Goal: Information Seeking & Learning: Learn about a topic

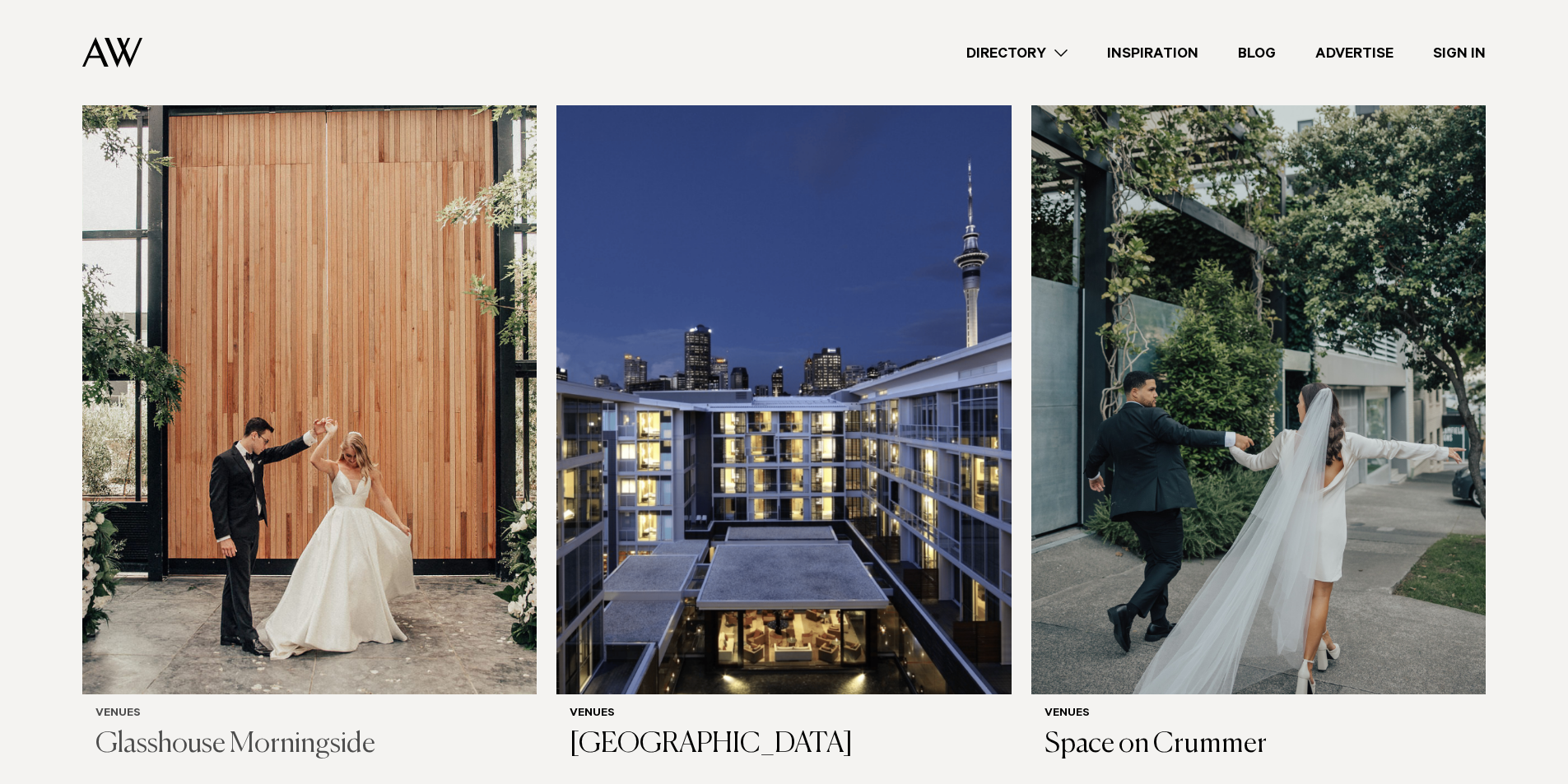
scroll to position [494, 0]
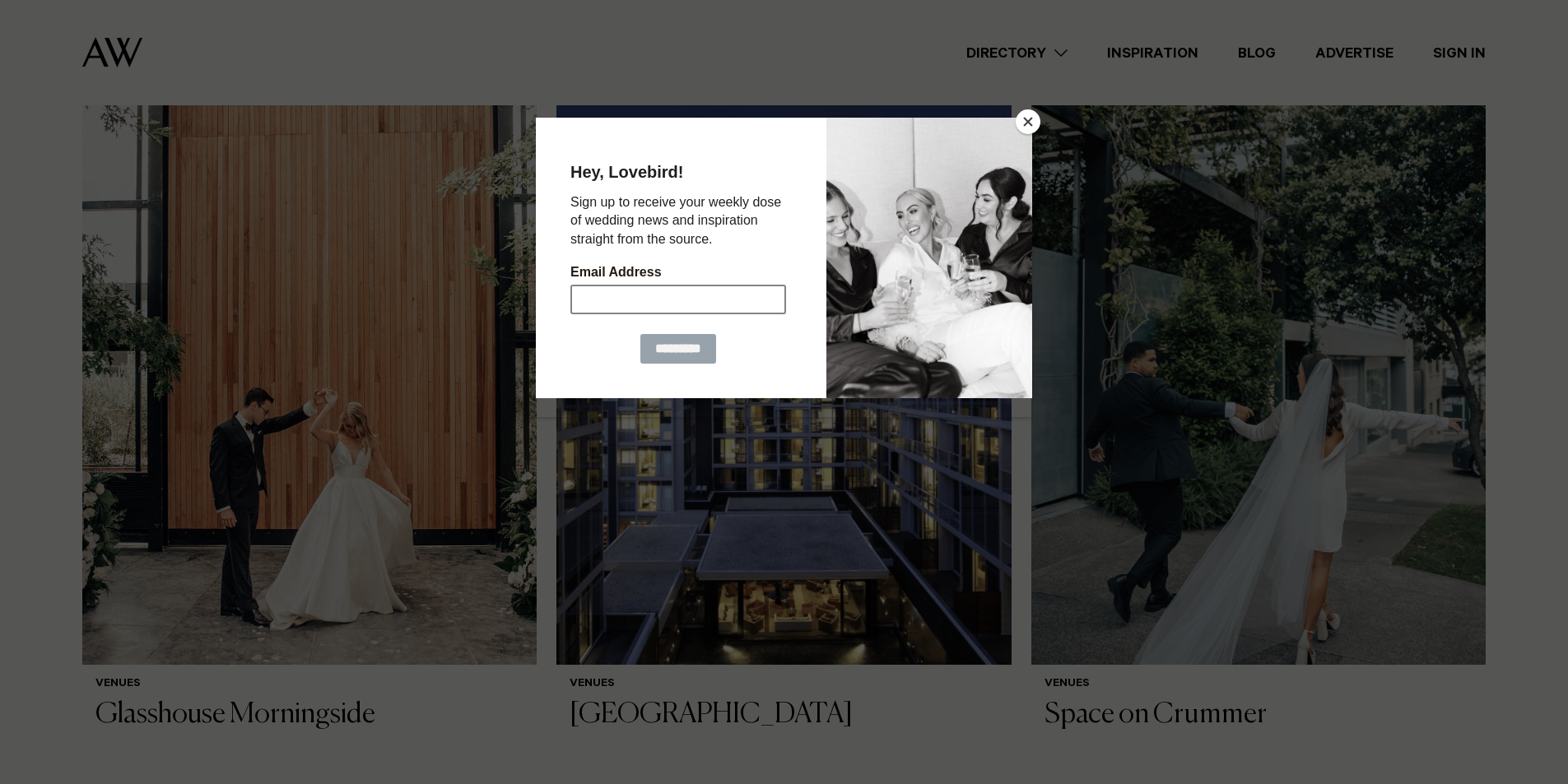
click at [612, 297] on input "Email Address" at bounding box center [678, 299] width 216 height 30
type input "**********"
click at [662, 344] on input "*********" at bounding box center [678, 348] width 75 height 30
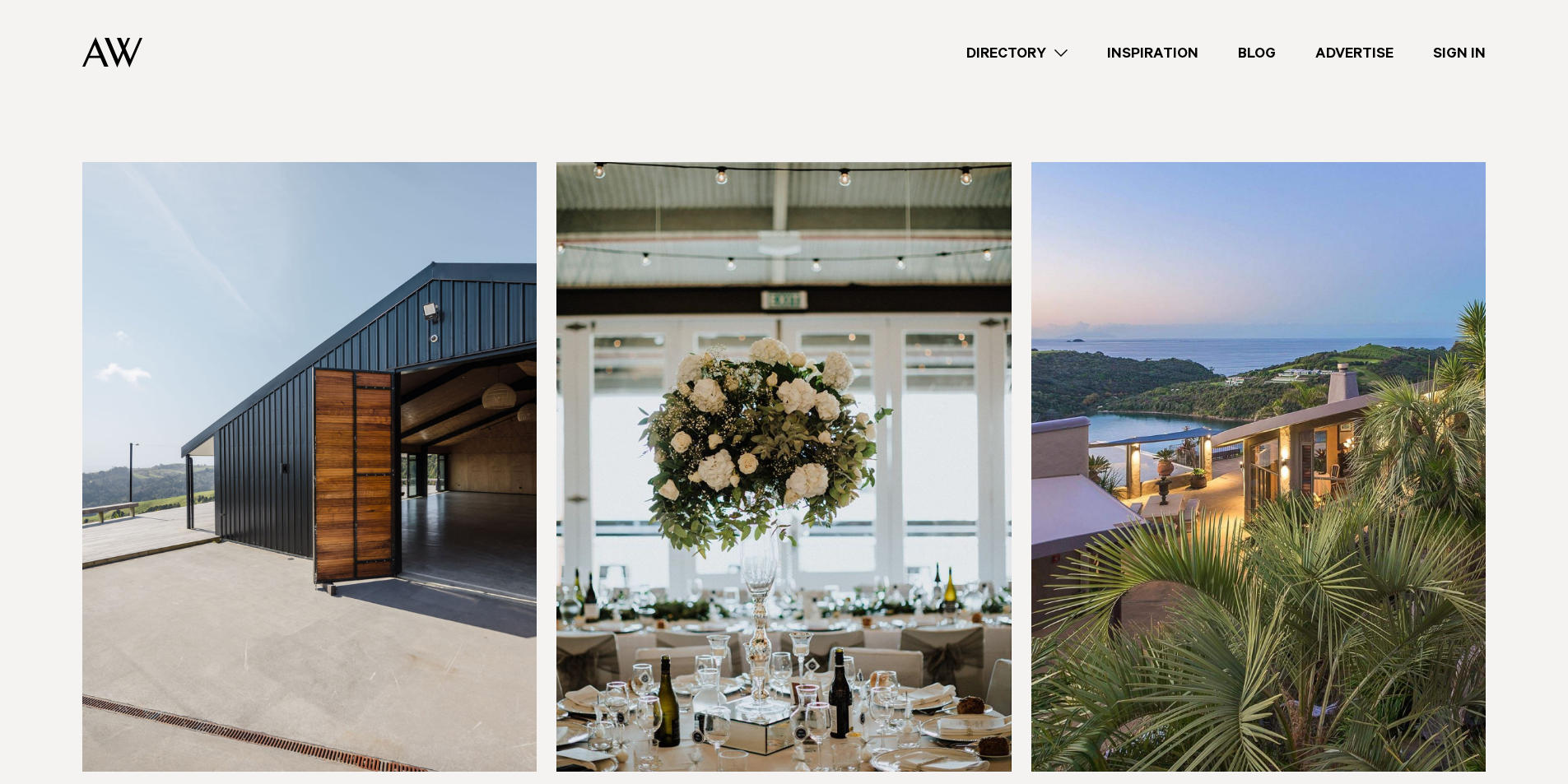
scroll to position [5678, 0]
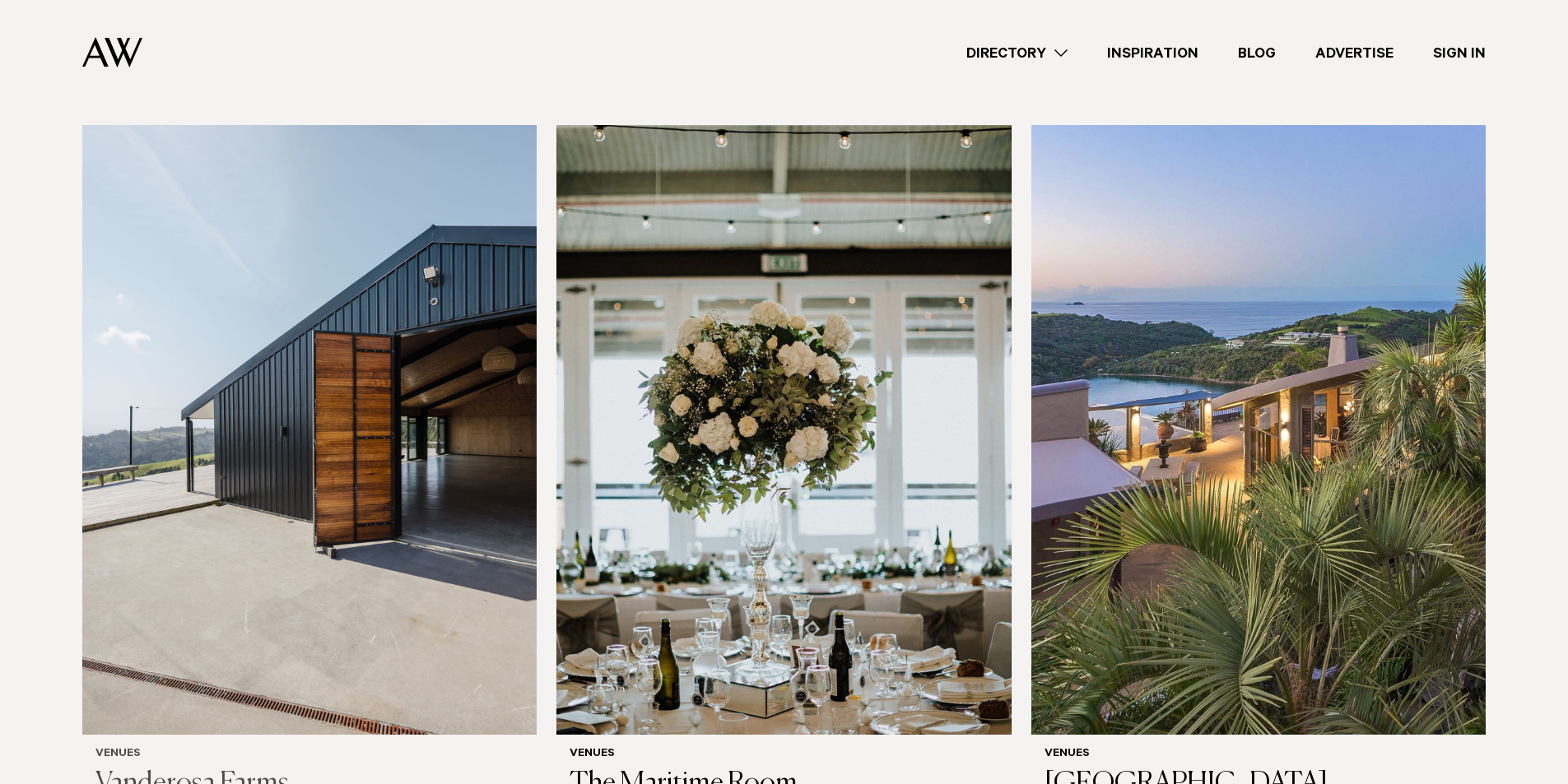
click at [413, 450] on img at bounding box center [309, 429] width 454 height 610
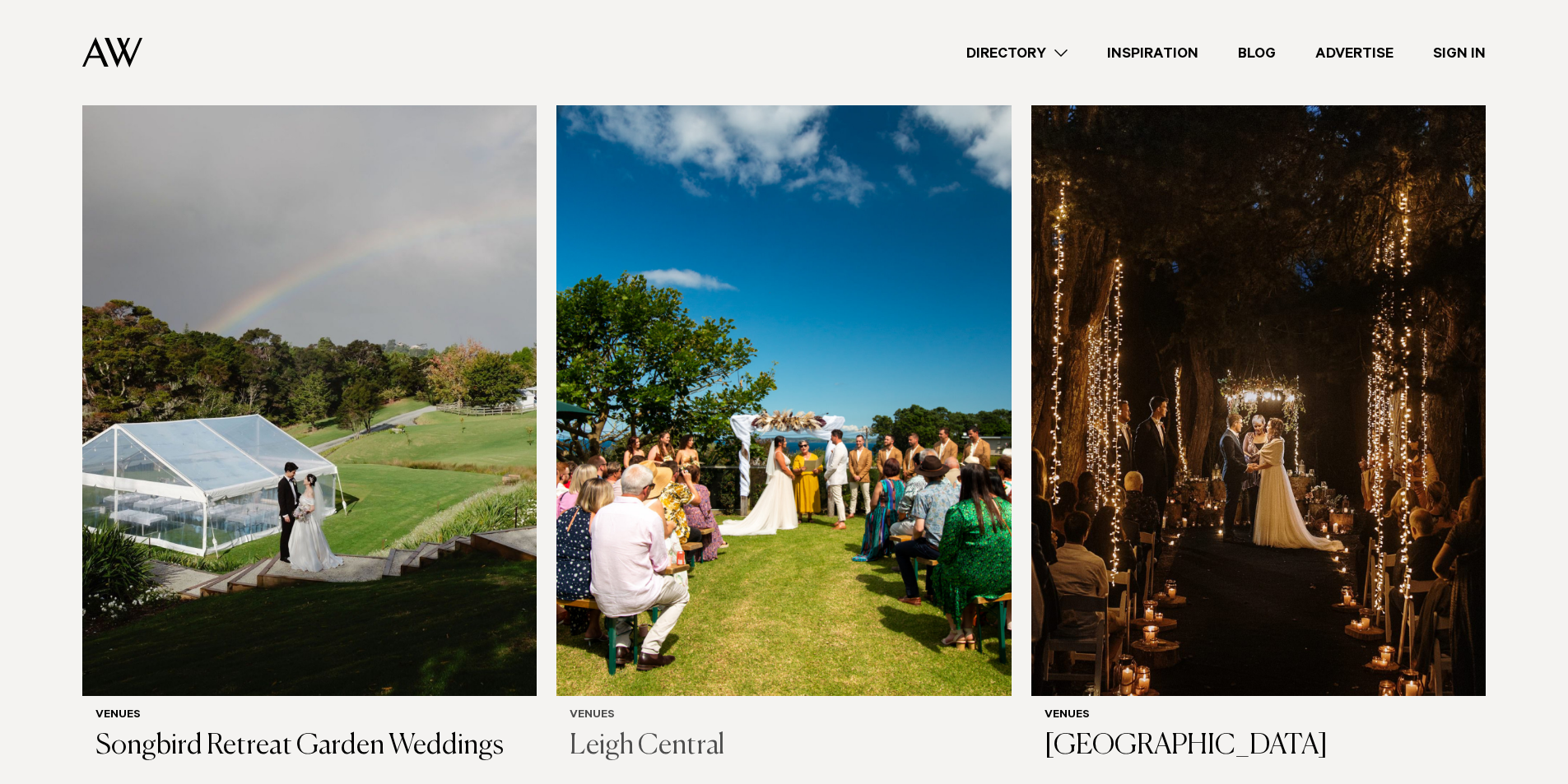
scroll to position [7895, 0]
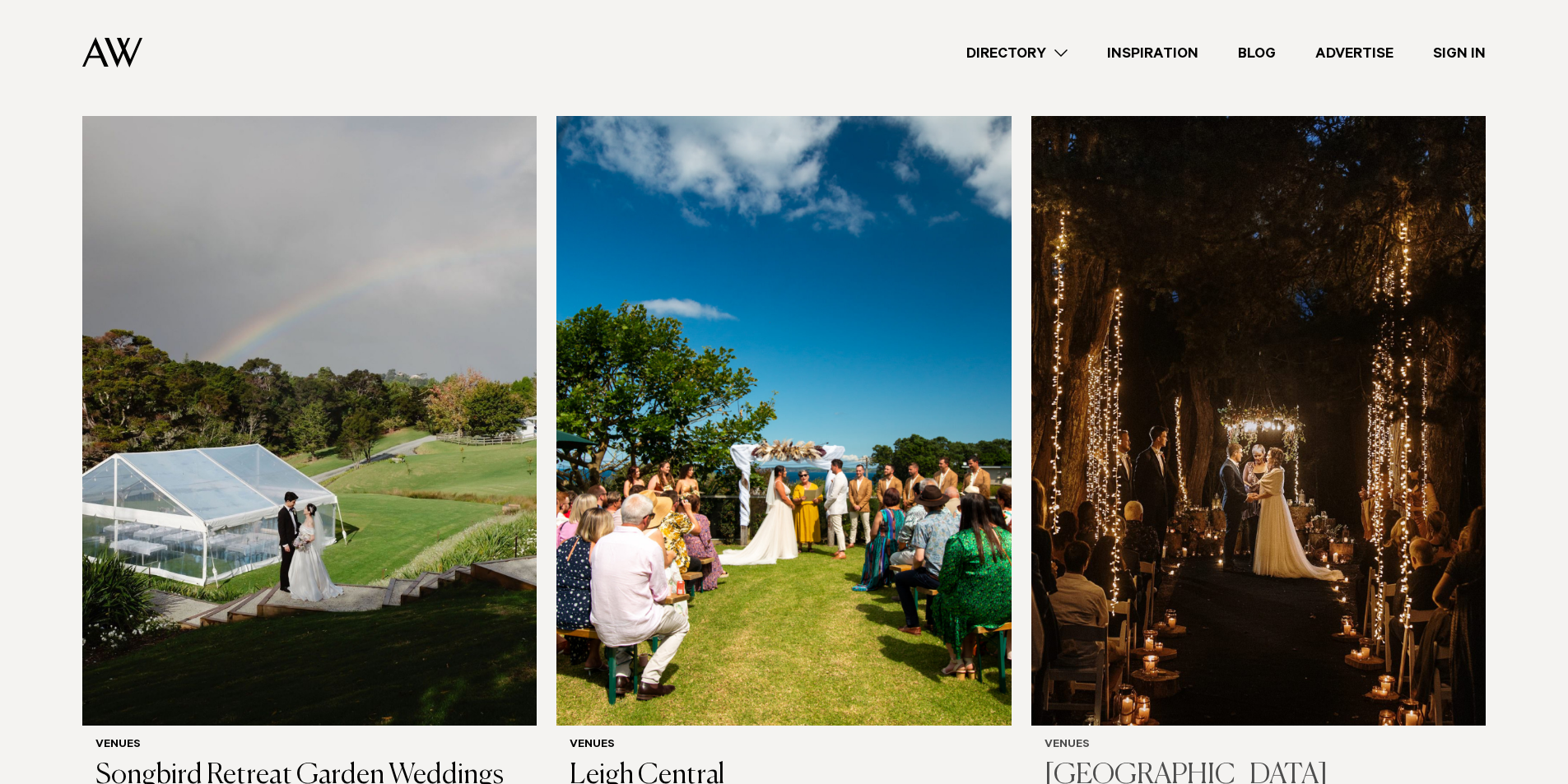
click at [1153, 414] on img at bounding box center [1259, 421] width 454 height 610
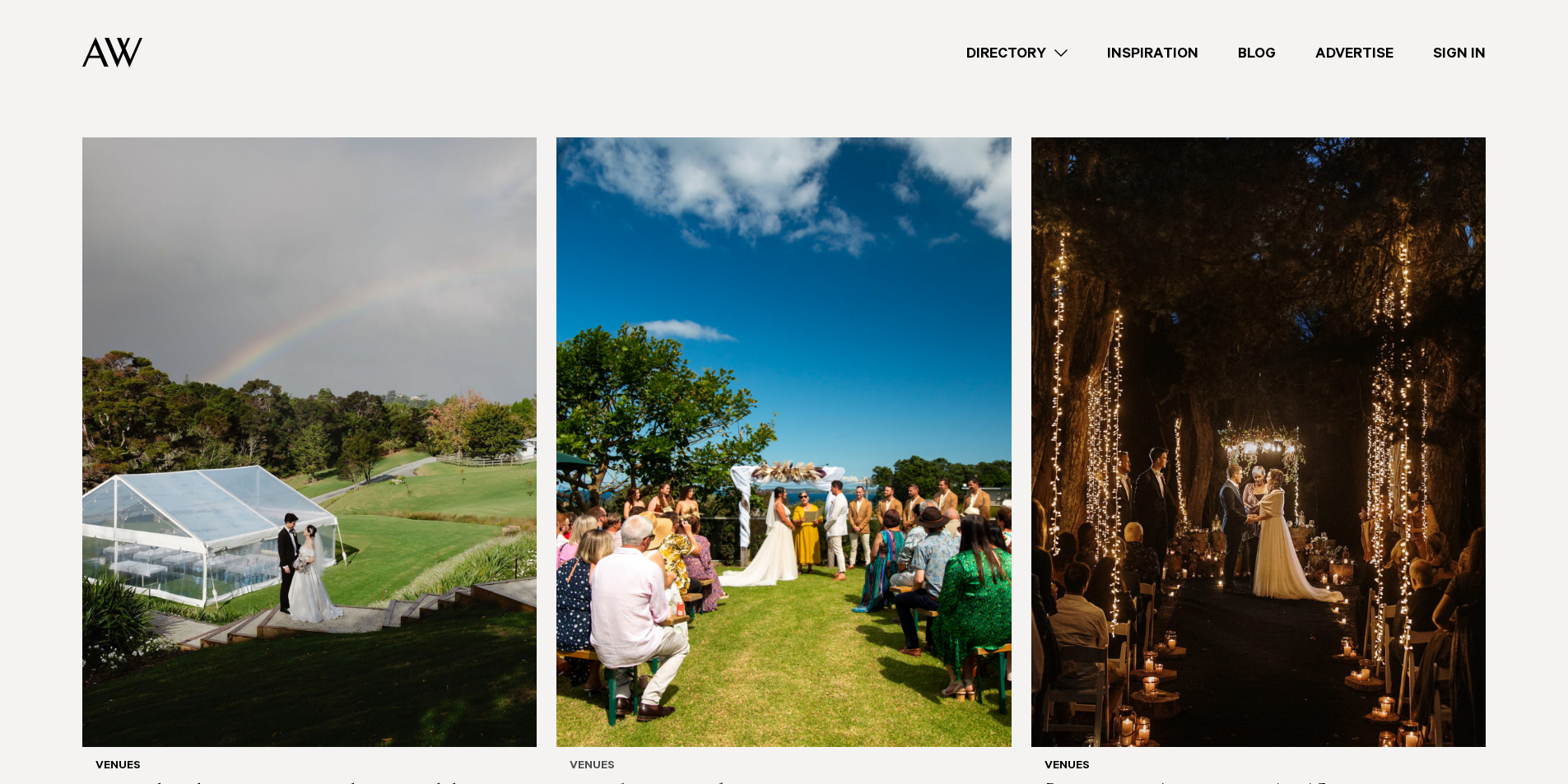
click at [820, 460] on img at bounding box center [783, 442] width 454 height 610
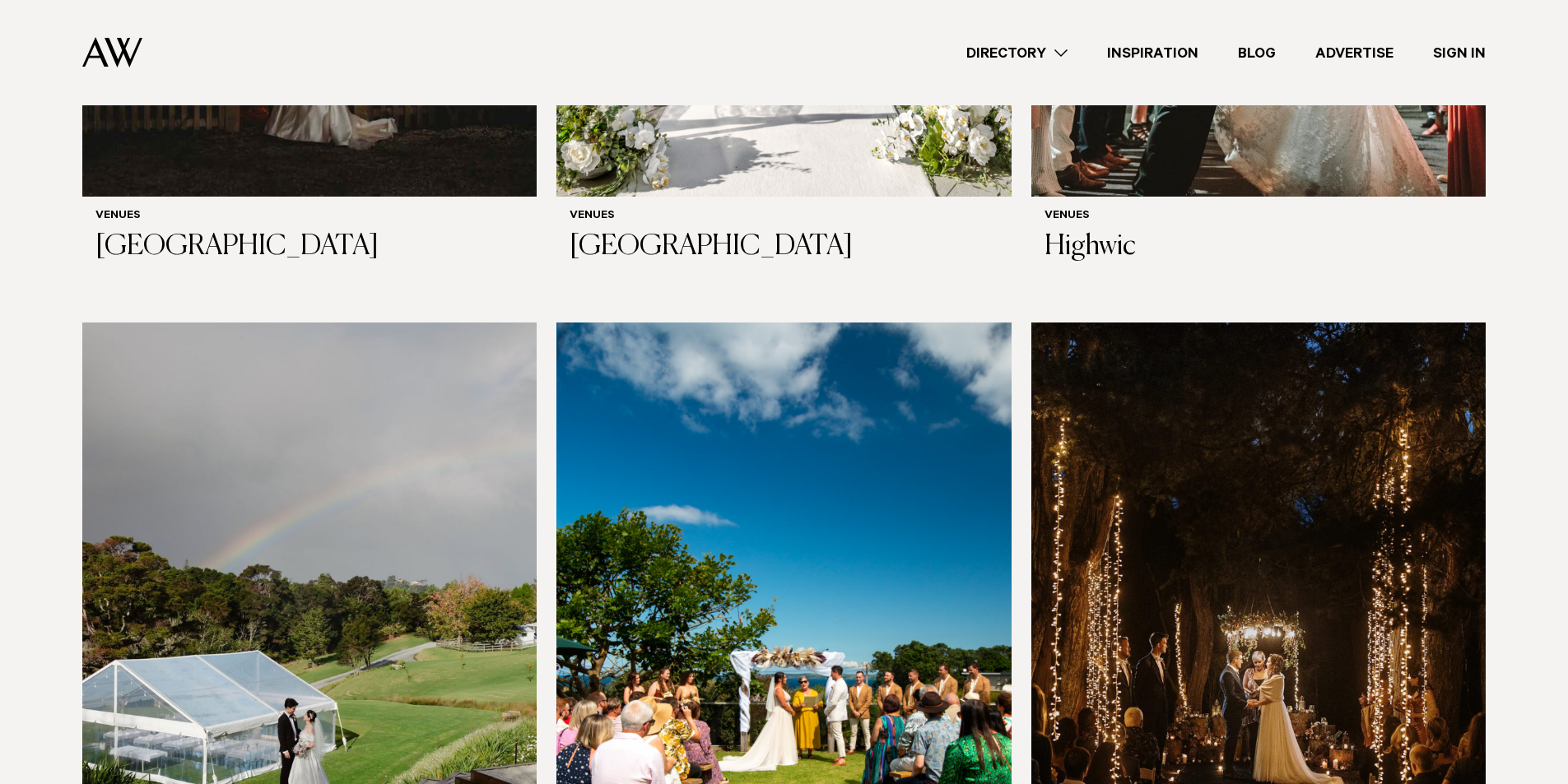
scroll to position [7687, 0]
click at [1063, 53] on link "Directory" at bounding box center [1017, 52] width 141 height 22
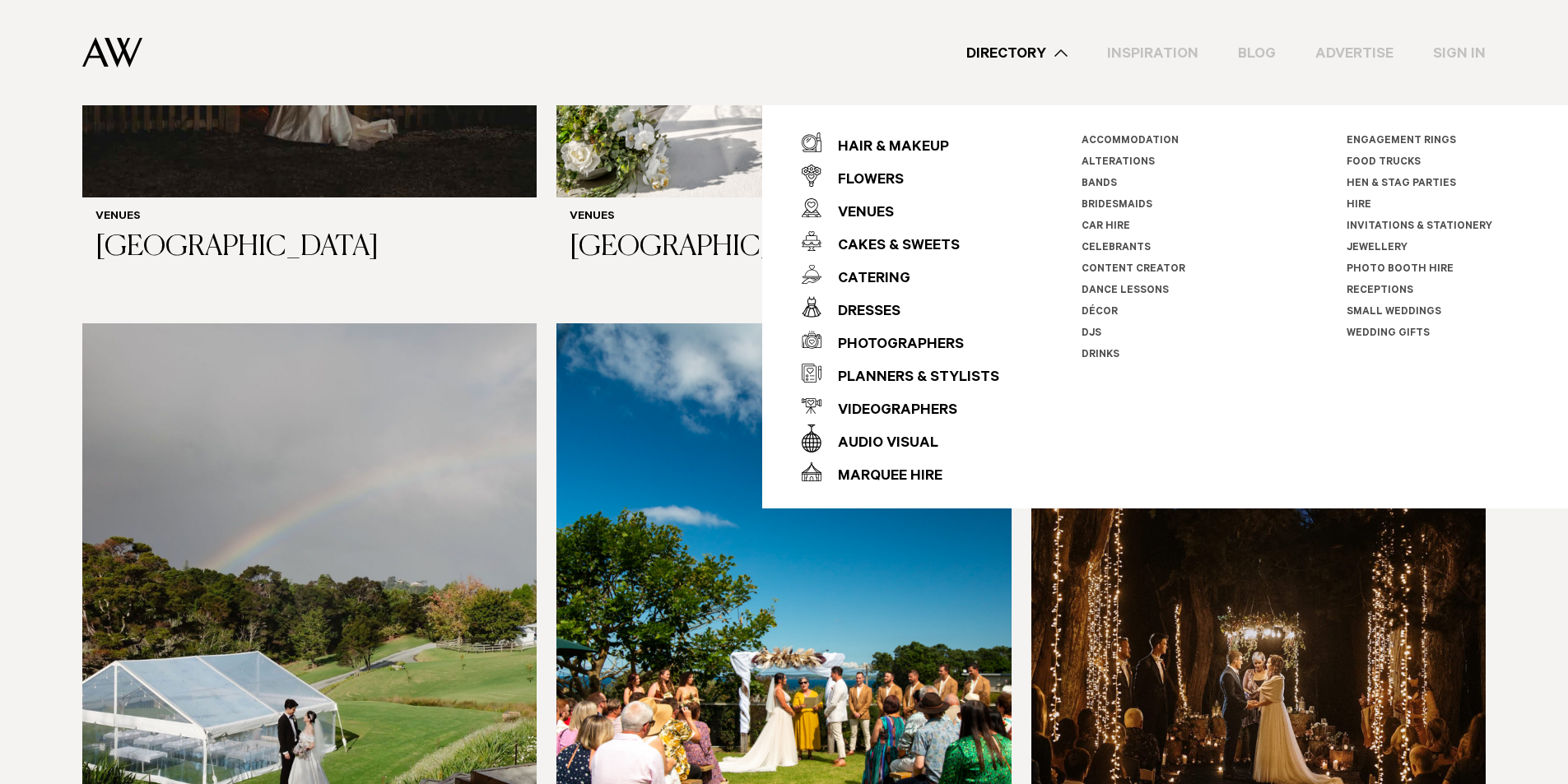
click at [394, 22] on div "Directory Hair & Makeup Flowers Venues Cakes & Sweets" at bounding box center [821, 52] width 1330 height 105
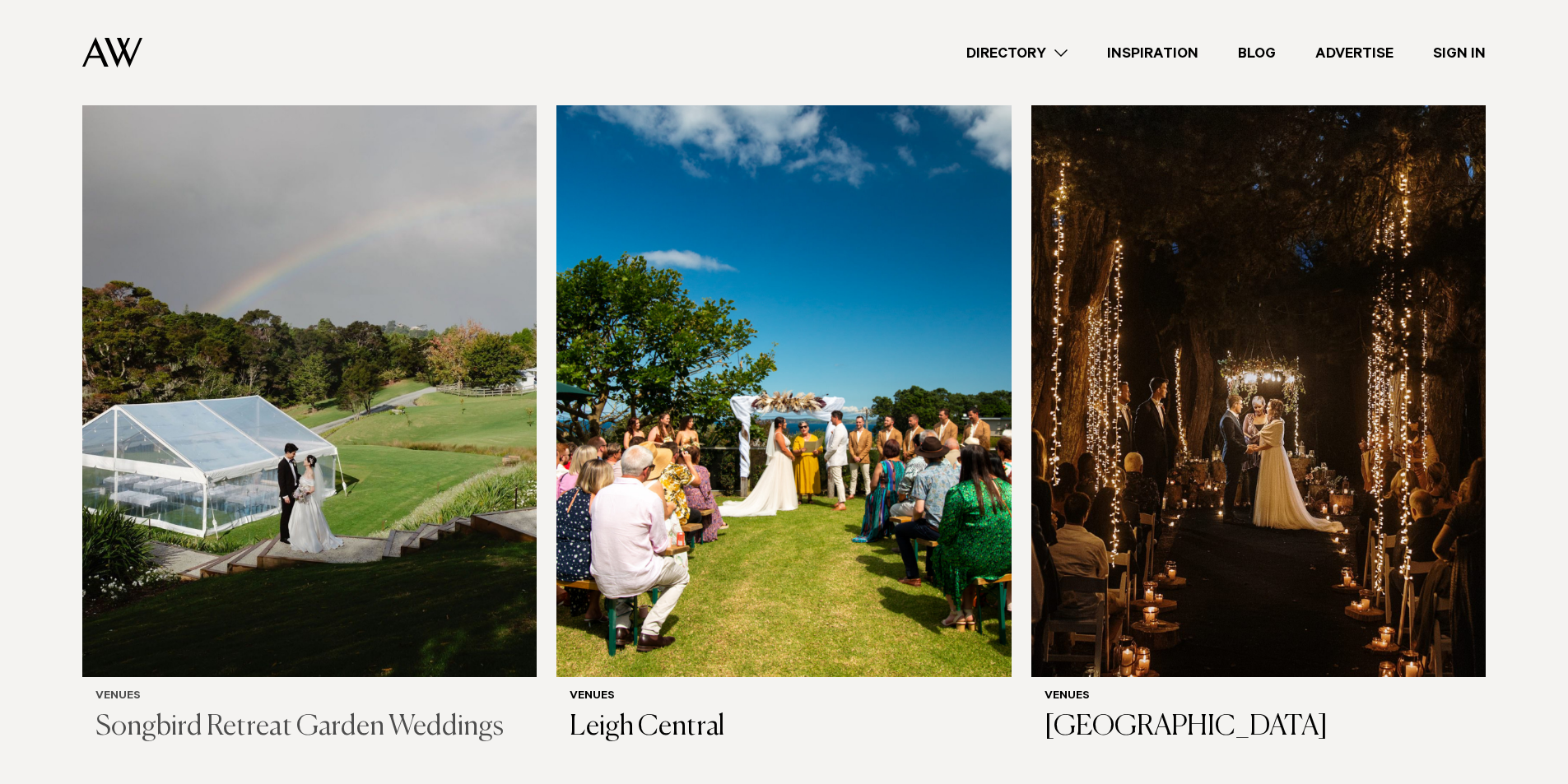
scroll to position [7935, 0]
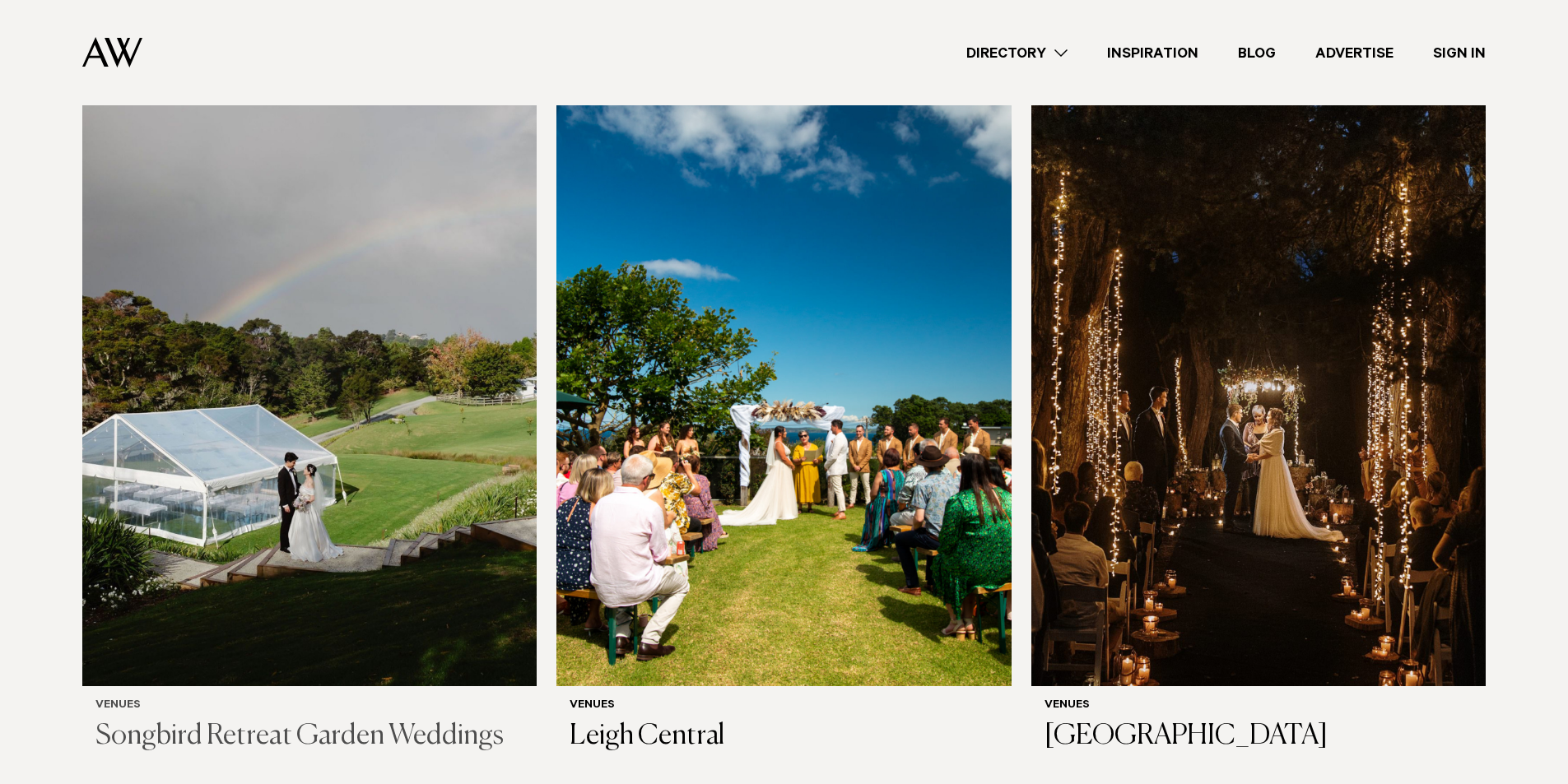
click at [348, 363] on img at bounding box center [309, 381] width 454 height 610
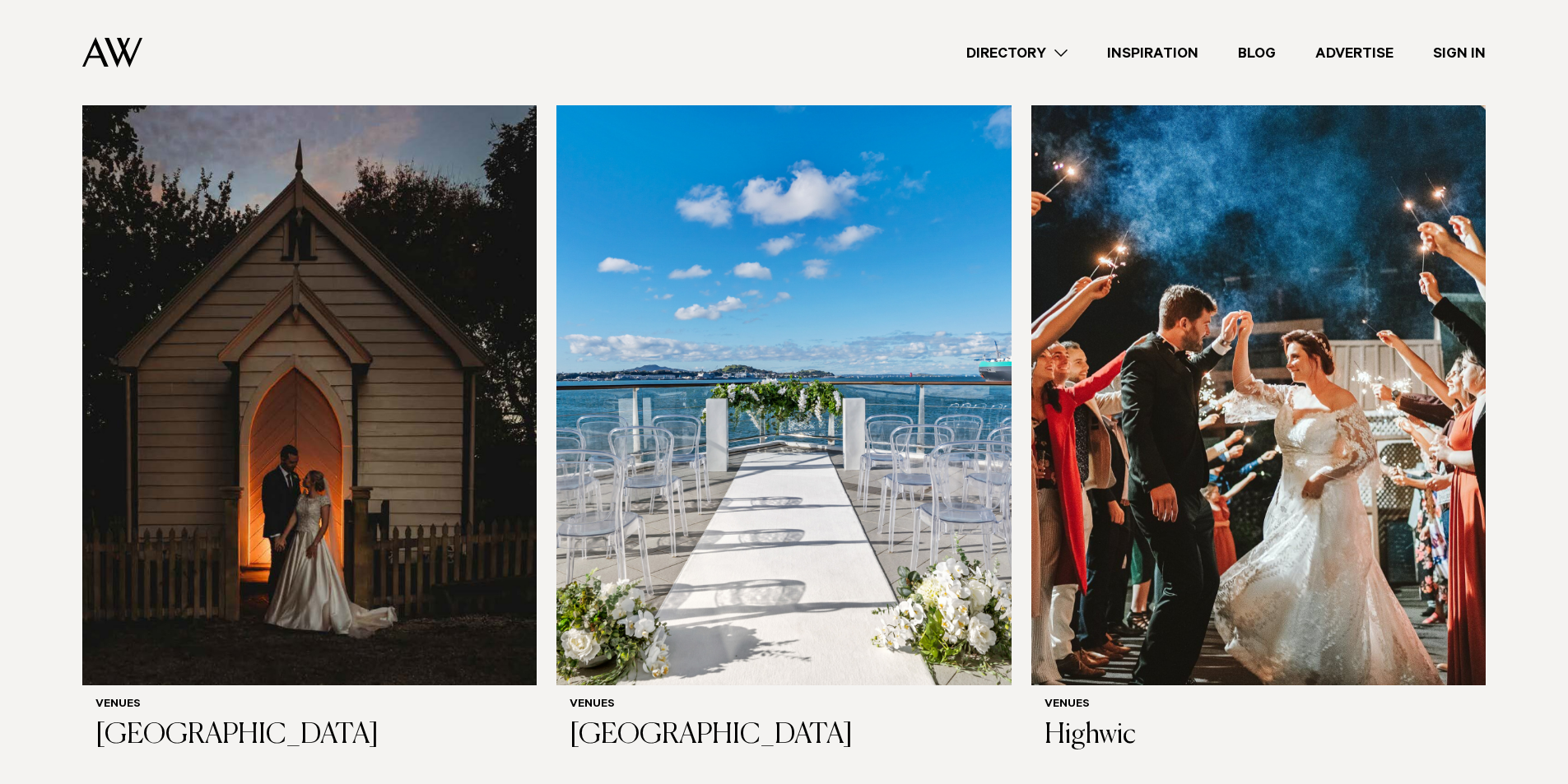
scroll to position [7172, 0]
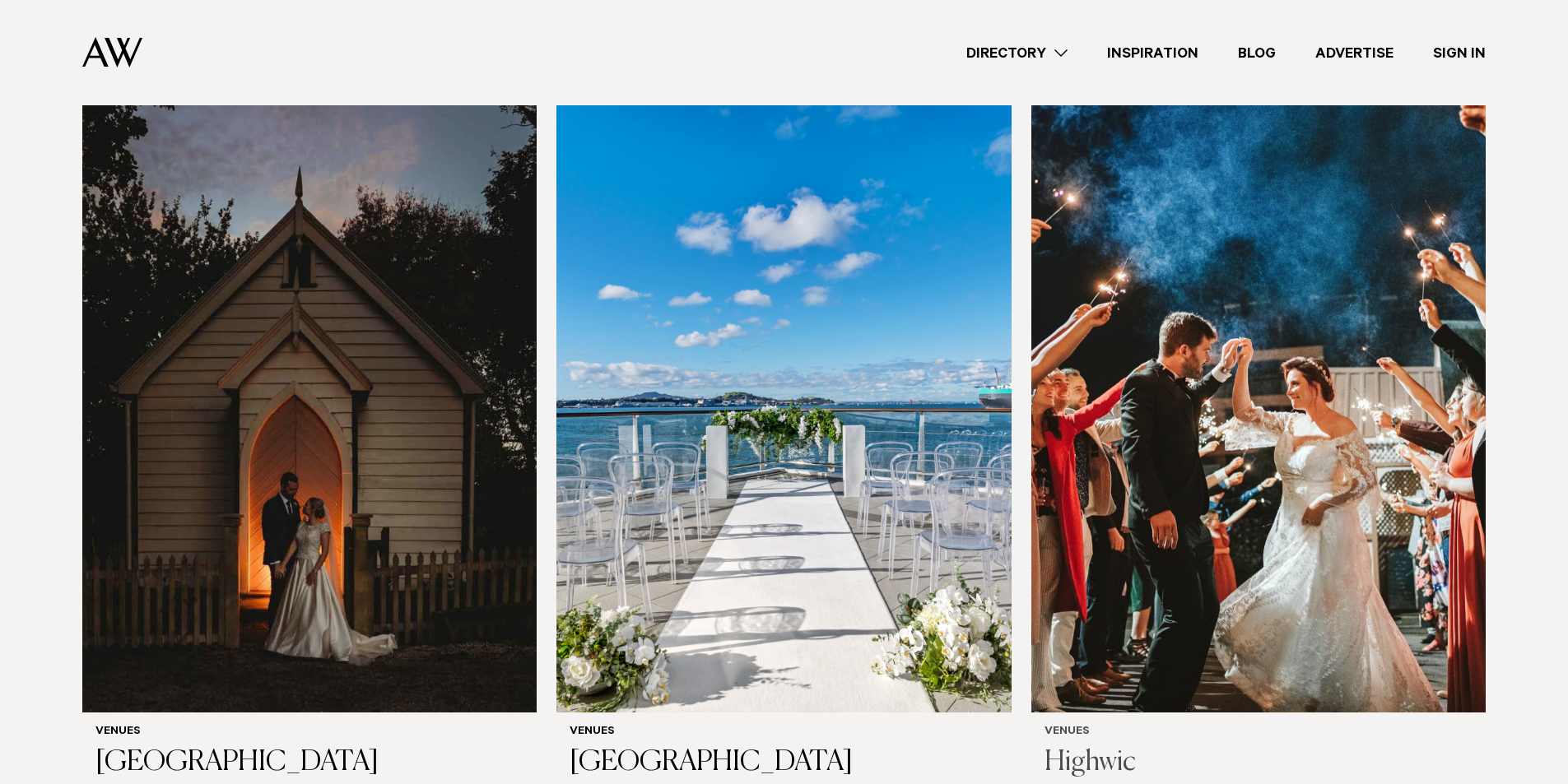
click at [1164, 378] on img at bounding box center [1259, 407] width 454 height 610
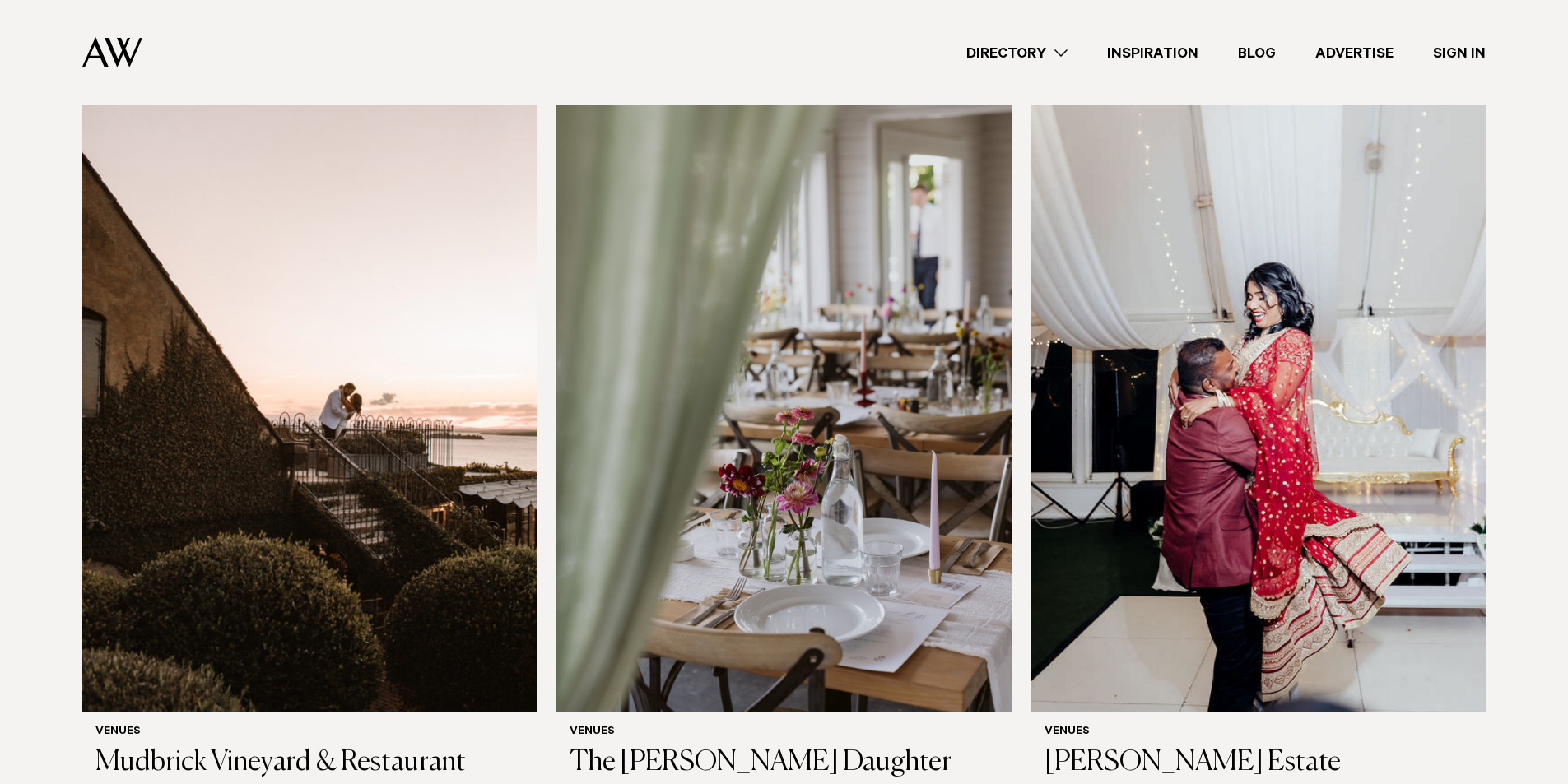
scroll to position [4934, 0]
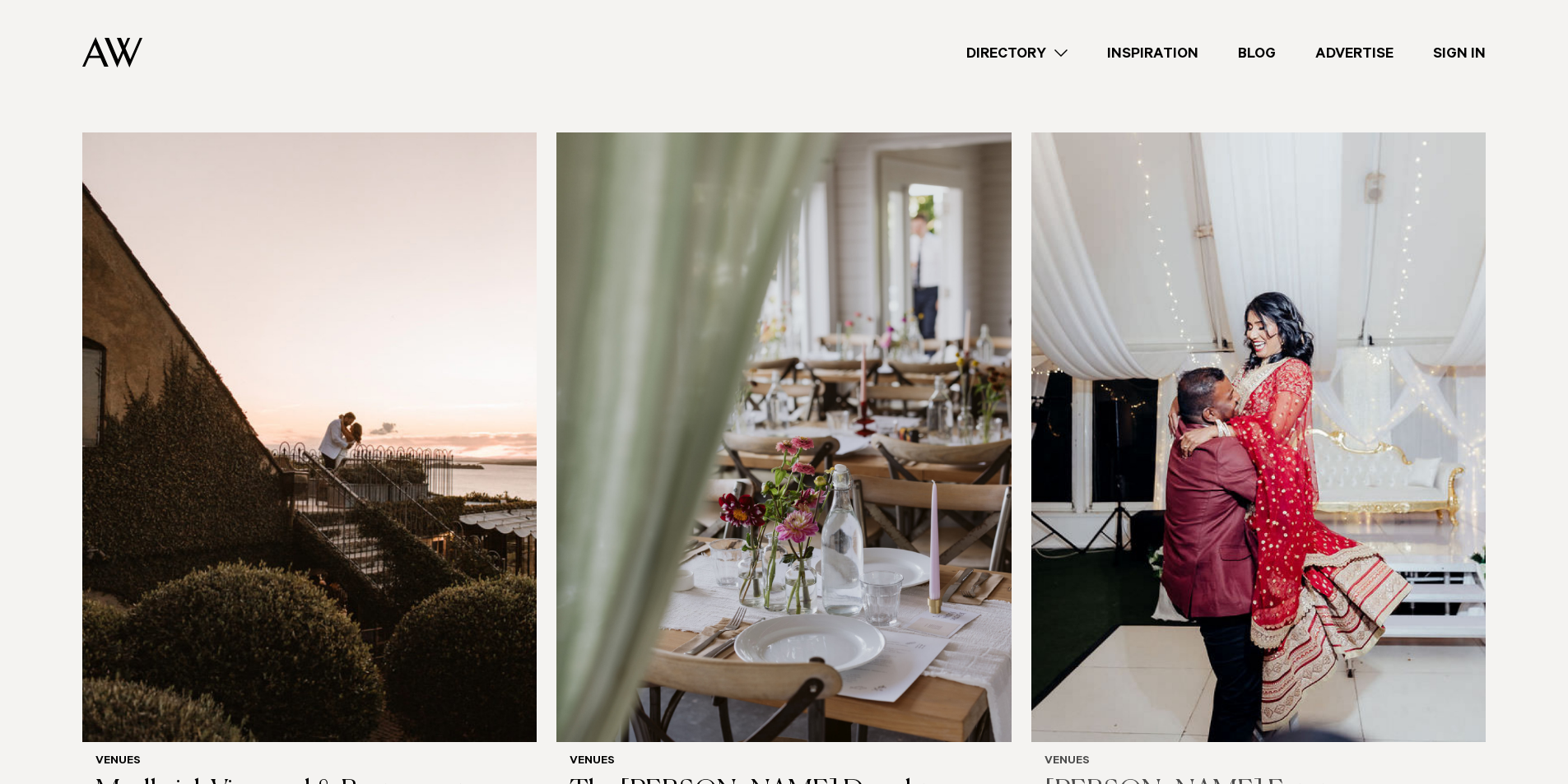
click at [1199, 378] on img at bounding box center [1259, 437] width 454 height 610
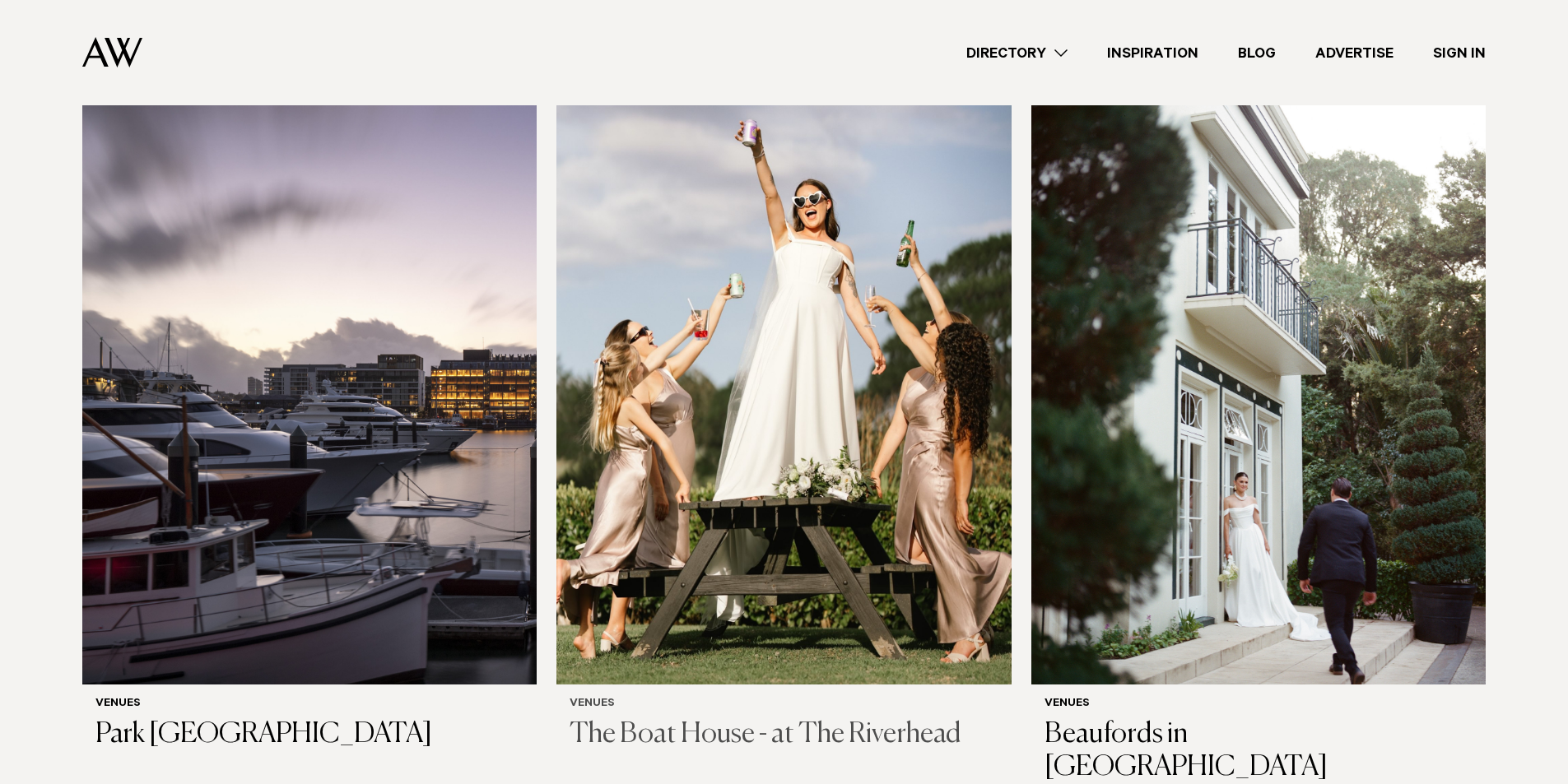
scroll to position [4194, 0]
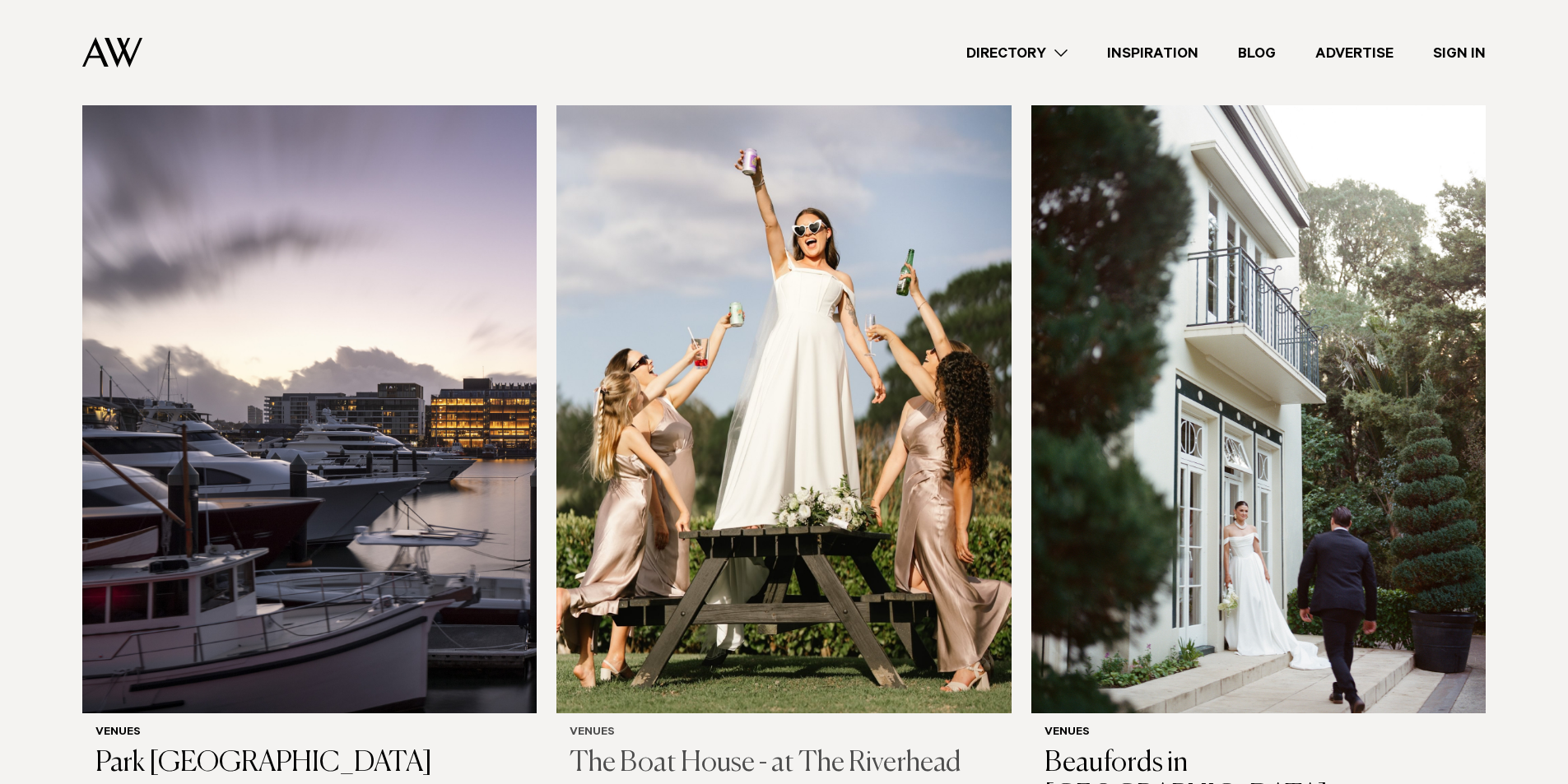
click at [754, 389] on img at bounding box center [783, 408] width 454 height 610
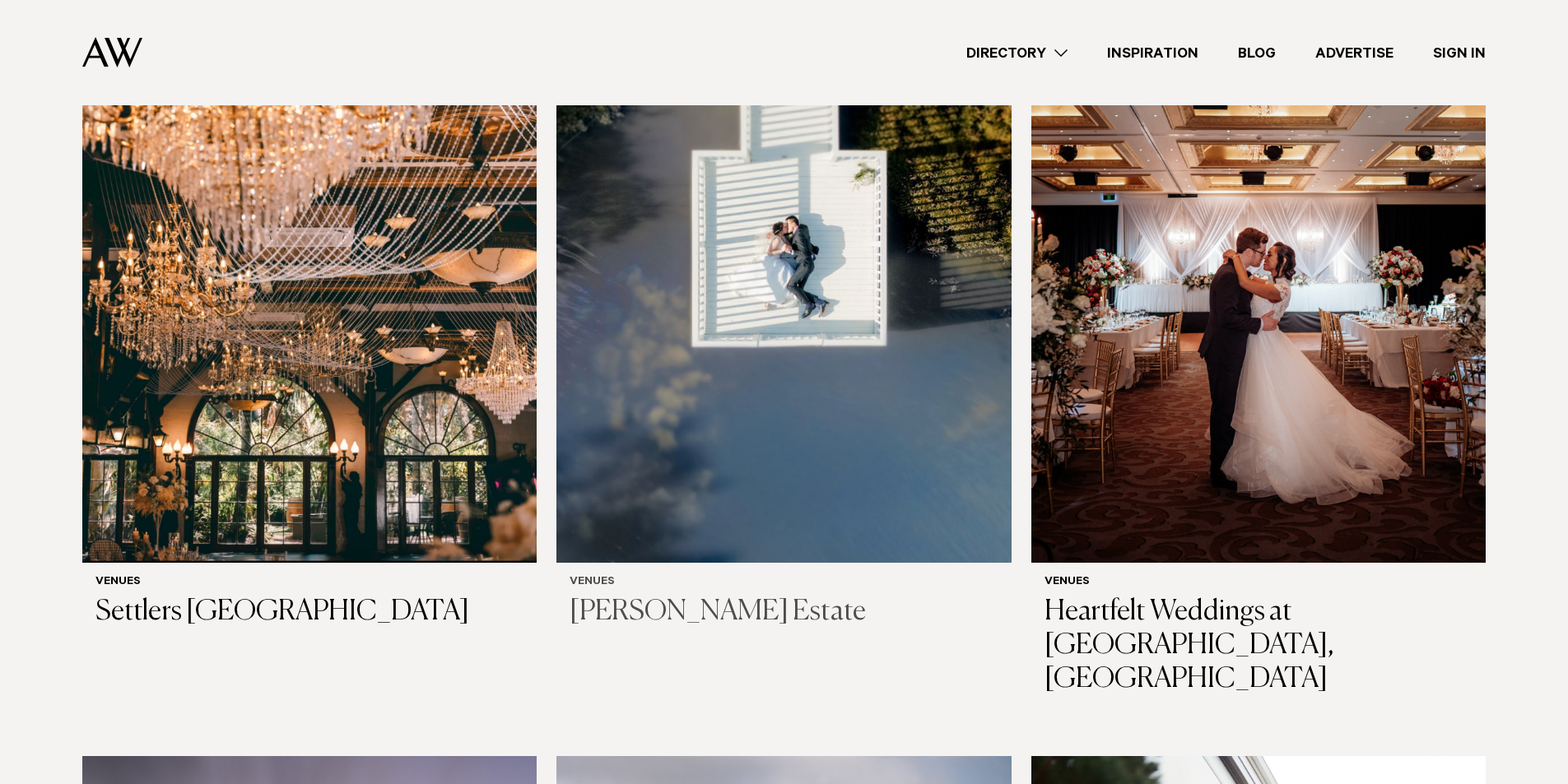
scroll to position [3459, 0]
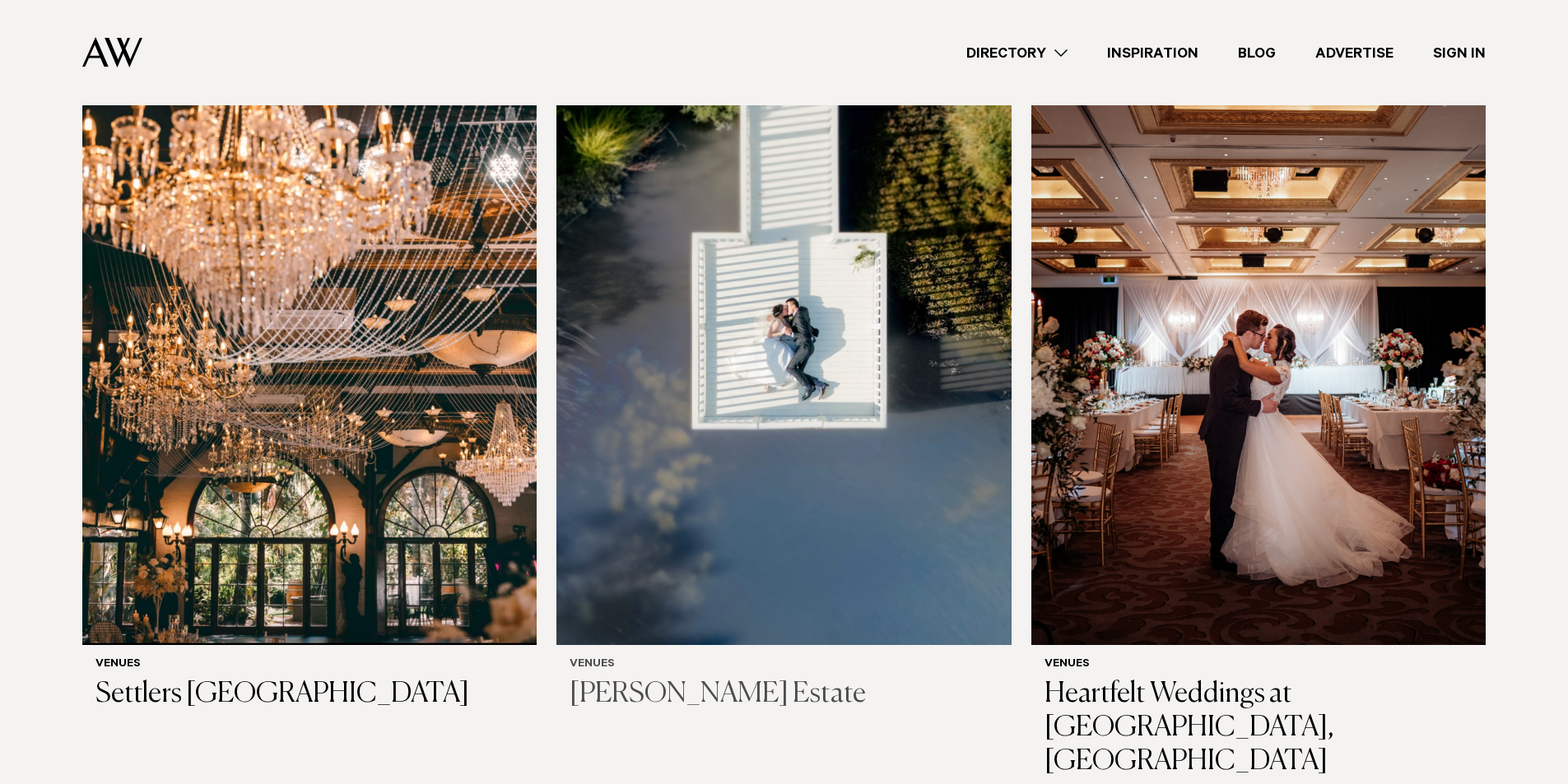
click at [783, 433] on img at bounding box center [783, 340] width 454 height 610
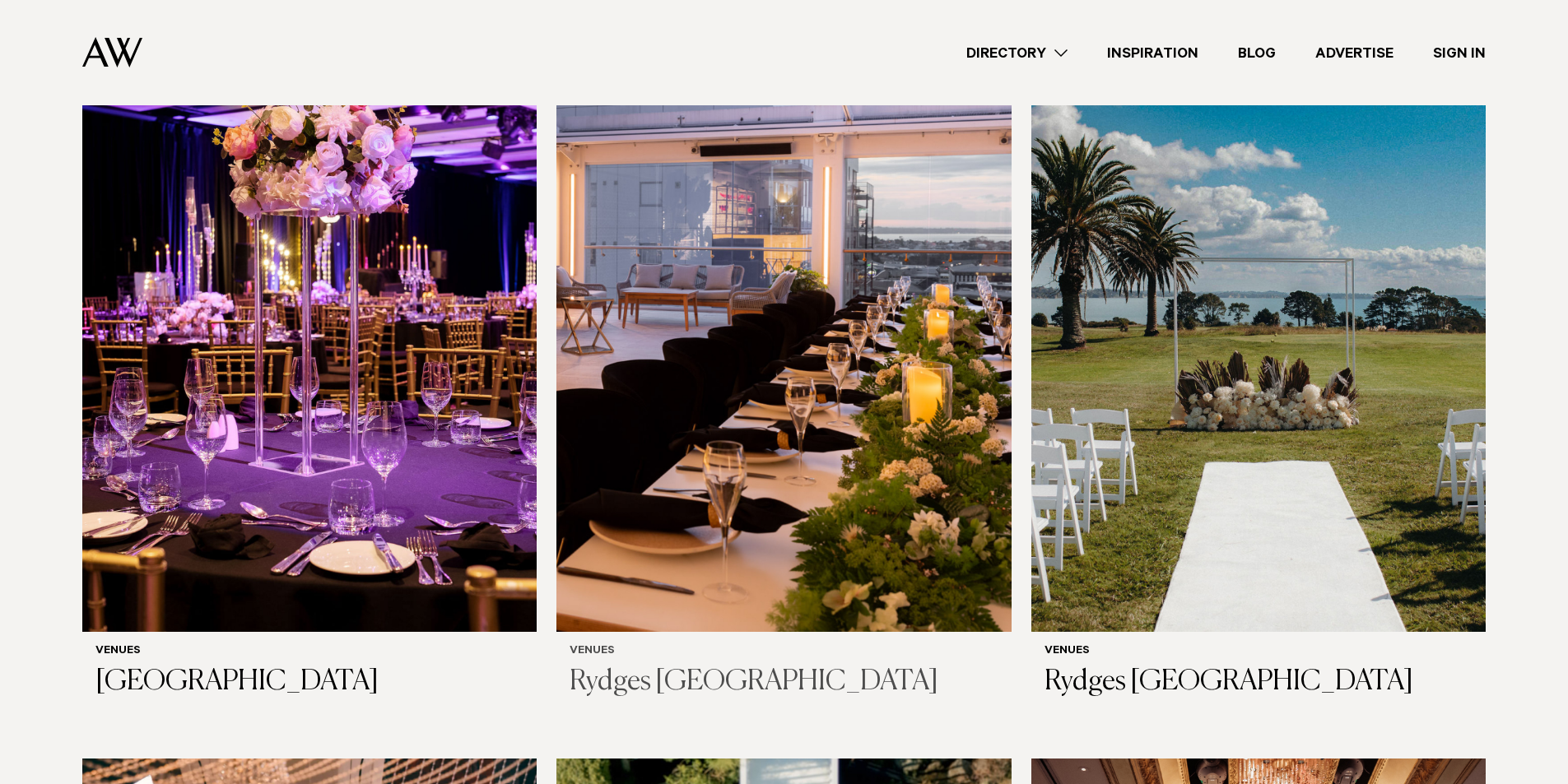
scroll to position [2729, 0]
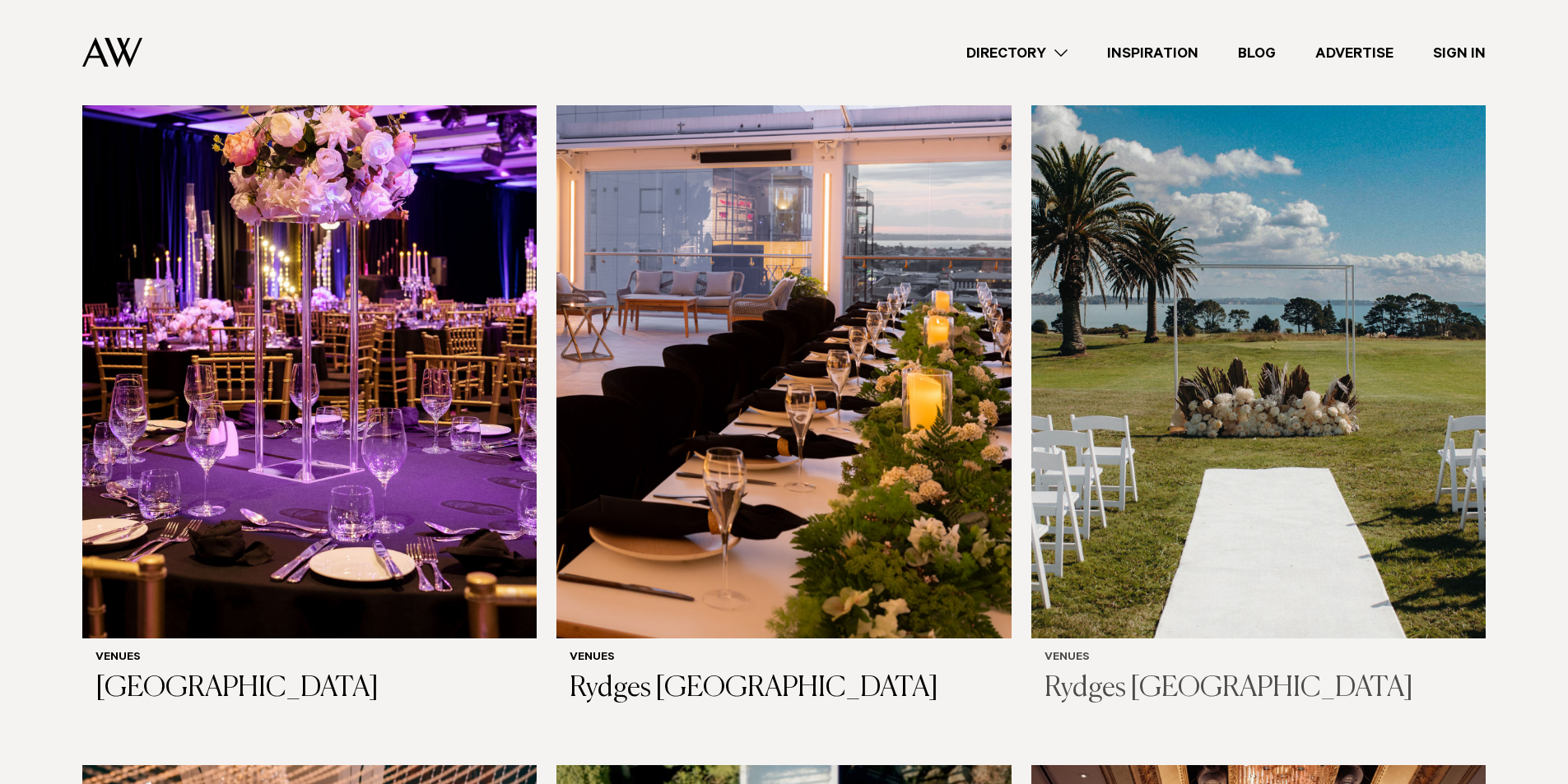
click at [1285, 406] on img at bounding box center [1259, 334] width 454 height 610
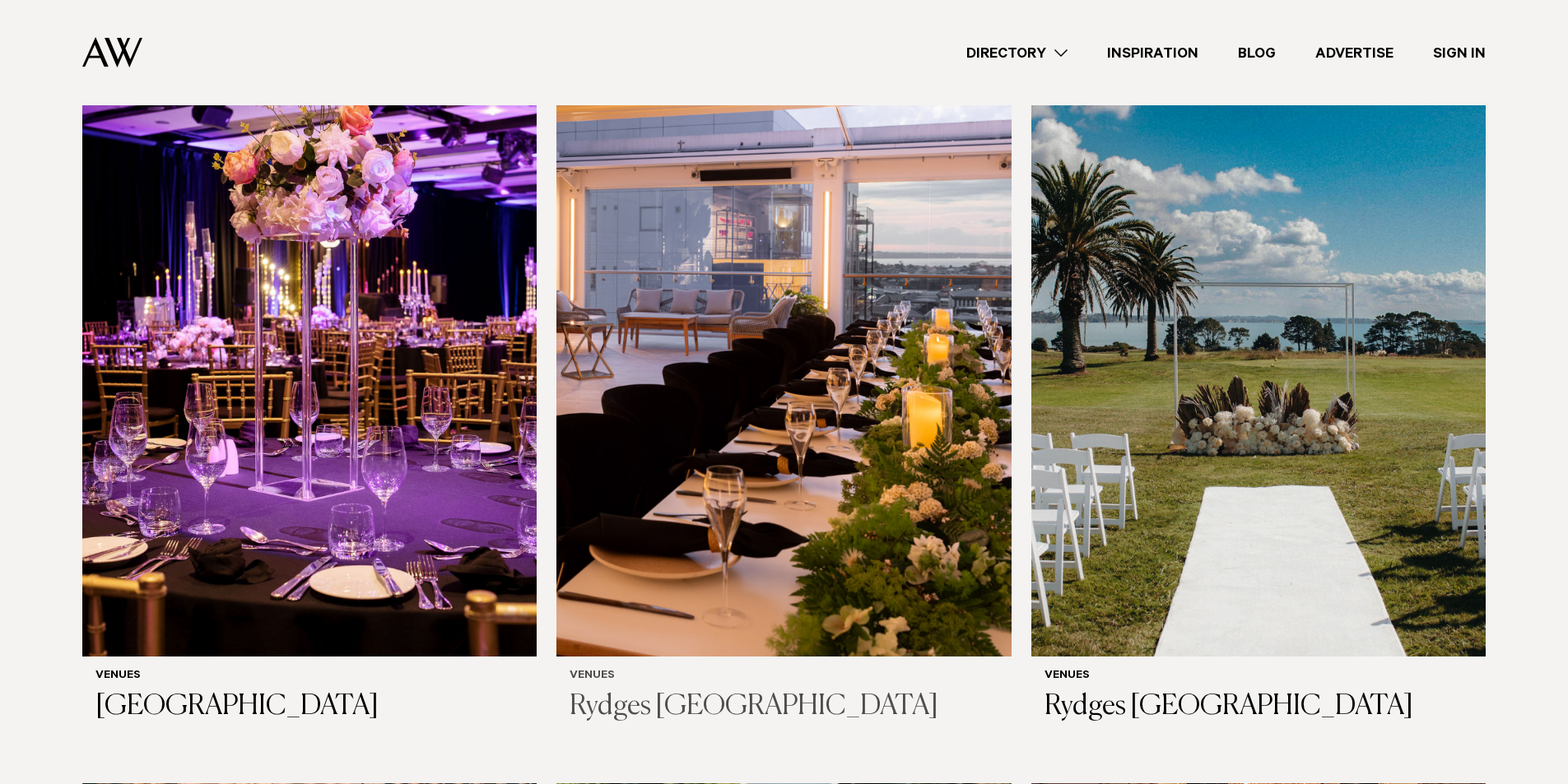
scroll to position [2713, 0]
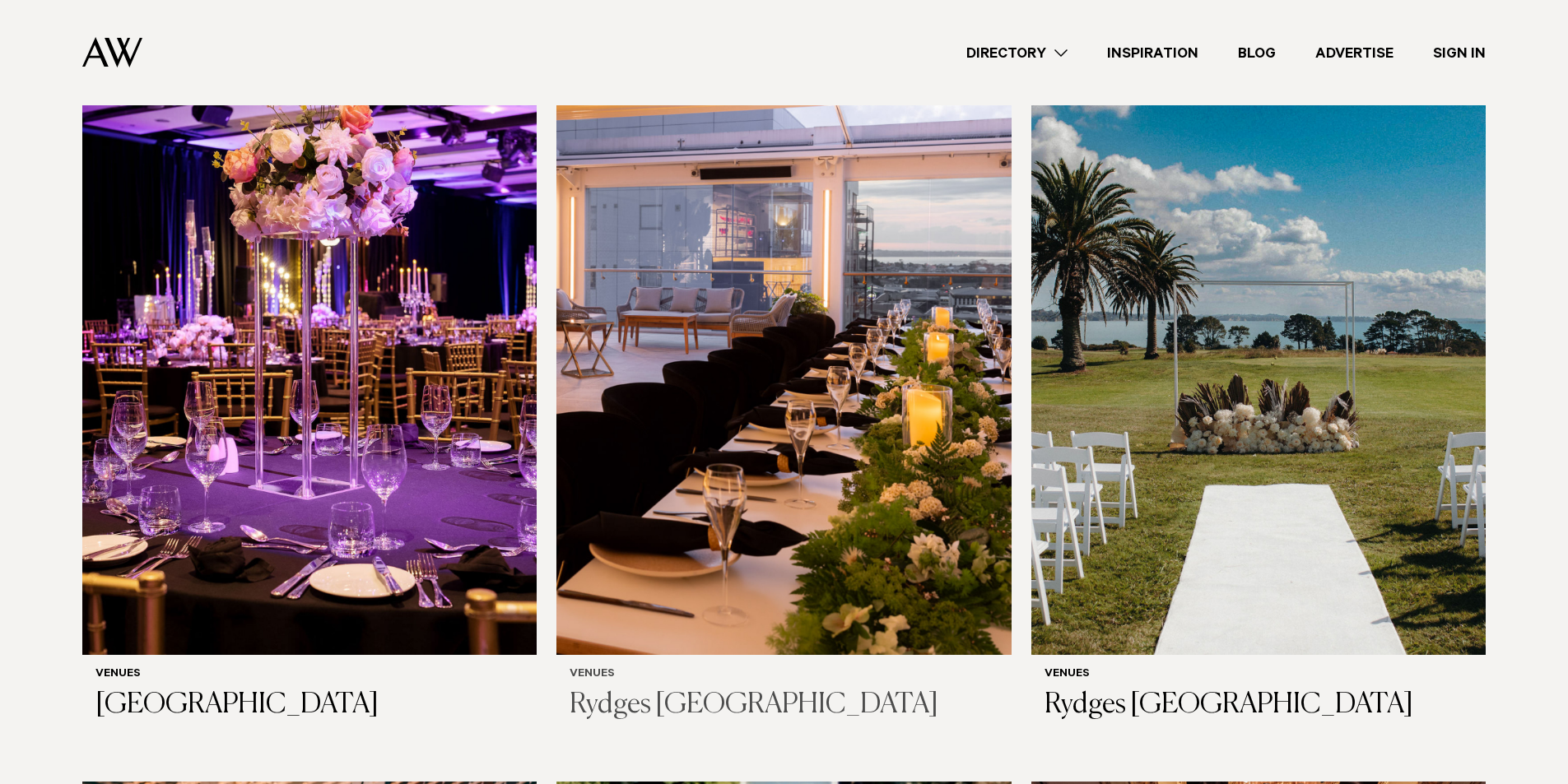
click at [787, 489] on img at bounding box center [783, 350] width 454 height 610
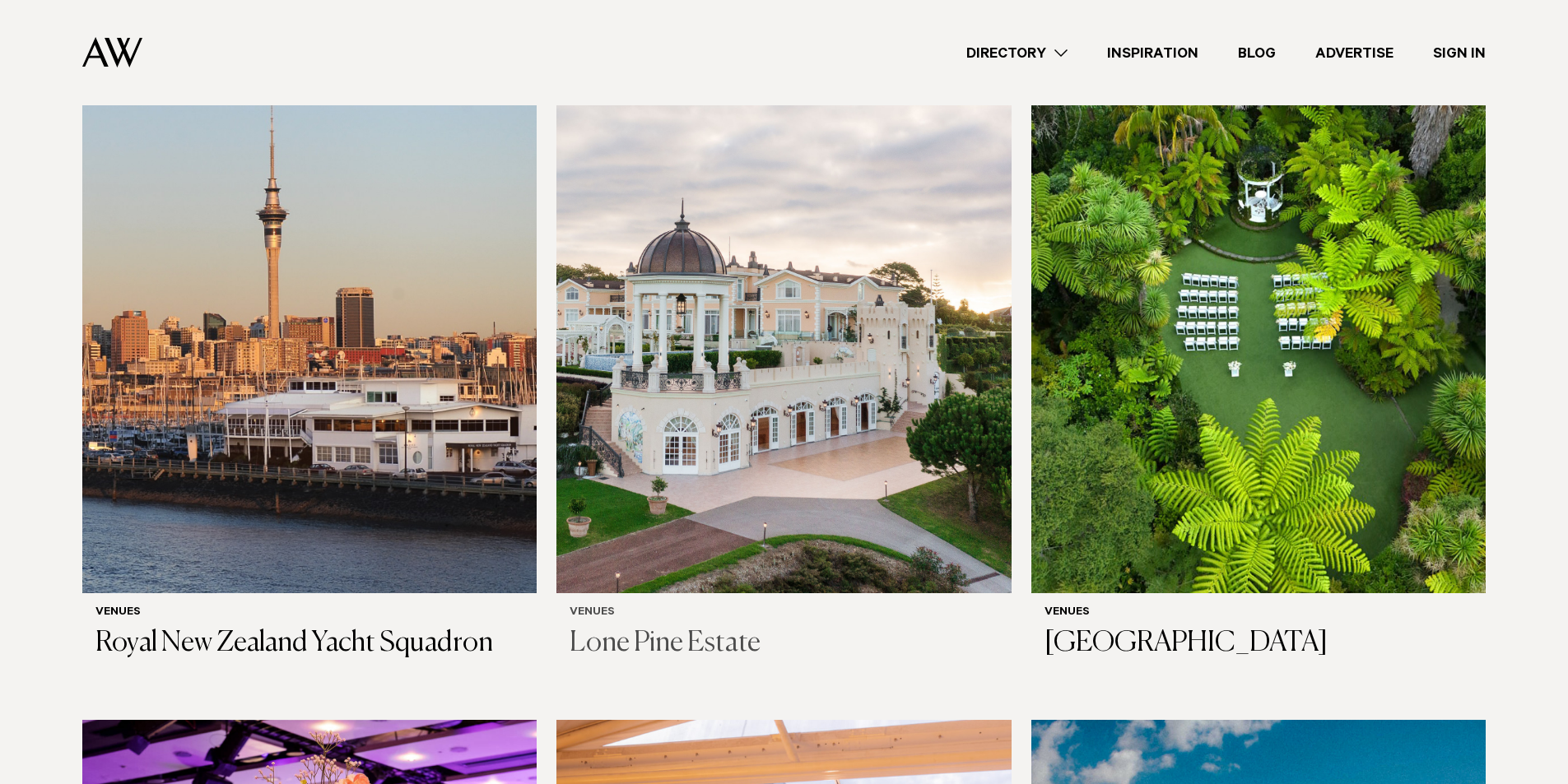
scroll to position [1956, 0]
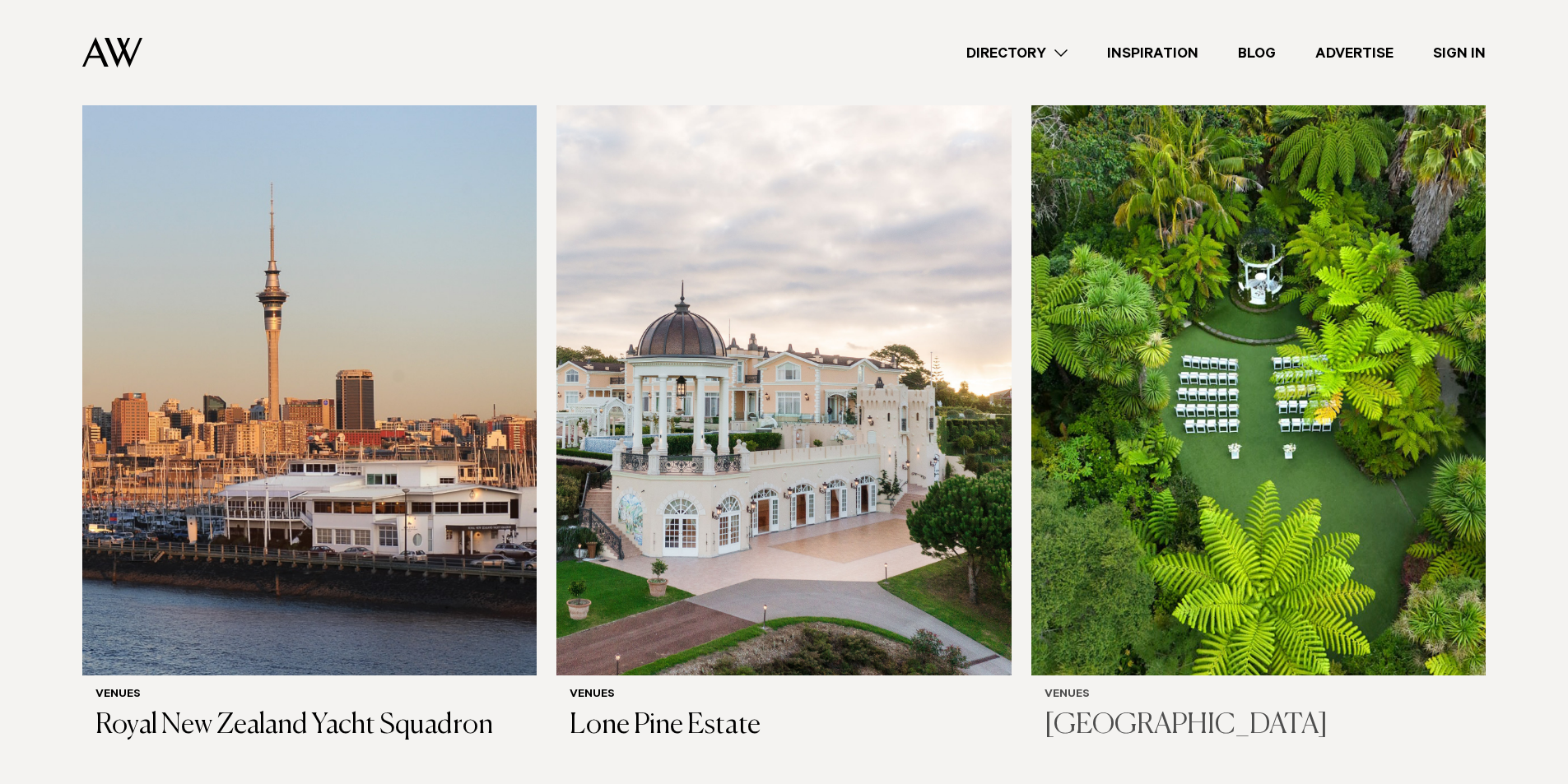
click at [1185, 373] on img at bounding box center [1259, 371] width 454 height 610
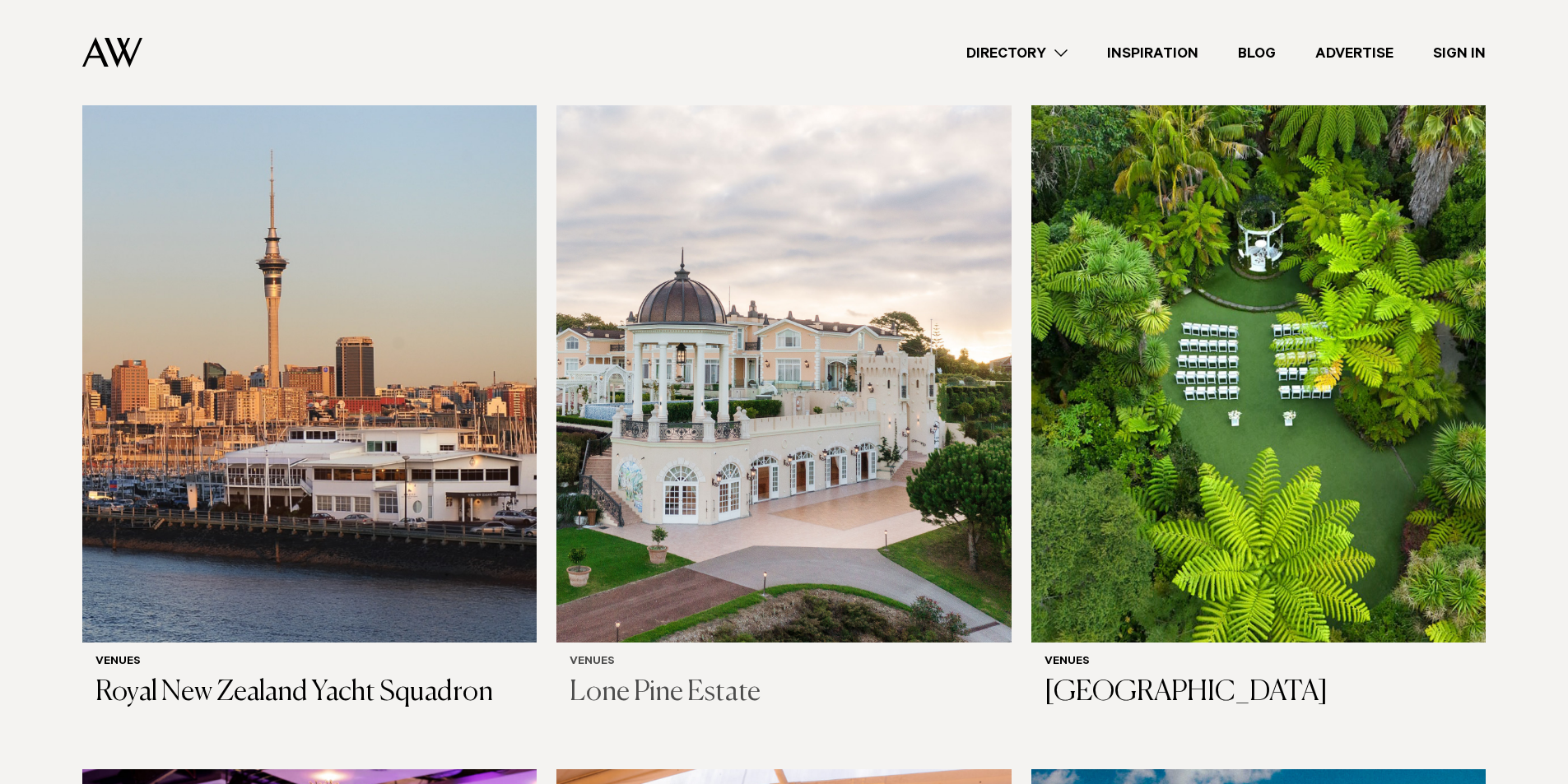
scroll to position [2027, 0]
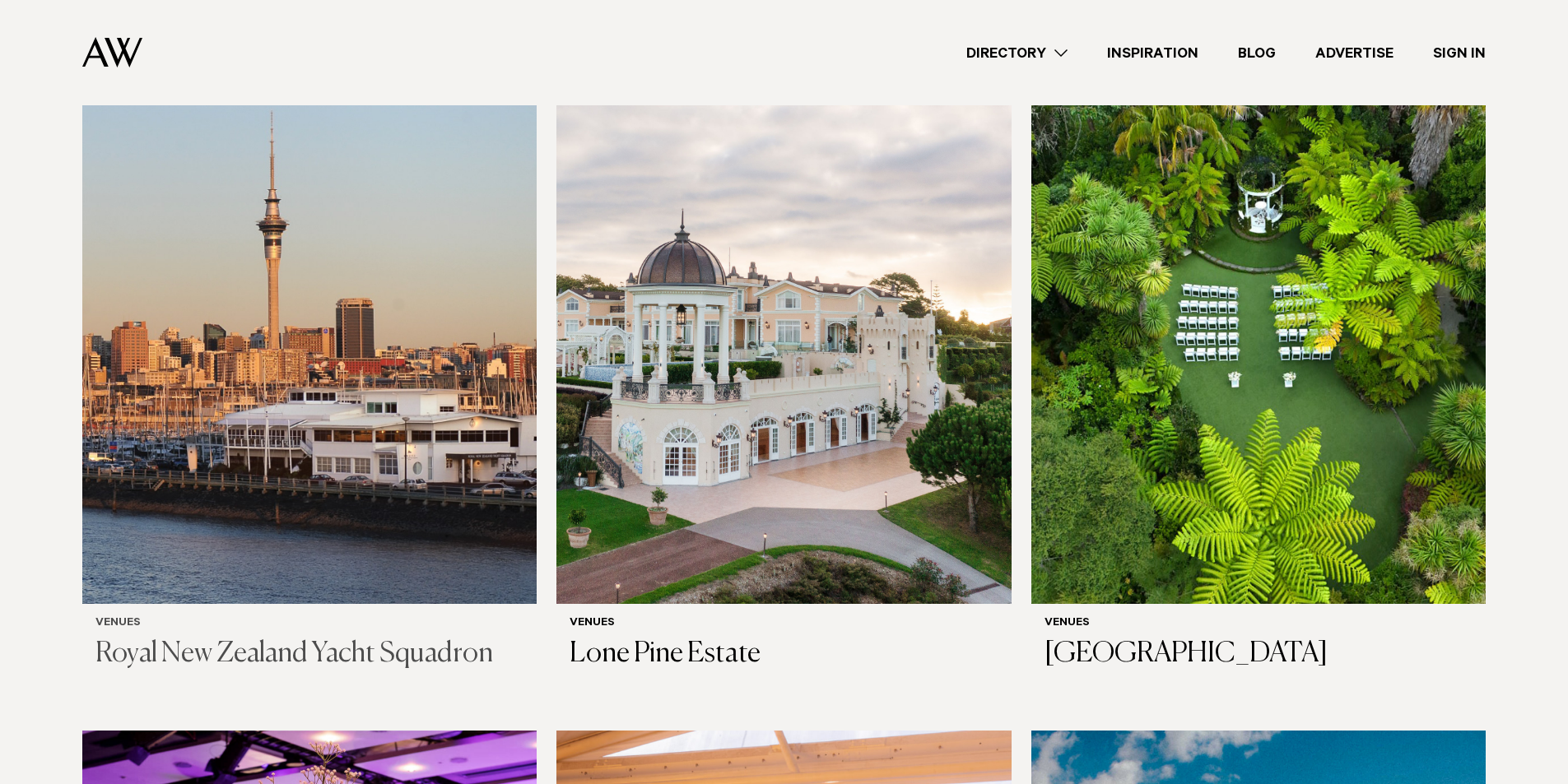
click at [356, 469] on img at bounding box center [309, 300] width 454 height 610
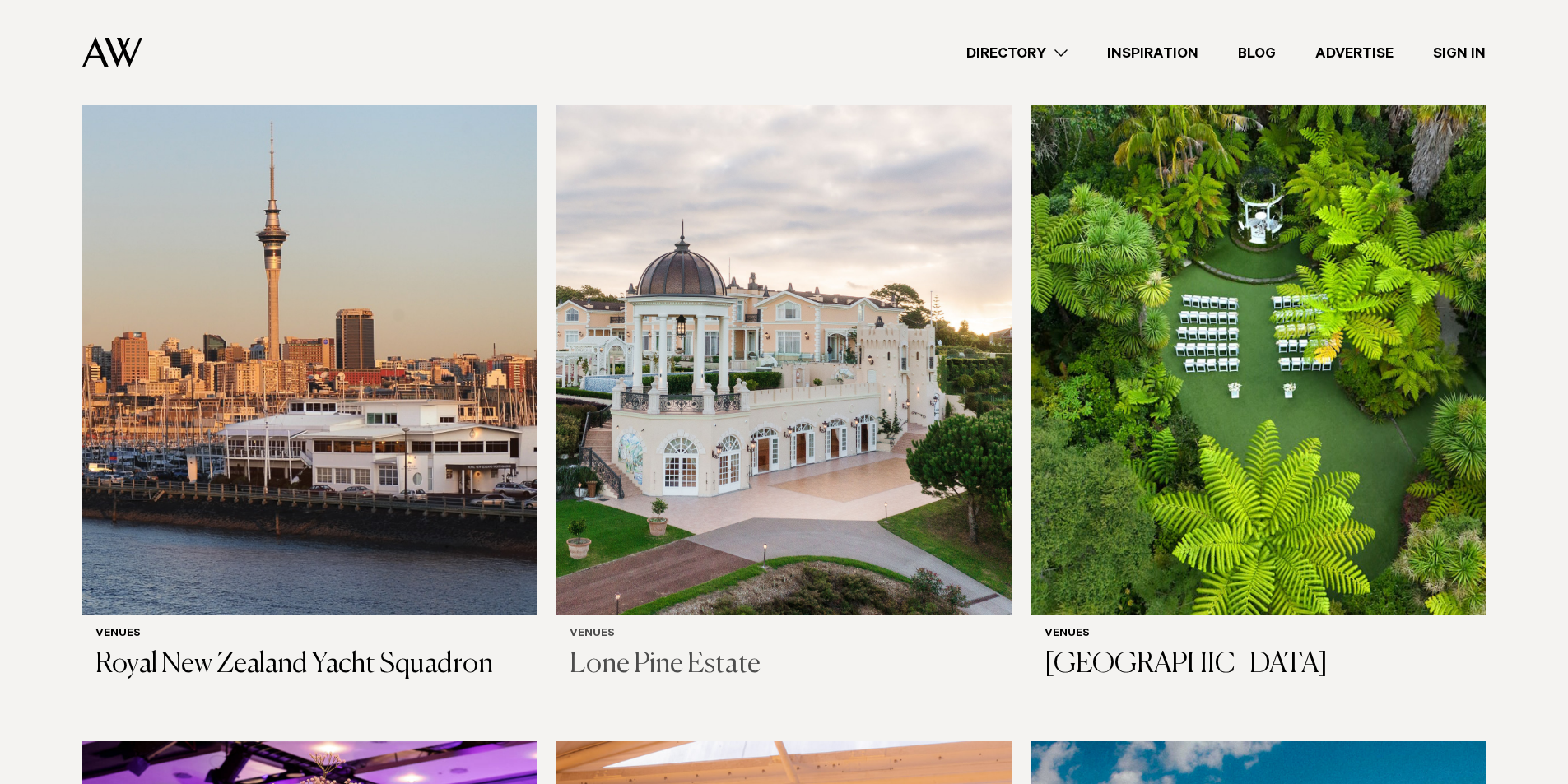
click at [711, 363] on img at bounding box center [783, 310] width 454 height 610
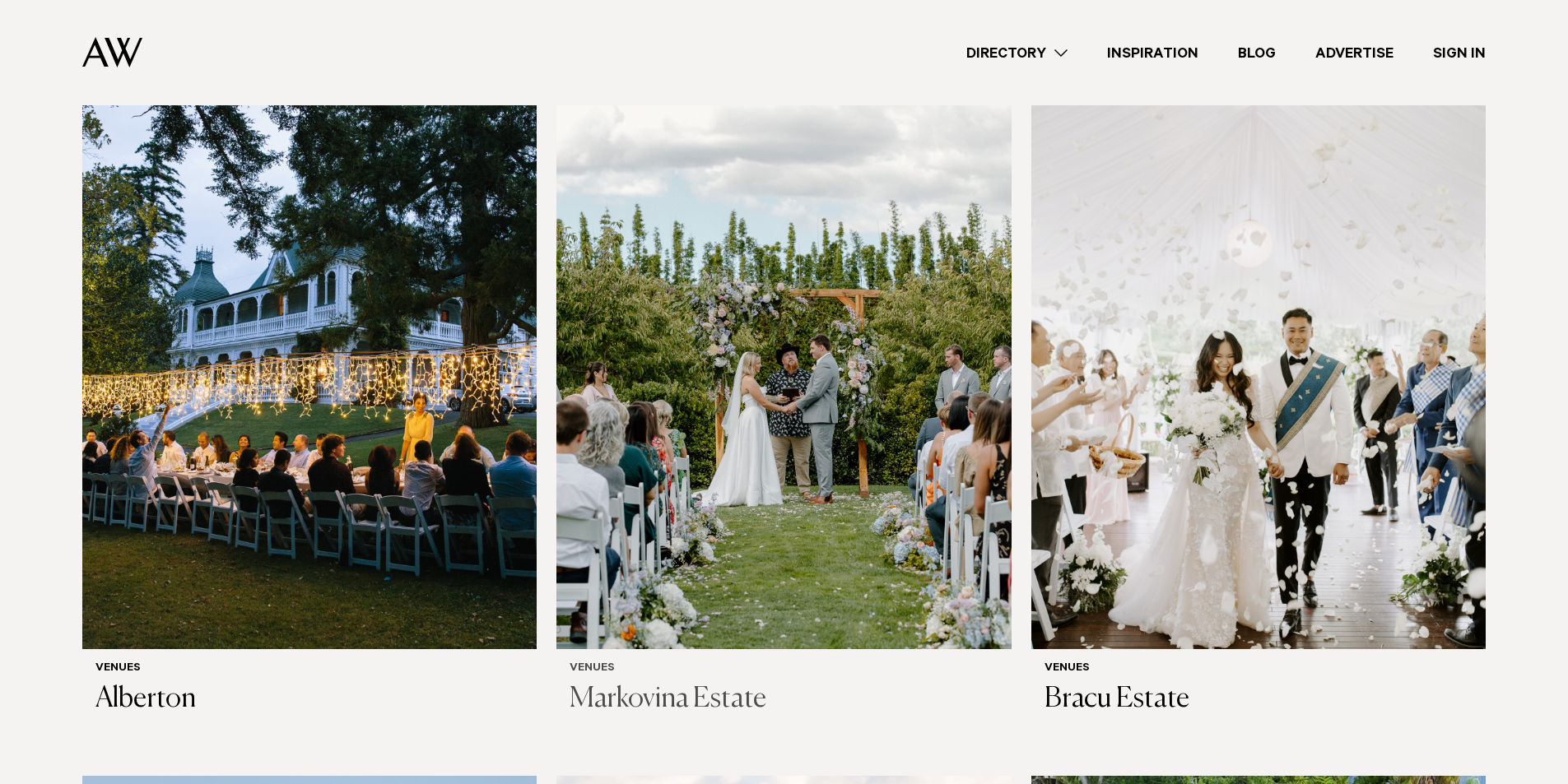
scroll to position [1182, 0]
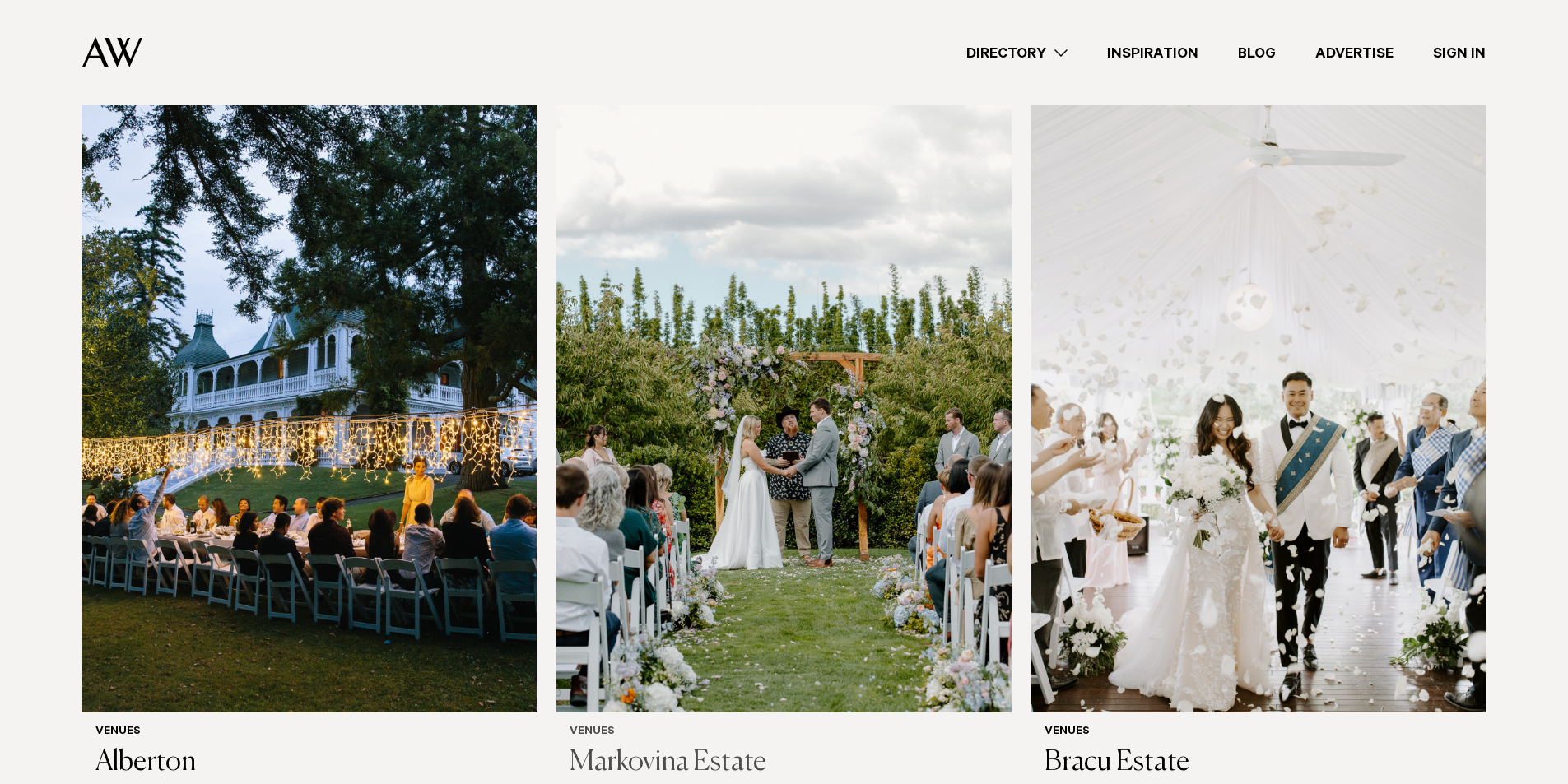
click at [821, 449] on img at bounding box center [783, 407] width 454 height 610
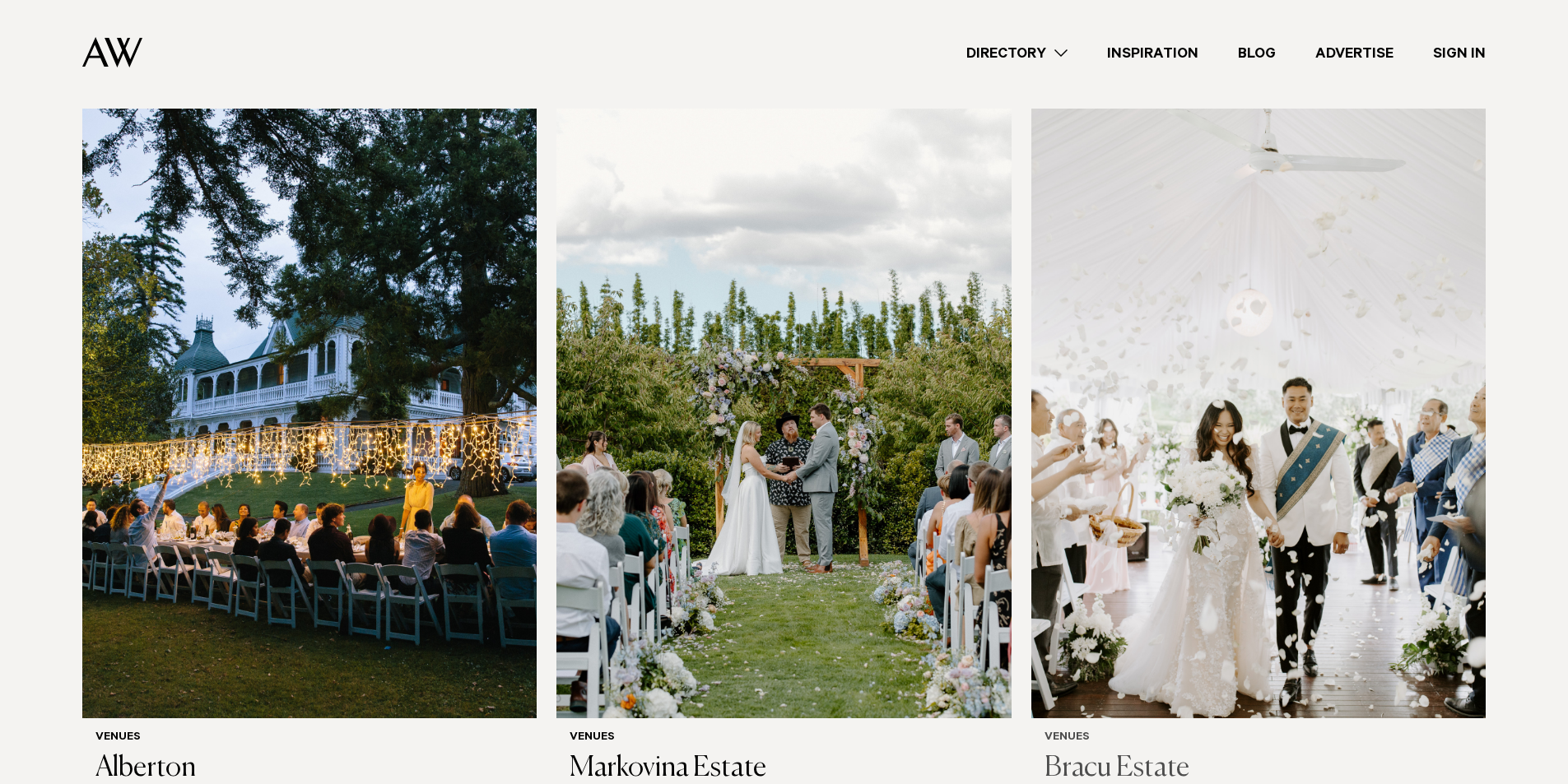
click at [1137, 499] on img at bounding box center [1259, 413] width 454 height 610
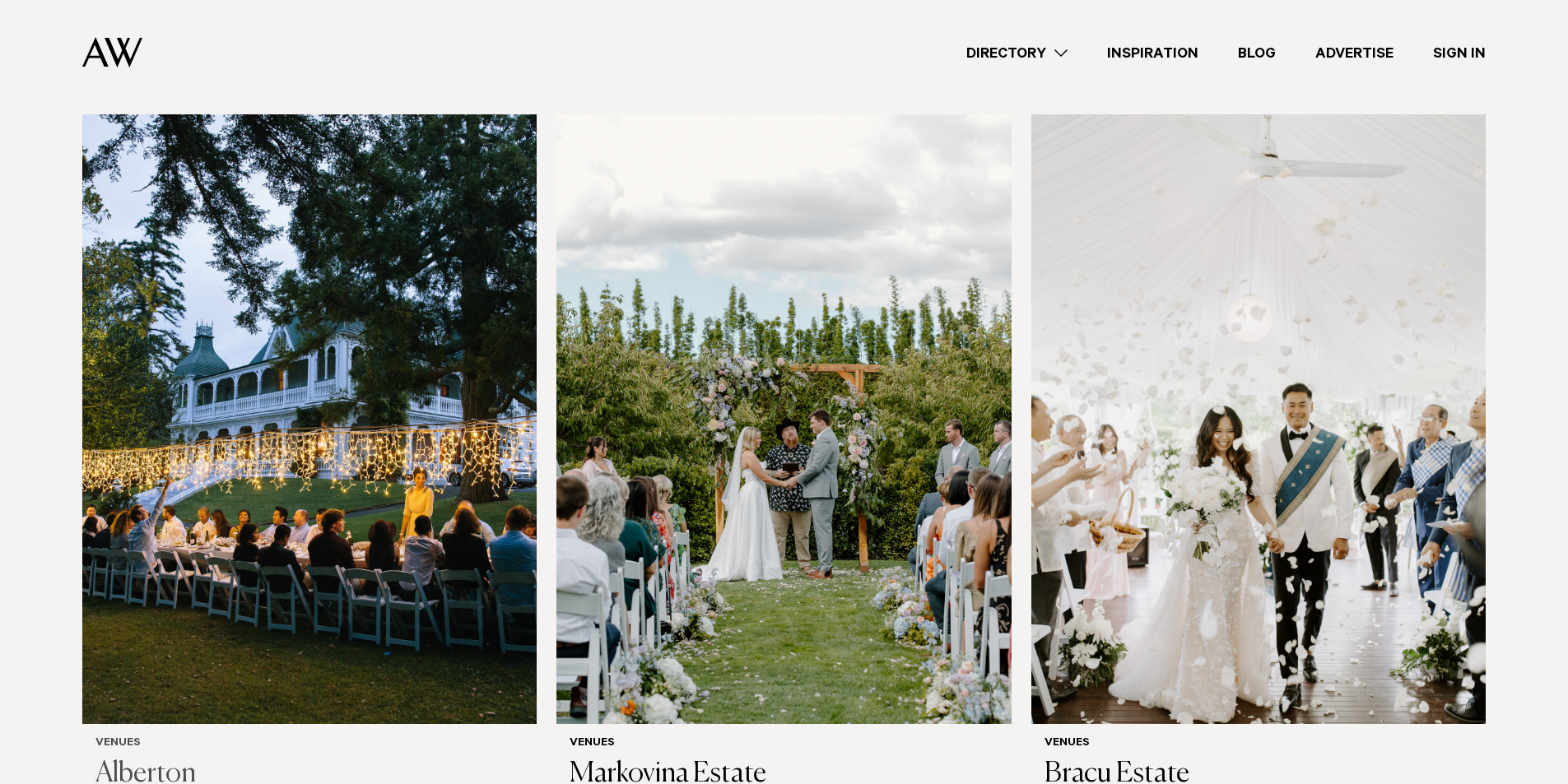
click at [395, 498] on img at bounding box center [309, 419] width 454 height 610
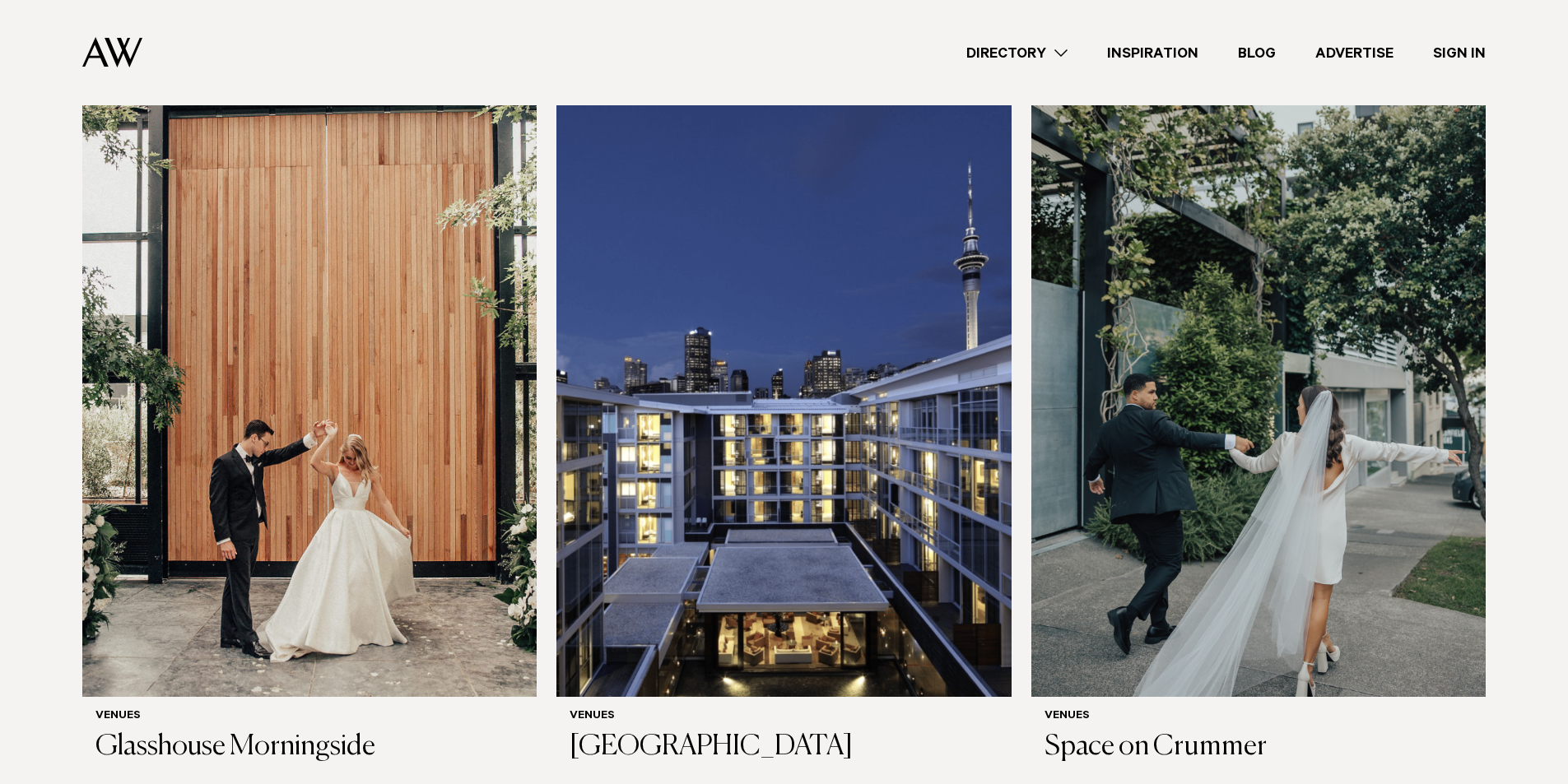
scroll to position [424, 0]
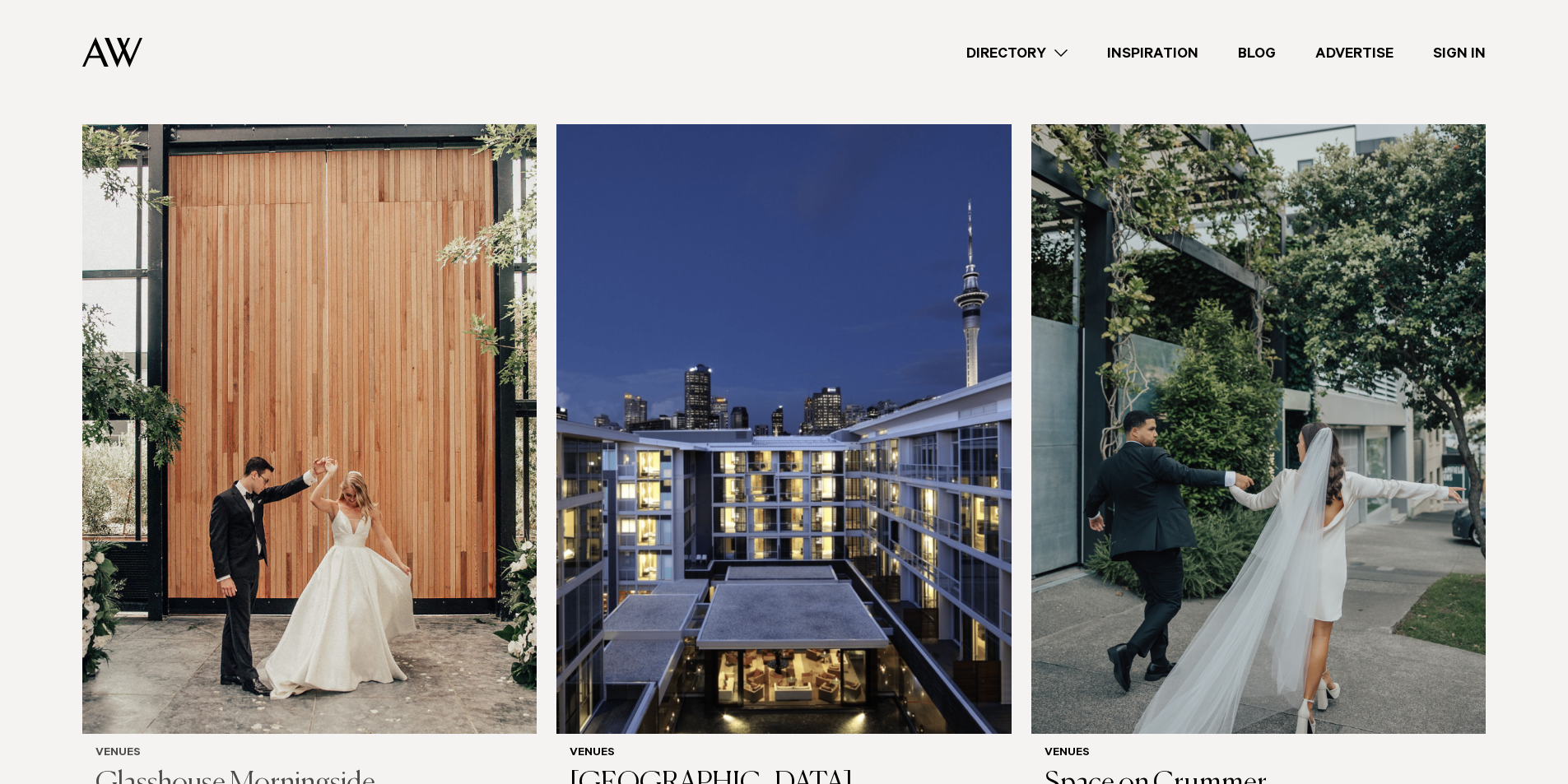
click at [418, 451] on img at bounding box center [309, 429] width 454 height 610
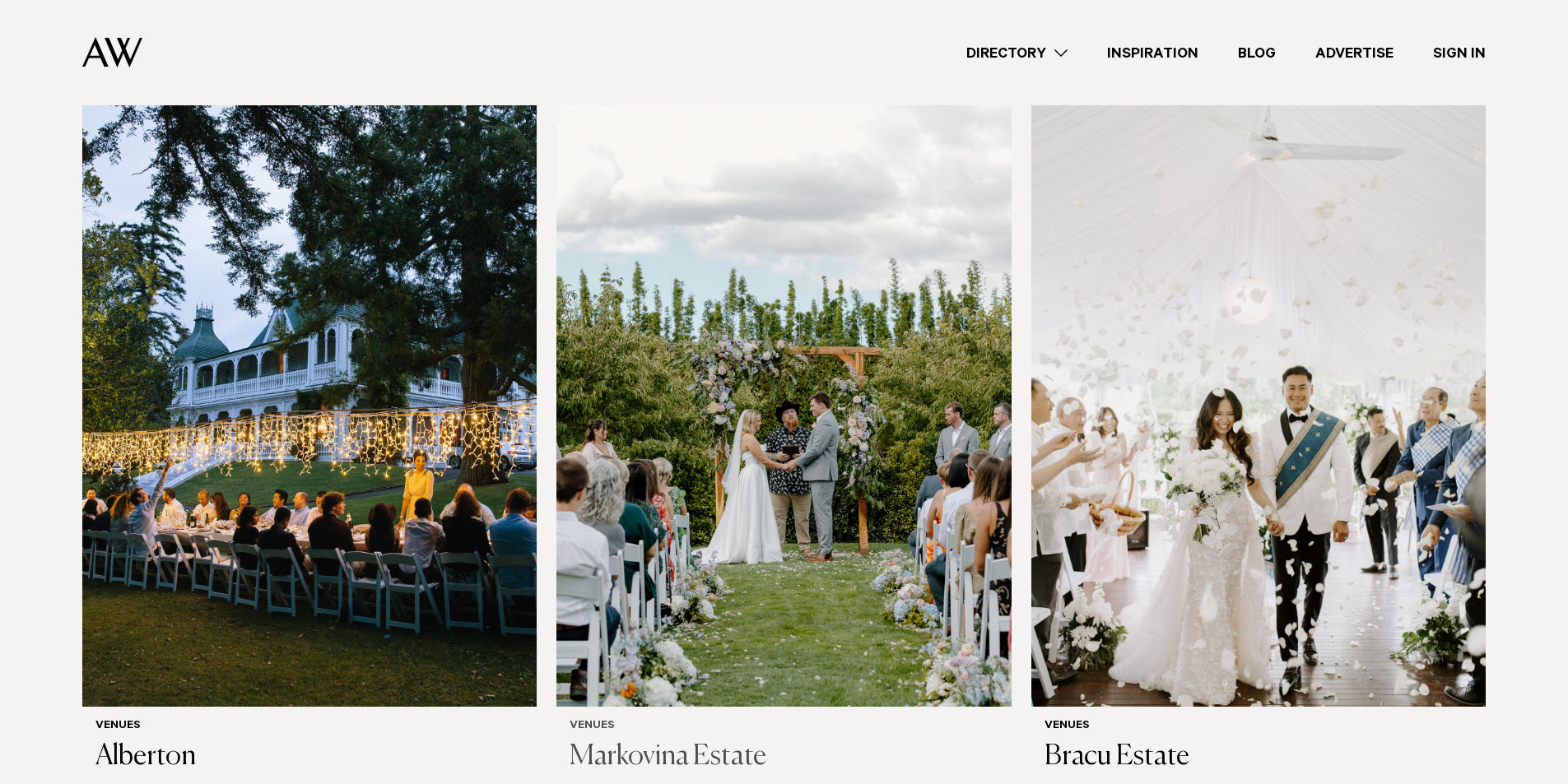
scroll to position [1234, 0]
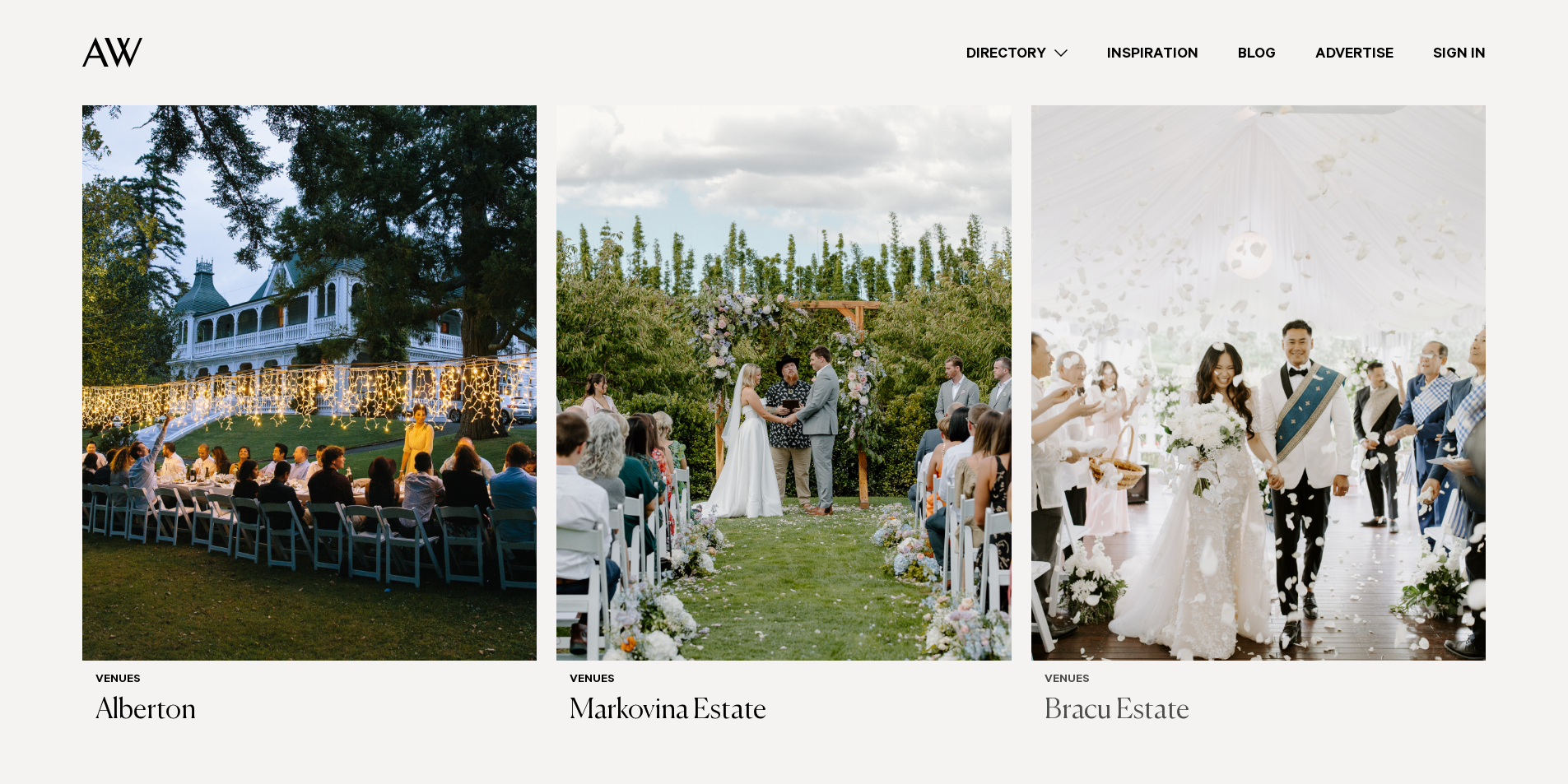
click at [1204, 472] on img at bounding box center [1259, 356] width 454 height 610
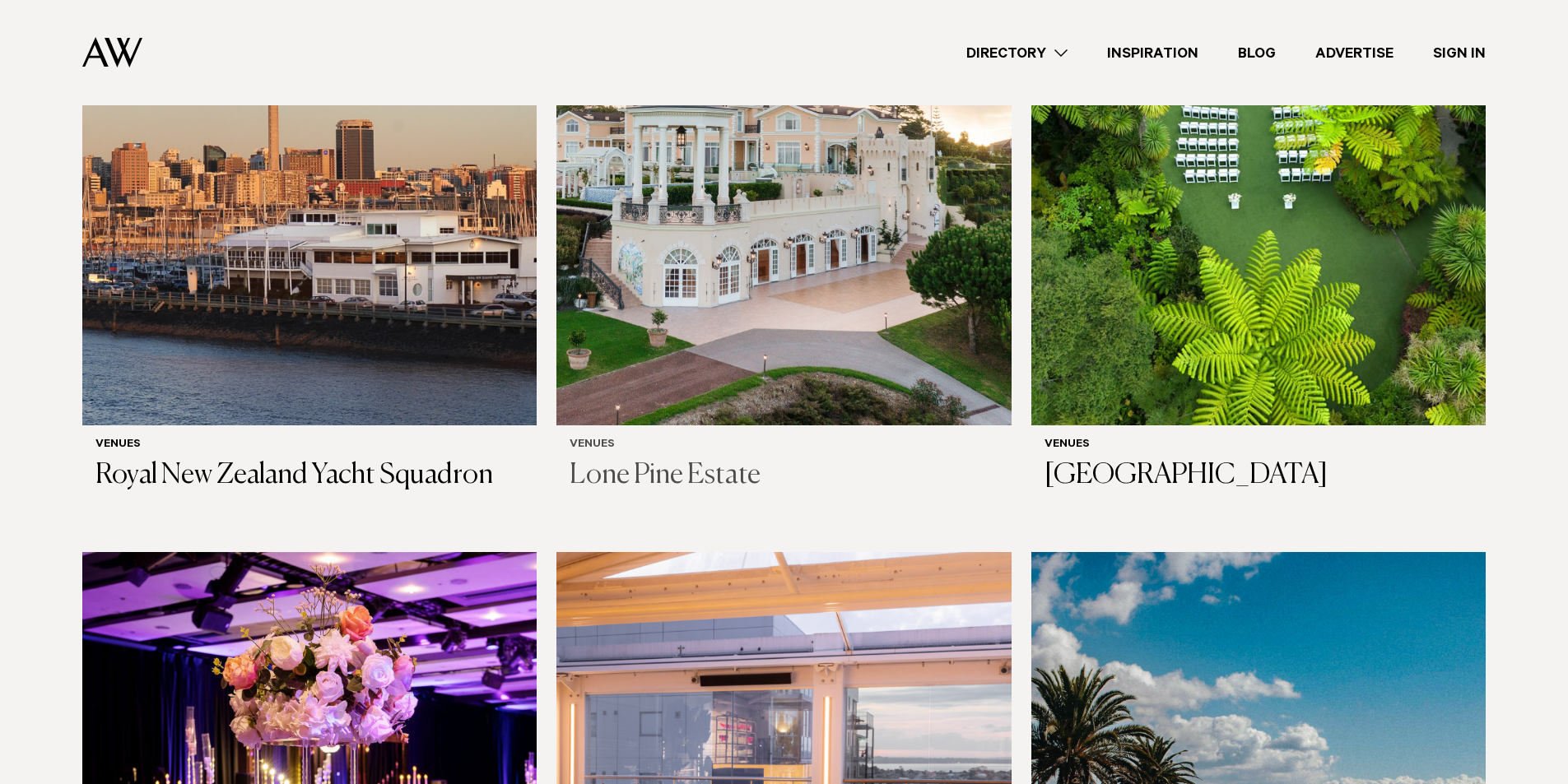
scroll to position [2051, 0]
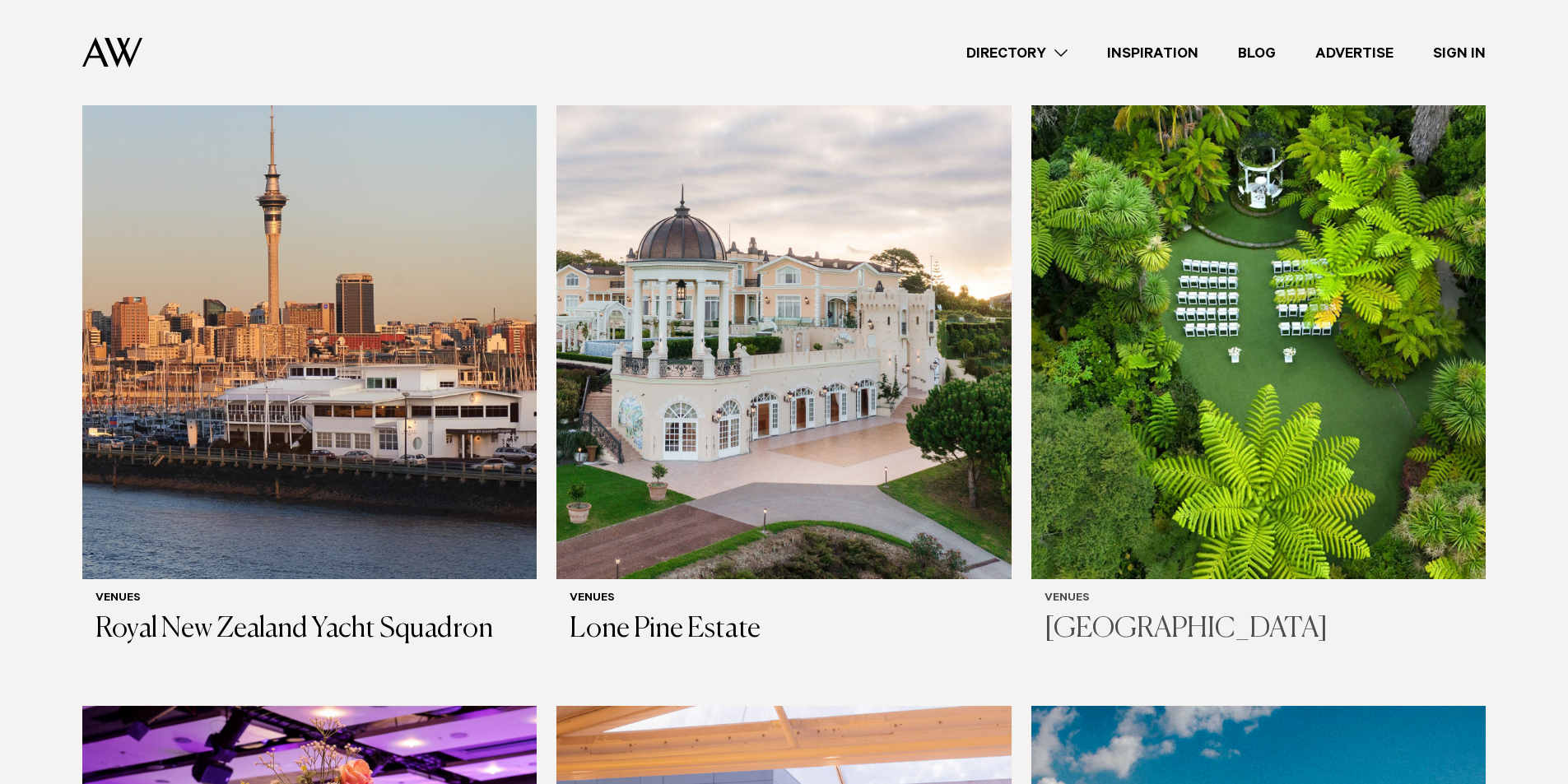
click at [1156, 346] on img at bounding box center [1259, 275] width 454 height 610
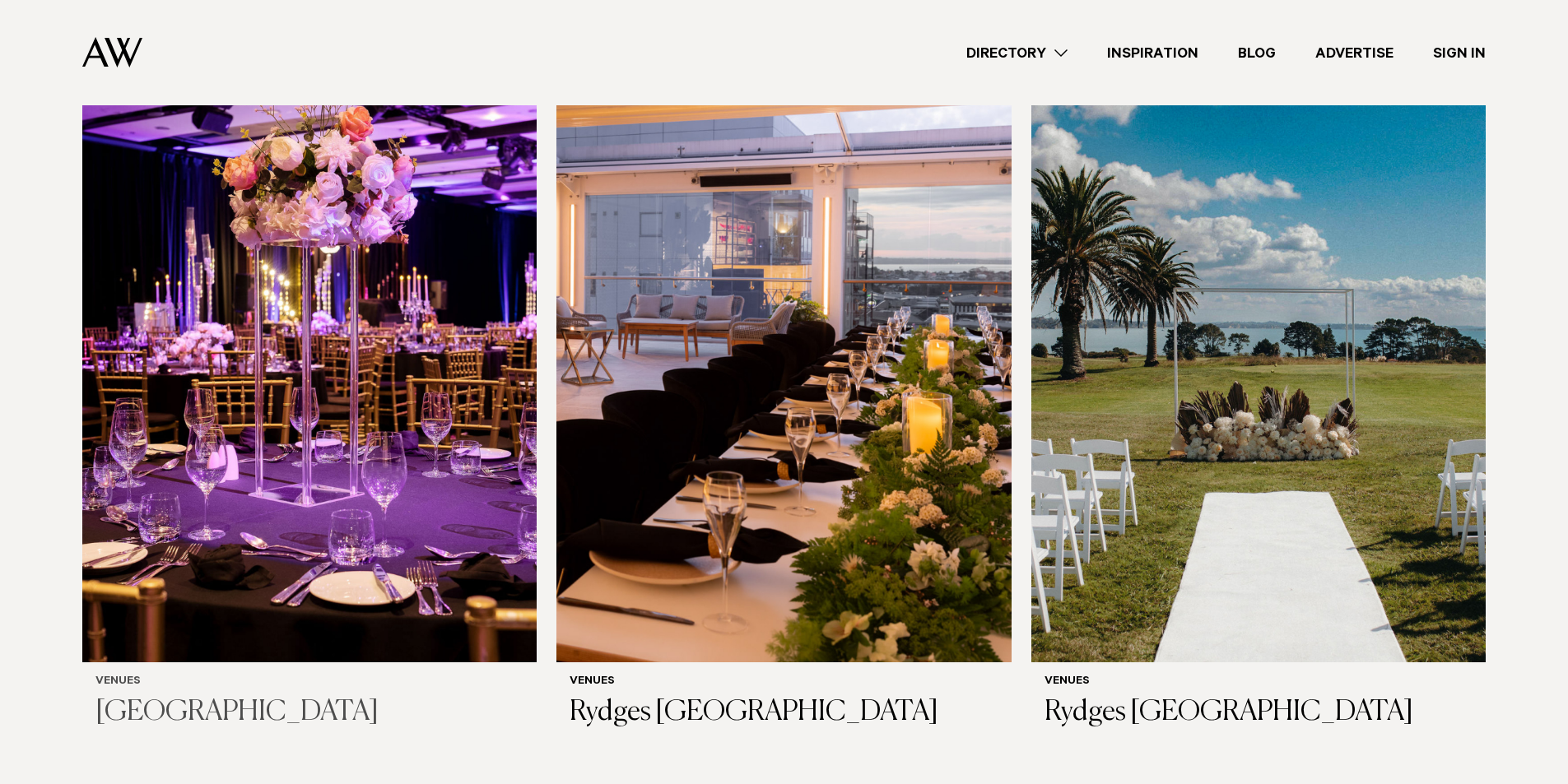
scroll to position [2699, 0]
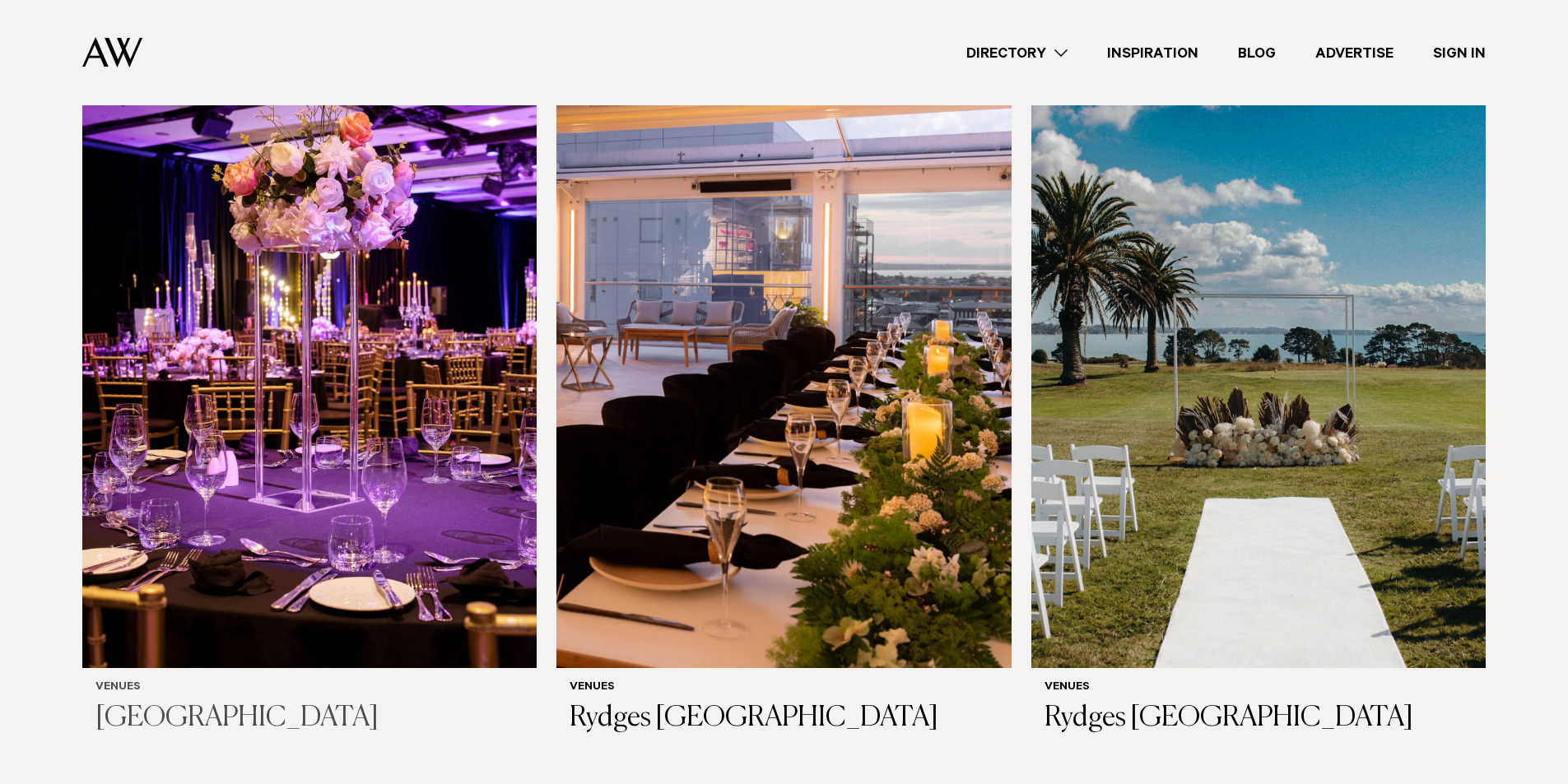
click at [283, 383] on img at bounding box center [309, 363] width 454 height 610
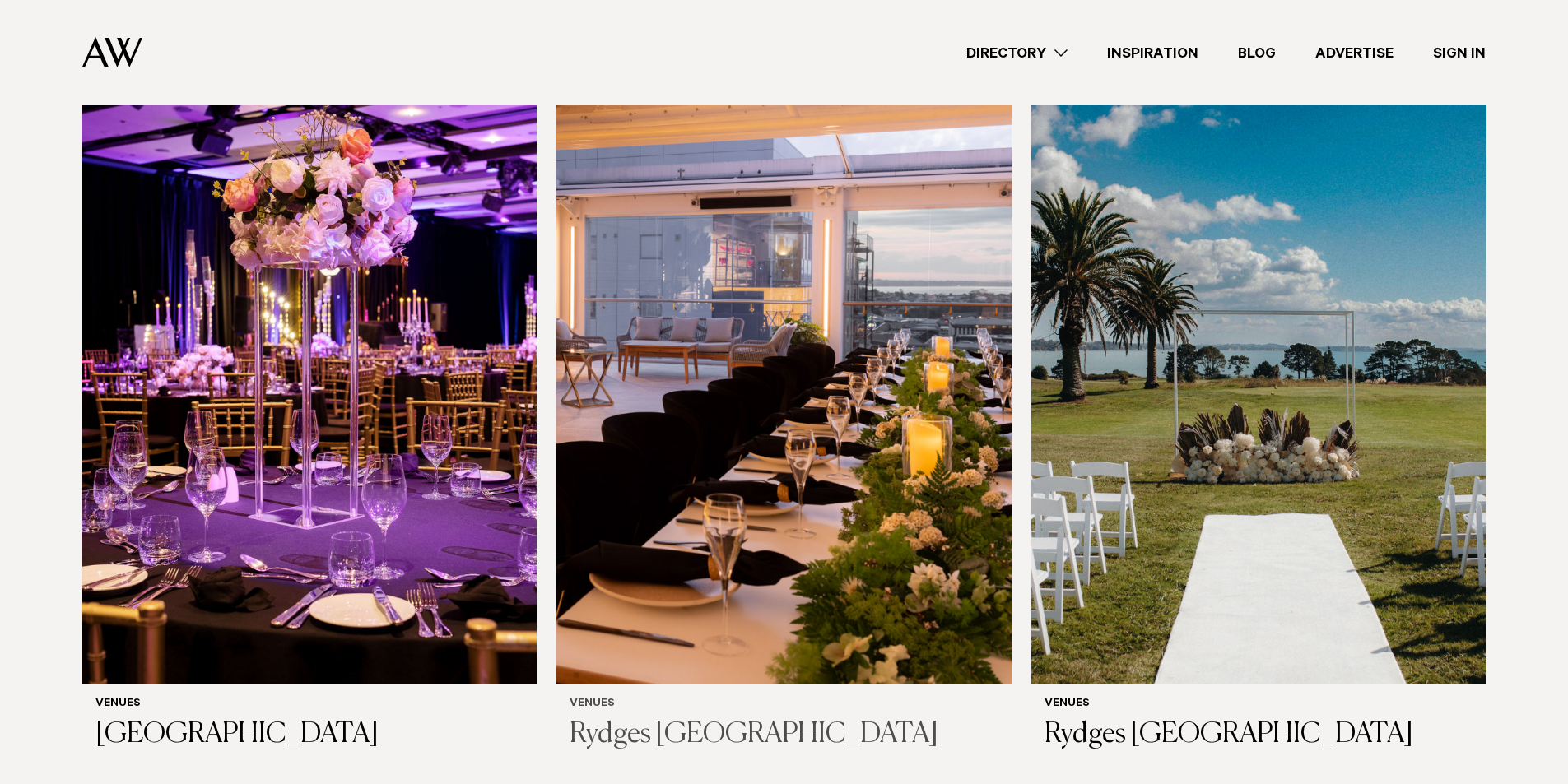
click at [742, 436] on img at bounding box center [783, 379] width 454 height 610
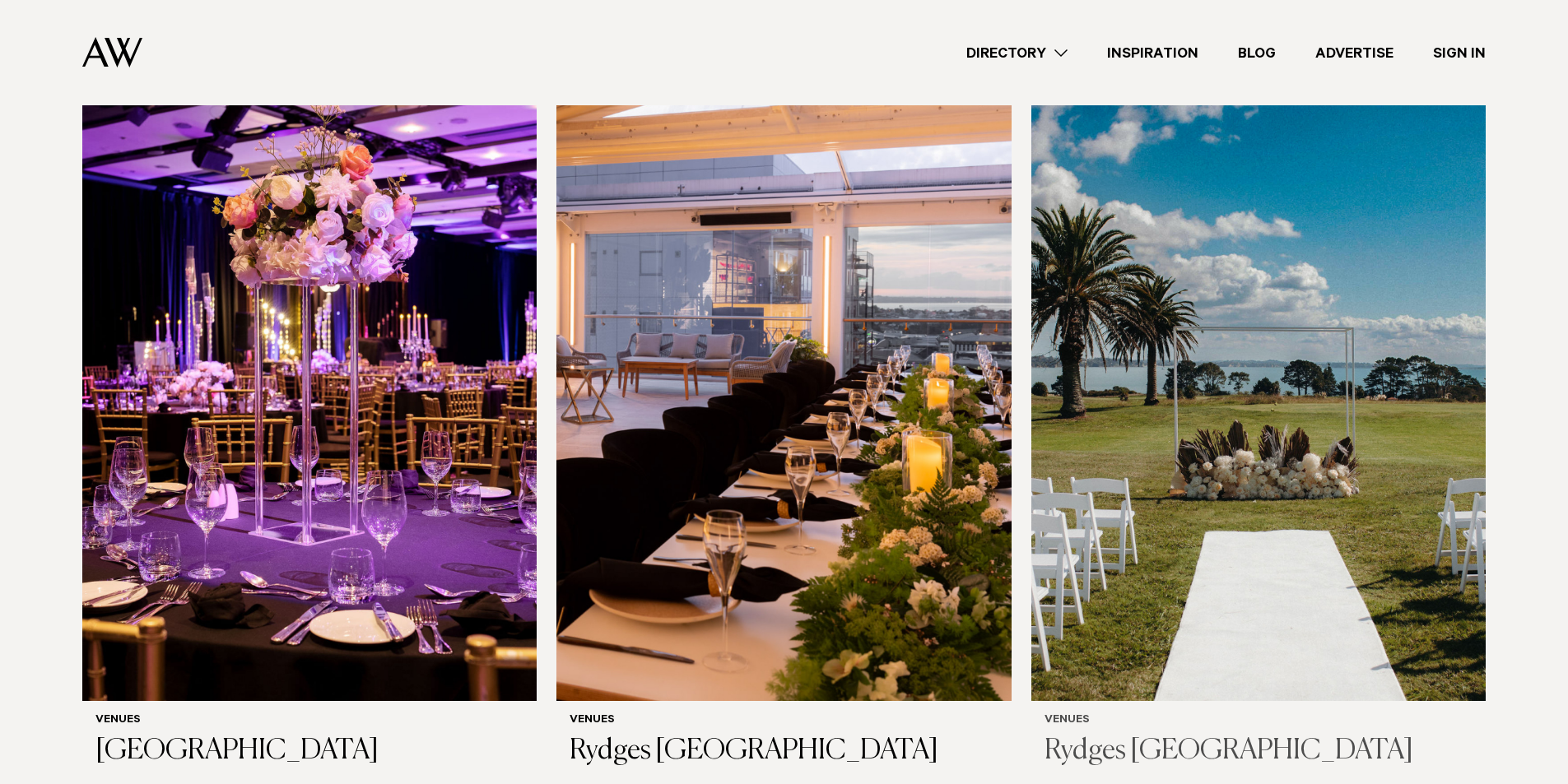
drag, startPoint x: 1203, startPoint y: 424, endPoint x: 1194, endPoint y: 427, distance: 9.5
click at [1204, 427] on img at bounding box center [1259, 395] width 454 height 610
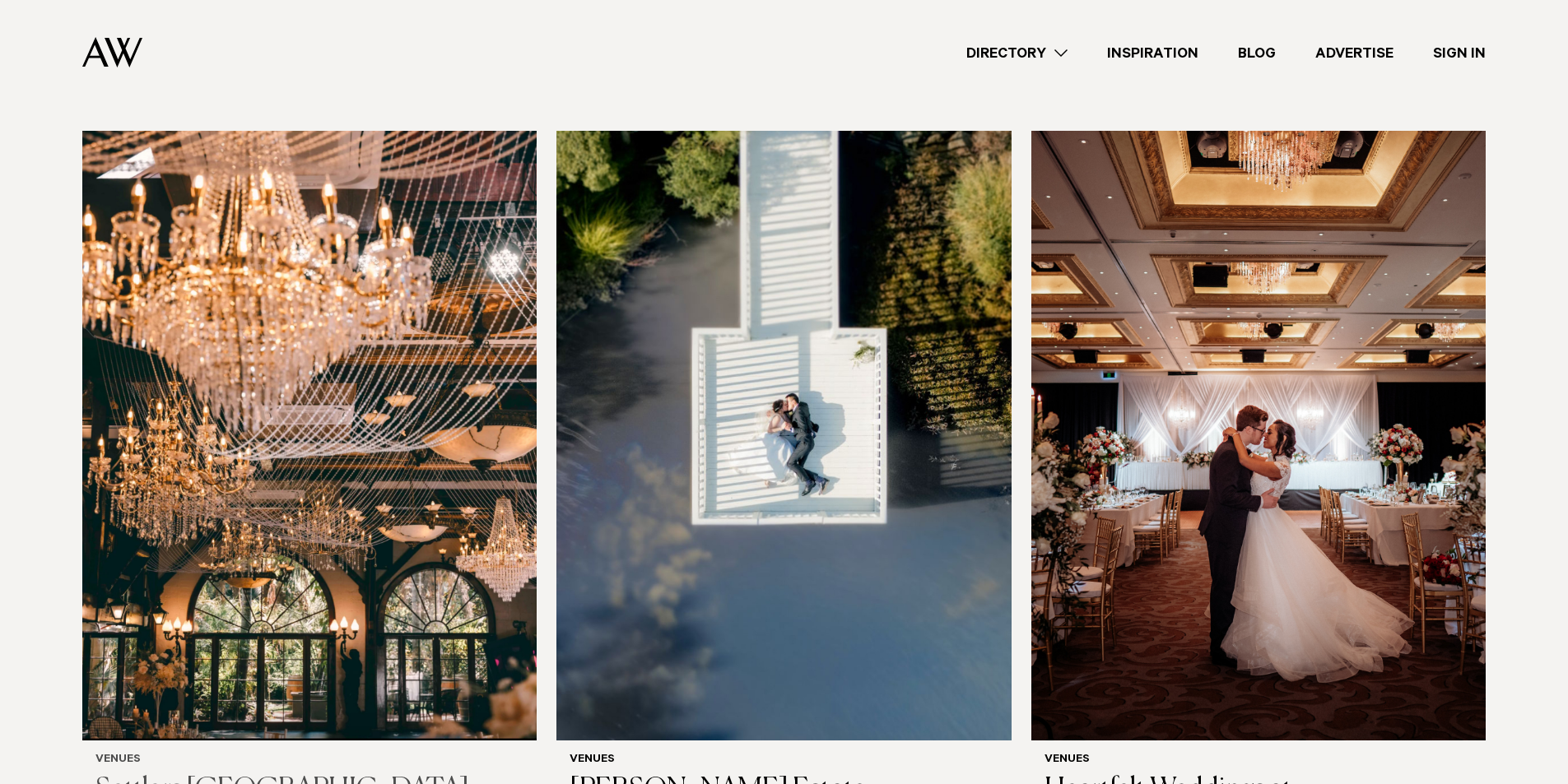
scroll to position [3390, 0]
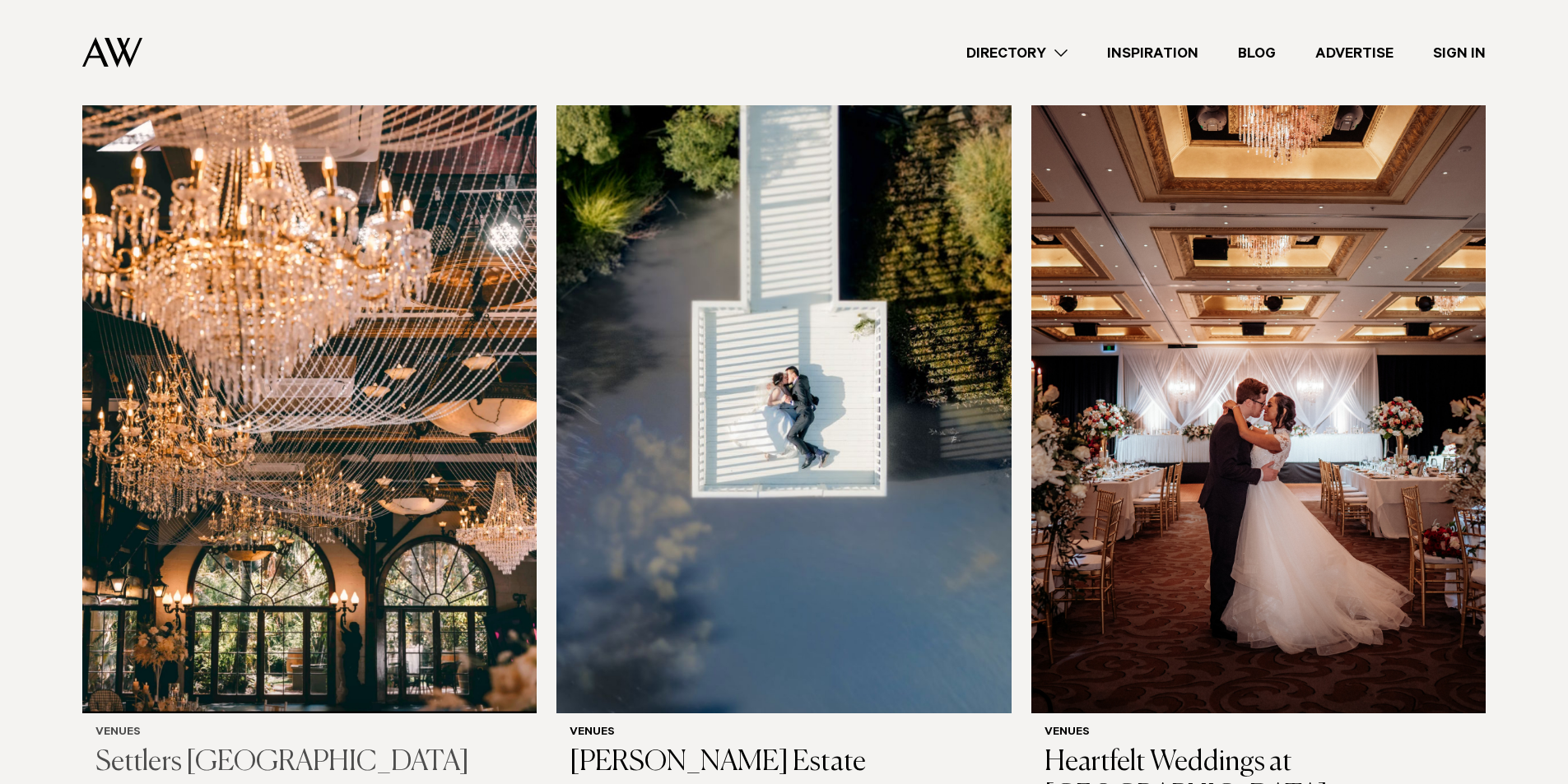
click at [384, 496] on img at bounding box center [309, 408] width 454 height 610
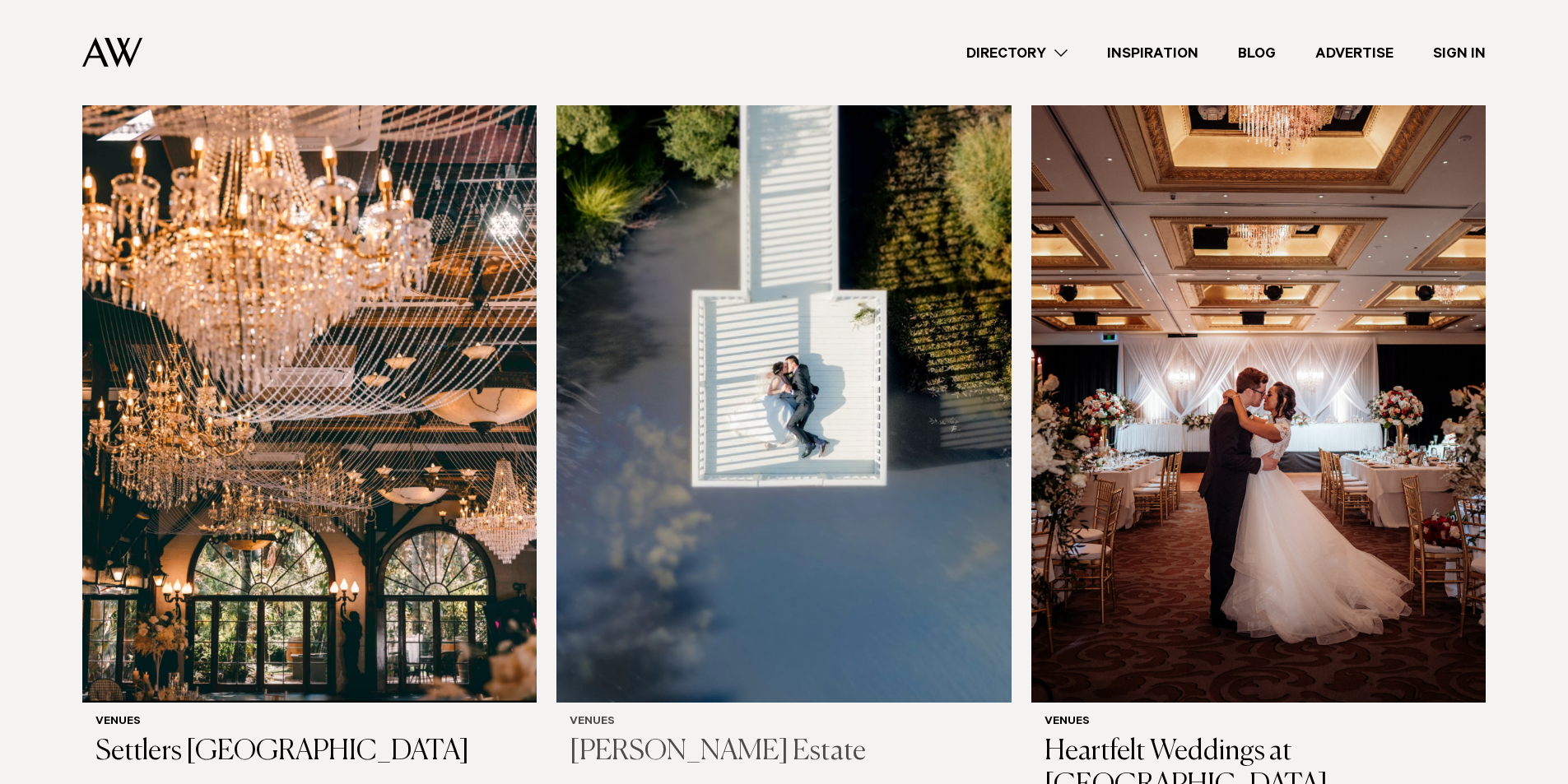
click at [798, 500] on img at bounding box center [783, 397] width 454 height 610
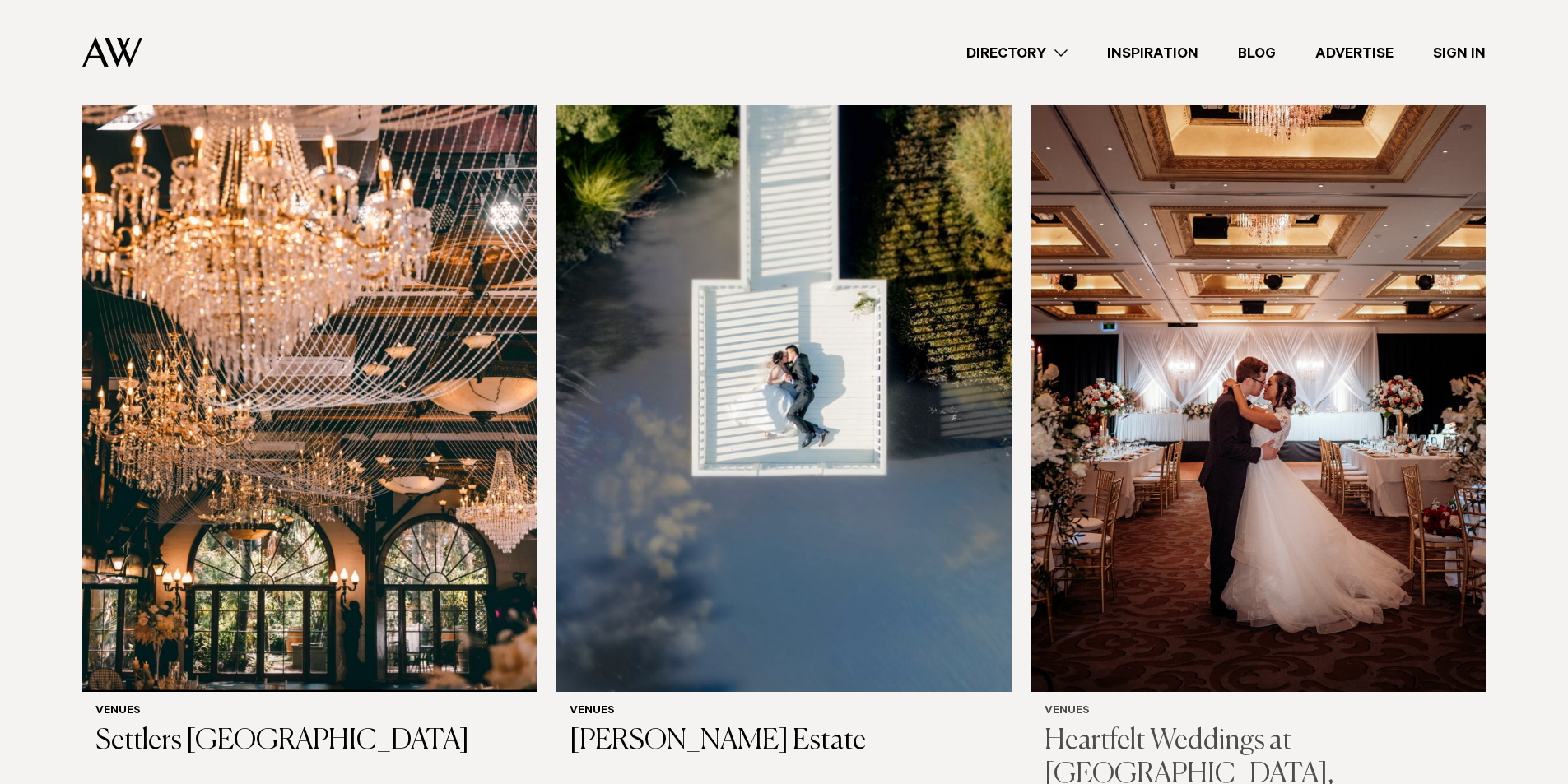
click at [1154, 525] on img at bounding box center [1259, 387] width 454 height 610
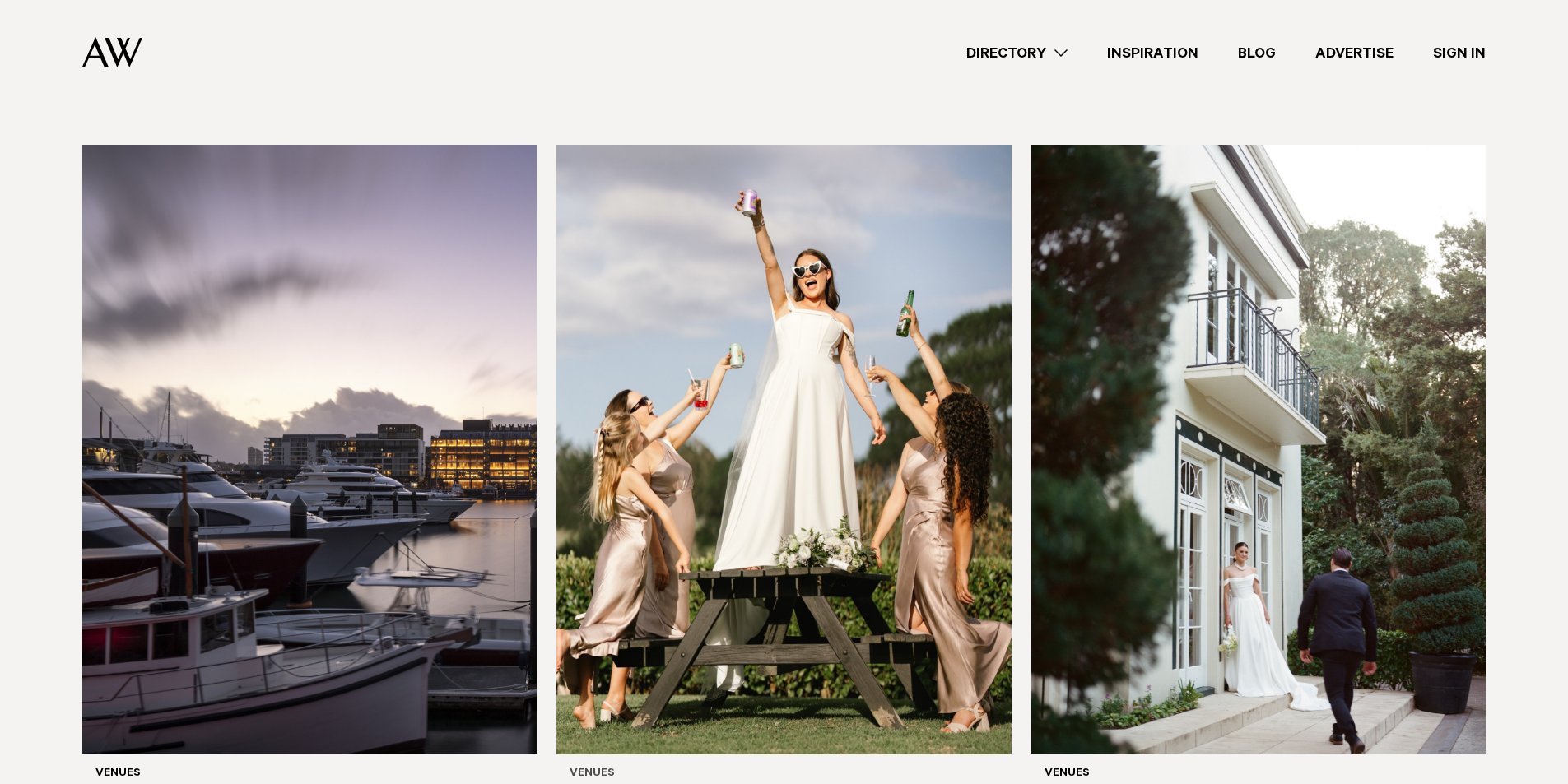
scroll to position [4246, 0]
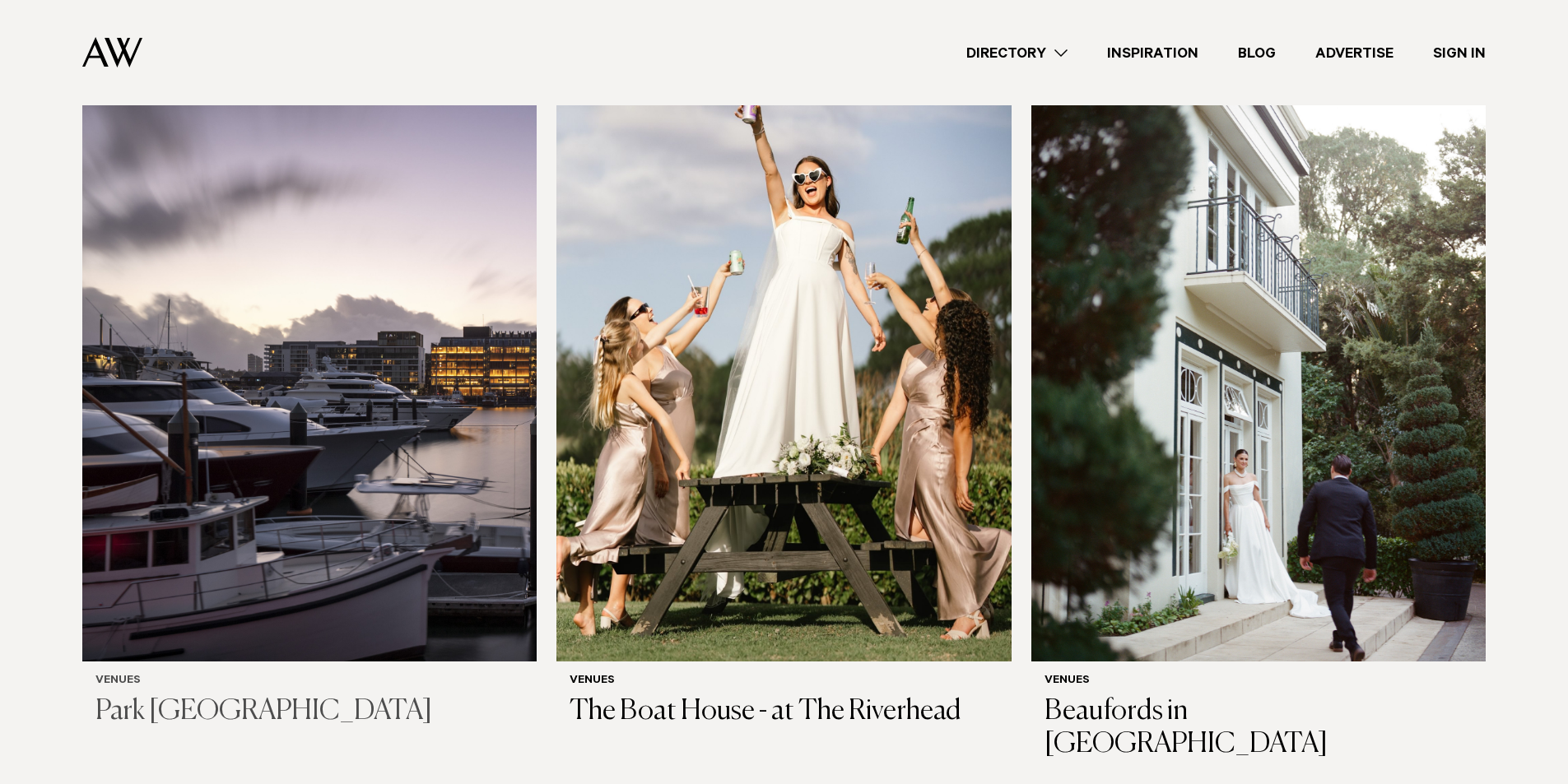
click at [285, 458] on img at bounding box center [309, 357] width 454 height 610
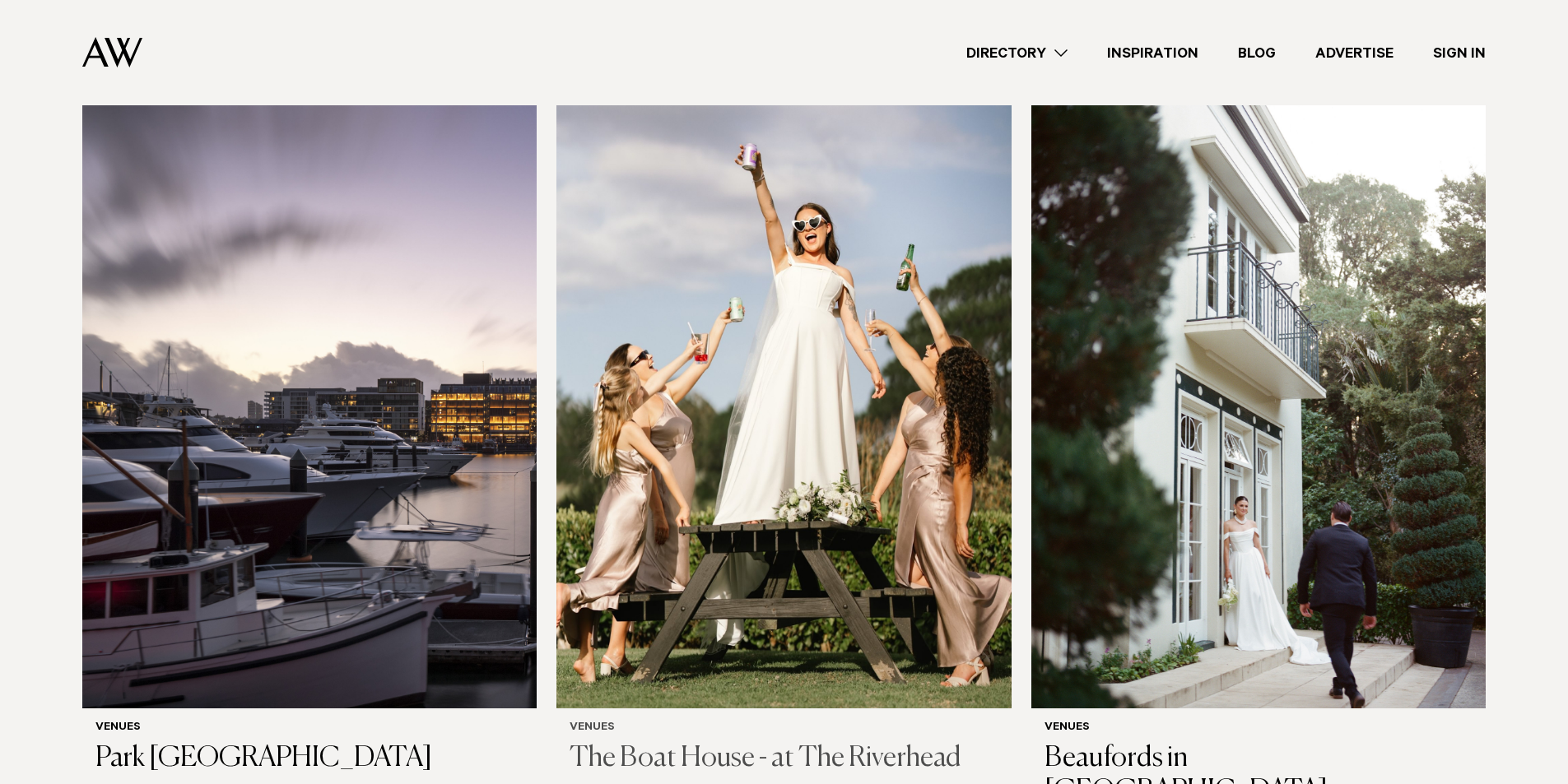
scroll to position [4168, 0]
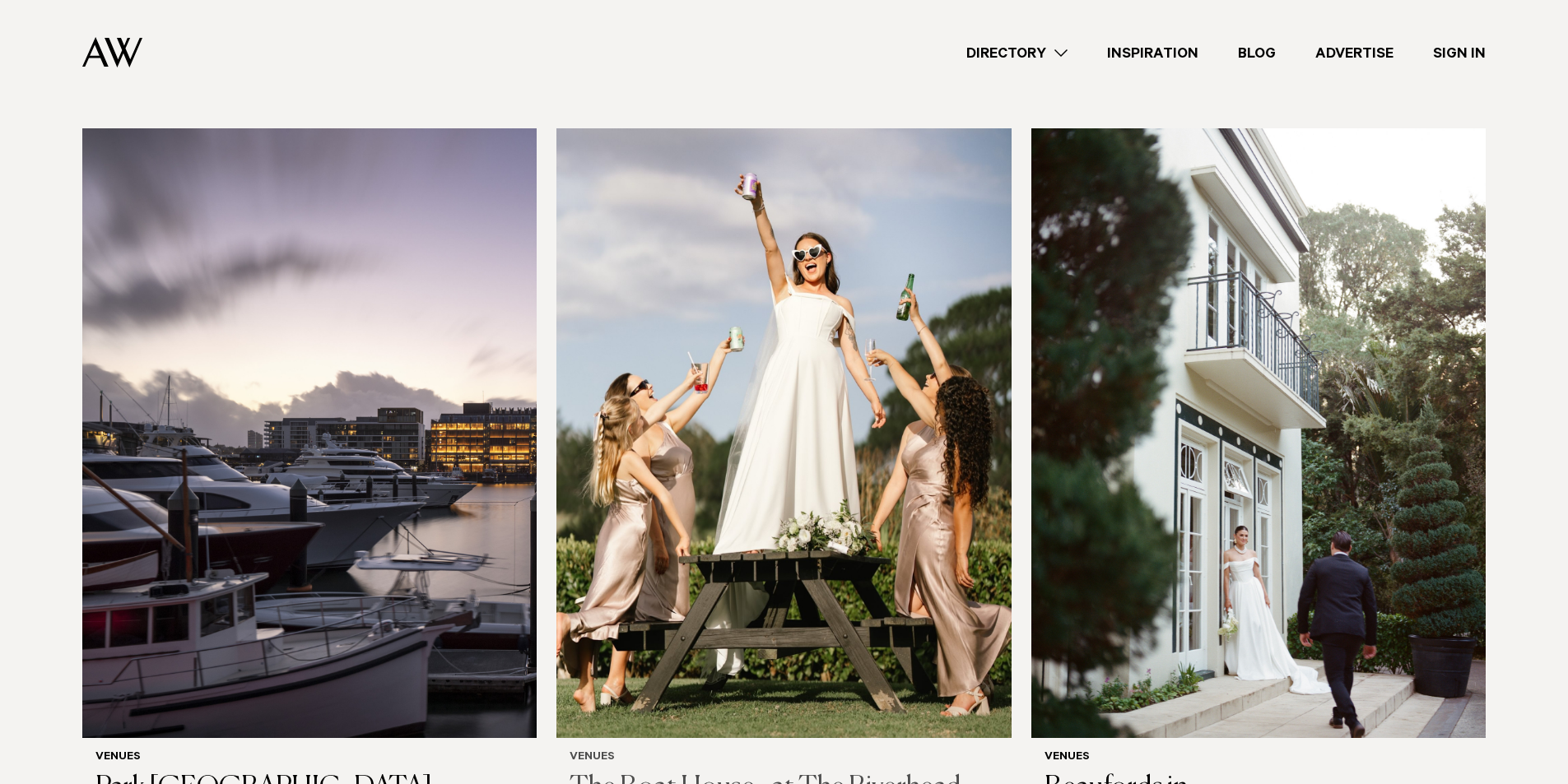
click at [893, 534] on img at bounding box center [783, 433] width 454 height 610
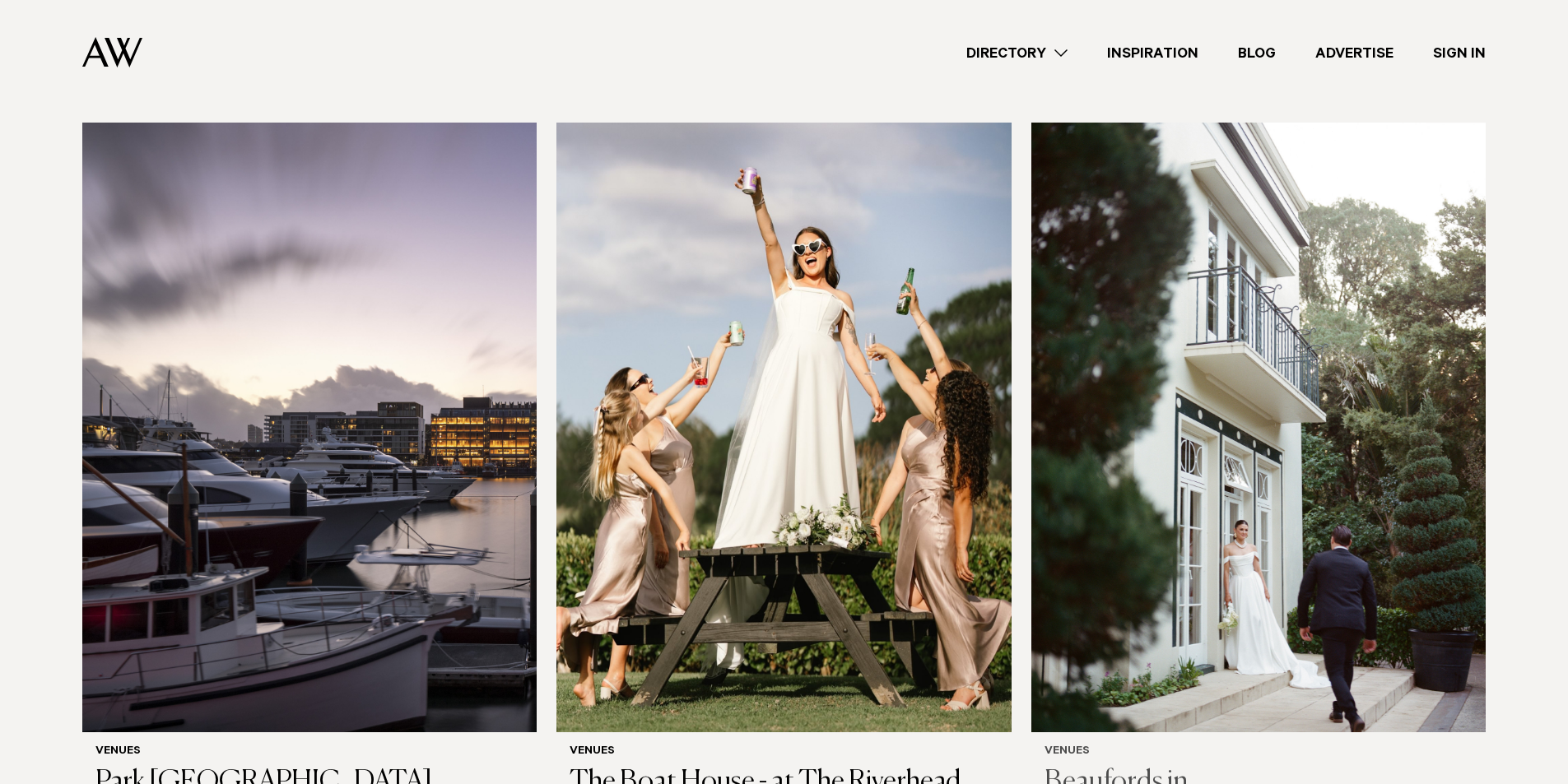
click at [1220, 529] on img at bounding box center [1259, 427] width 454 height 610
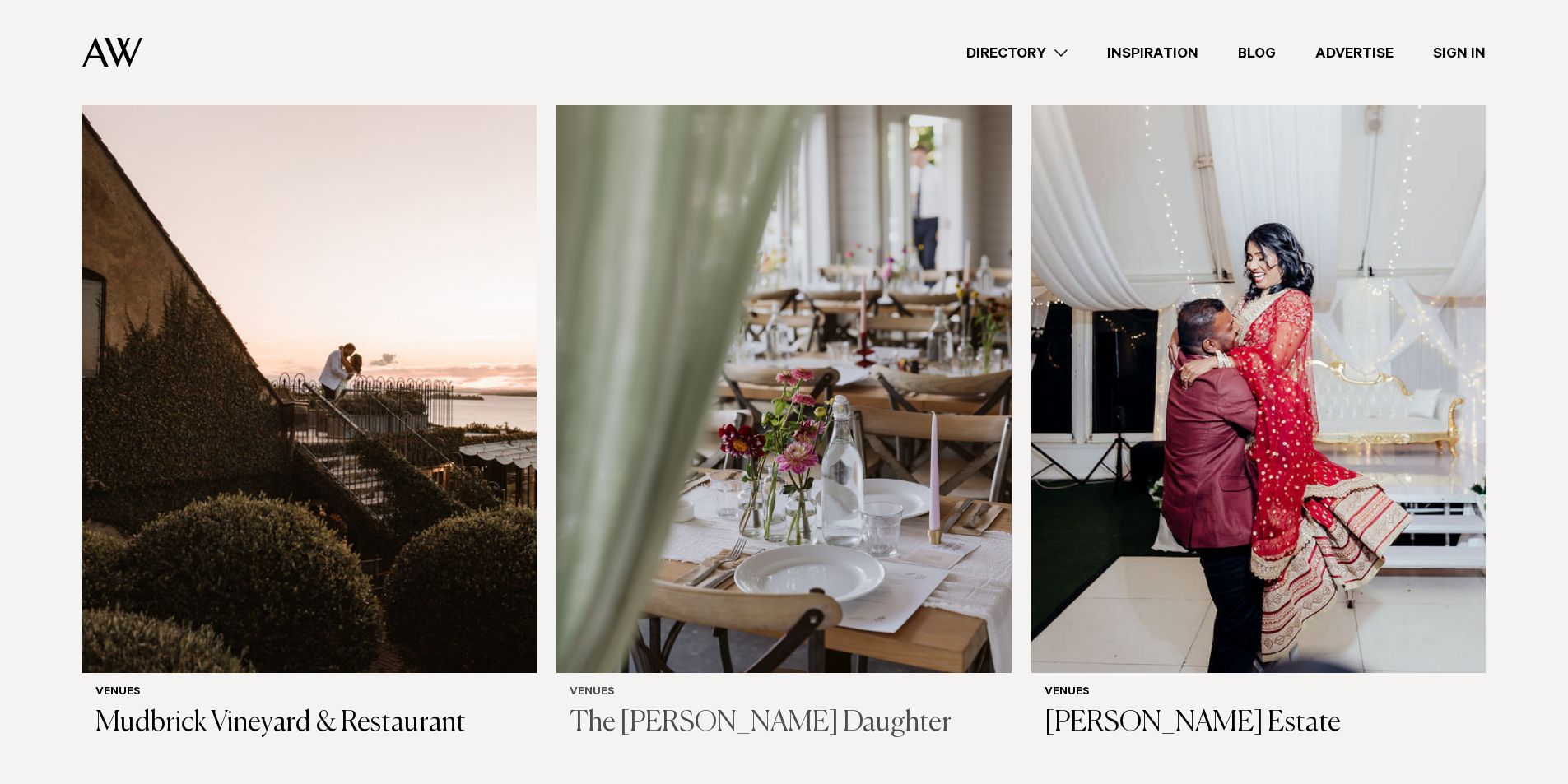
scroll to position [4921, 0]
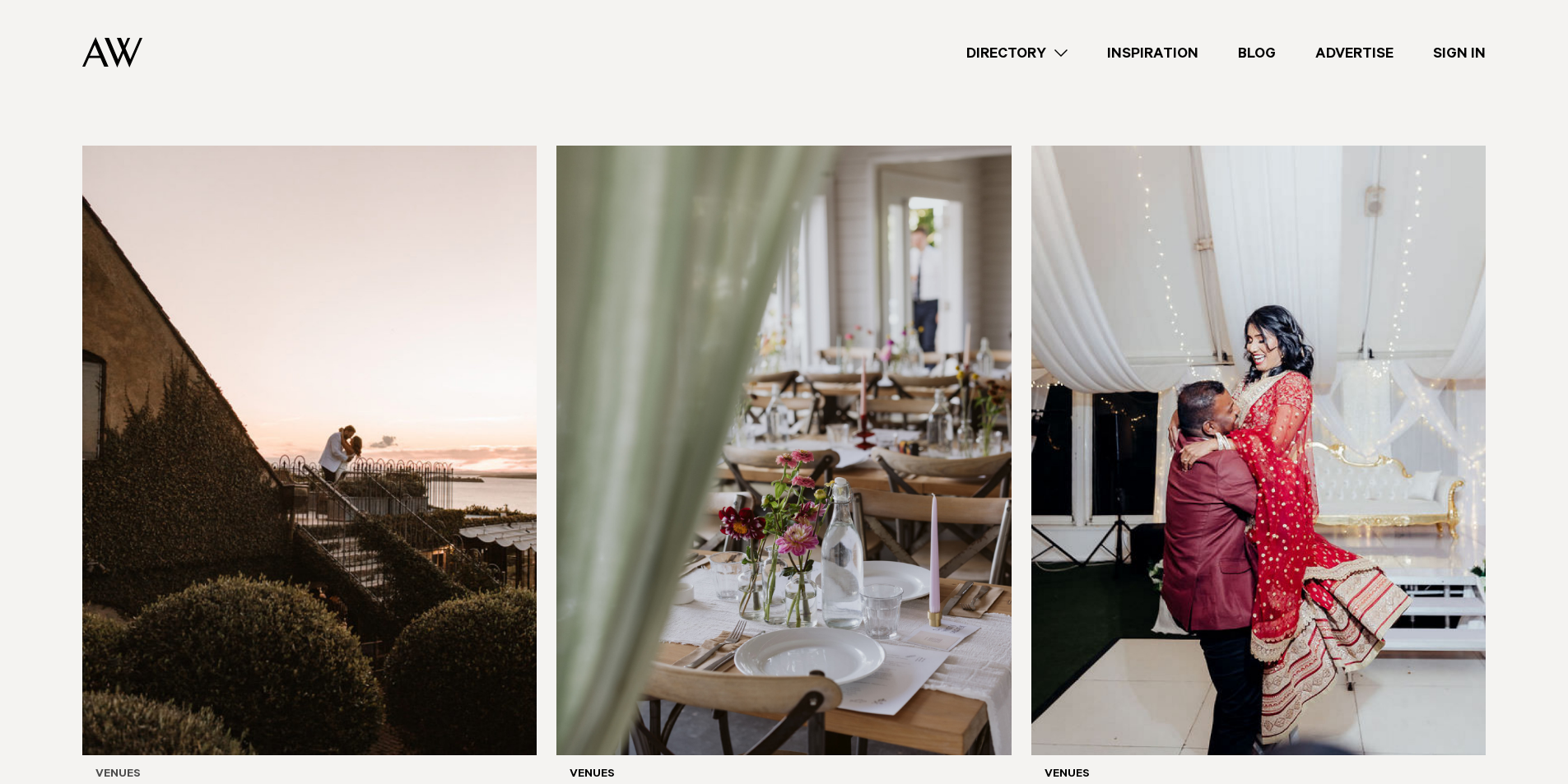
click at [321, 415] on img at bounding box center [309, 450] width 454 height 610
click at [834, 489] on img at bounding box center [783, 450] width 454 height 610
click at [1212, 464] on img at bounding box center [1259, 450] width 454 height 610
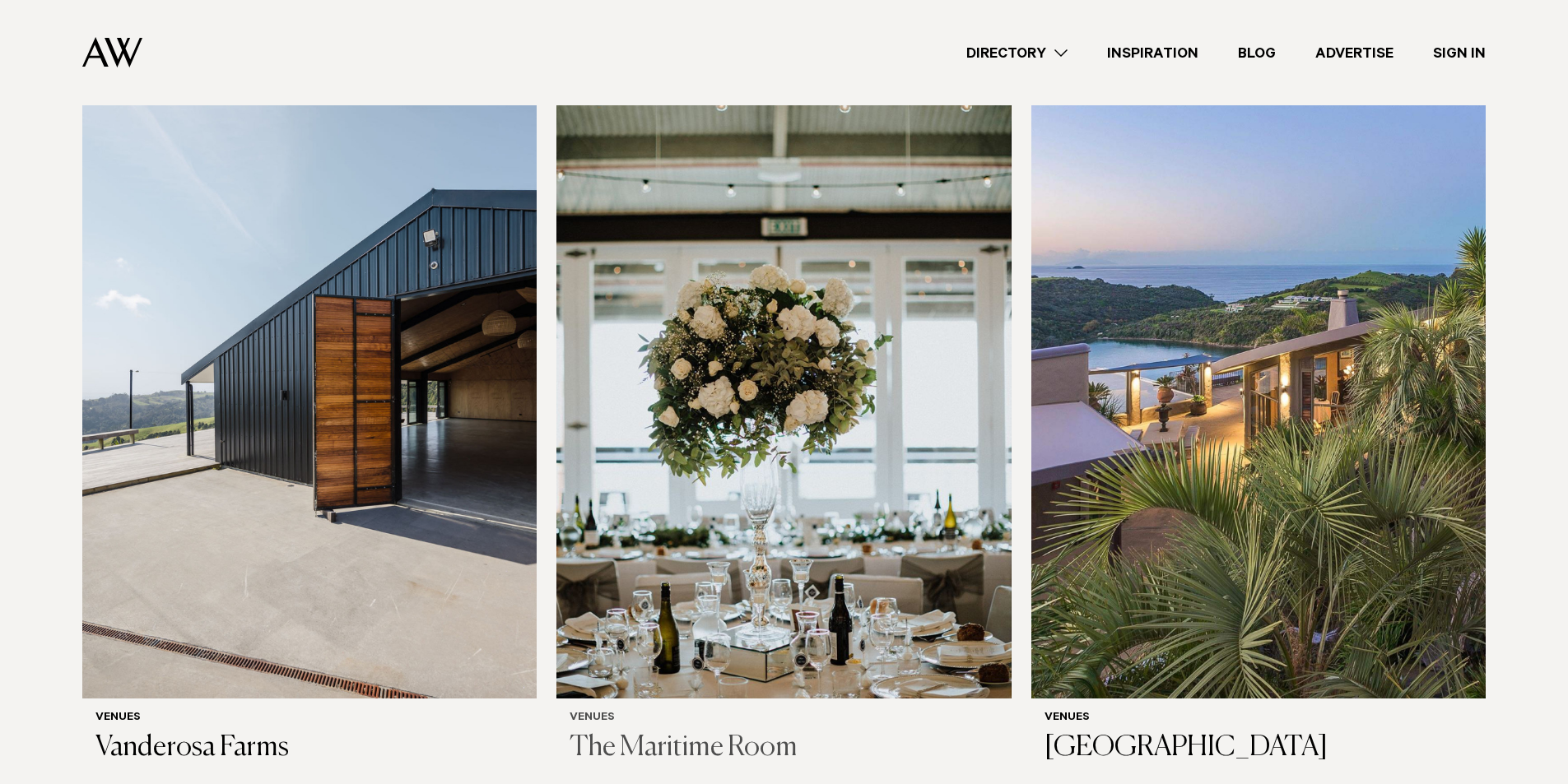
scroll to position [5744, 0]
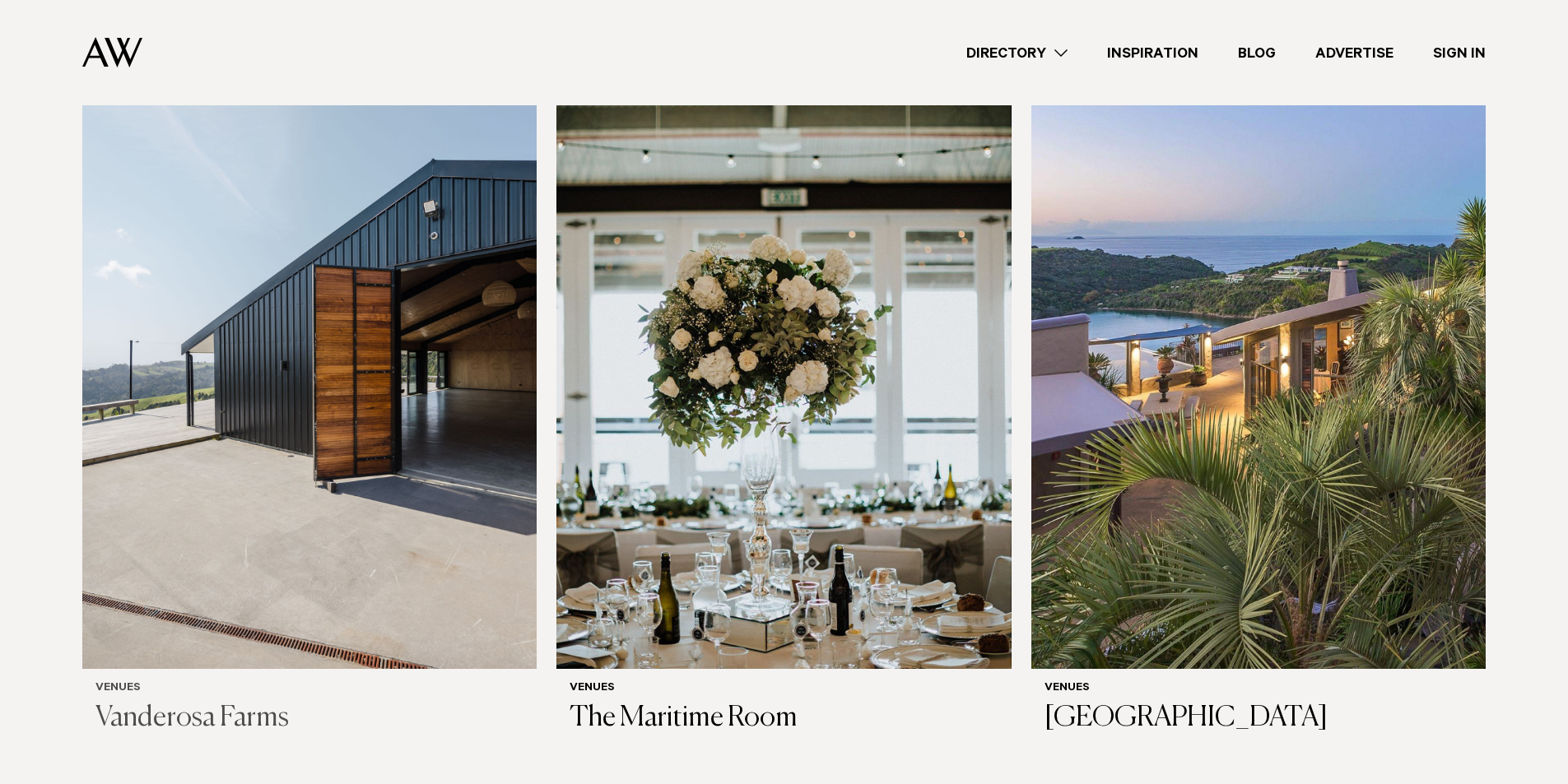
click at [383, 488] on img at bounding box center [309, 363] width 454 height 610
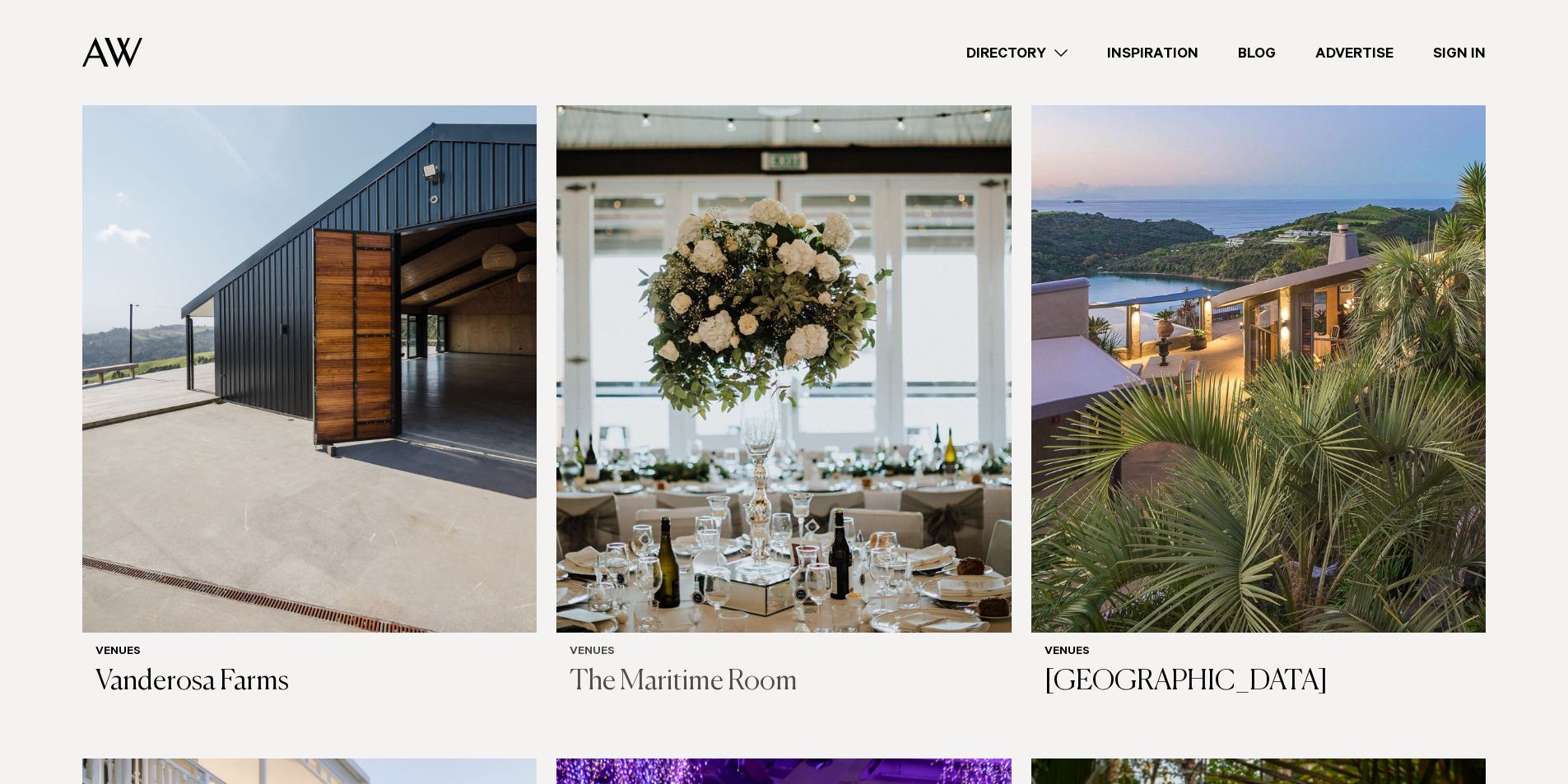
scroll to position [5822, 0]
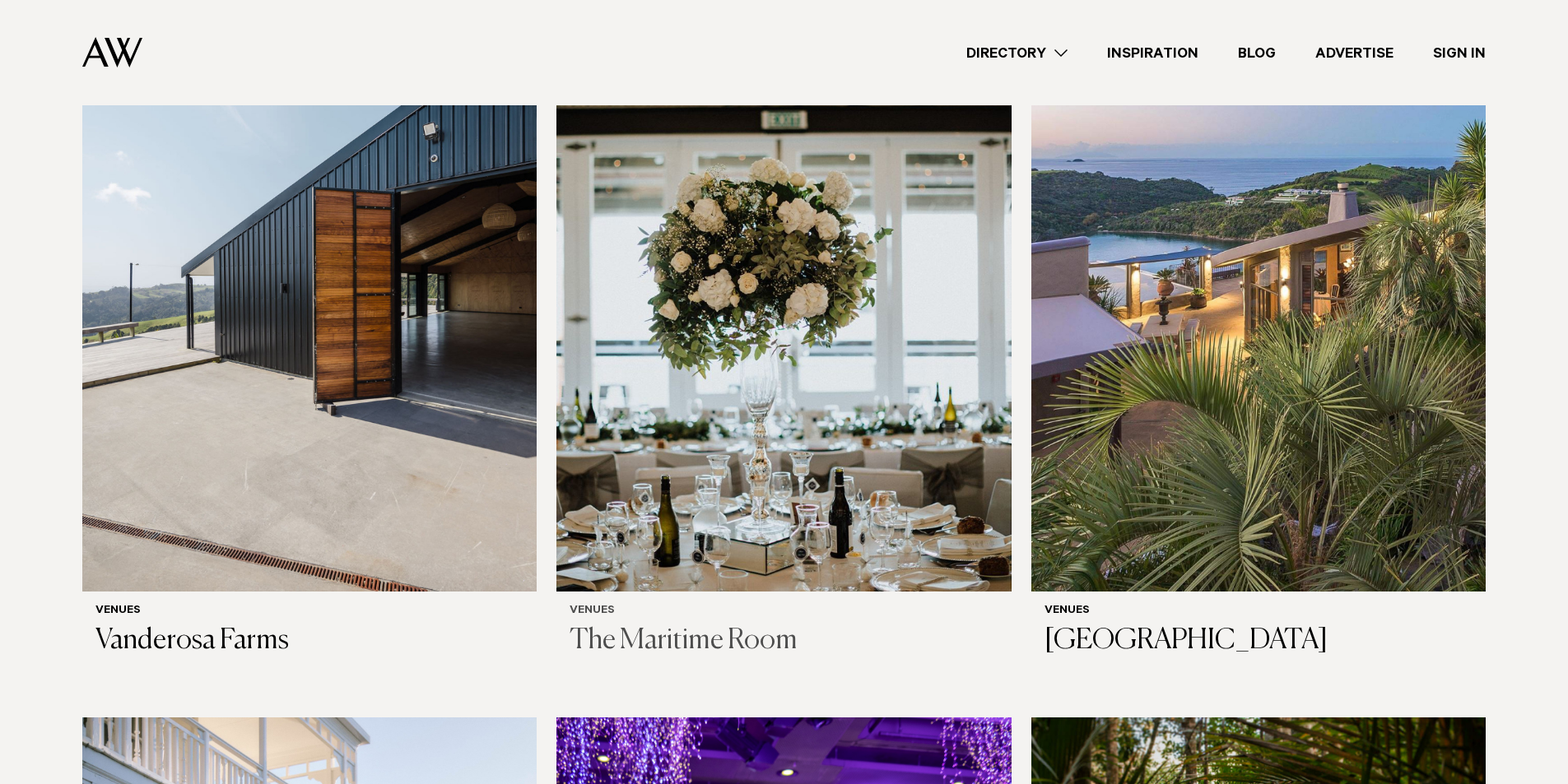
click at [816, 387] on img at bounding box center [783, 286] width 454 height 610
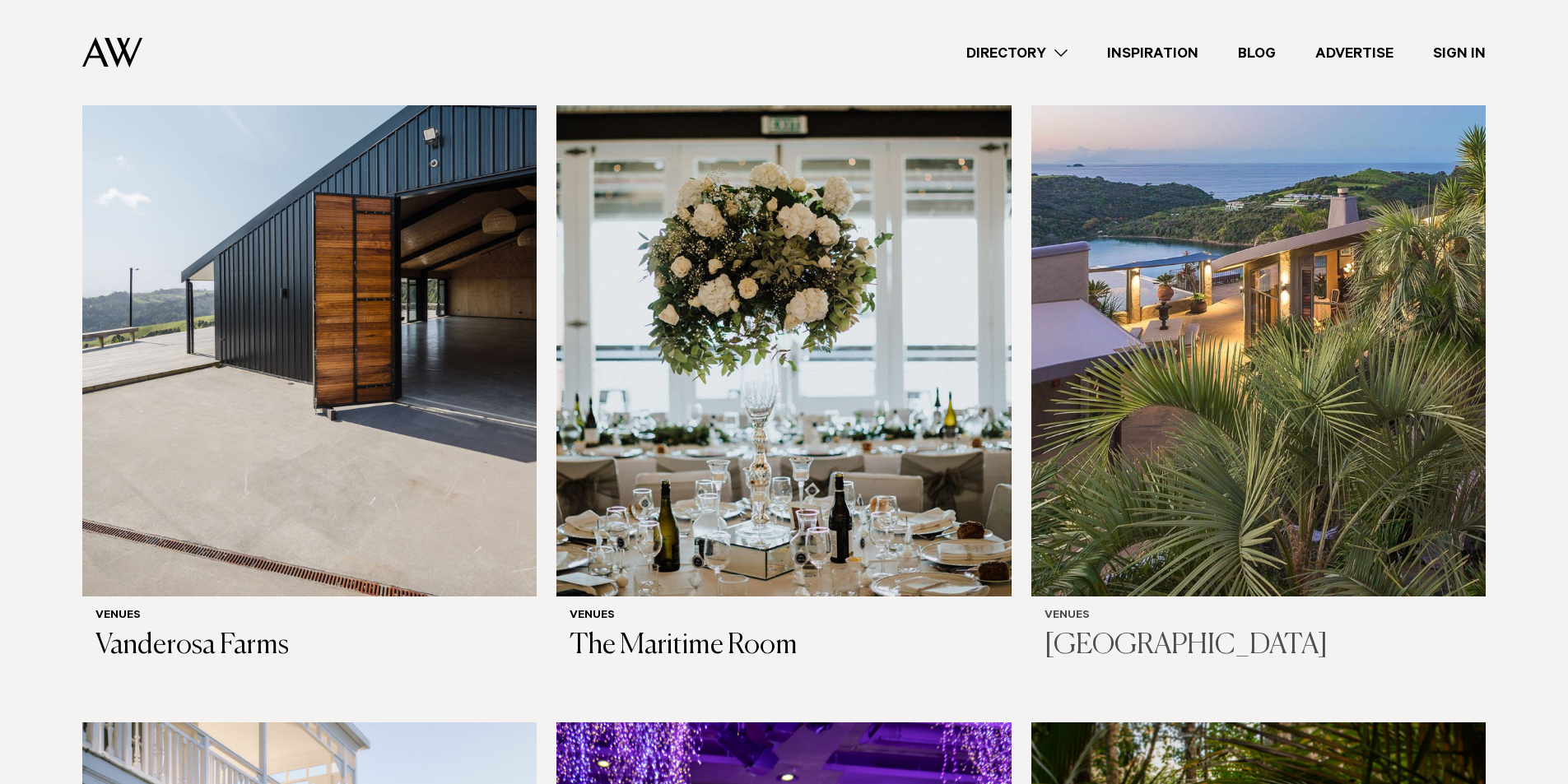
click at [1182, 382] on img at bounding box center [1259, 291] width 454 height 610
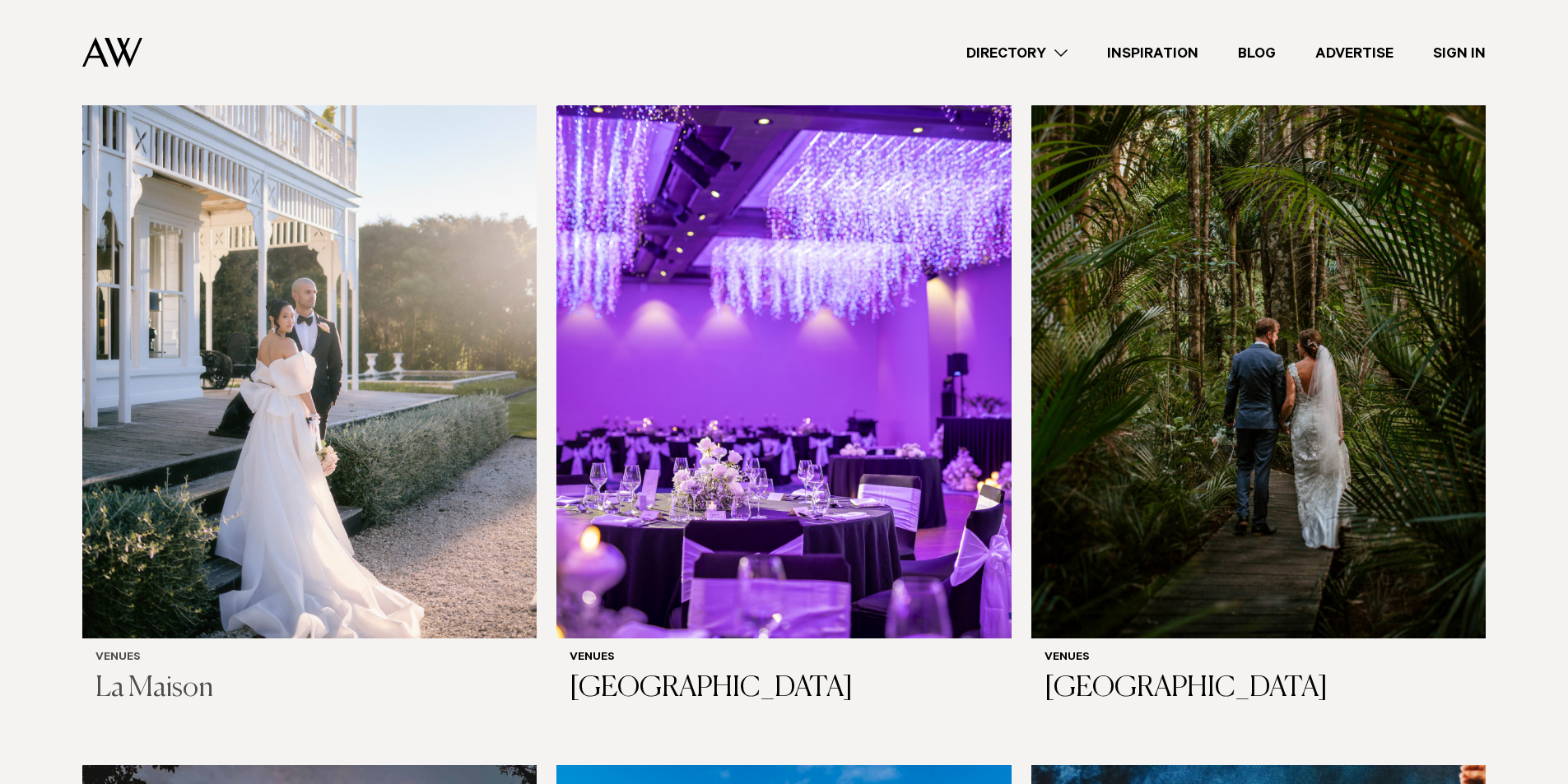
scroll to position [6469, 0]
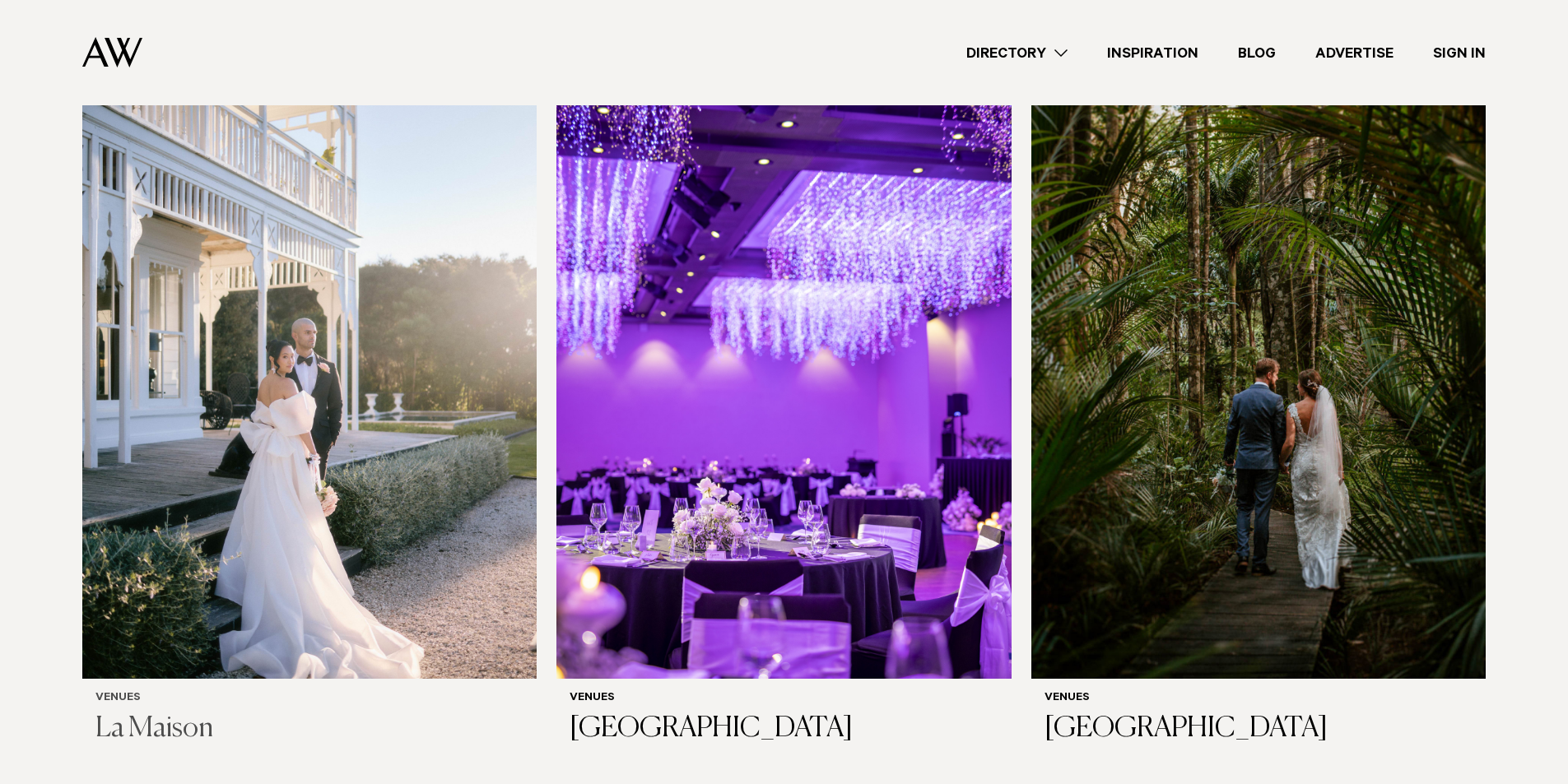
click at [306, 412] on img at bounding box center [309, 374] width 454 height 610
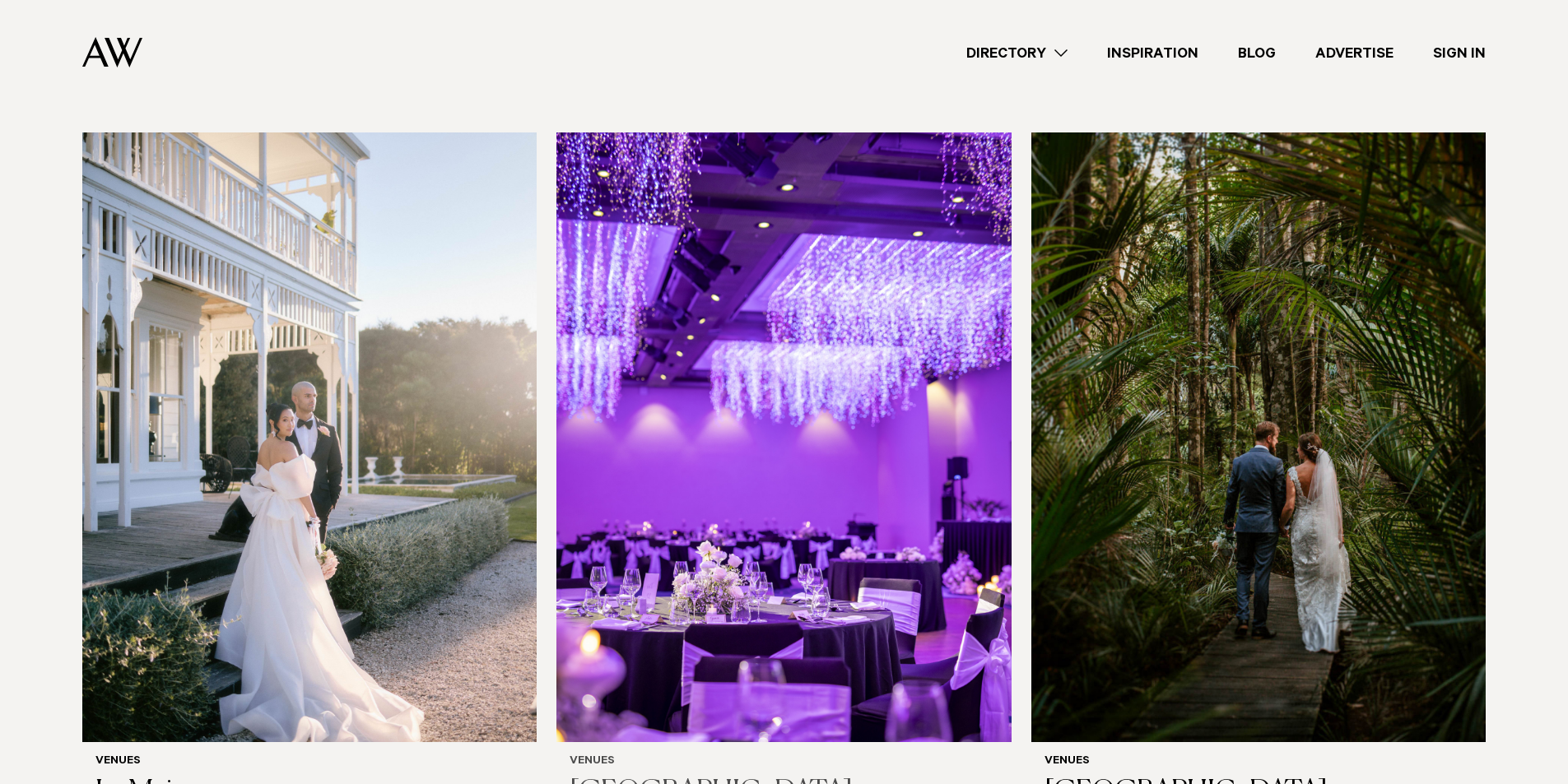
scroll to position [6376, 0]
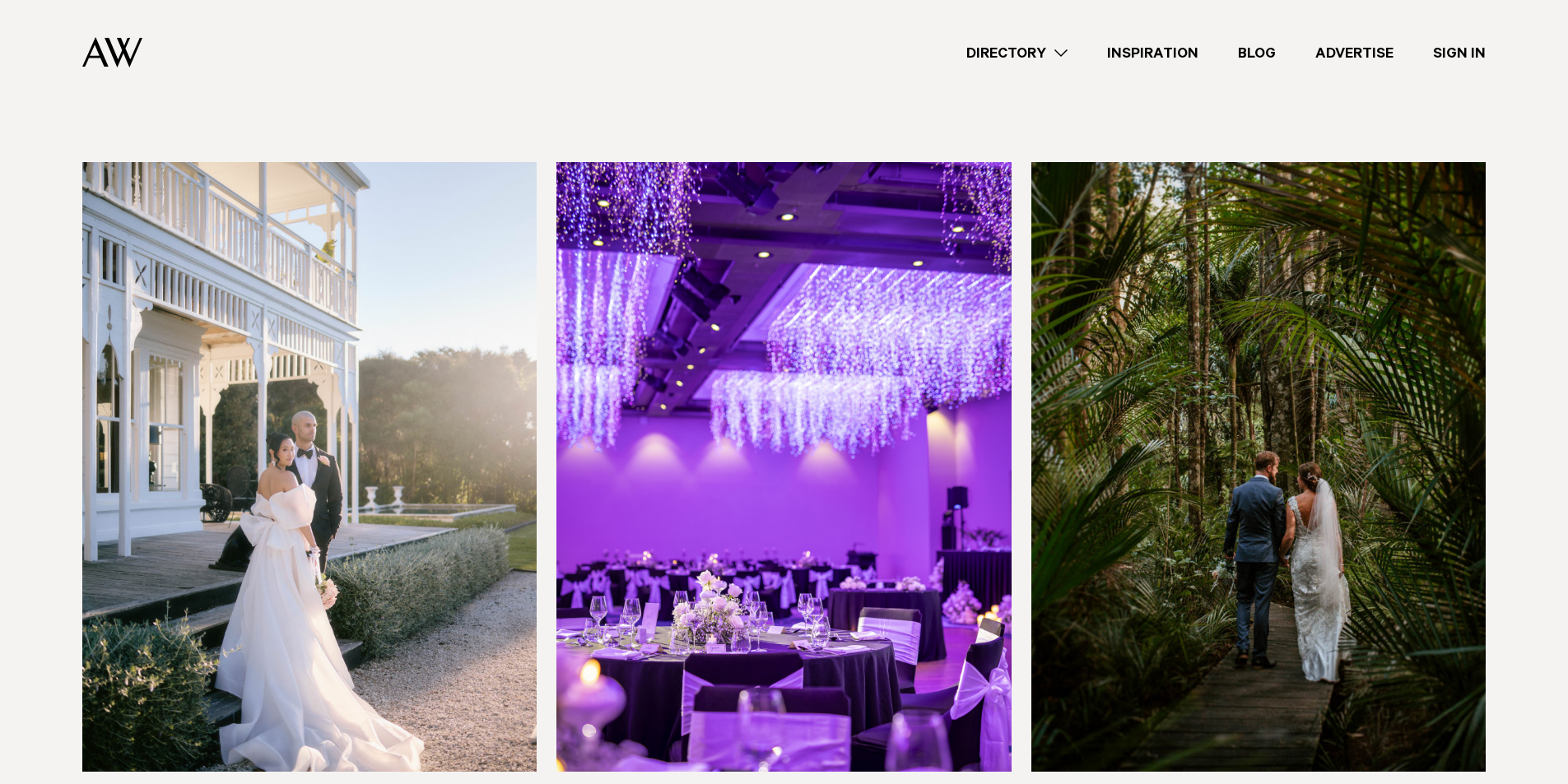
click at [849, 504] on img at bounding box center [783, 467] width 454 height 610
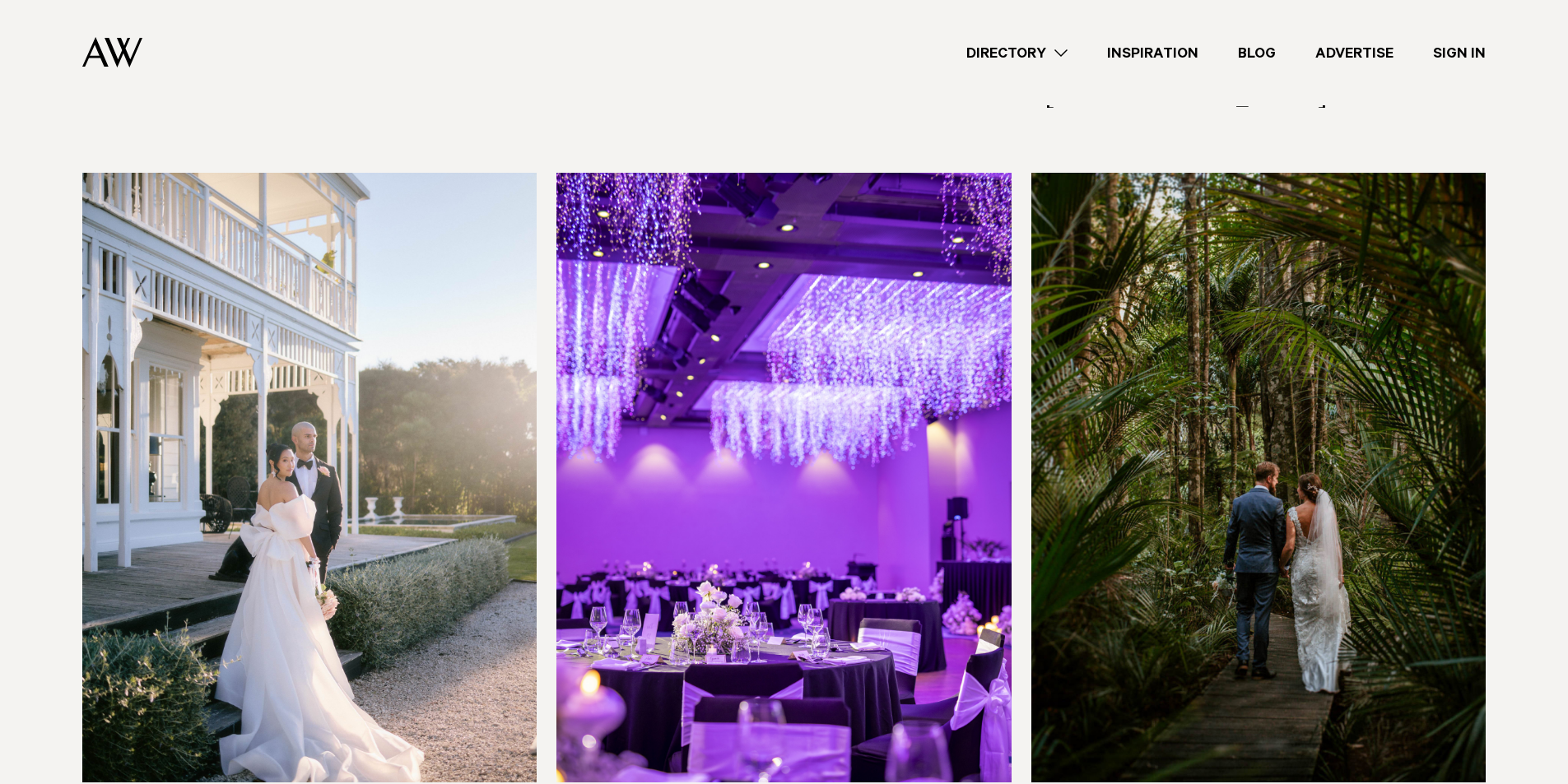
click at [1192, 522] on img at bounding box center [1259, 478] width 454 height 610
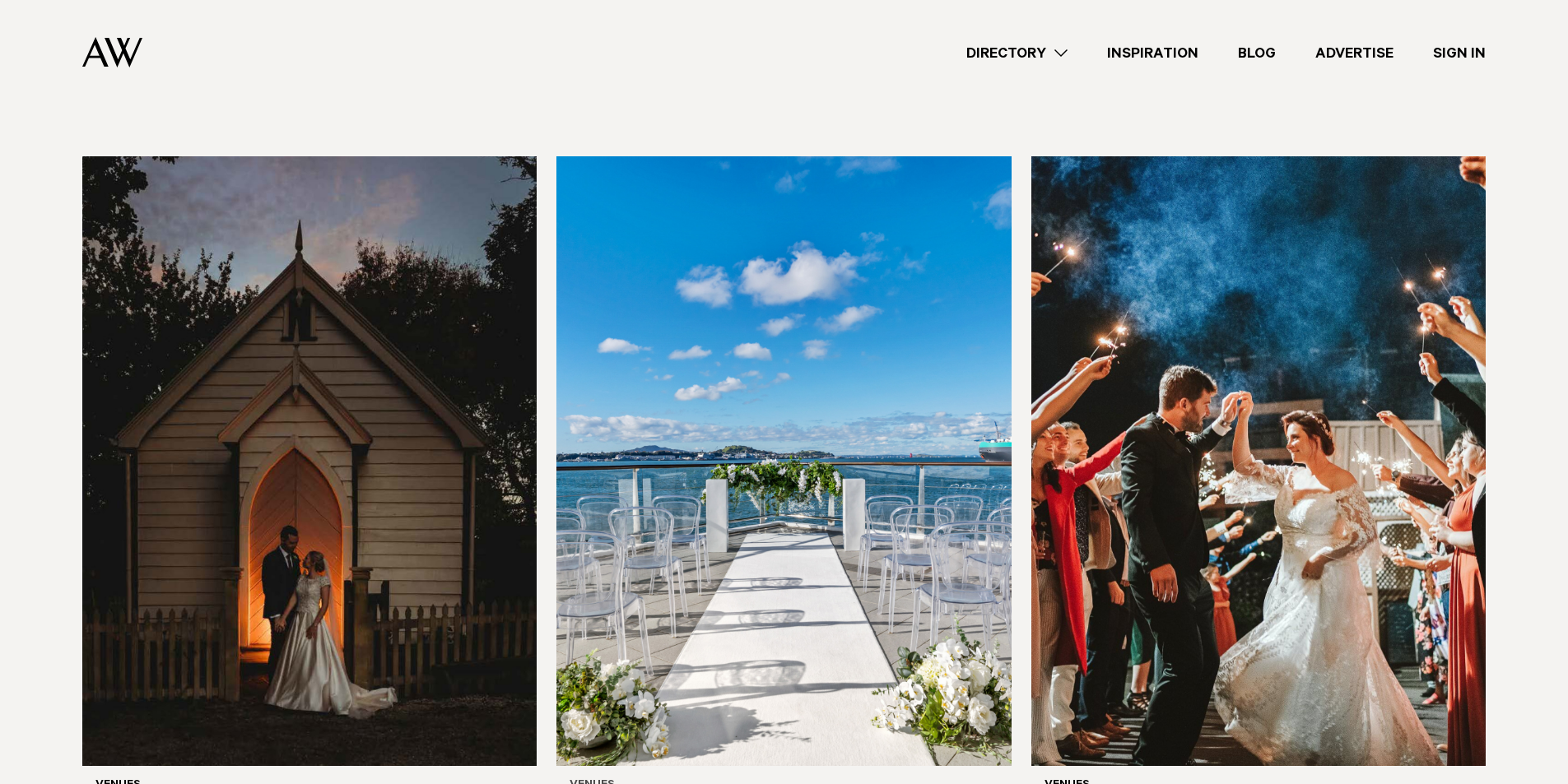
scroll to position [7178, 0]
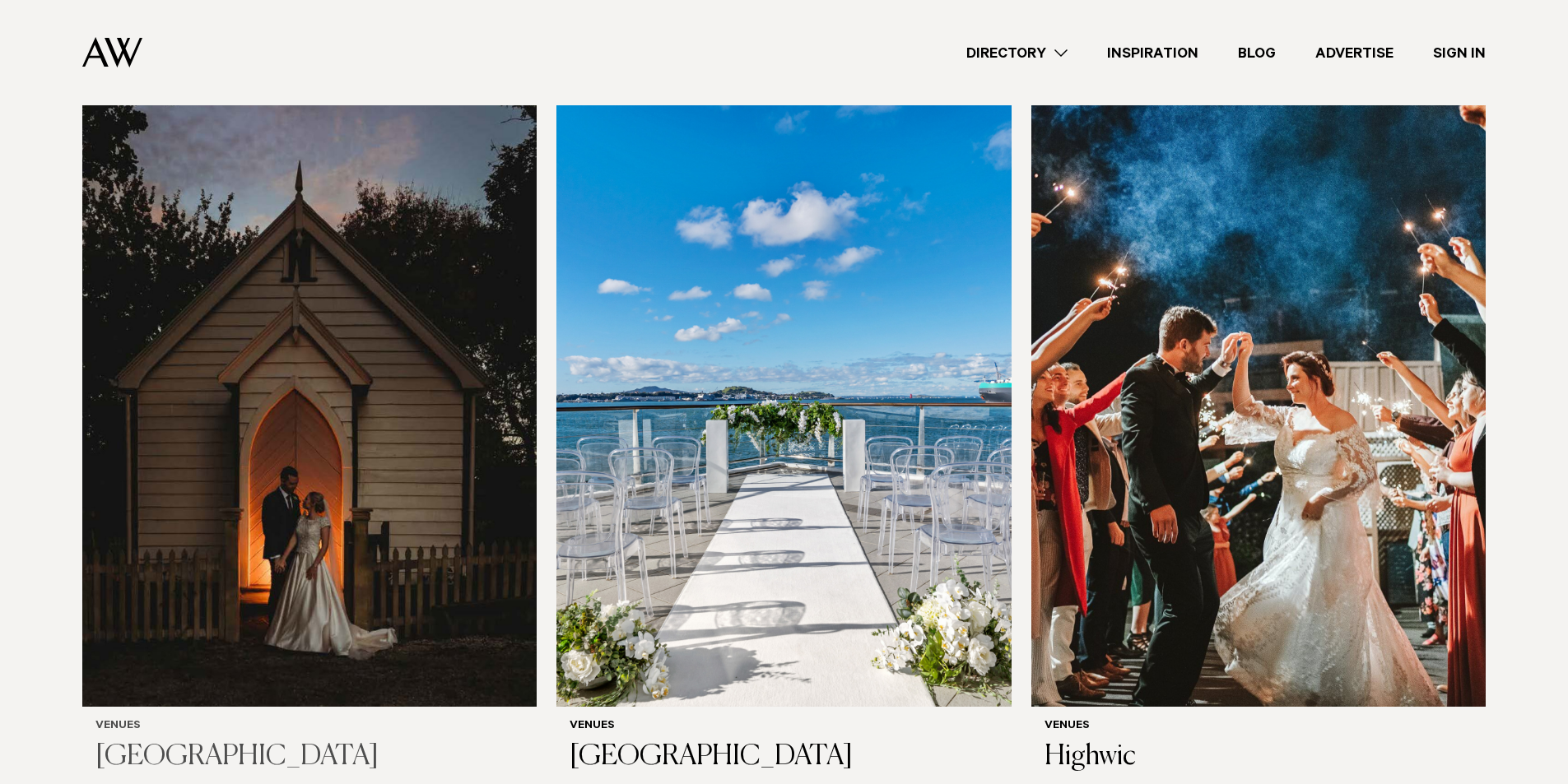
click at [357, 473] on img at bounding box center [309, 401] width 454 height 610
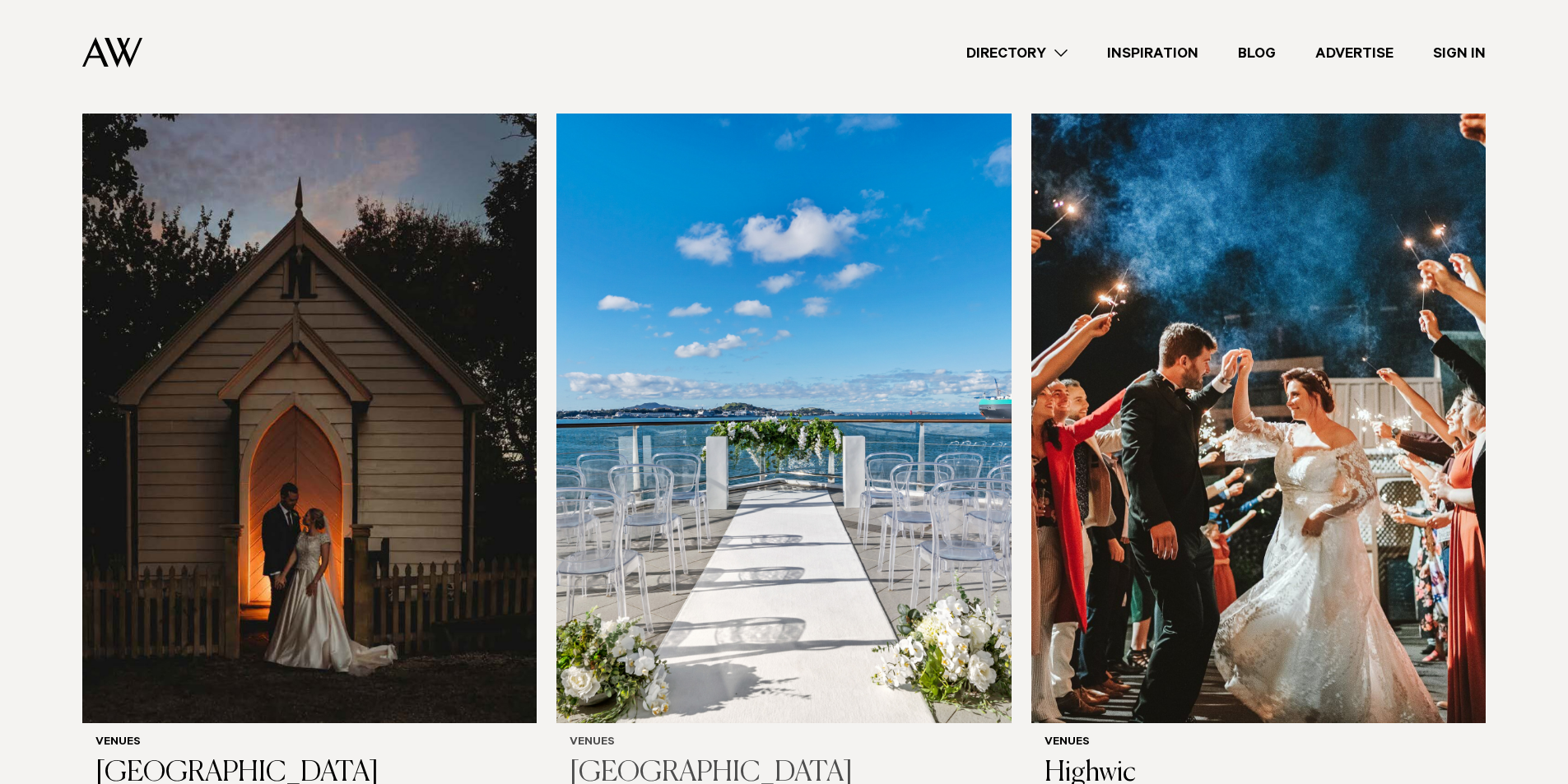
click at [806, 485] on img at bounding box center [783, 418] width 454 height 610
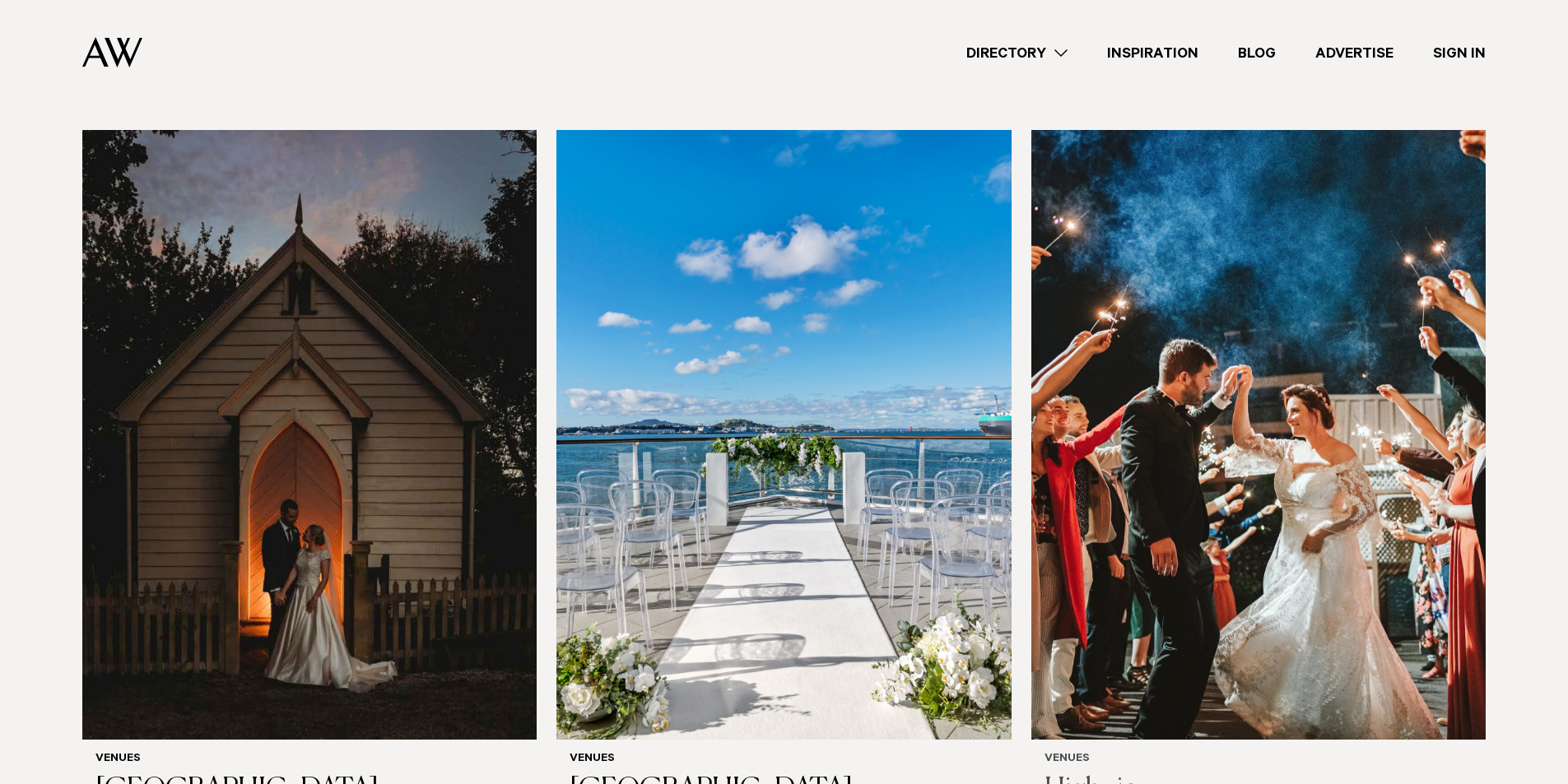
click at [1233, 498] on img at bounding box center [1259, 434] width 454 height 610
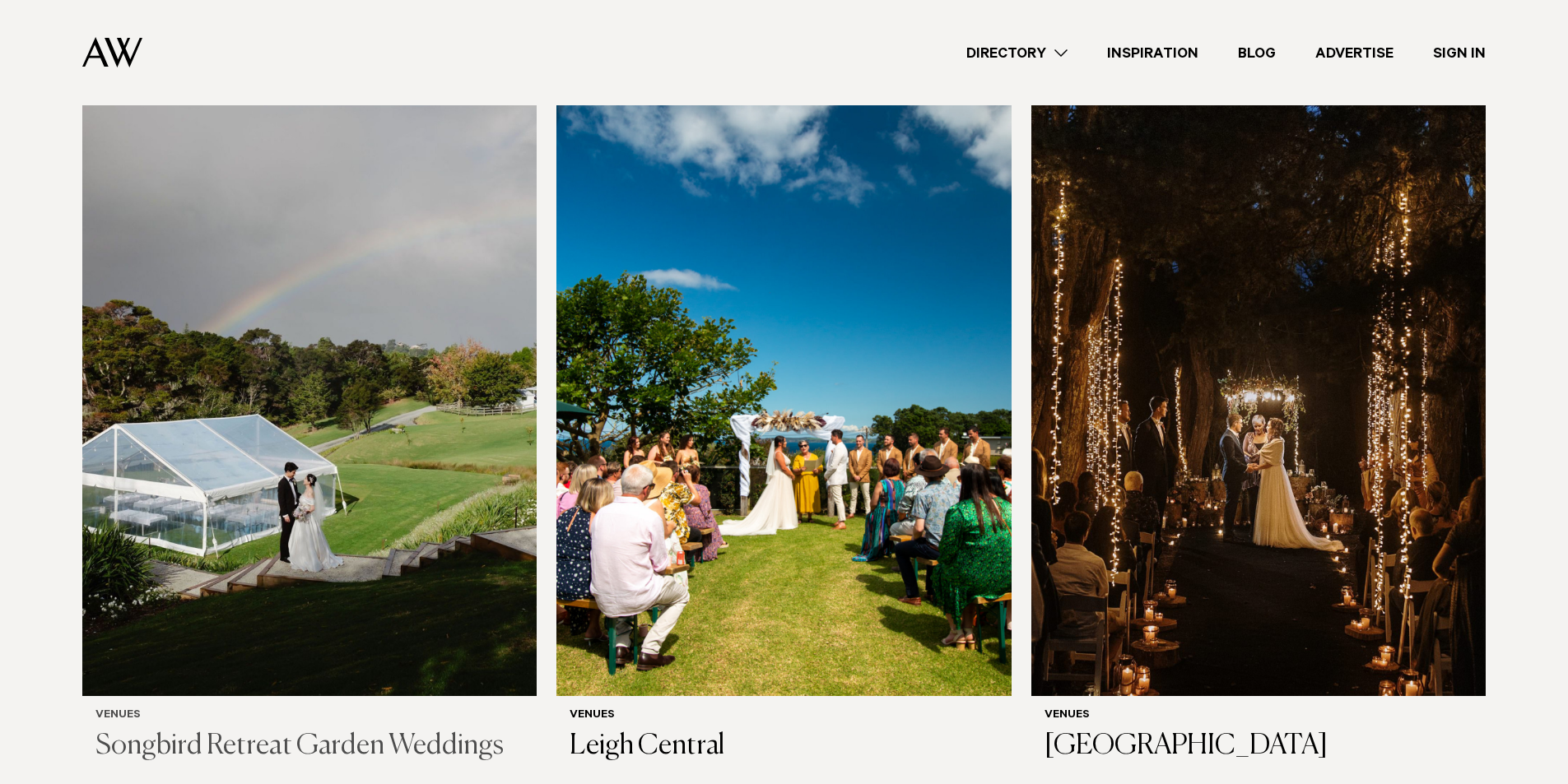
scroll to position [7952, 0]
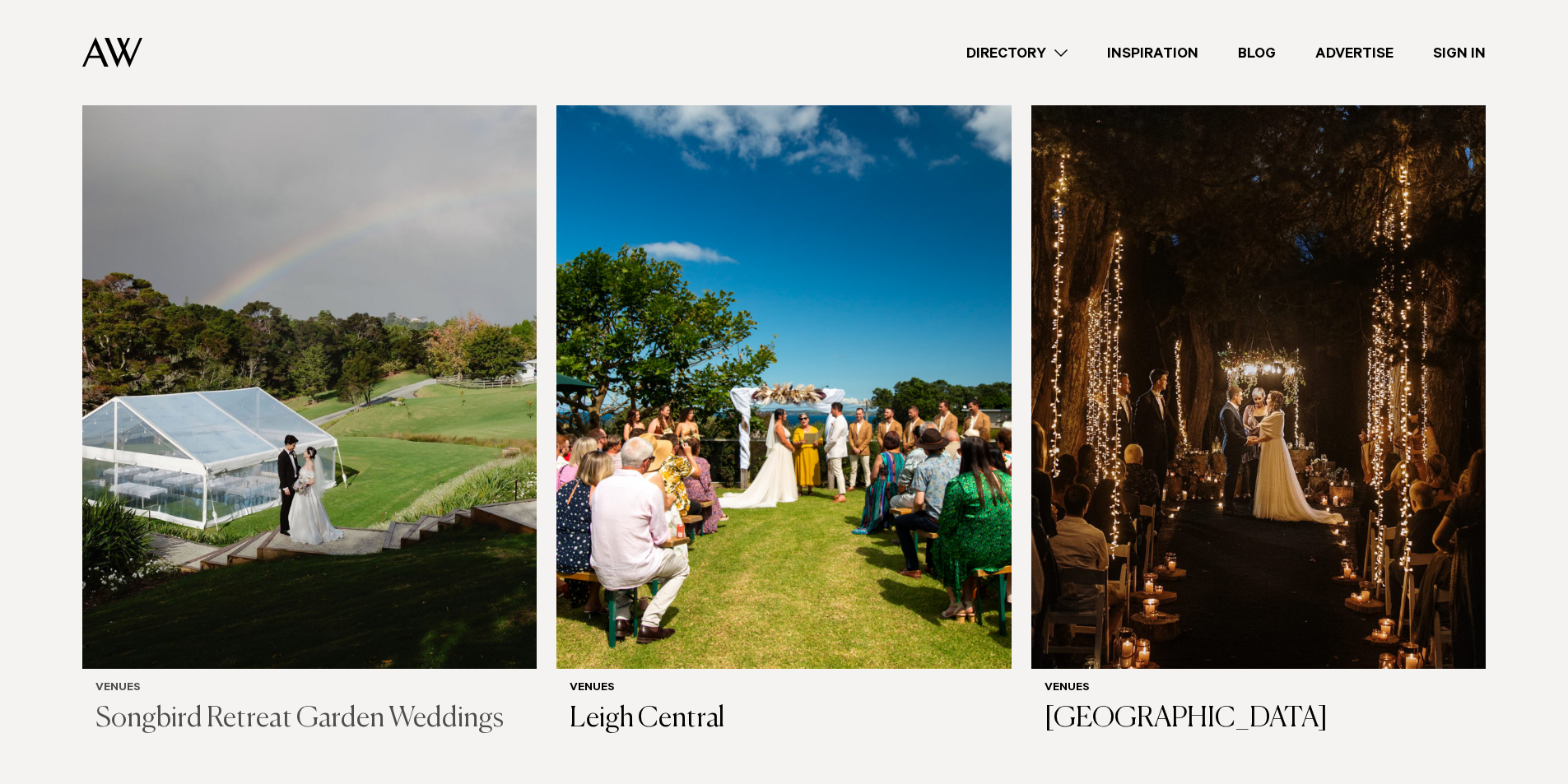
click at [321, 446] on img at bounding box center [309, 363] width 454 height 610
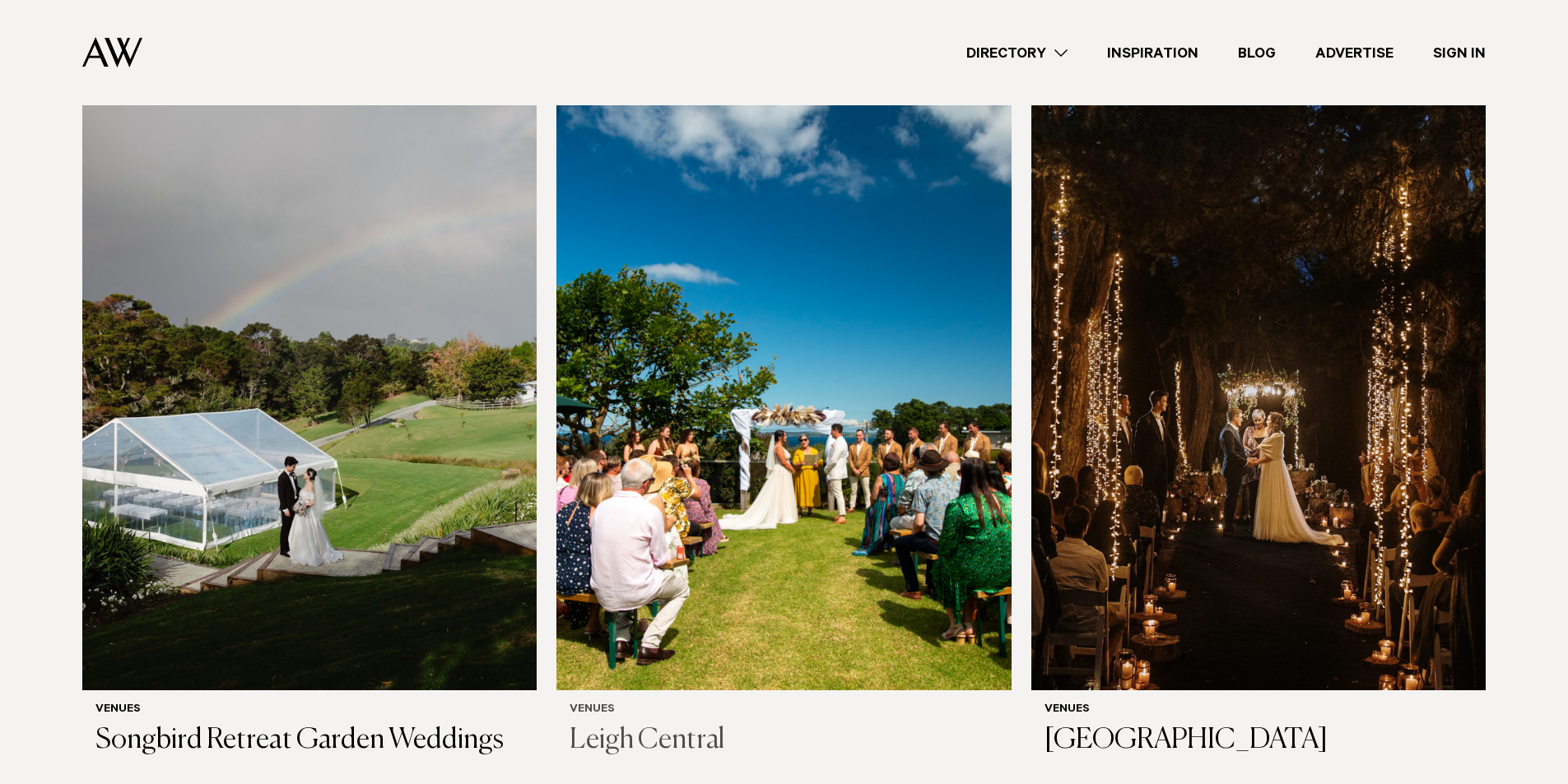
click at [818, 451] on img at bounding box center [783, 385] width 454 height 610
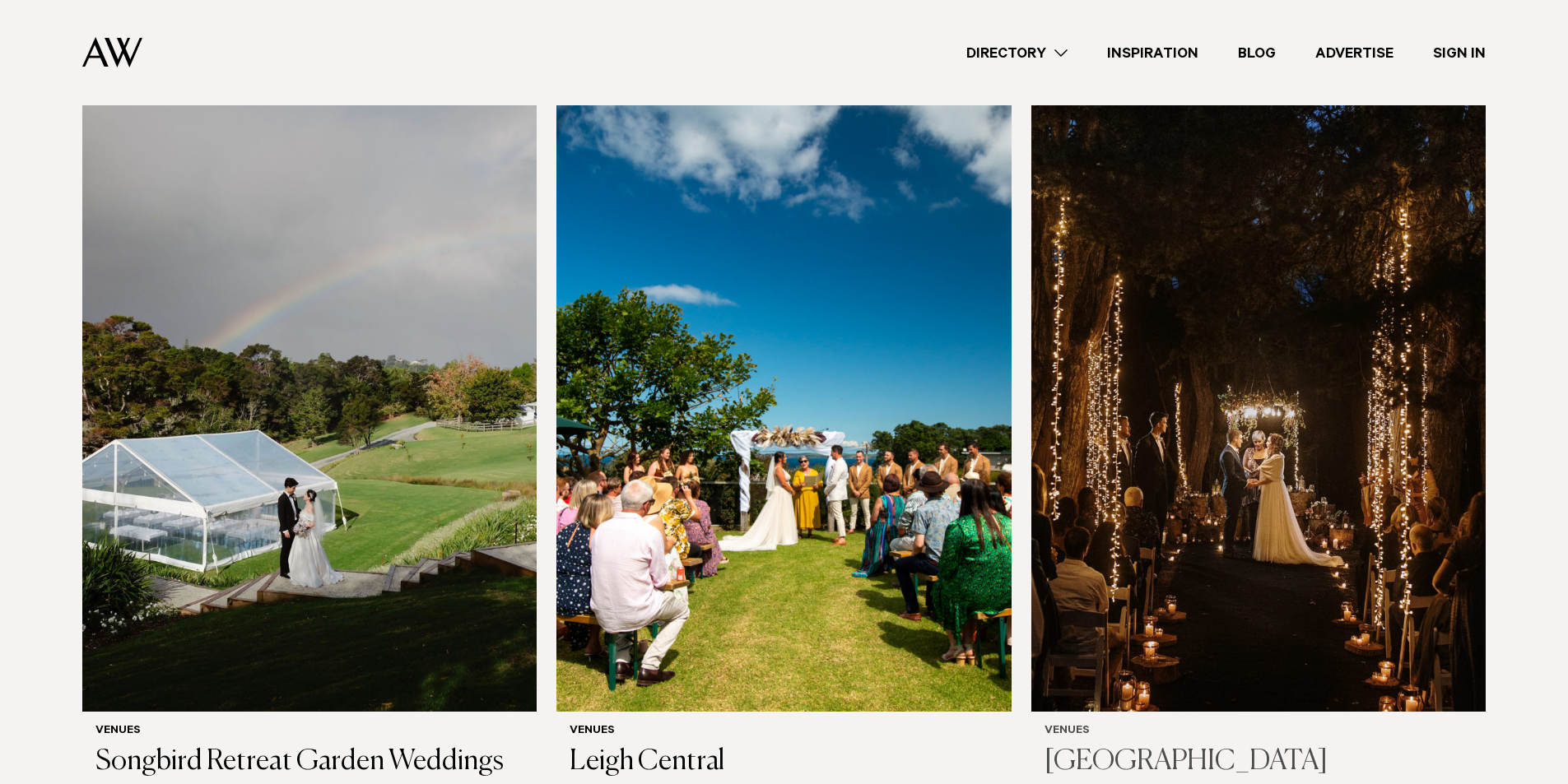
click at [1209, 483] on img at bounding box center [1259, 407] width 454 height 610
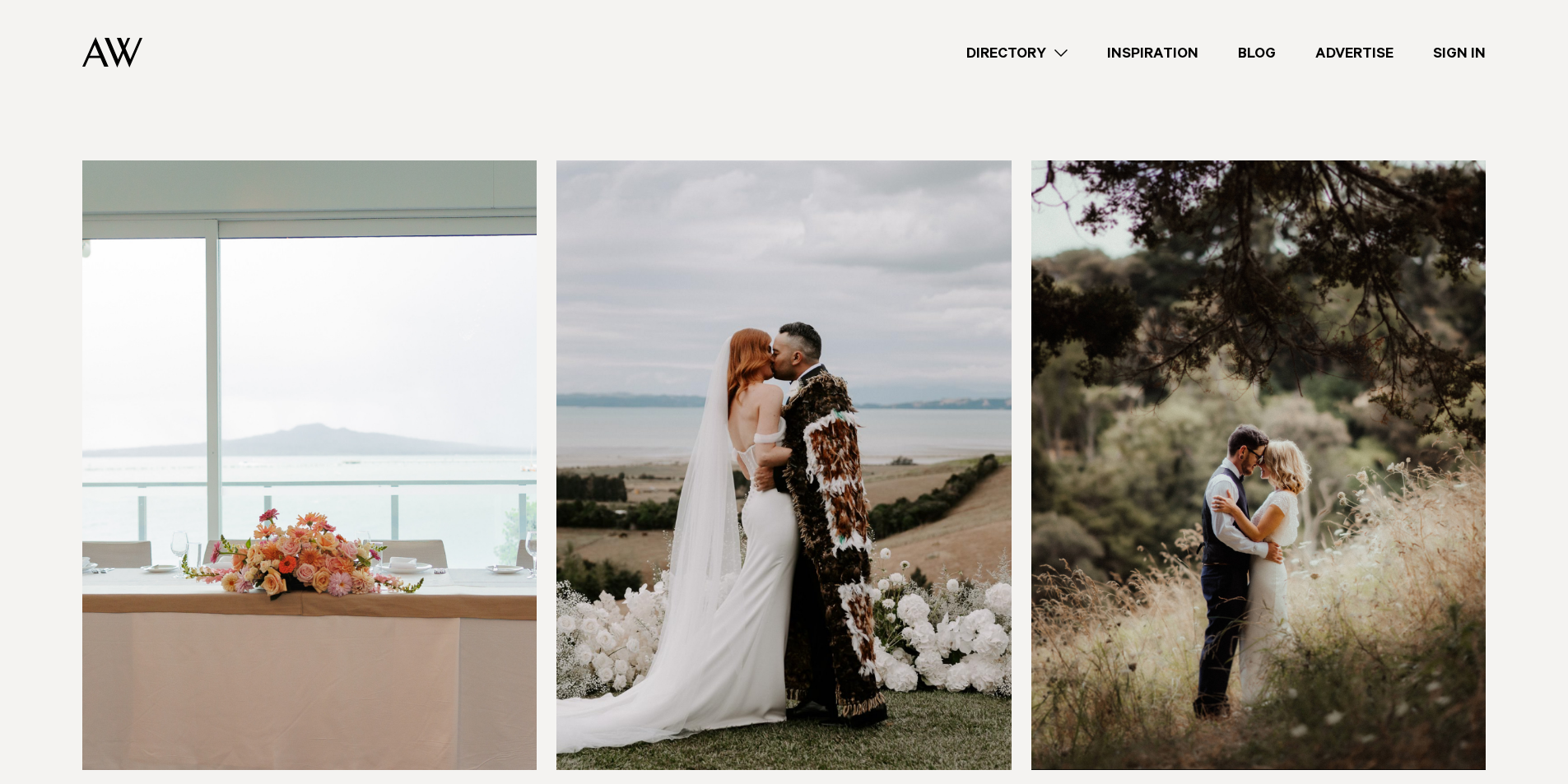
scroll to position [8710, 0]
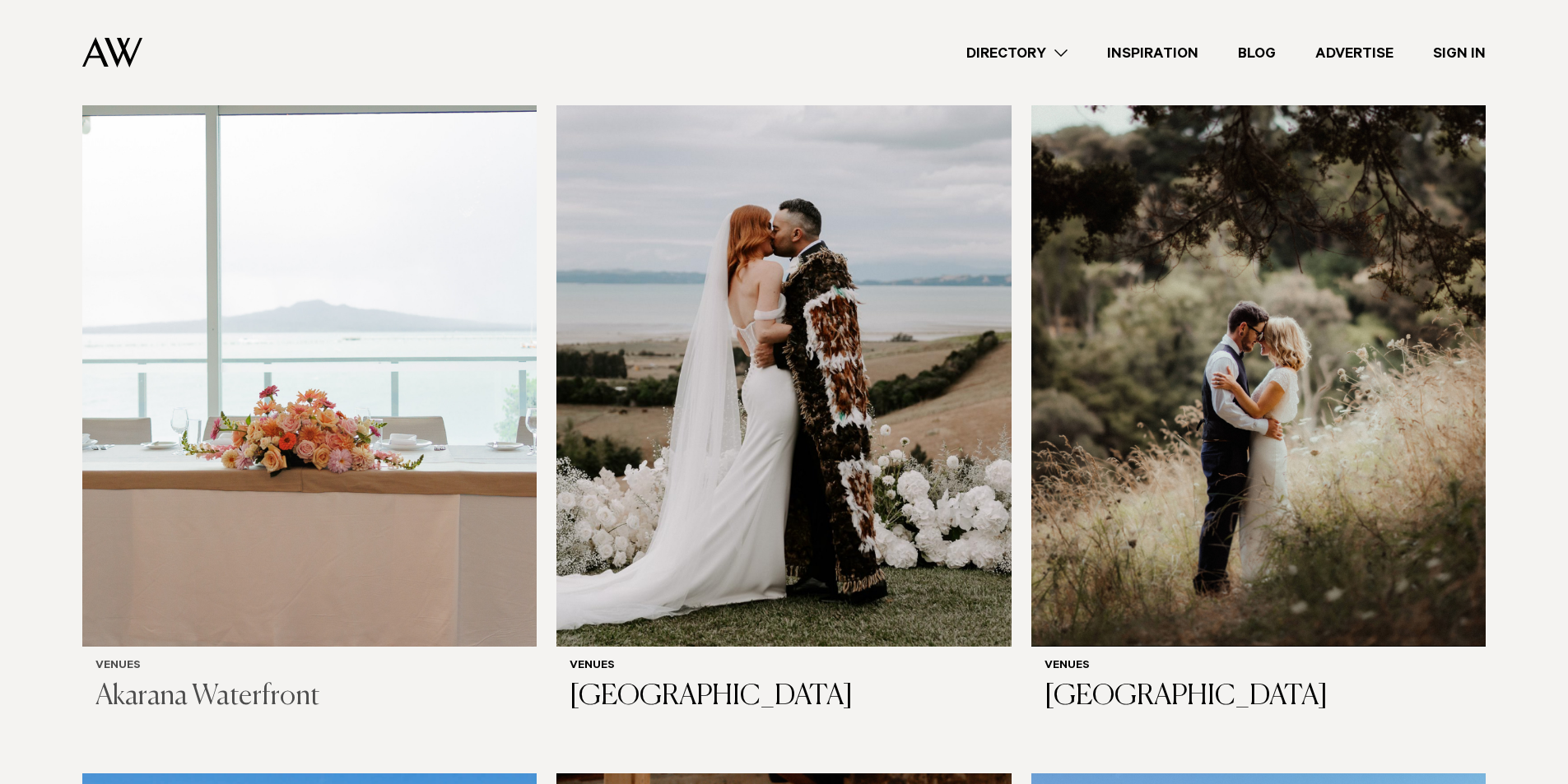
click at [344, 377] on img at bounding box center [309, 341] width 454 height 610
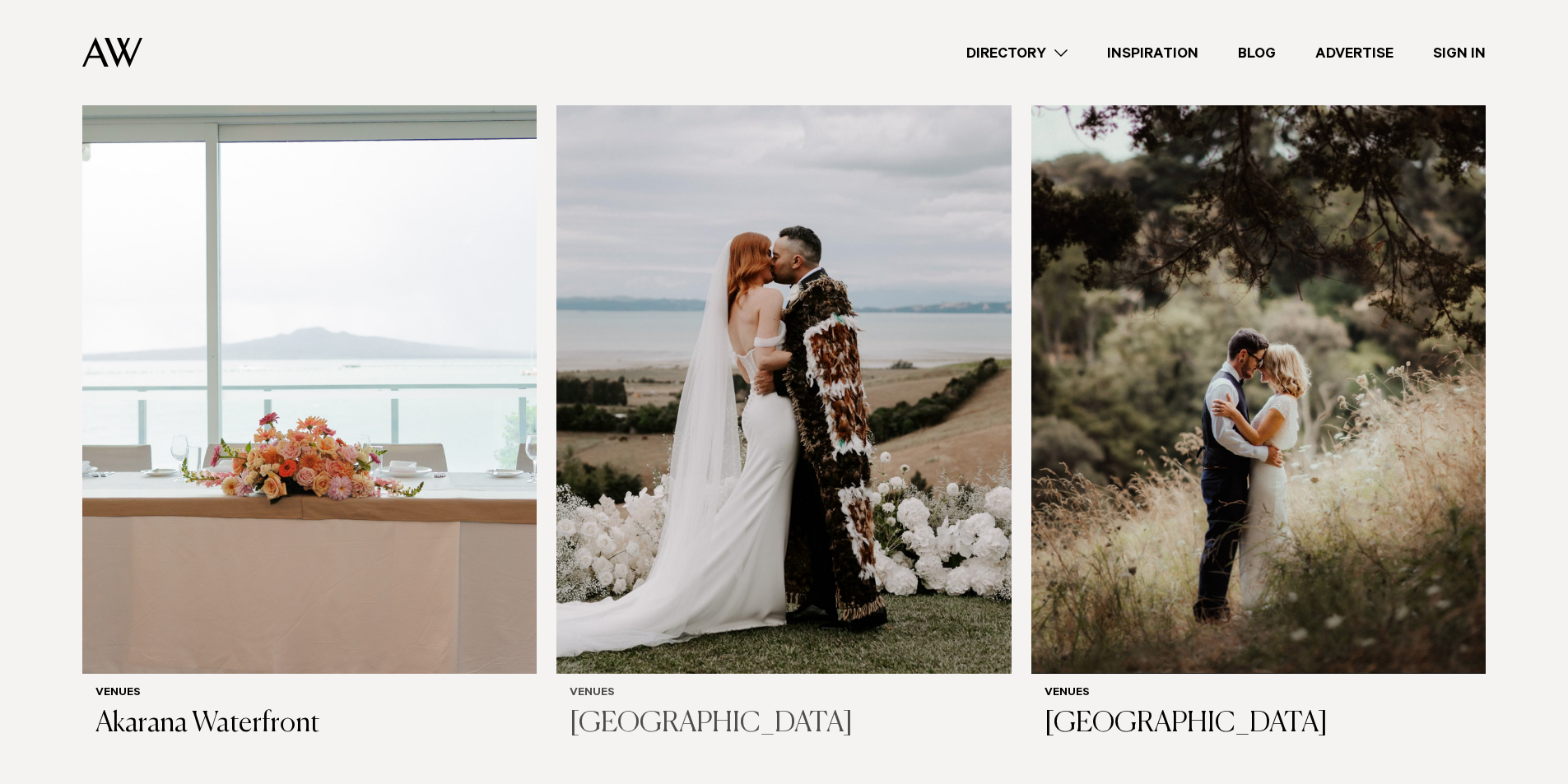
click at [696, 414] on img at bounding box center [783, 368] width 454 height 610
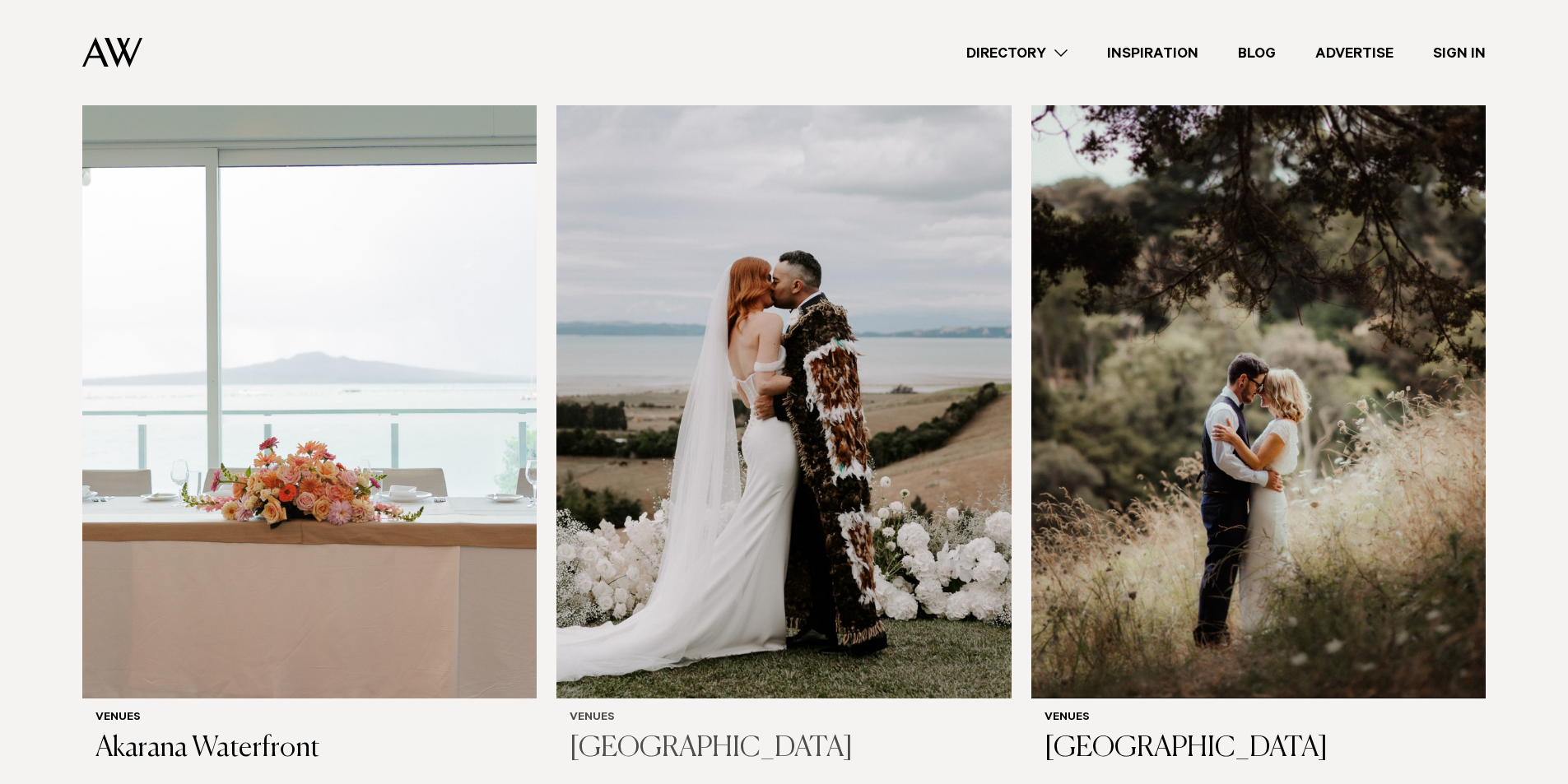
scroll to position [8656, 0]
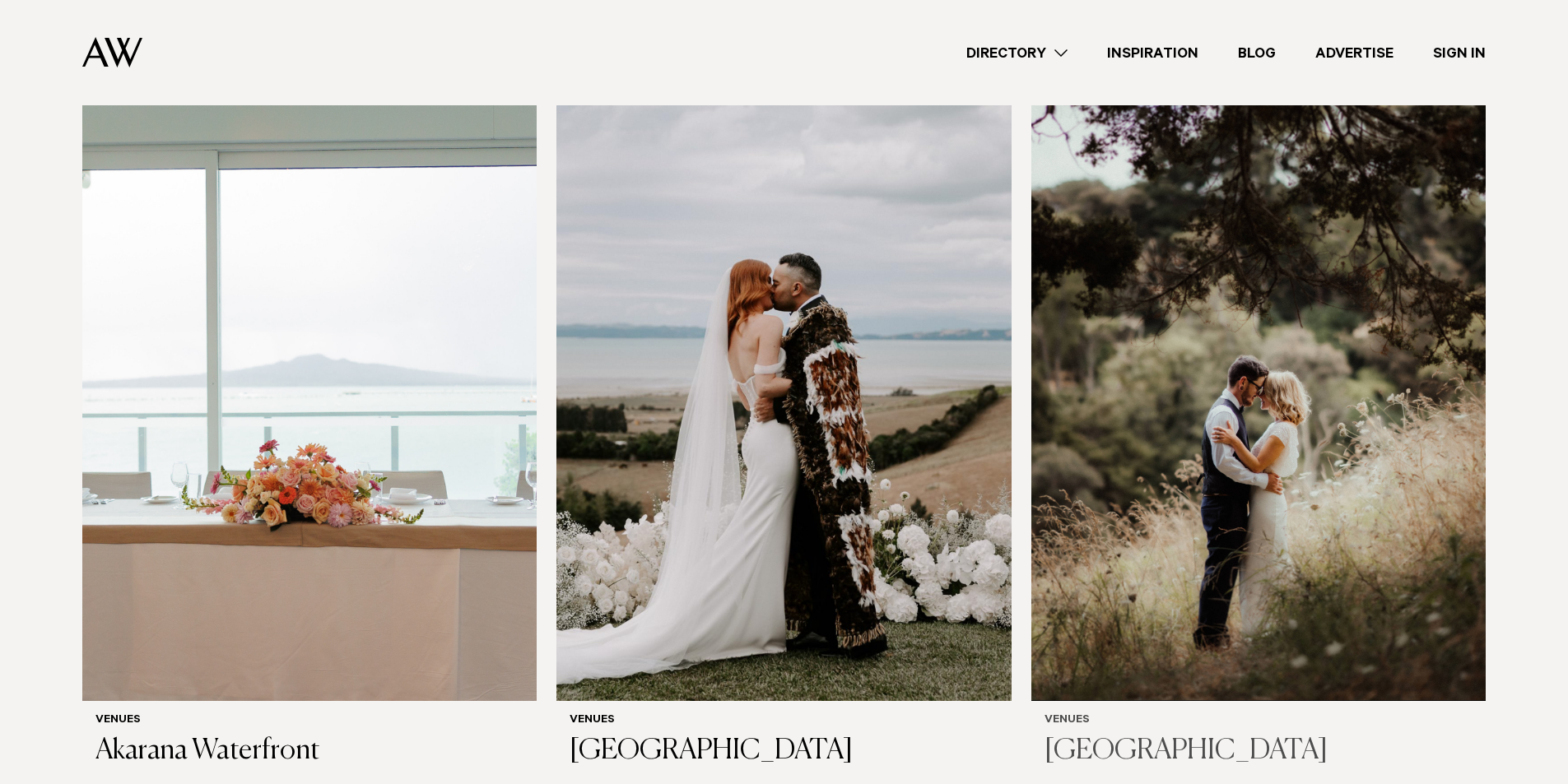
click at [1214, 446] on img at bounding box center [1259, 395] width 454 height 610
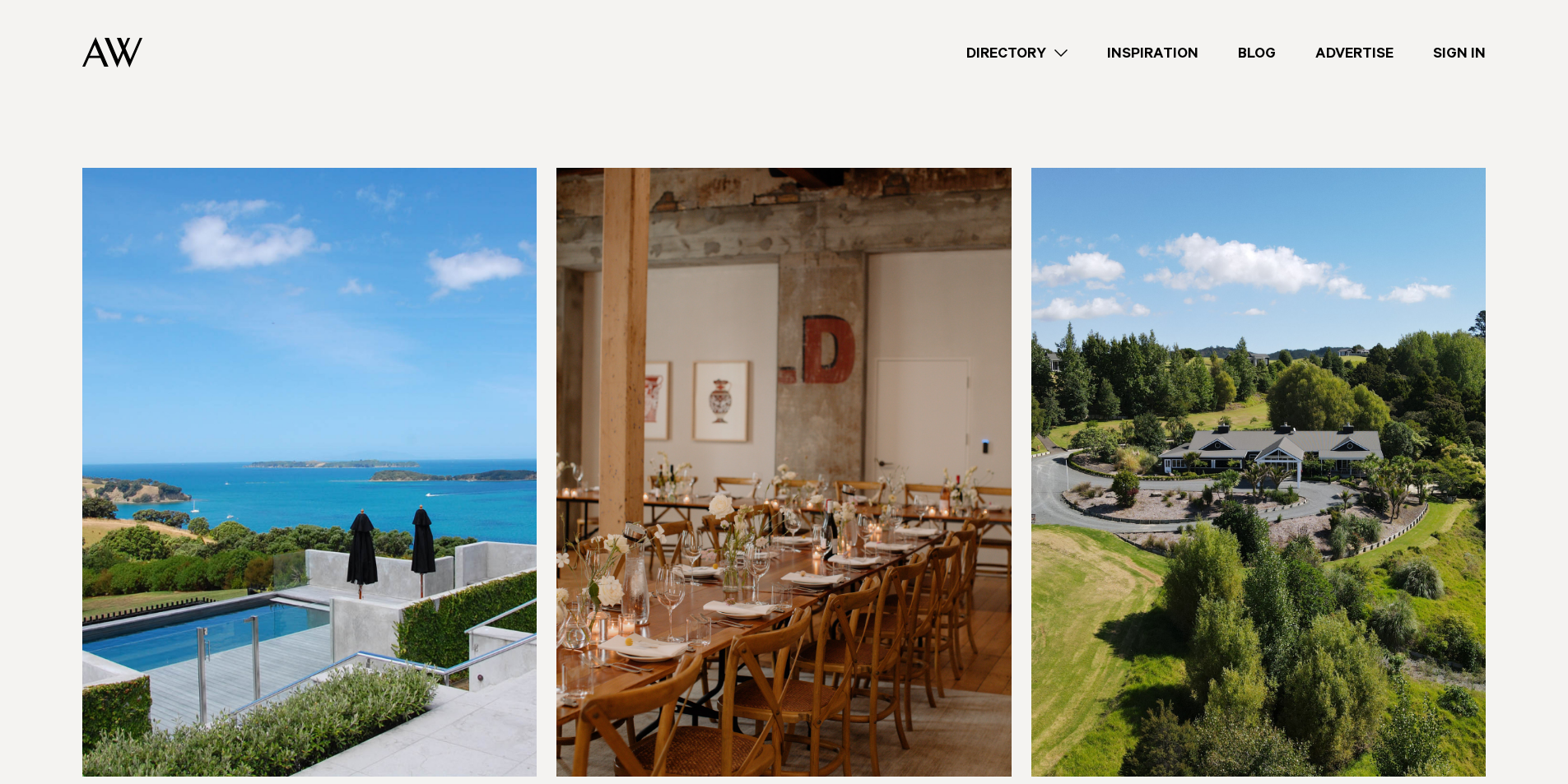
scroll to position [9287, 0]
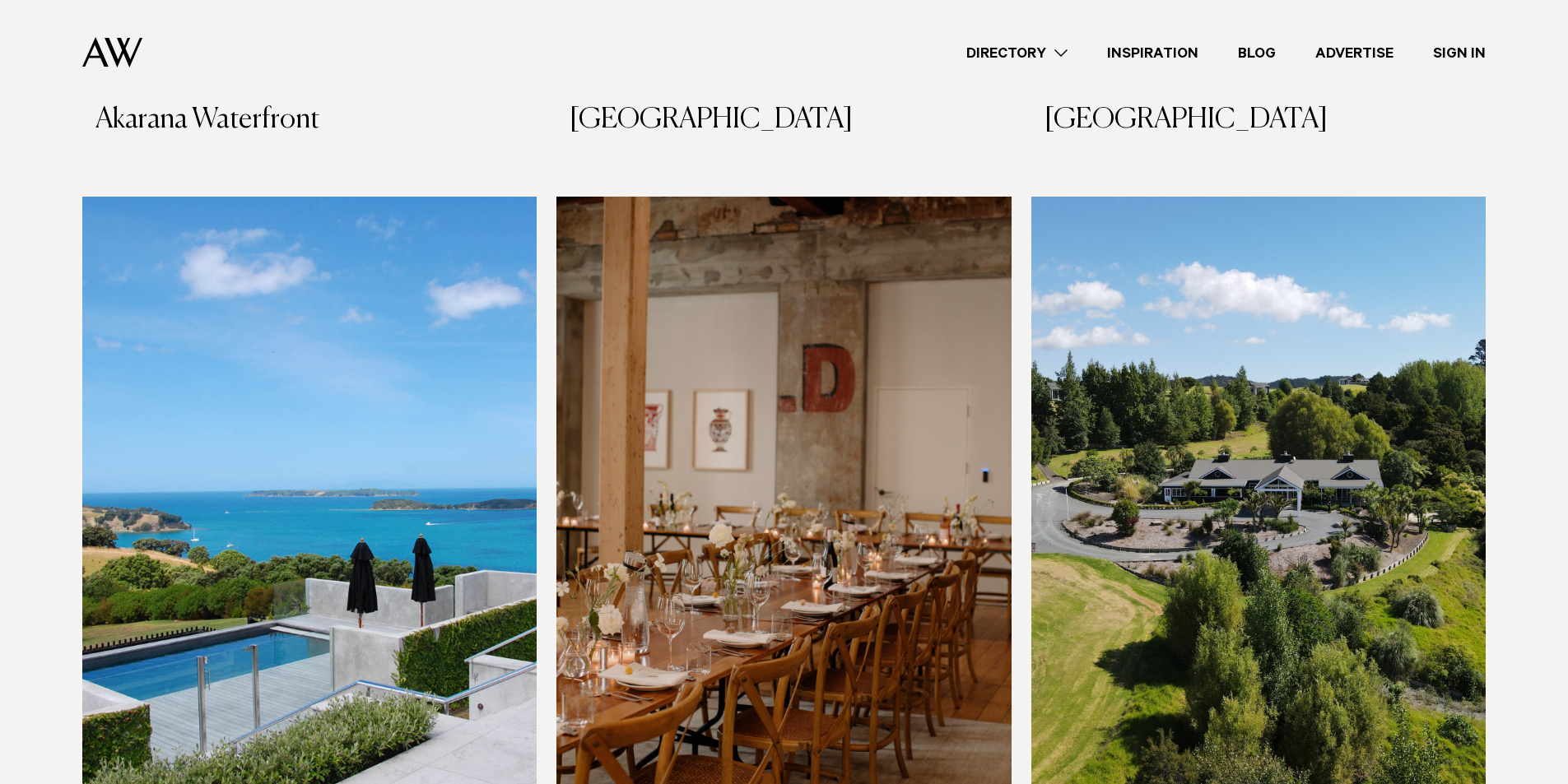
click at [356, 540] on img at bounding box center [309, 501] width 454 height 610
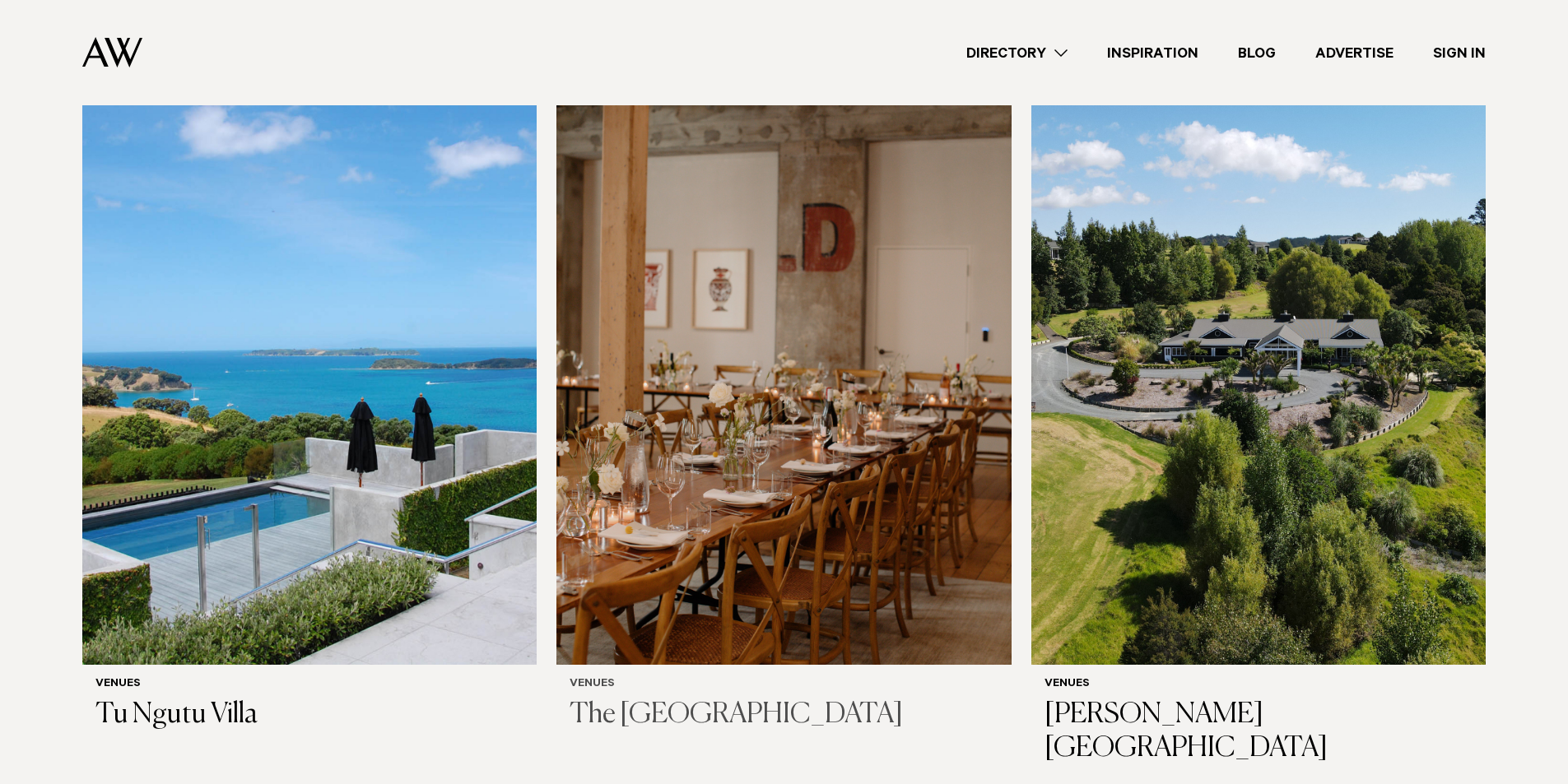
scroll to position [9501, 0]
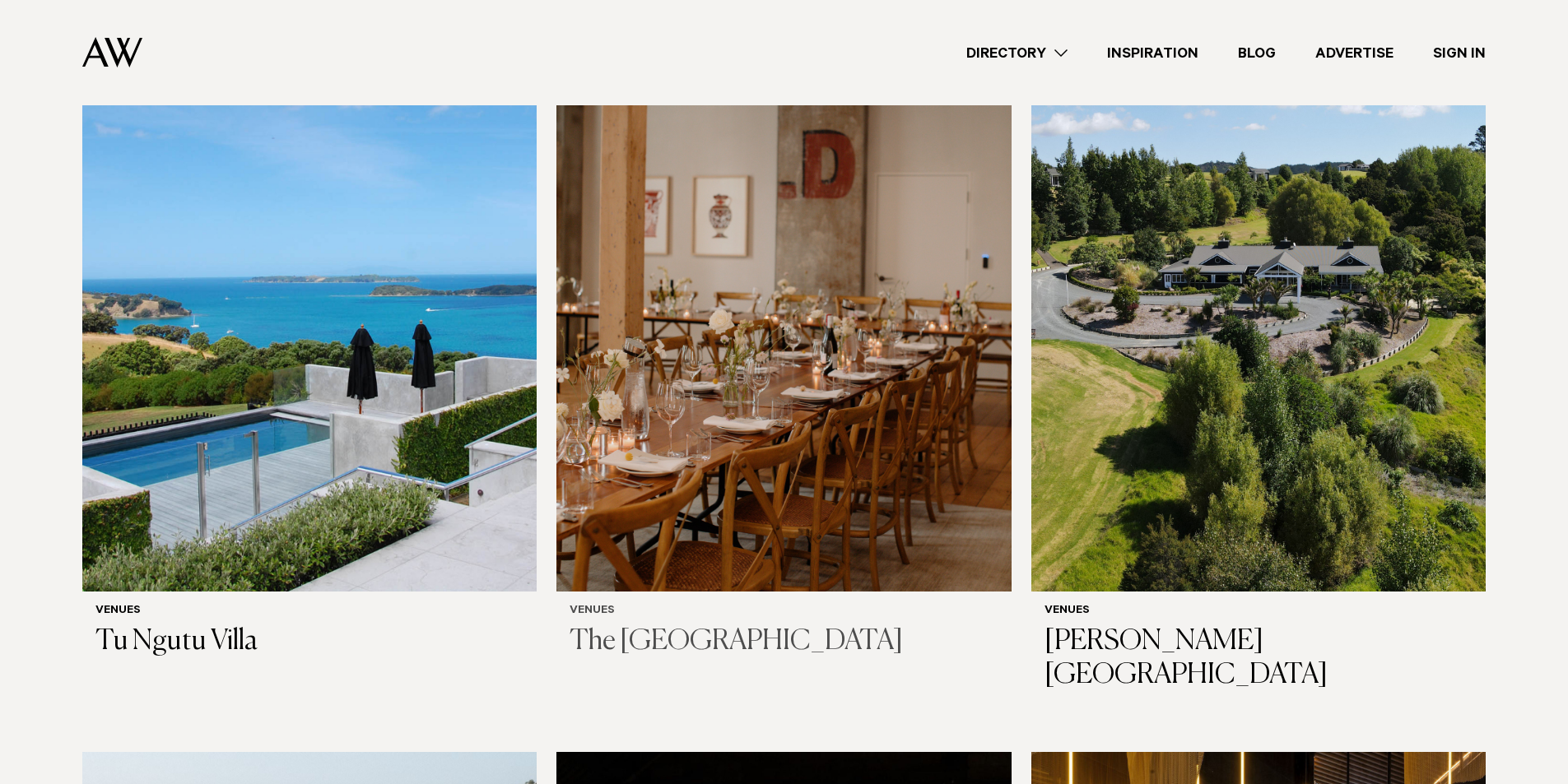
click at [794, 398] on img at bounding box center [783, 287] width 454 height 610
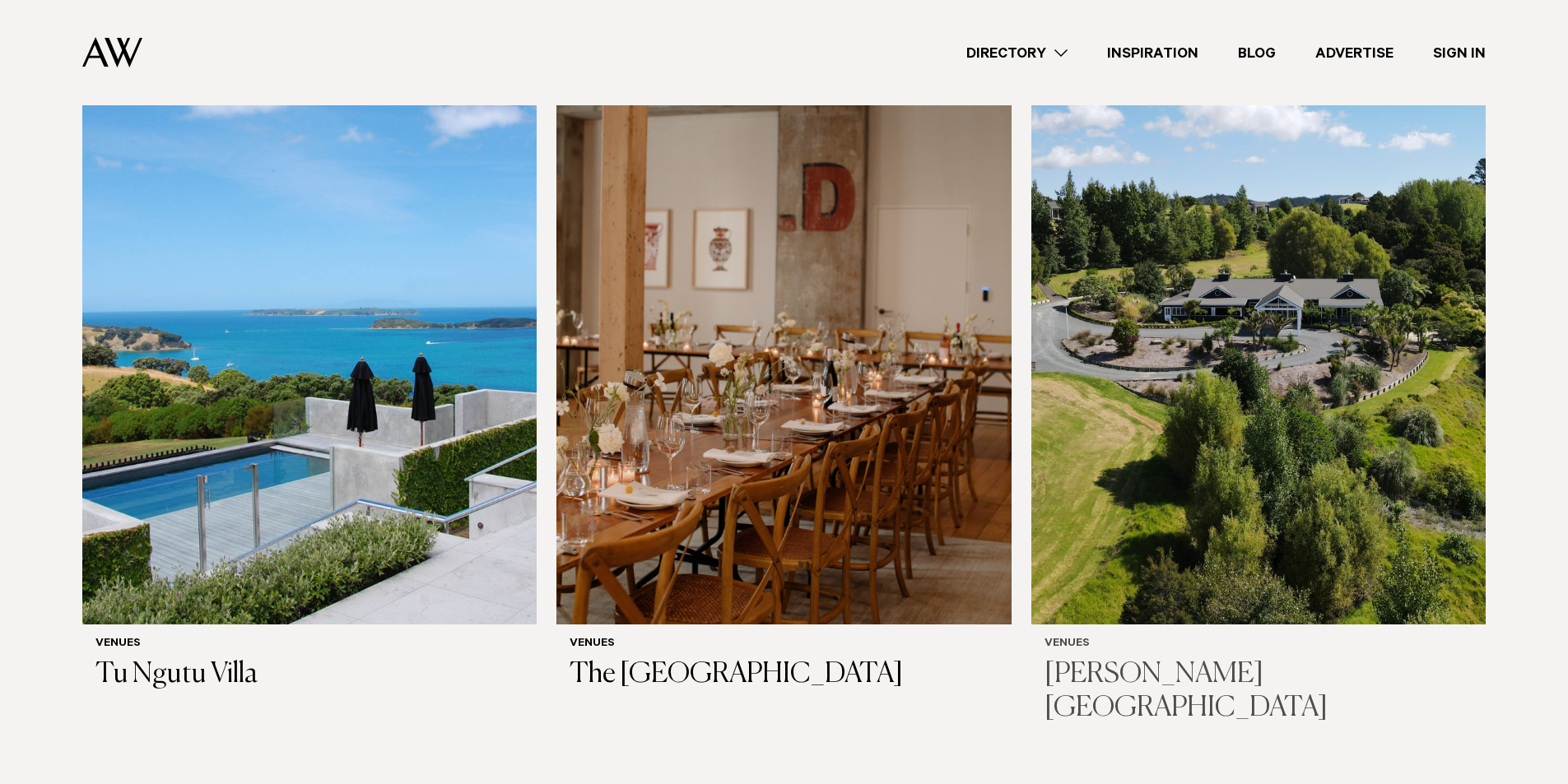
click at [1161, 481] on img at bounding box center [1259, 320] width 454 height 610
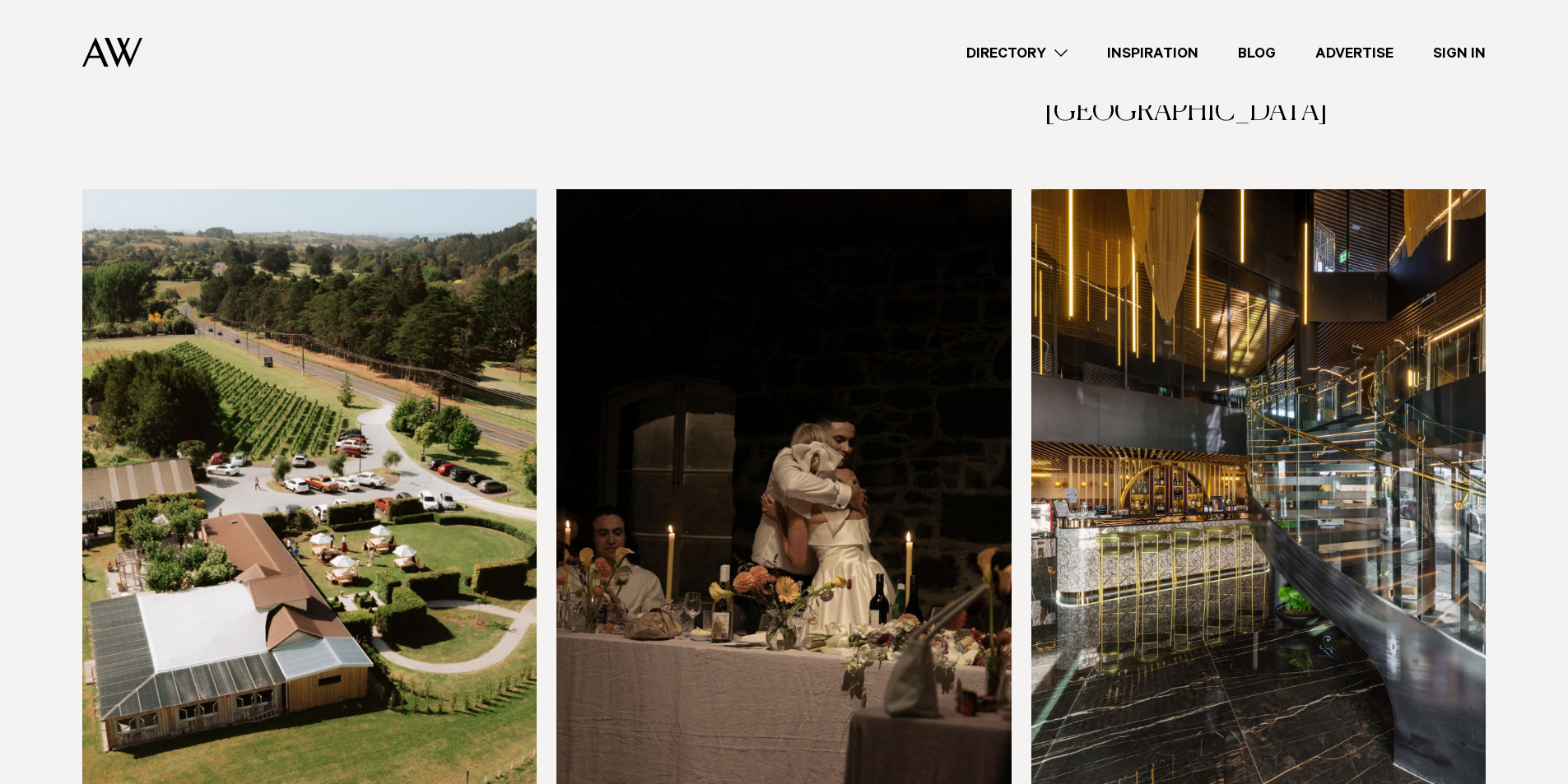
scroll to position [10093, 0]
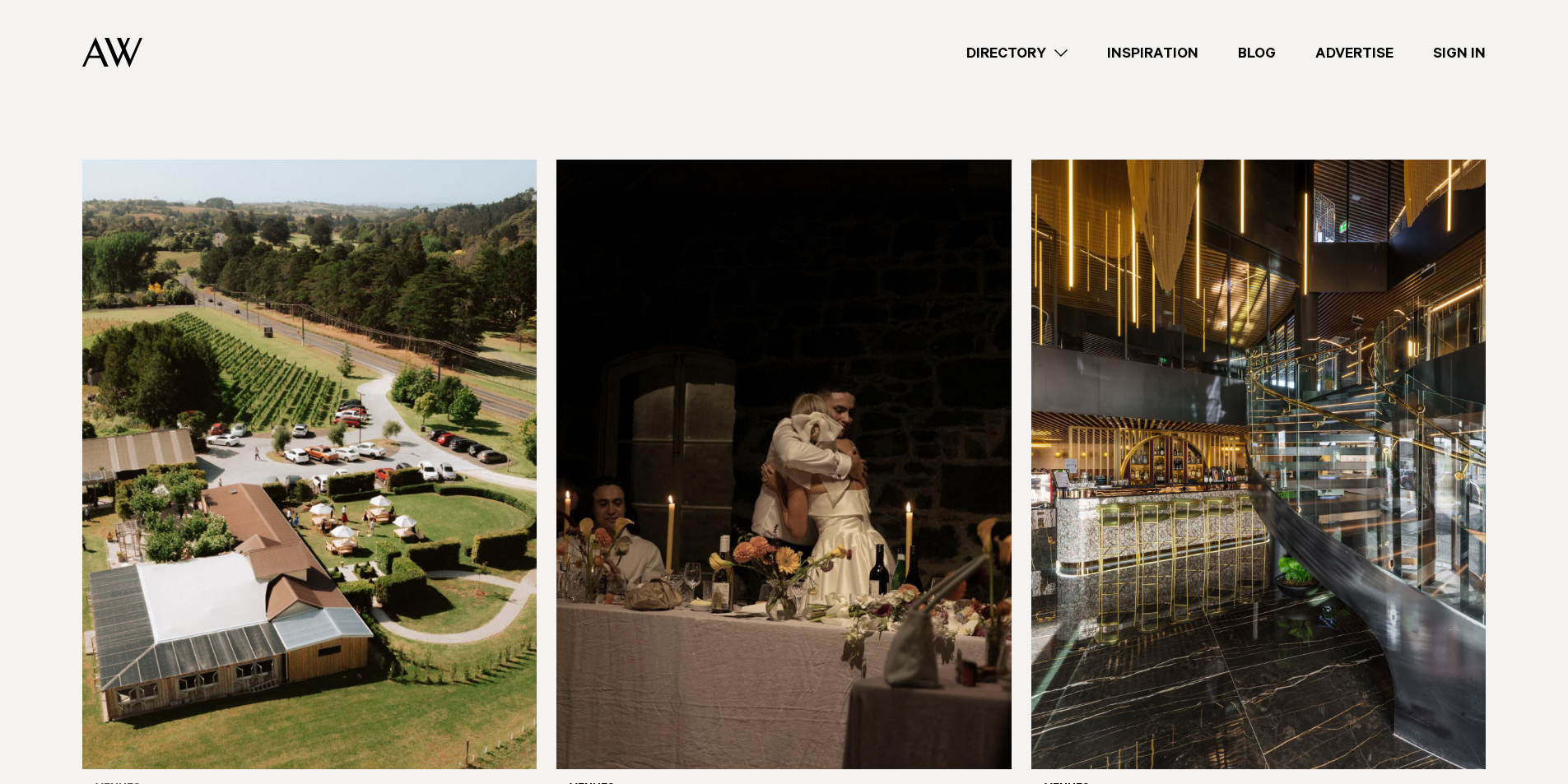
click at [352, 470] on img at bounding box center [309, 464] width 454 height 610
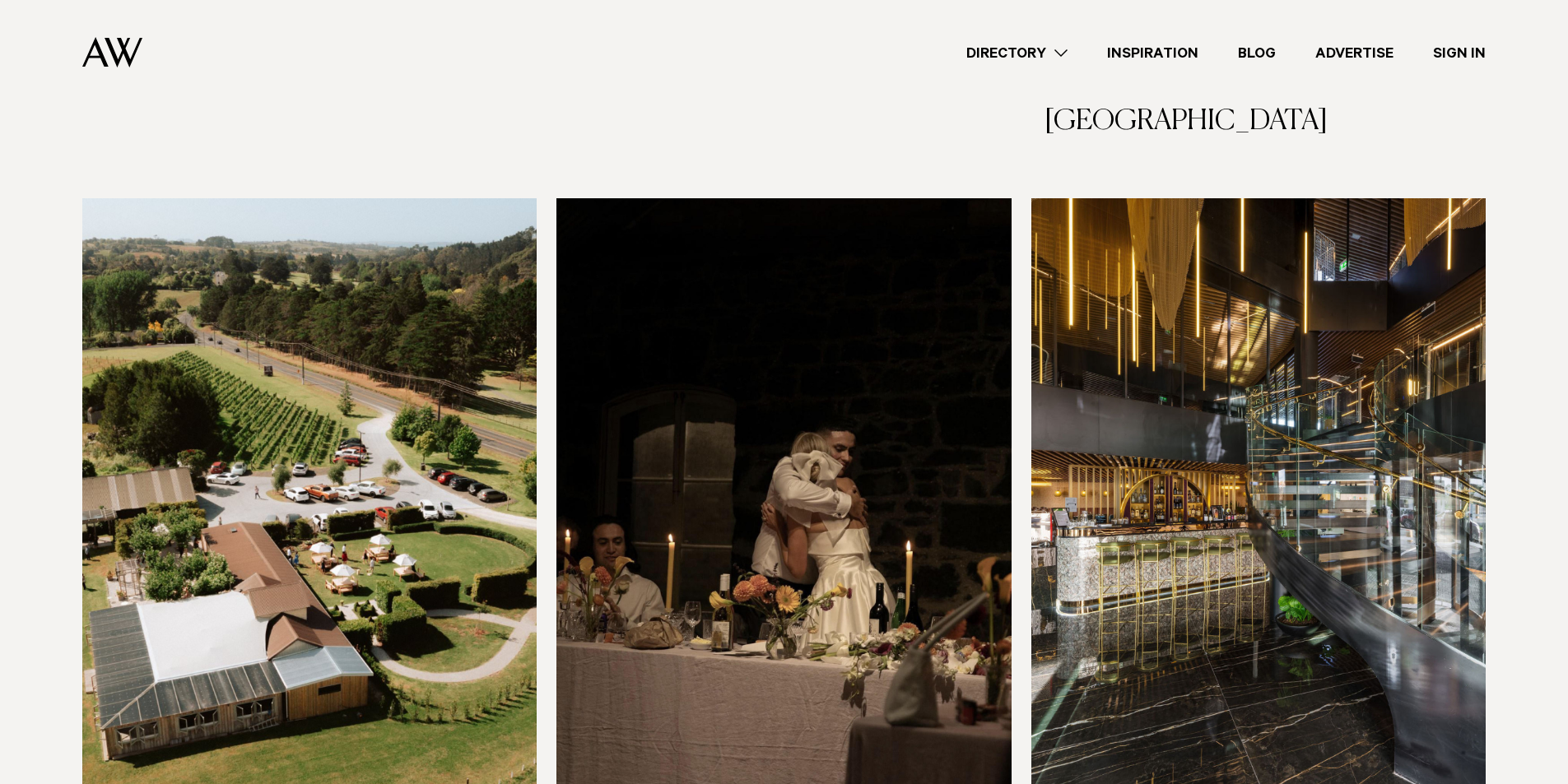
click at [818, 493] on img at bounding box center [783, 503] width 454 height 610
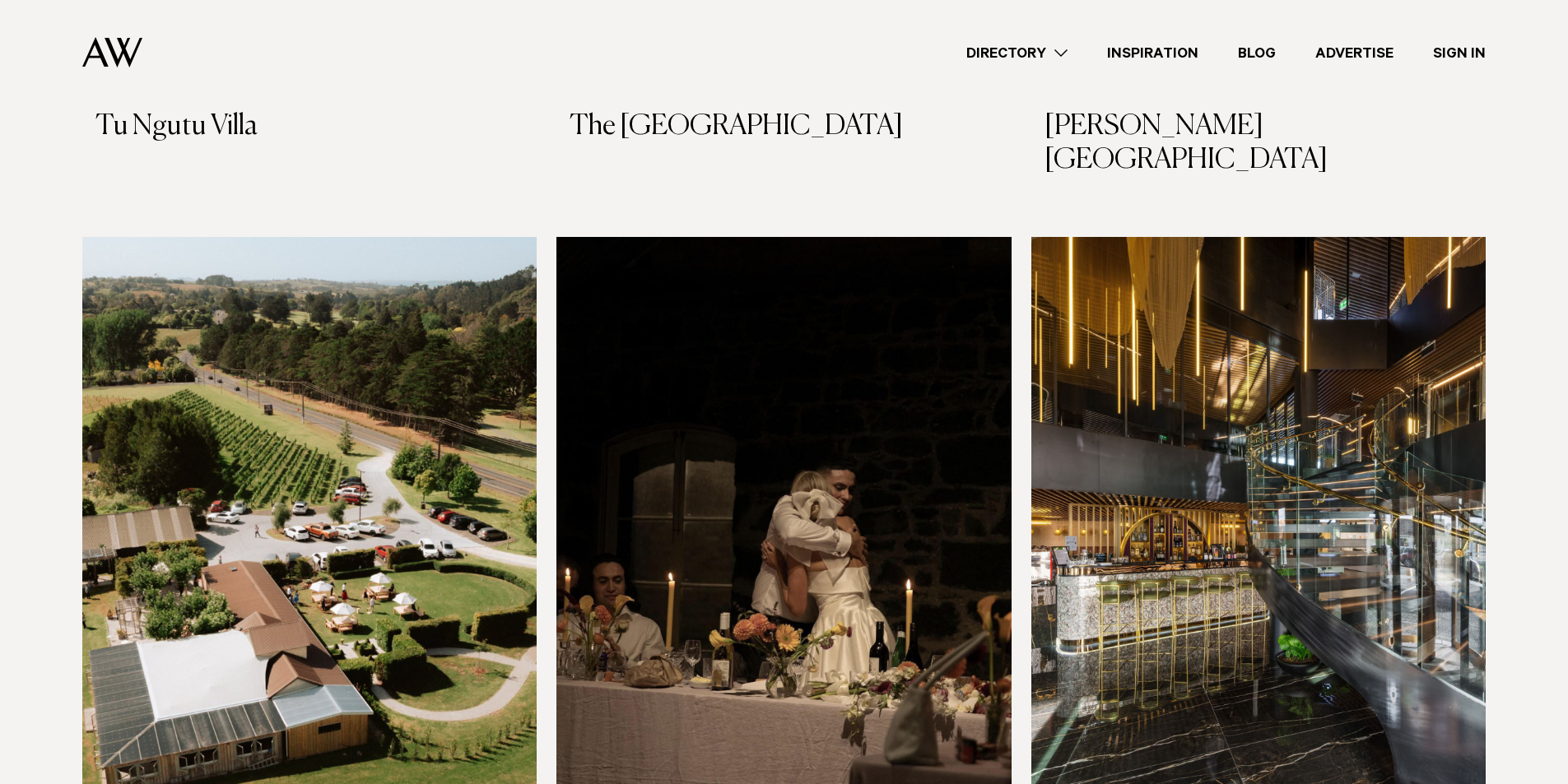
click at [1183, 523] on img at bounding box center [1259, 541] width 454 height 610
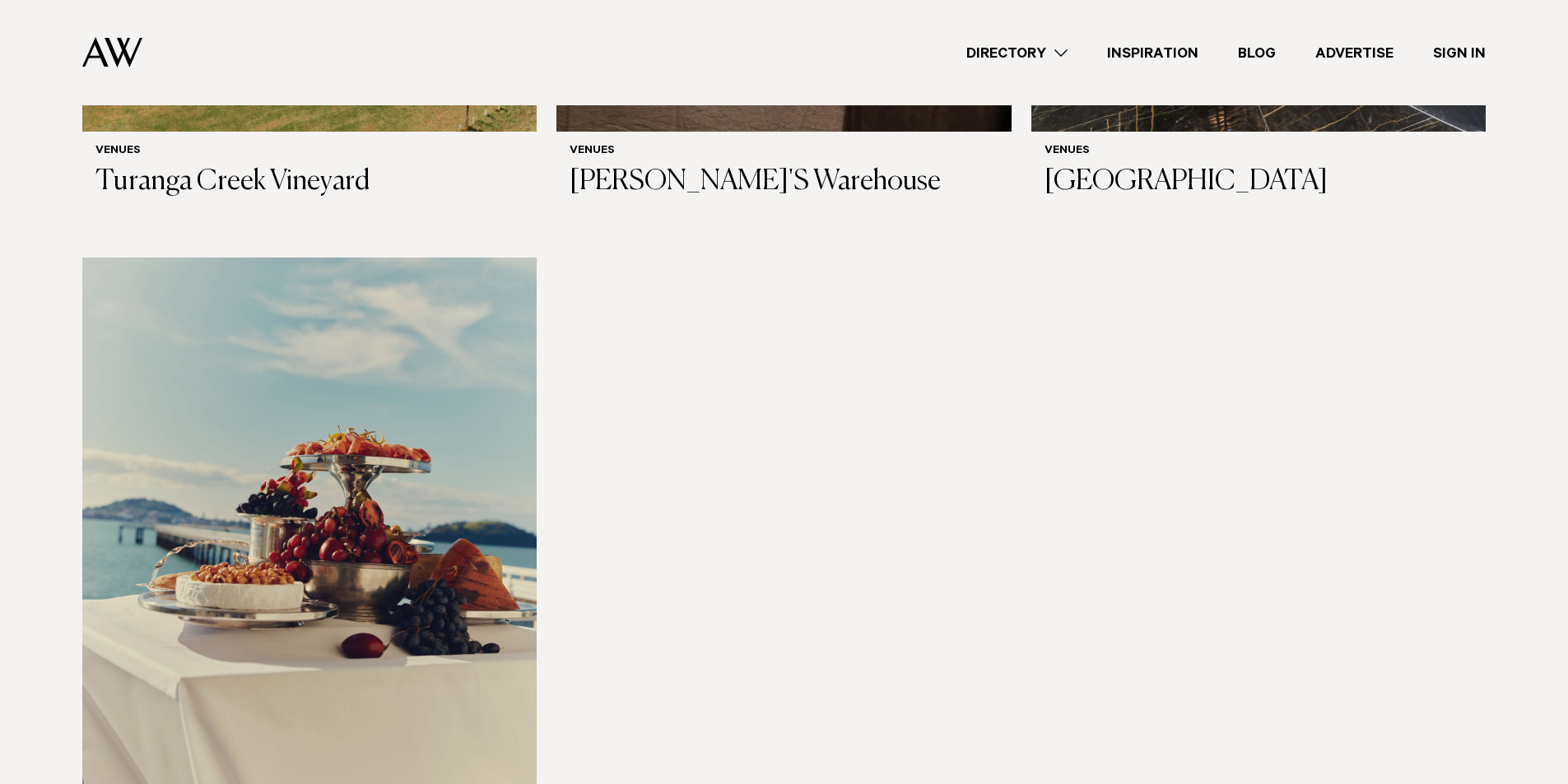
scroll to position [10883, 0]
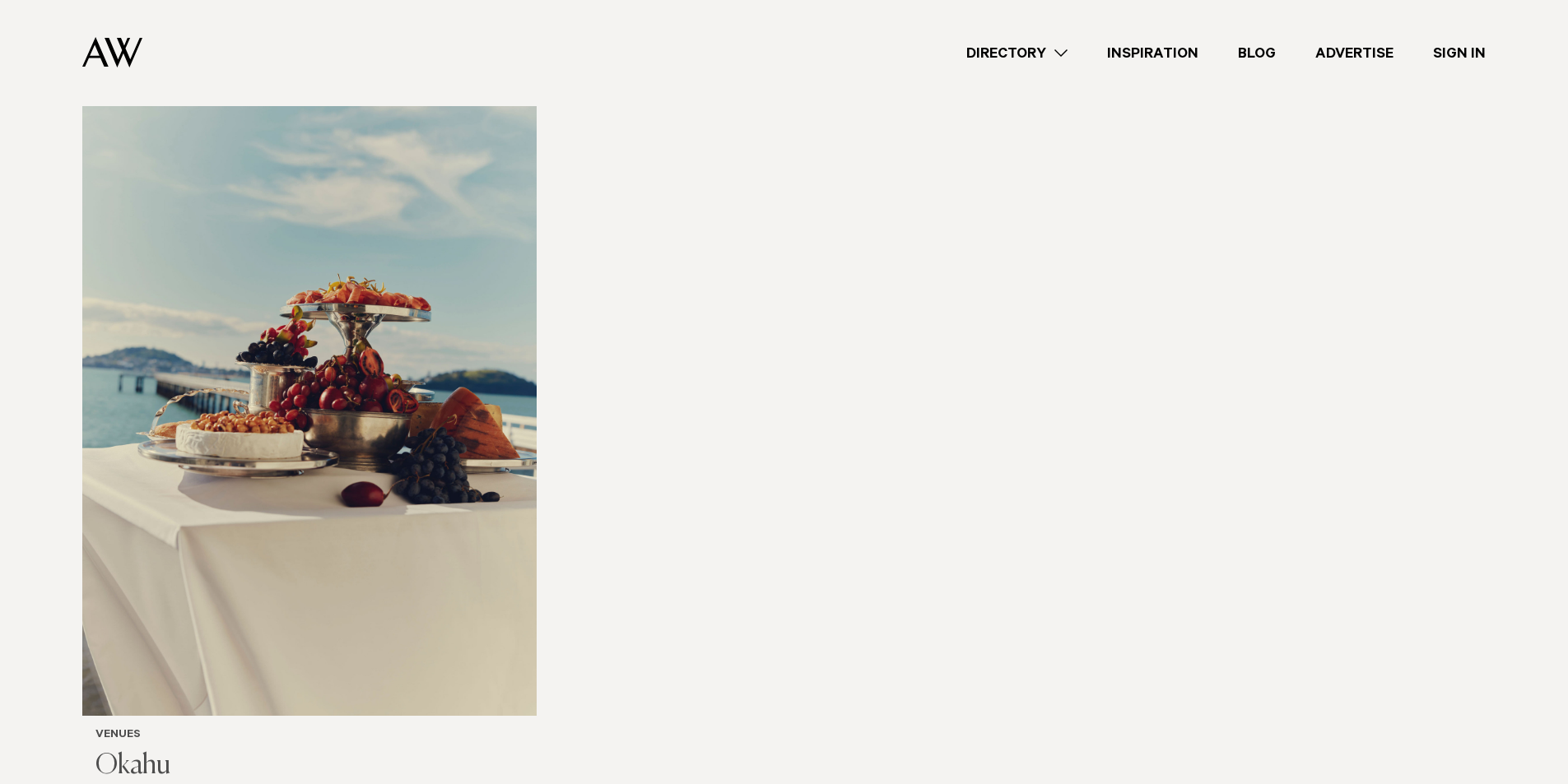
click at [296, 339] on img at bounding box center [309, 411] width 454 height 610
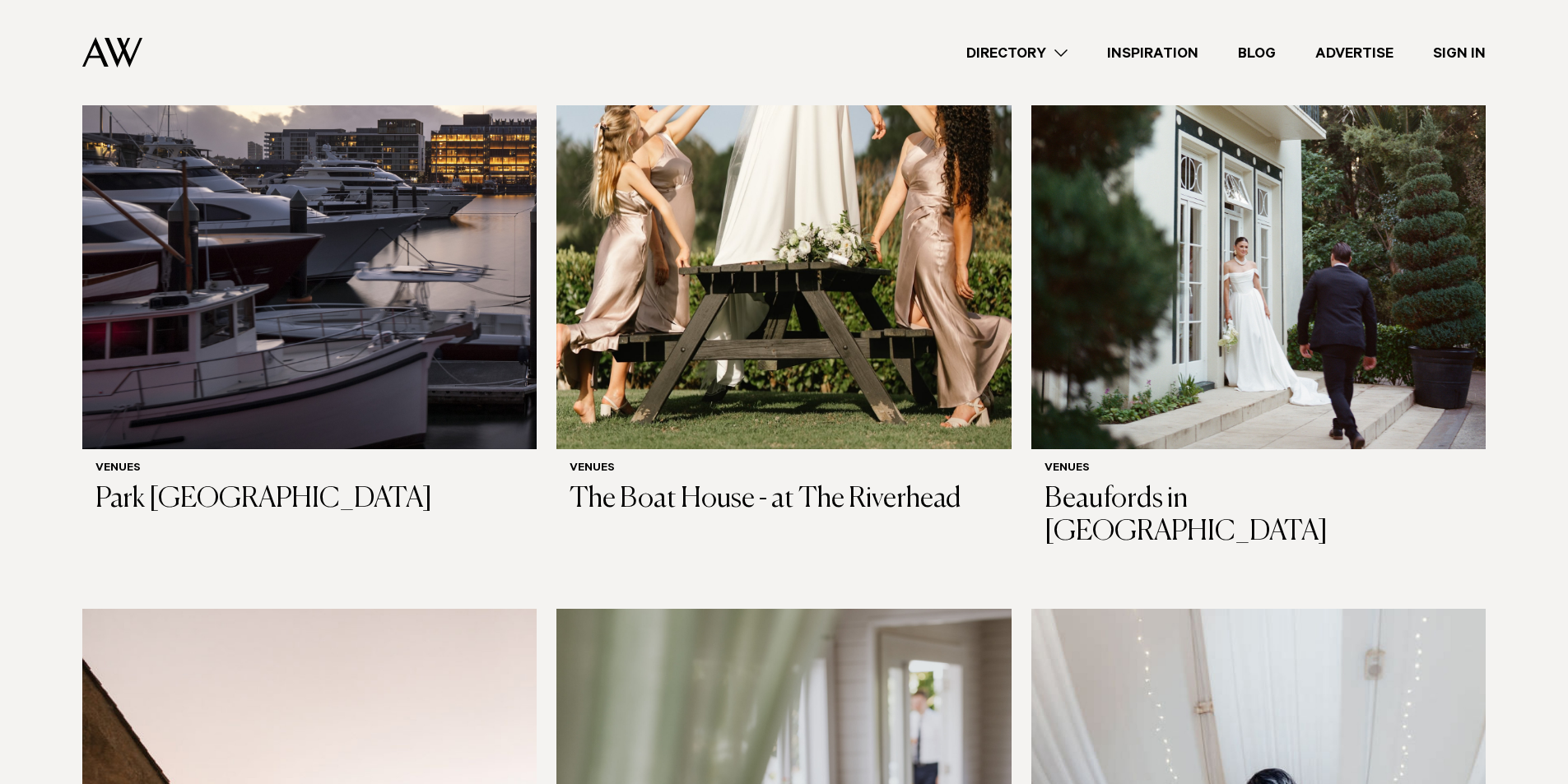
scroll to position [4339, 0]
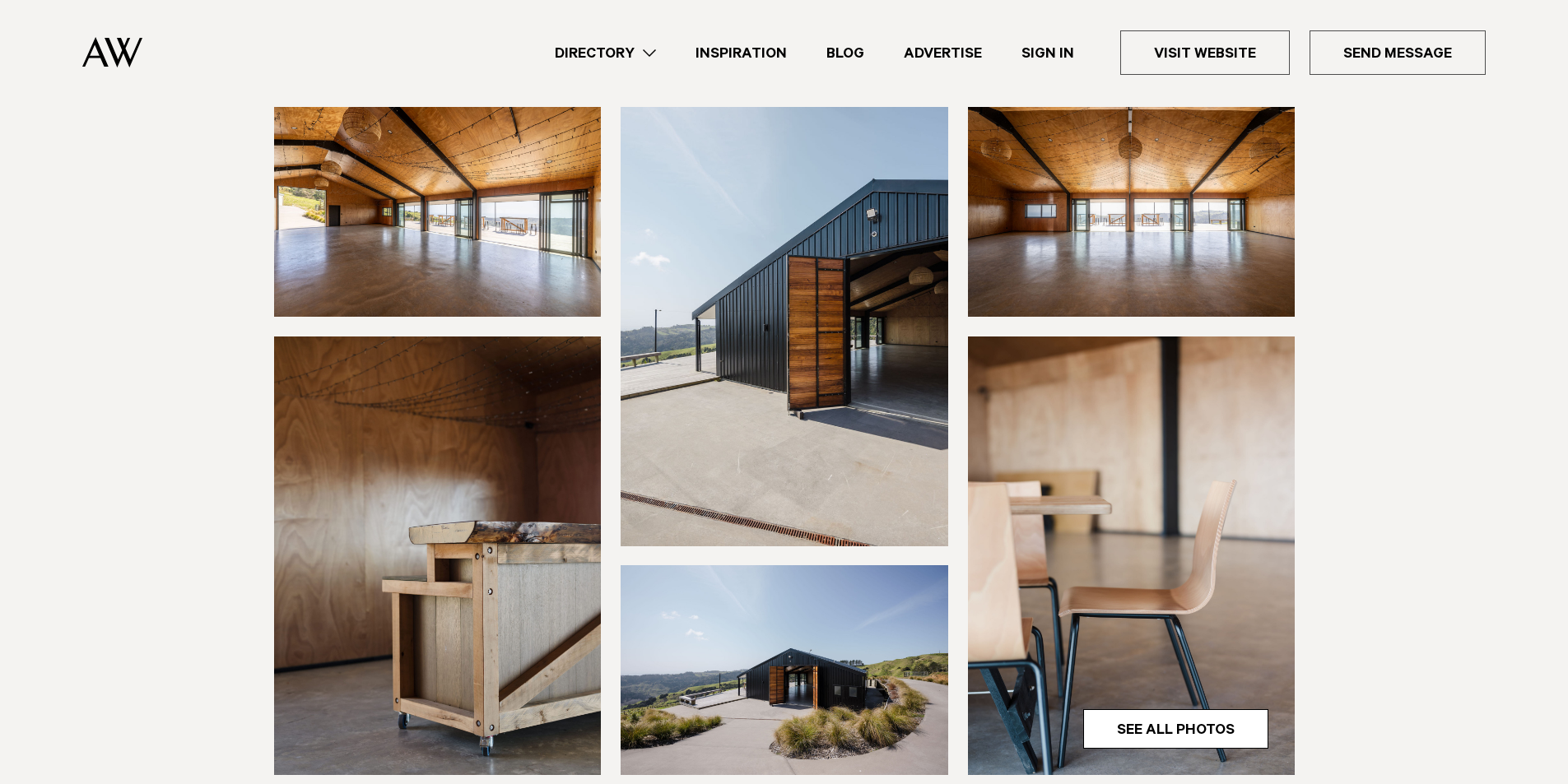
scroll to position [164, 0]
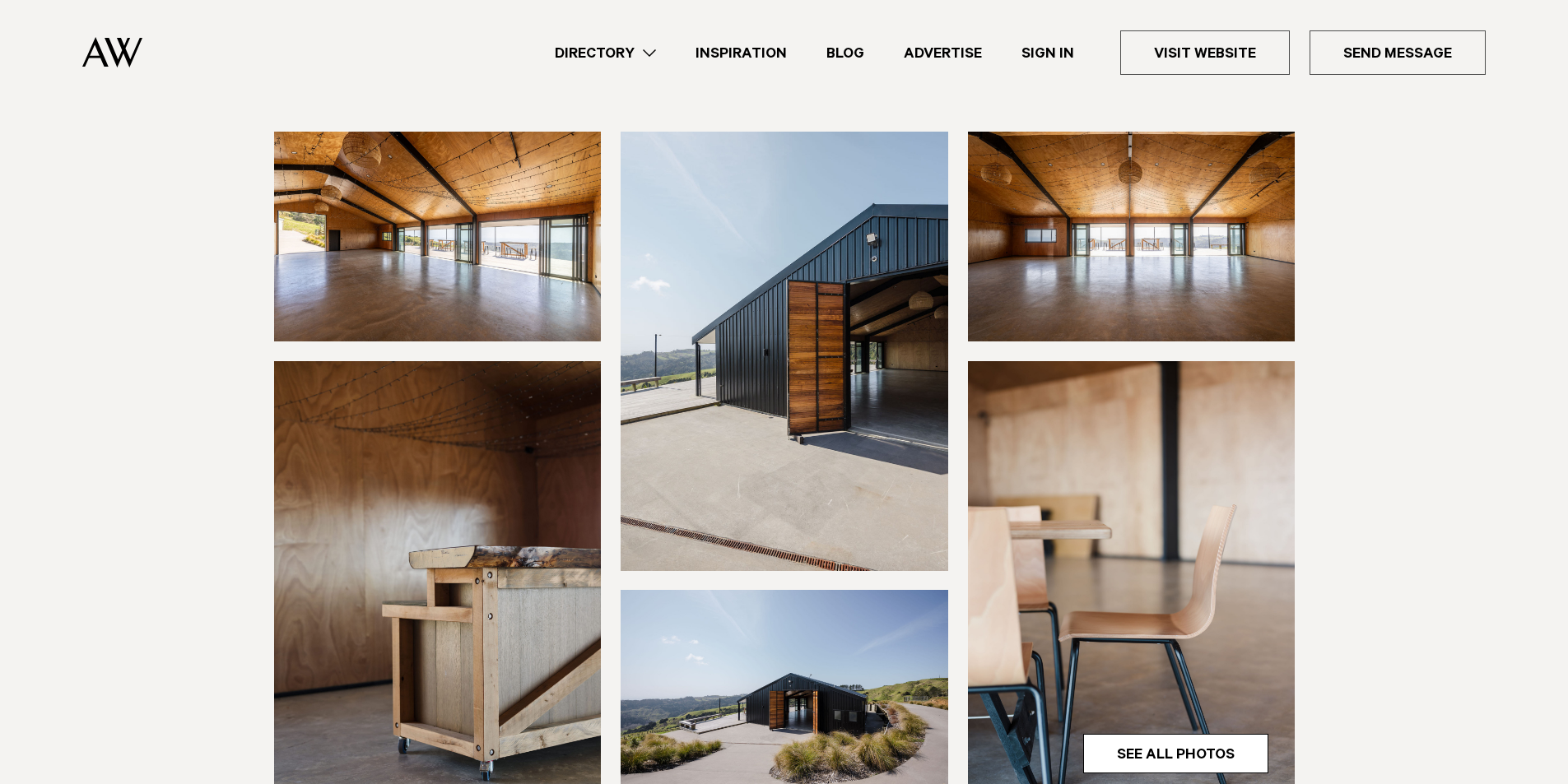
click at [421, 274] on img at bounding box center [437, 236] width 328 height 210
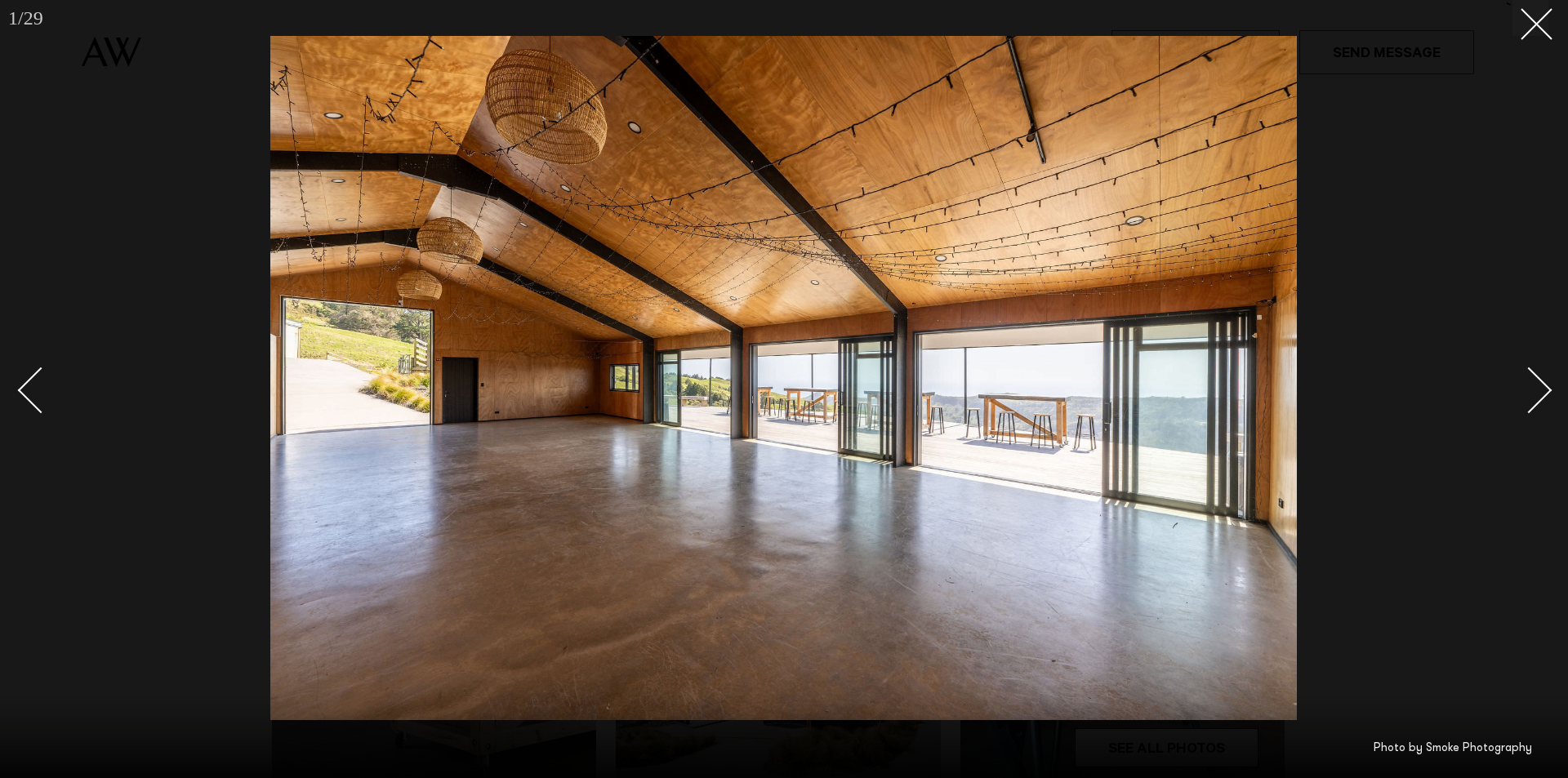
click at [1539, 392] on div "Next slide" at bounding box center [1530, 389] width 47 height 47
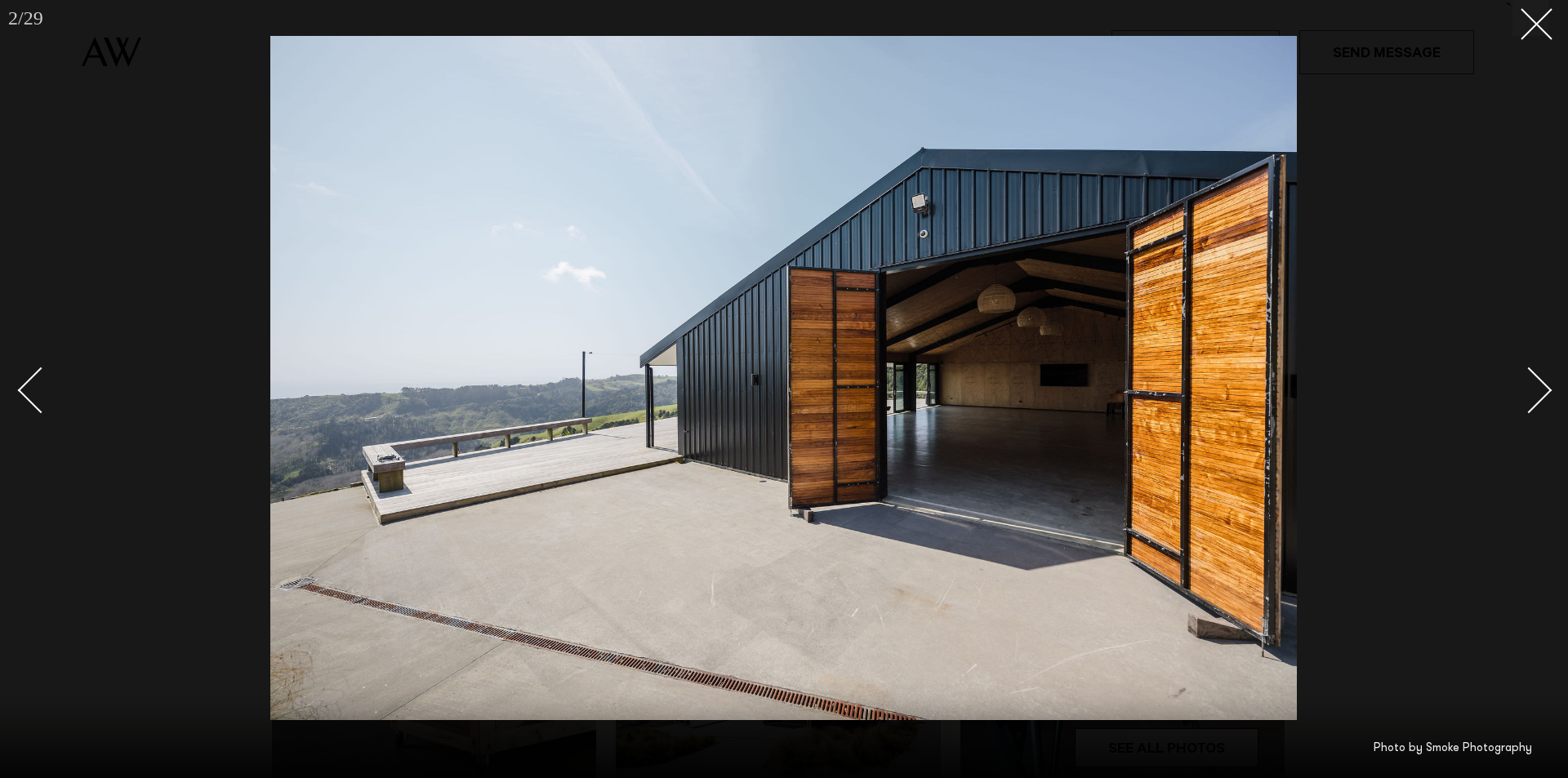
click at [1539, 392] on div "Next slide" at bounding box center [1530, 389] width 47 height 47
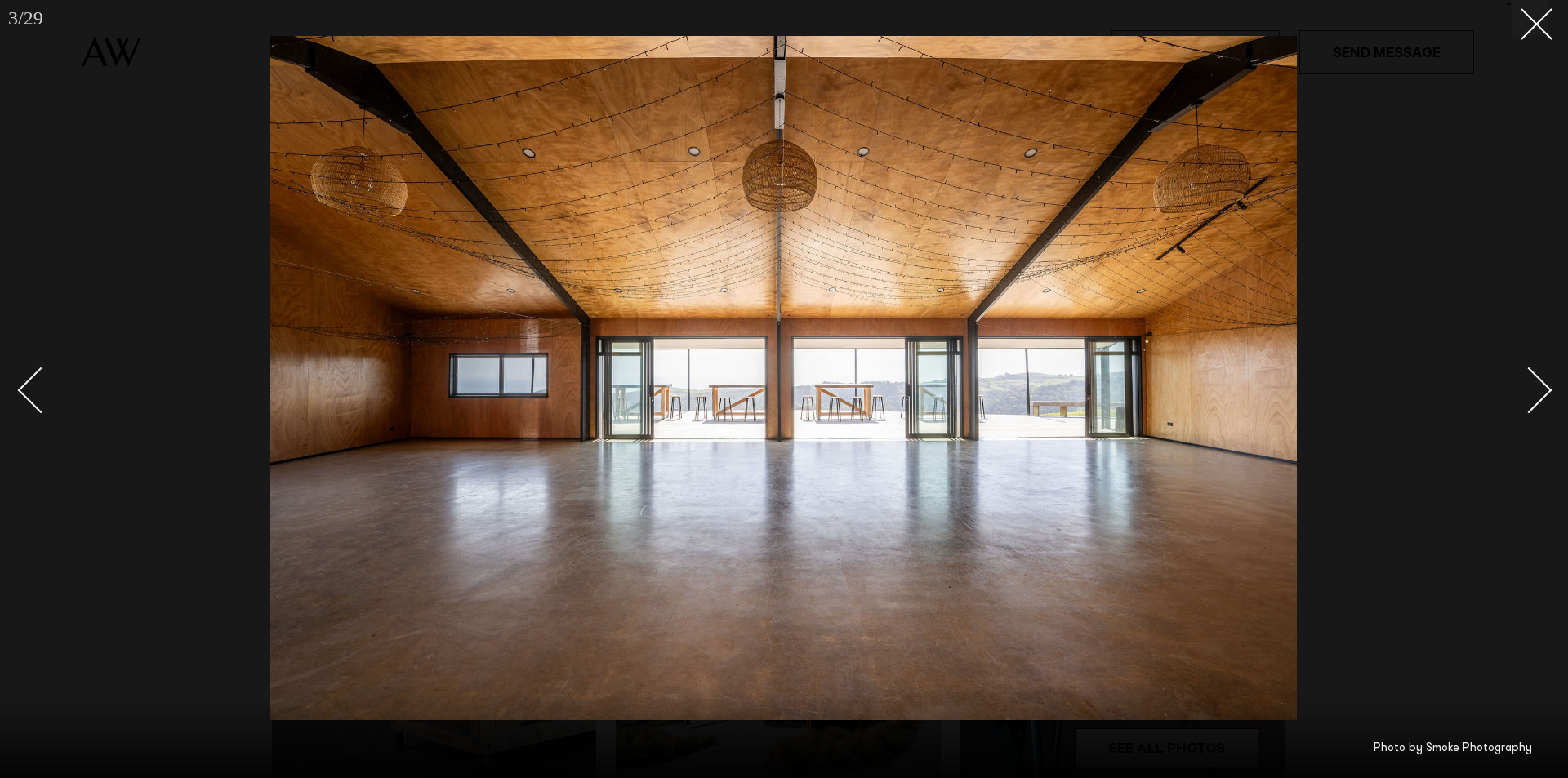
click at [1540, 392] on div "Next slide" at bounding box center [1530, 389] width 47 height 47
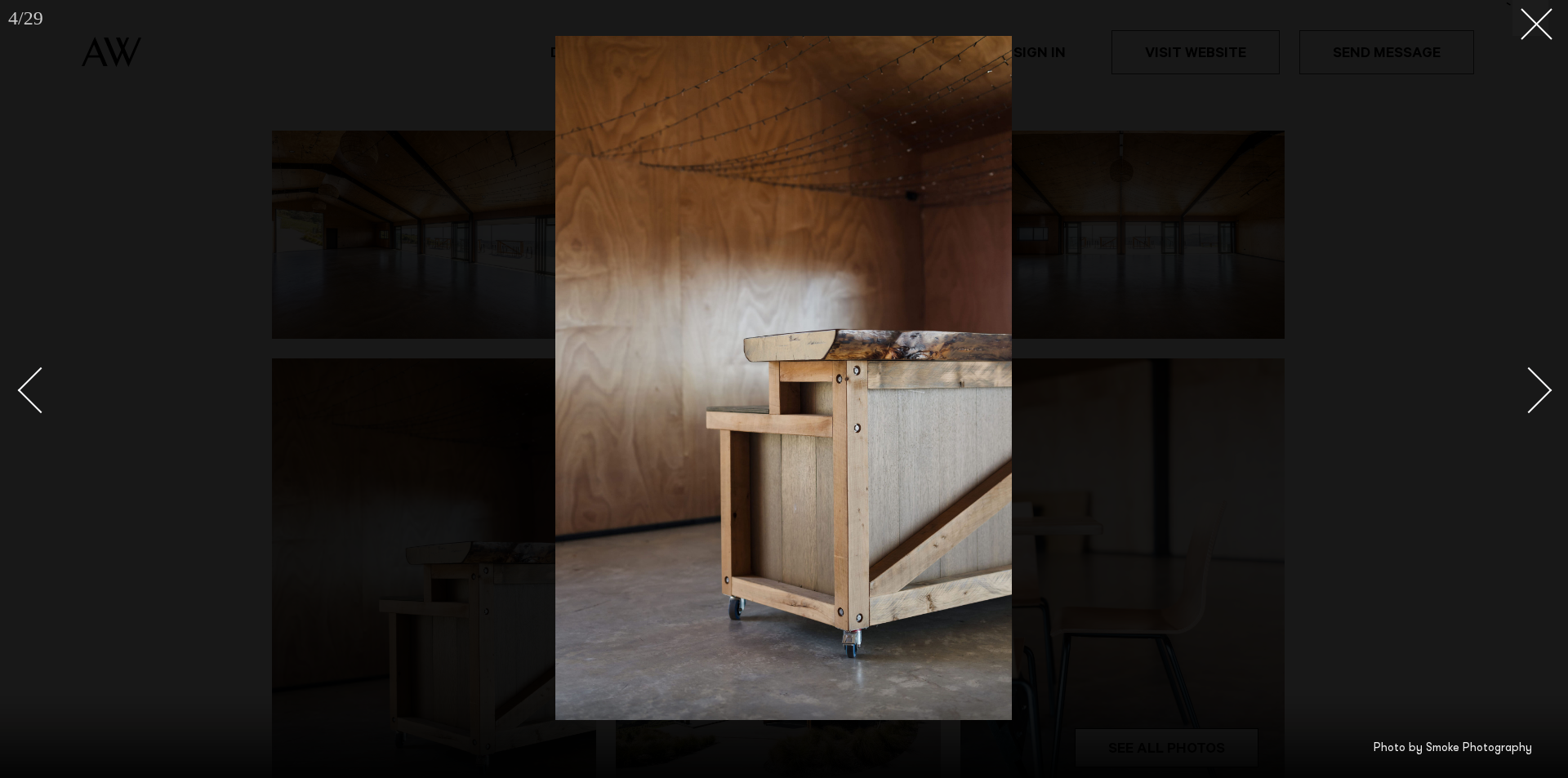
click at [1540, 392] on div "Next slide" at bounding box center [1530, 389] width 47 height 47
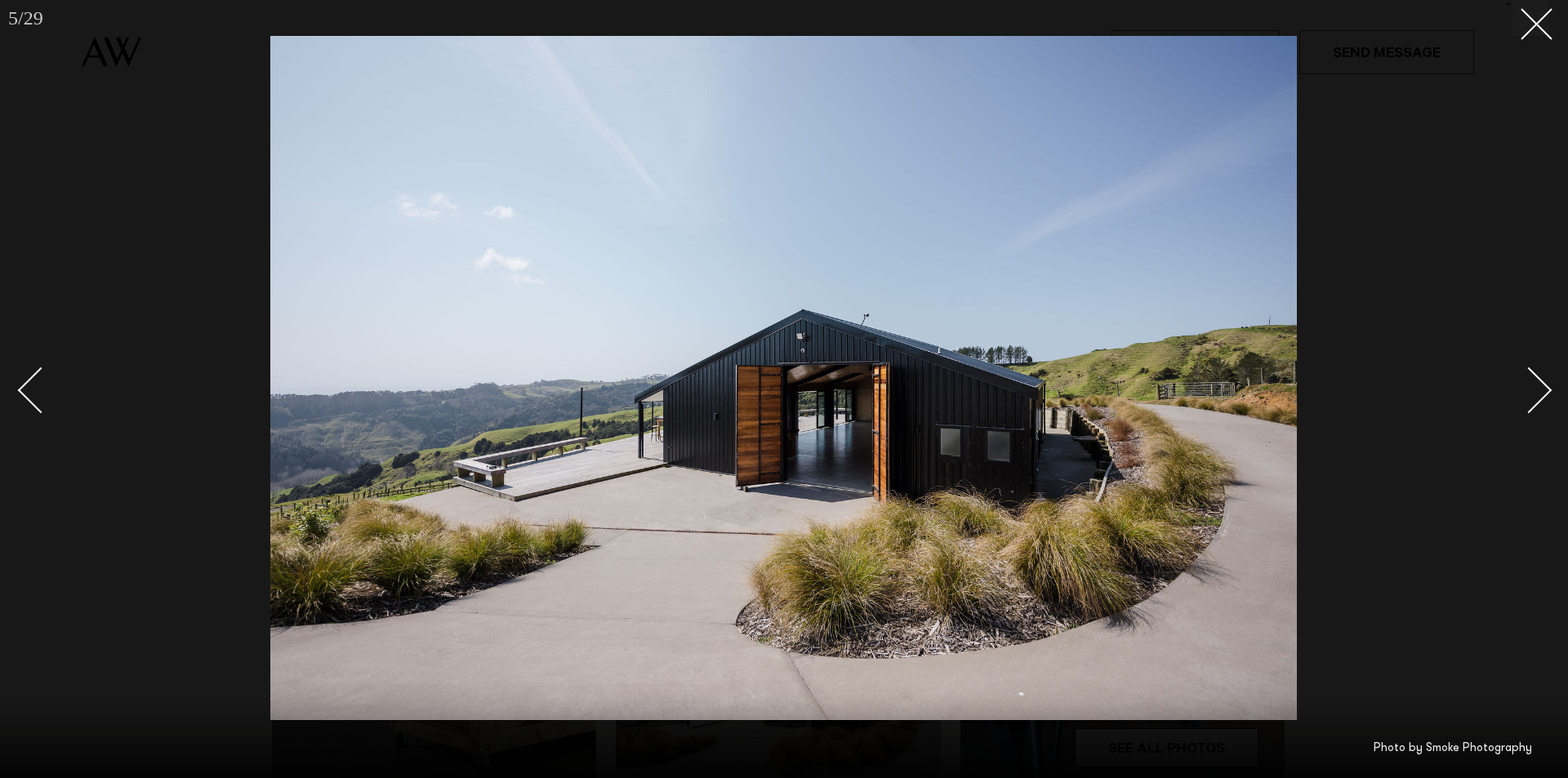
click at [1541, 393] on div "Next slide" at bounding box center [1530, 389] width 47 height 47
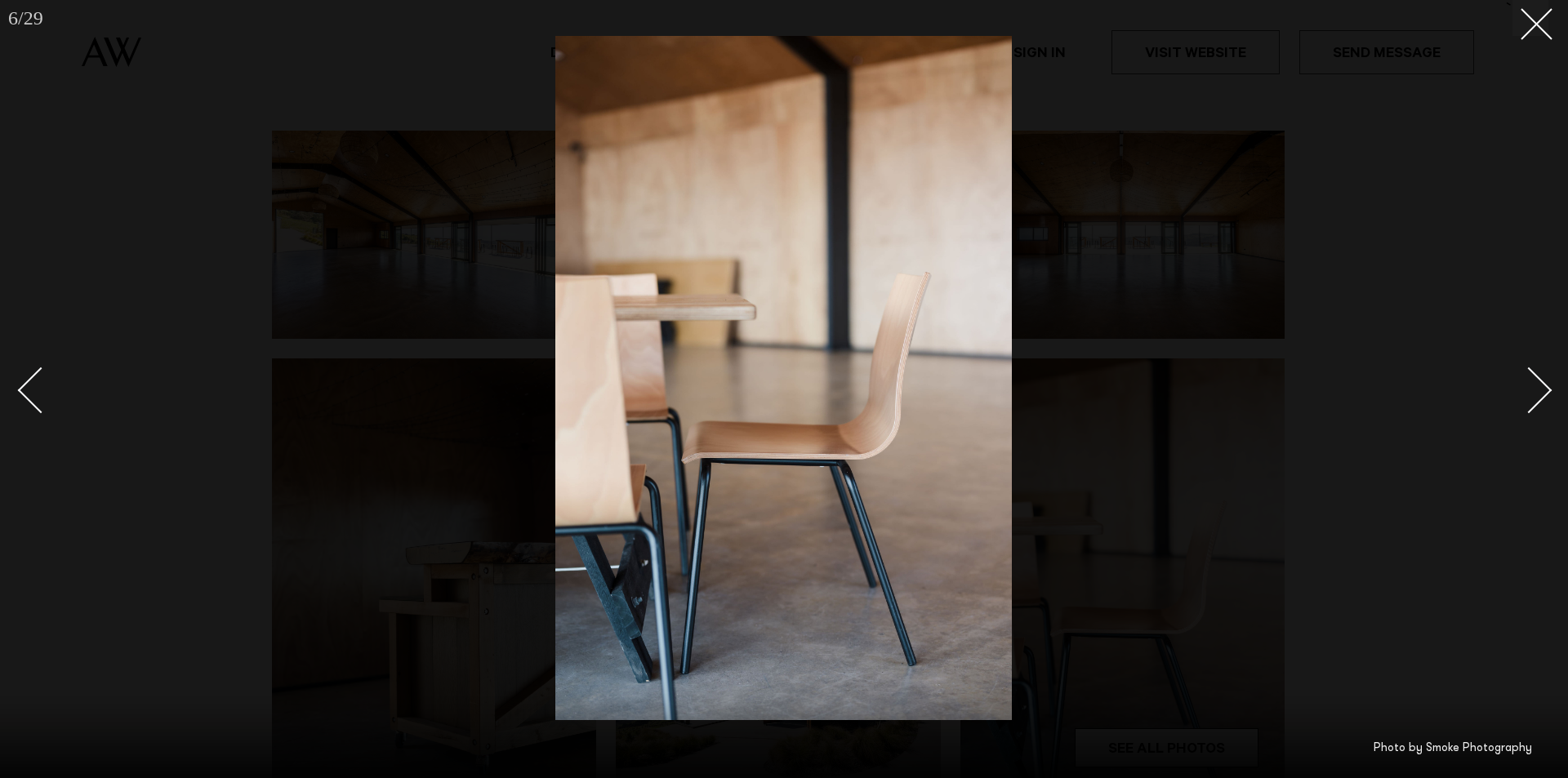
click at [1541, 393] on div "Next slide" at bounding box center [1530, 389] width 47 height 47
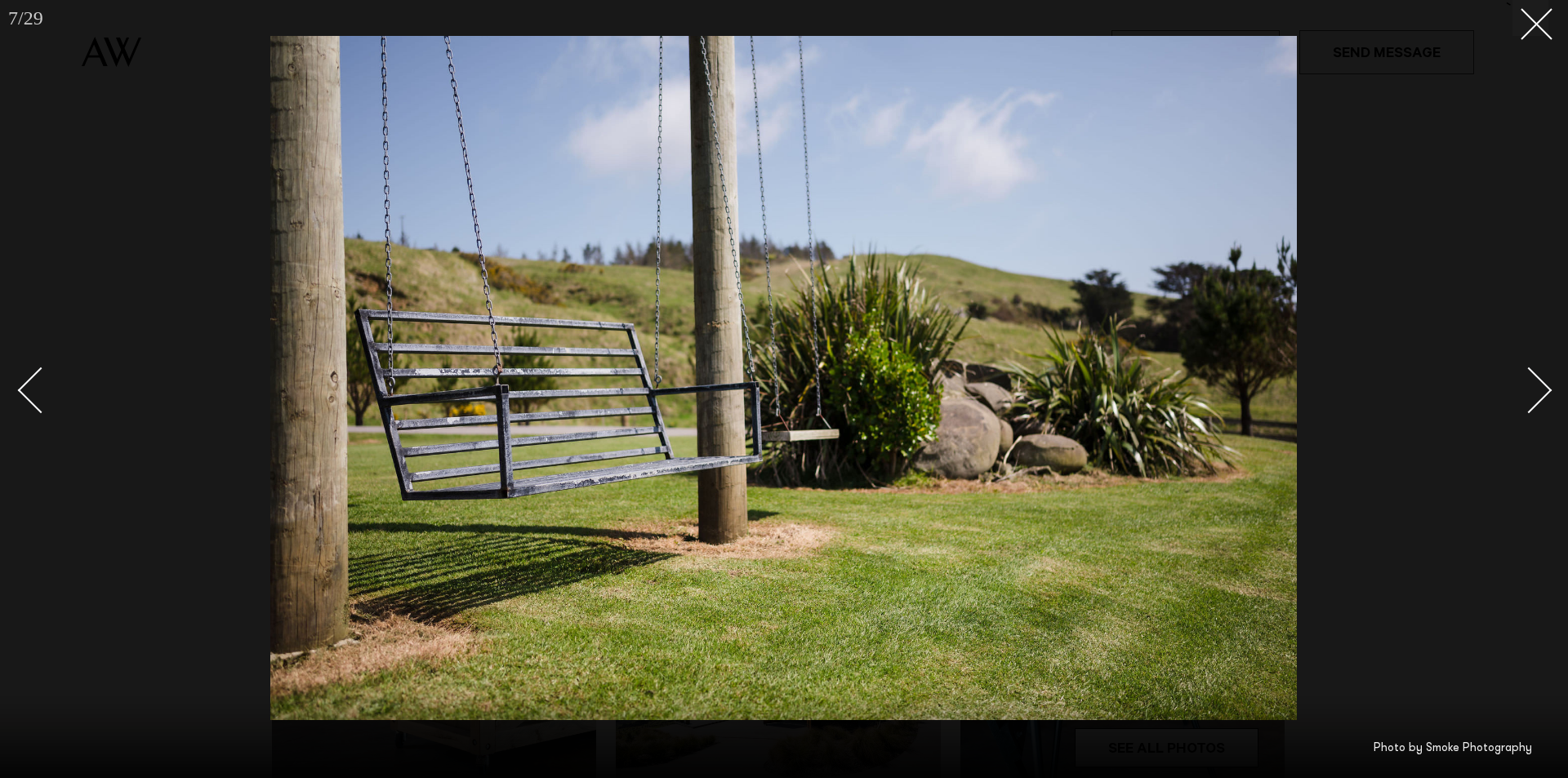
click at [1541, 393] on div "Next slide" at bounding box center [1530, 389] width 47 height 47
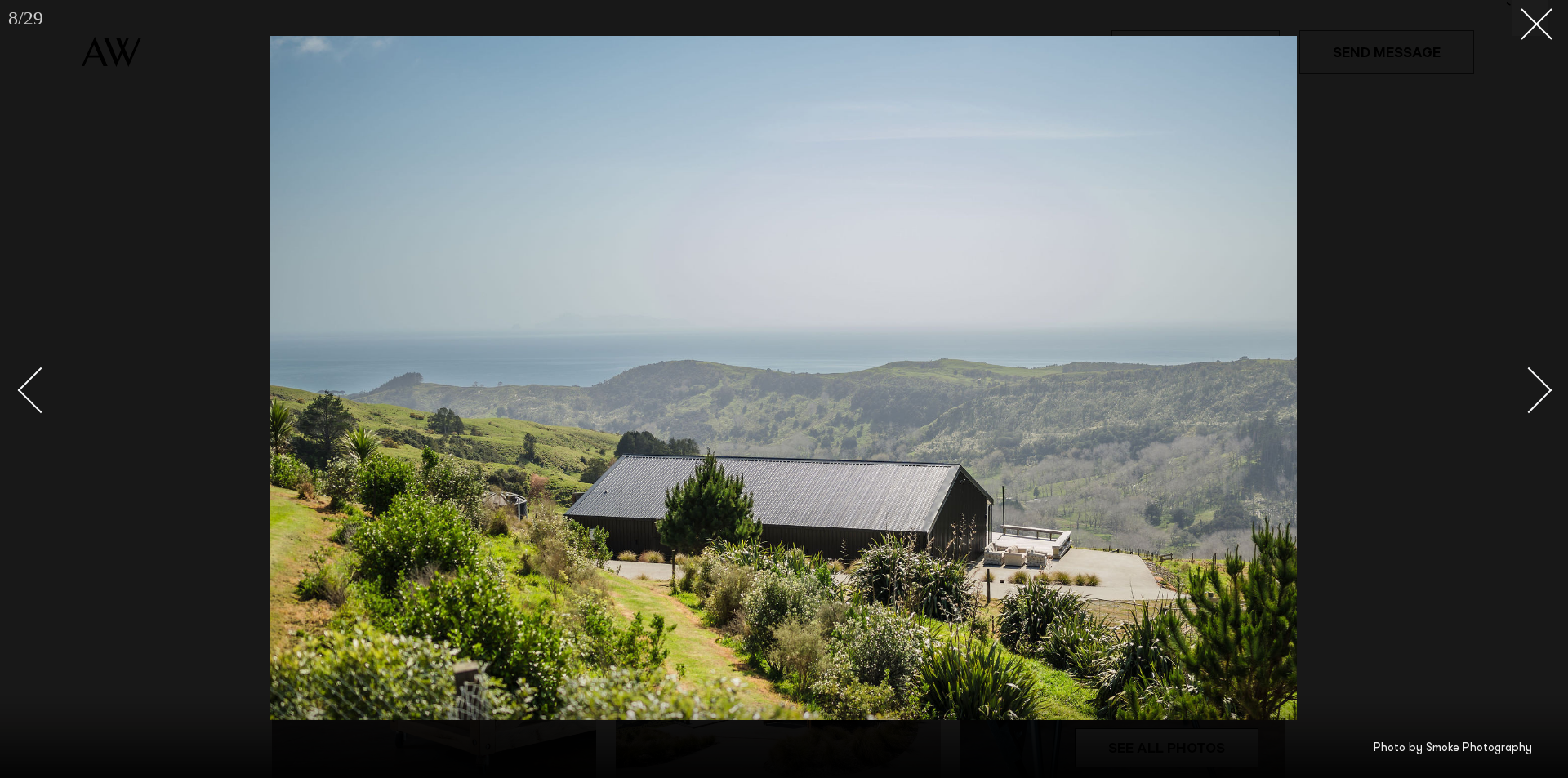
click at [1542, 396] on div "Next slide" at bounding box center [1530, 389] width 47 height 47
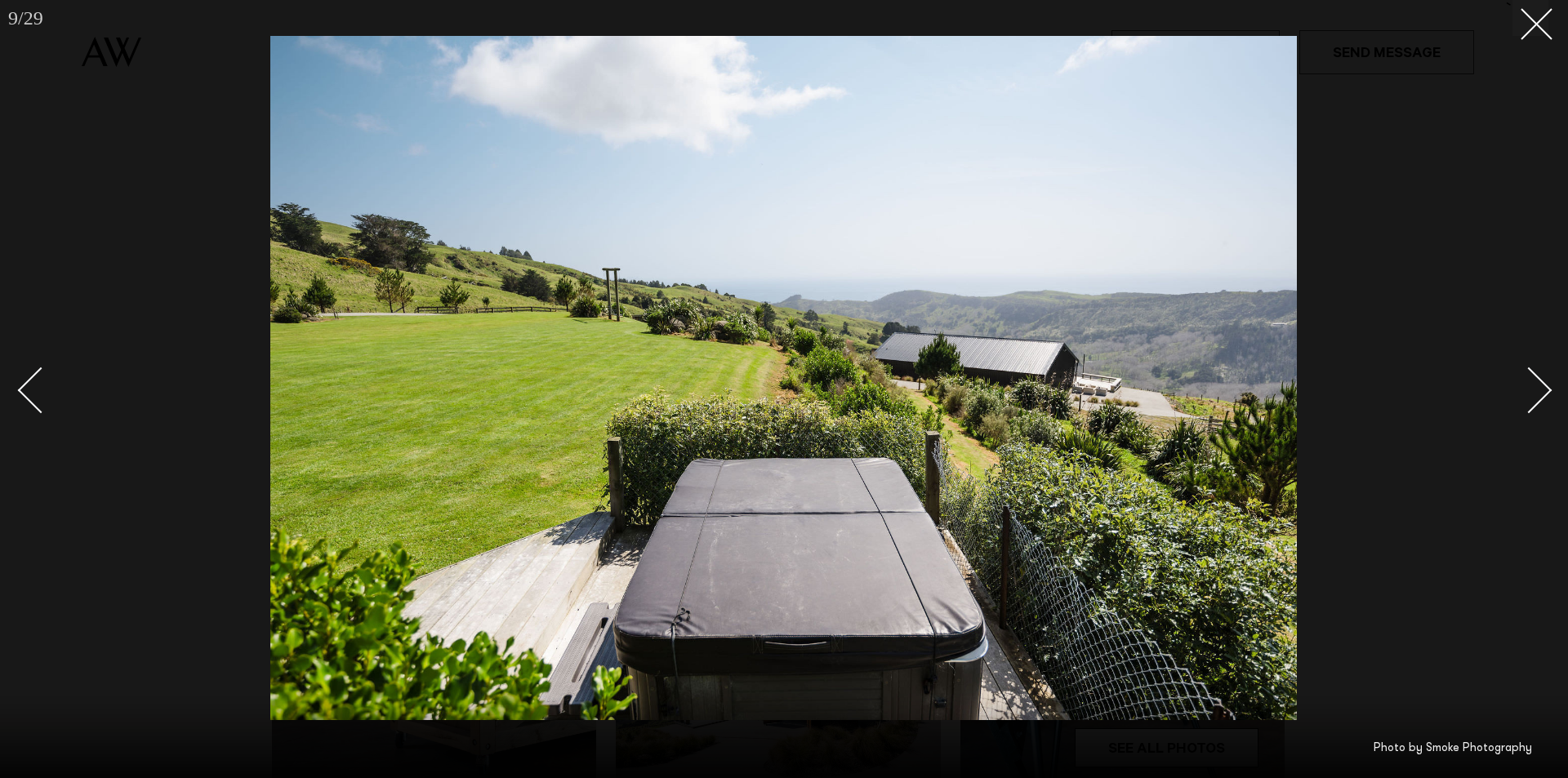
click at [1537, 393] on div "Next slide" at bounding box center [1530, 389] width 47 height 47
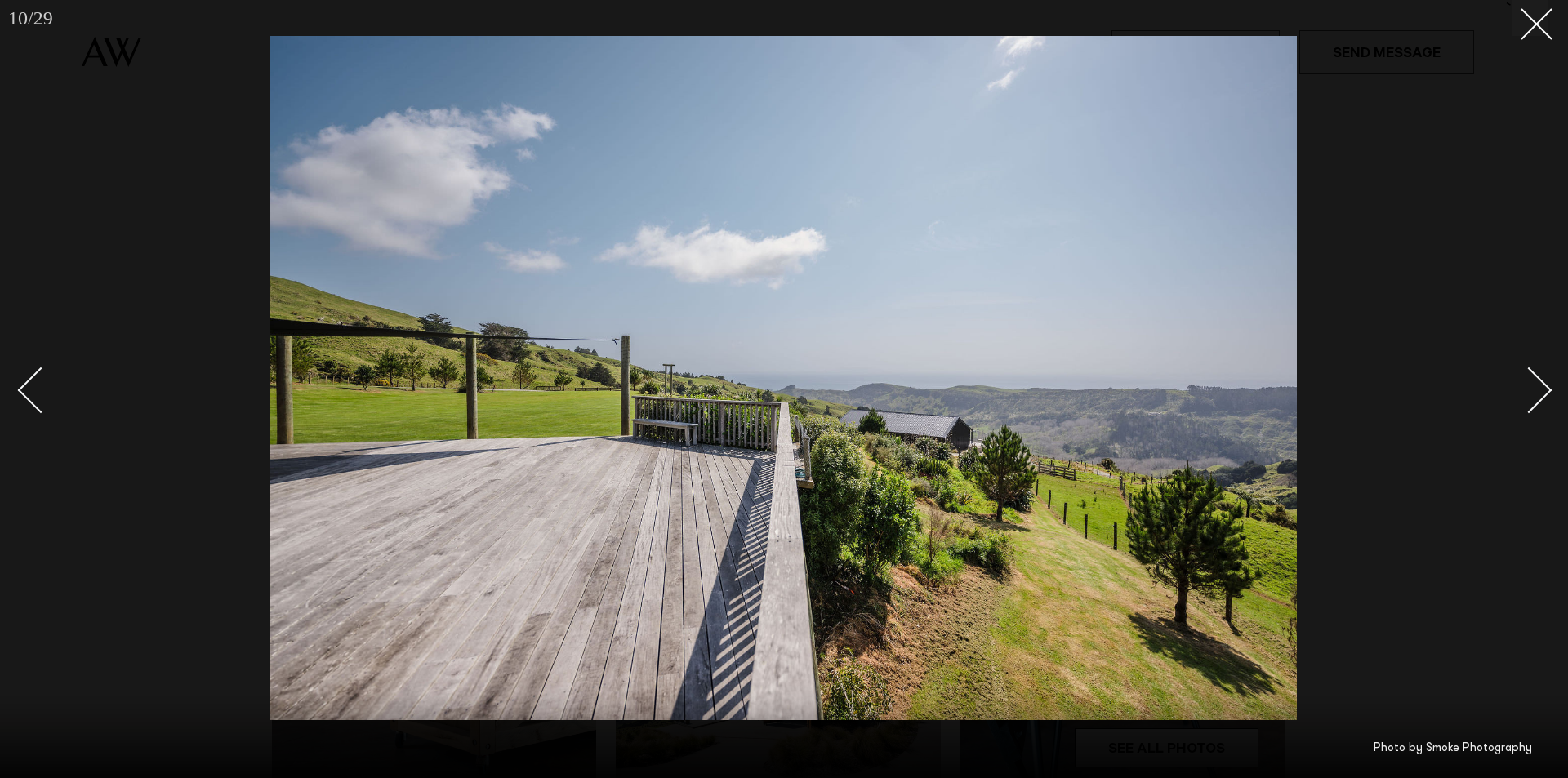
click at [1538, 393] on div "Next slide" at bounding box center [1530, 389] width 47 height 47
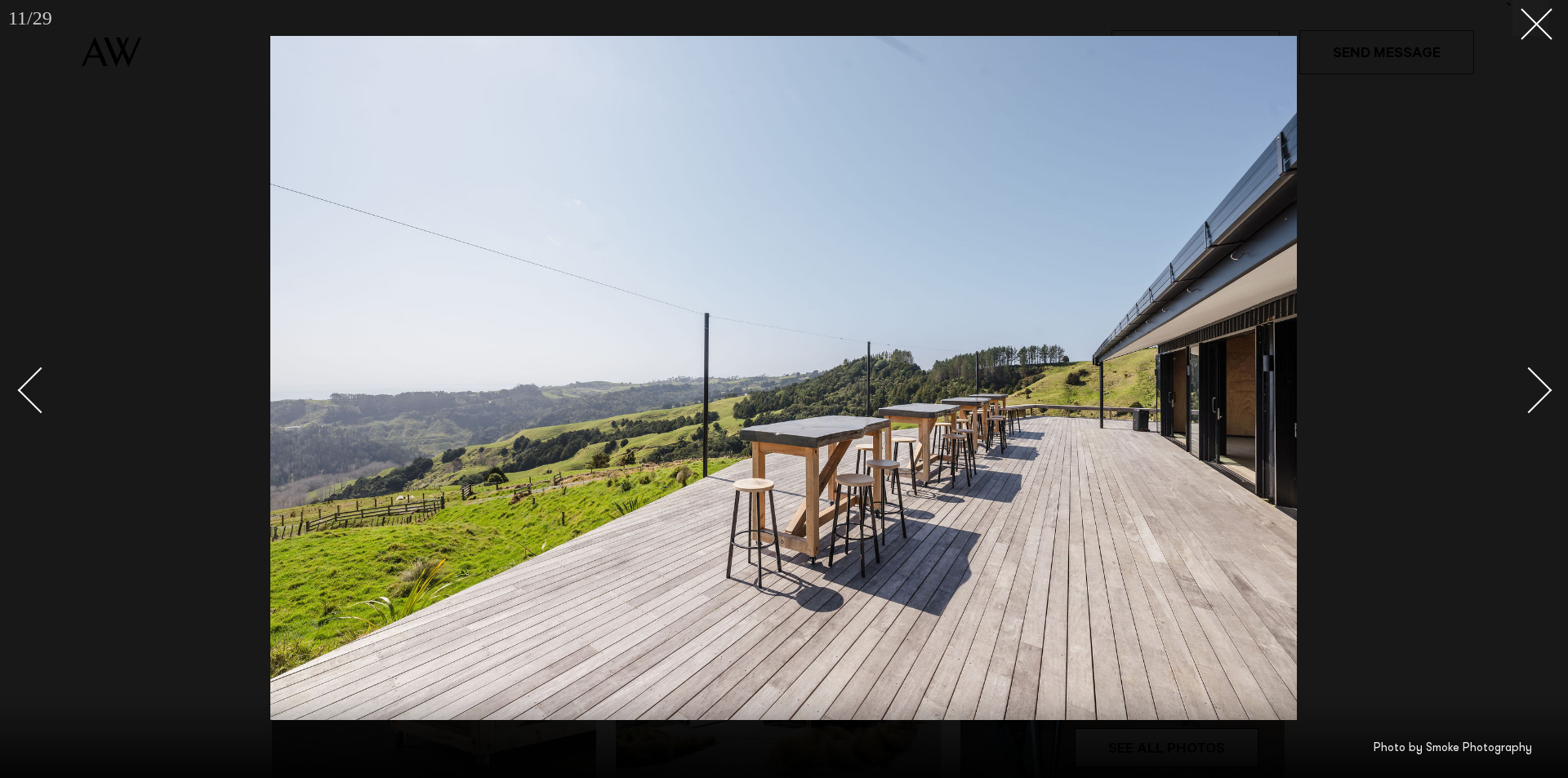
click at [1538, 393] on div "Next slide" at bounding box center [1530, 389] width 47 height 47
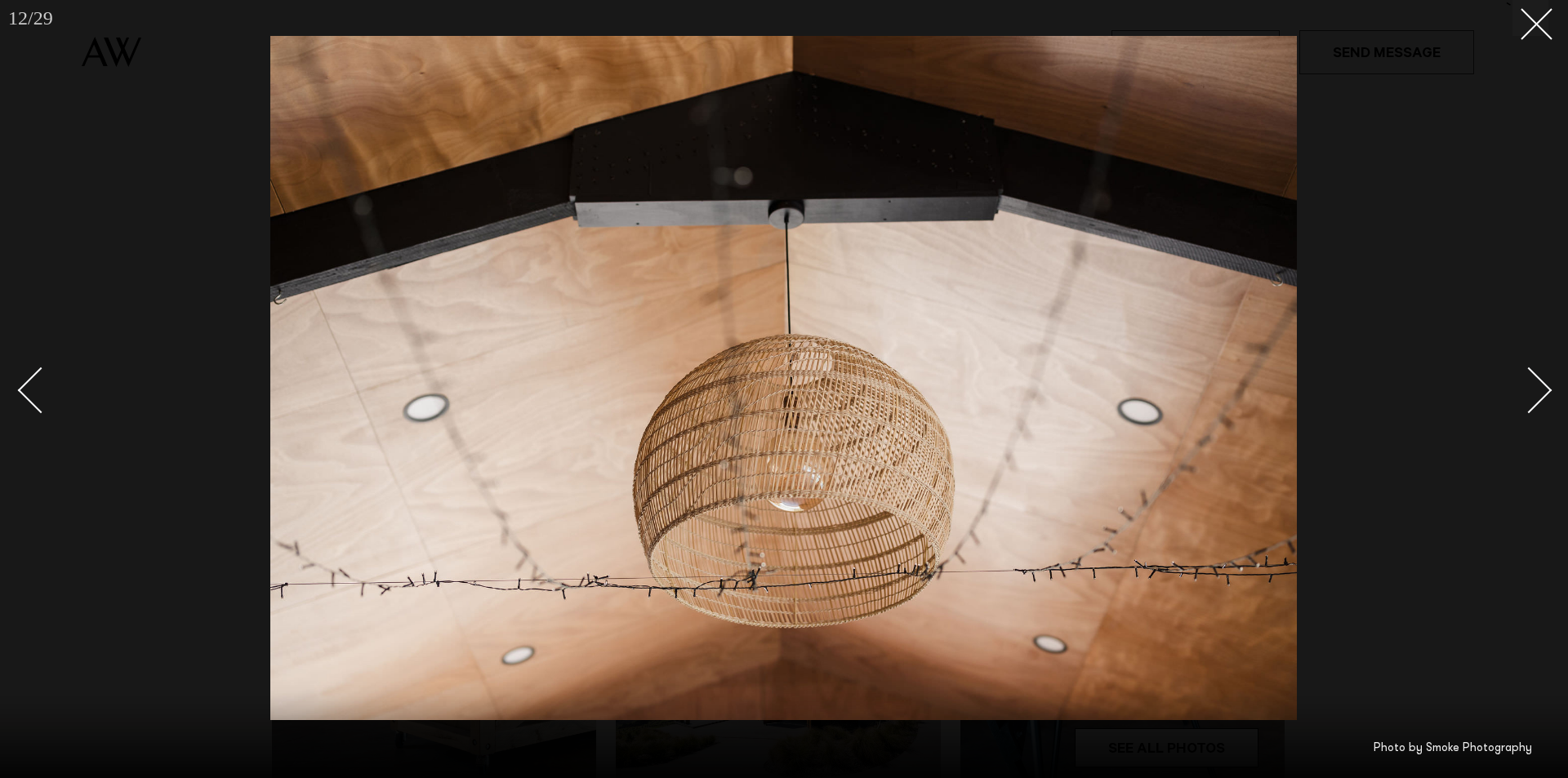
click at [1538, 393] on div "Next slide" at bounding box center [1530, 389] width 47 height 47
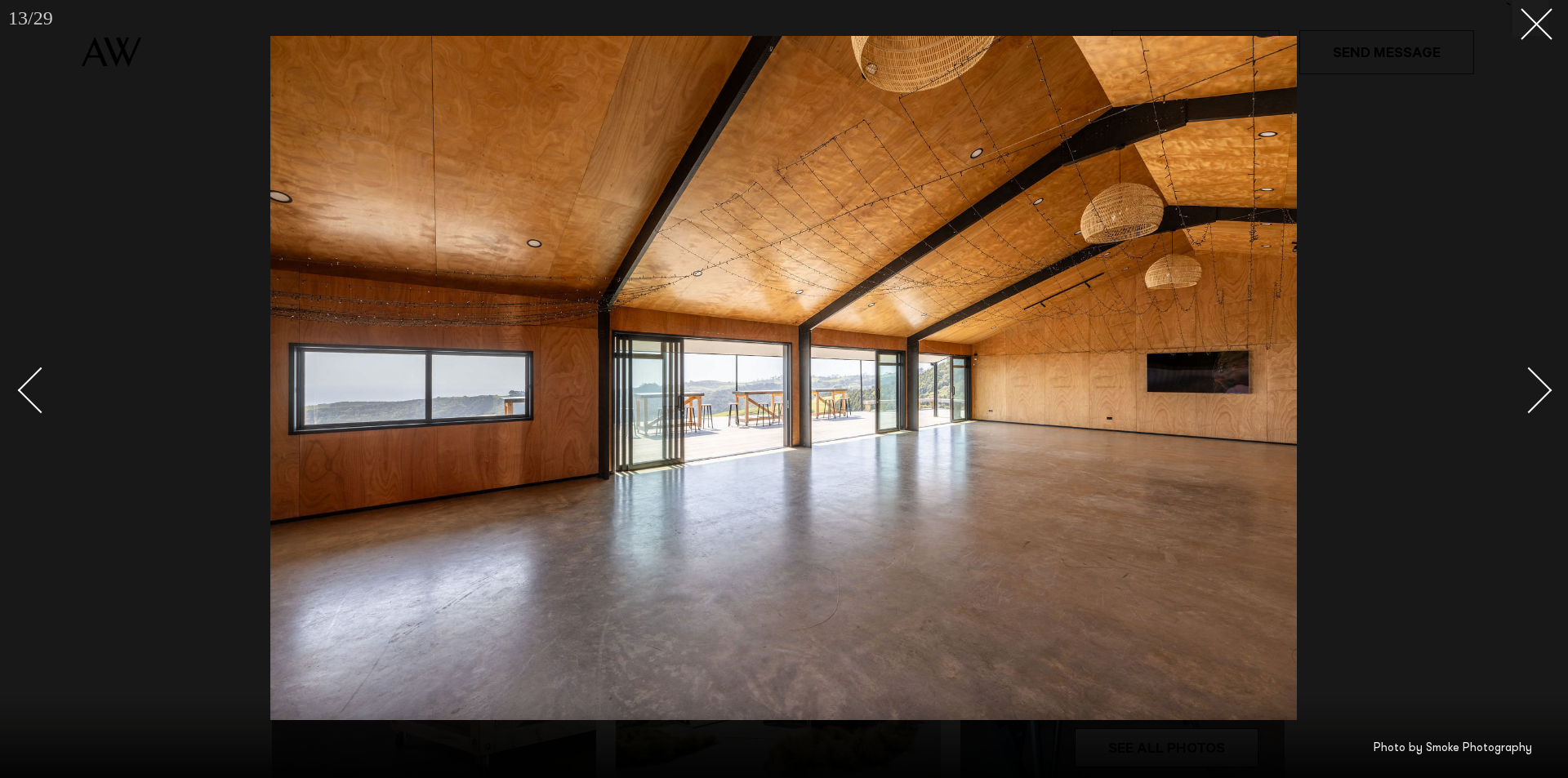
click at [1539, 393] on div "Next slide" at bounding box center [1530, 389] width 47 height 47
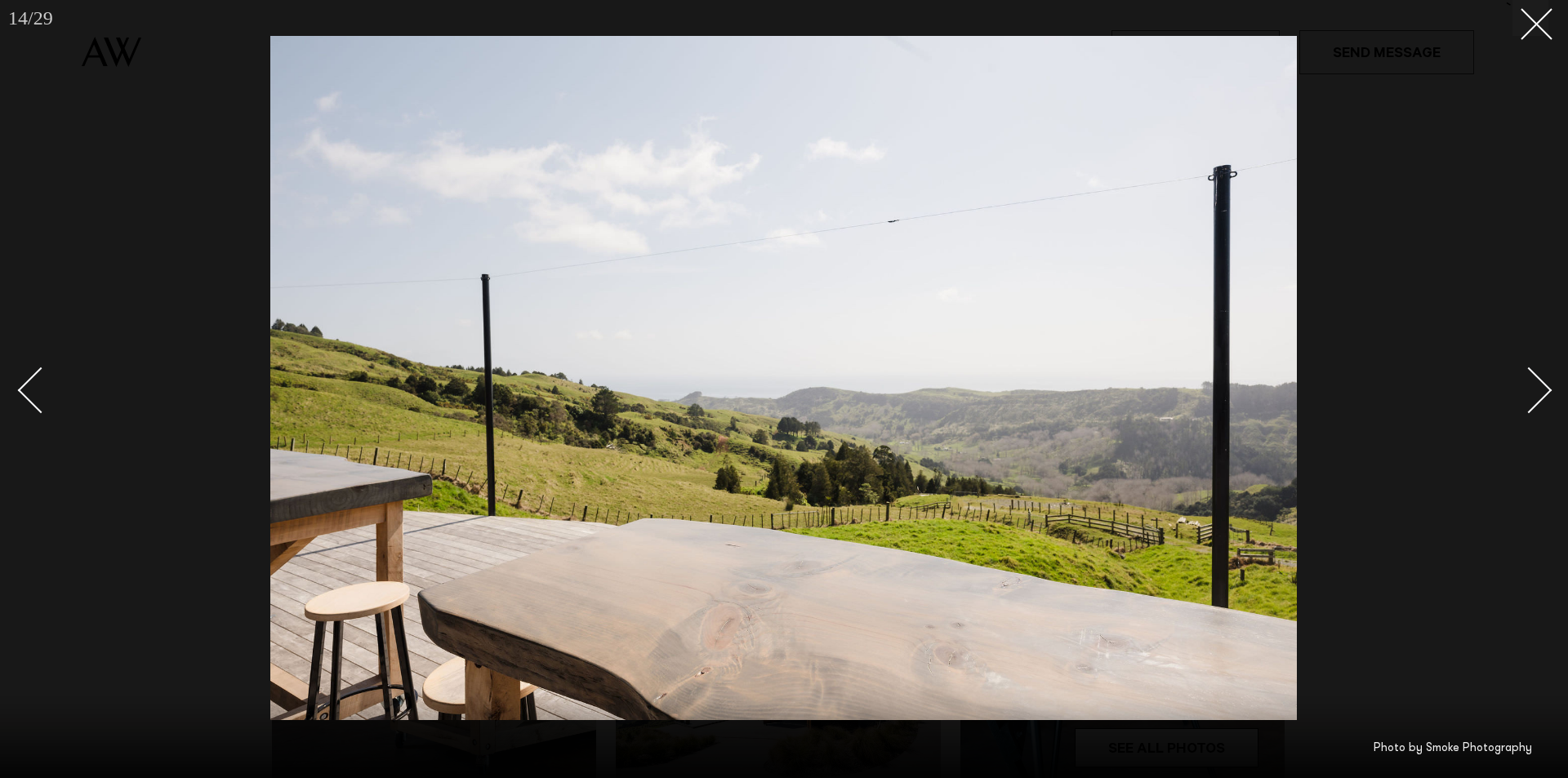
click at [1539, 393] on div "Next slide" at bounding box center [1530, 389] width 47 height 47
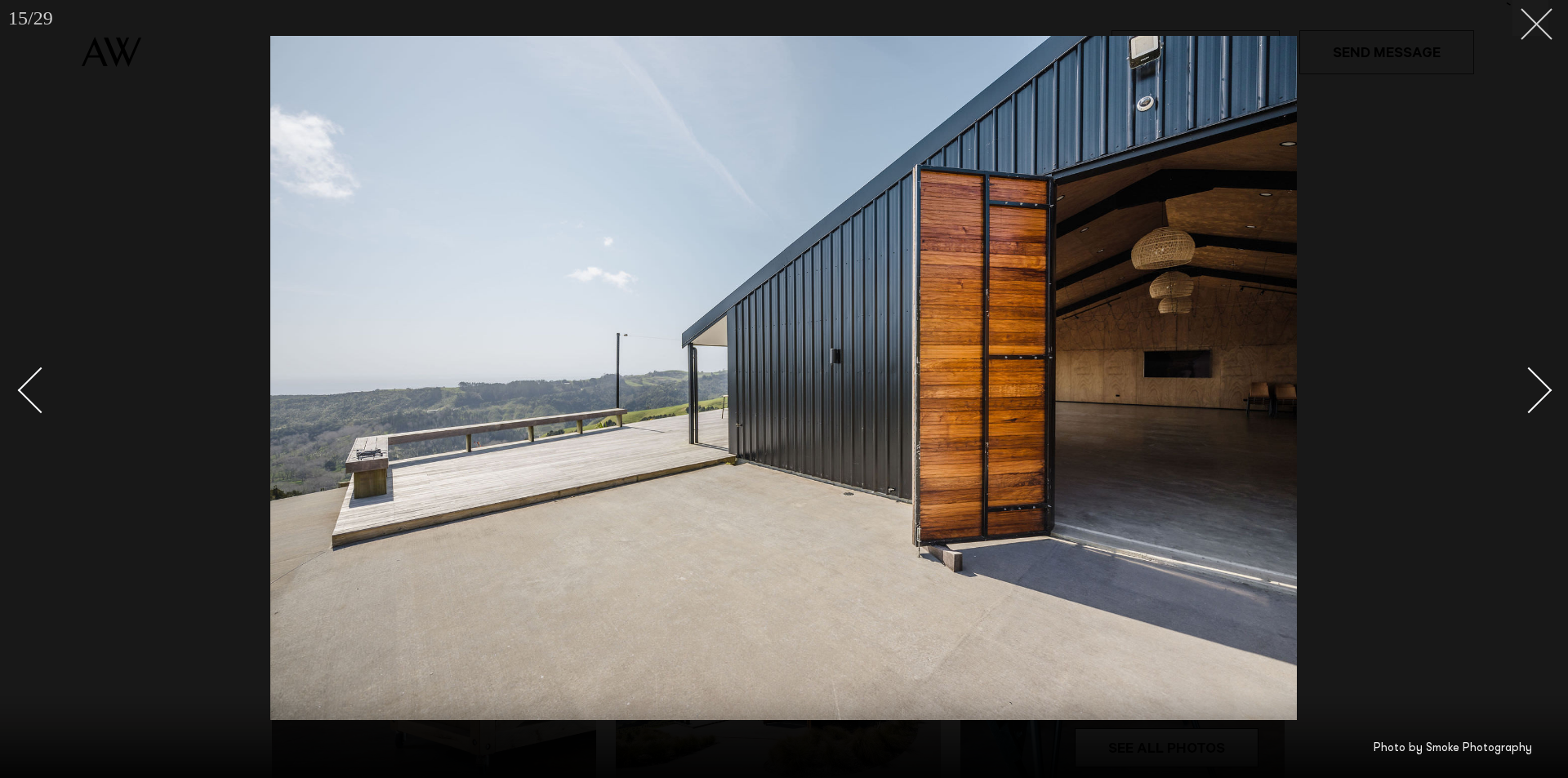
click at [1534, 23] on icon at bounding box center [1531, 18] width 19 height 19
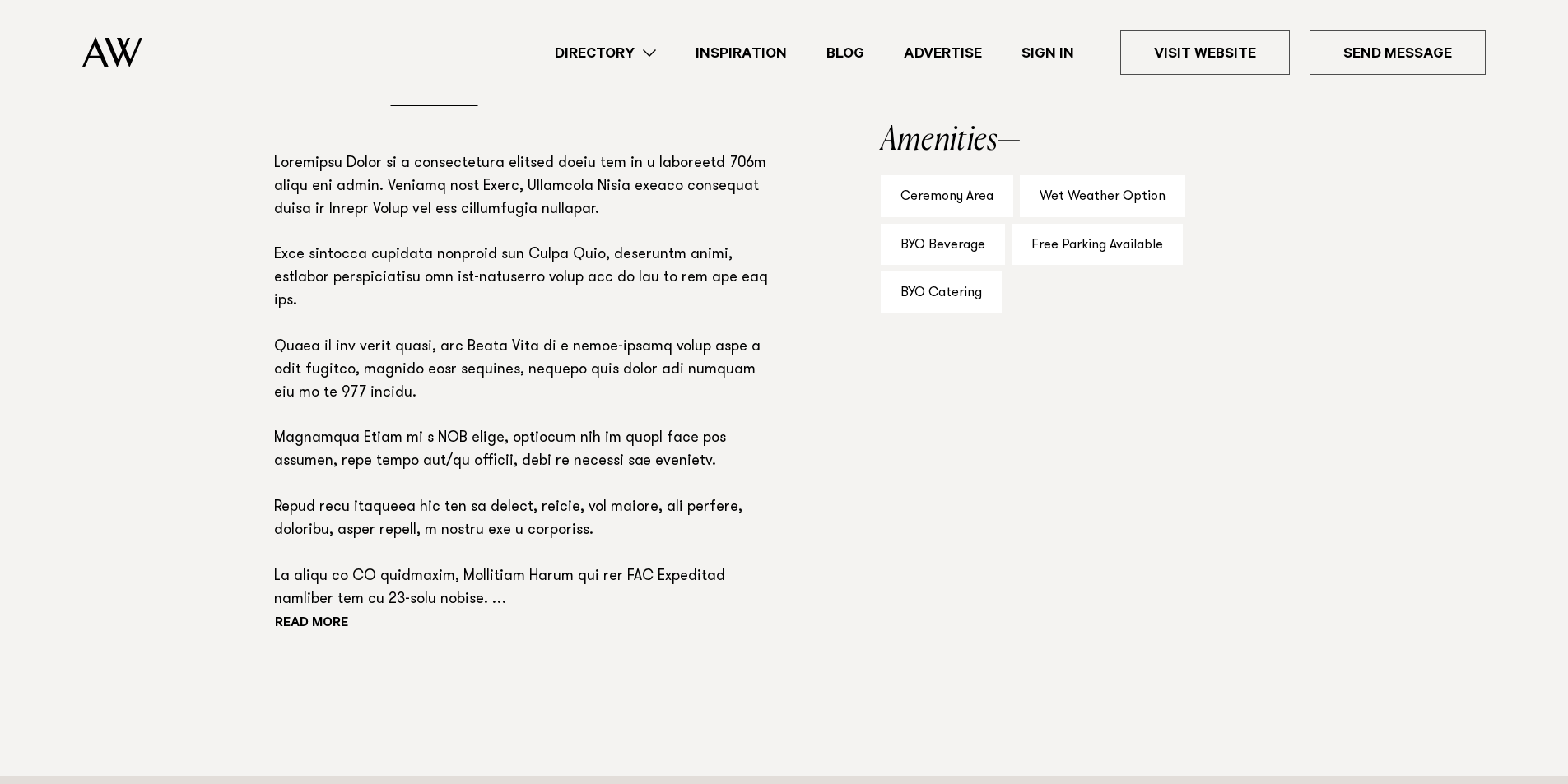
scroll to position [1070, 0]
click at [300, 616] on button "Read more" at bounding box center [347, 624] width 148 height 25
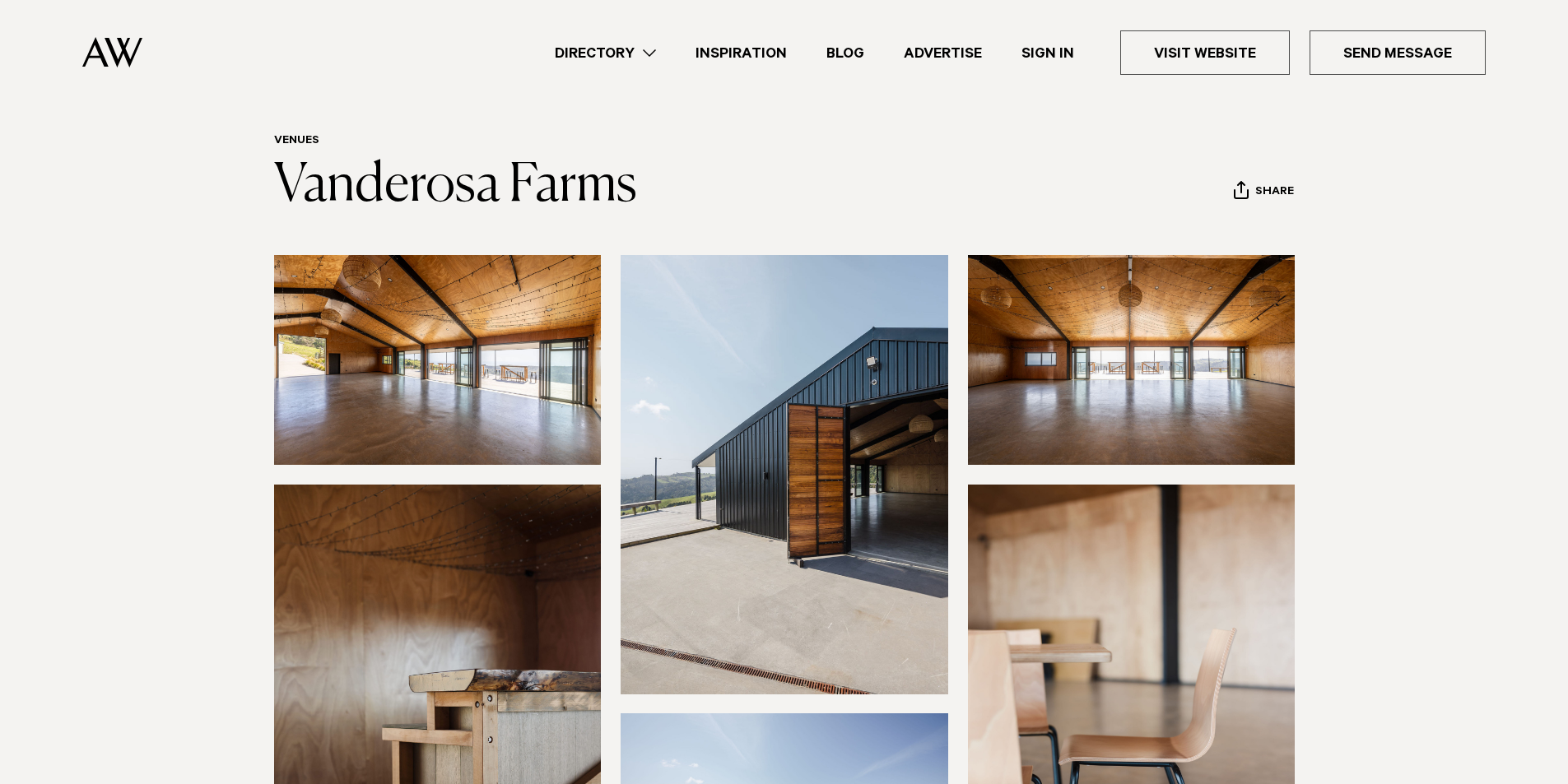
scroll to position [0, 0]
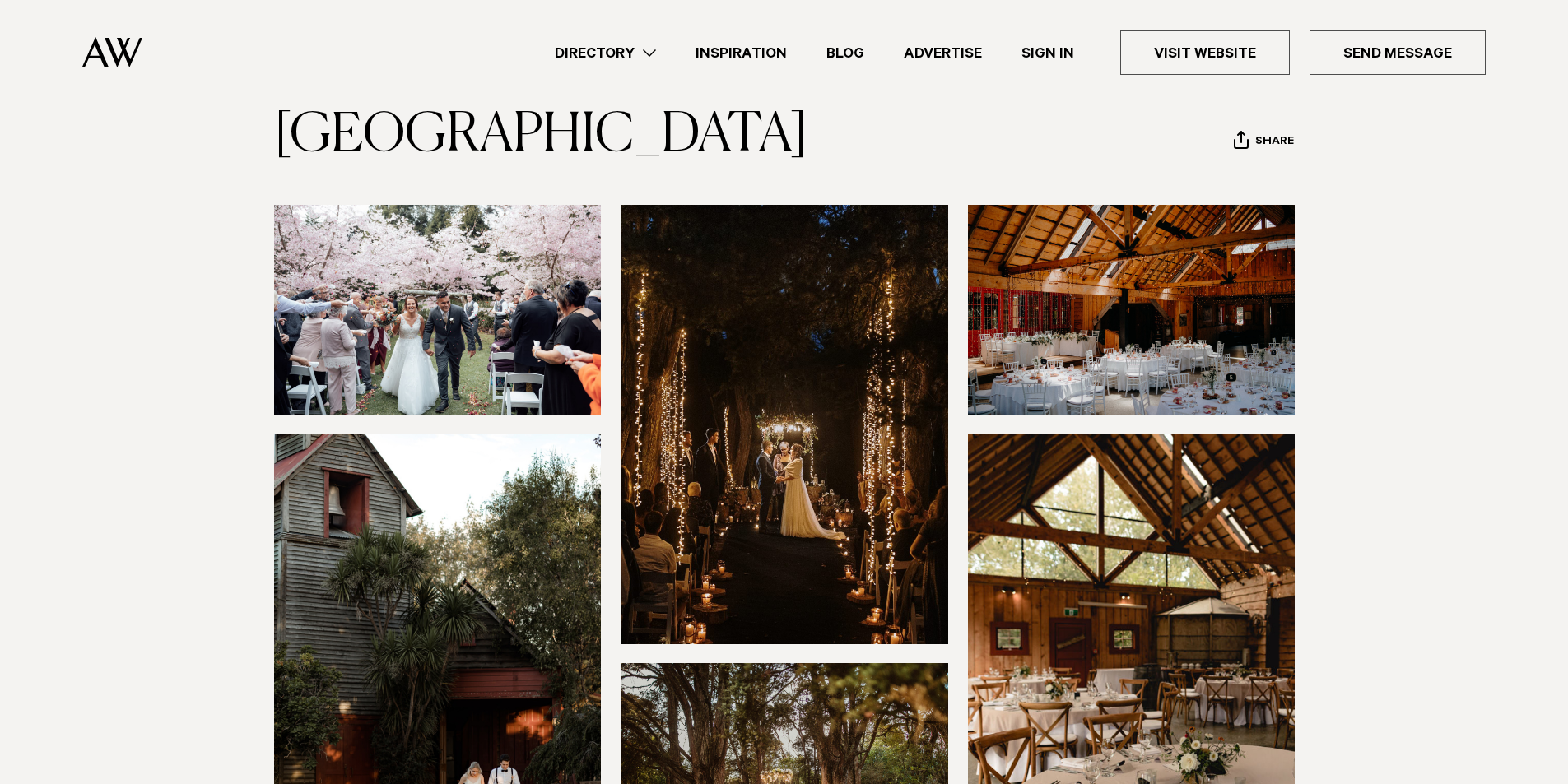
scroll to position [82, 0]
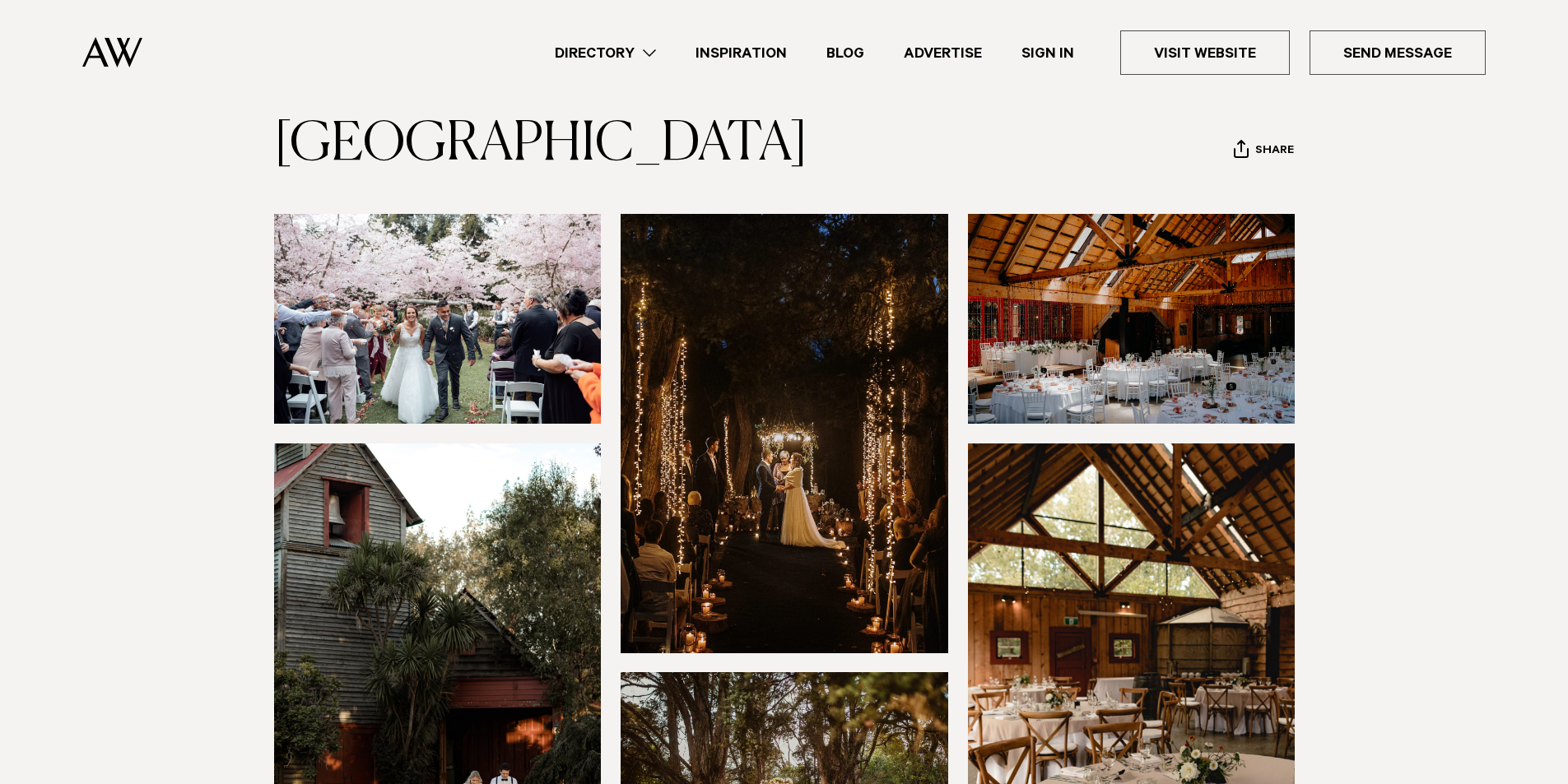
click at [456, 345] on img at bounding box center [437, 318] width 328 height 210
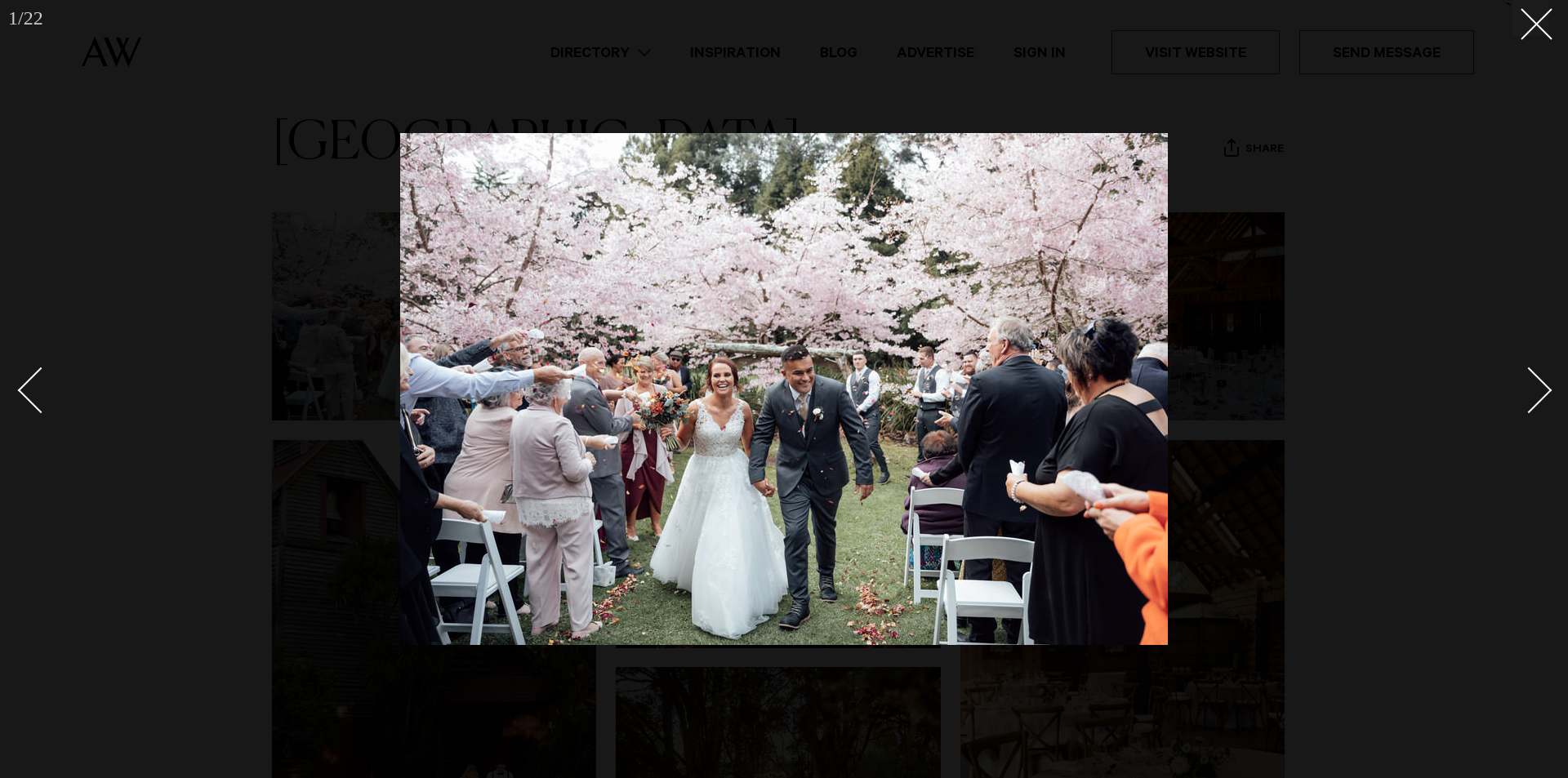
click at [1546, 392] on div "Next slide" at bounding box center [1530, 389] width 47 height 47
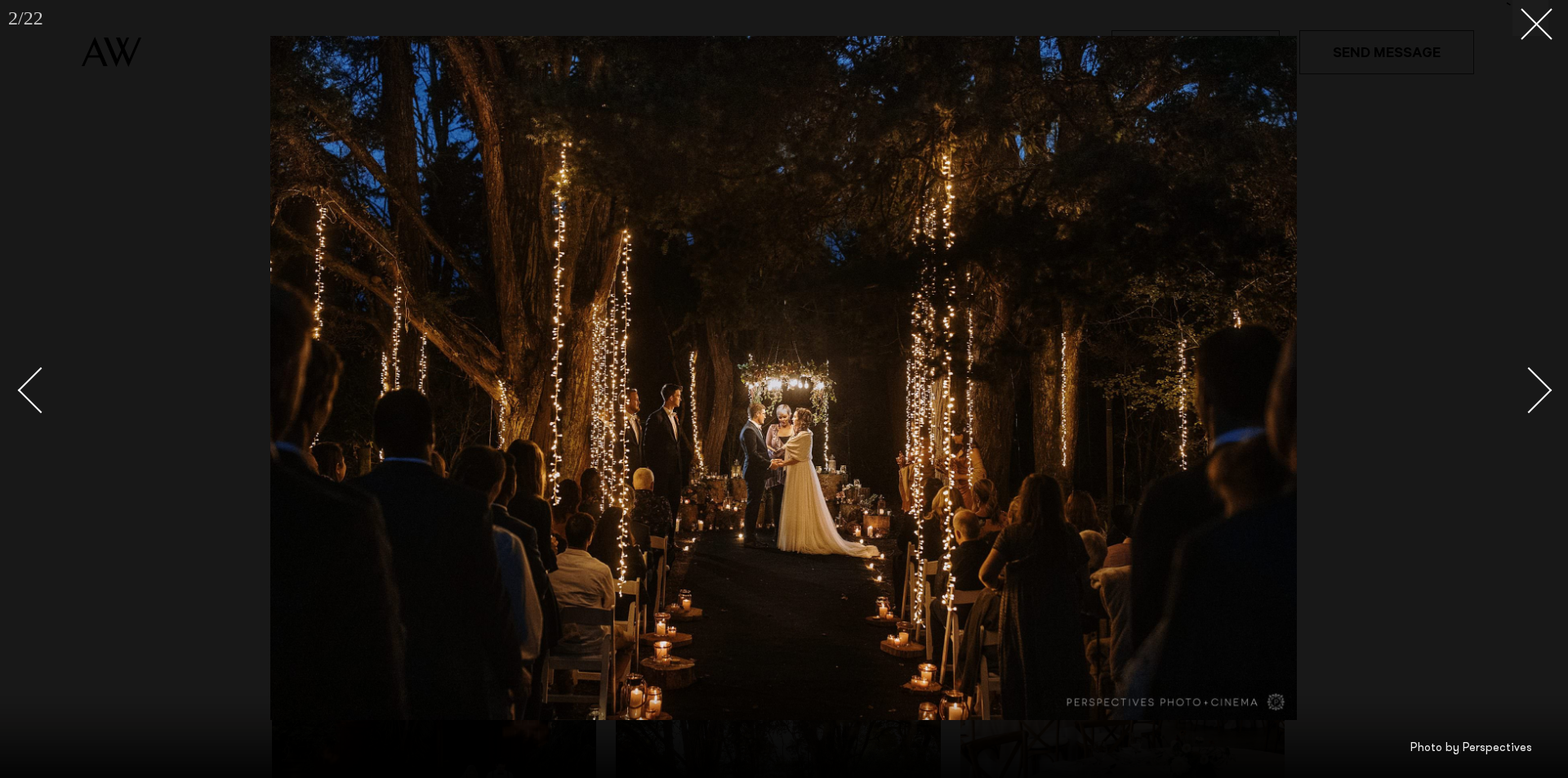
click at [1546, 392] on div "Next slide" at bounding box center [1530, 389] width 47 height 47
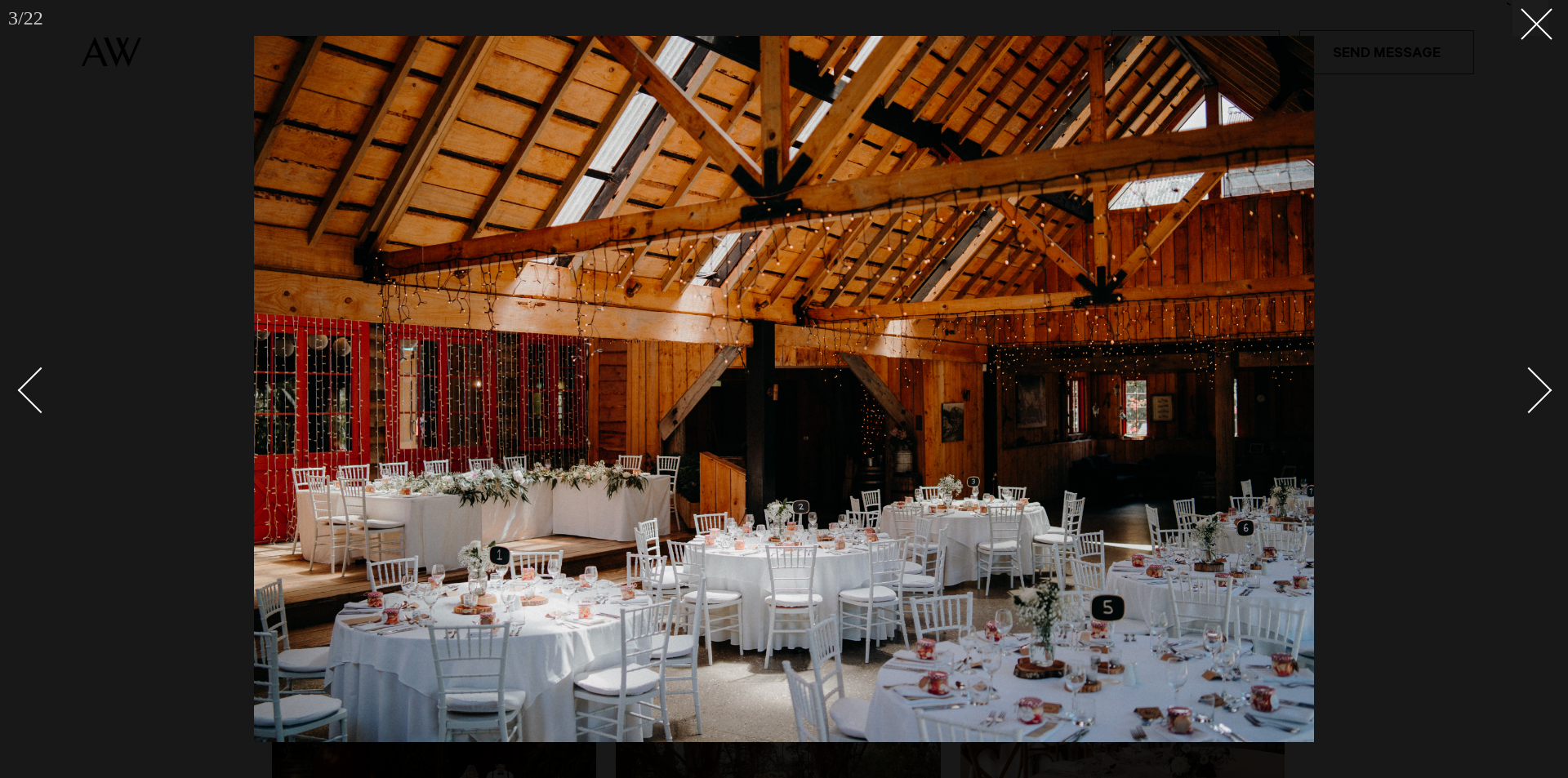
click at [1546, 392] on div "Next slide" at bounding box center [1530, 389] width 47 height 47
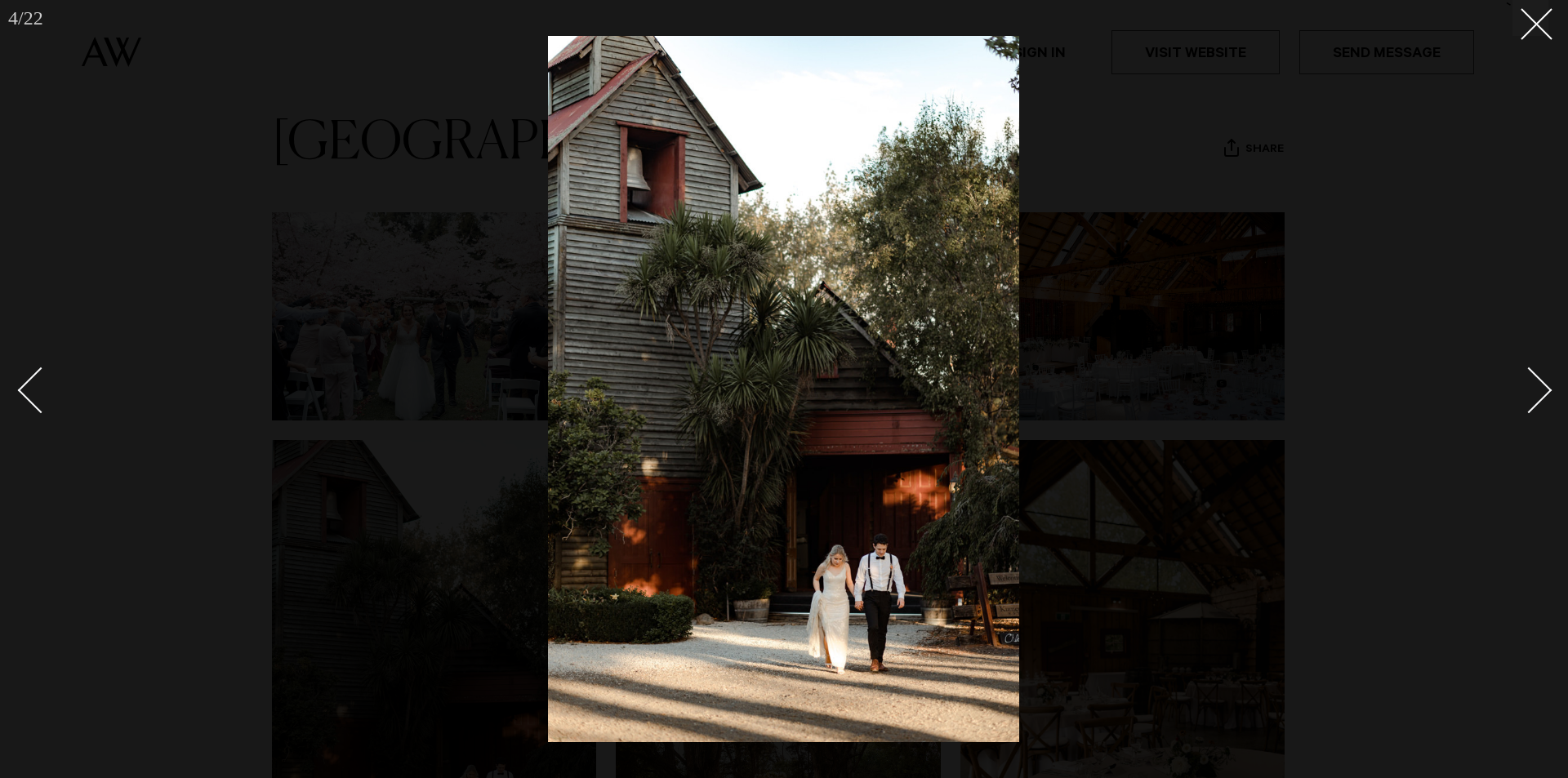
click at [1546, 392] on div "Next slide" at bounding box center [1530, 389] width 47 height 47
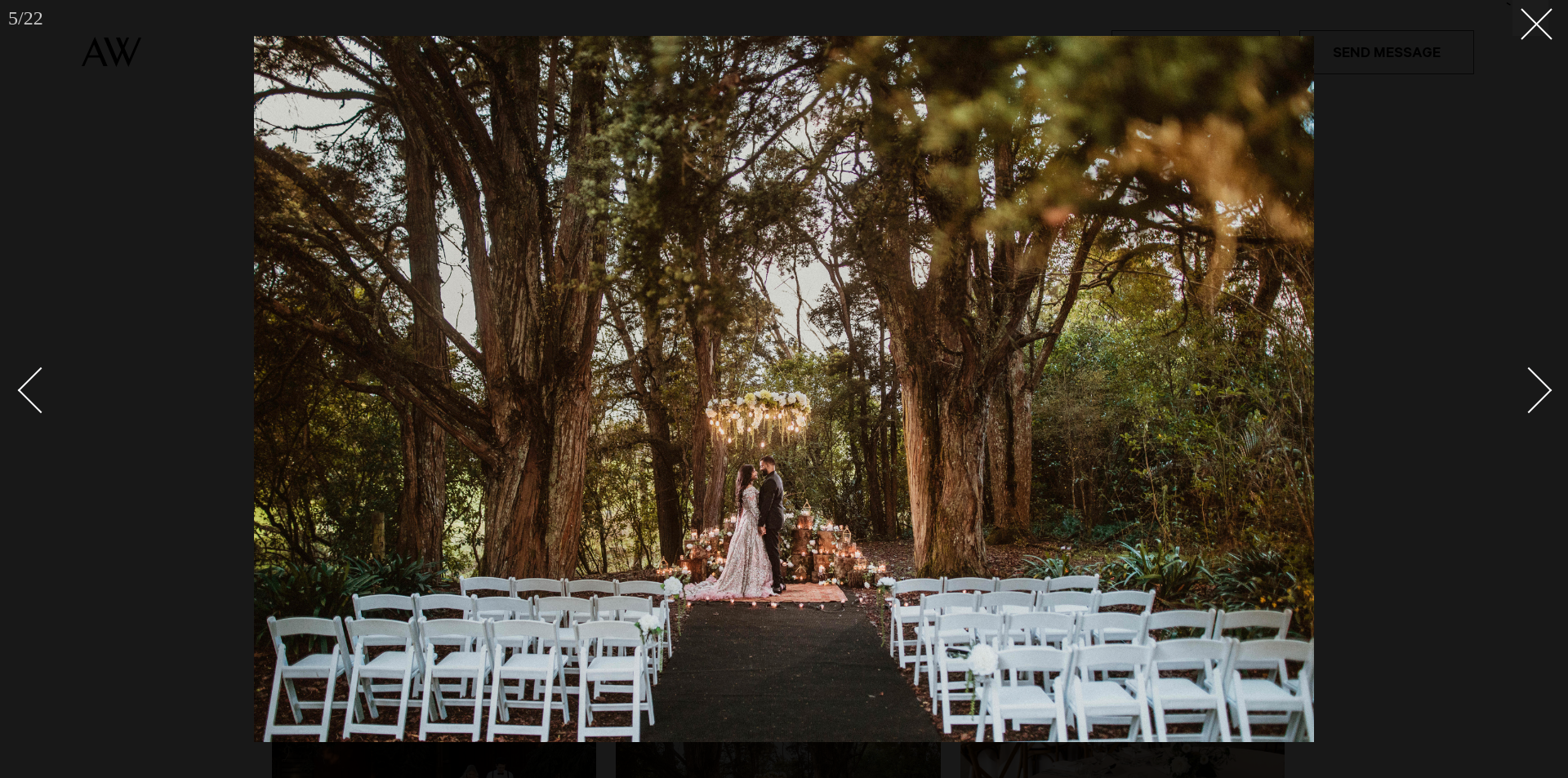
click at [1546, 392] on div "Next slide" at bounding box center [1530, 389] width 47 height 47
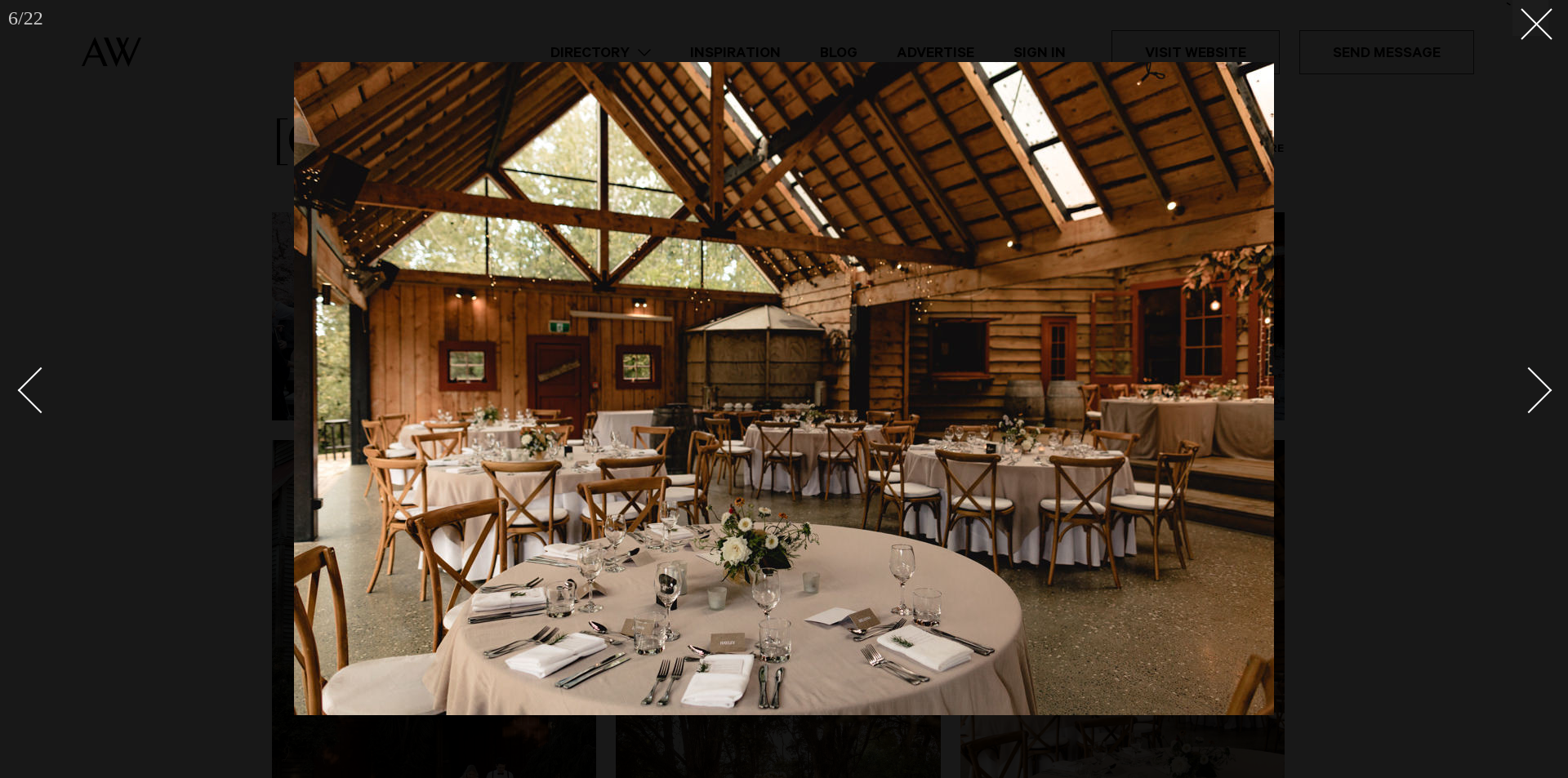
click at [1547, 392] on div "Next slide" at bounding box center [1530, 389] width 47 height 47
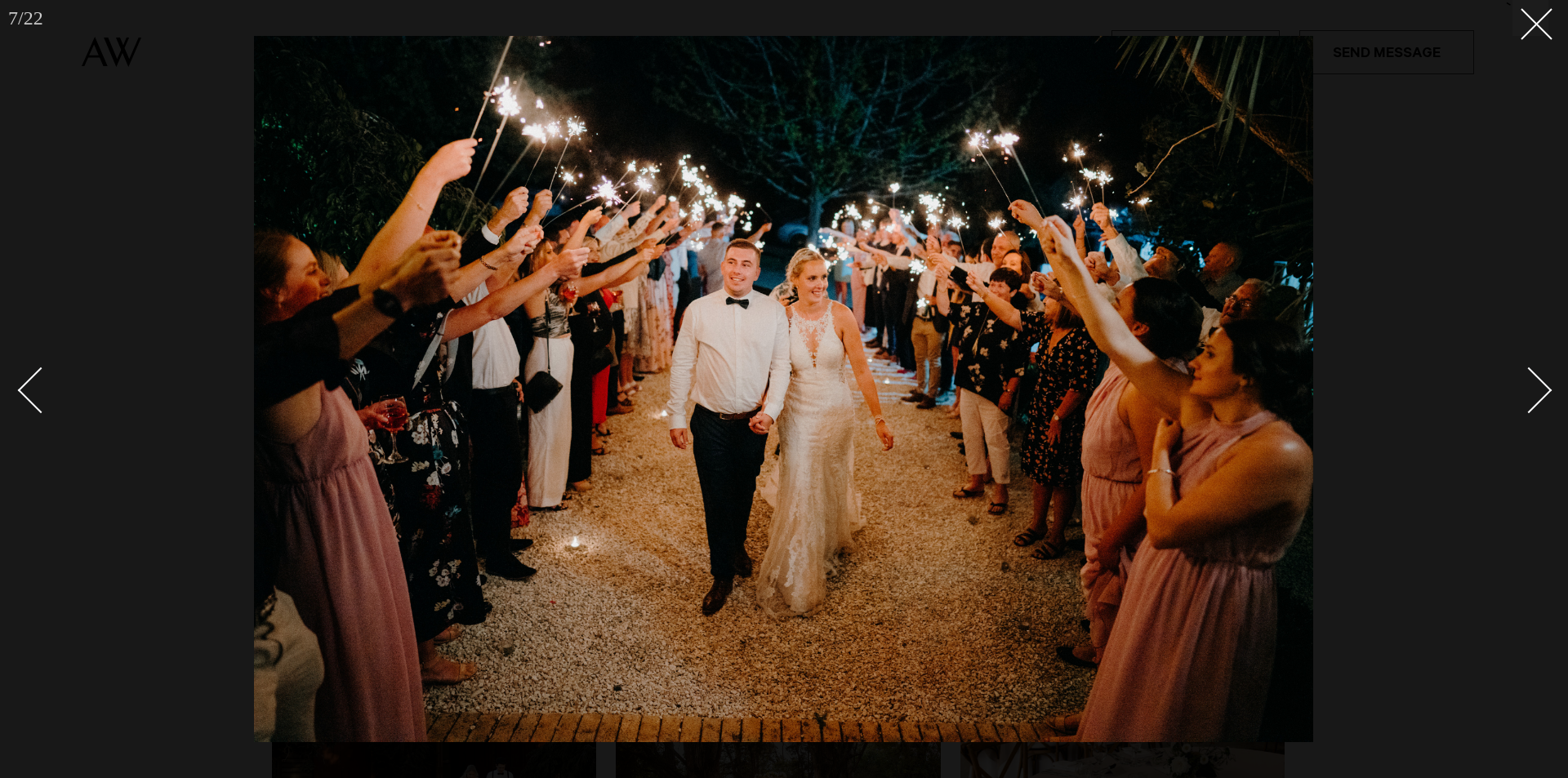
click at [1551, 393] on div at bounding box center [784, 389] width 1568 height 778
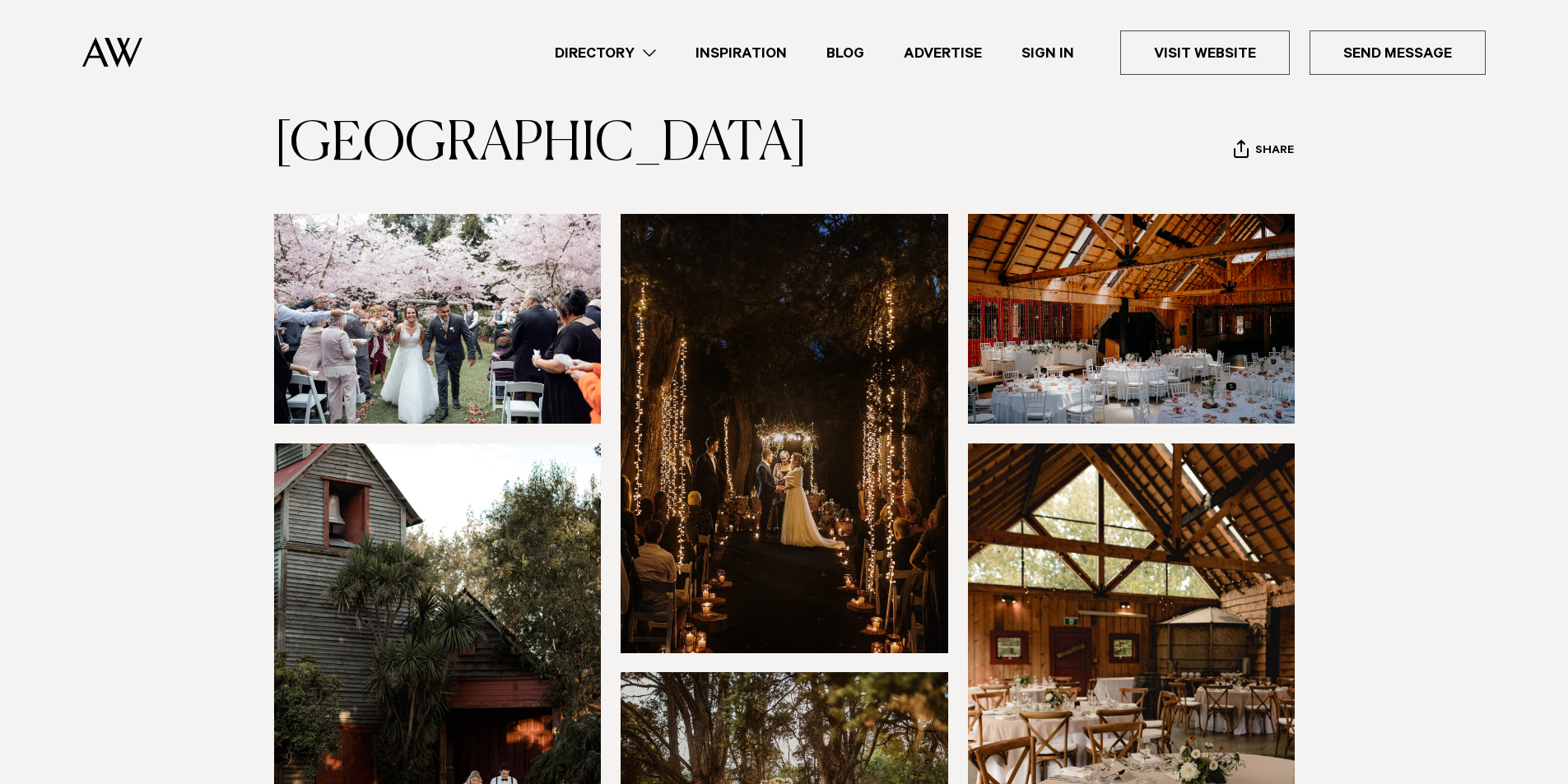
click at [1563, 398] on section at bounding box center [784, 583] width 1568 height 739
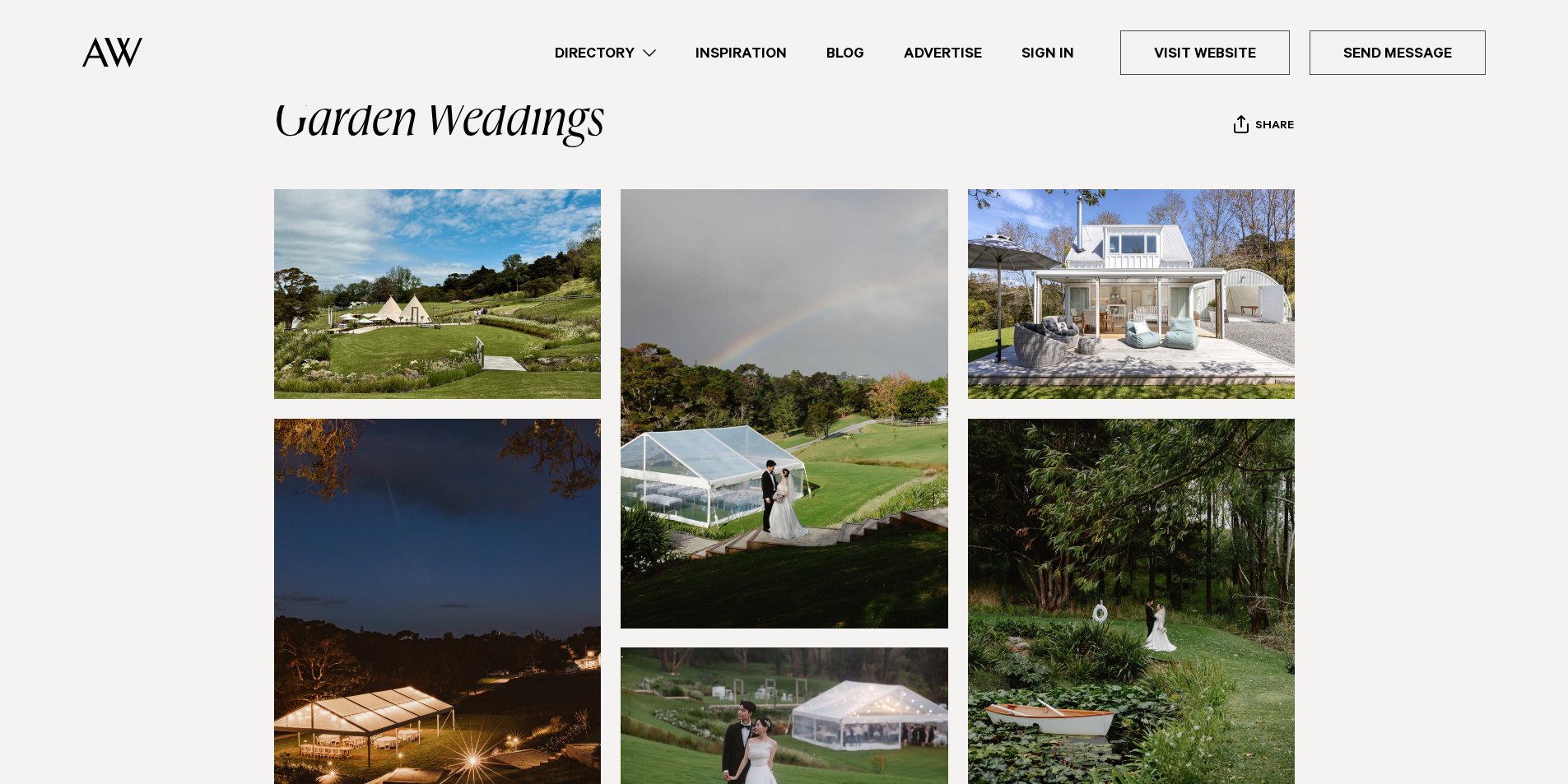
scroll to position [164, 0]
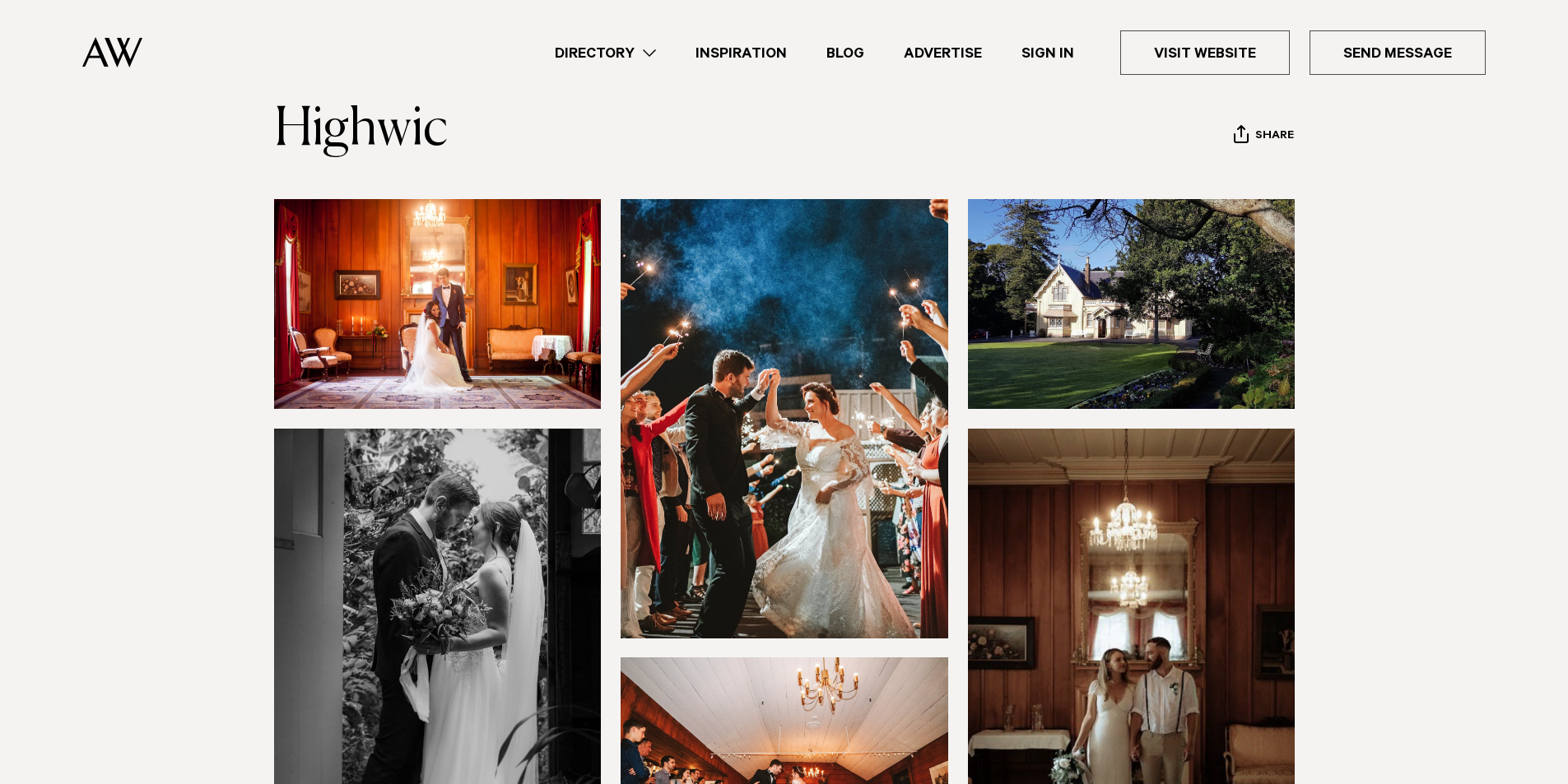
scroll to position [82, 0]
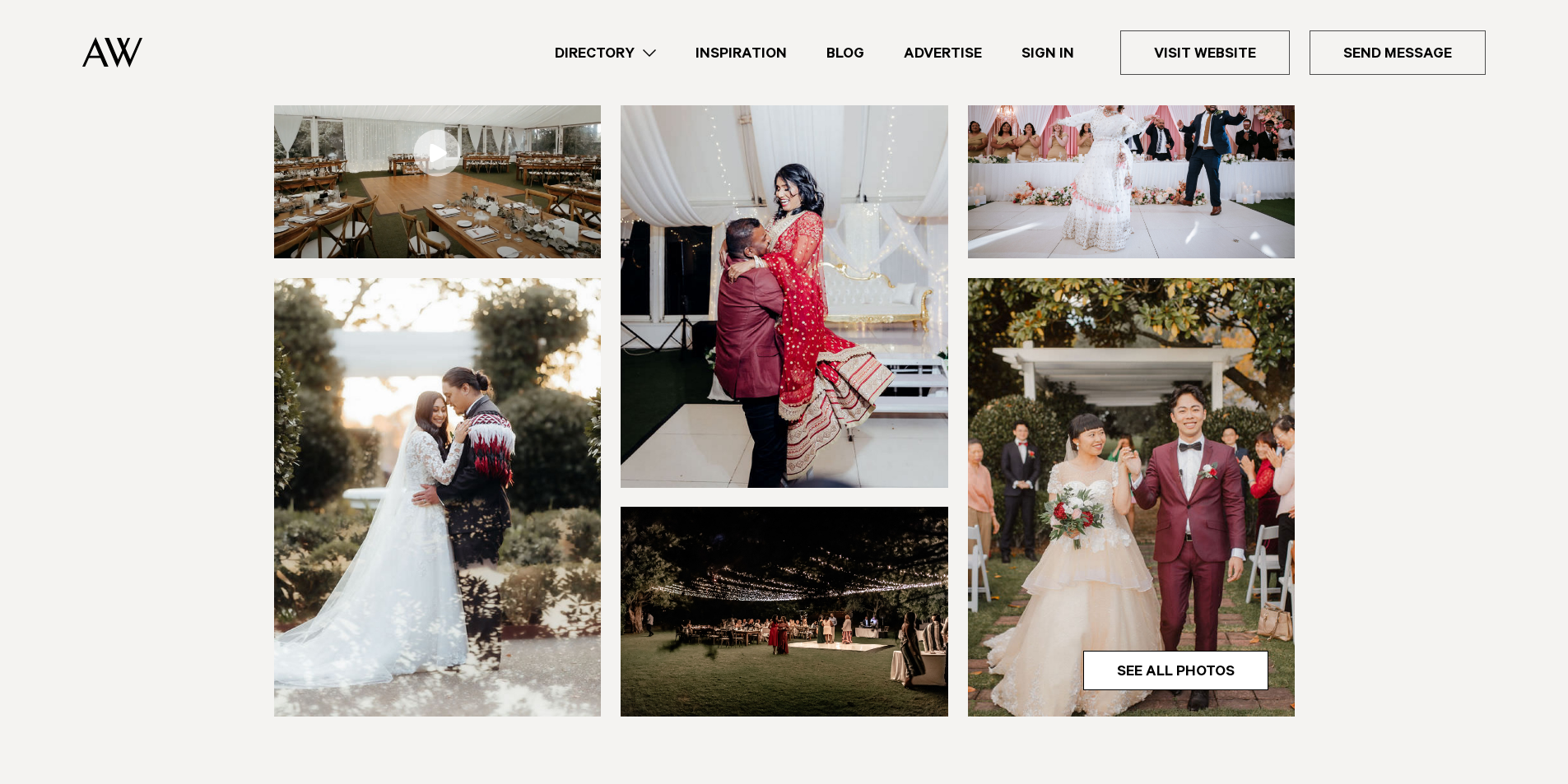
scroll to position [247, 0]
click at [434, 333] on img at bounding box center [437, 499] width 328 height 439
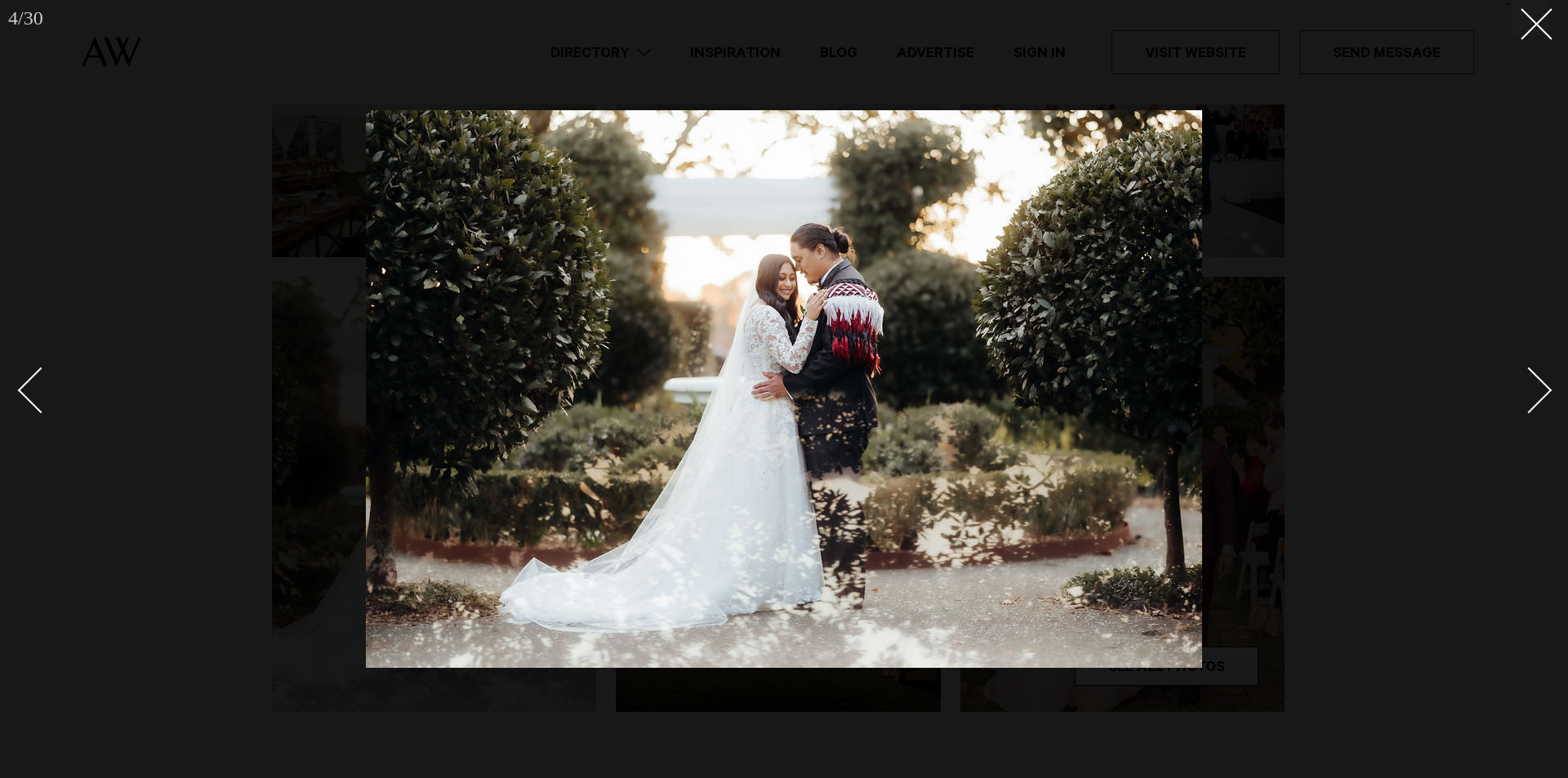
click at [1541, 387] on div "Next slide" at bounding box center [1530, 389] width 47 height 47
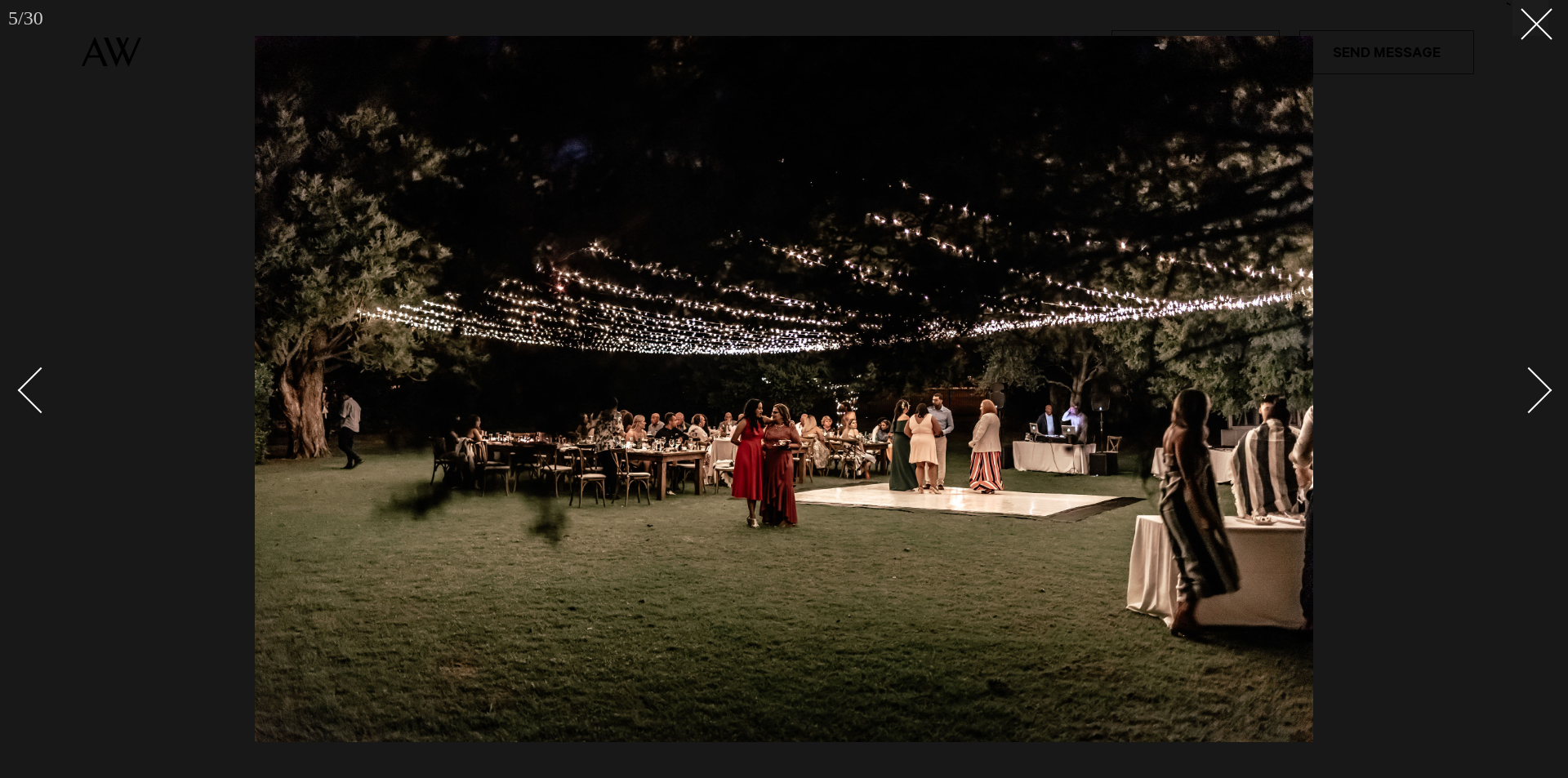
click at [1541, 387] on div "Next slide" at bounding box center [1530, 389] width 47 height 47
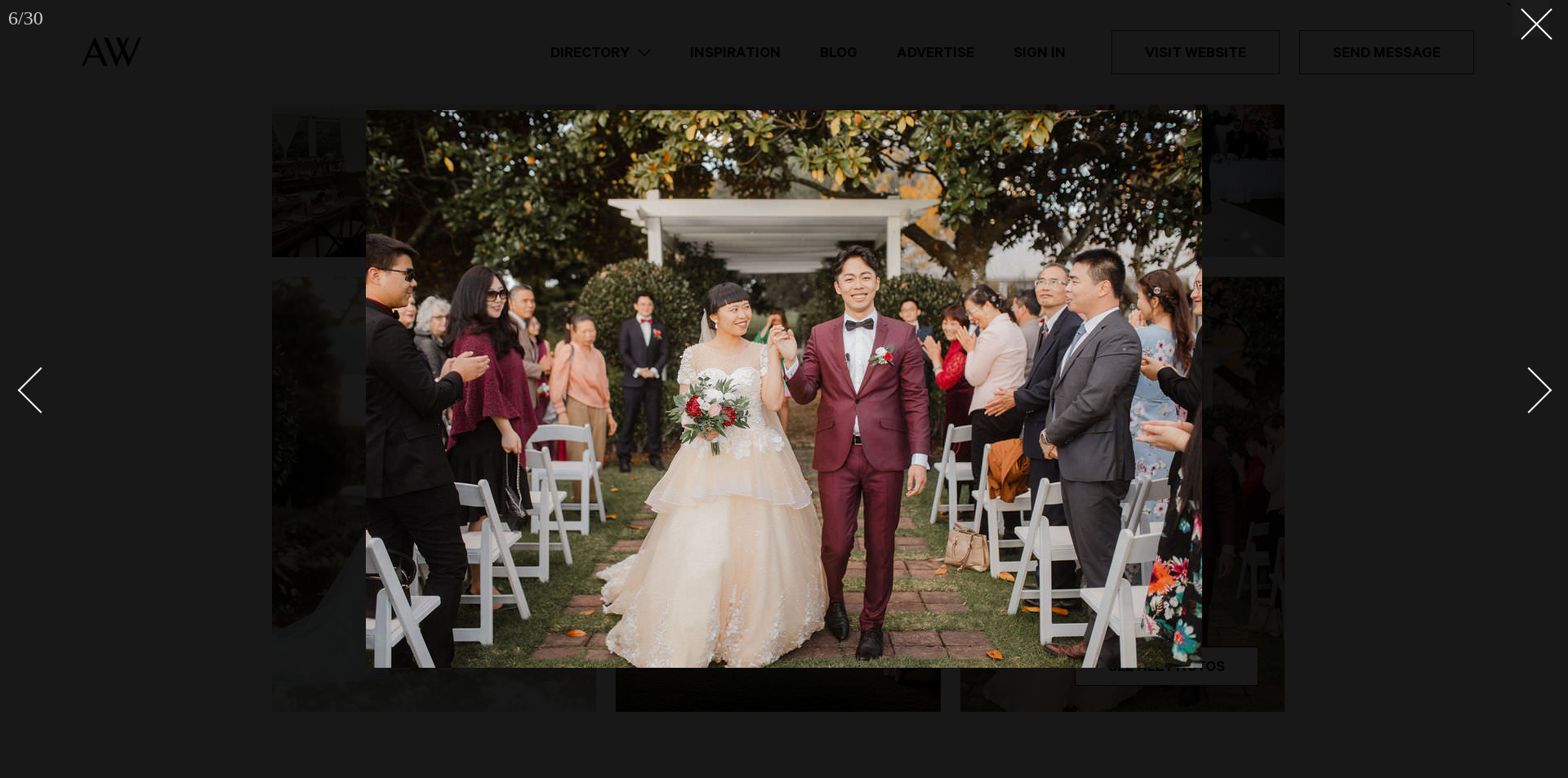
click at [1541, 387] on div "Next slide" at bounding box center [1530, 389] width 47 height 47
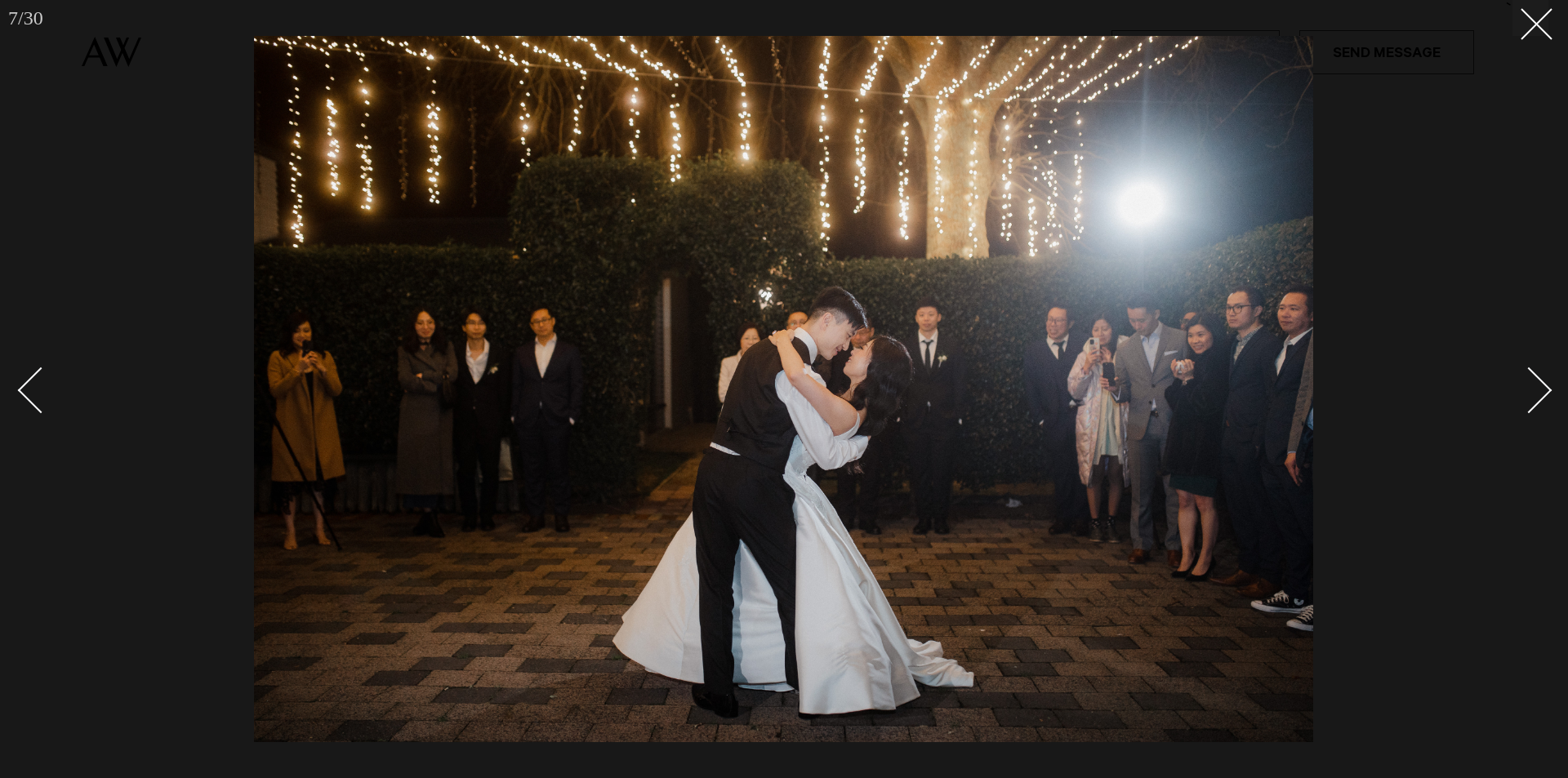
click at [1541, 387] on div "Next slide" at bounding box center [1530, 389] width 47 height 47
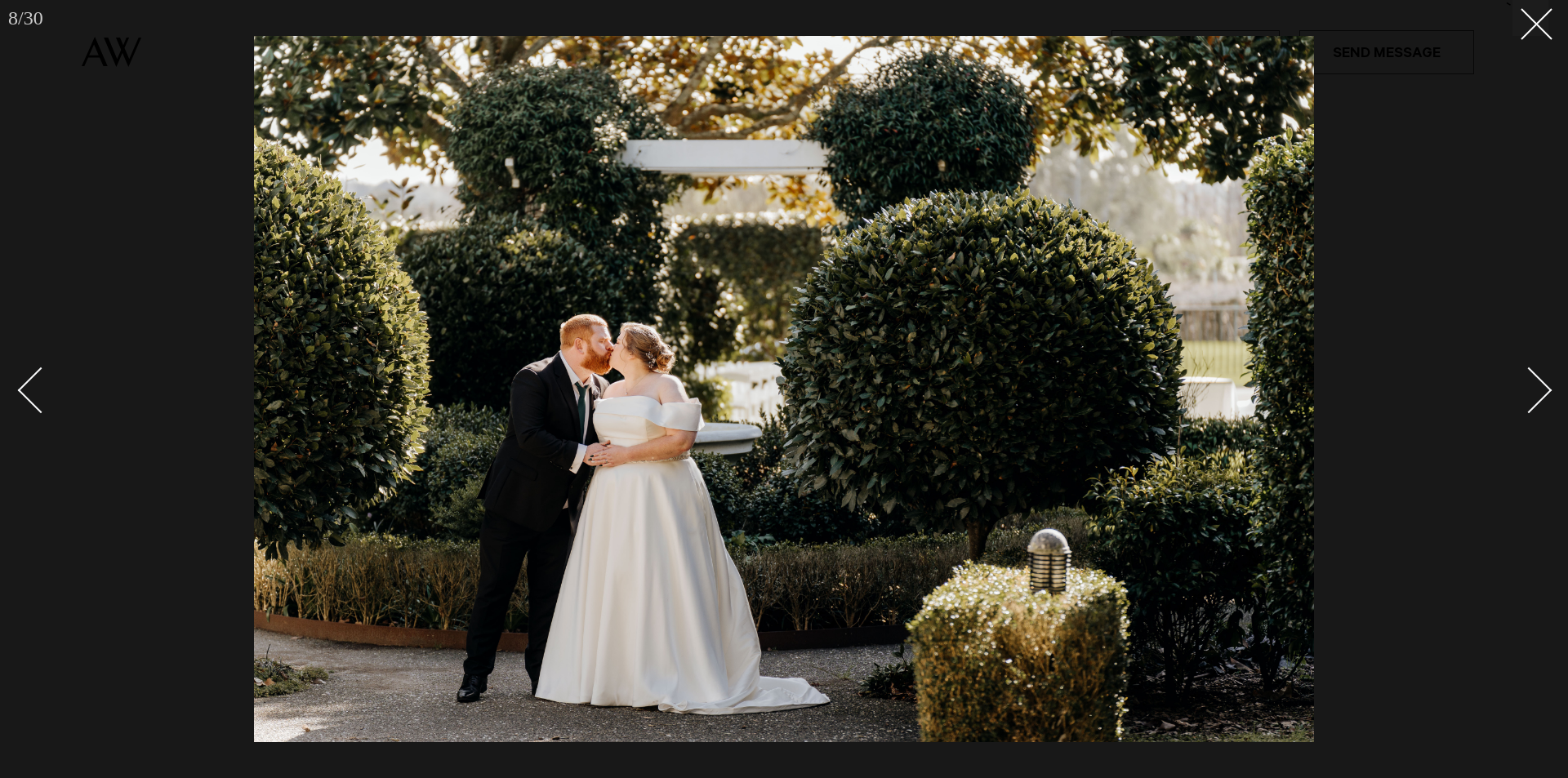
click at [1541, 387] on div "Next slide" at bounding box center [1530, 389] width 47 height 47
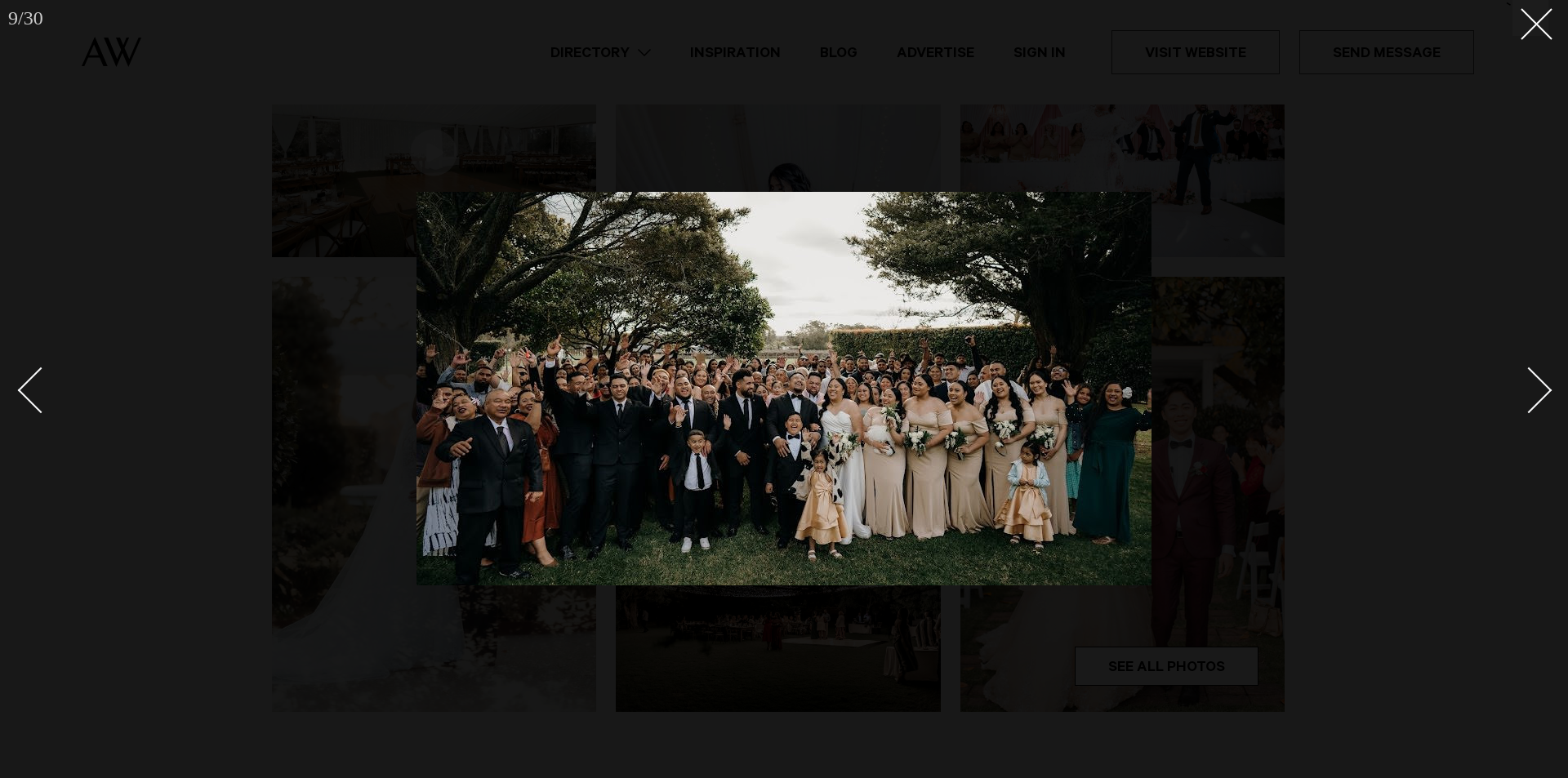
click at [1541, 387] on div "Next slide" at bounding box center [1530, 389] width 47 height 47
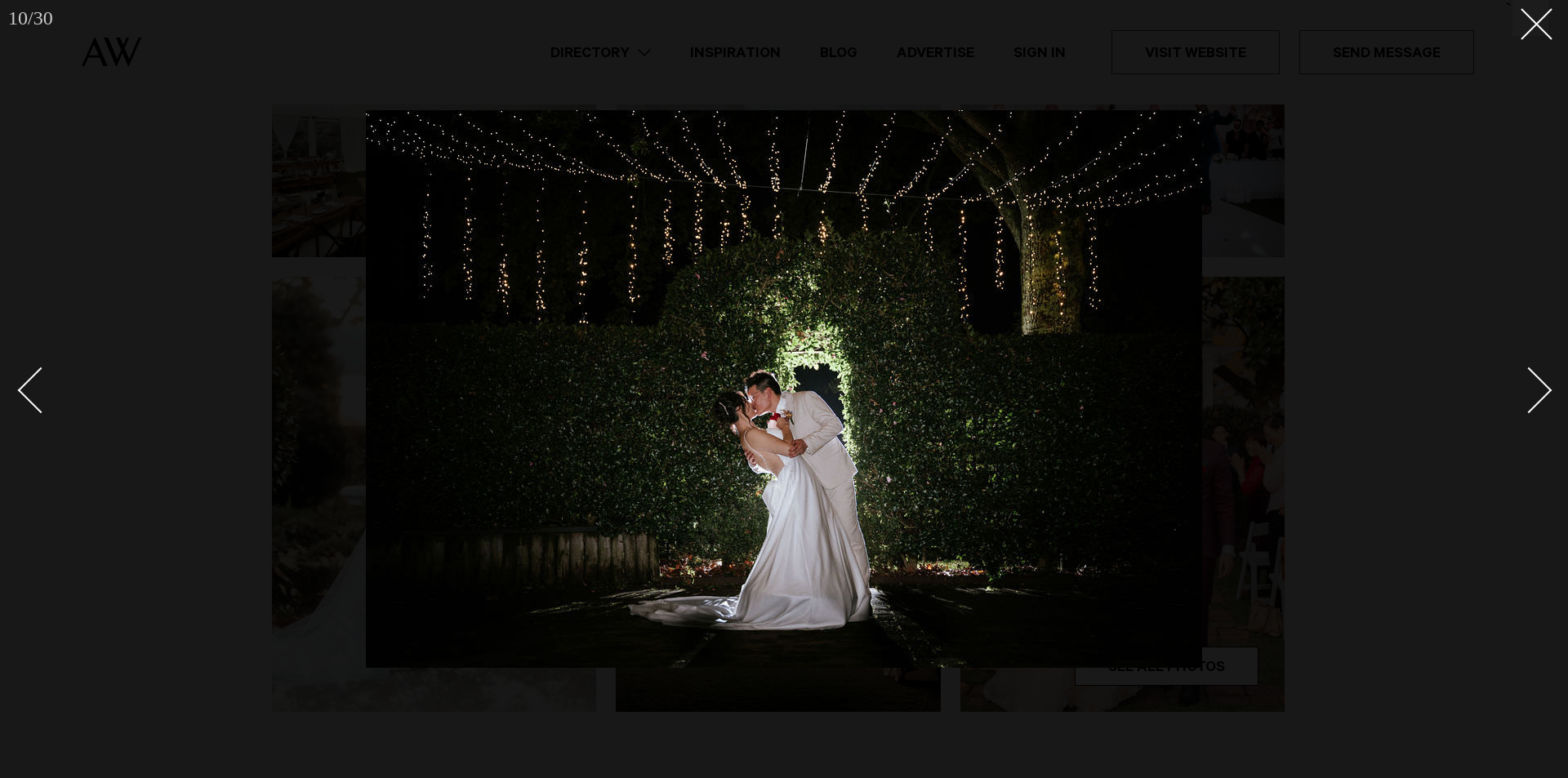
click at [1545, 387] on div "Next slide" at bounding box center [1530, 389] width 47 height 47
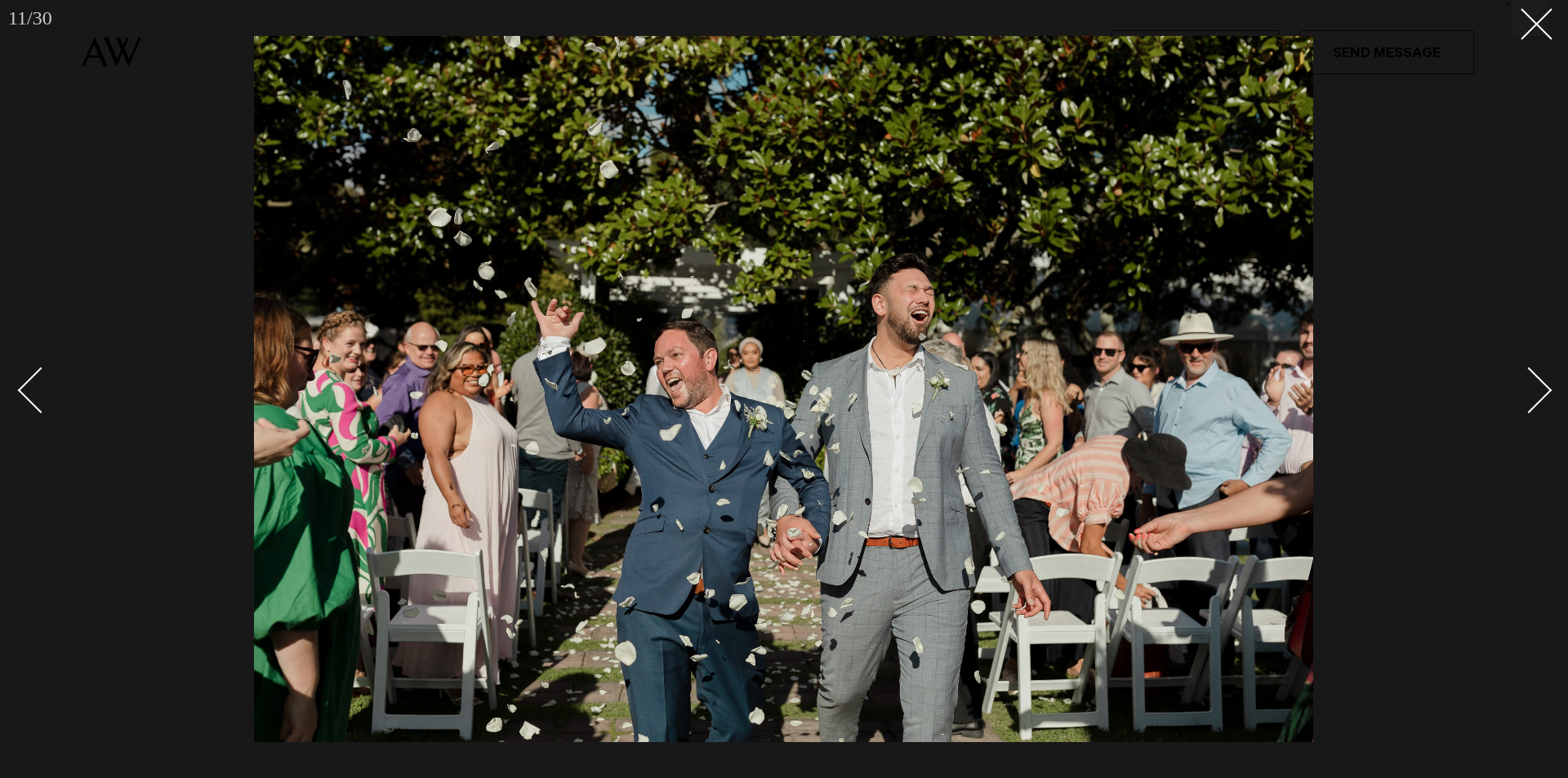
click at [1545, 388] on div "Next slide" at bounding box center [1530, 389] width 47 height 47
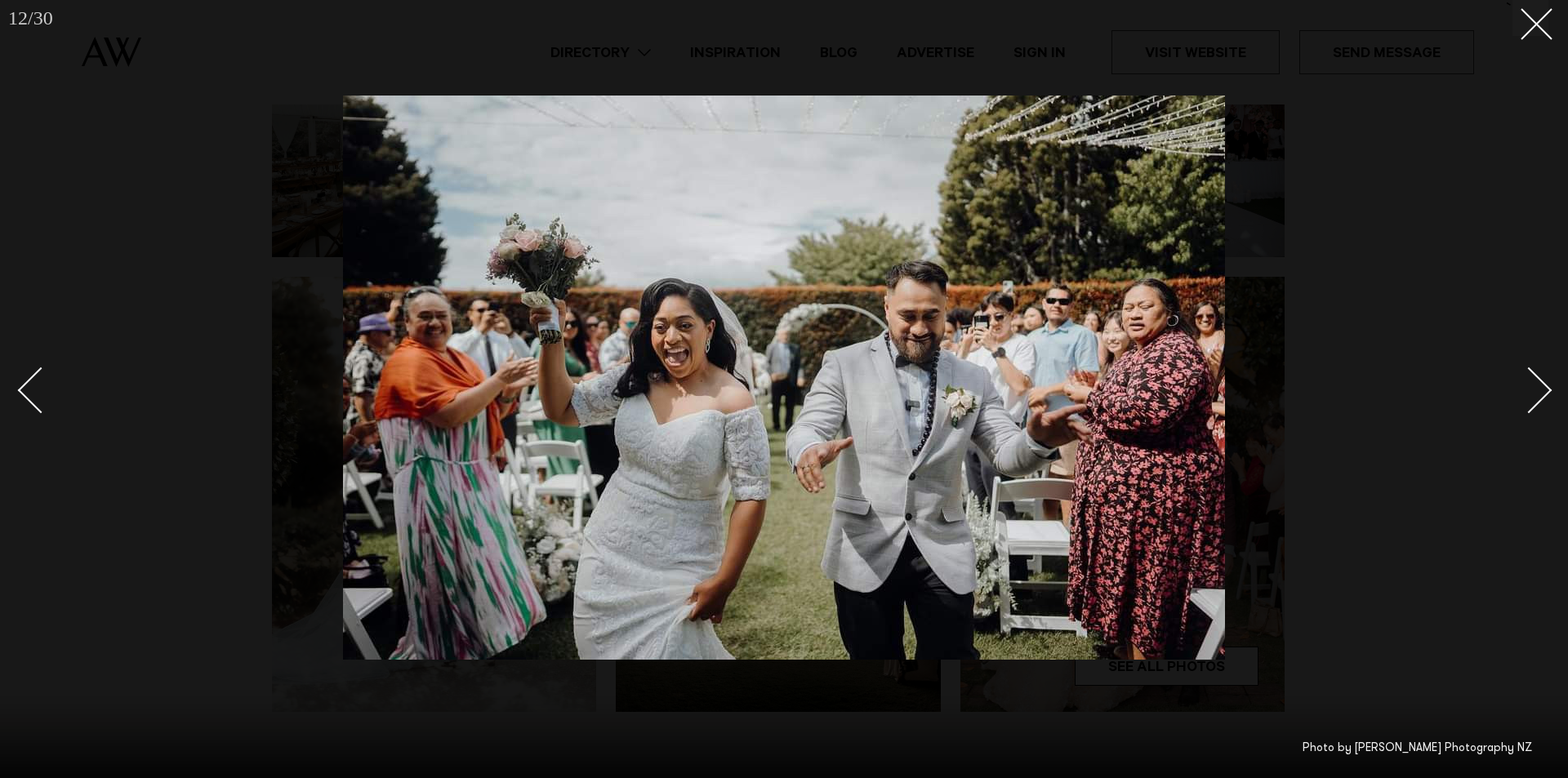
click at [1545, 388] on div "Next slide" at bounding box center [1530, 389] width 47 height 47
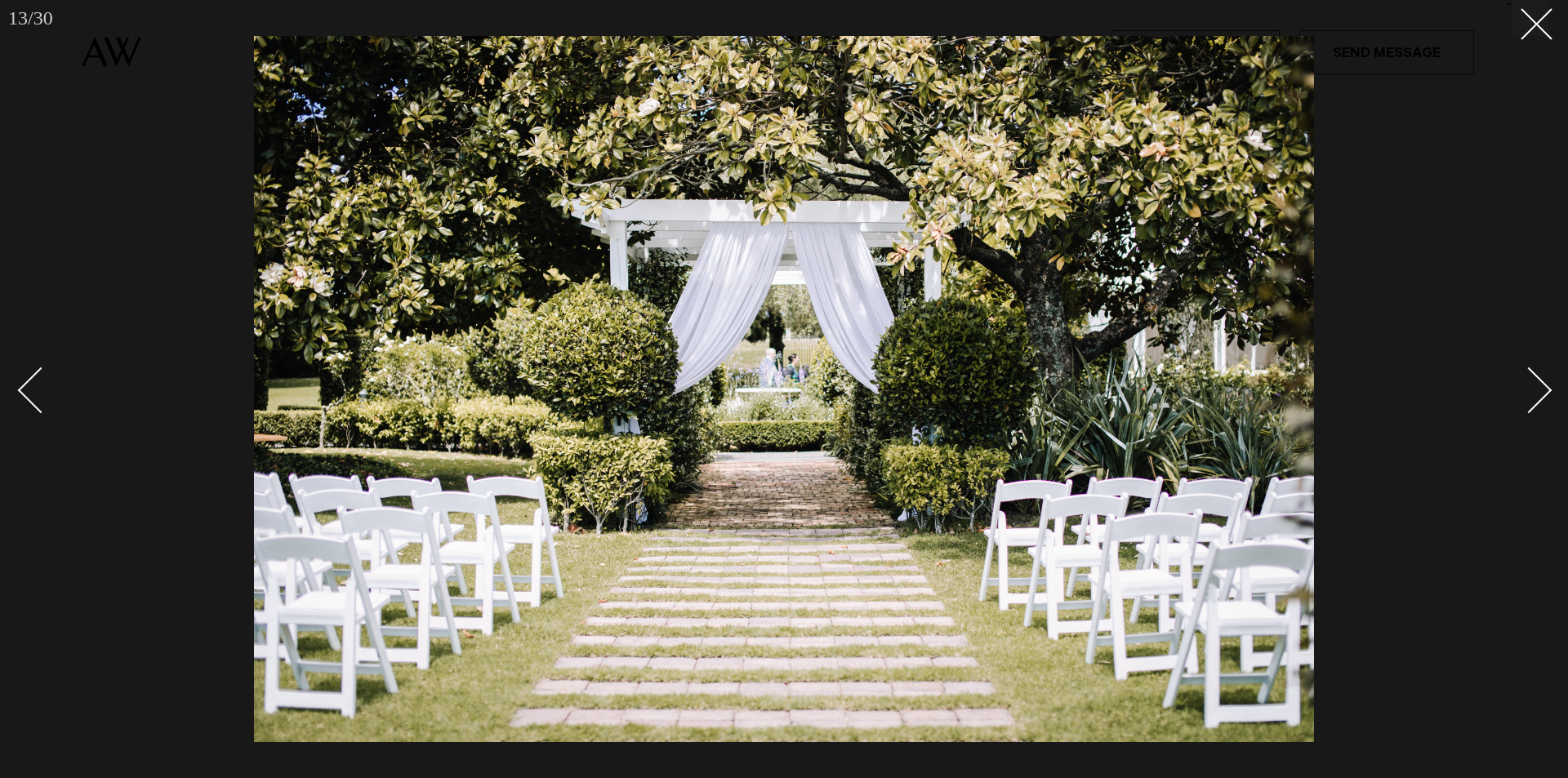
click at [1545, 388] on div "Next slide" at bounding box center [1530, 389] width 47 height 47
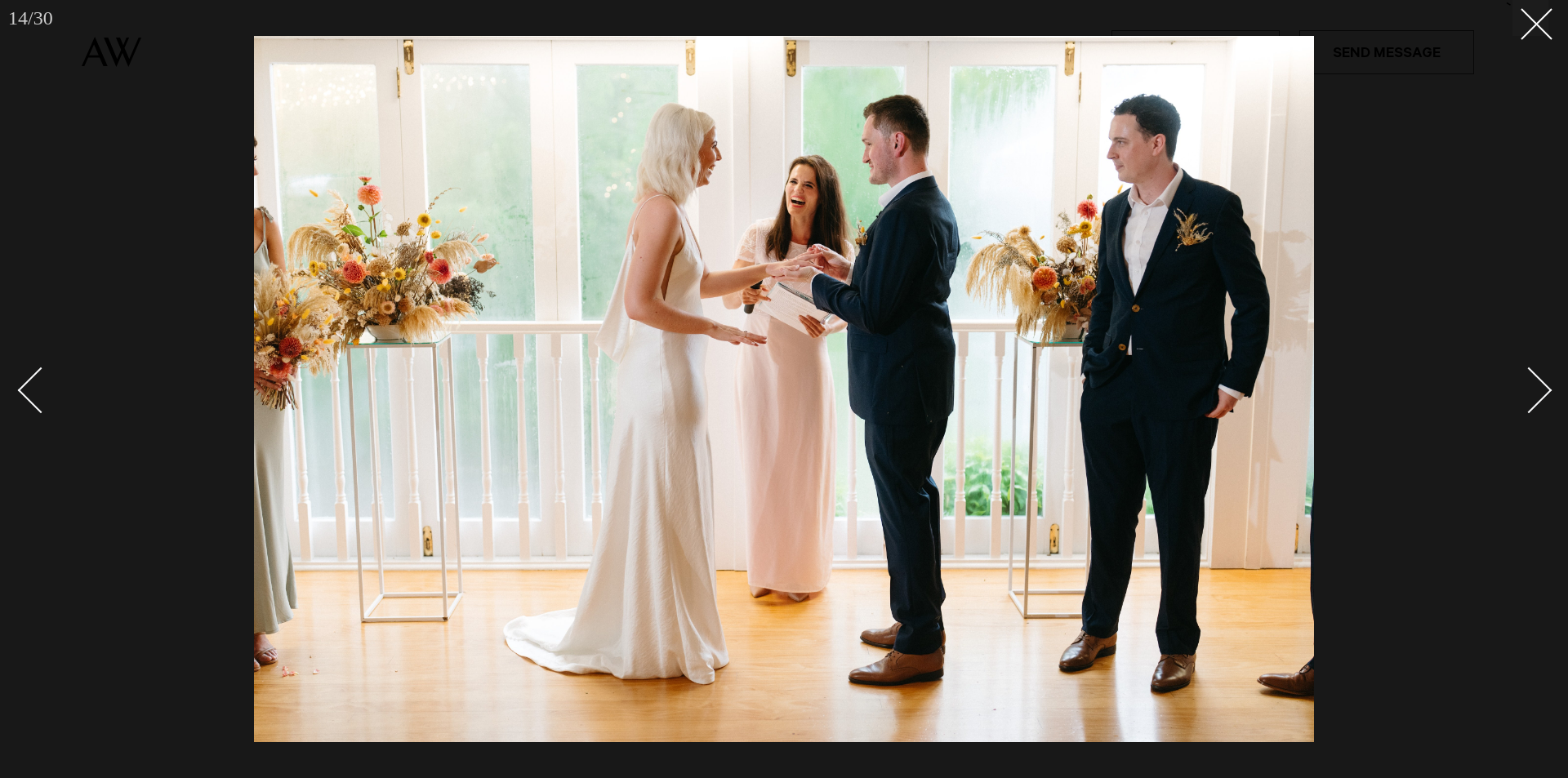
click at [1545, 388] on div "Next slide" at bounding box center [1530, 389] width 47 height 47
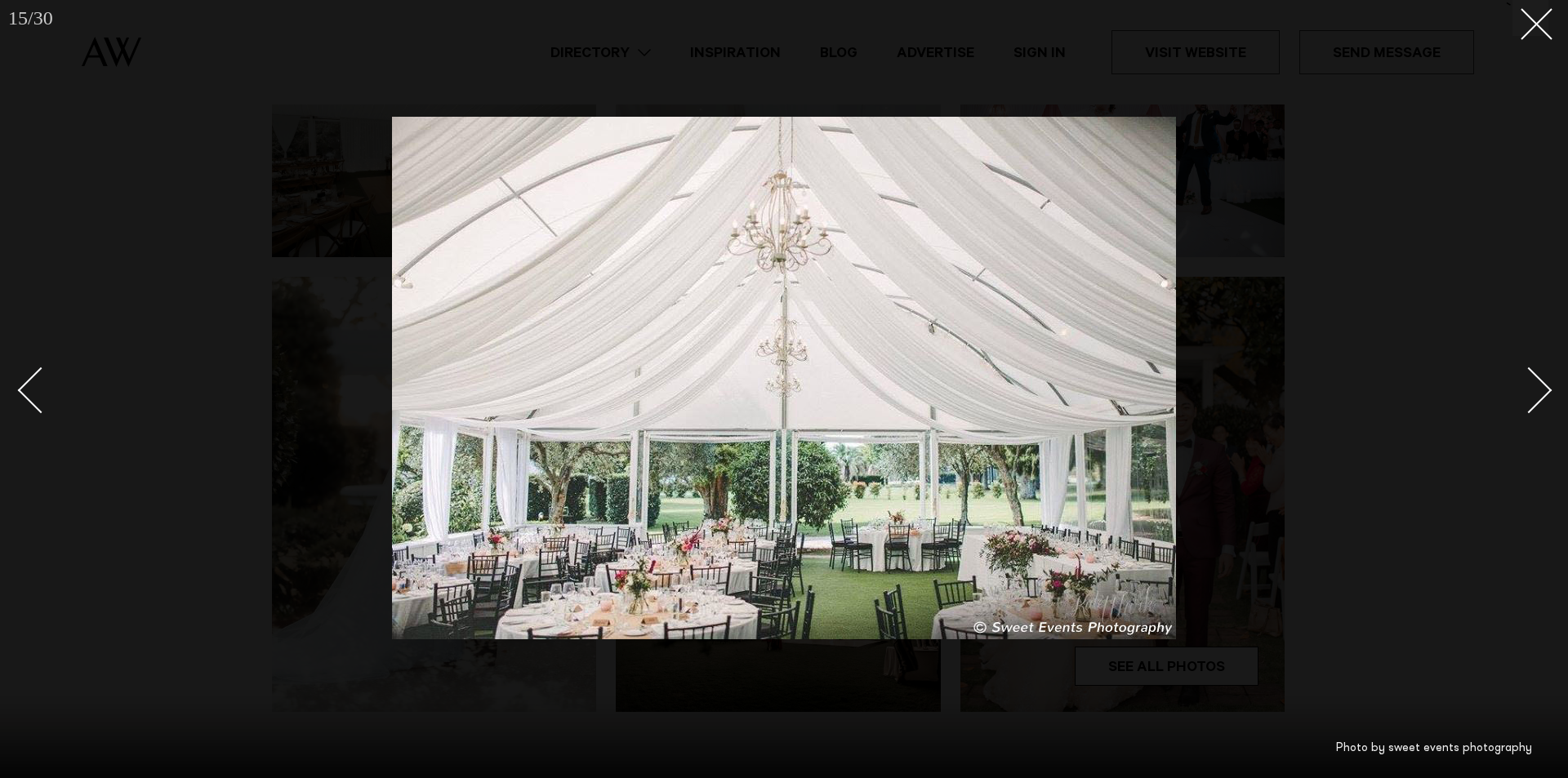
click at [1546, 388] on div "Next slide" at bounding box center [1530, 389] width 47 height 47
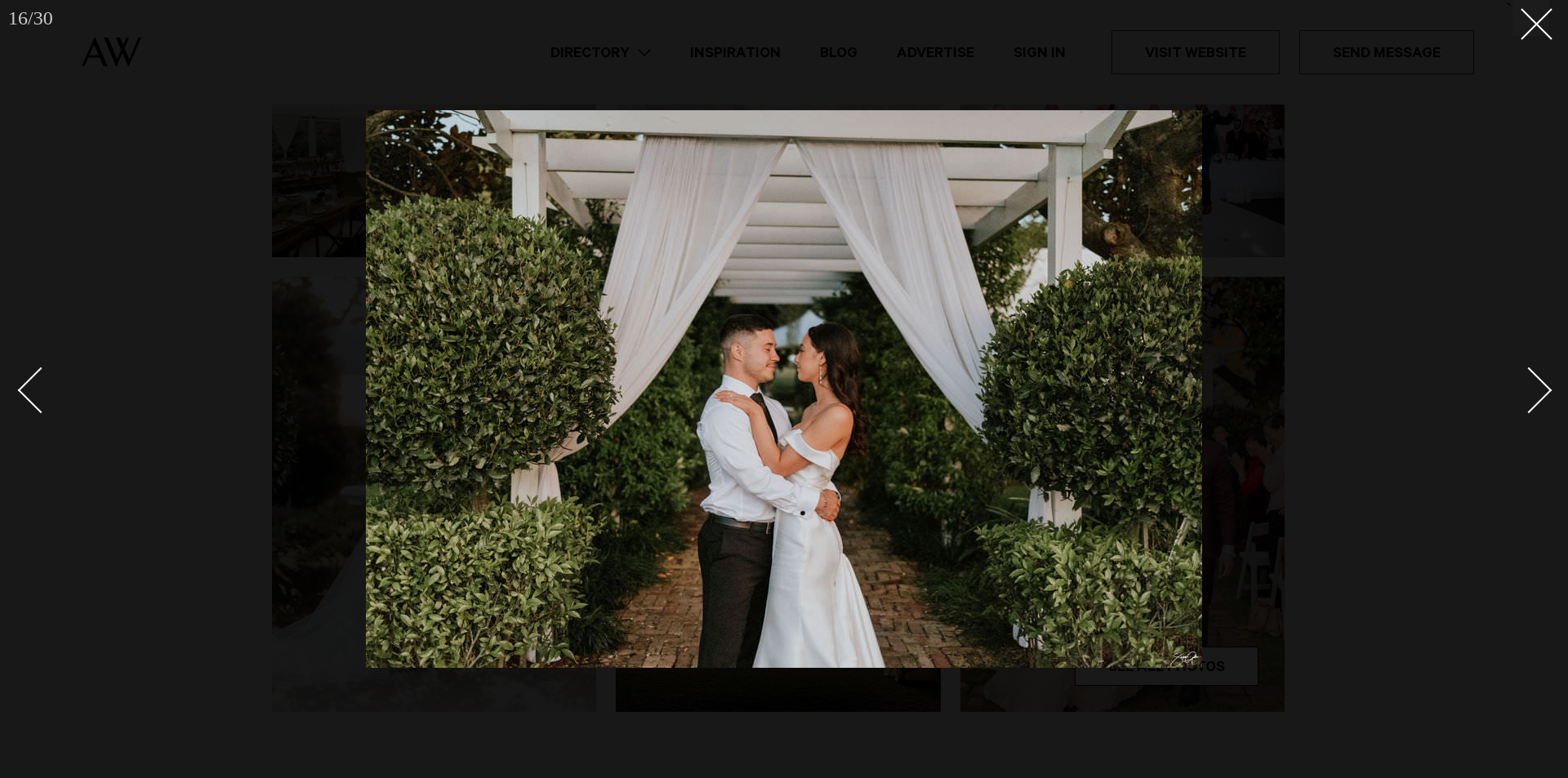
click at [1546, 388] on div "Next slide" at bounding box center [1530, 389] width 47 height 47
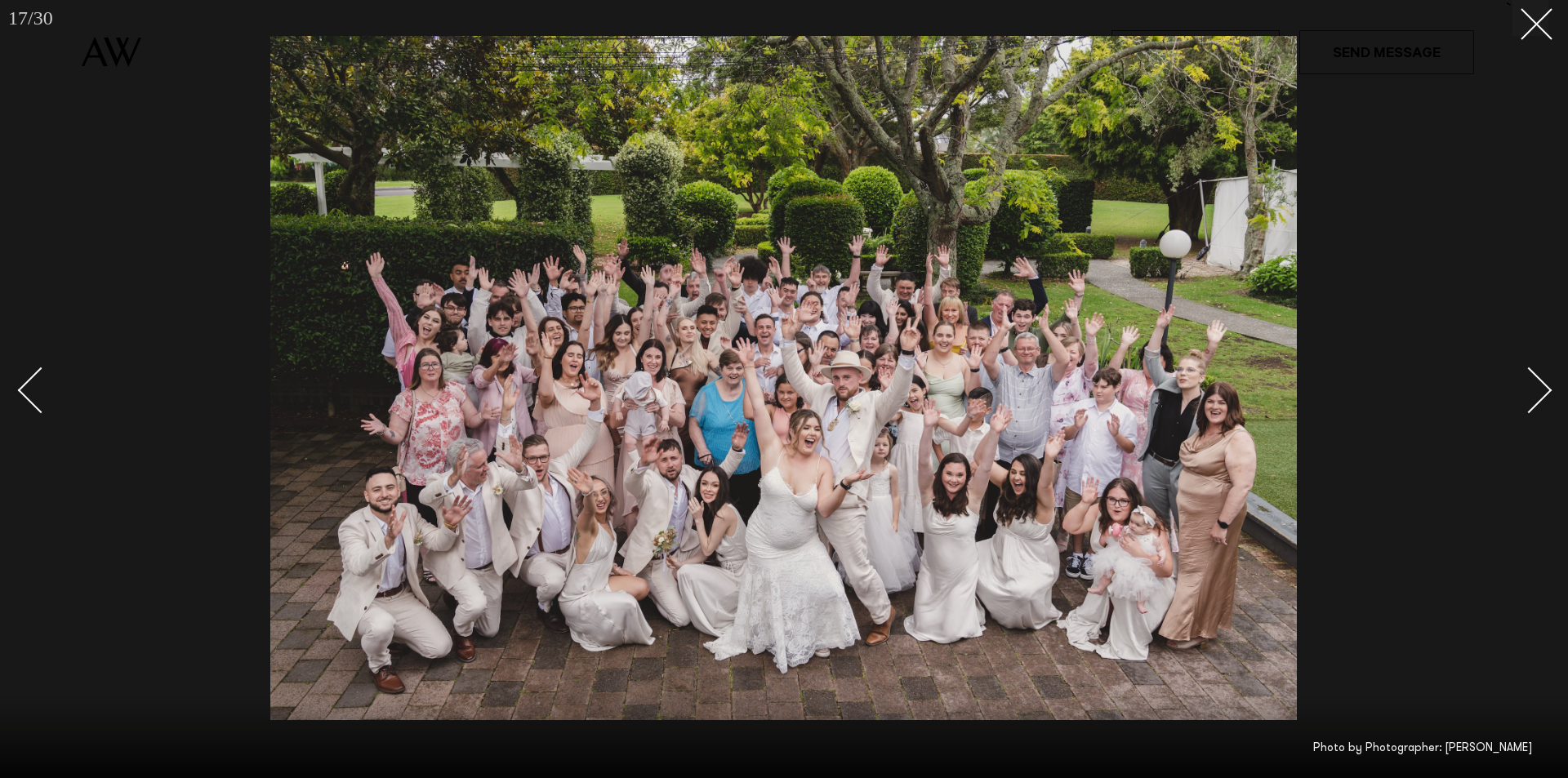
click at [1552, 390] on div "Next slide" at bounding box center [1530, 389] width 47 height 47
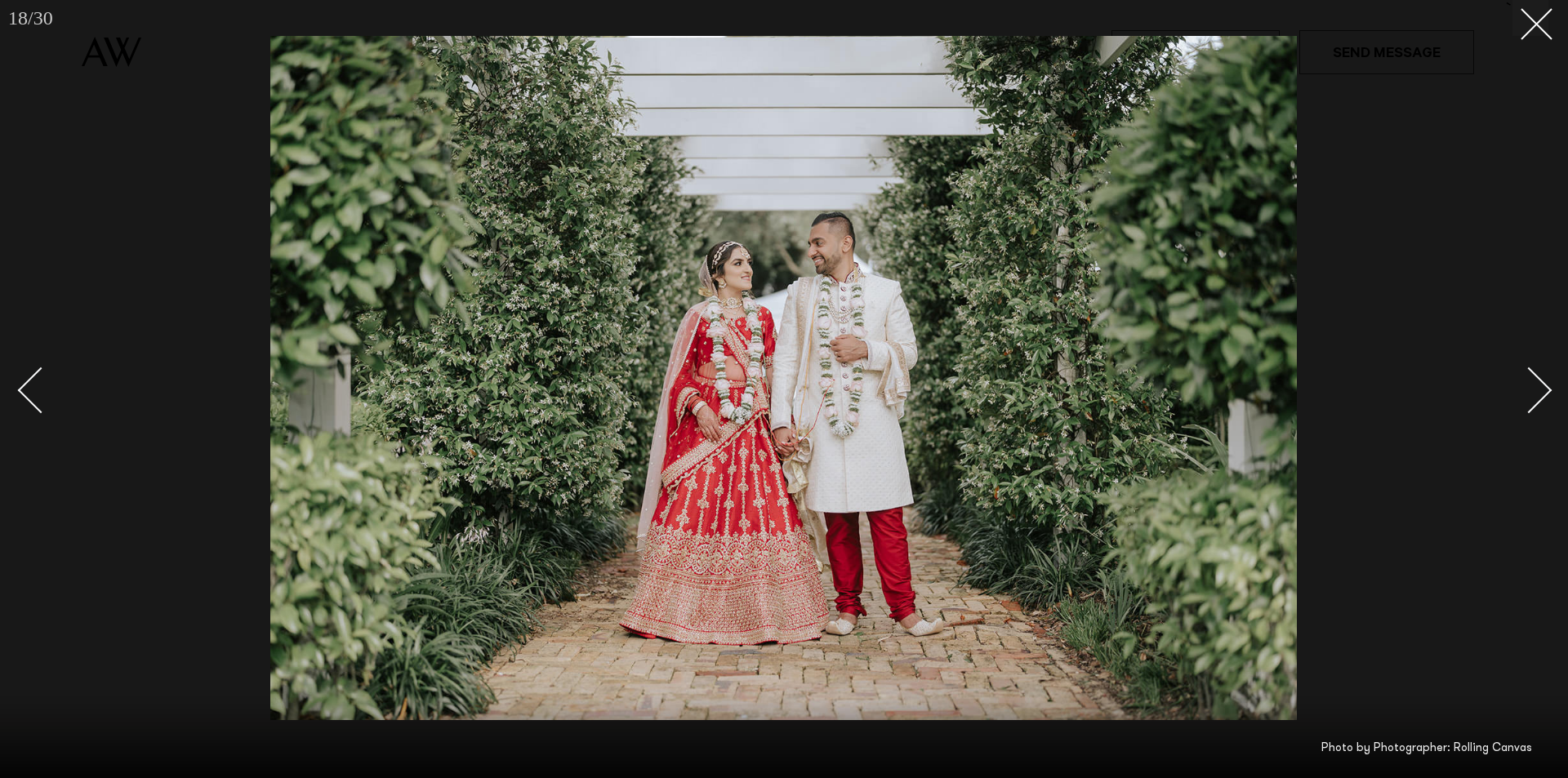
click at [1552, 390] on div "Next slide" at bounding box center [1530, 389] width 47 height 47
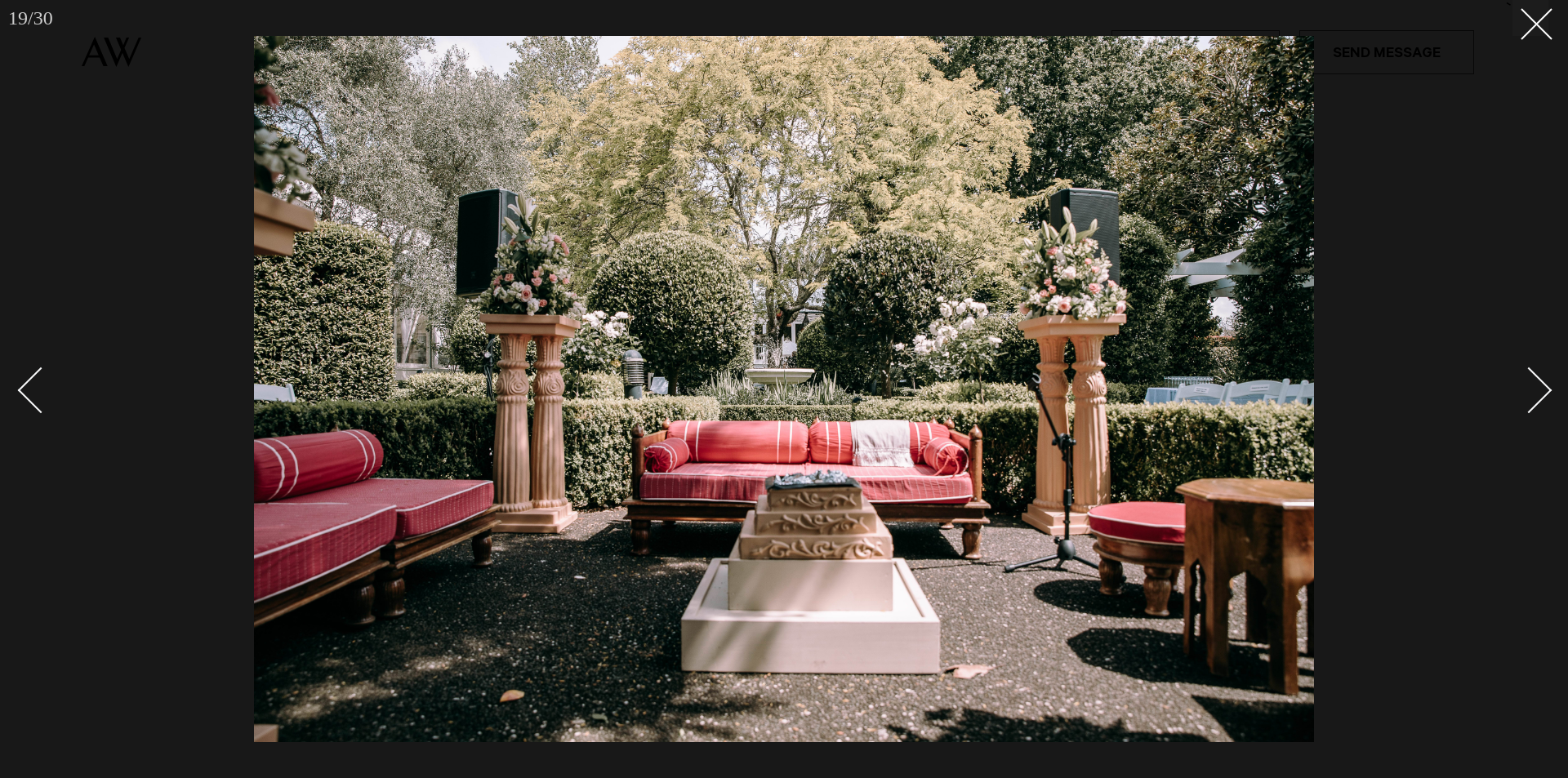
click at [1552, 390] on div "Next slide" at bounding box center [1530, 389] width 47 height 47
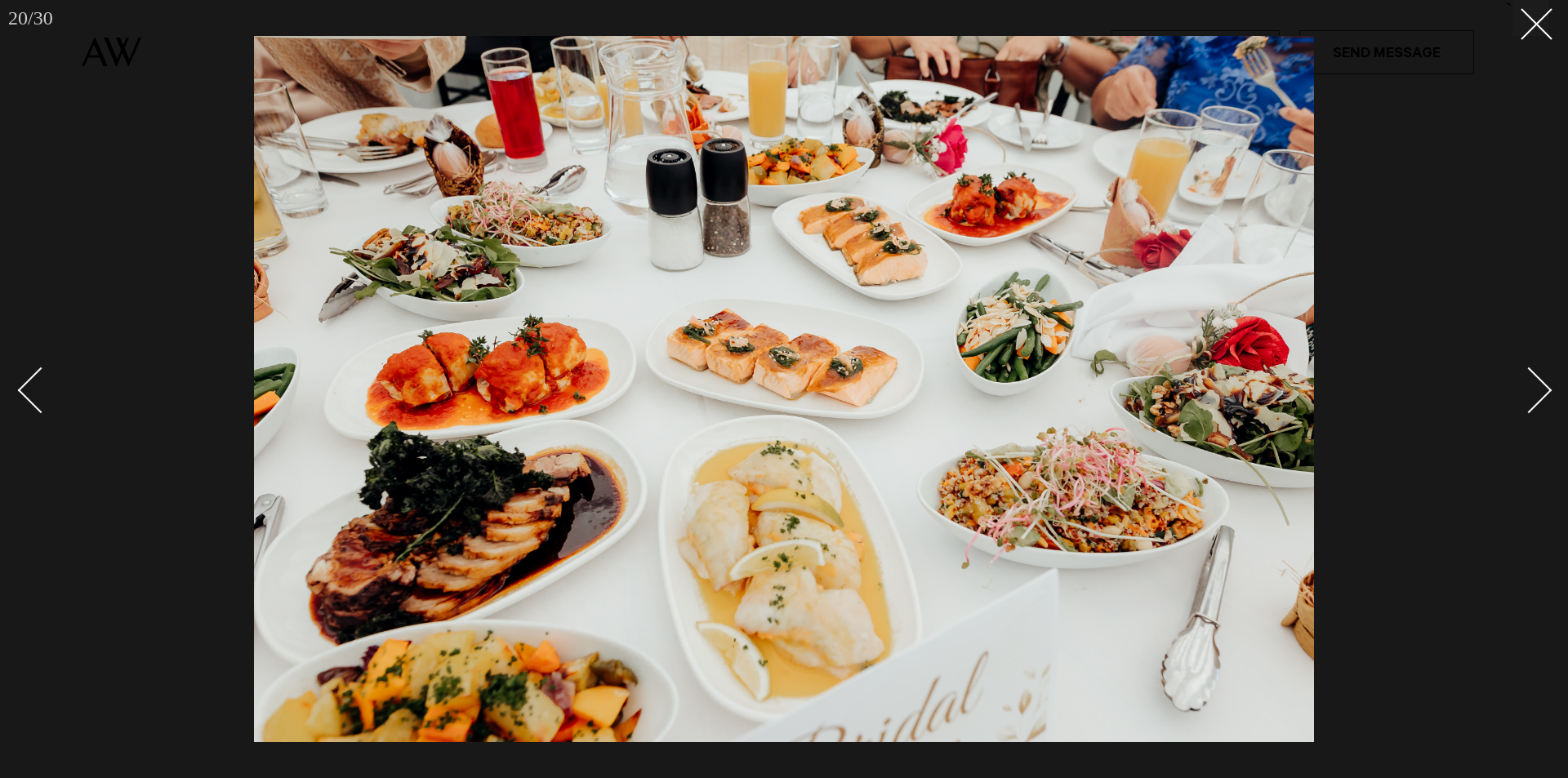
click at [1534, 382] on div "Next slide" at bounding box center [1530, 389] width 47 height 47
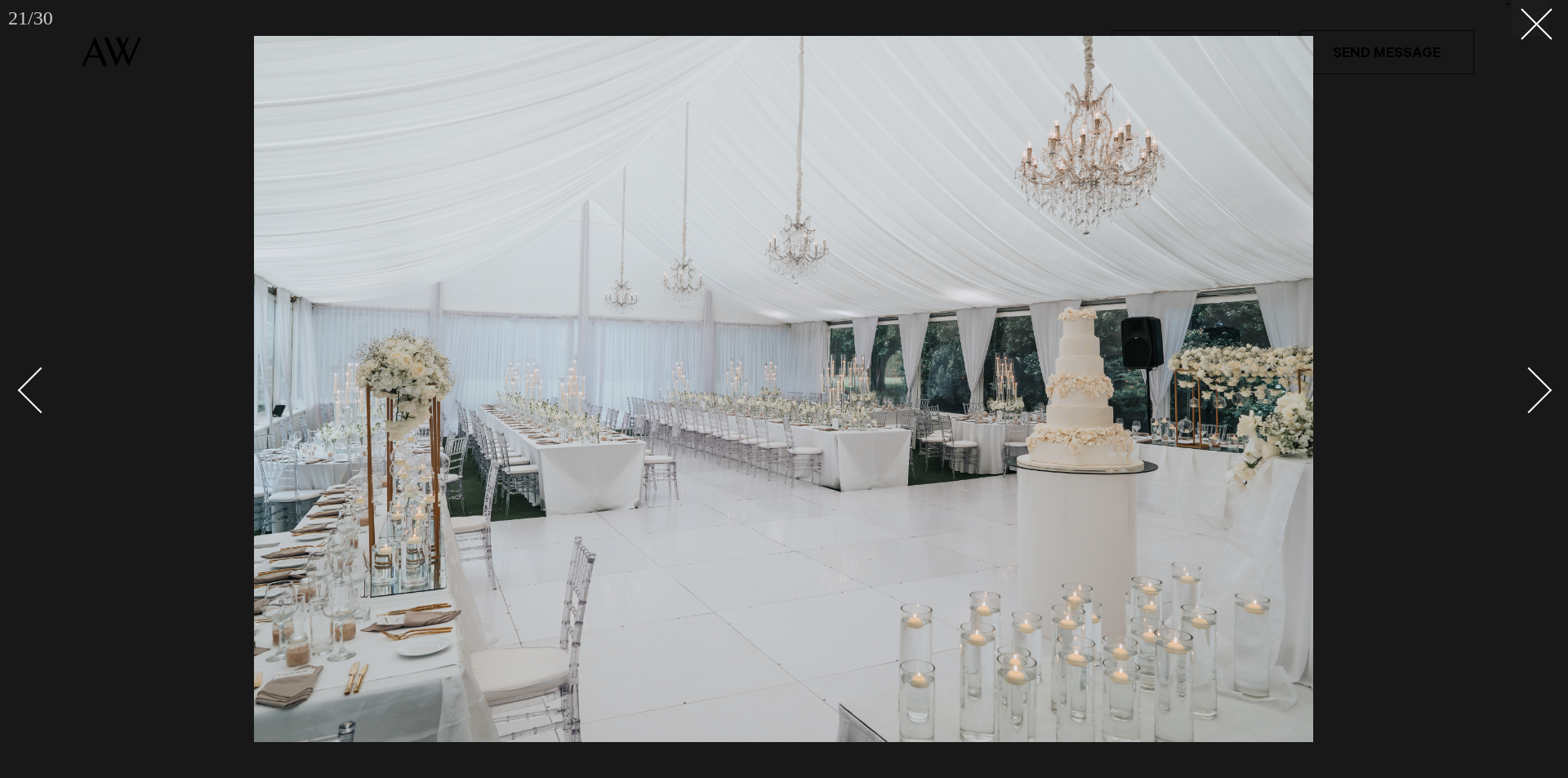
click at [1534, 382] on div "Next slide" at bounding box center [1530, 389] width 47 height 47
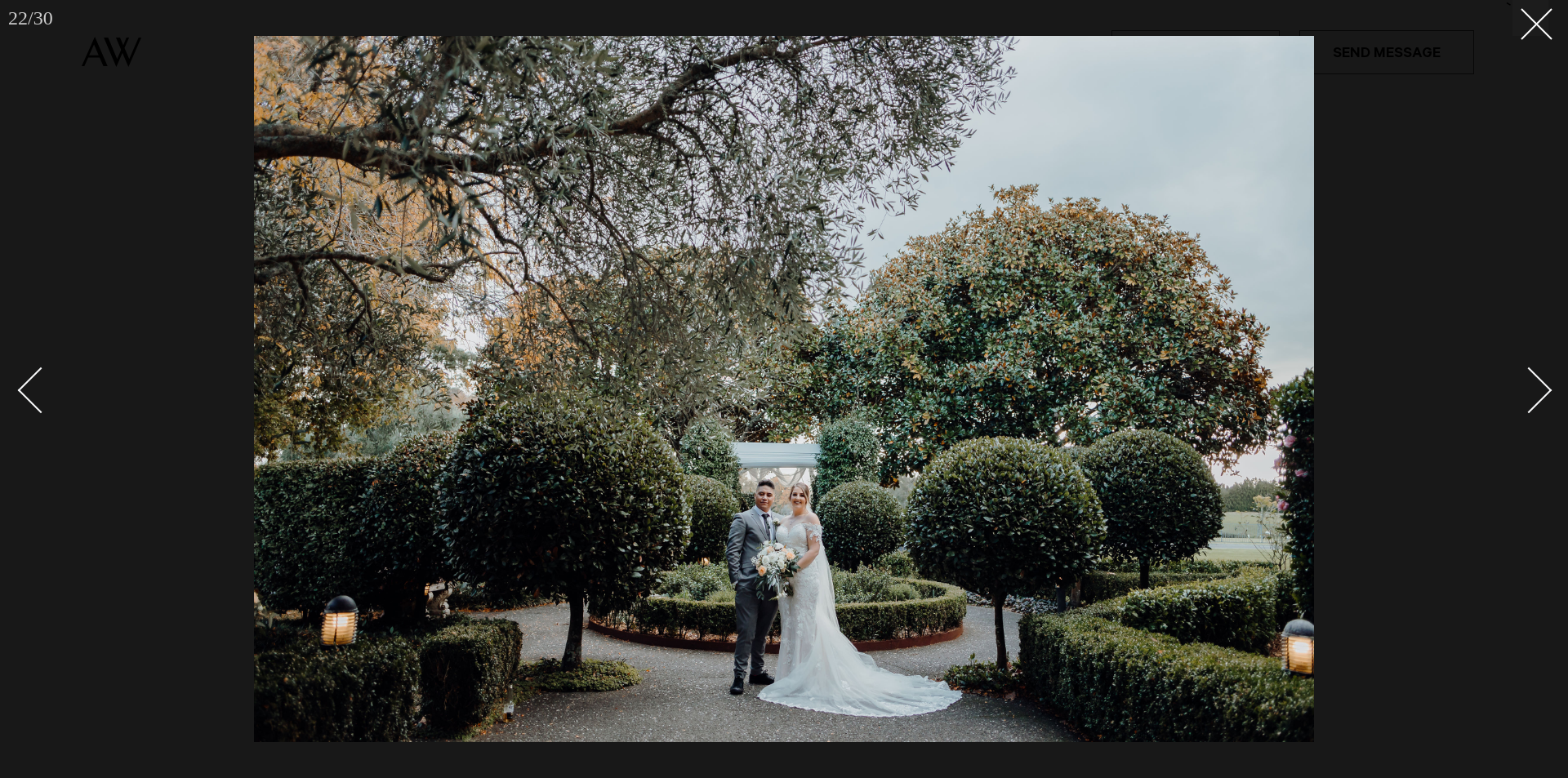
click at [1534, 382] on div "Next slide" at bounding box center [1530, 389] width 47 height 47
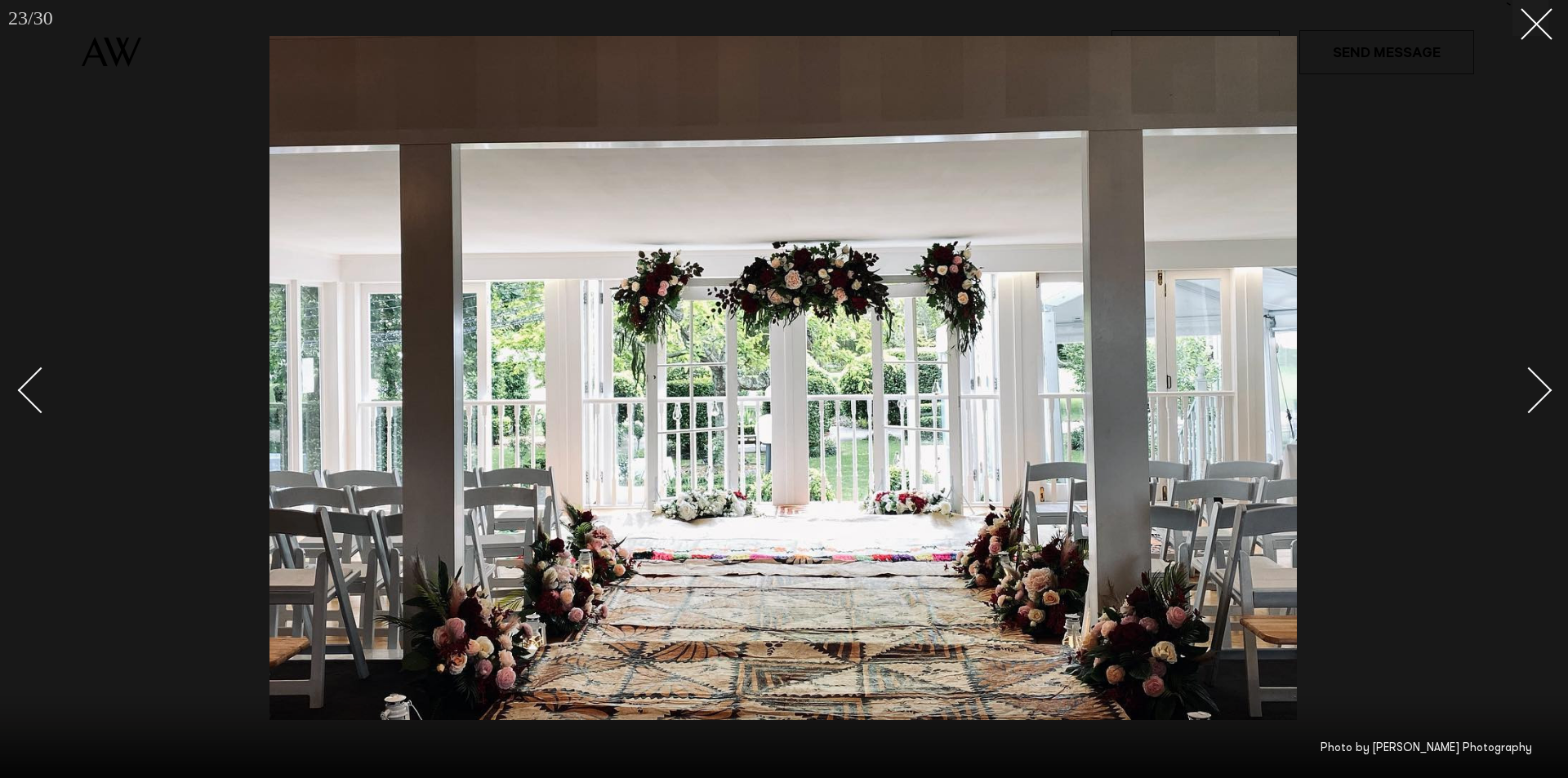
click at [1534, 382] on div "Next slide" at bounding box center [1530, 389] width 47 height 47
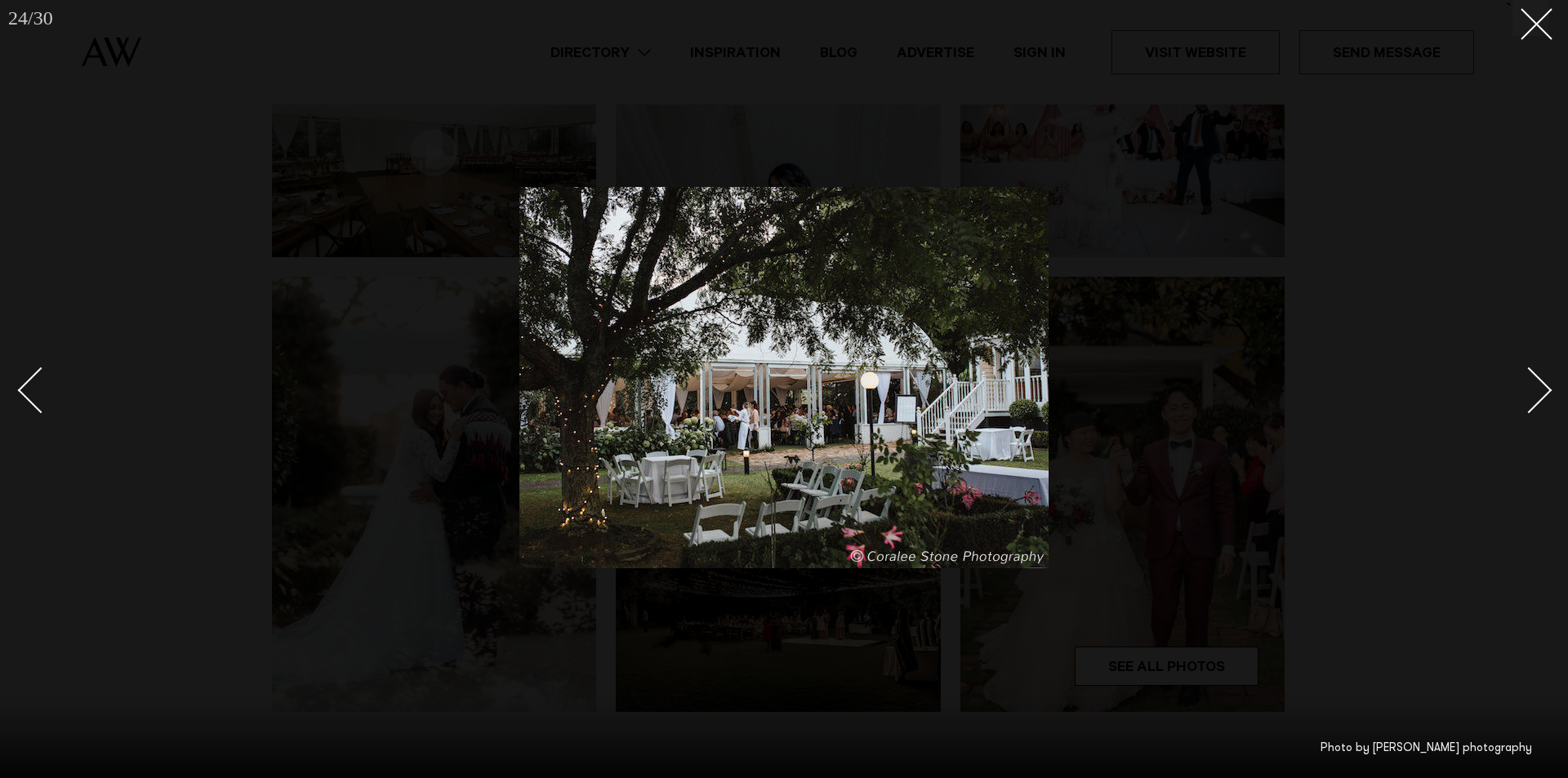
click at [1534, 382] on div "Next slide" at bounding box center [1530, 389] width 47 height 47
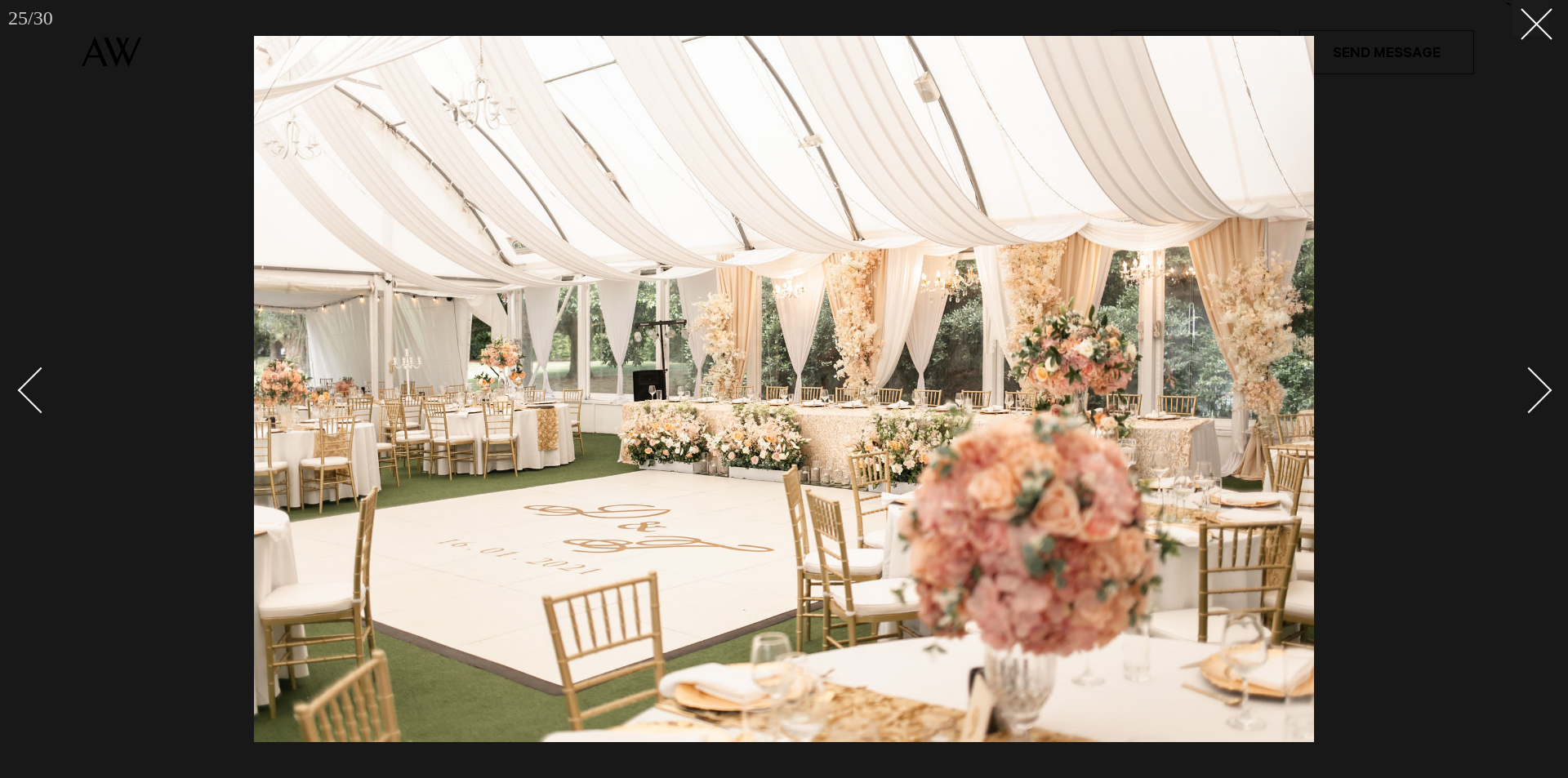
click at [1535, 382] on div "Next slide" at bounding box center [1530, 389] width 47 height 47
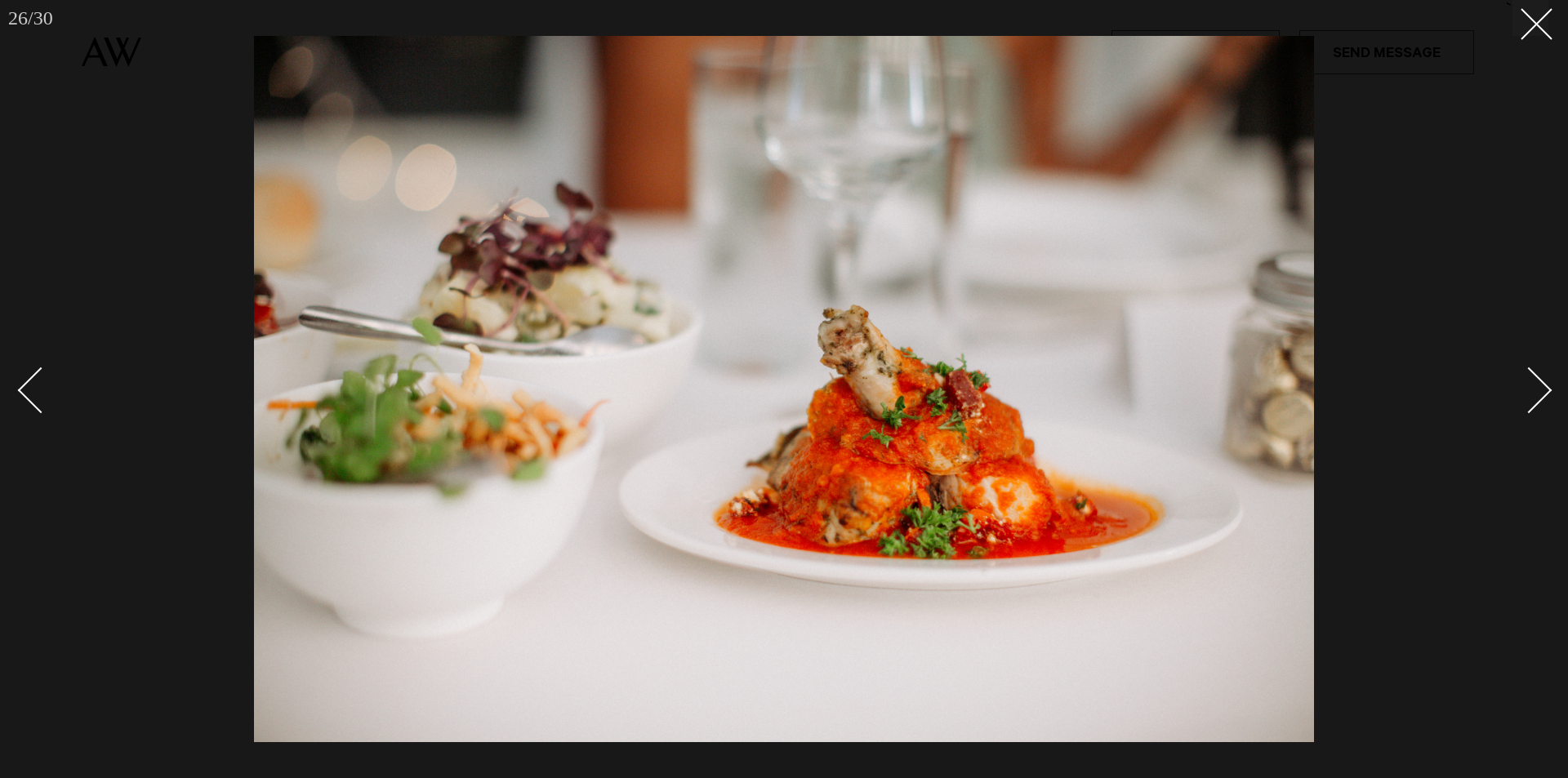
click at [1538, 384] on div "Next slide" at bounding box center [1530, 389] width 47 height 47
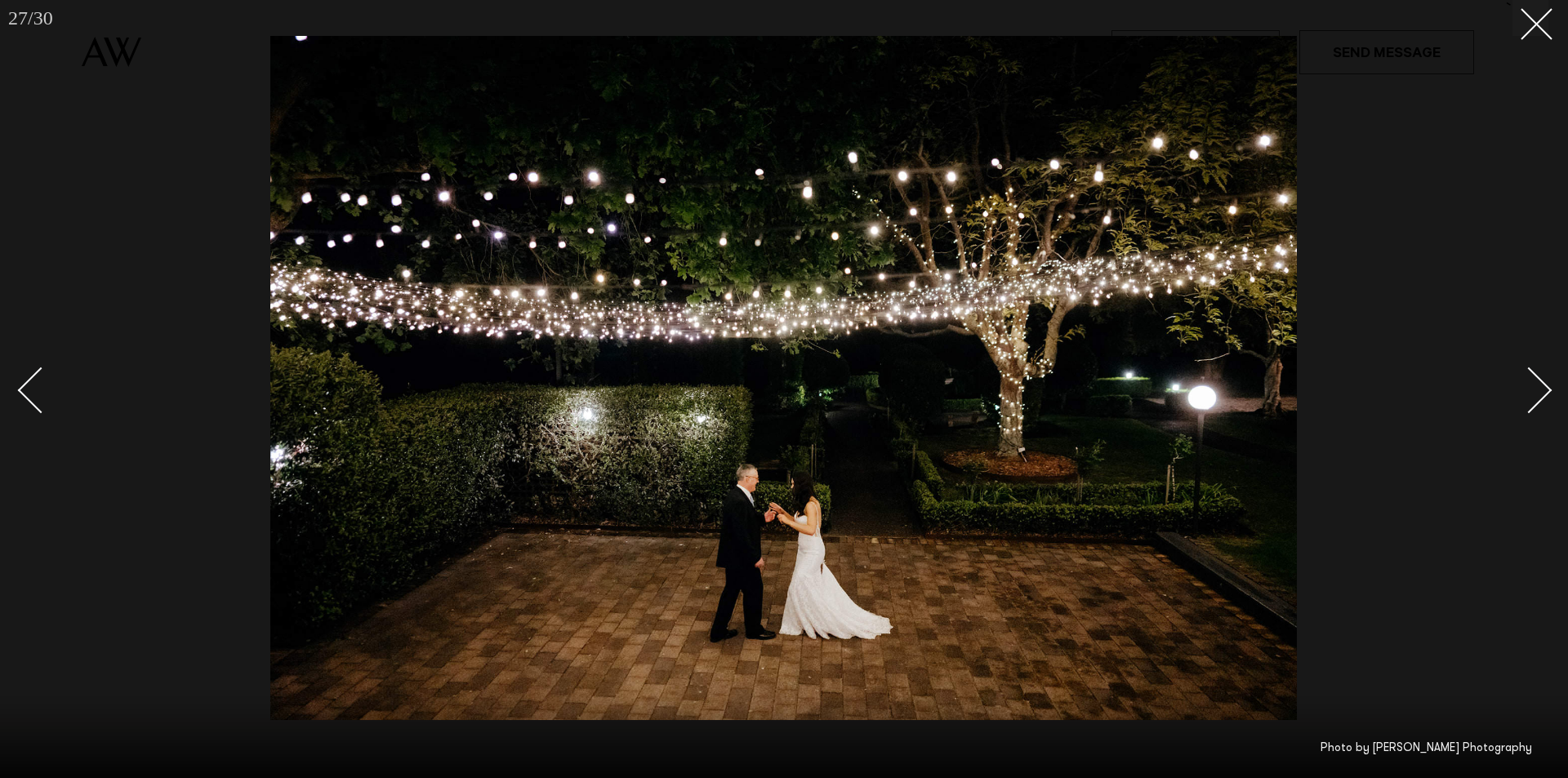
click at [1539, 384] on div "Next slide" at bounding box center [1530, 389] width 47 height 47
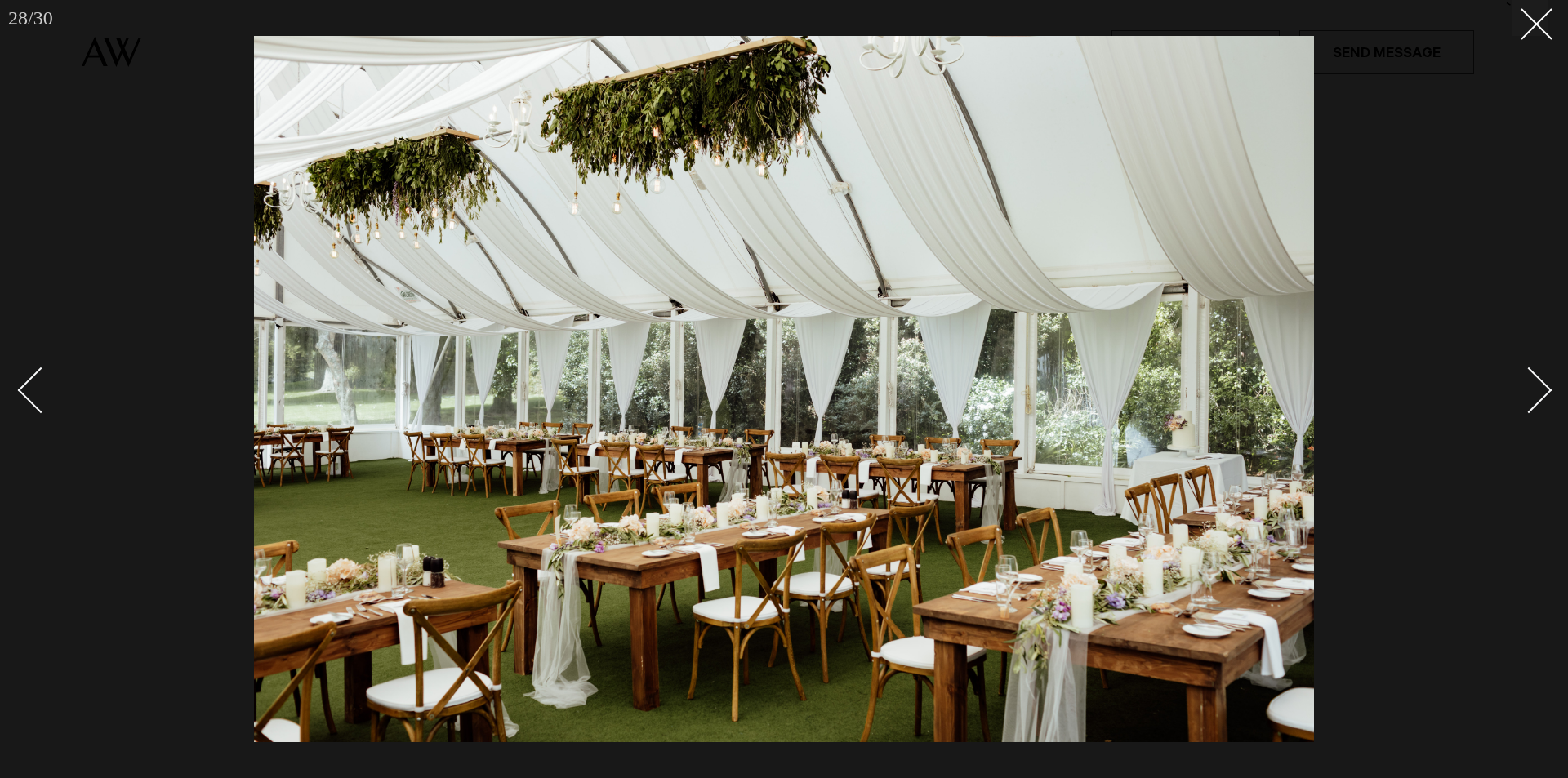
click at [1540, 384] on div "Next slide" at bounding box center [1530, 389] width 47 height 47
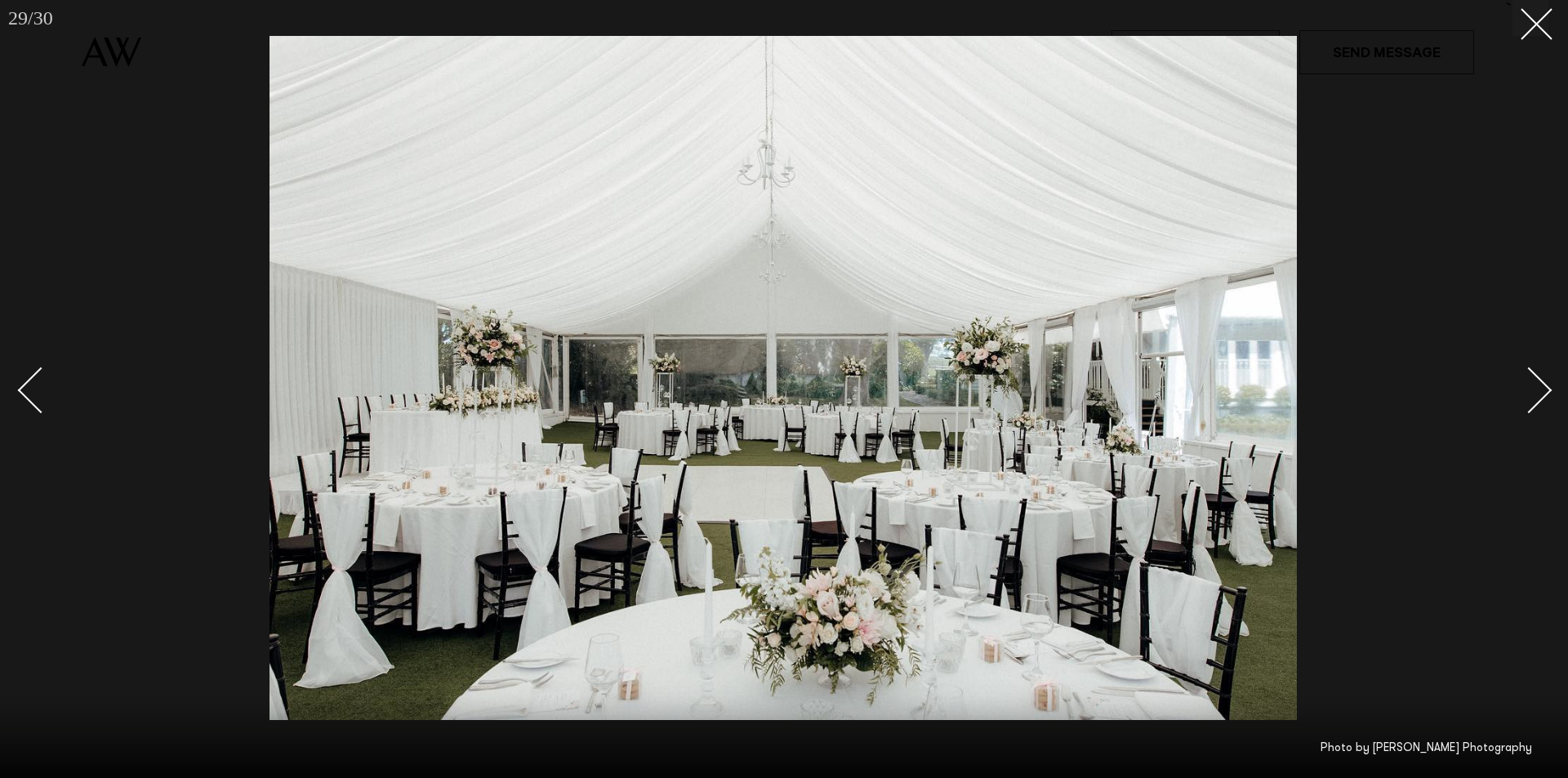
click at [1544, 386] on div "Next slide" at bounding box center [1530, 389] width 47 height 47
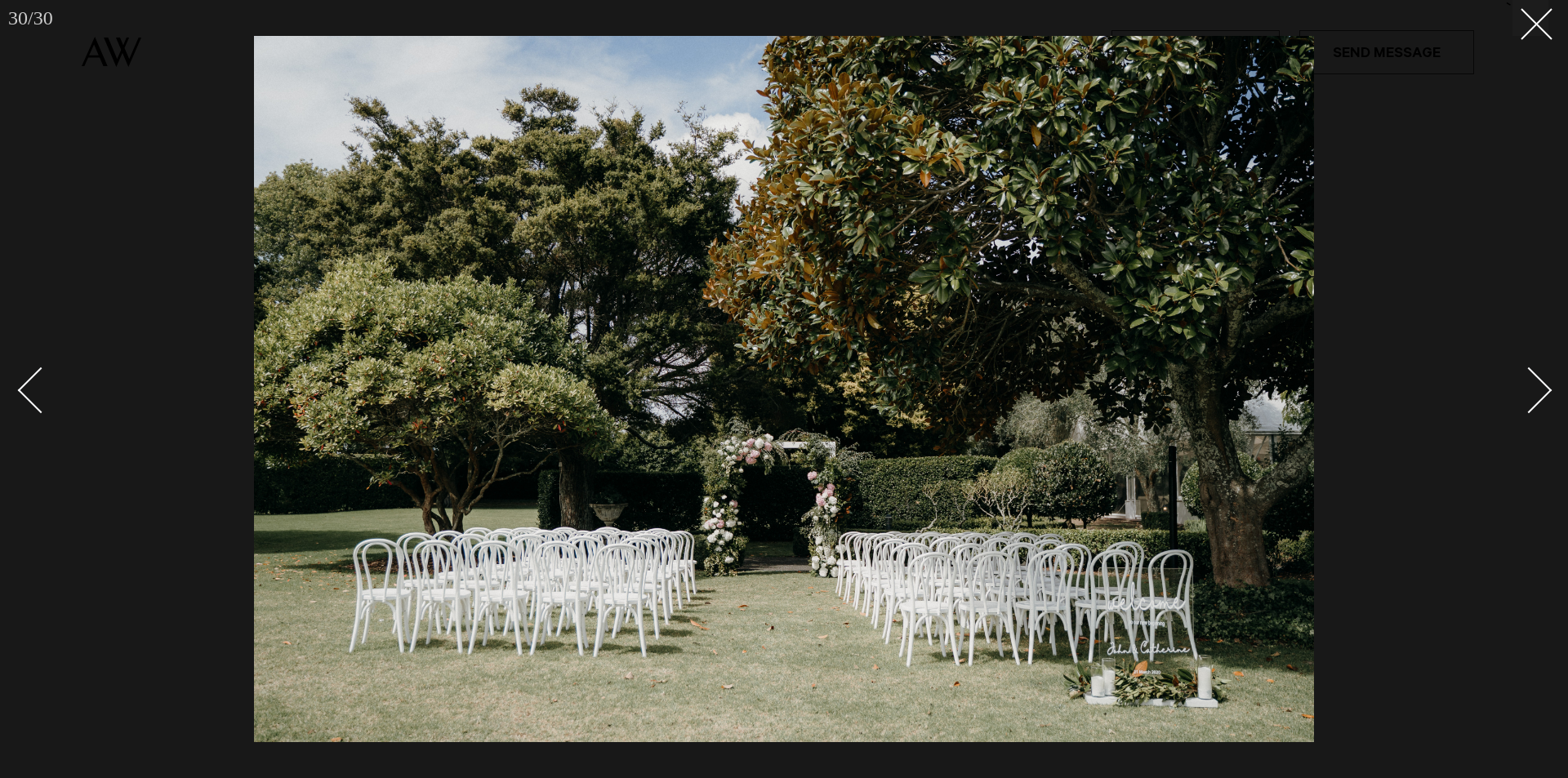
click at [1530, 384] on div "Next slide" at bounding box center [1530, 389] width 47 height 47
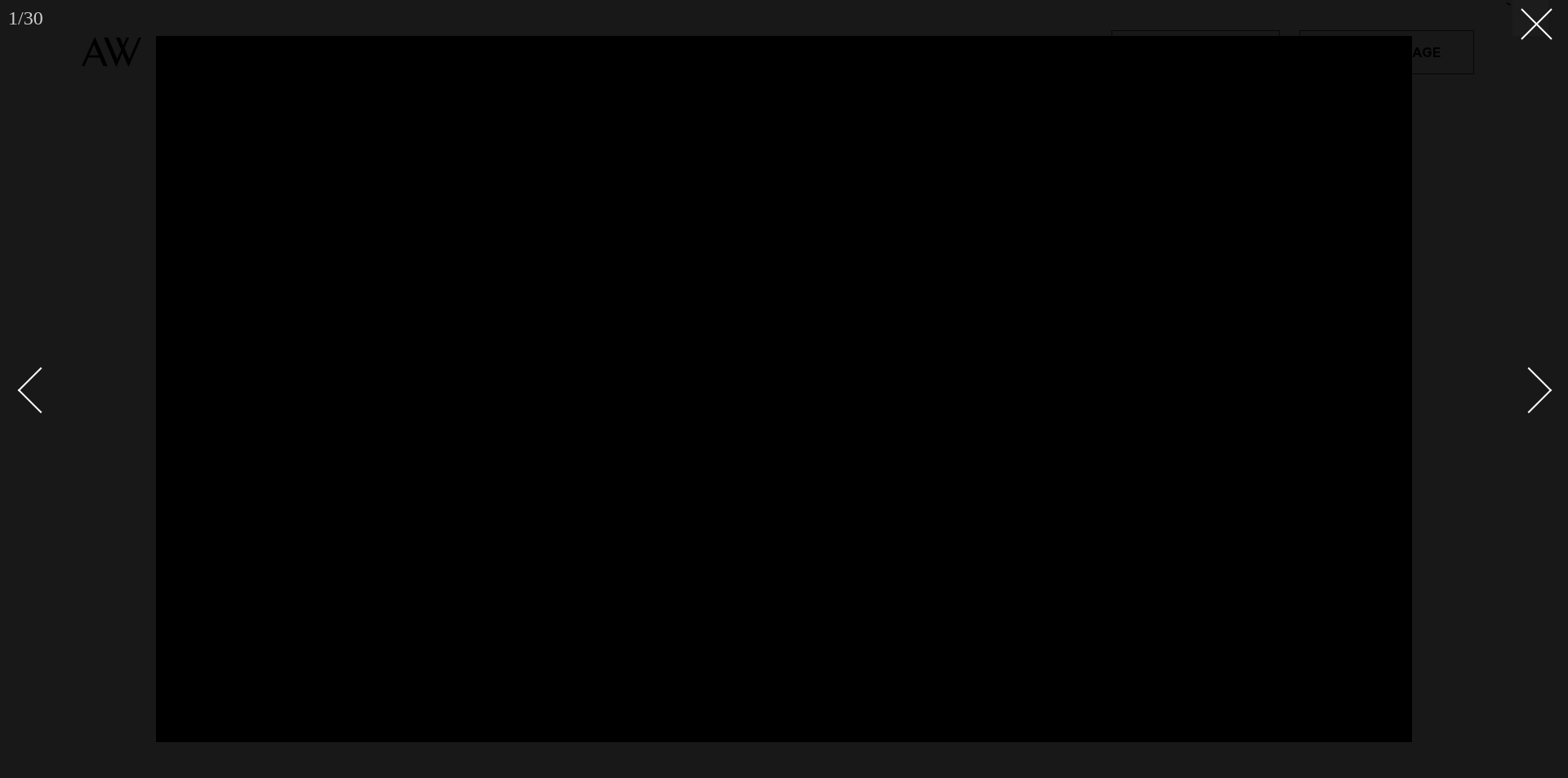
click at [1539, 389] on div "Next slide" at bounding box center [1530, 389] width 47 height 47
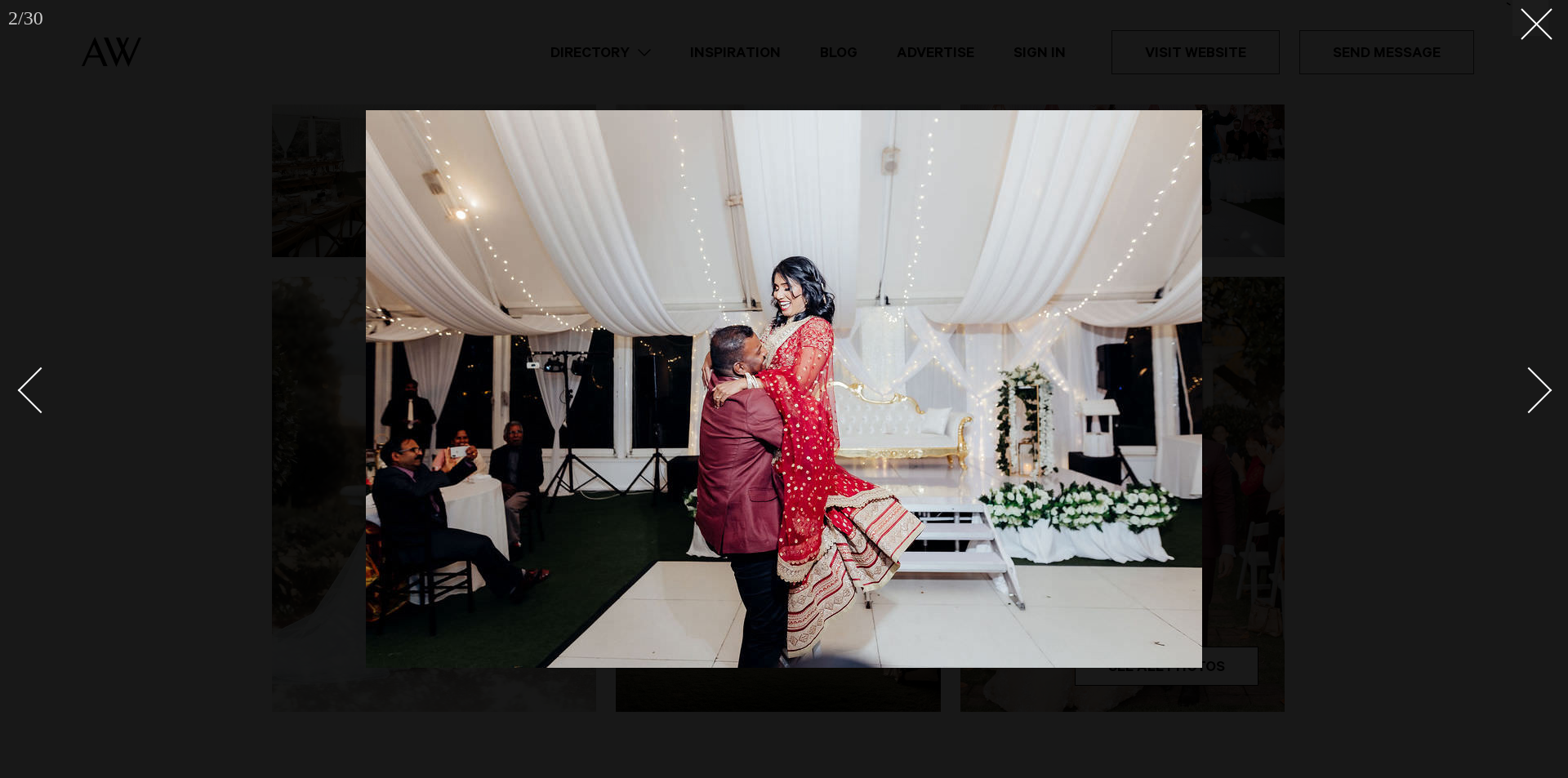
click at [1541, 389] on div "Next slide" at bounding box center [1530, 389] width 47 height 47
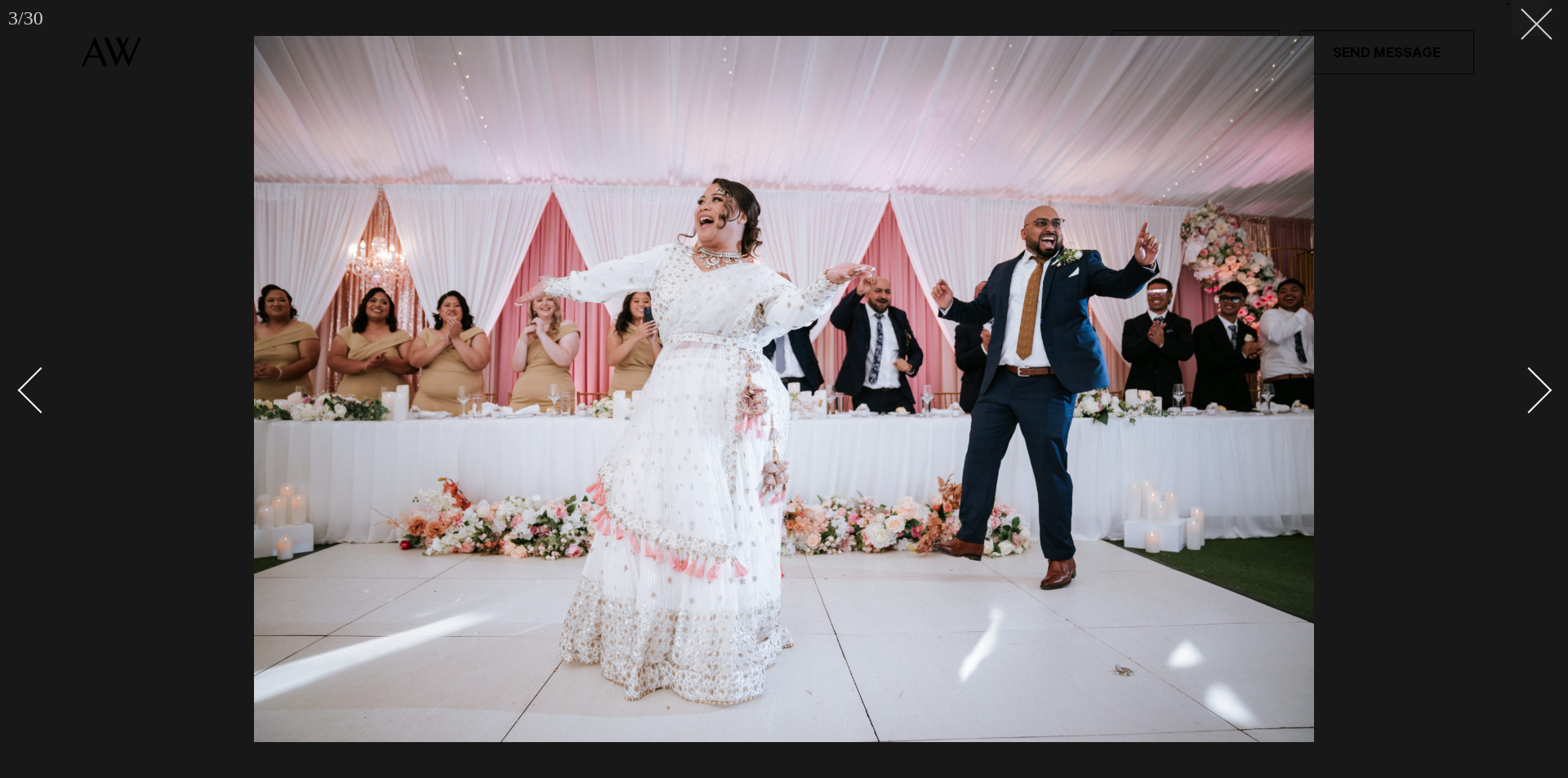
click at [1541, 28] on line at bounding box center [1536, 23] width 30 height 30
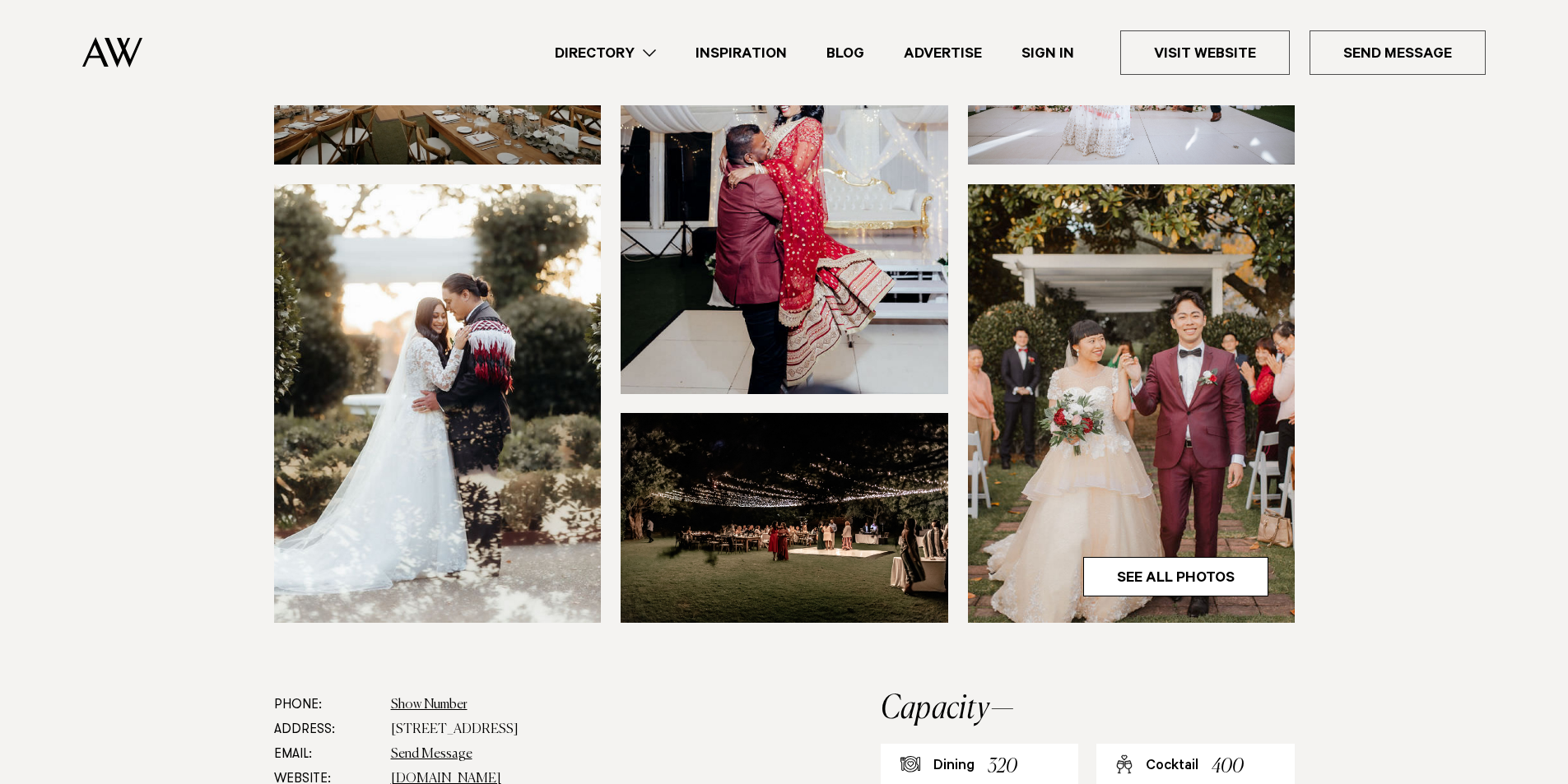
scroll to position [164, 0]
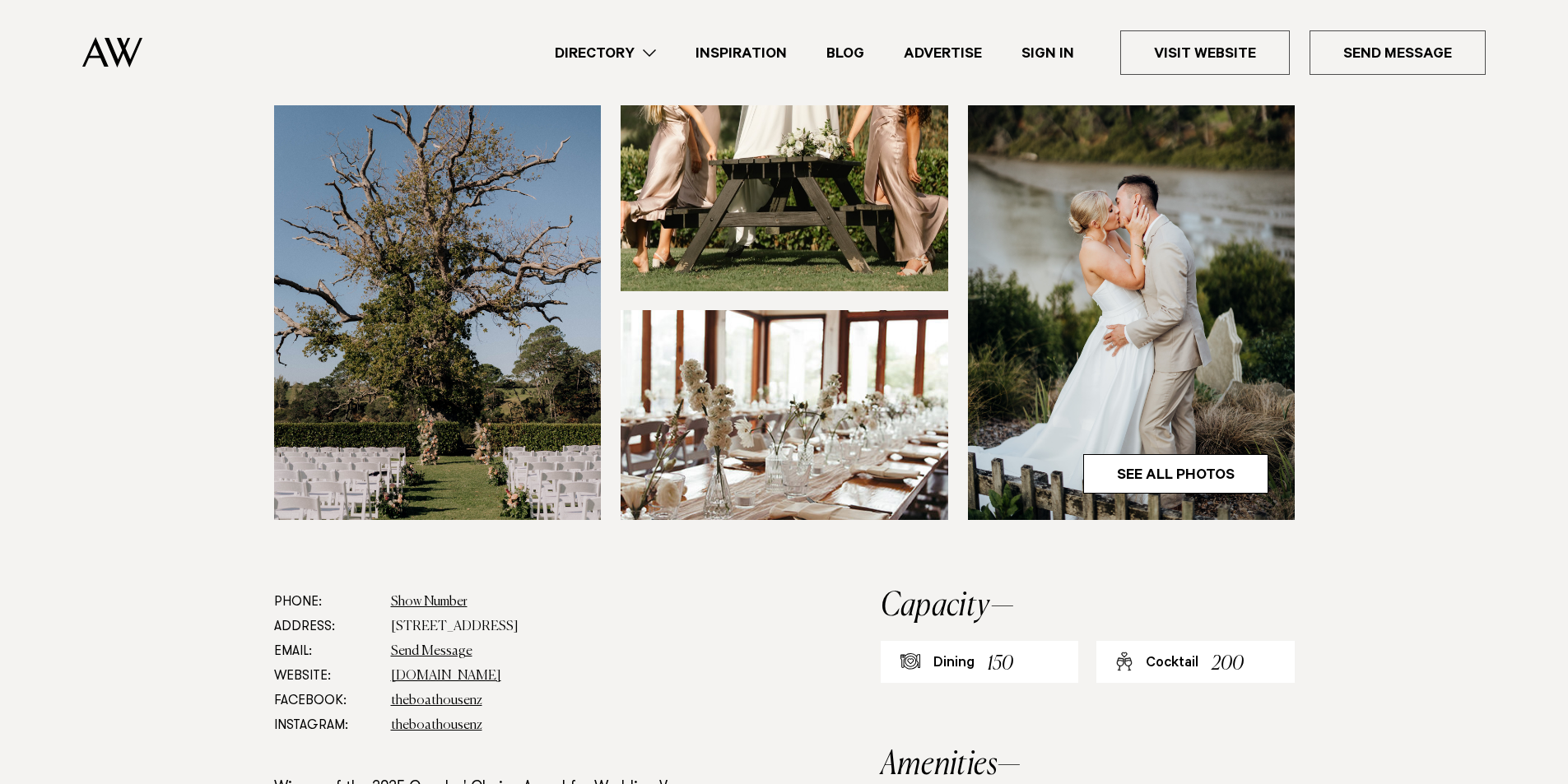
scroll to position [494, 0]
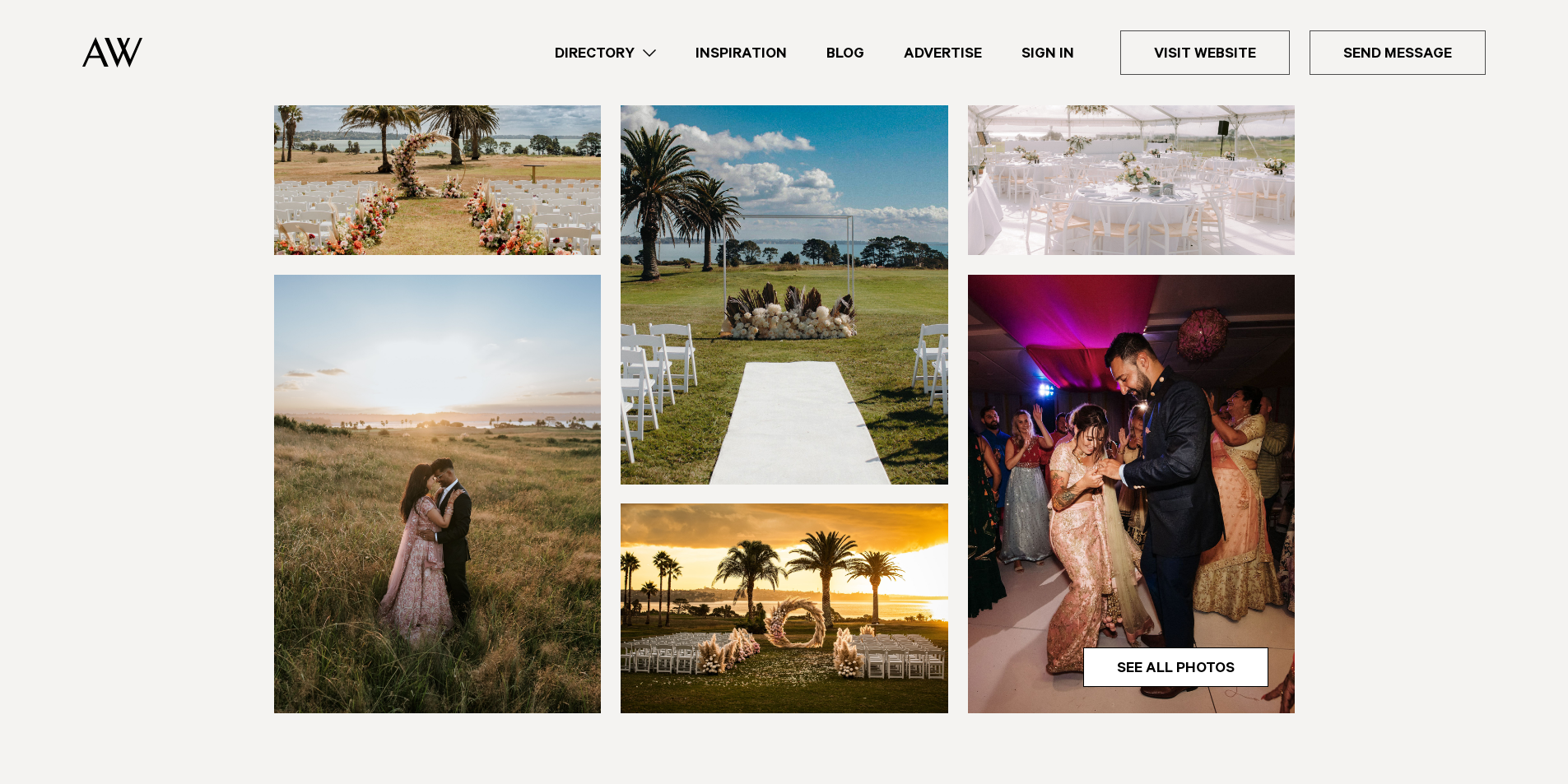
scroll to position [247, 0]
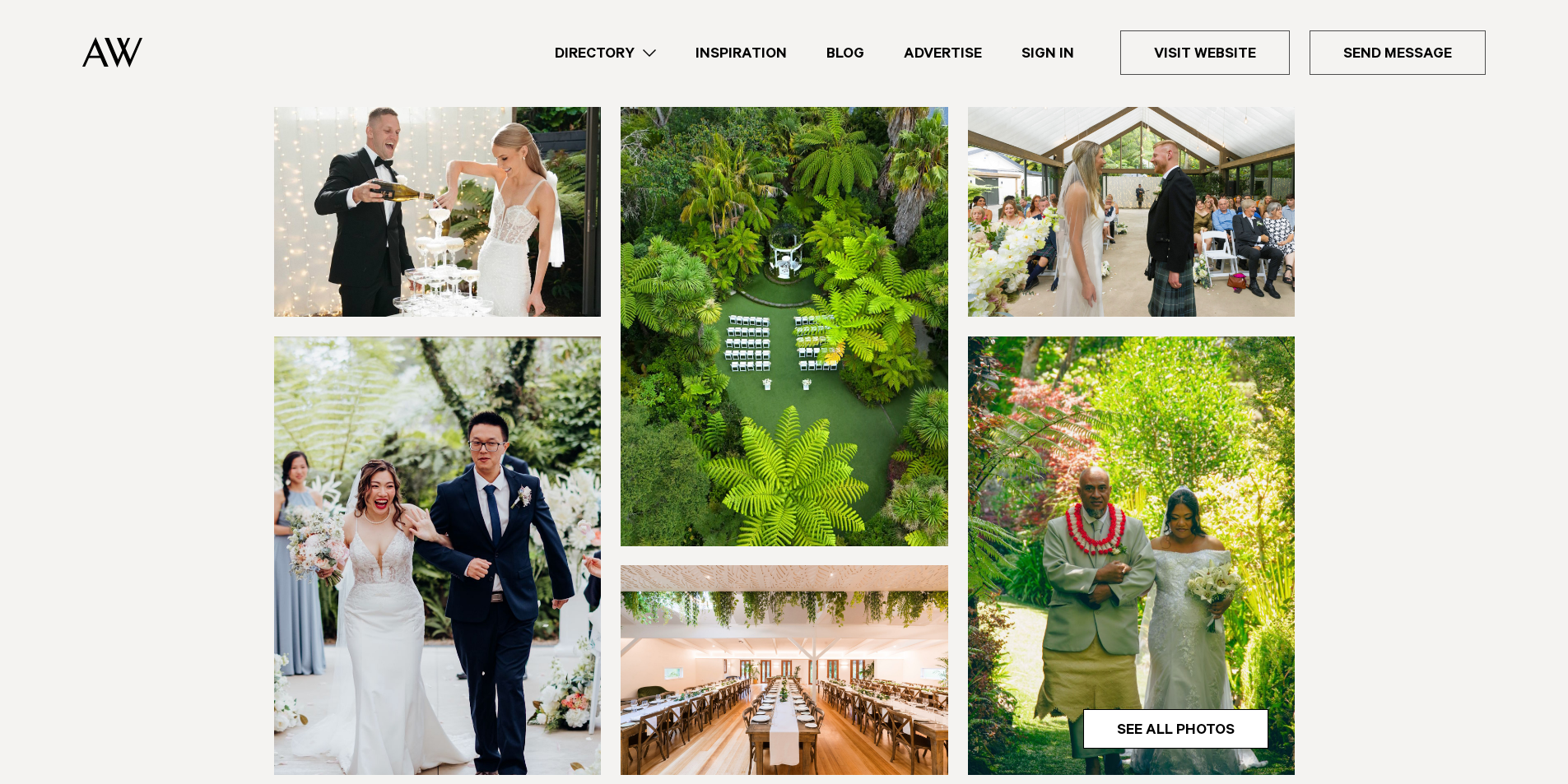
scroll to position [247, 0]
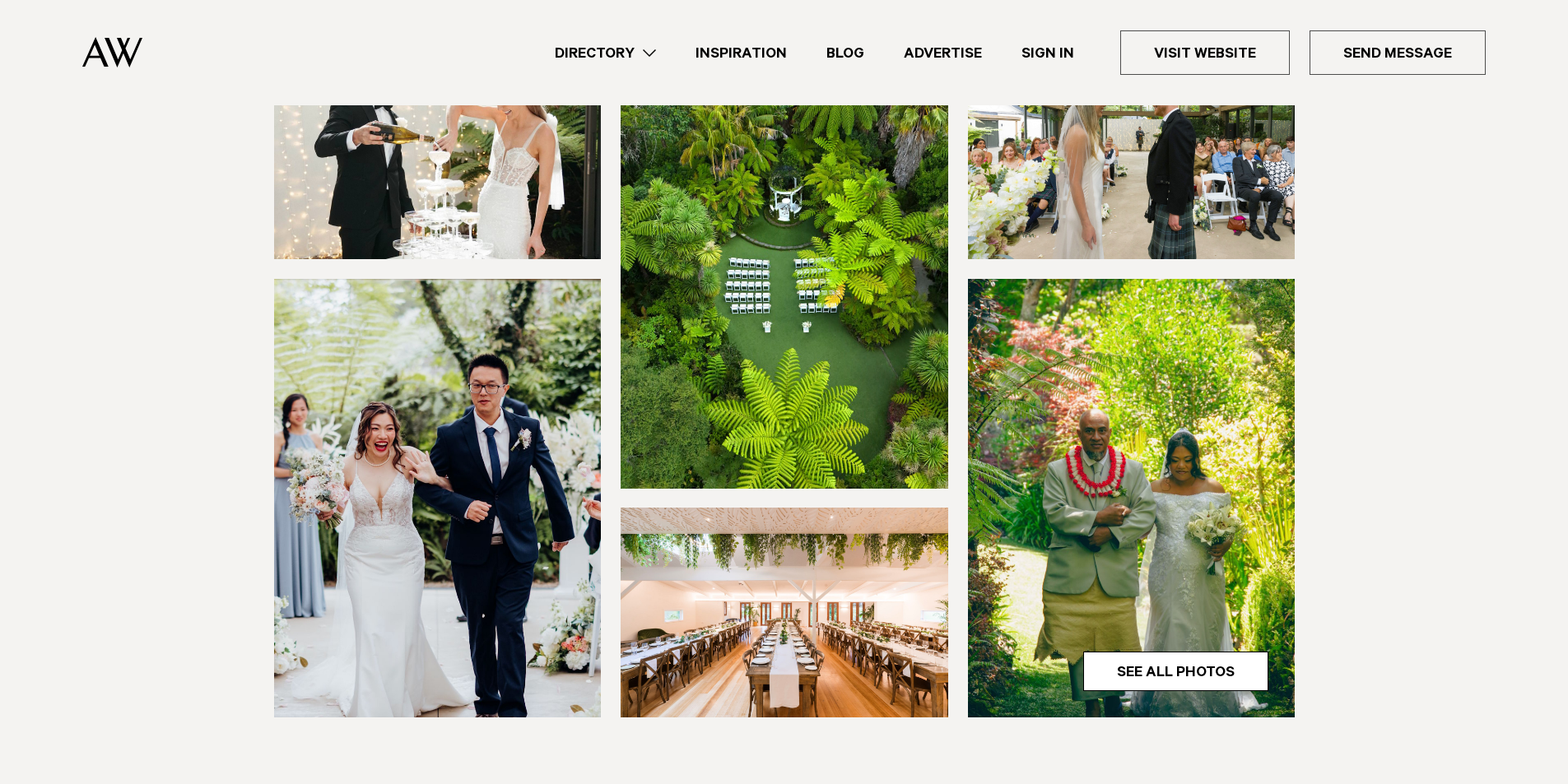
click at [1105, 518] on img at bounding box center [1131, 499] width 328 height 439
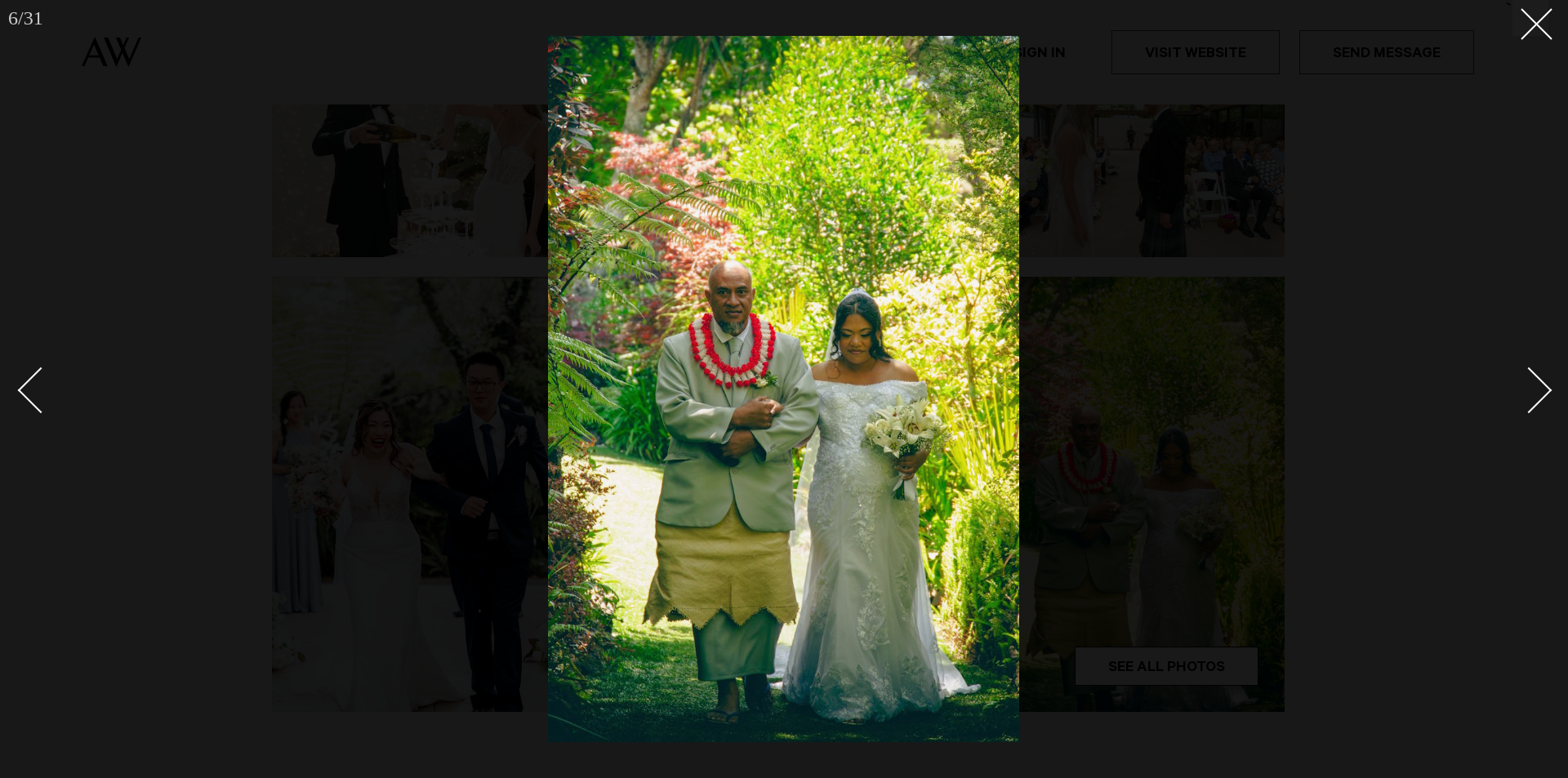
click at [1534, 395] on div "Next slide" at bounding box center [1530, 389] width 47 height 47
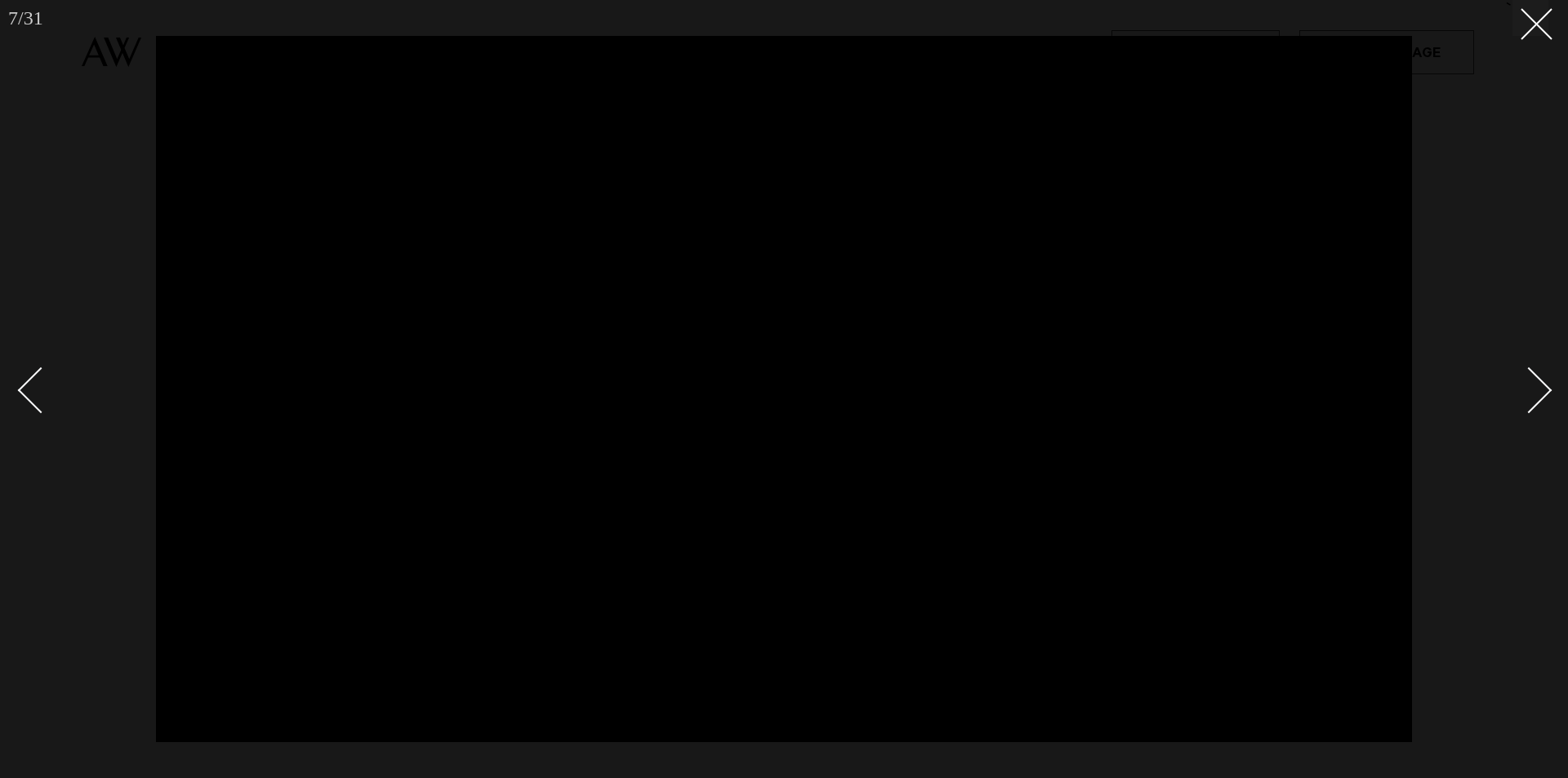
click at [1532, 395] on div "Next slide" at bounding box center [1530, 389] width 47 height 47
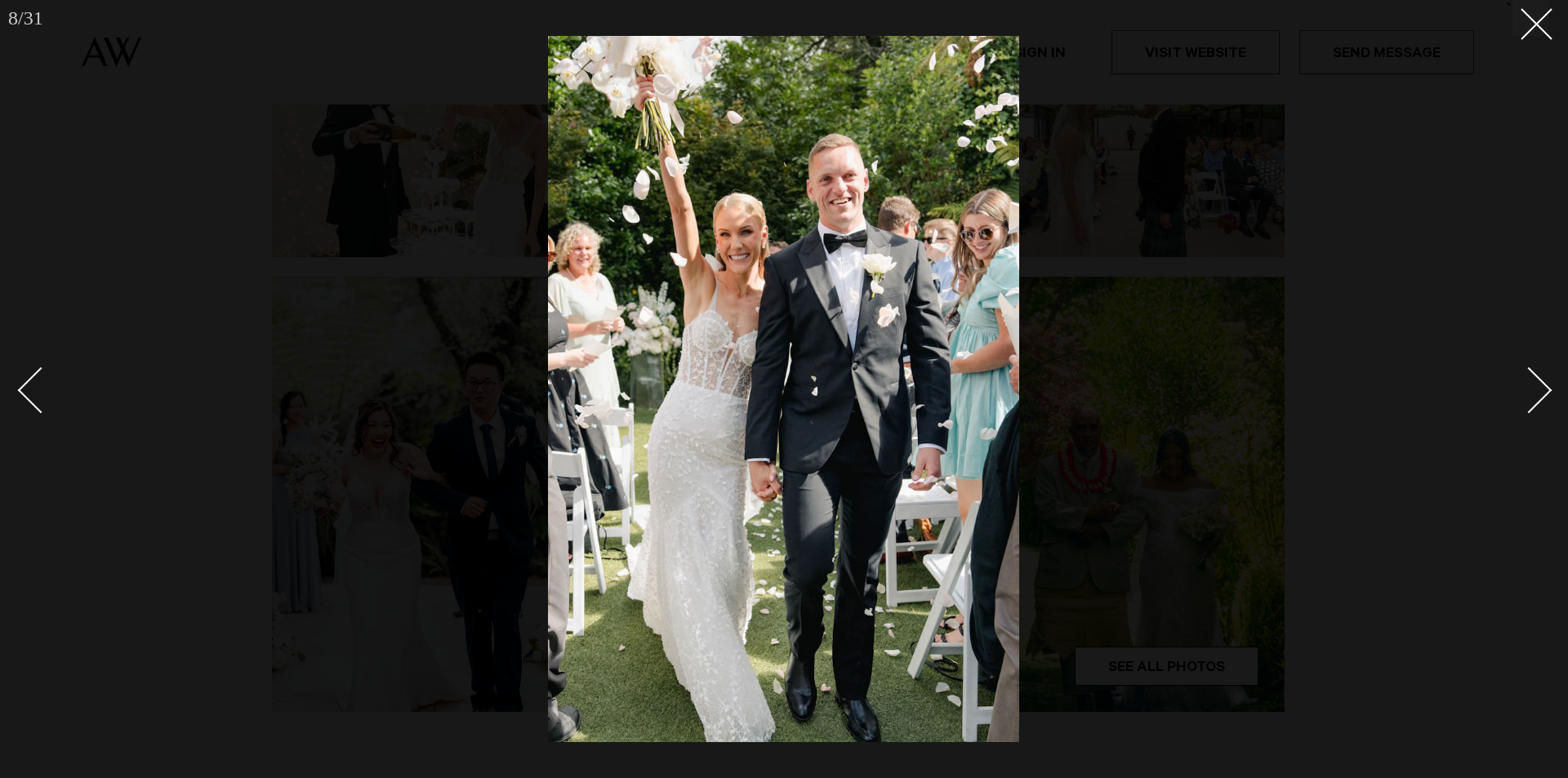
click at [1532, 395] on div "Next slide" at bounding box center [1530, 389] width 47 height 47
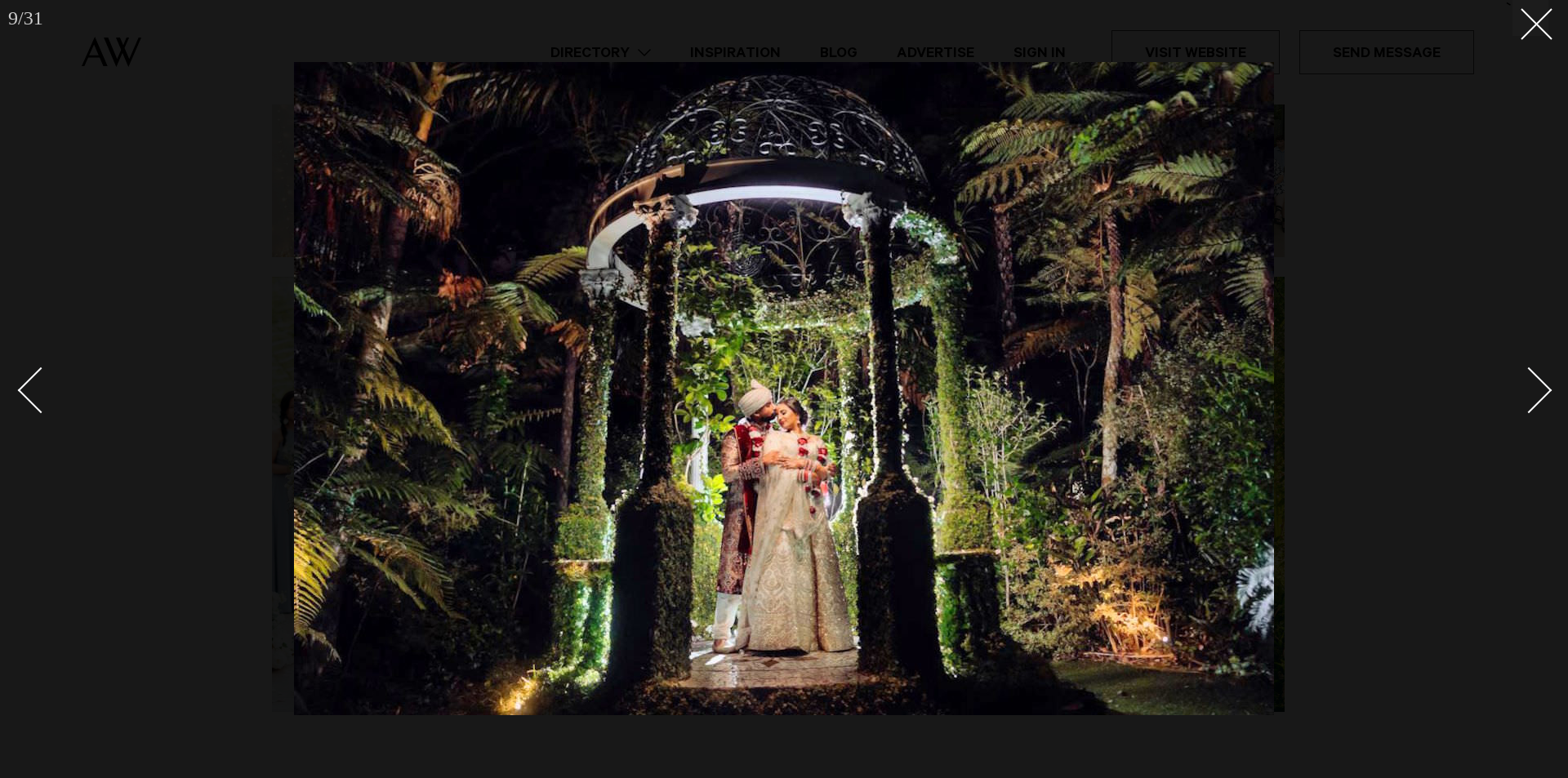
click at [1532, 395] on div "Next slide" at bounding box center [1530, 389] width 47 height 47
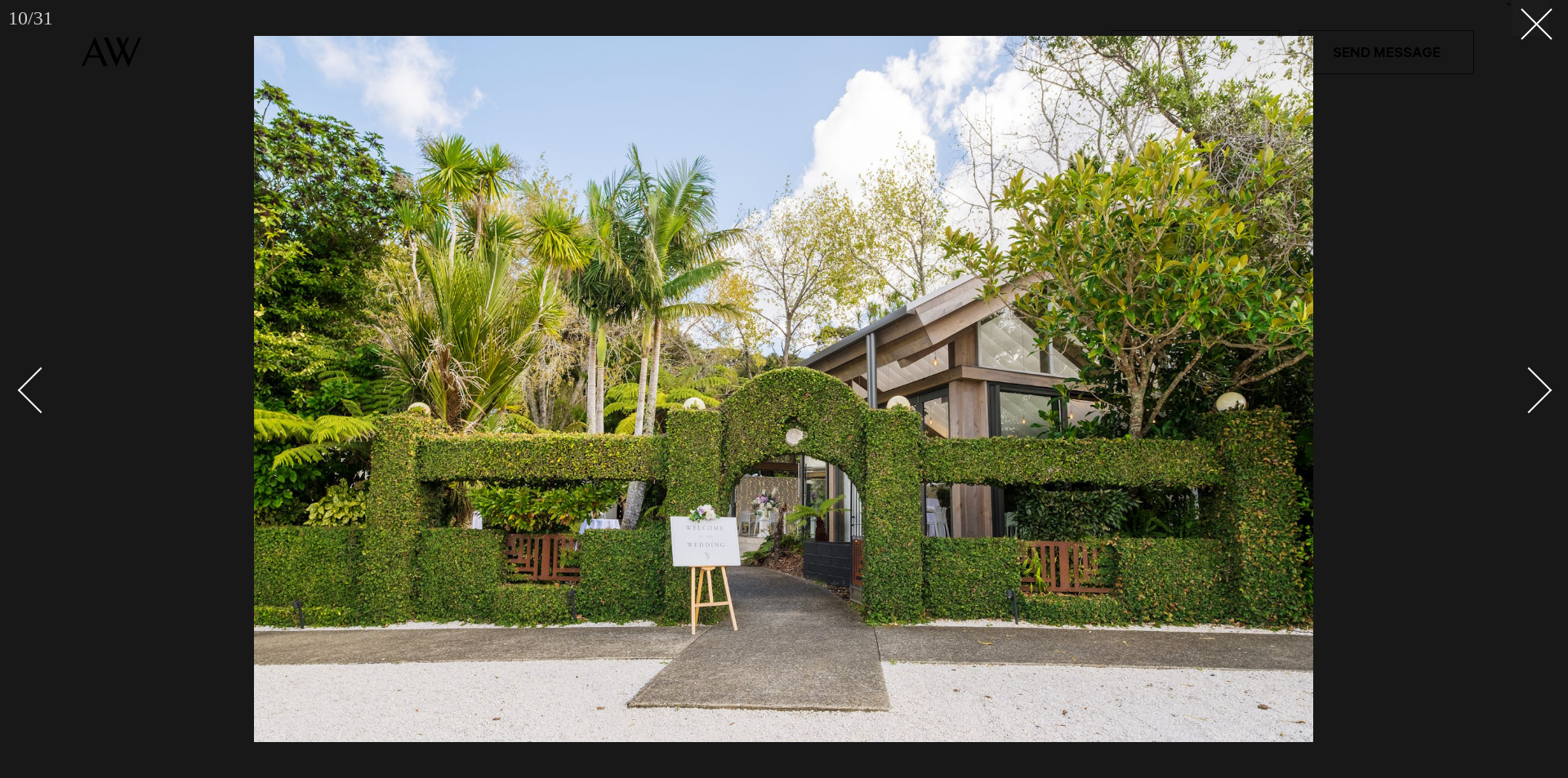
click at [1532, 395] on div "Next slide" at bounding box center [1530, 389] width 47 height 47
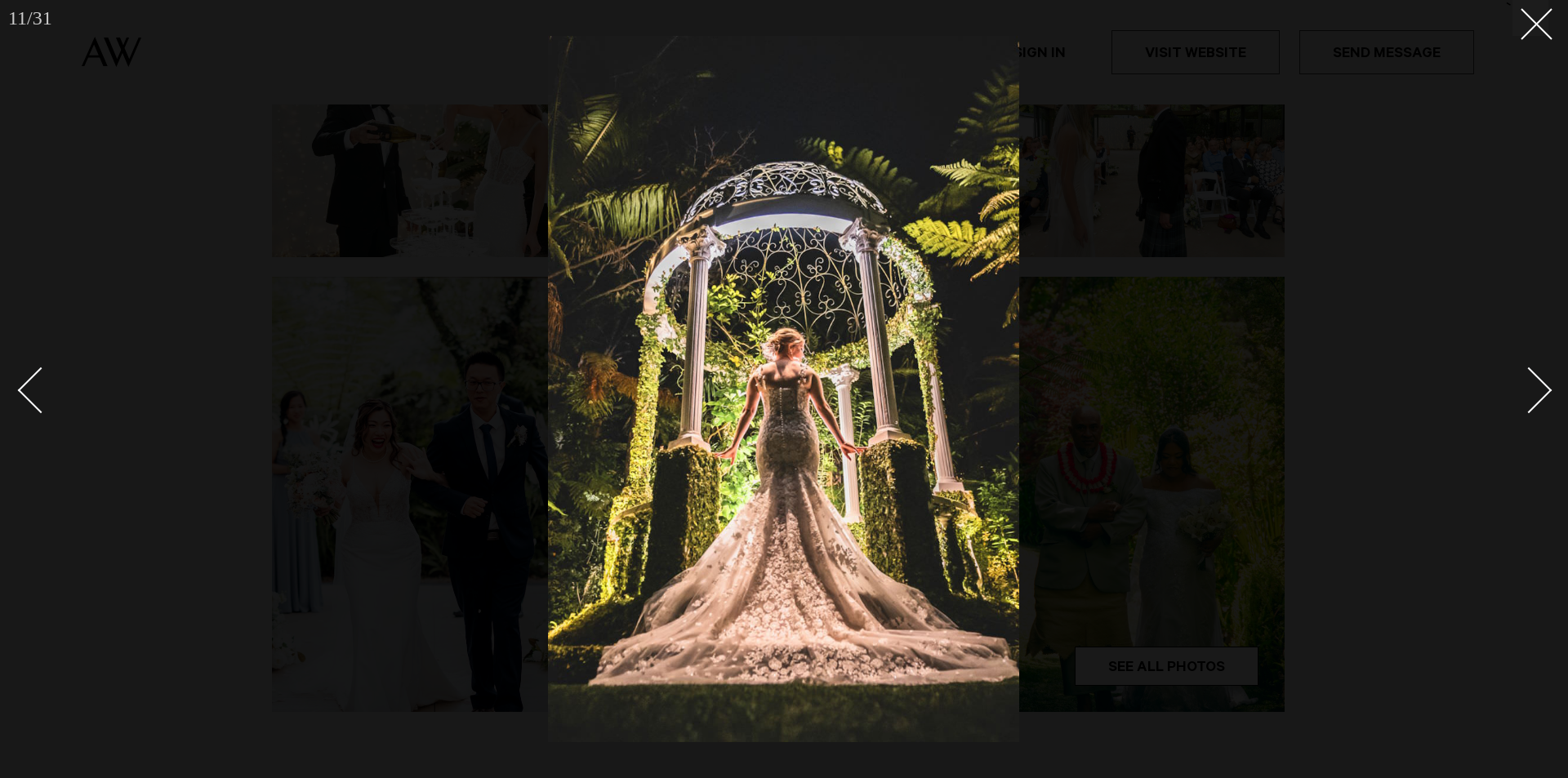
click at [1532, 395] on div "Next slide" at bounding box center [1530, 389] width 47 height 47
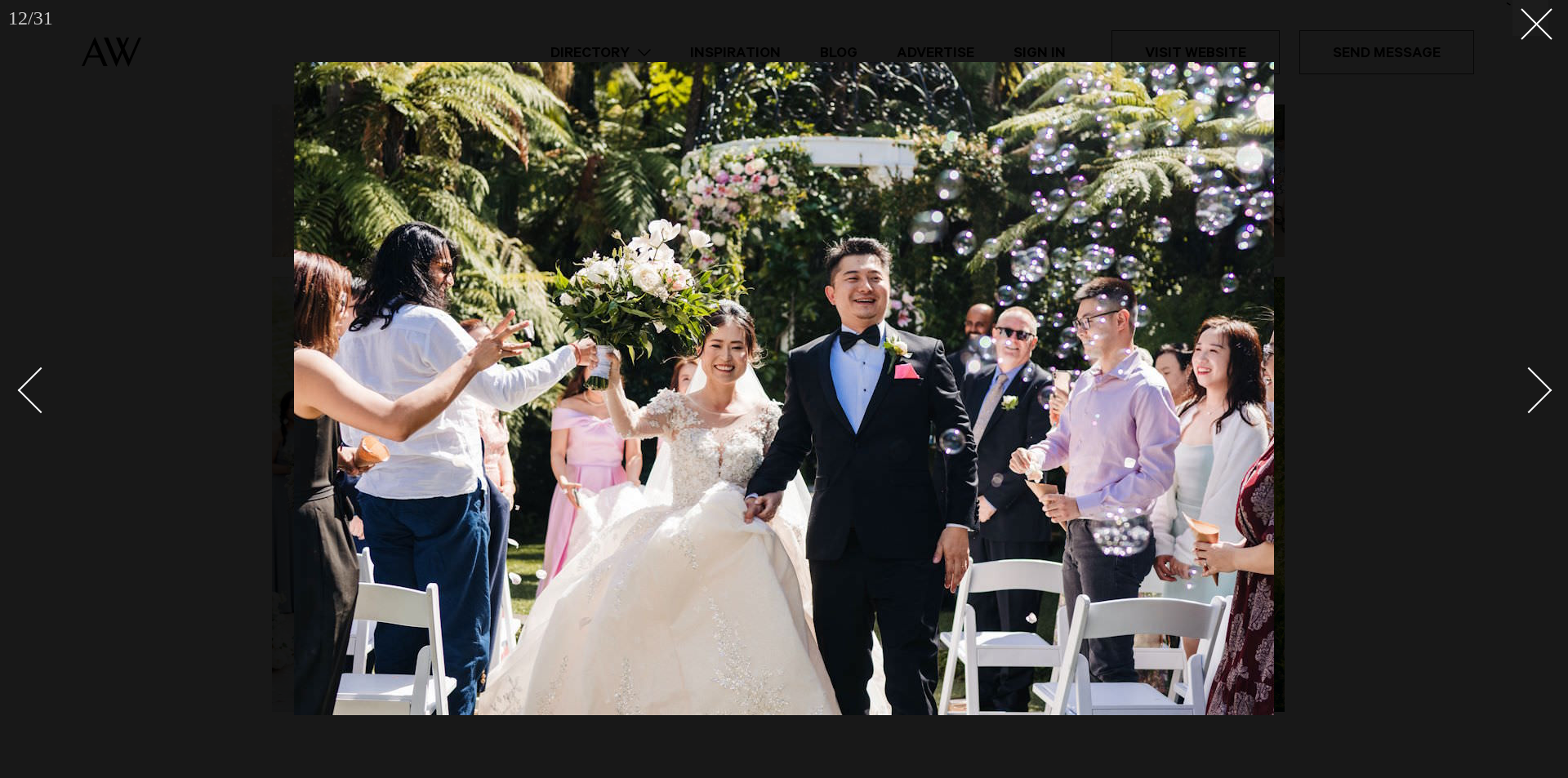
click at [1532, 395] on div "Next slide" at bounding box center [1530, 389] width 47 height 47
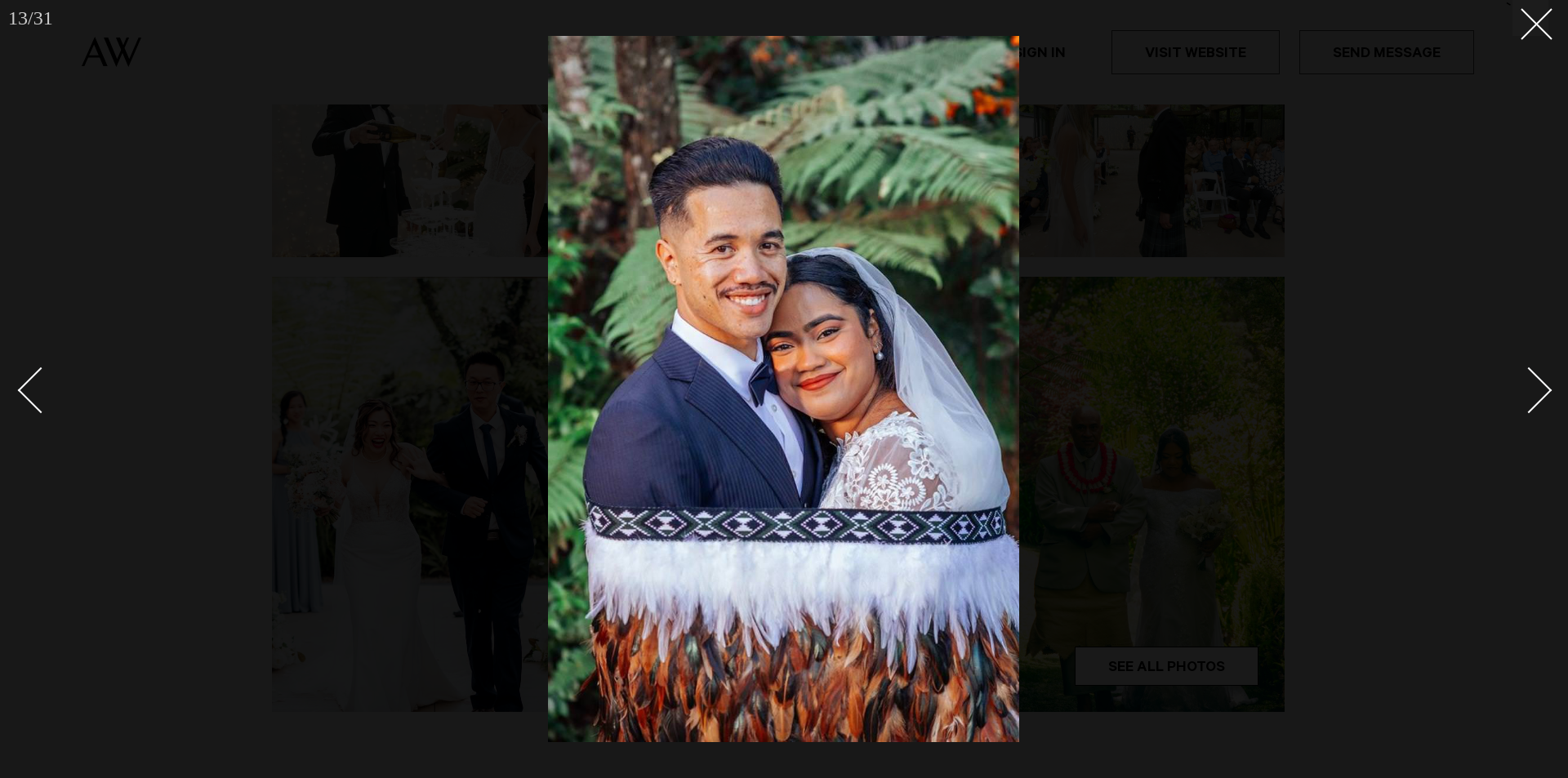
click at [1531, 384] on div "Next slide" at bounding box center [1530, 389] width 47 height 47
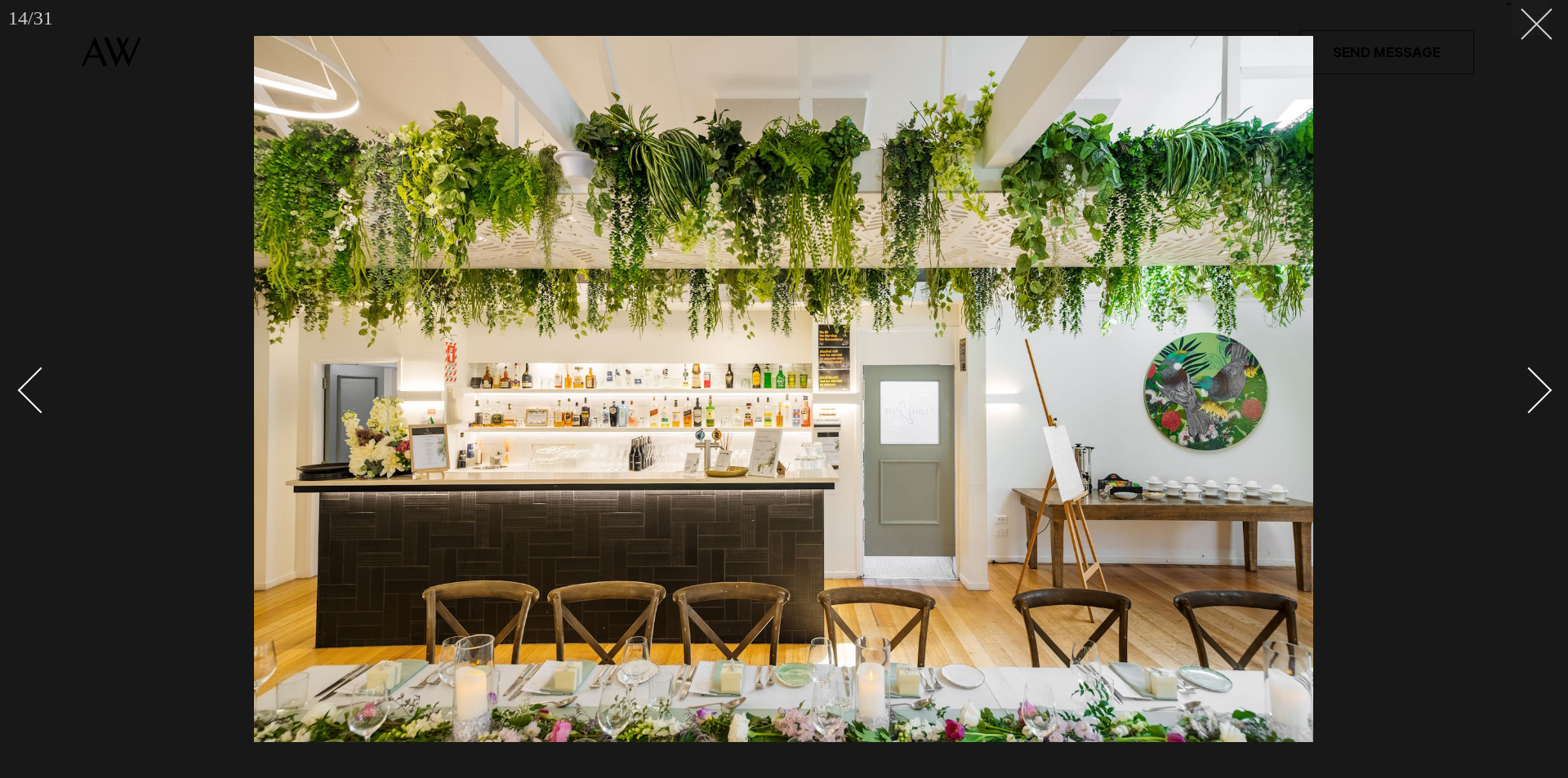
click at [1524, 33] on button at bounding box center [1530, 17] width 36 height 35
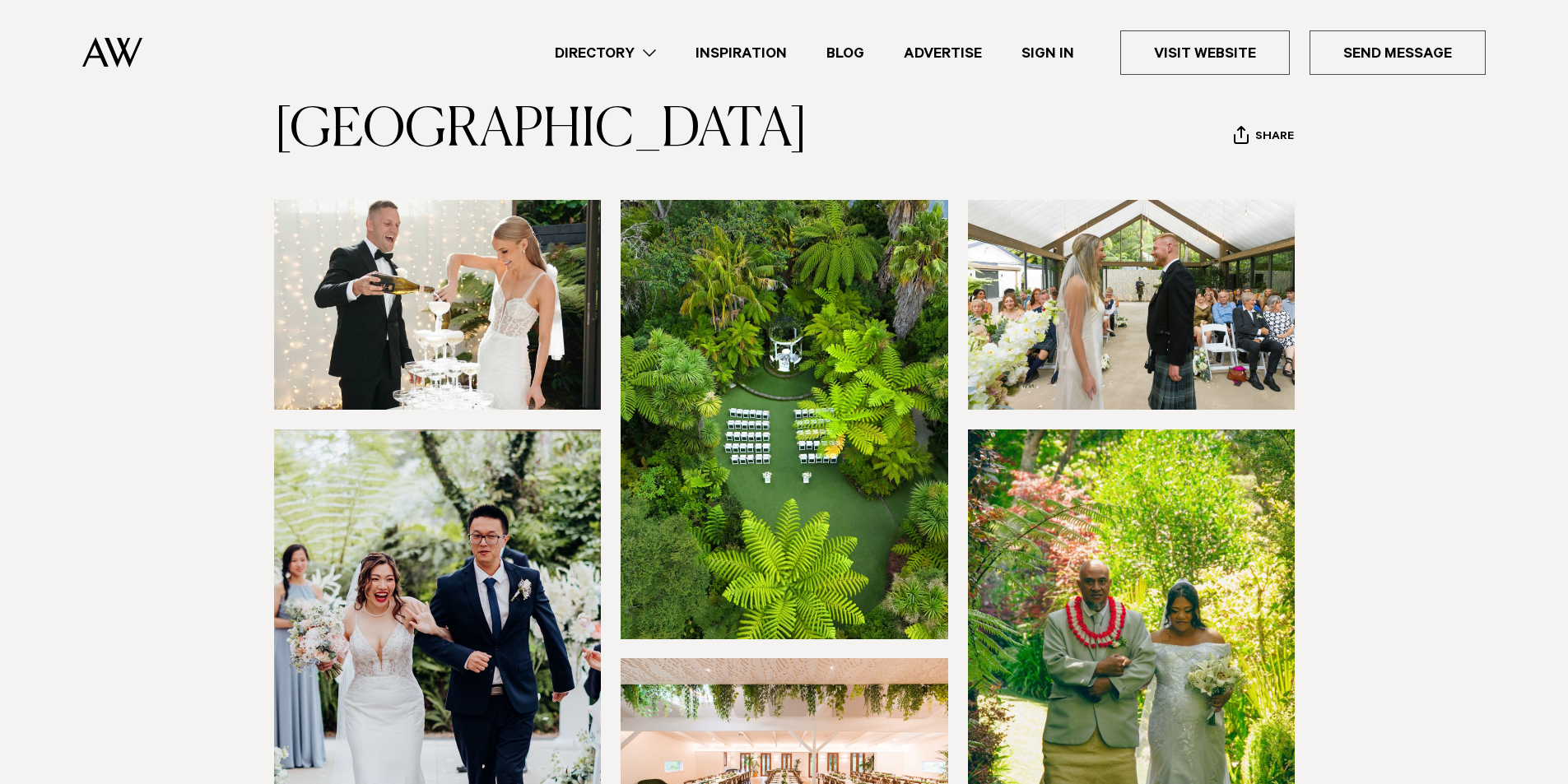
scroll to position [82, 0]
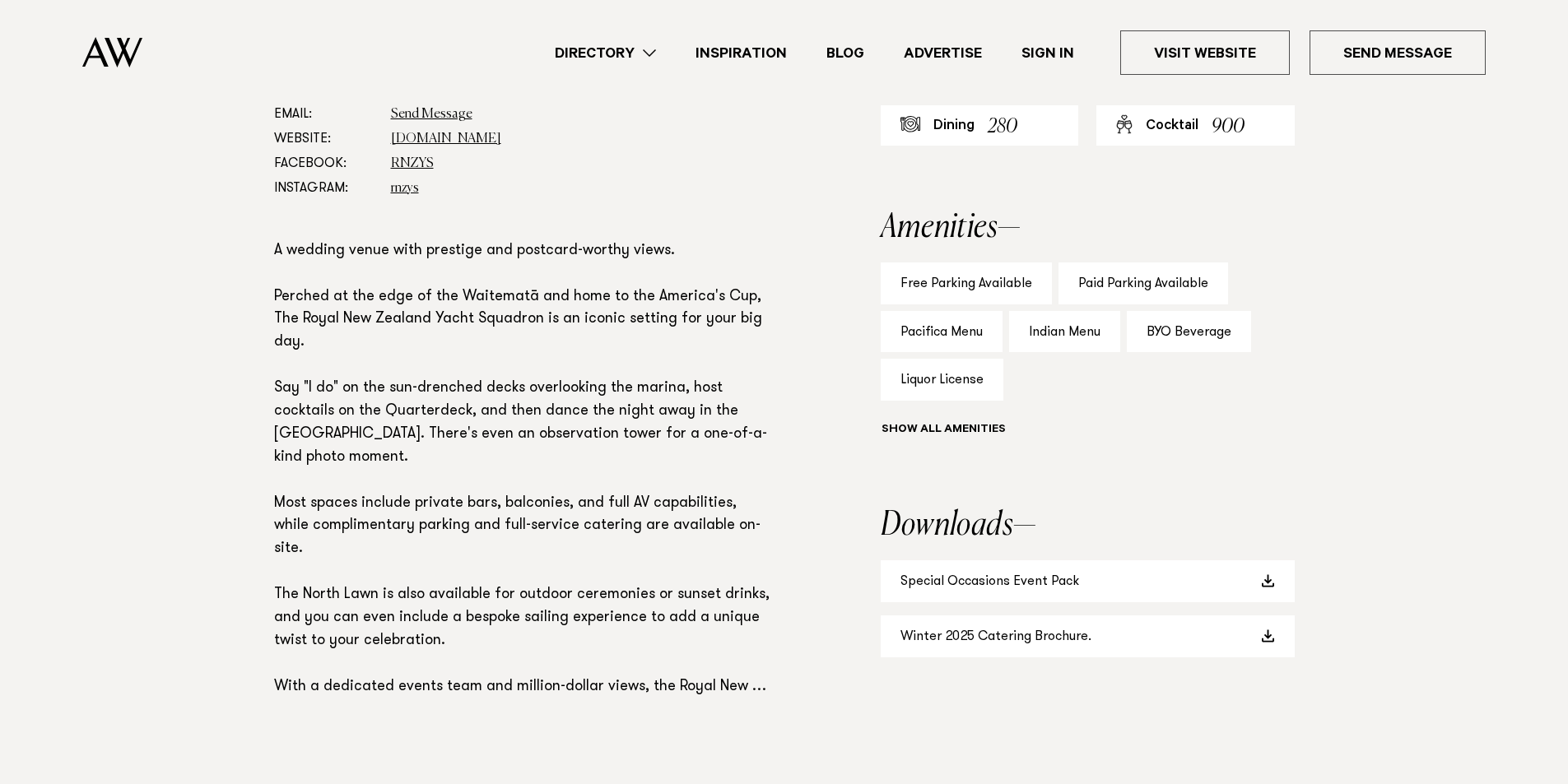
scroll to position [1070, 0]
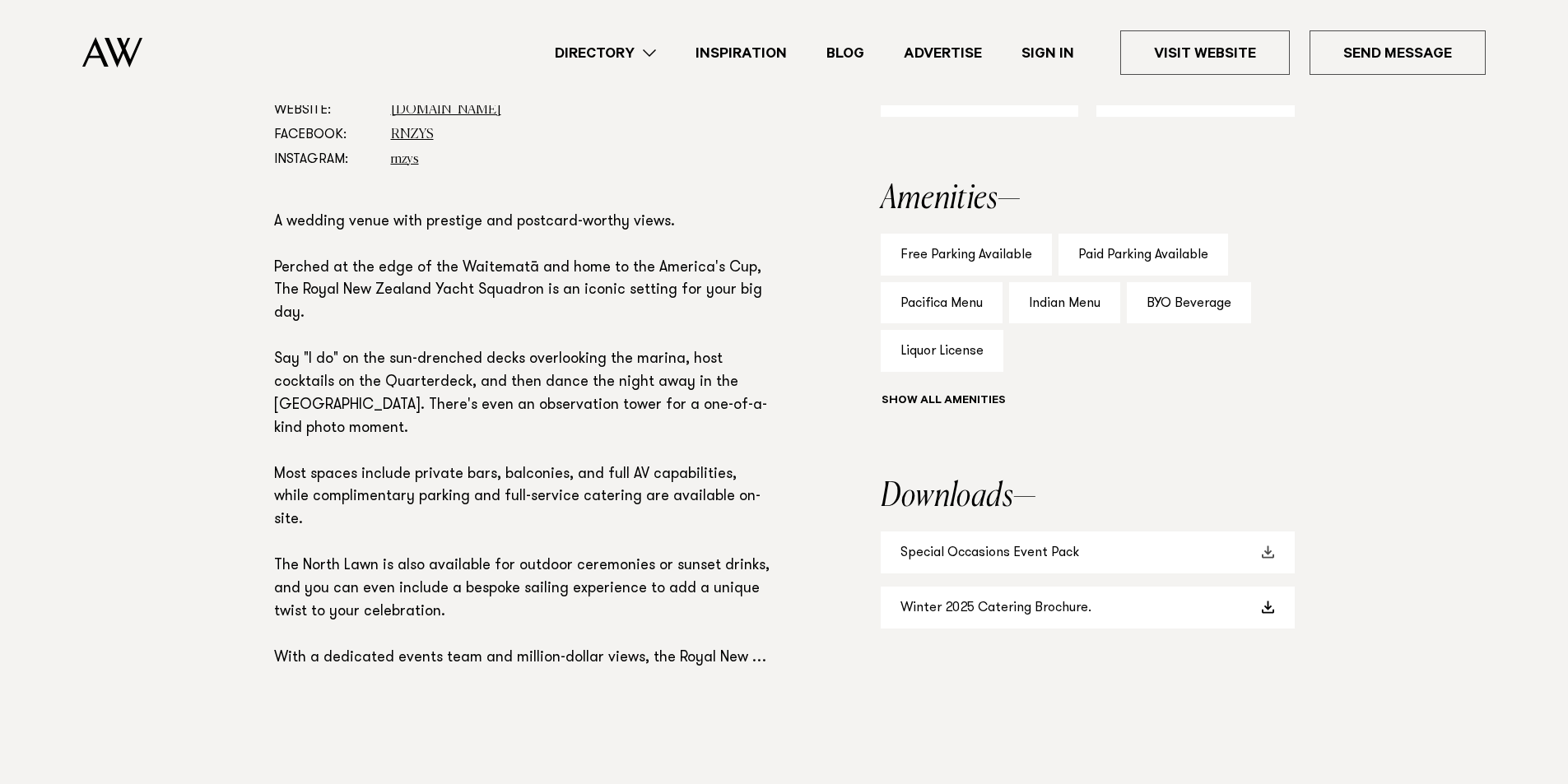
click at [983, 551] on link "Special Occasions Event Pack" at bounding box center [1088, 552] width 414 height 42
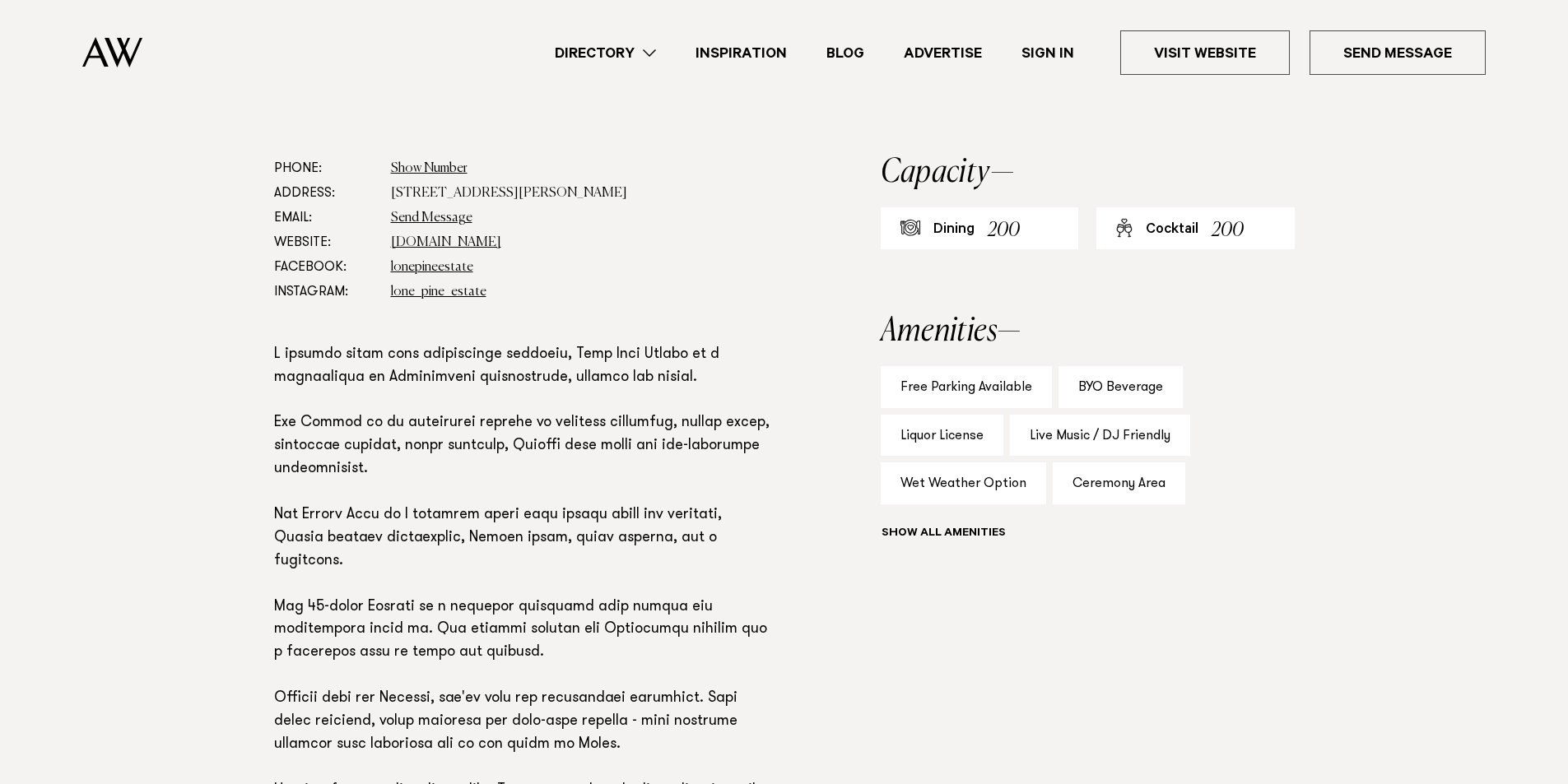
scroll to position [905, 0]
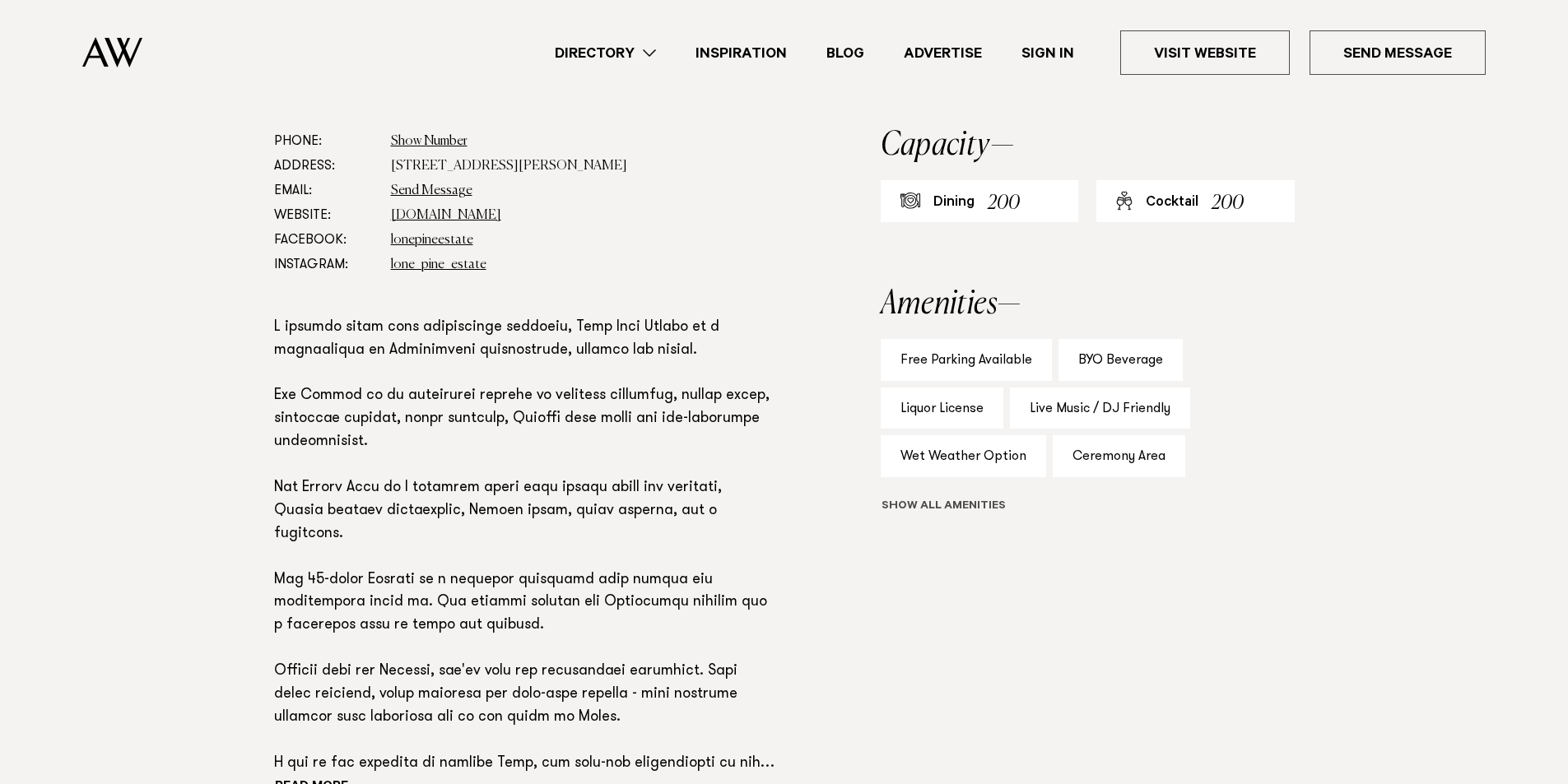
click at [934, 506] on button "Show all" at bounding box center [973, 508] width 186 height 17
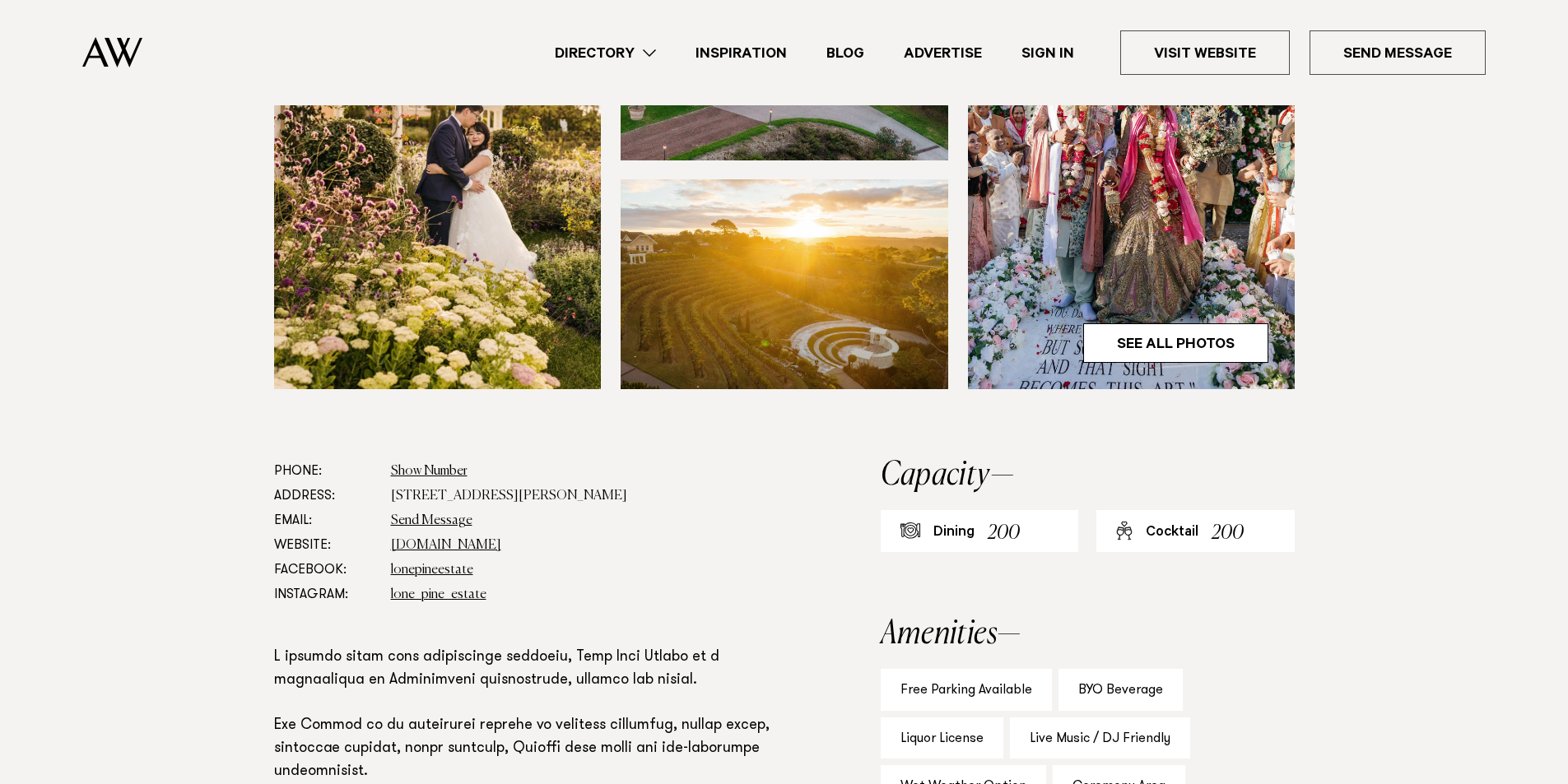
scroll to position [576, 0]
click at [1122, 337] on link "See All Photos" at bounding box center [1176, 342] width 186 height 40
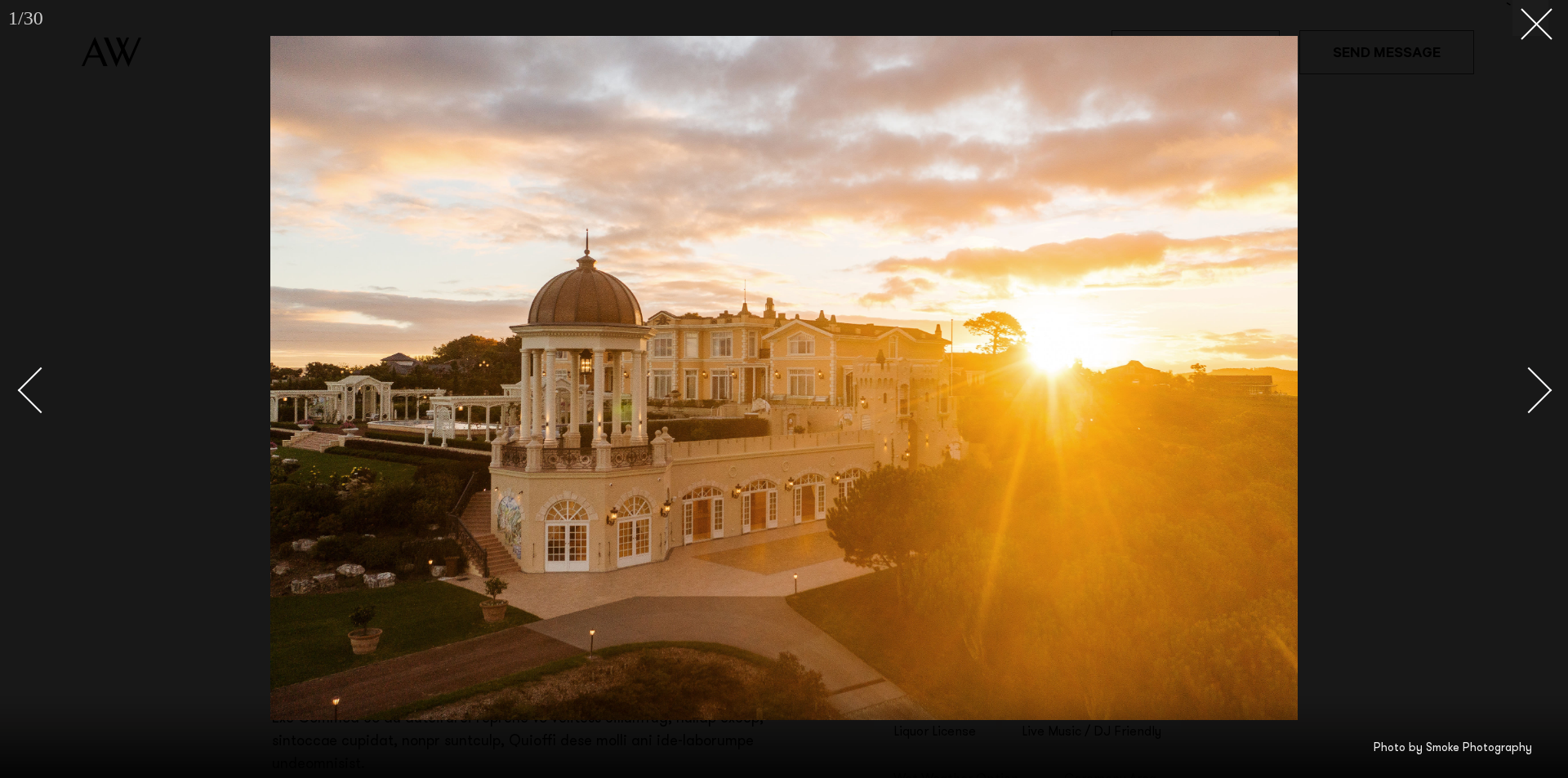
click at [1539, 390] on div "Next slide" at bounding box center [1530, 389] width 47 height 47
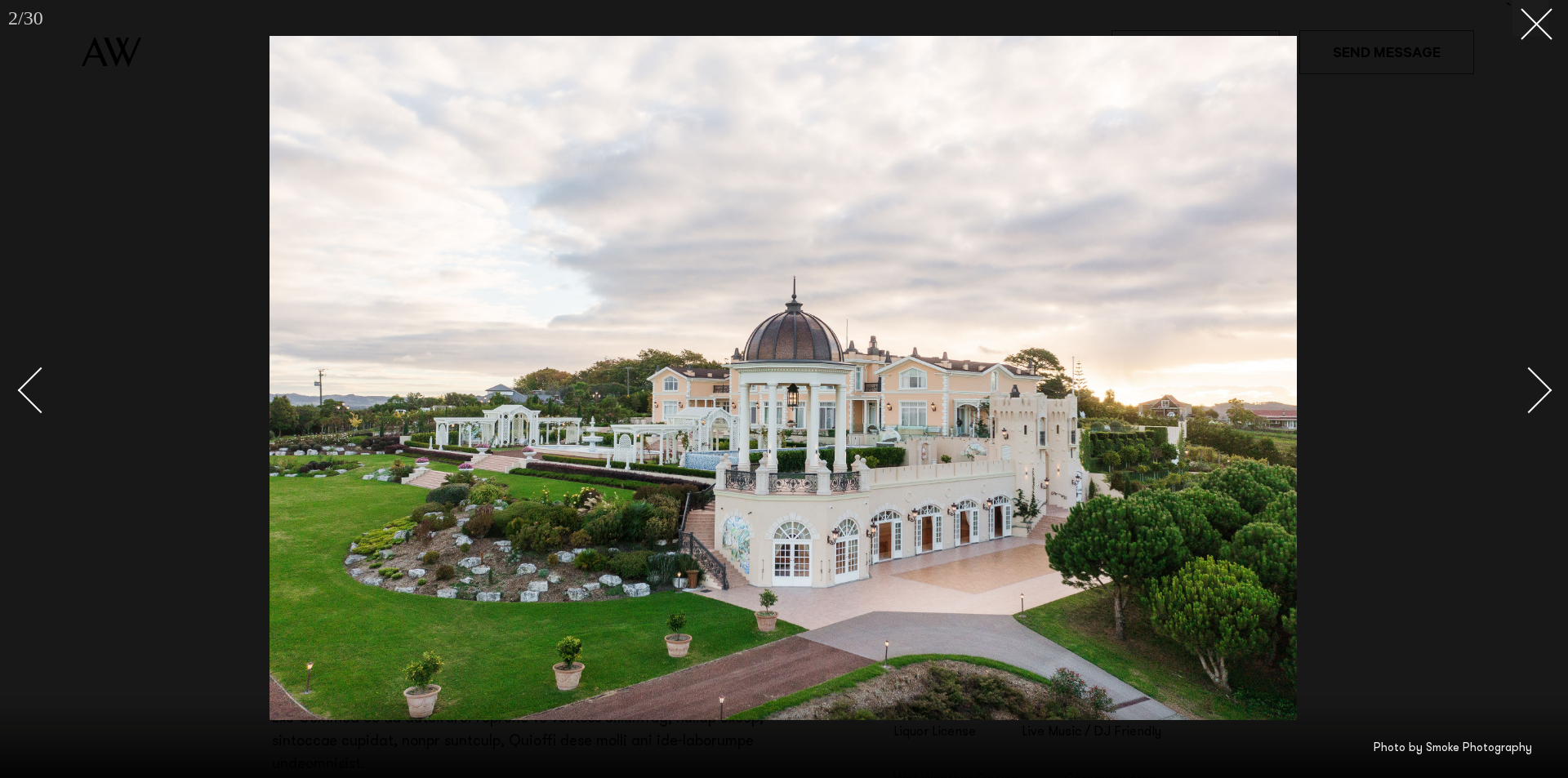
click at [1539, 390] on div "Next slide" at bounding box center [1530, 389] width 47 height 47
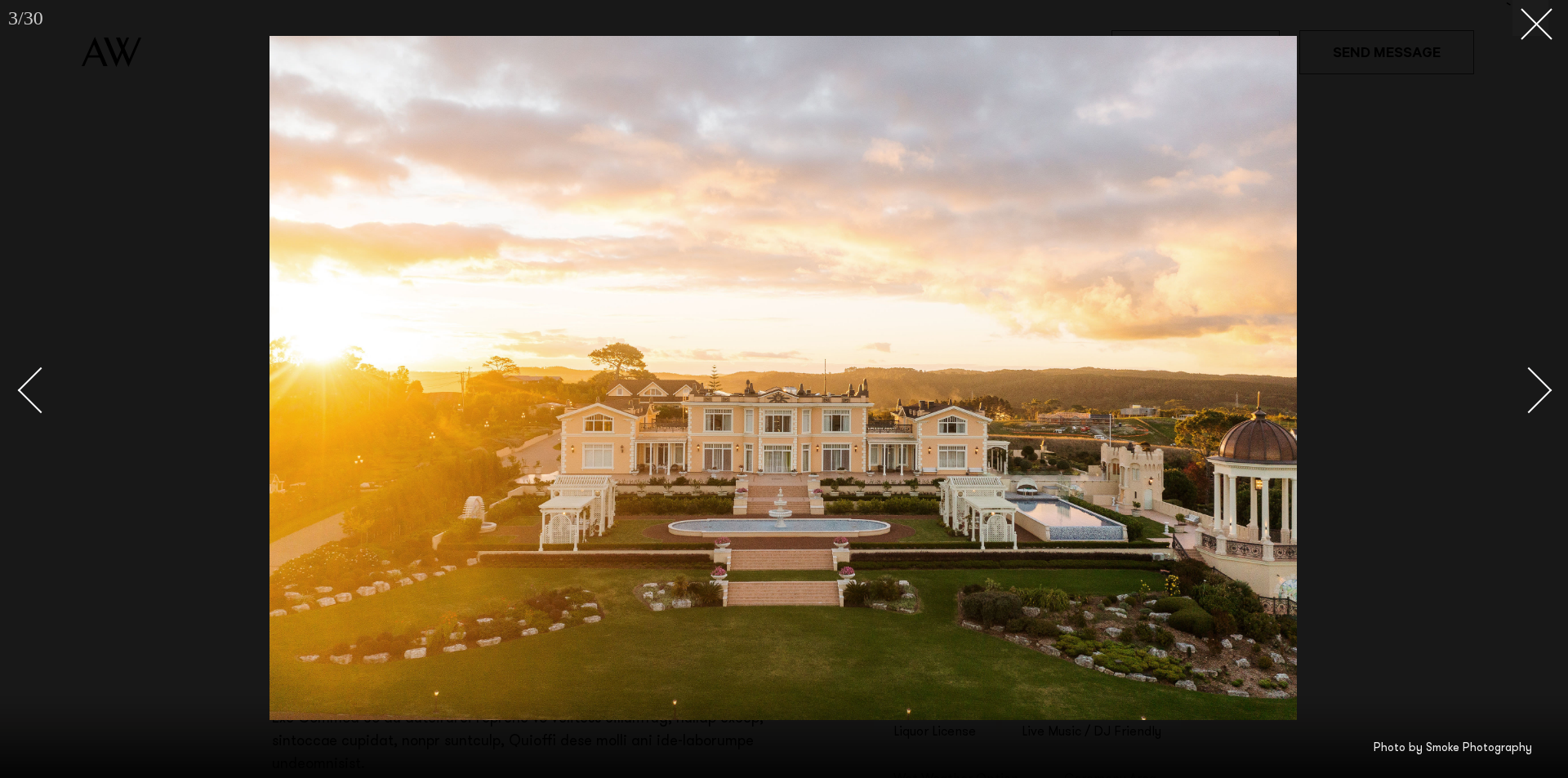
click at [1539, 390] on div "Next slide" at bounding box center [1530, 389] width 47 height 47
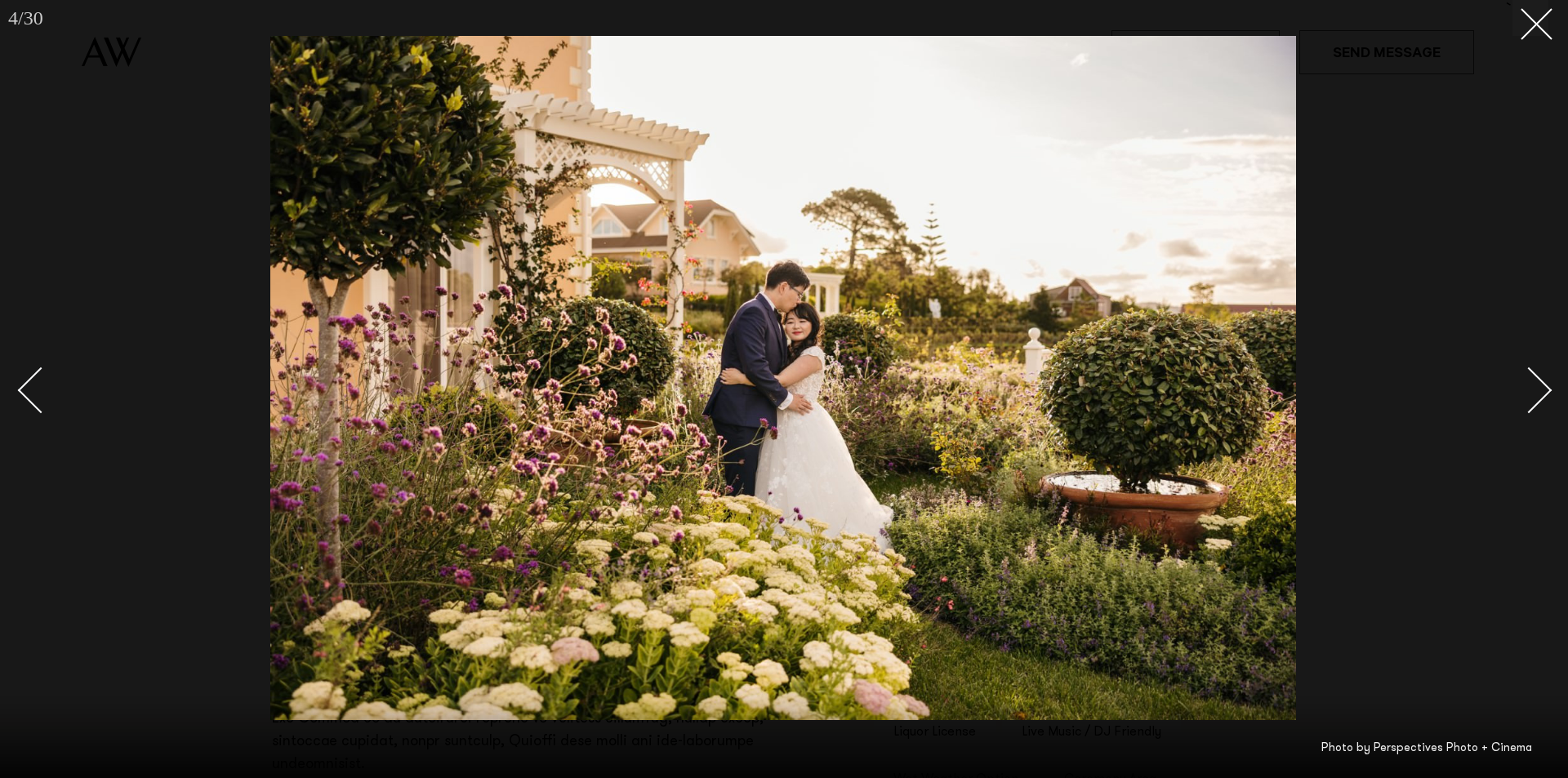
click at [1539, 390] on div "Next slide" at bounding box center [1530, 389] width 47 height 47
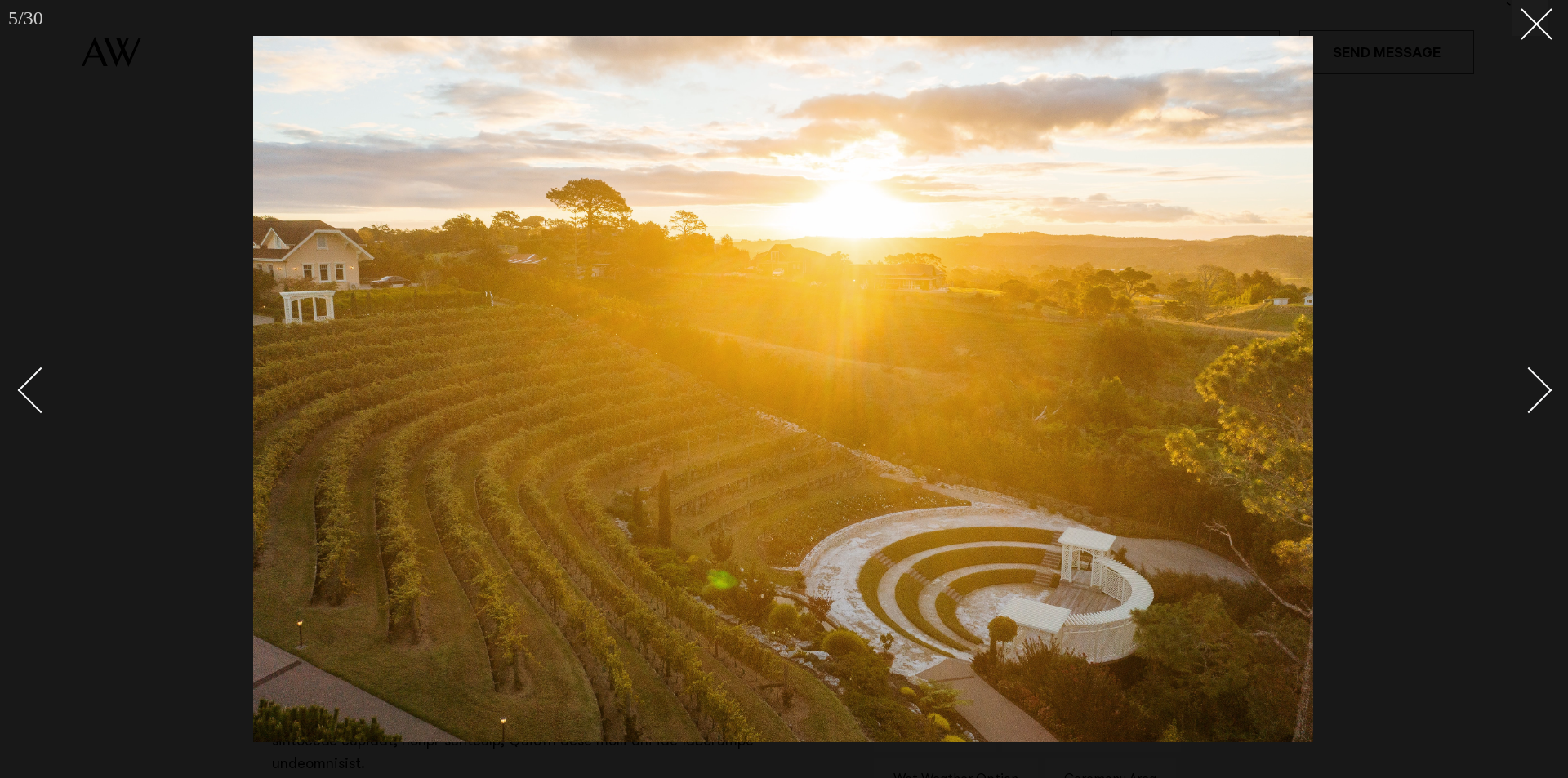
click at [1539, 390] on div "Next slide" at bounding box center [1530, 389] width 47 height 47
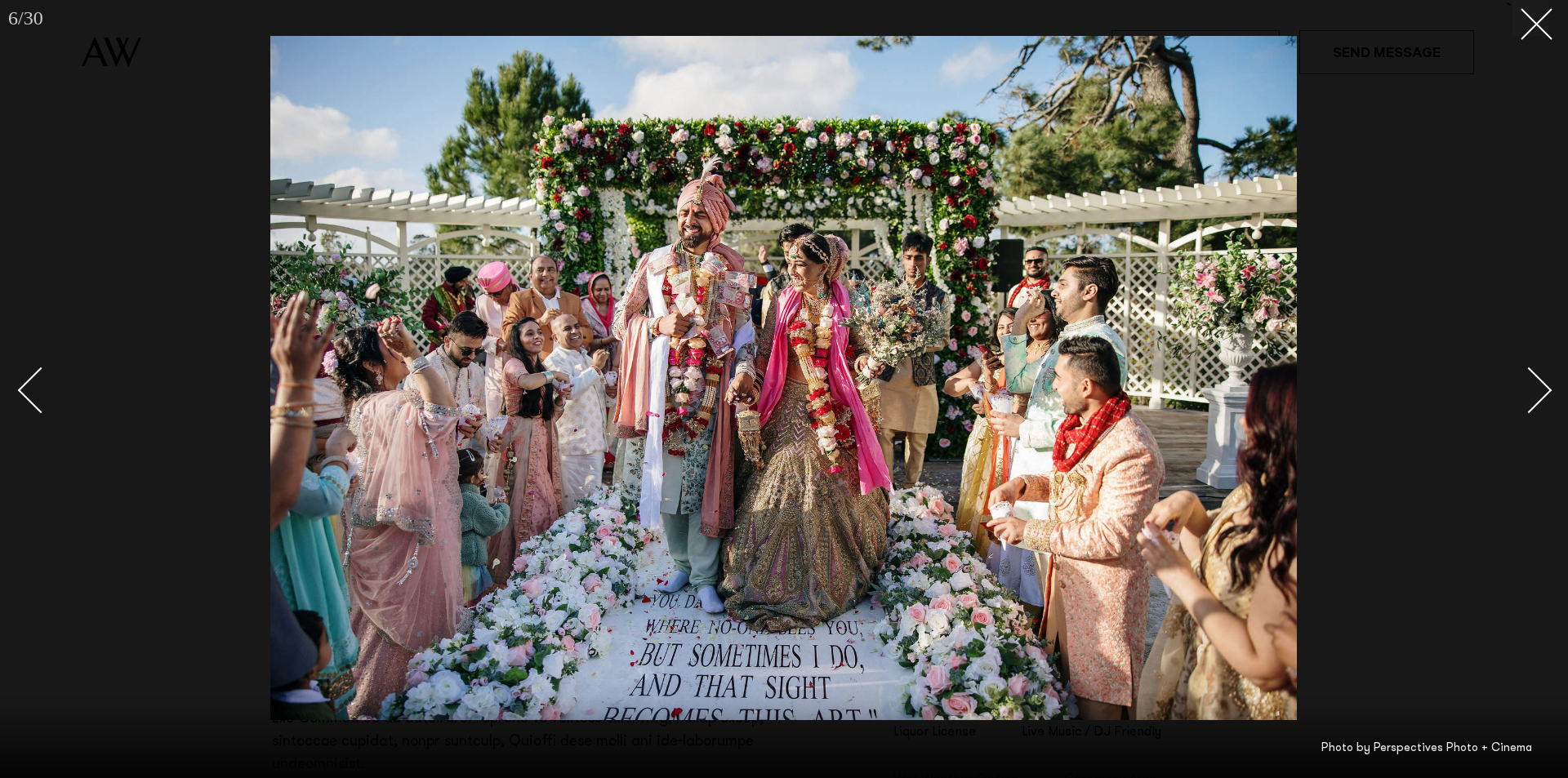
click at [1539, 390] on div "Next slide" at bounding box center [1530, 389] width 47 height 47
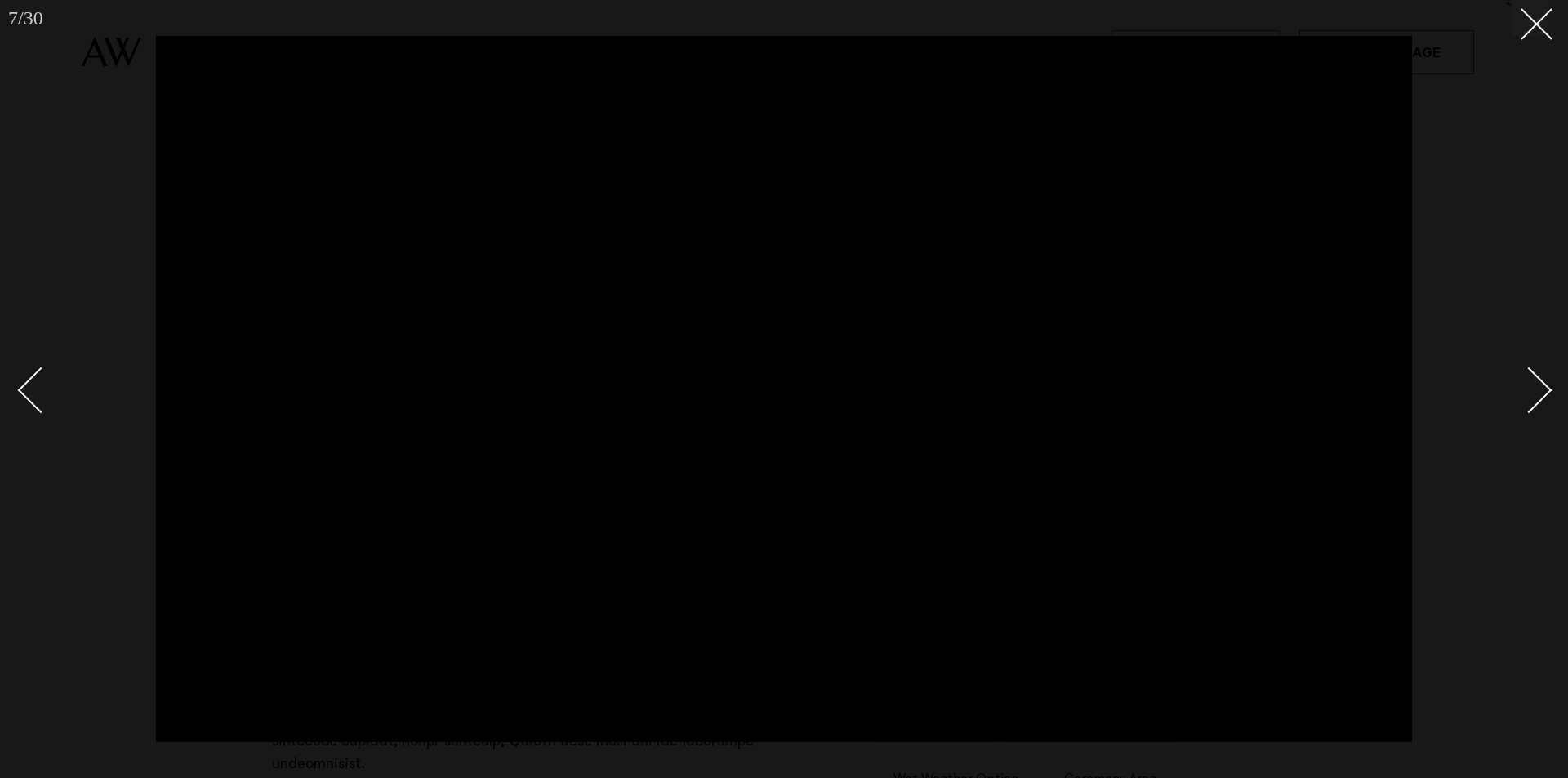
click at [1540, 390] on div "Next slide" at bounding box center [1530, 389] width 47 height 47
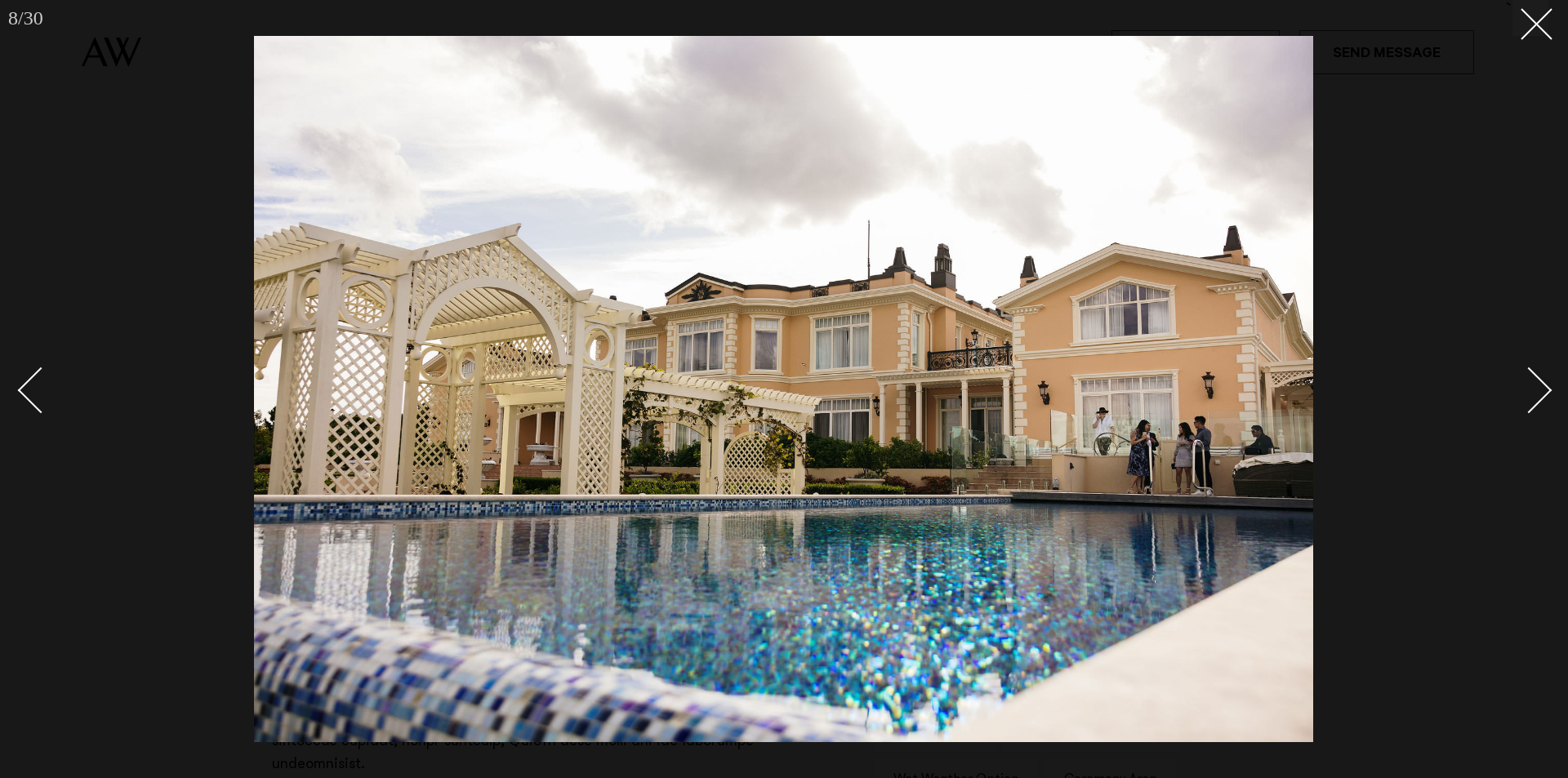
click at [1540, 390] on div "Next slide" at bounding box center [1530, 389] width 47 height 47
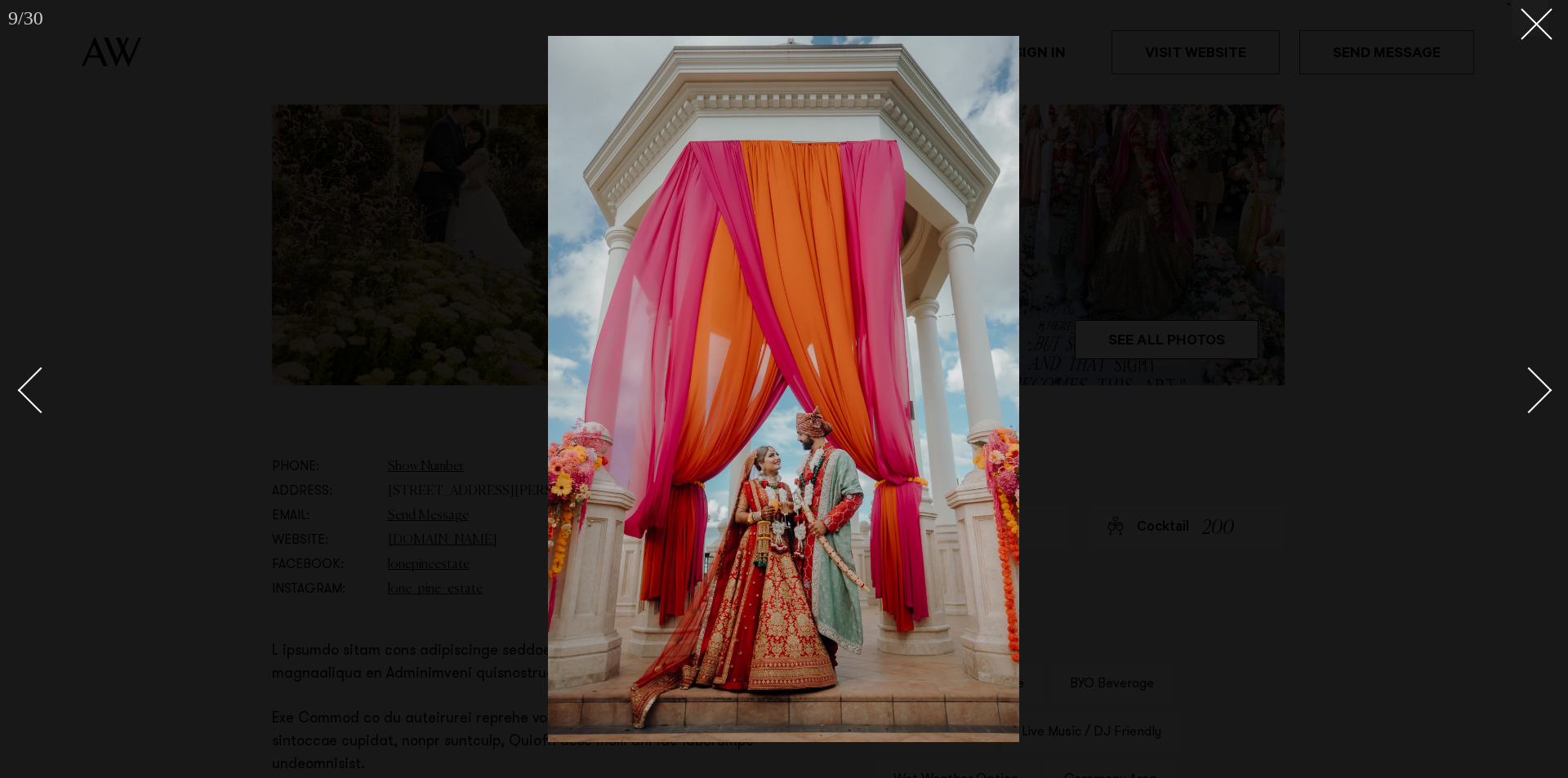
click at [1540, 390] on div "Next slide" at bounding box center [1530, 389] width 47 height 47
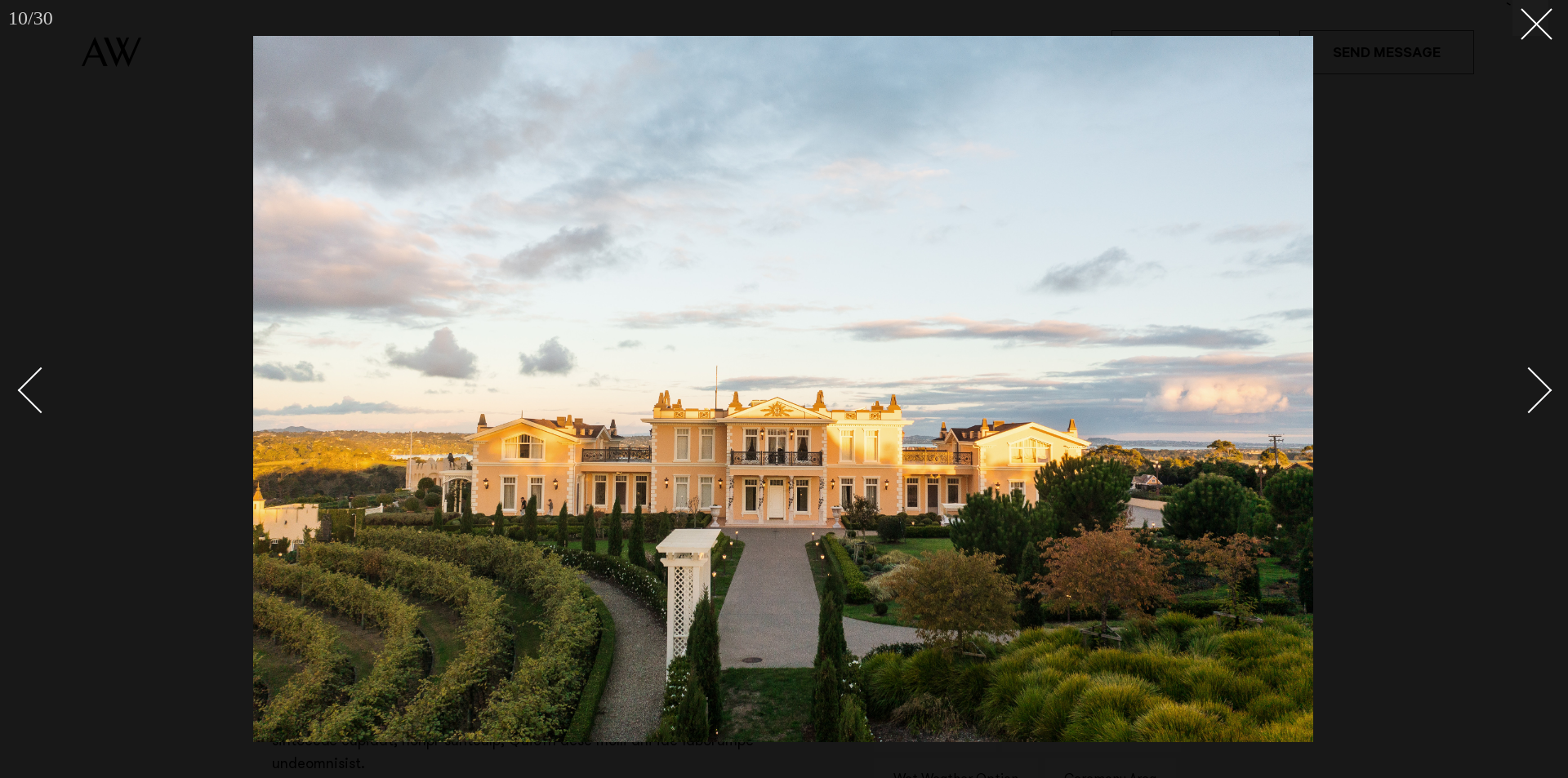
click at [1540, 390] on div "Next slide" at bounding box center [1530, 389] width 47 height 47
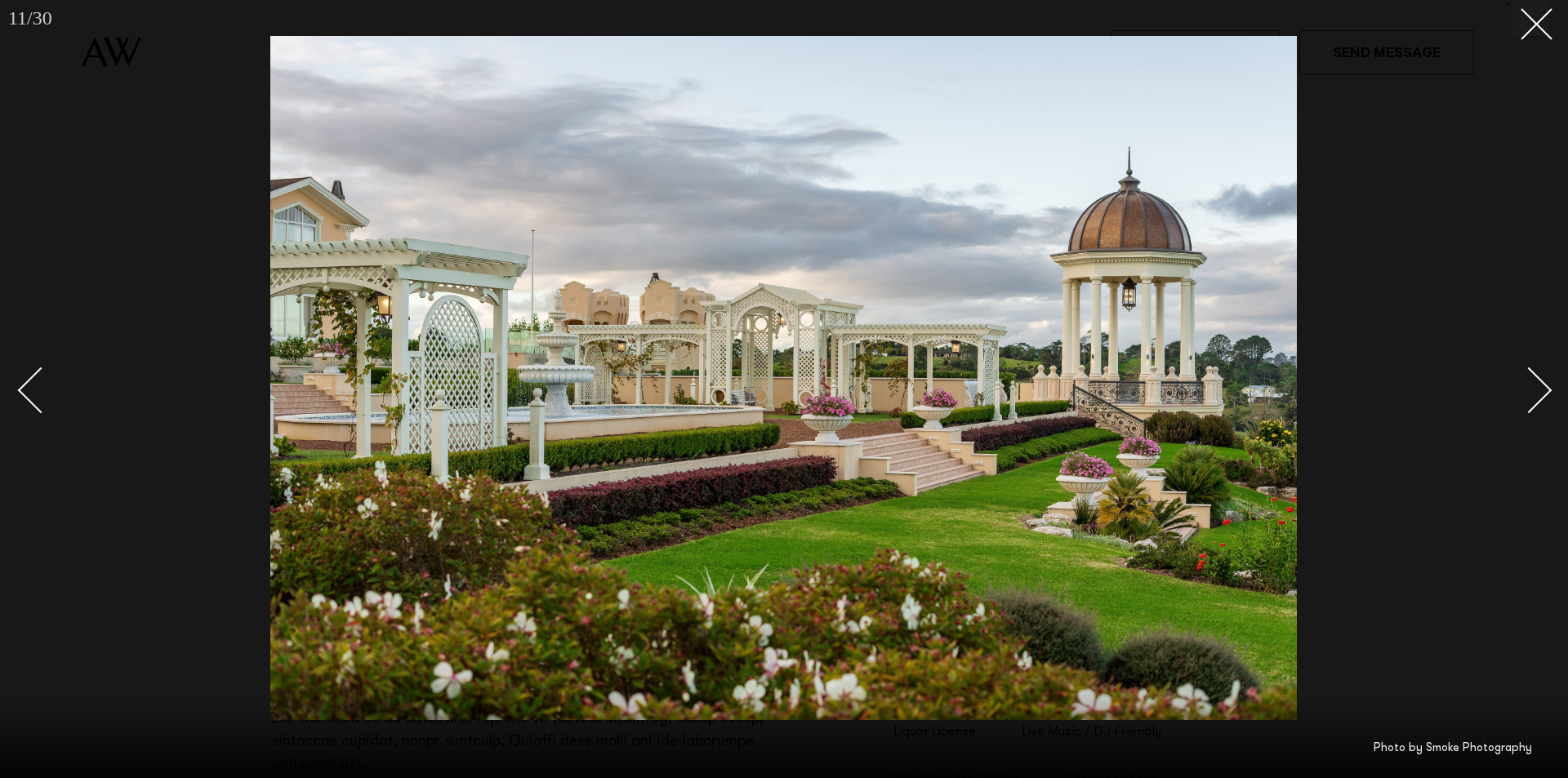
click at [1540, 390] on div "Next slide" at bounding box center [1530, 389] width 47 height 47
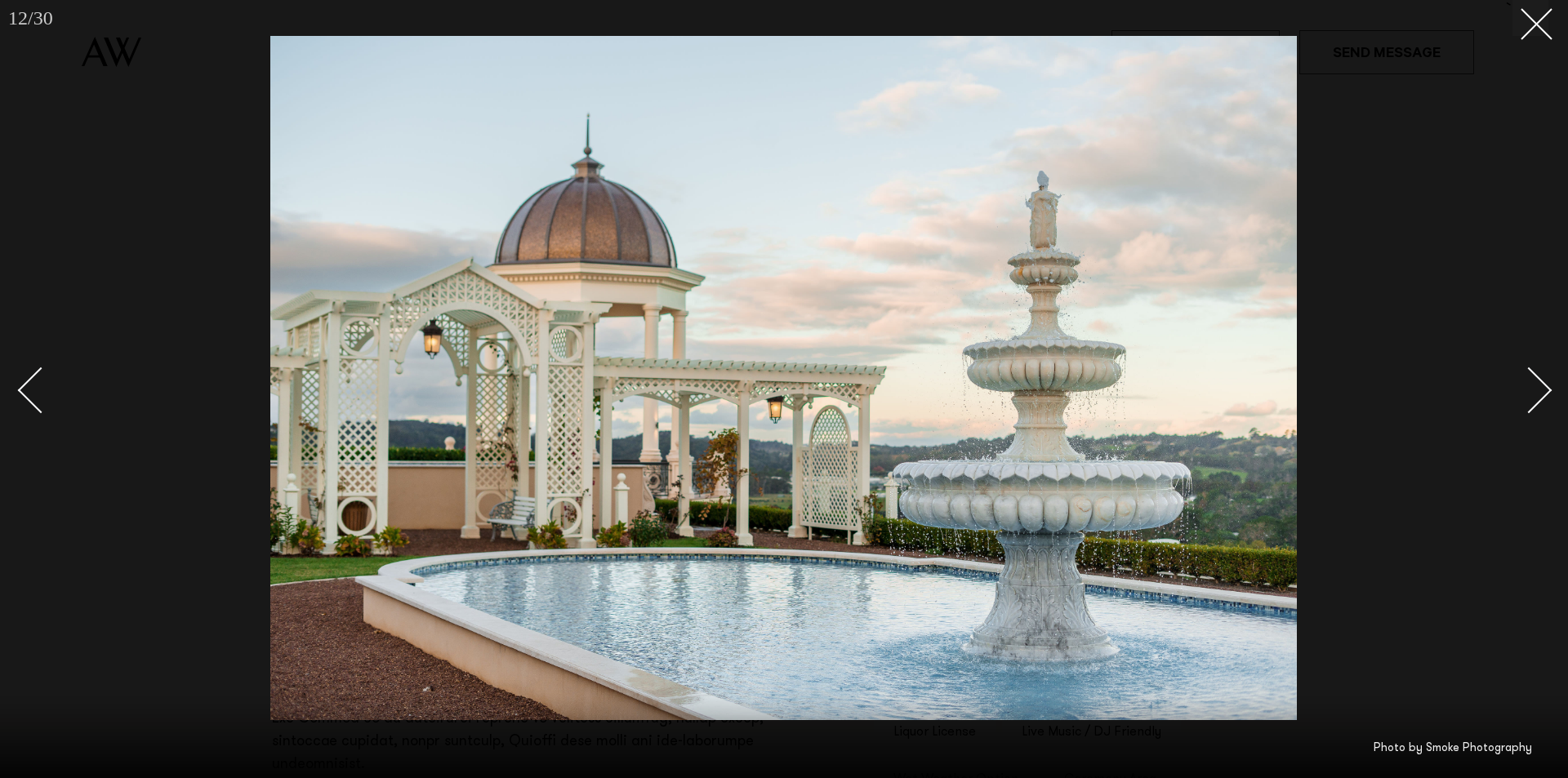
click at [1540, 390] on div "Next slide" at bounding box center [1530, 389] width 47 height 47
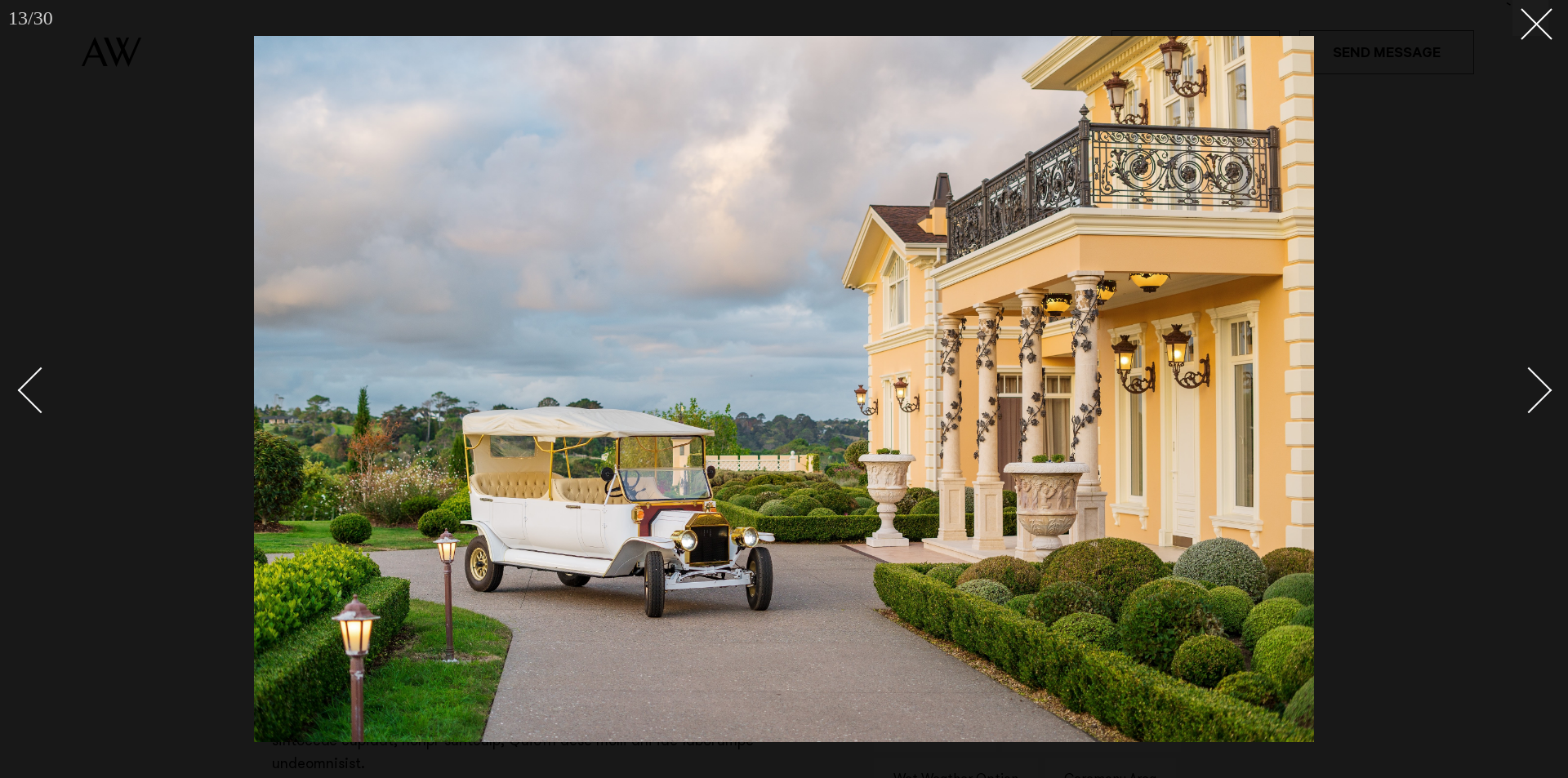
click at [1540, 390] on div "Next slide" at bounding box center [1530, 389] width 47 height 47
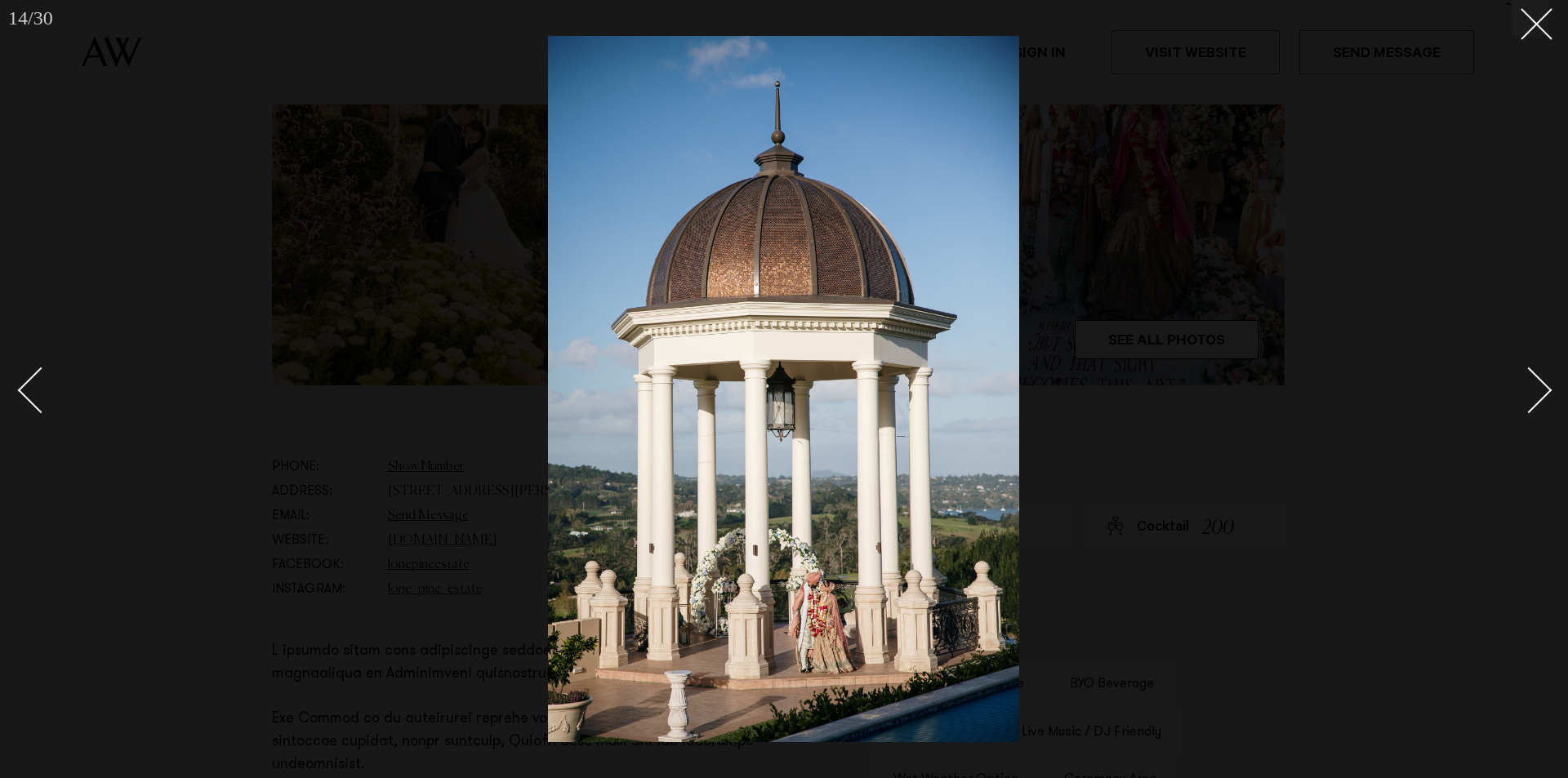
click at [1540, 390] on div "Next slide" at bounding box center [1530, 389] width 47 height 47
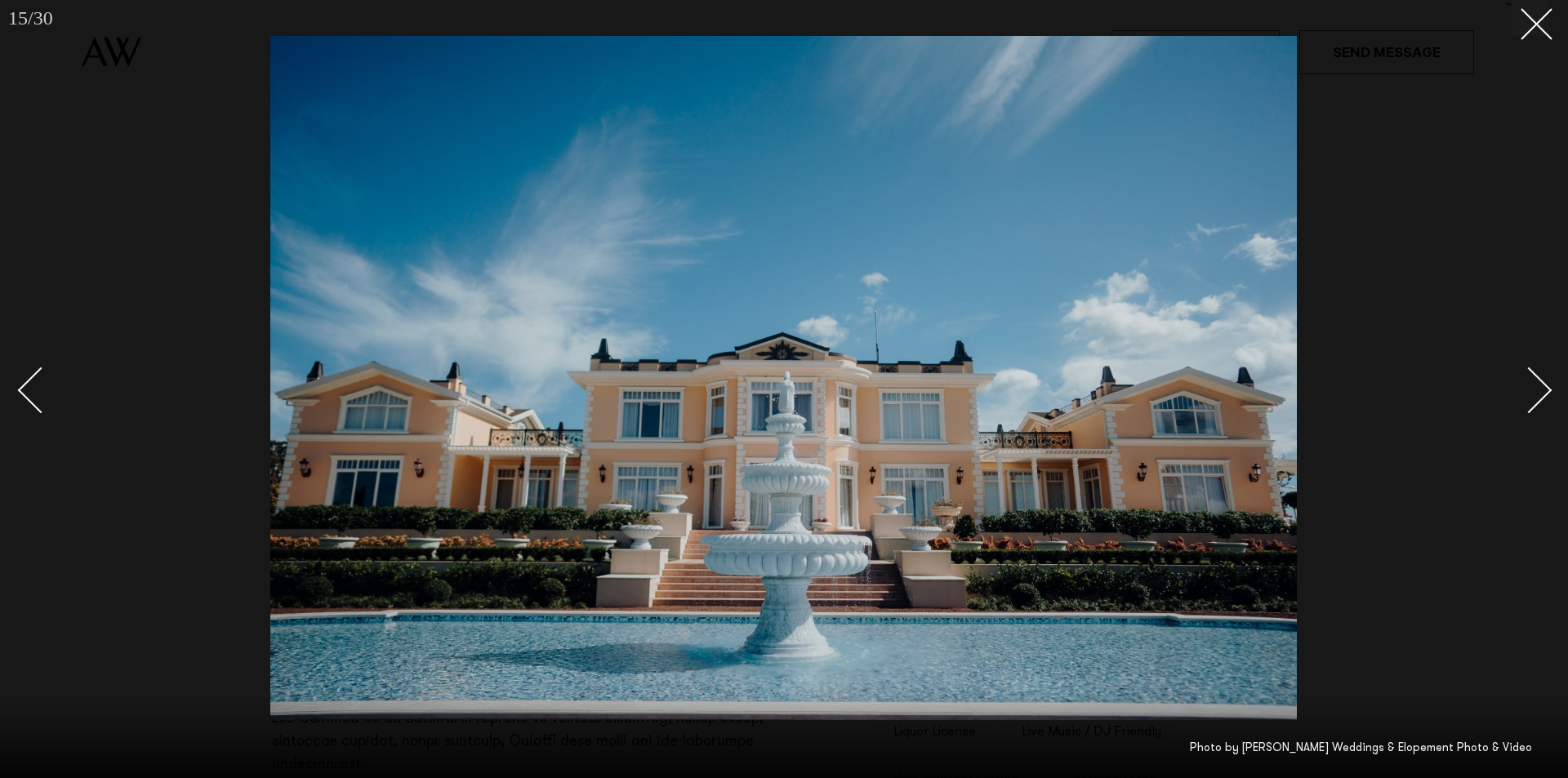
click at [1540, 390] on div "Next slide" at bounding box center [1530, 389] width 47 height 47
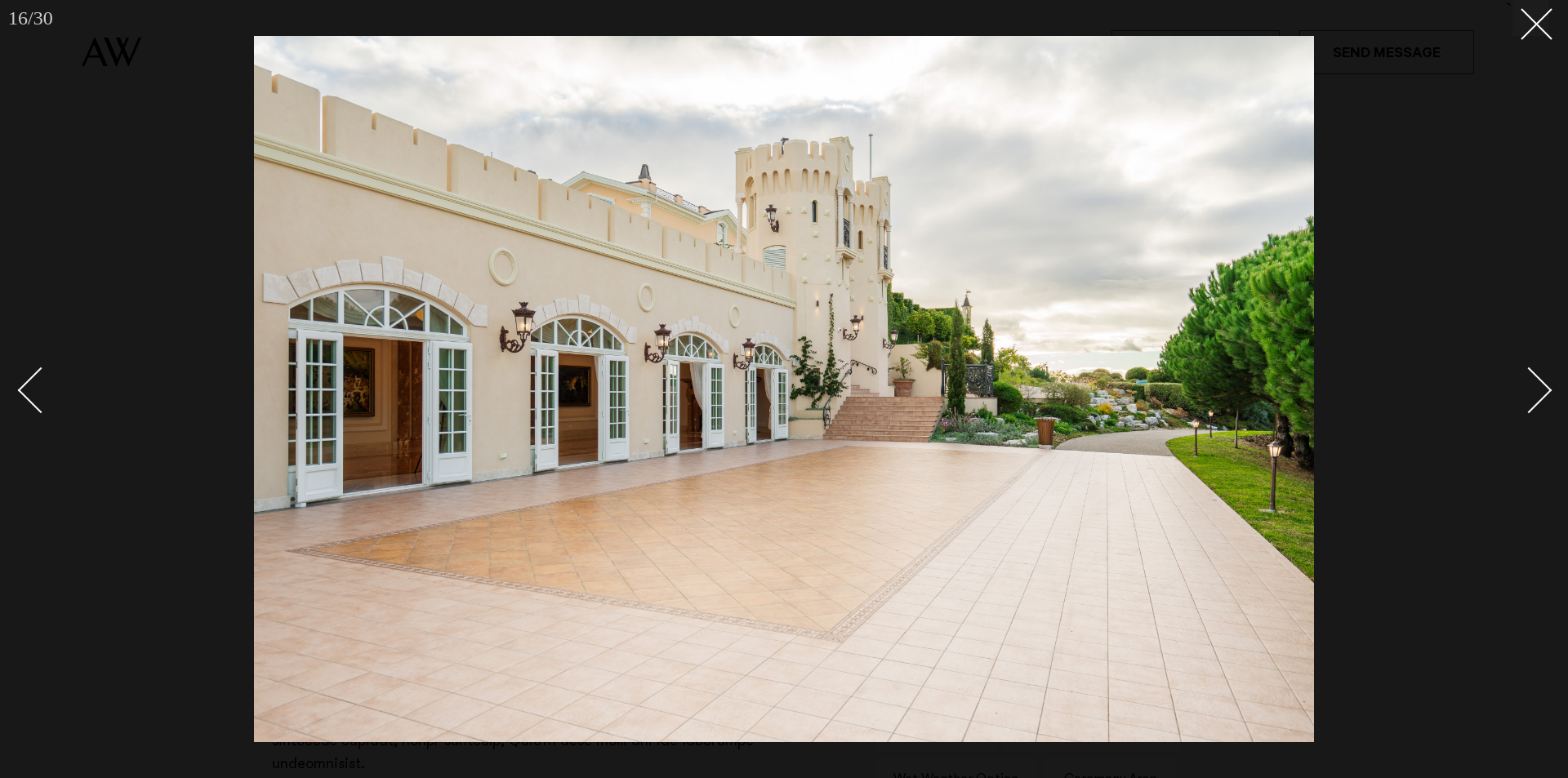
click at [1540, 390] on div "Next slide" at bounding box center [1530, 389] width 47 height 47
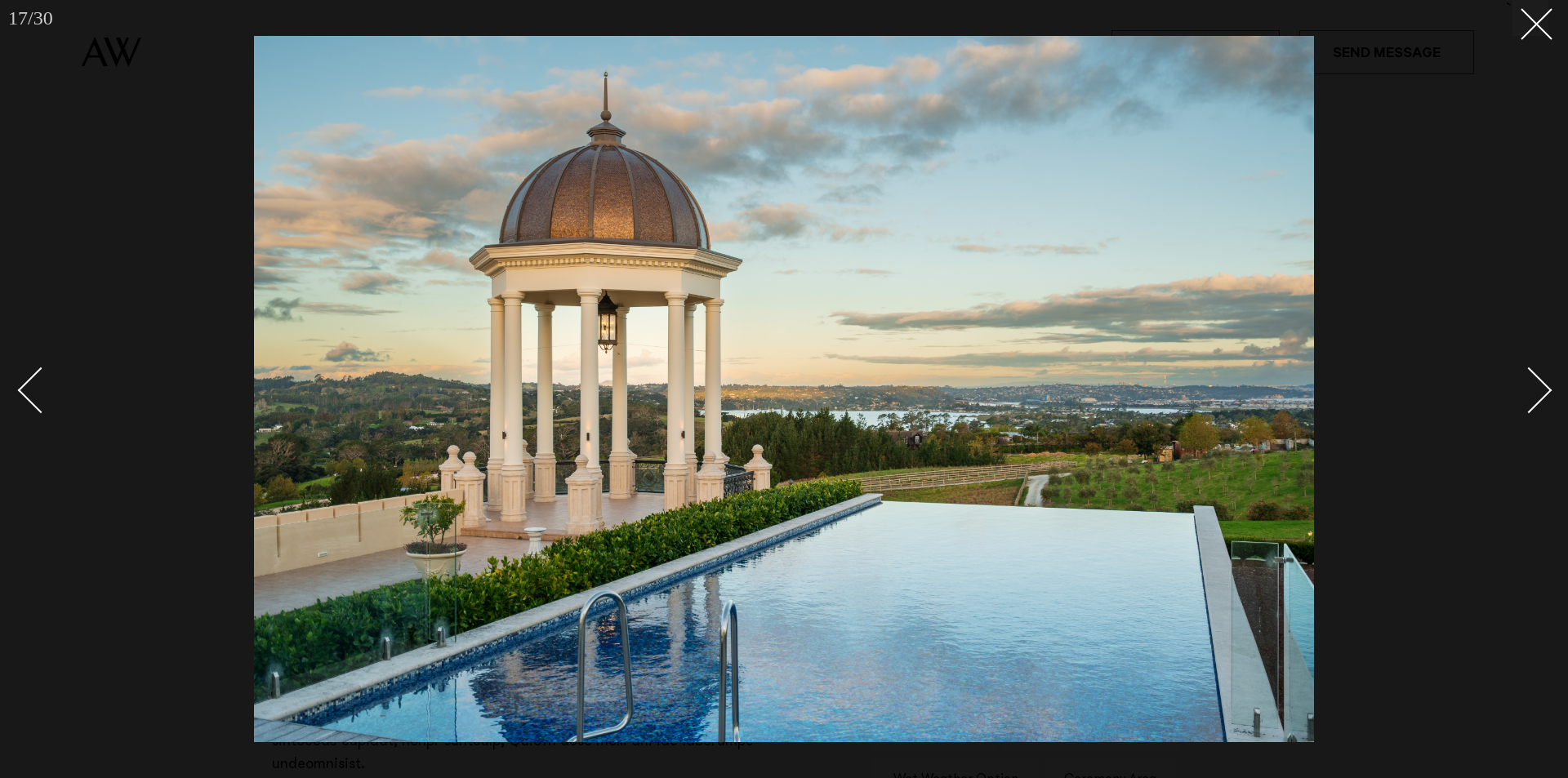
click at [1540, 390] on div "Next slide" at bounding box center [1530, 389] width 47 height 47
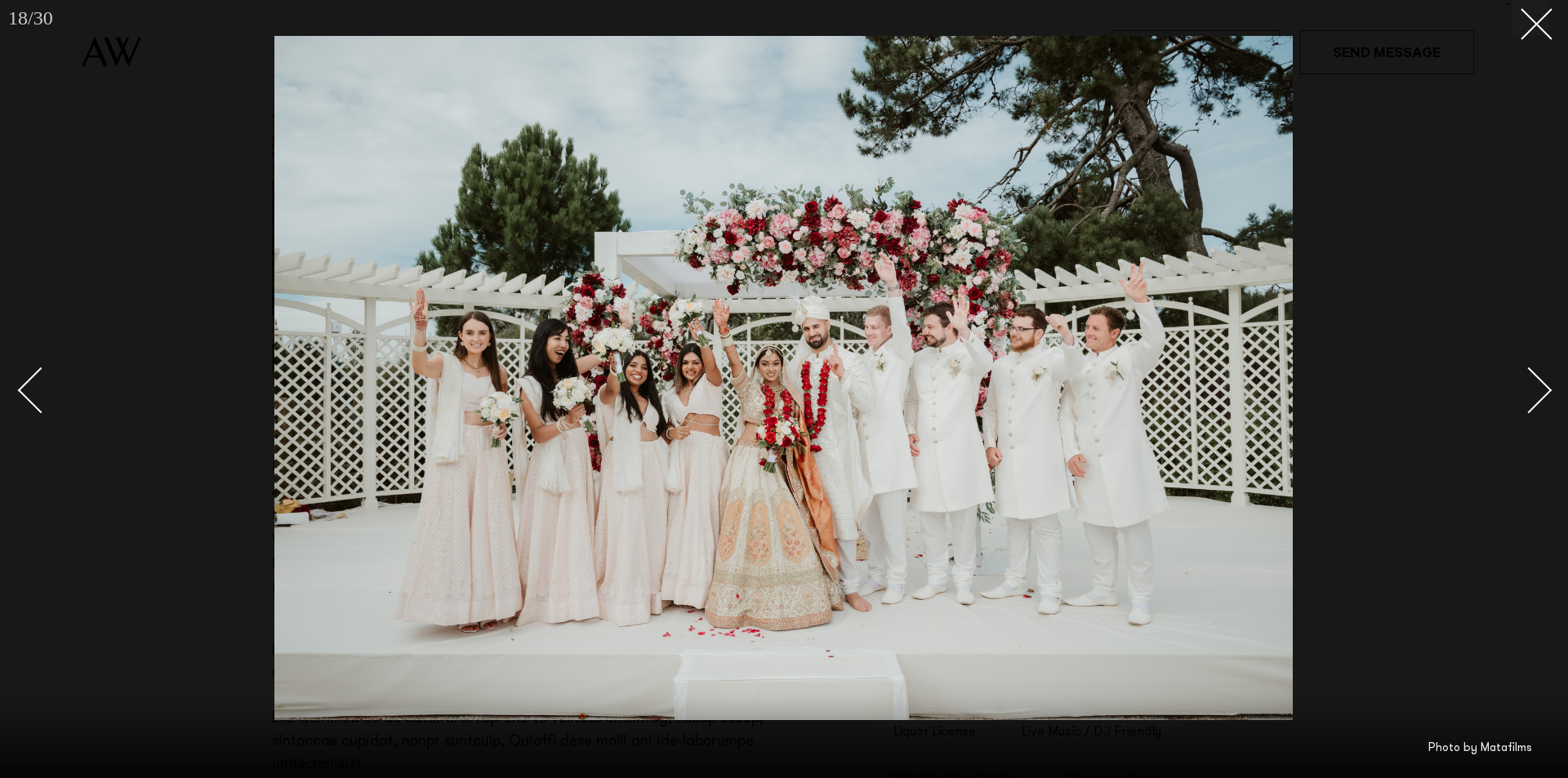
click at [1540, 390] on div "Next slide" at bounding box center [1530, 389] width 47 height 47
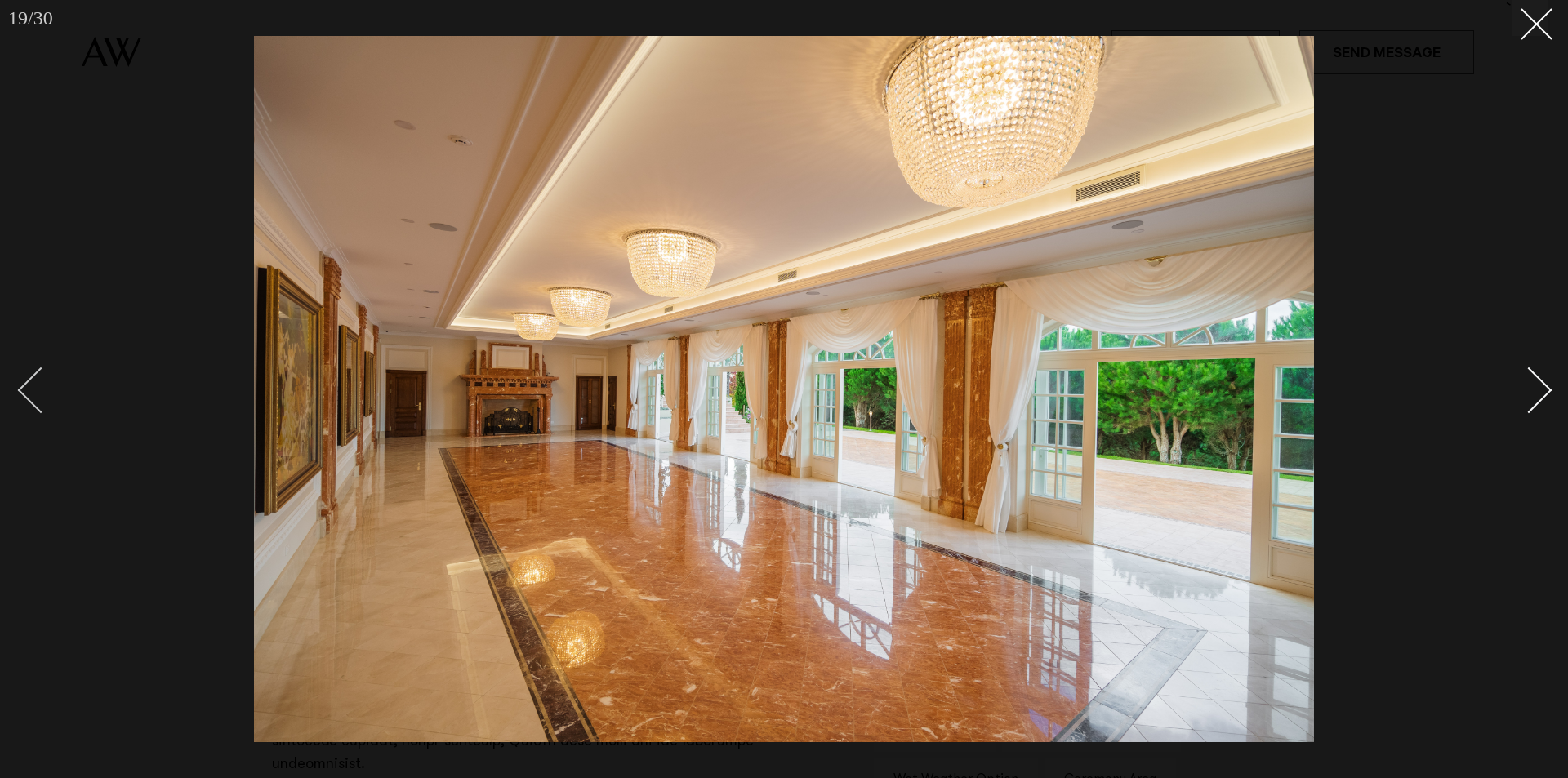
click at [39, 405] on div "Previous slide" at bounding box center [41, 389] width 47 height 47
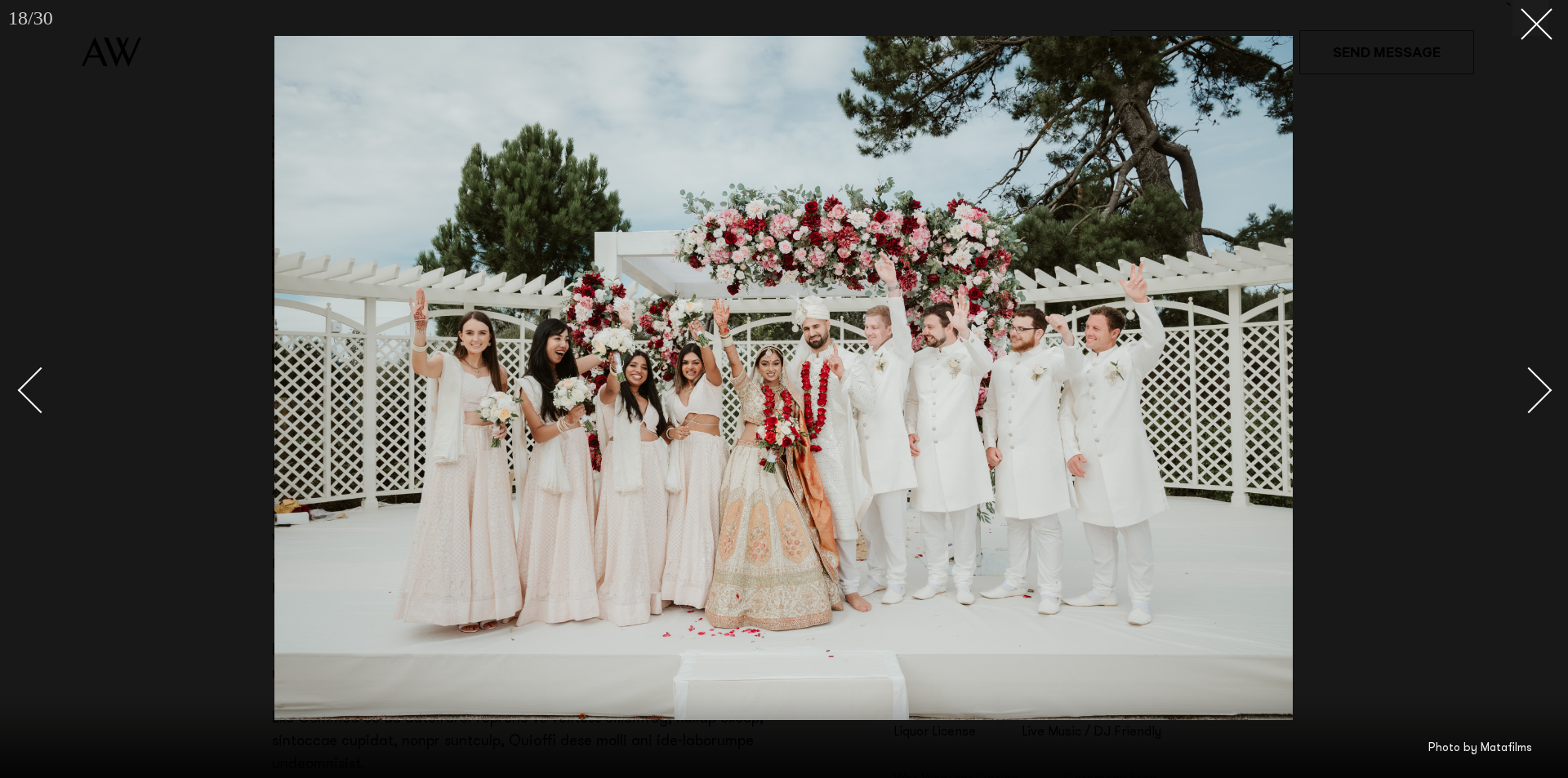
click at [1537, 393] on div "Next slide" at bounding box center [1530, 389] width 47 height 47
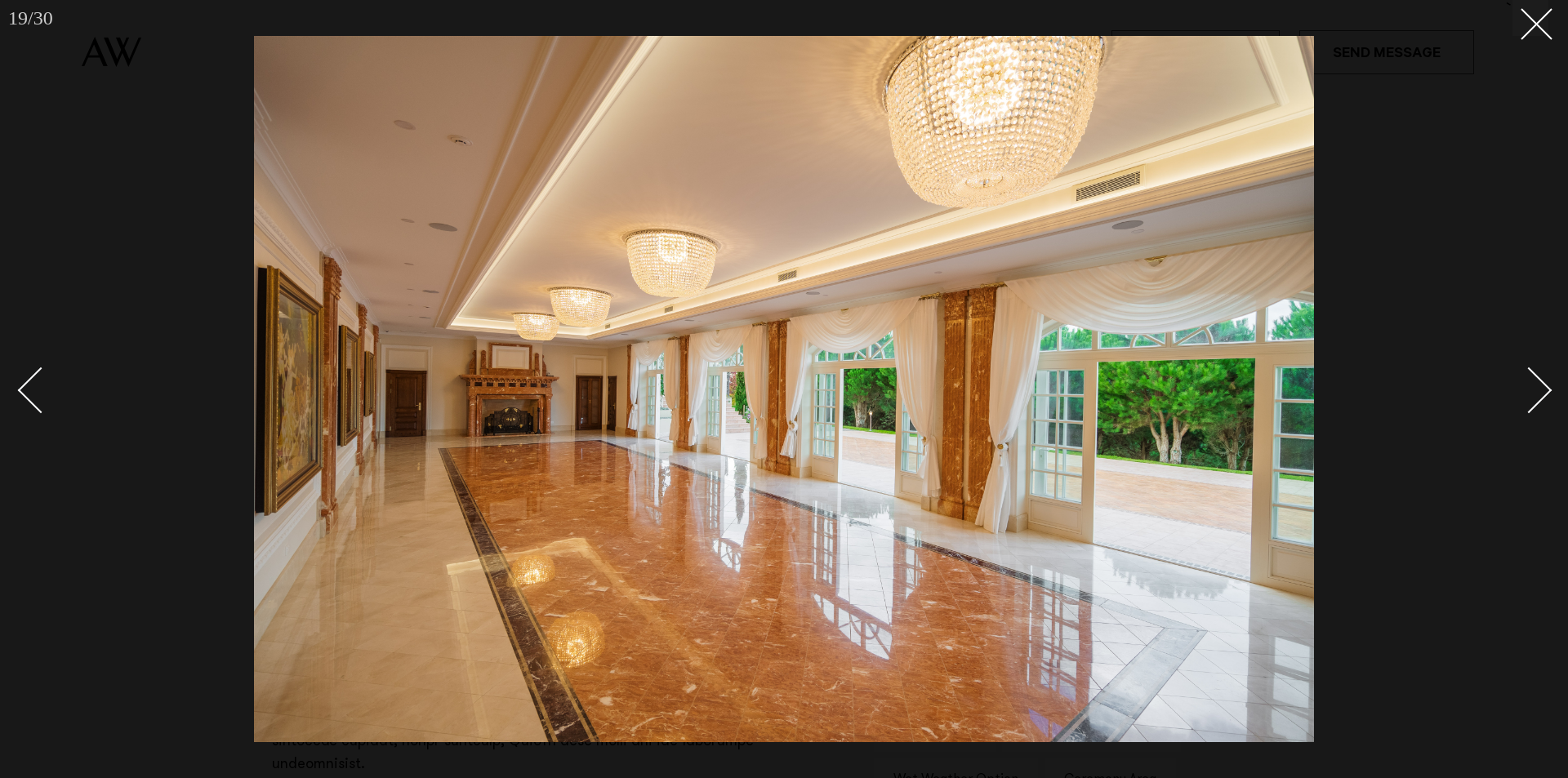
click at [1537, 393] on div "Next slide" at bounding box center [1530, 389] width 47 height 47
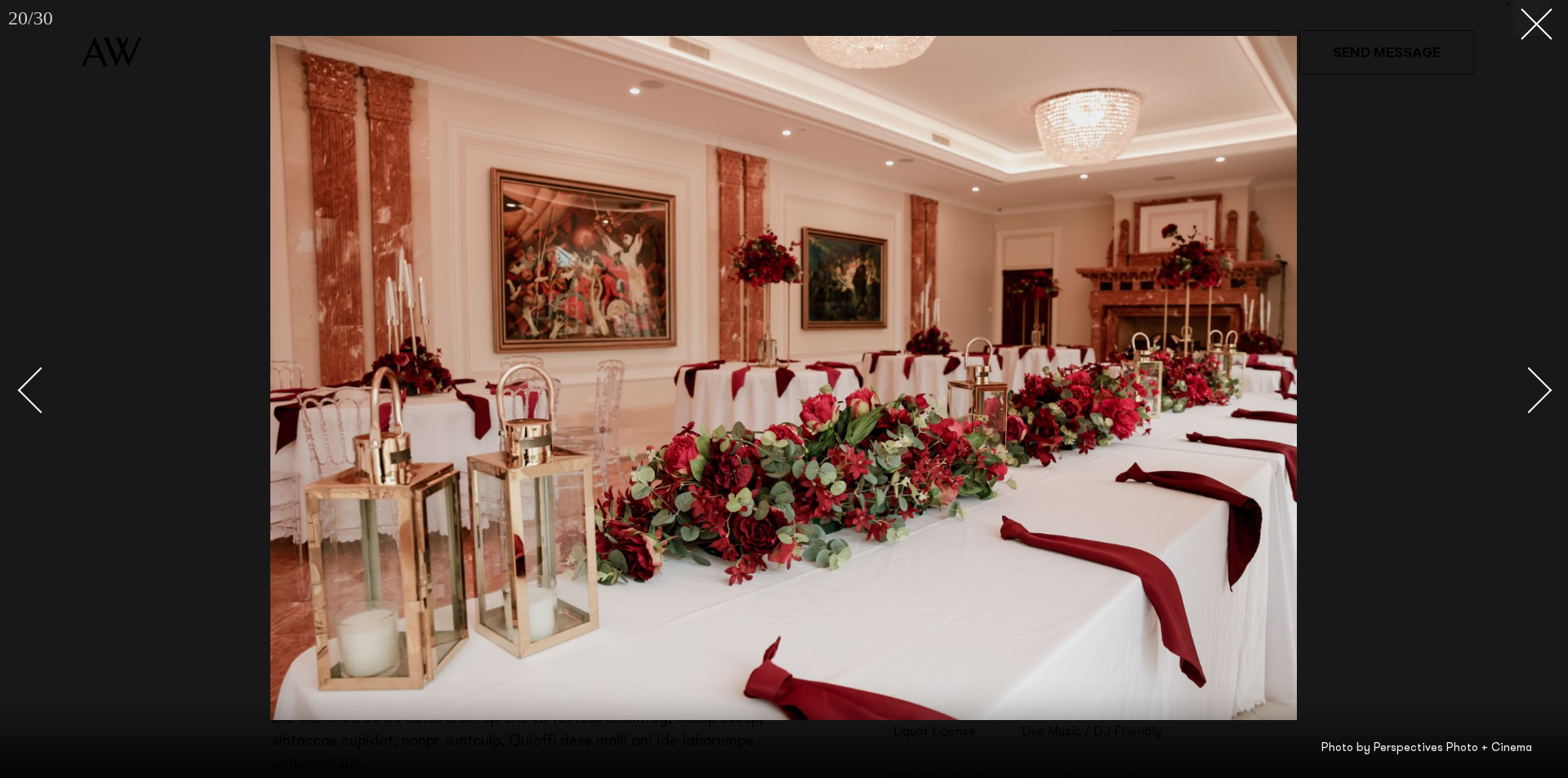
click at [1537, 393] on div "Next slide" at bounding box center [1530, 389] width 47 height 47
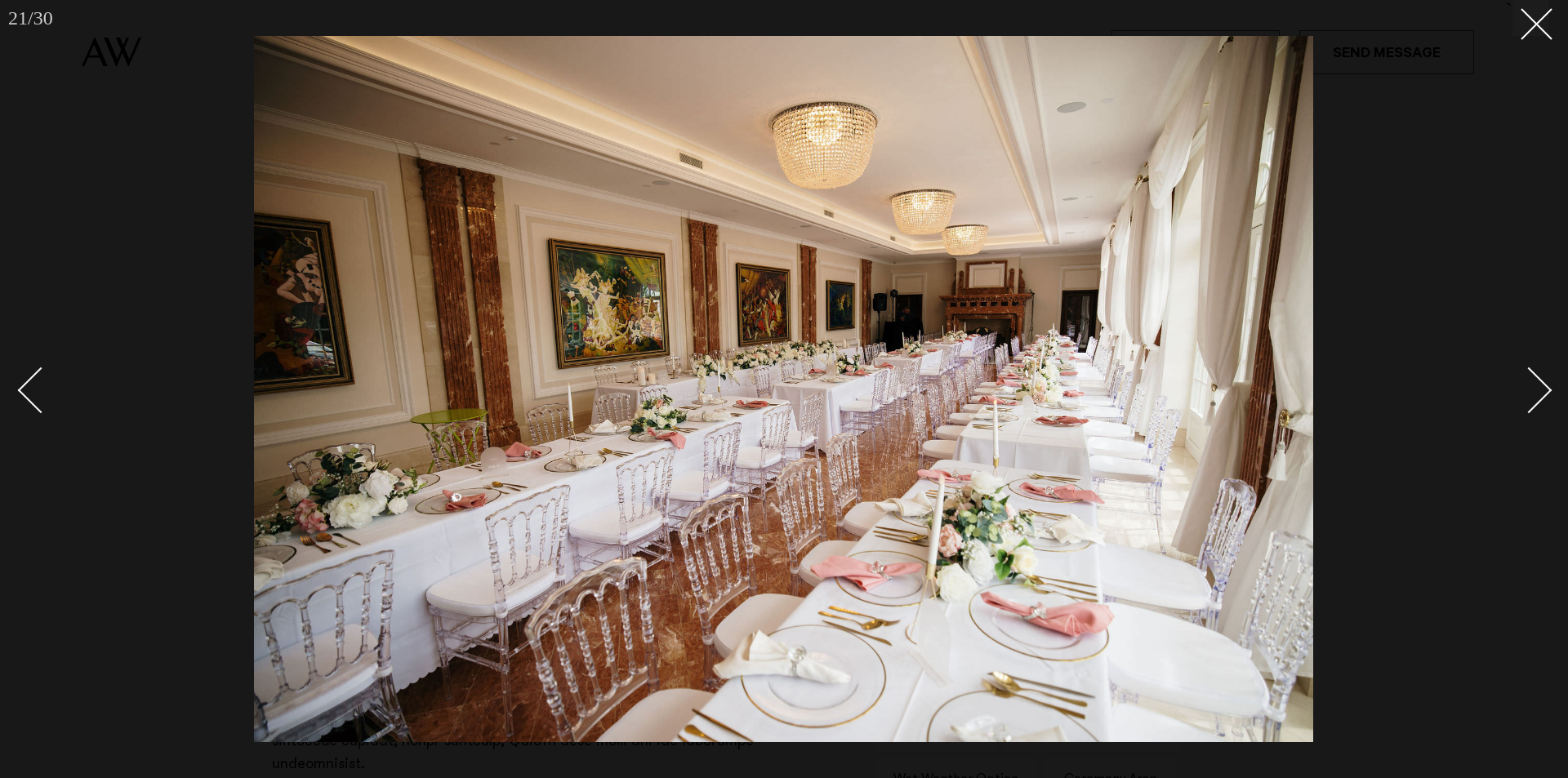
click at [1539, 393] on div "Next slide" at bounding box center [1530, 389] width 47 height 47
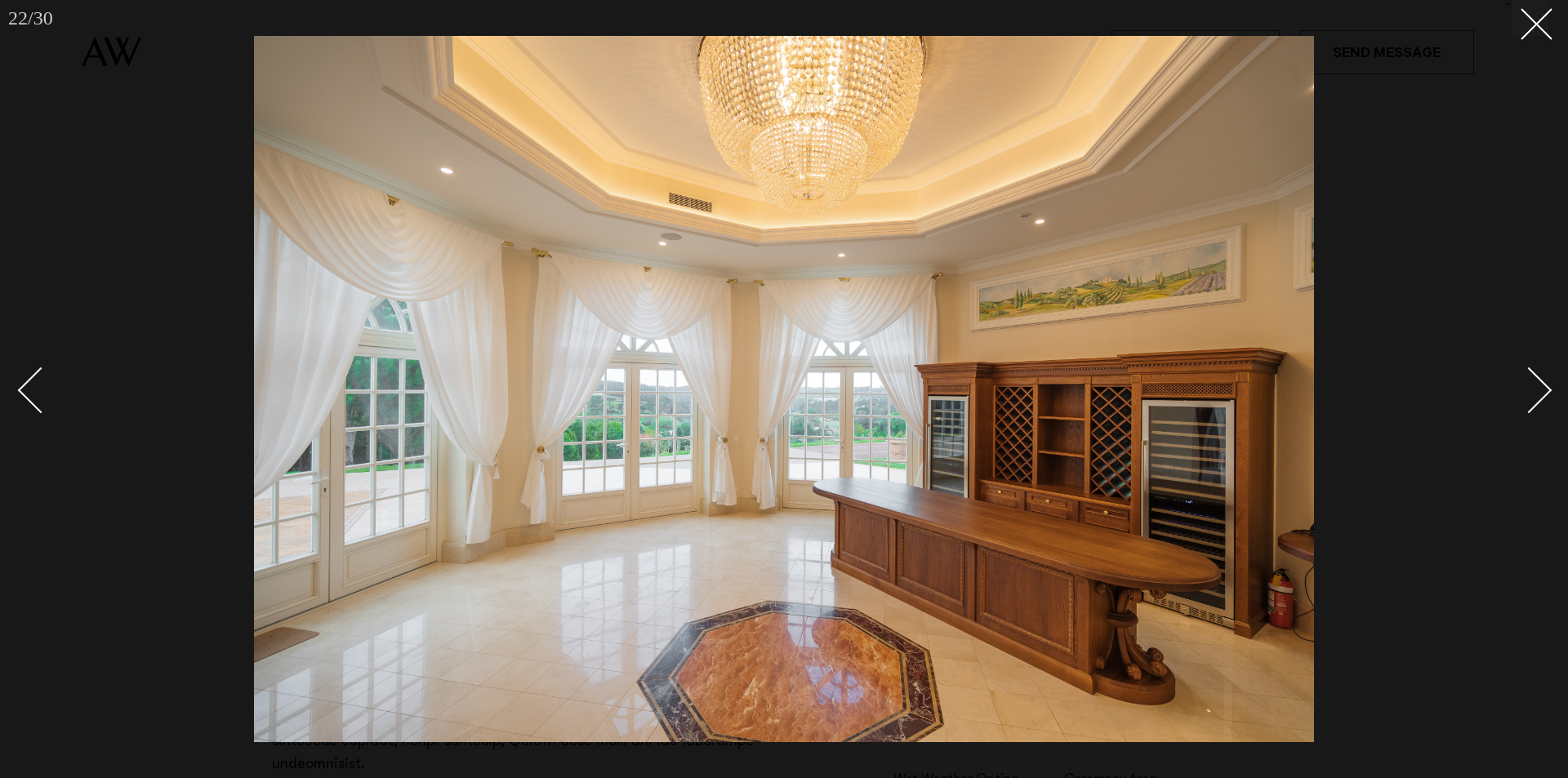
click at [1539, 393] on div "Next slide" at bounding box center [1530, 389] width 47 height 47
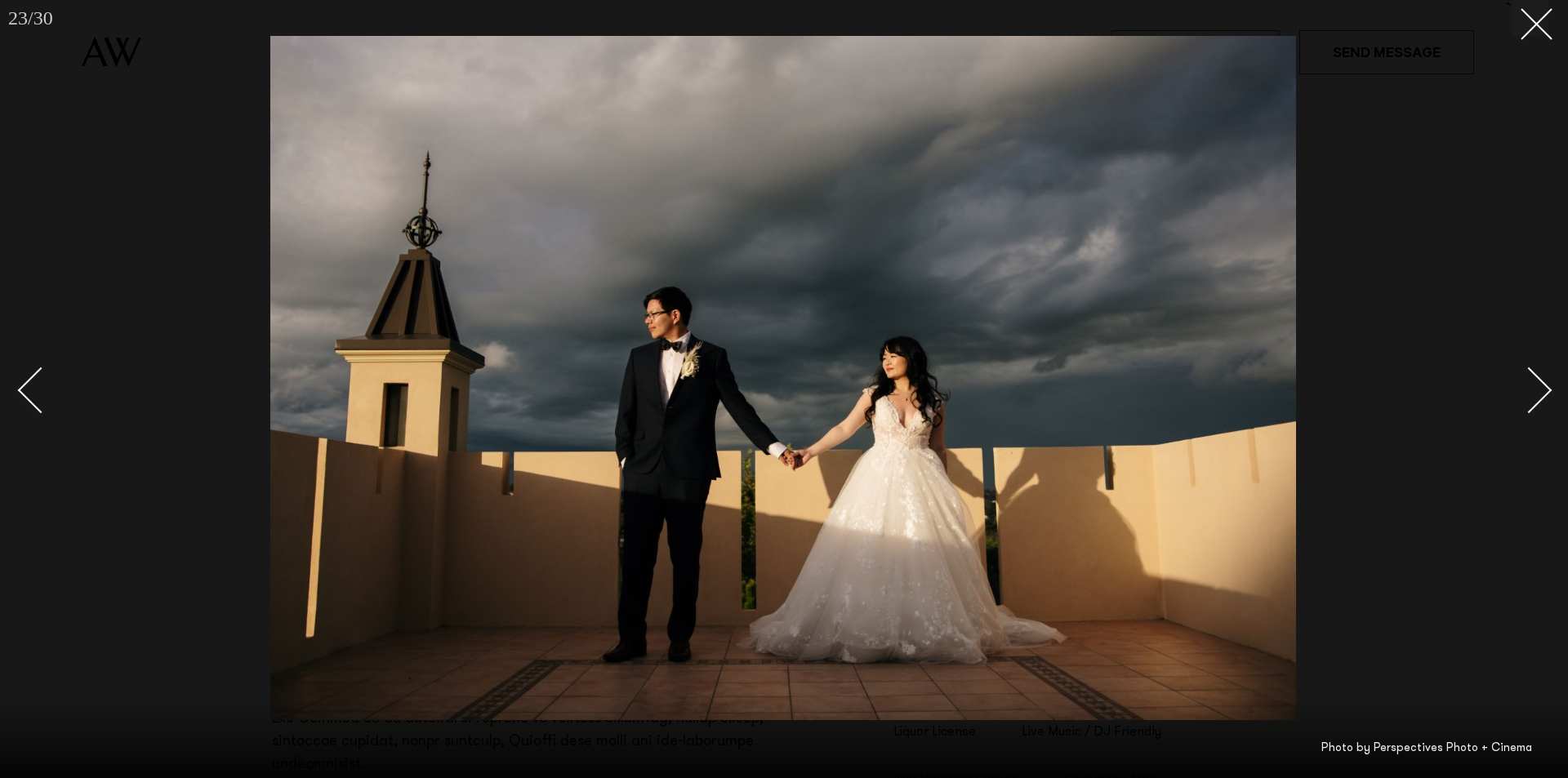
click at [1539, 393] on div "Next slide" at bounding box center [1530, 389] width 47 height 47
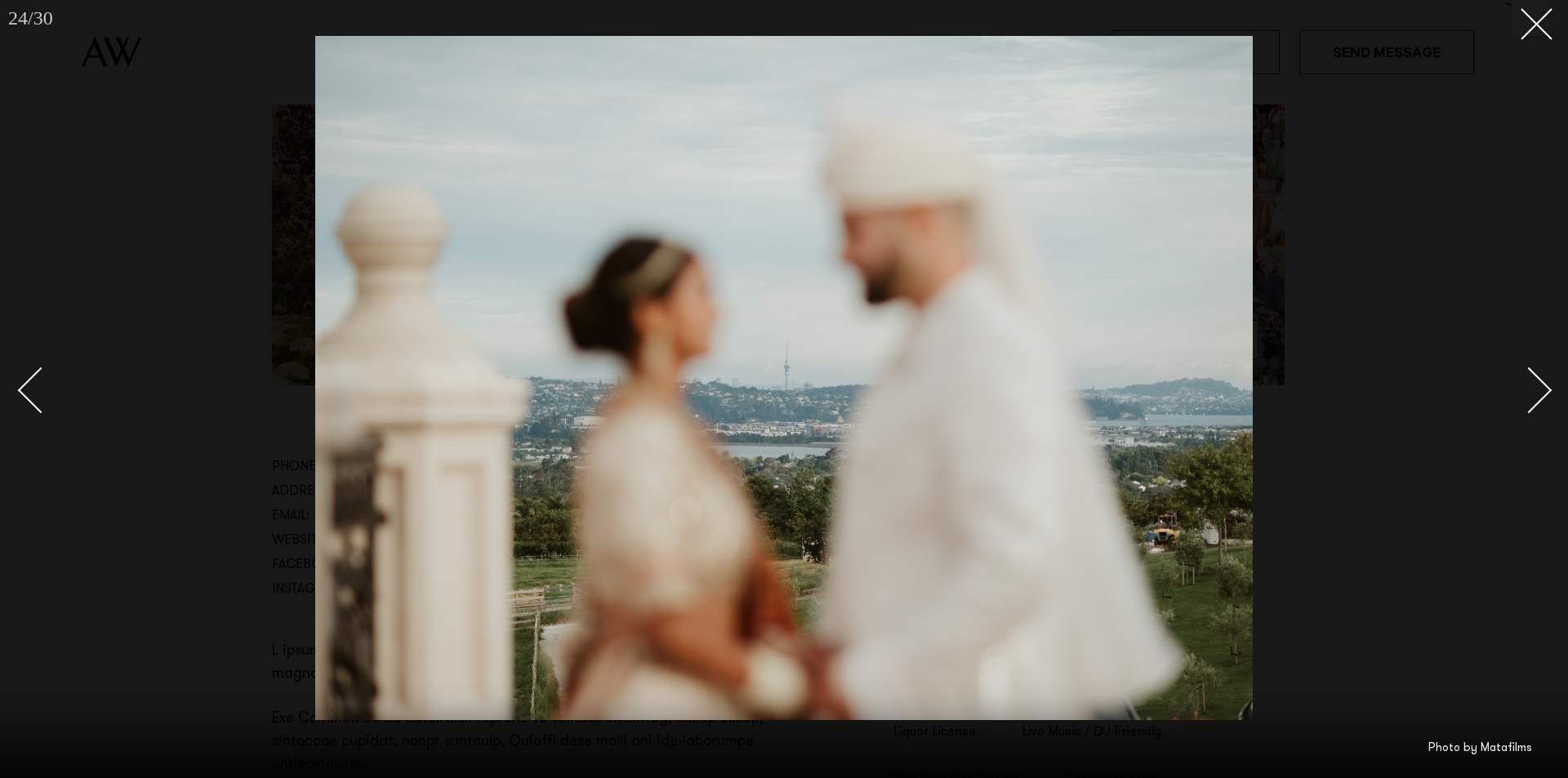
click at [1539, 393] on div "Next slide" at bounding box center [1530, 389] width 47 height 47
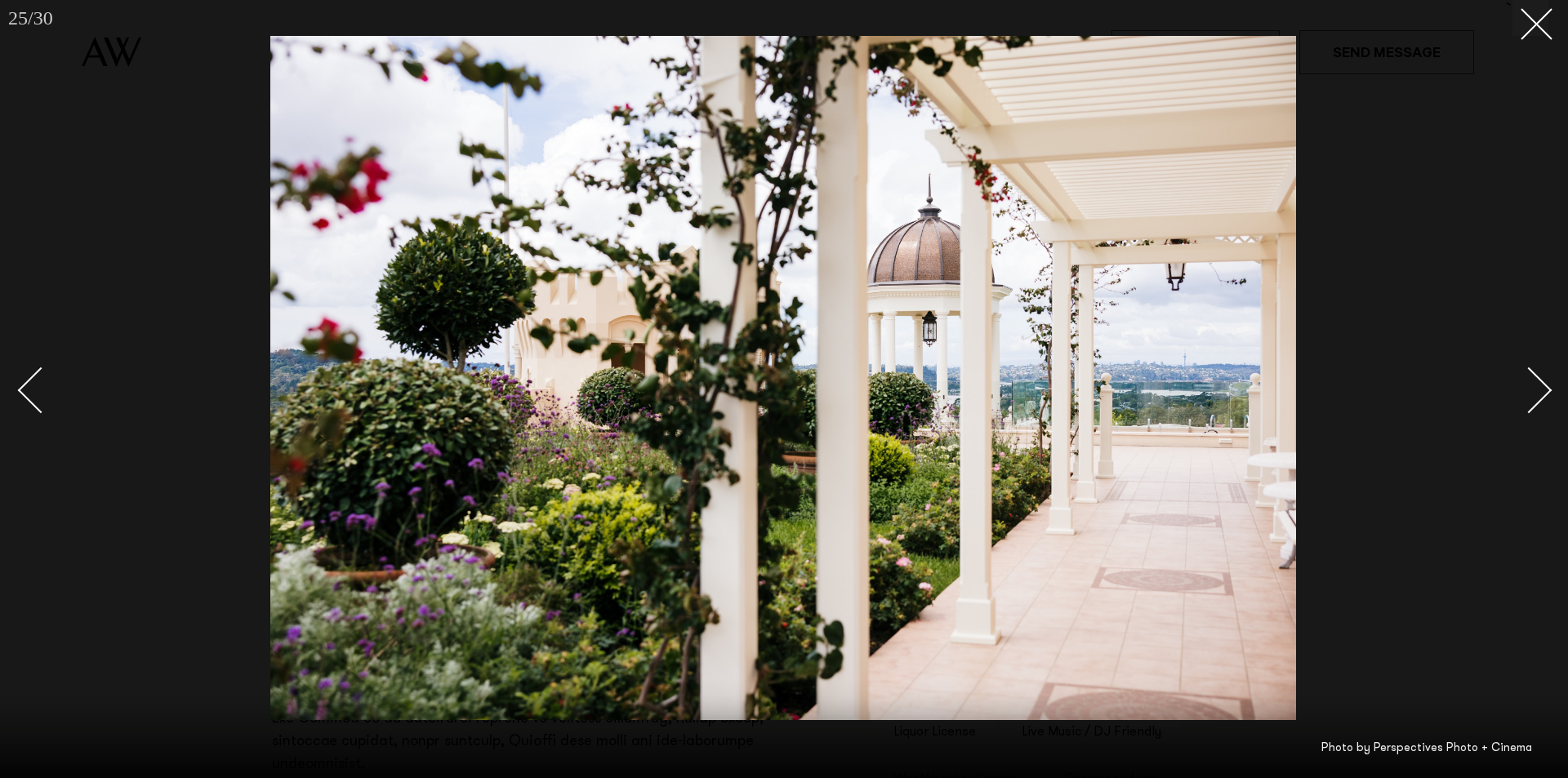
click at [1539, 393] on div "Next slide" at bounding box center [1530, 389] width 47 height 47
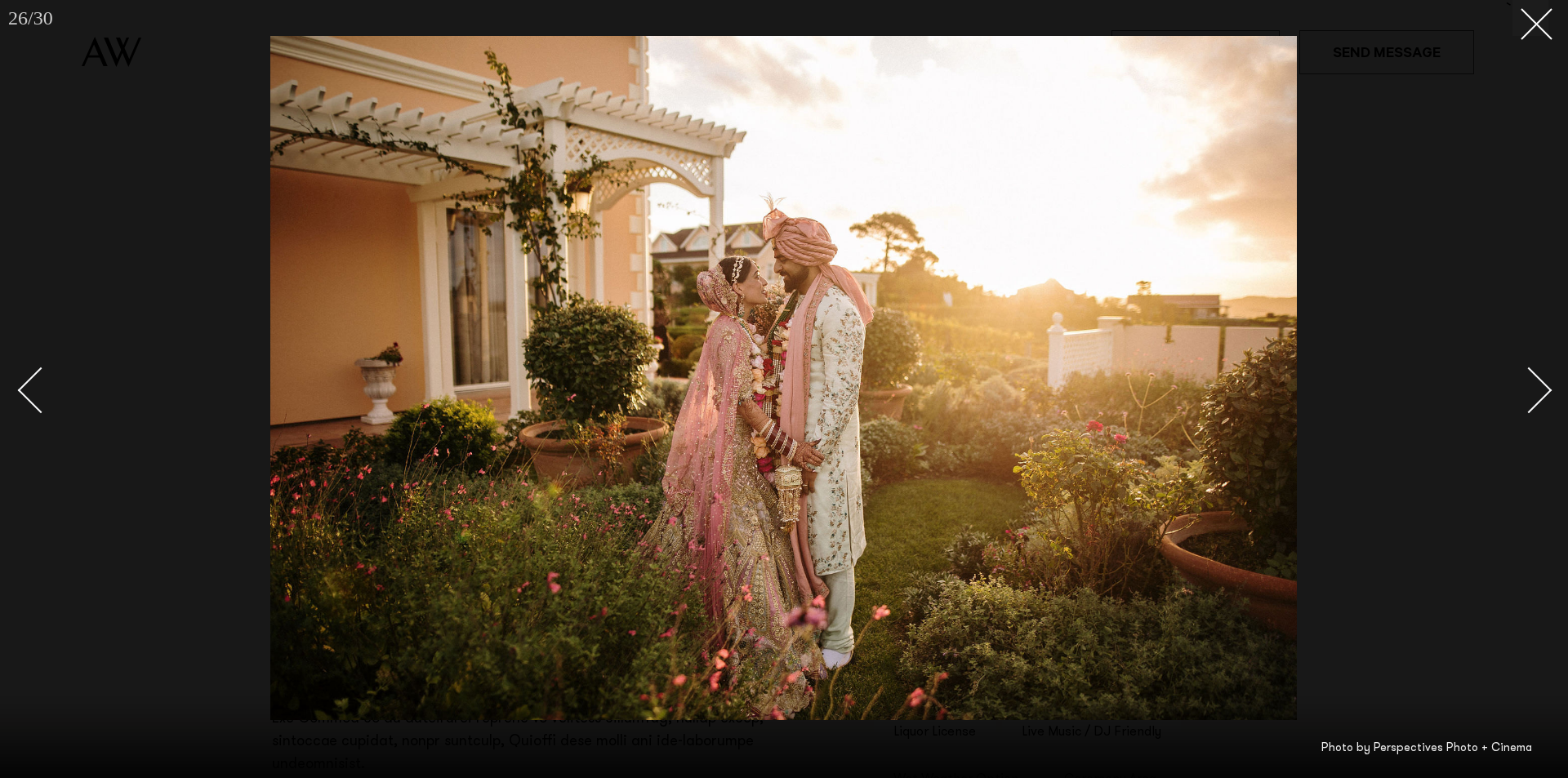
click at [1540, 392] on div "Next slide" at bounding box center [1530, 389] width 47 height 47
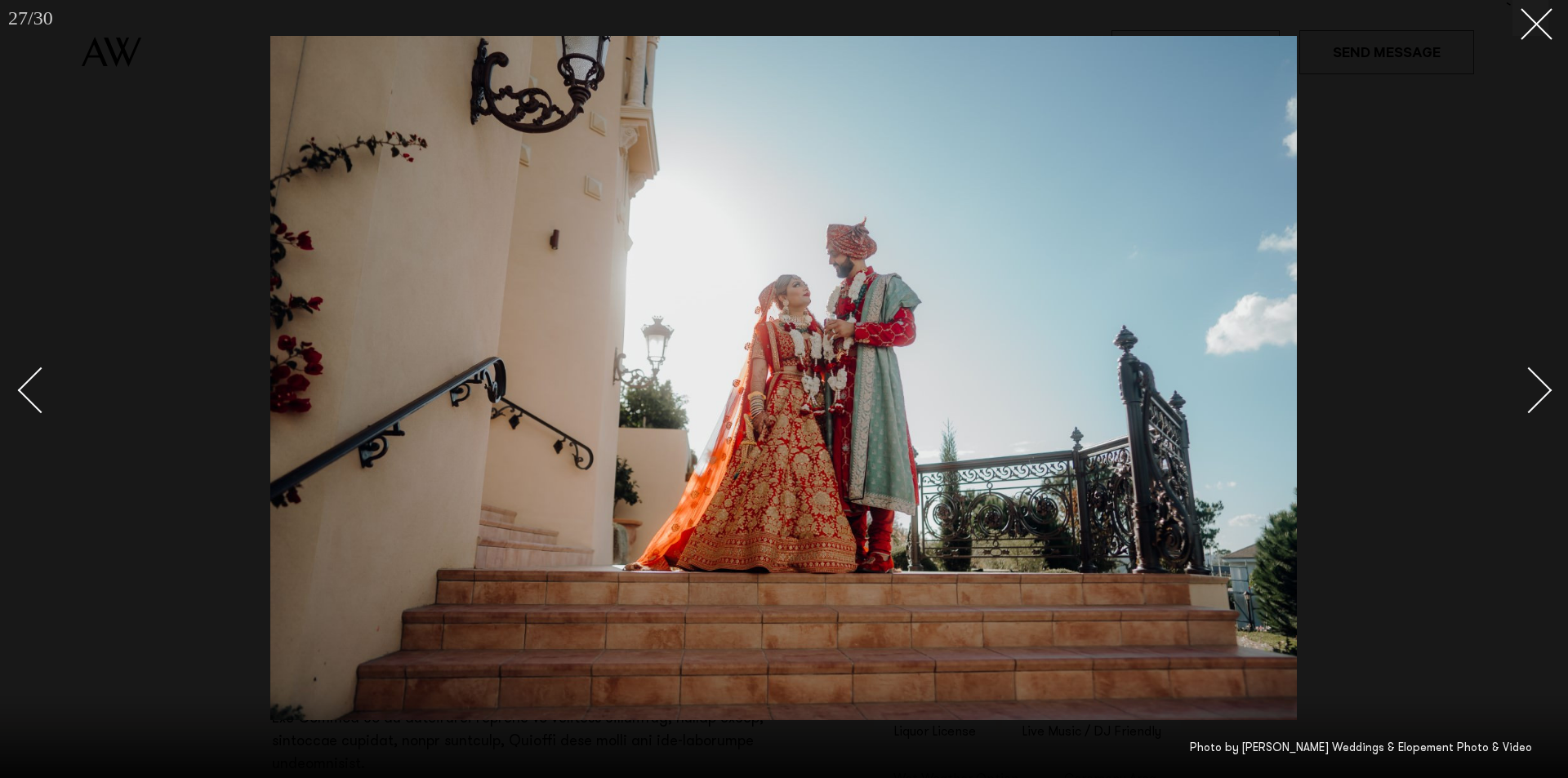
click at [1540, 392] on div "Next slide" at bounding box center [1530, 389] width 47 height 47
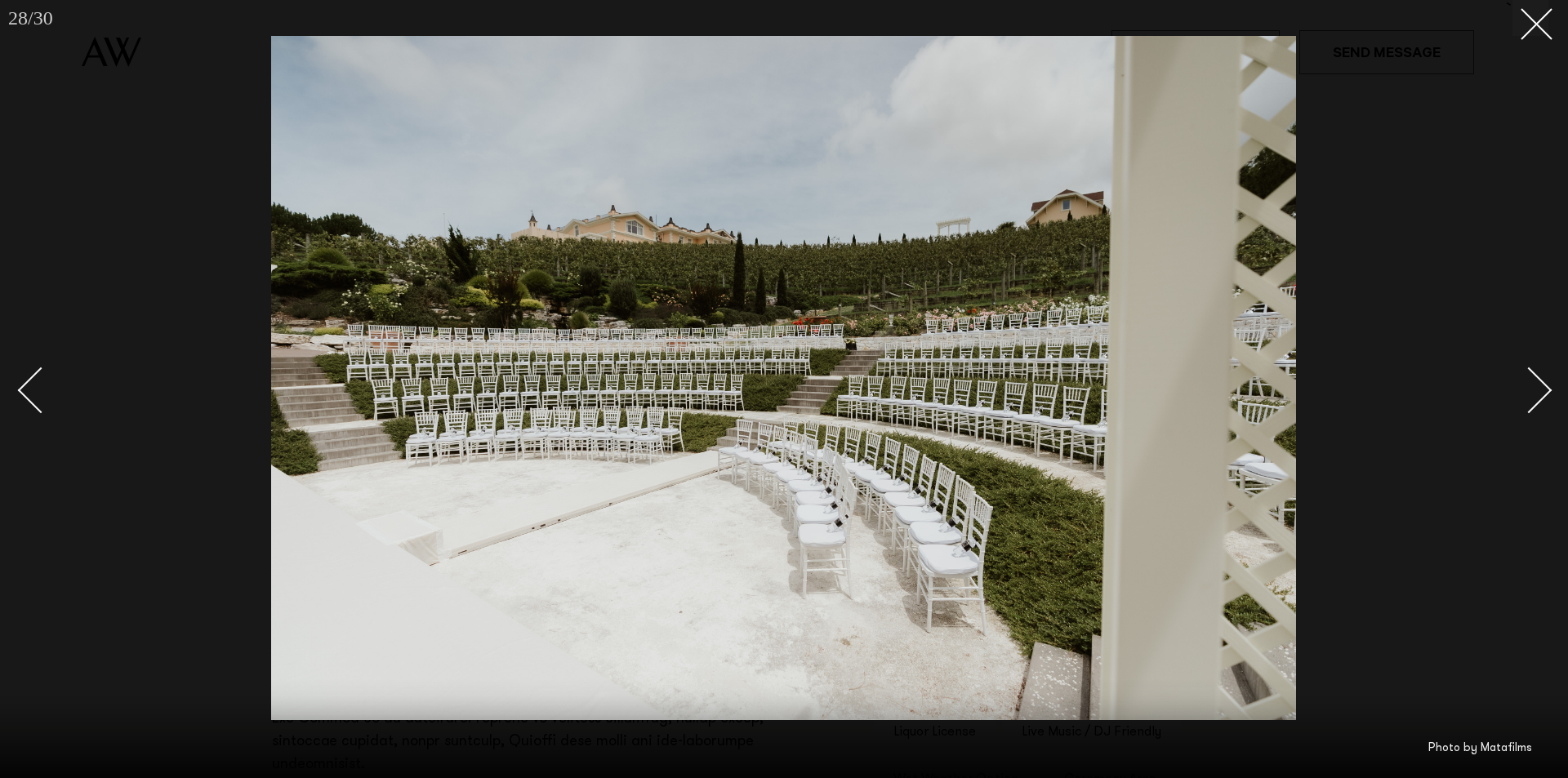
click at [1540, 392] on div "Next slide" at bounding box center [1530, 389] width 47 height 47
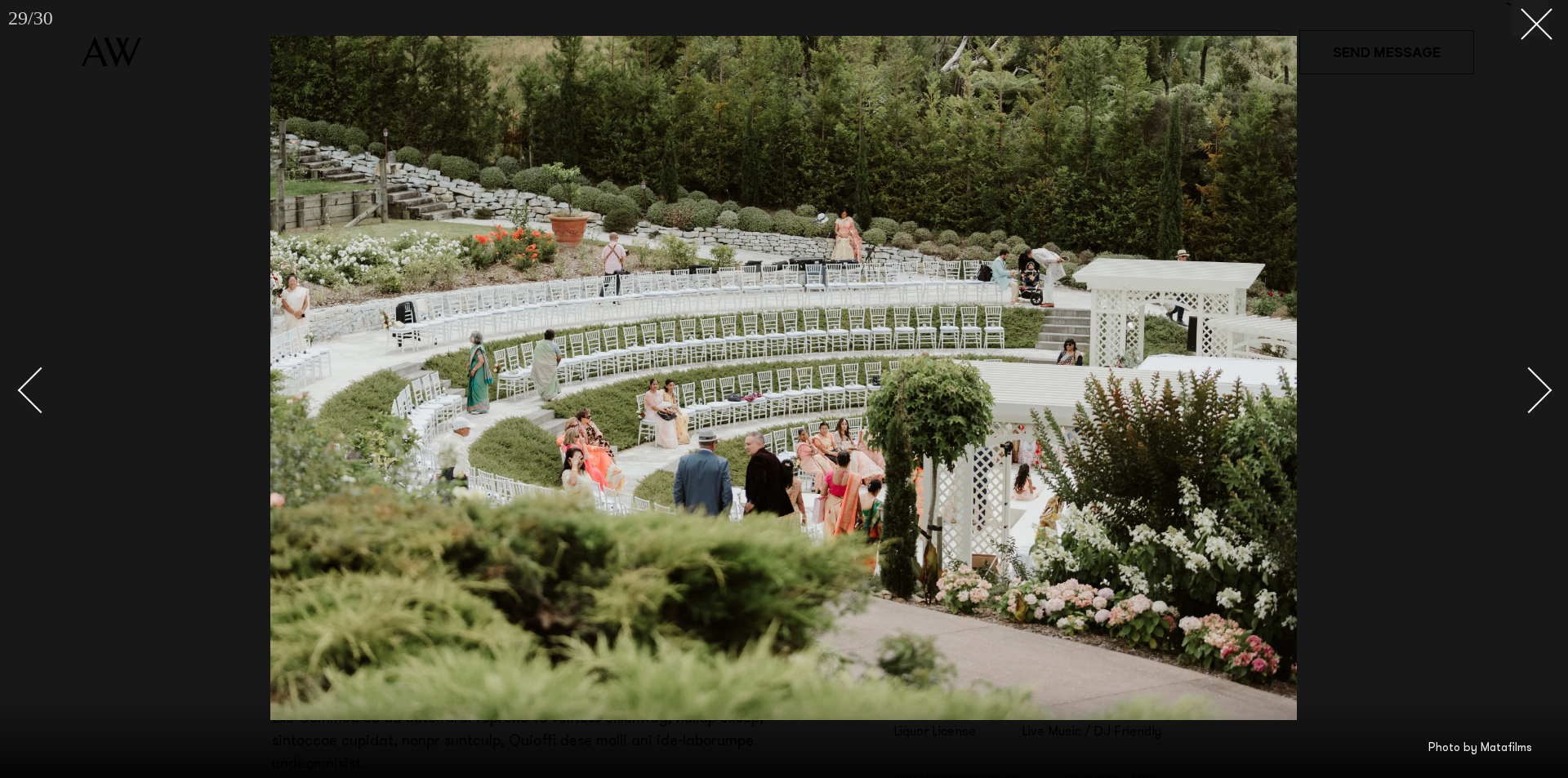
click at [1540, 392] on div "Next slide" at bounding box center [1530, 389] width 47 height 47
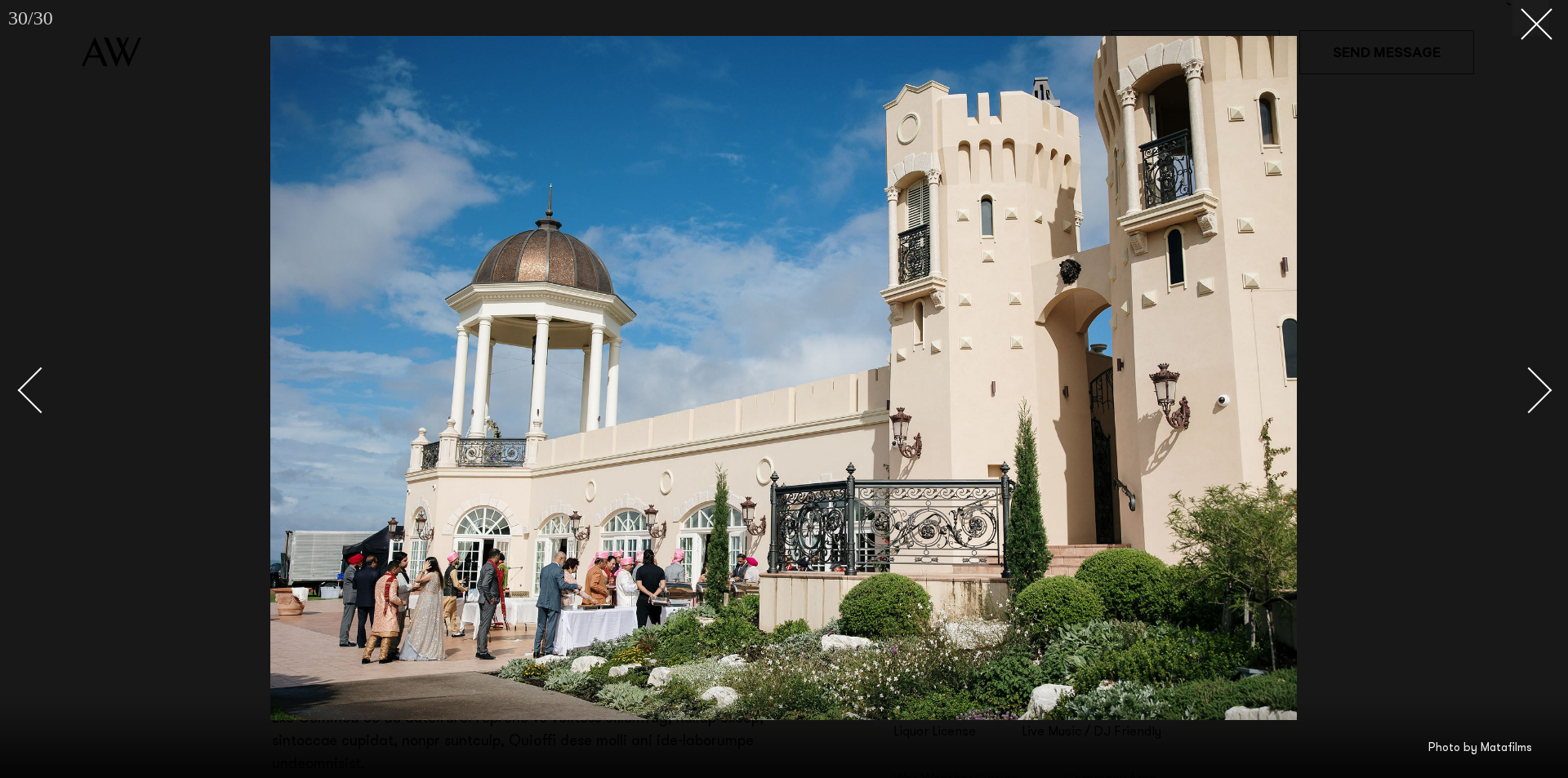
click at [1539, 392] on div "Next slide" at bounding box center [1530, 389] width 47 height 47
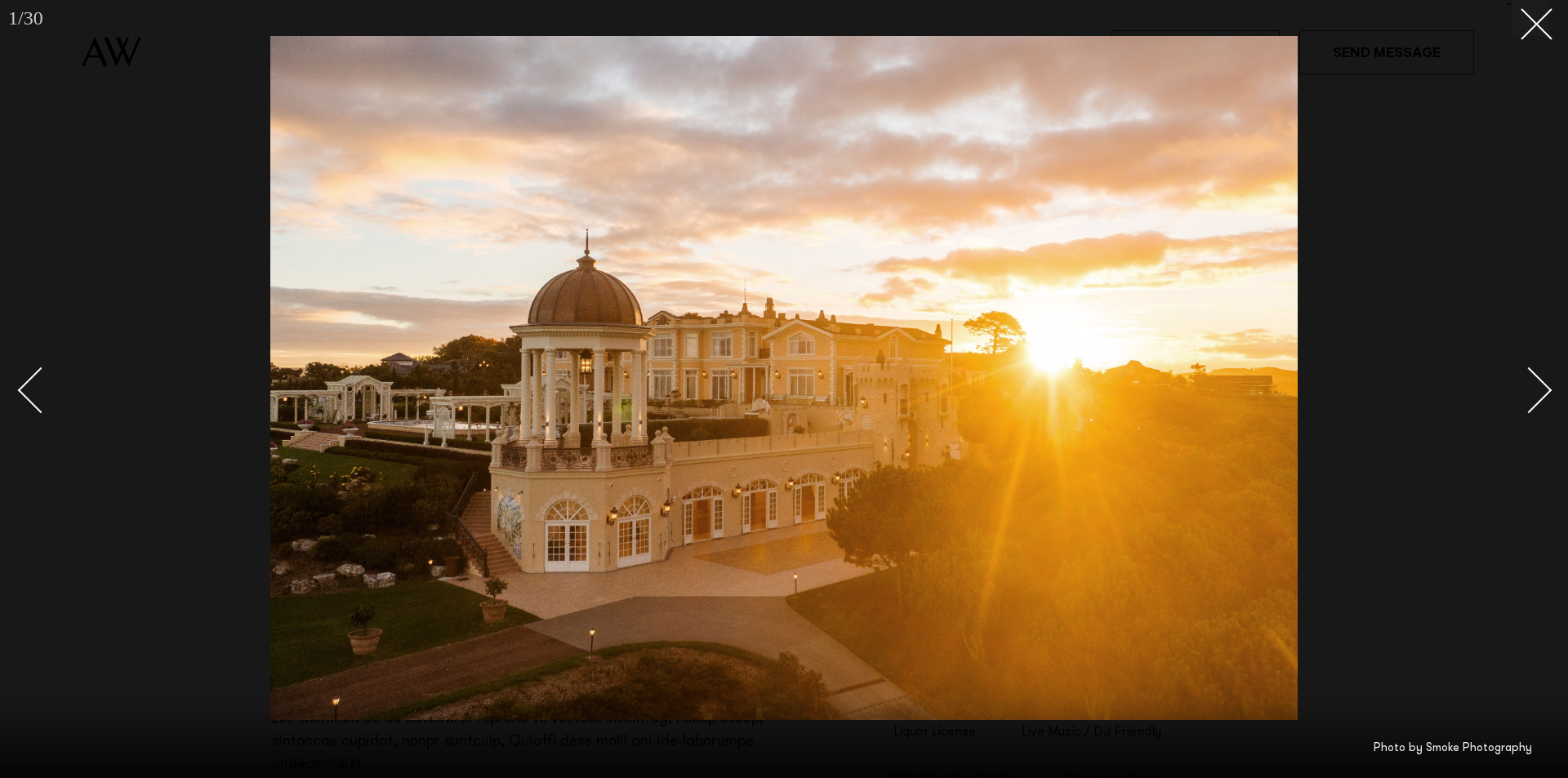
click at [1539, 392] on div "Next slide" at bounding box center [1530, 389] width 47 height 47
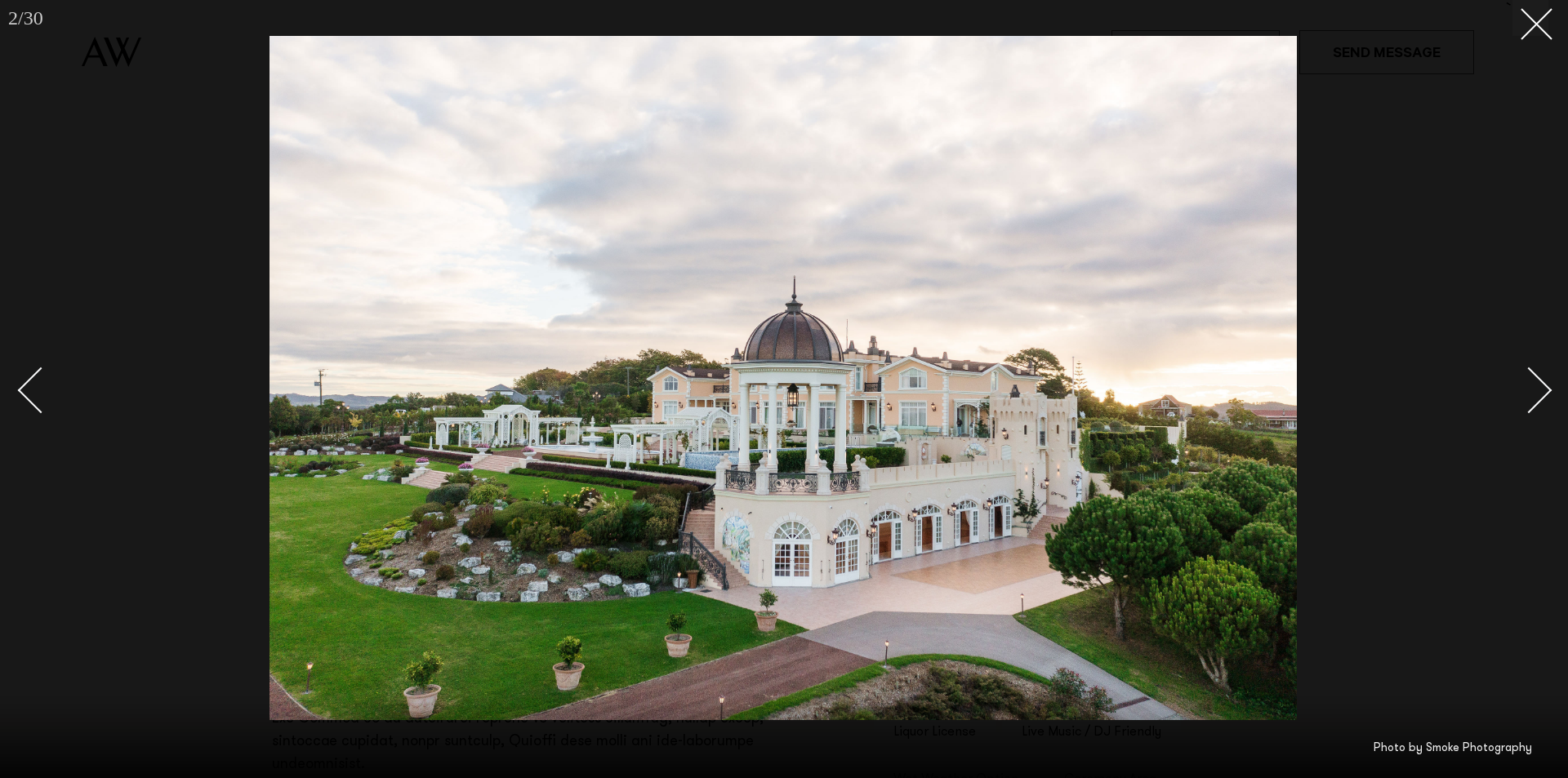
click at [28, 404] on link at bounding box center [48, 389] width 58 height 82
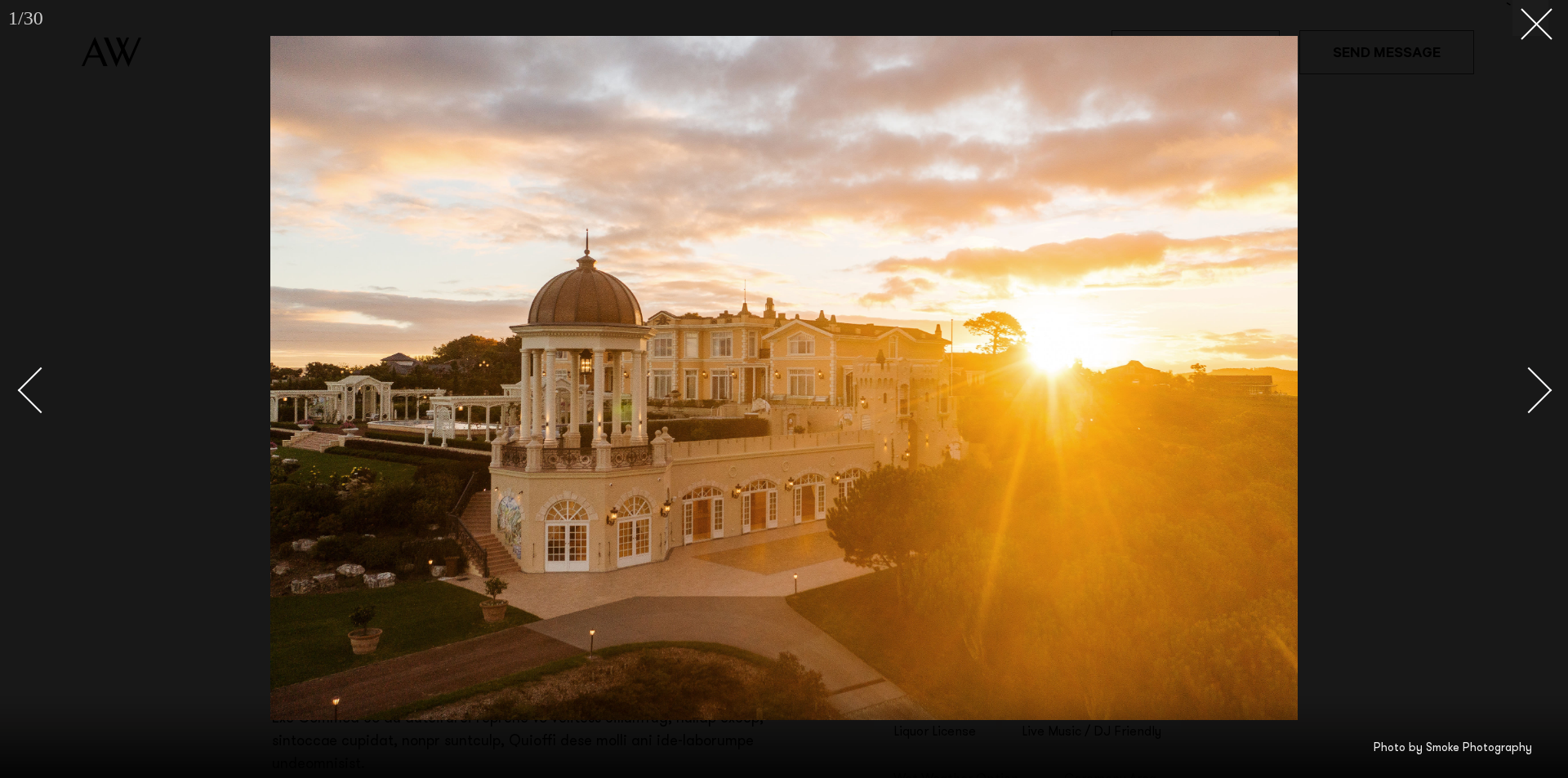
click at [28, 404] on link at bounding box center [48, 389] width 58 height 82
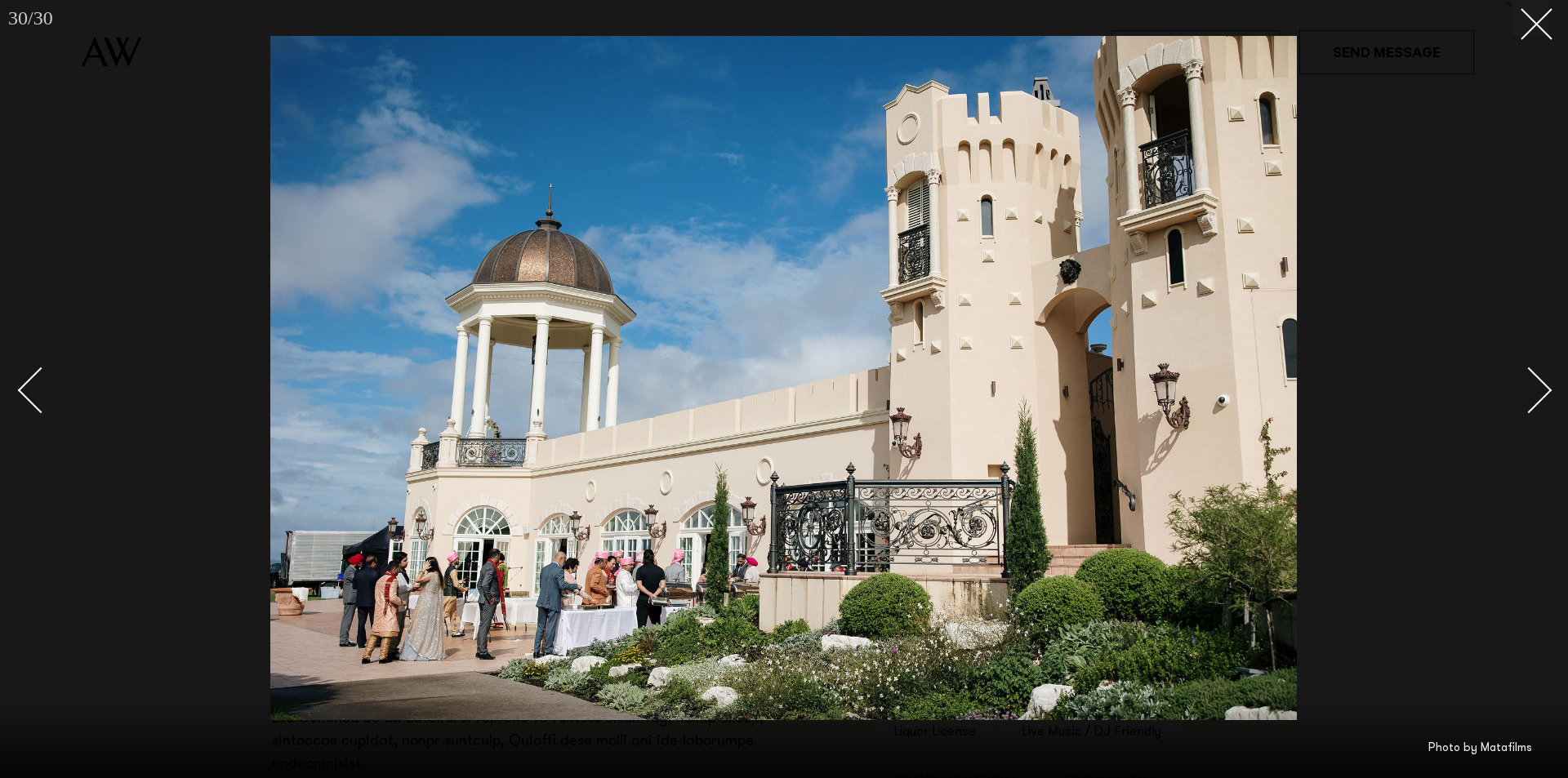
click at [1541, 387] on div "Next slide" at bounding box center [1530, 389] width 47 height 47
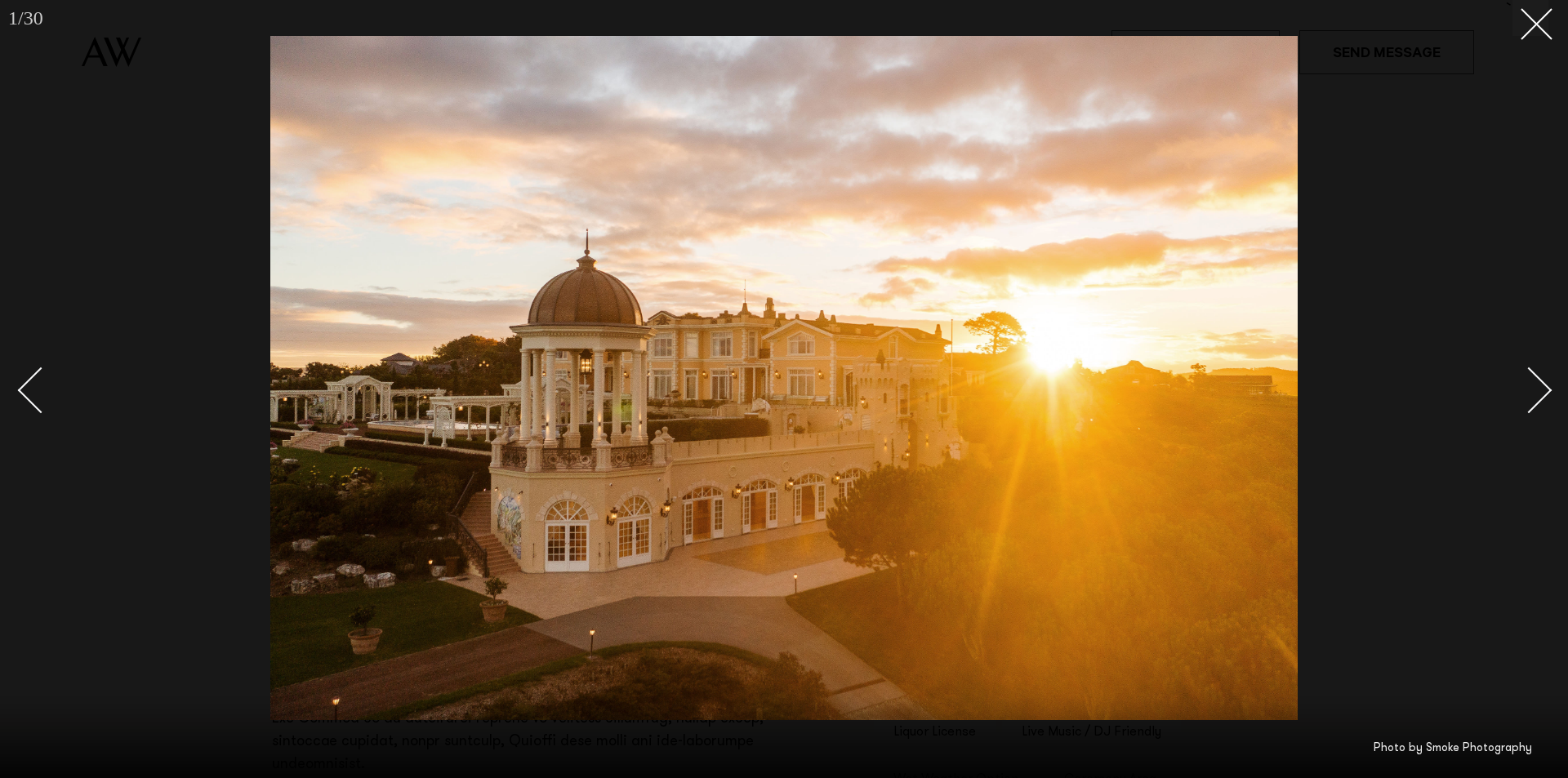
click at [1541, 387] on div "Next slide" at bounding box center [1530, 389] width 47 height 47
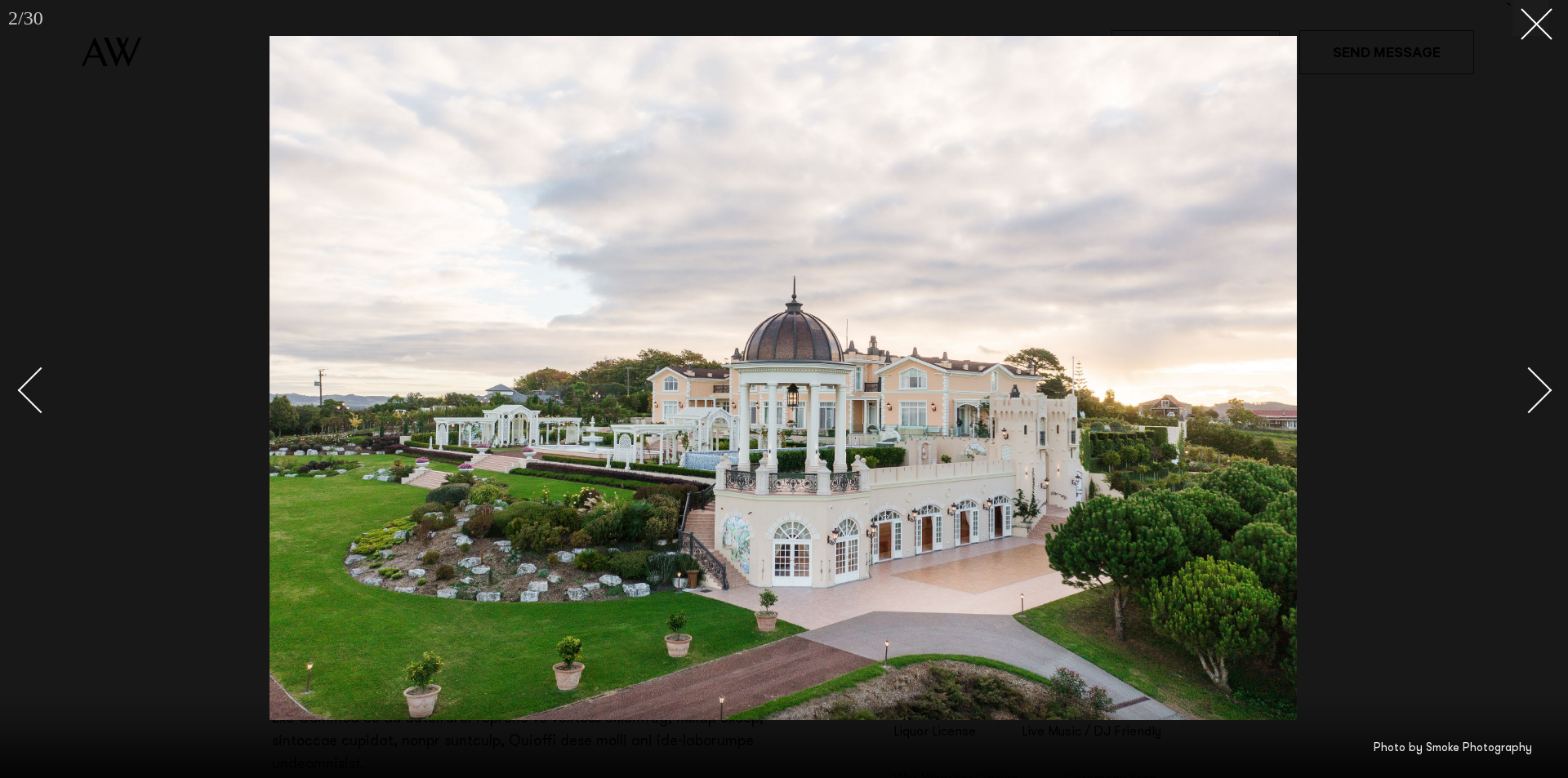
click at [1541, 387] on div "Next slide" at bounding box center [1530, 389] width 47 height 47
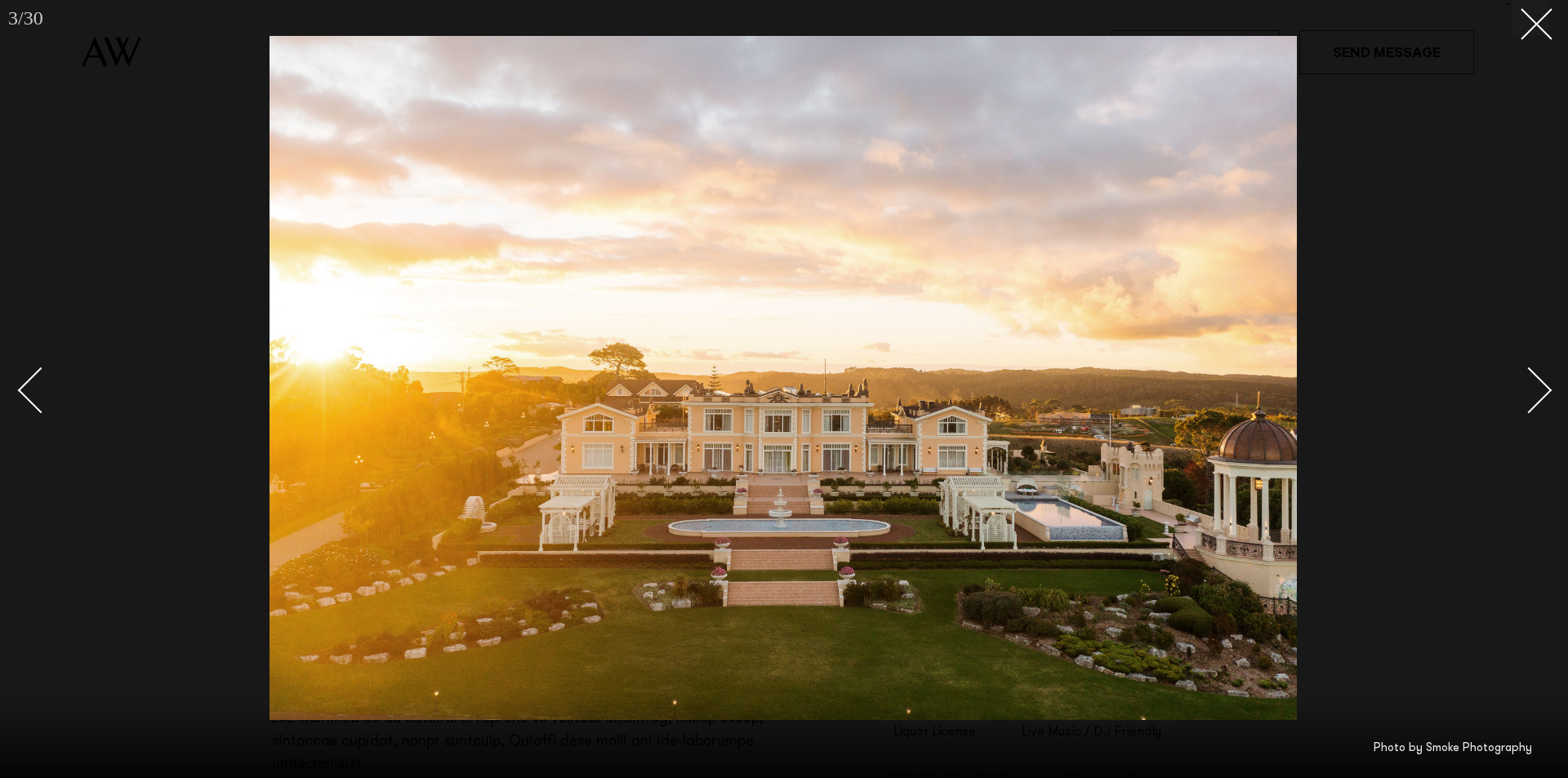
click at [1540, 387] on div "Next slide" at bounding box center [1530, 389] width 47 height 47
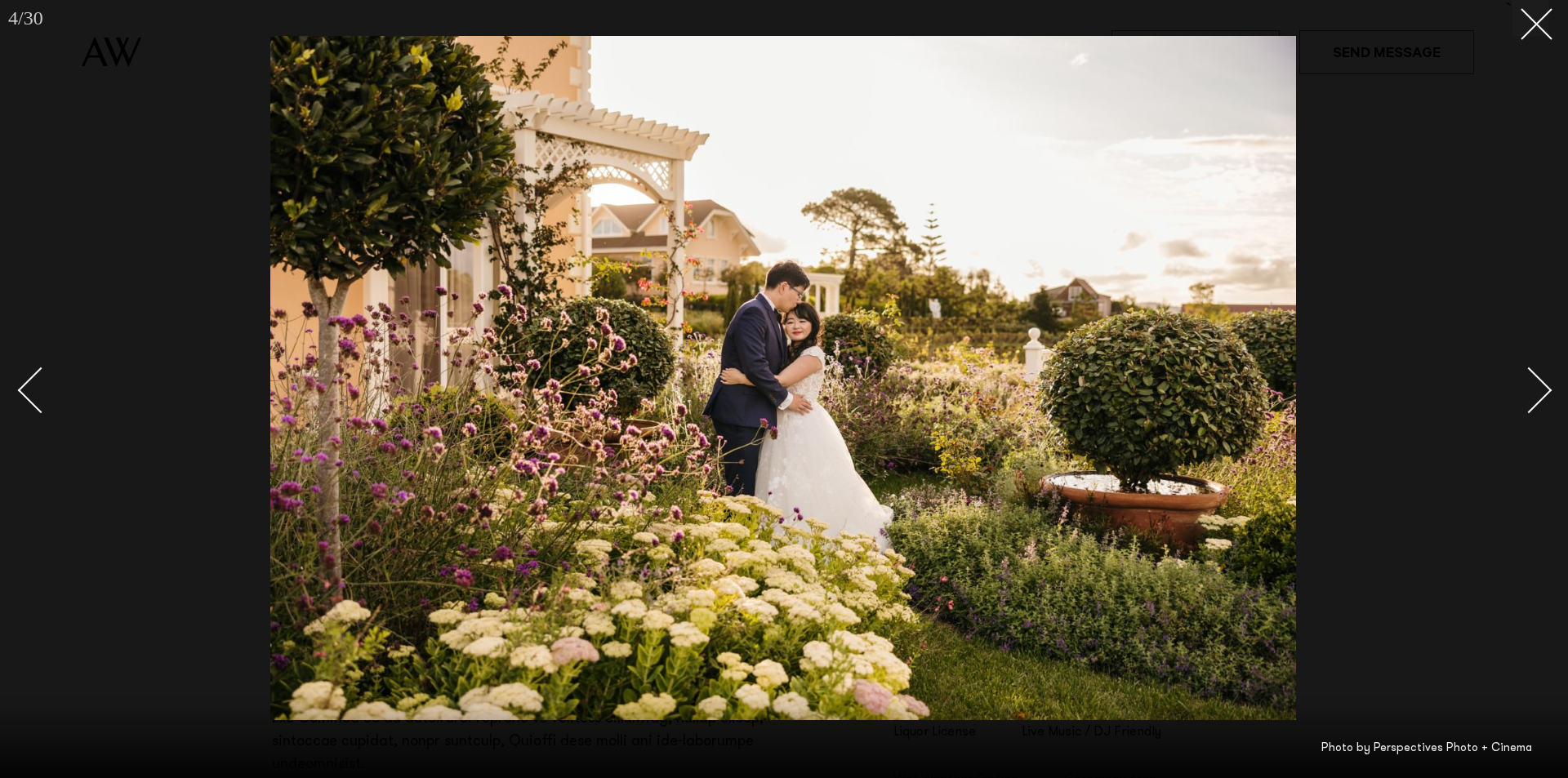
click at [1540, 387] on div "Next slide" at bounding box center [1530, 389] width 47 height 47
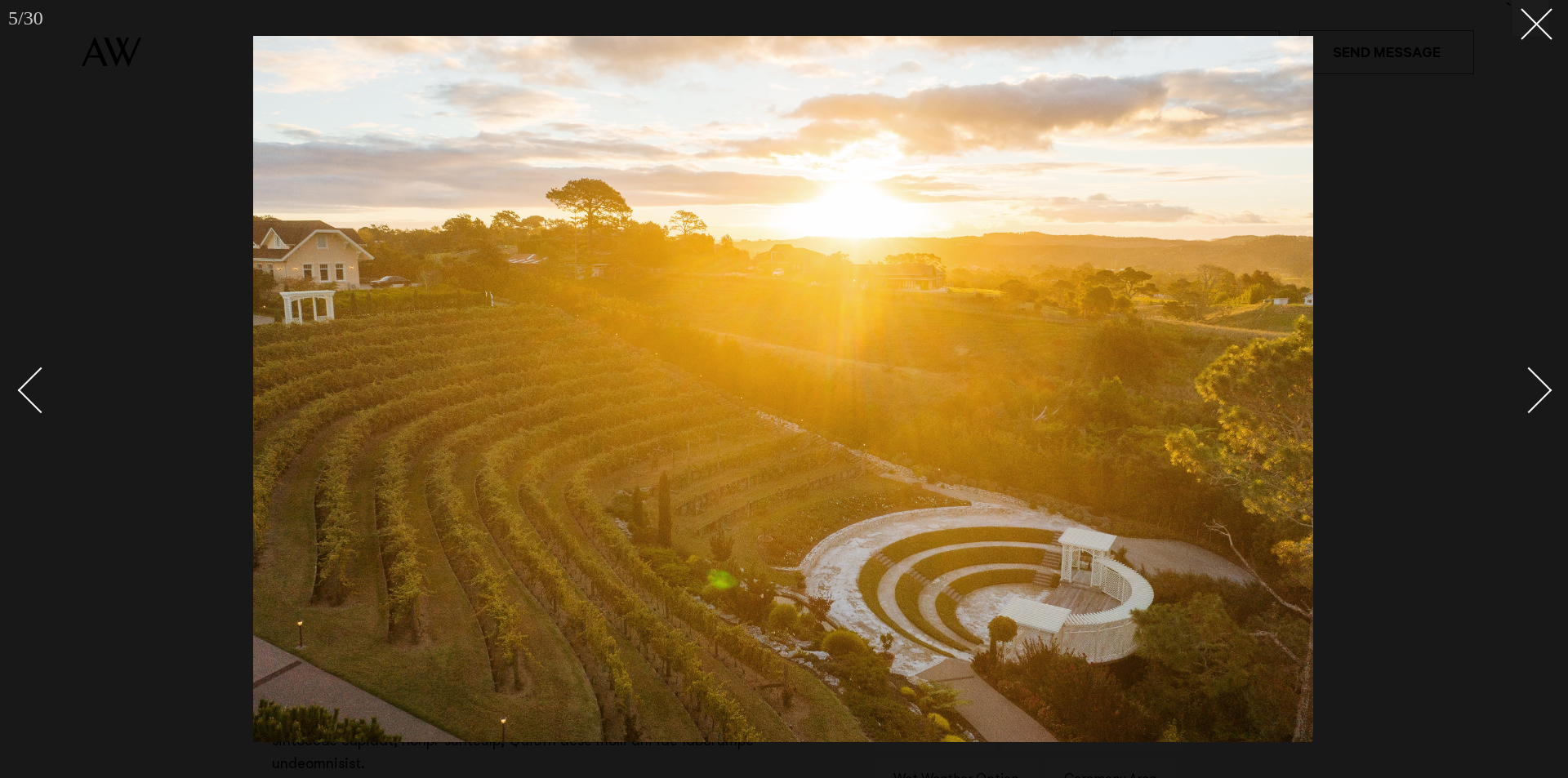
click at [1541, 388] on div "Next slide" at bounding box center [1530, 389] width 47 height 47
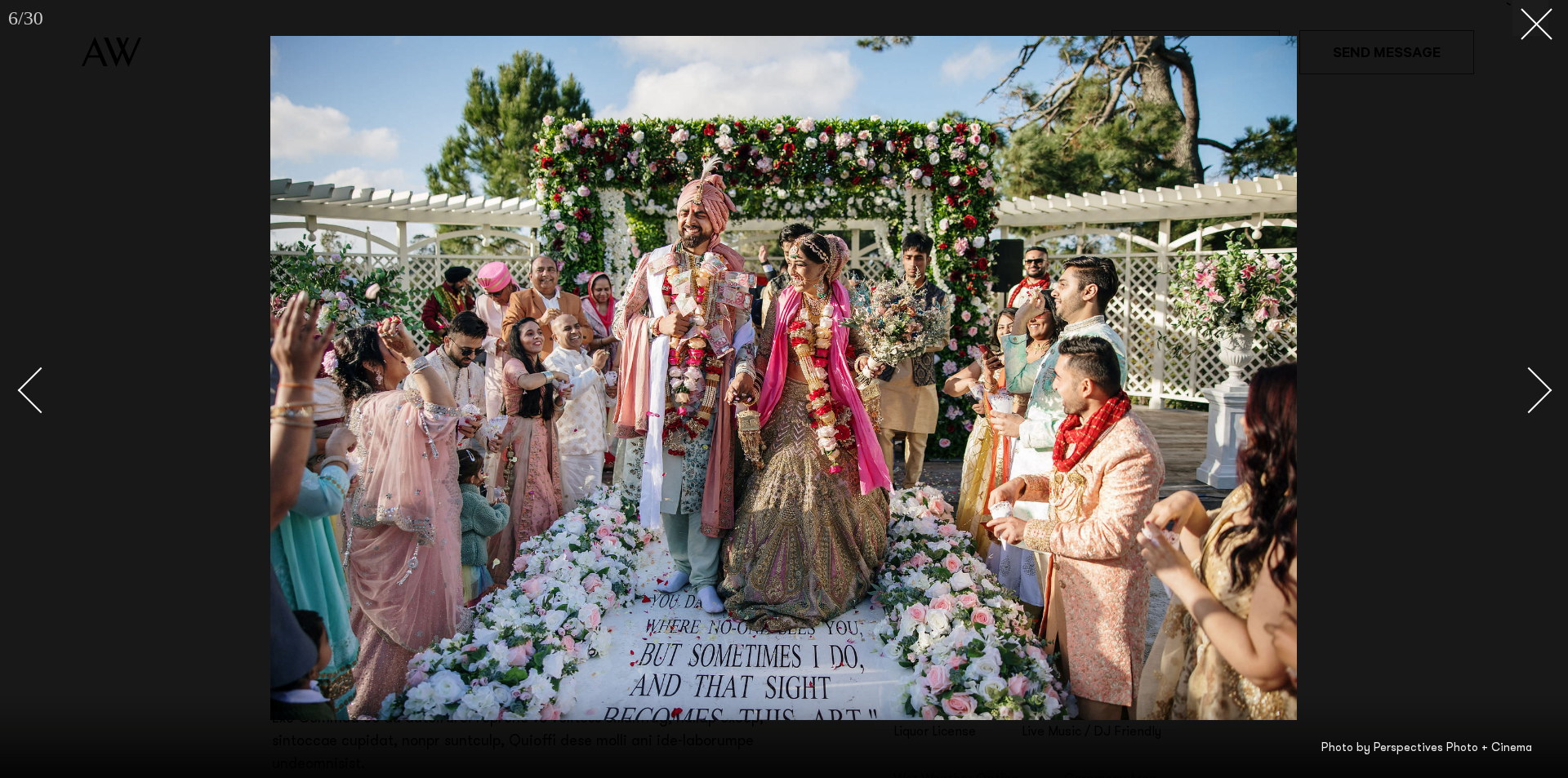
click at [1541, 388] on div "Next slide" at bounding box center [1530, 389] width 47 height 47
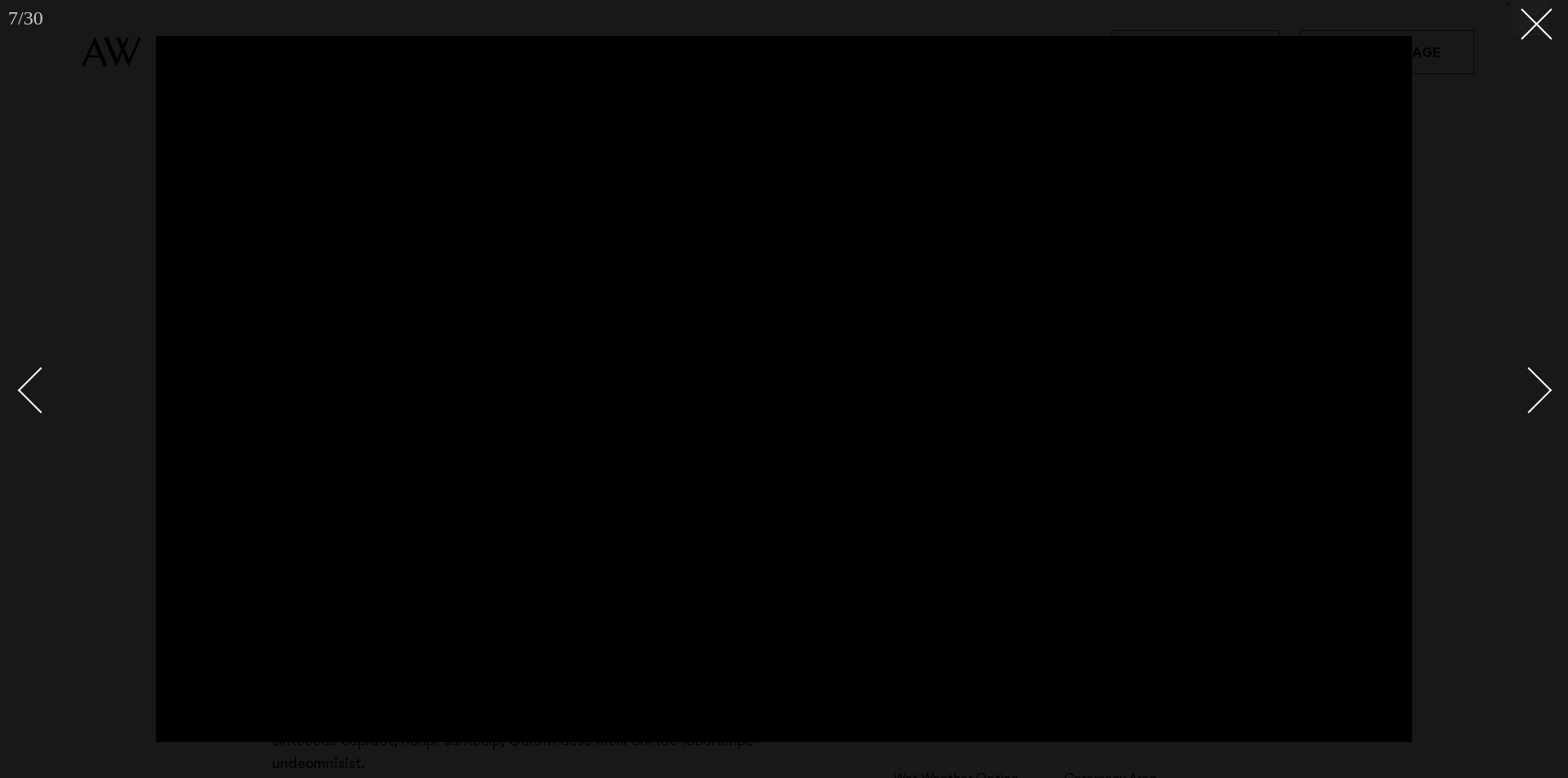
click at [1542, 390] on div "Next slide" at bounding box center [1530, 389] width 47 height 47
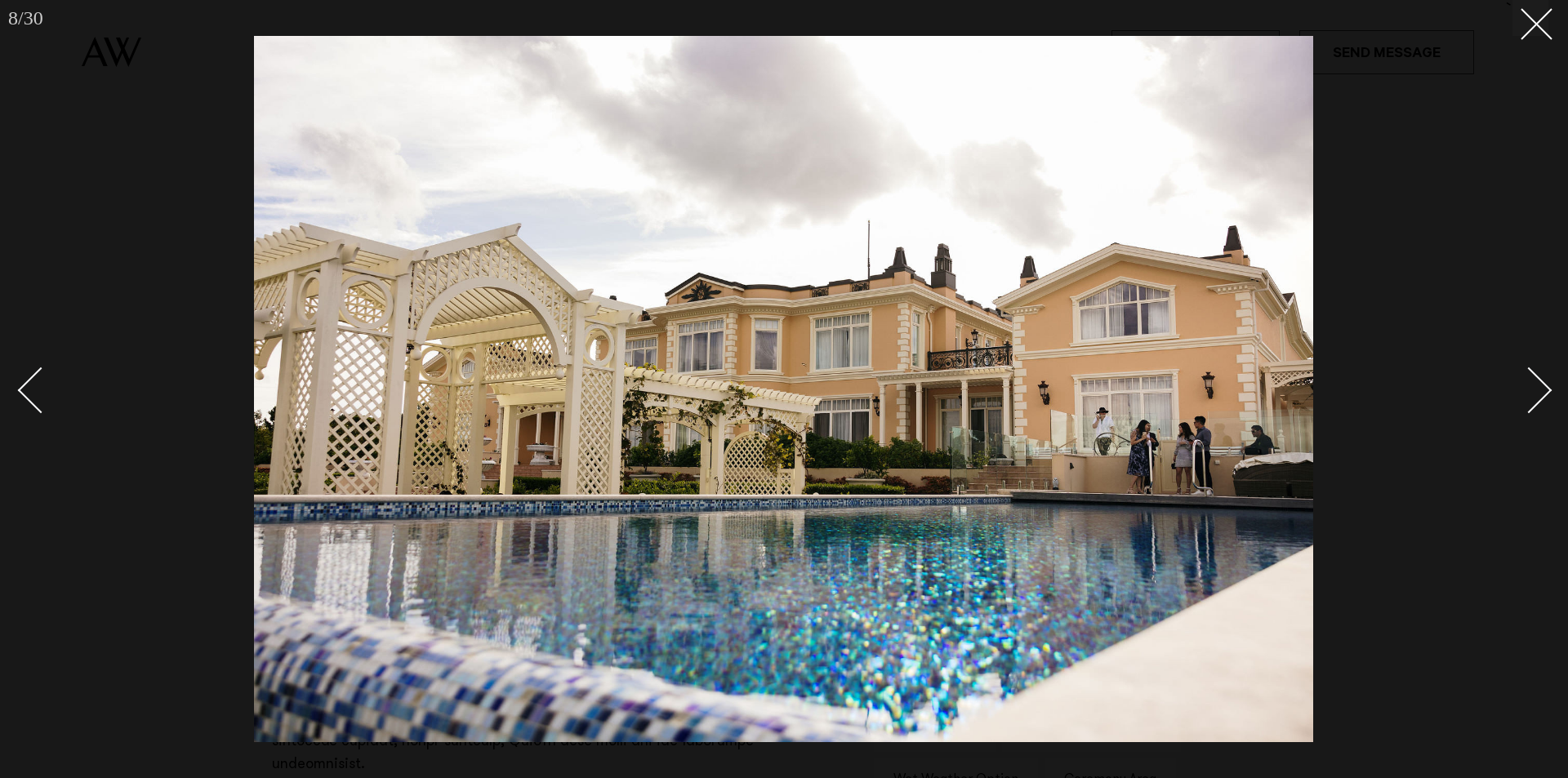
click at [1542, 390] on div "Next slide" at bounding box center [1530, 389] width 47 height 47
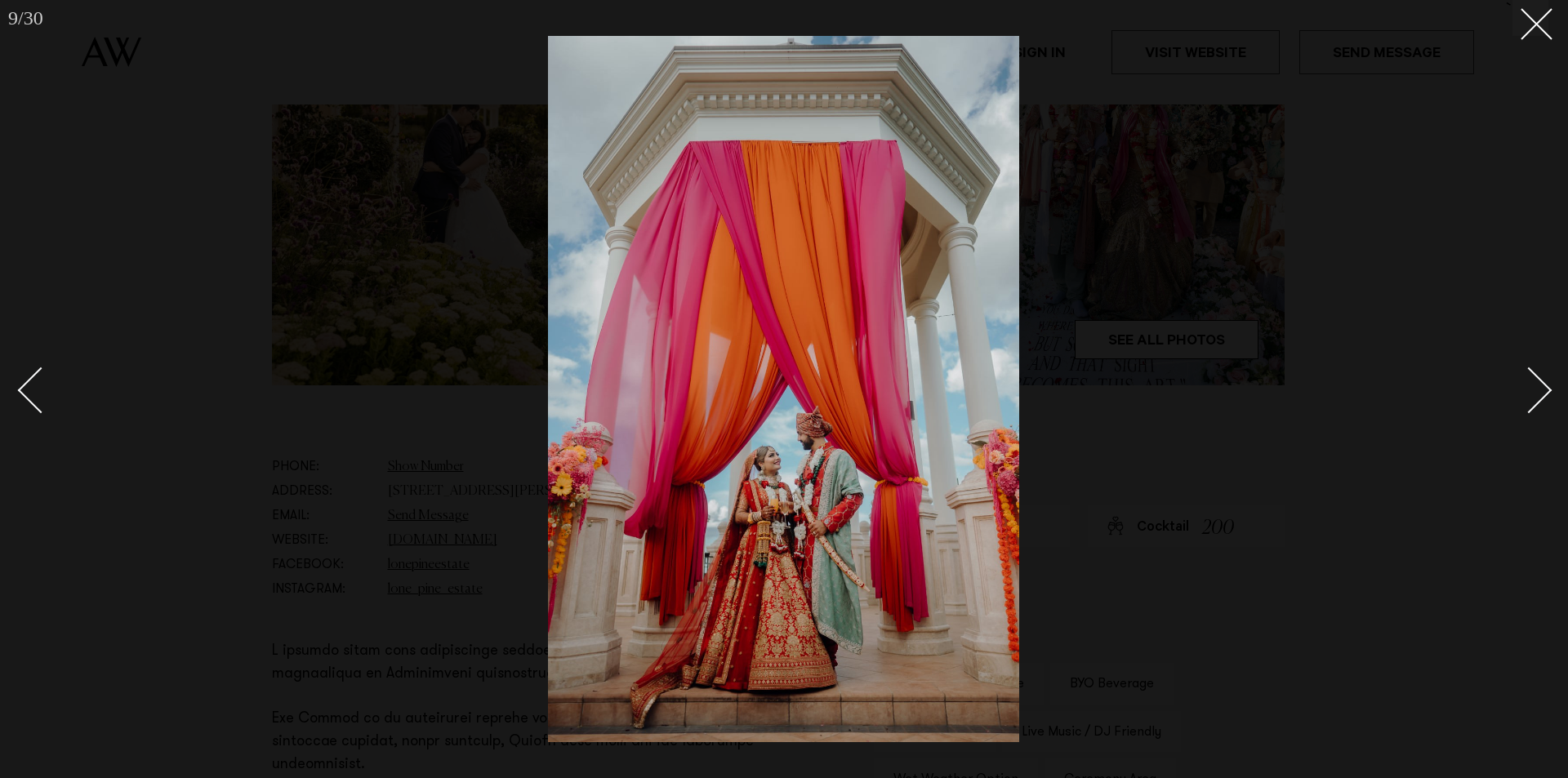
click at [1543, 390] on div "Next slide" at bounding box center [1530, 389] width 47 height 47
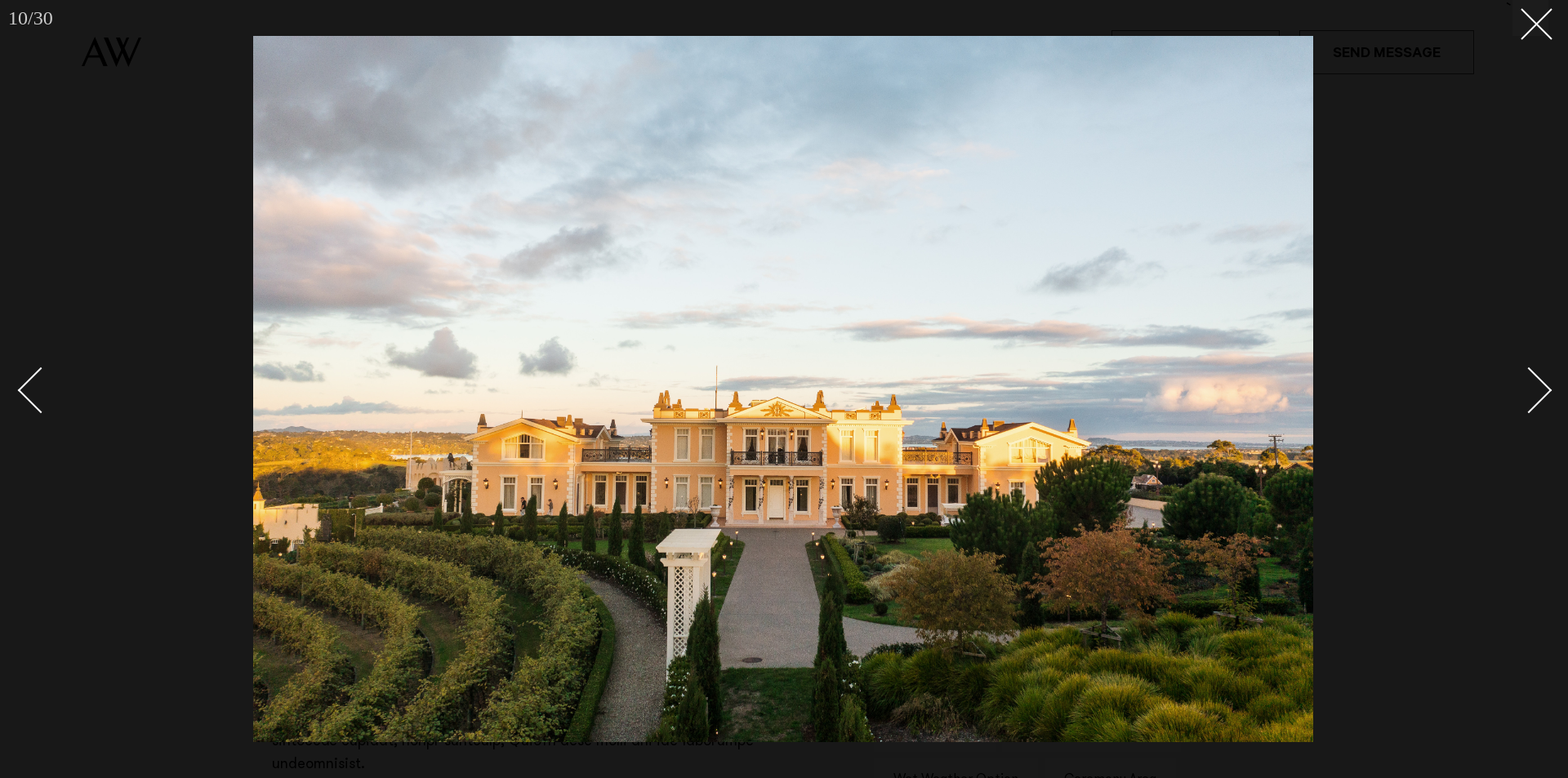
click at [1544, 392] on div "Next slide" at bounding box center [1530, 389] width 47 height 47
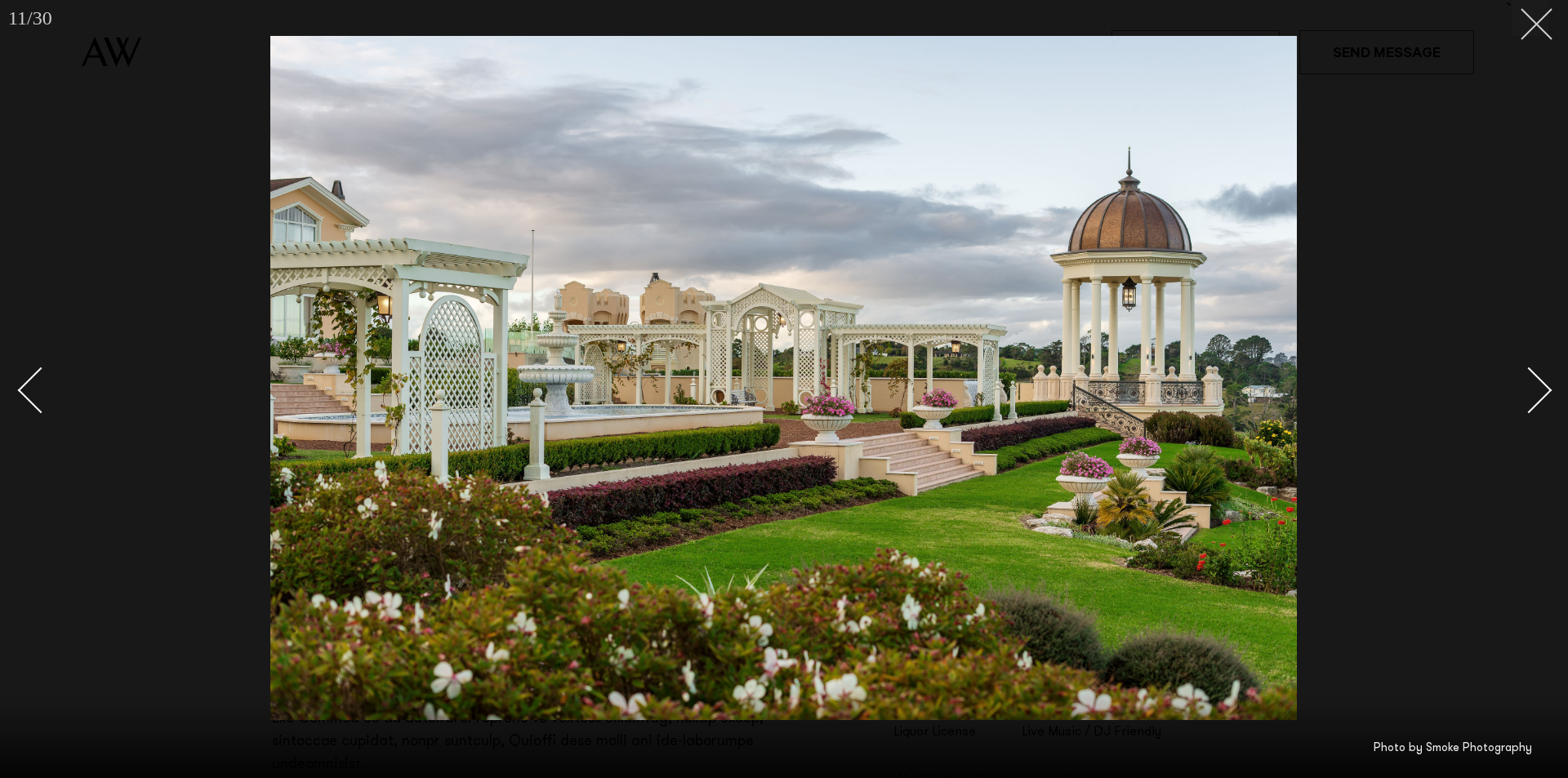
click at [1520, 23] on button at bounding box center [1530, 17] width 36 height 35
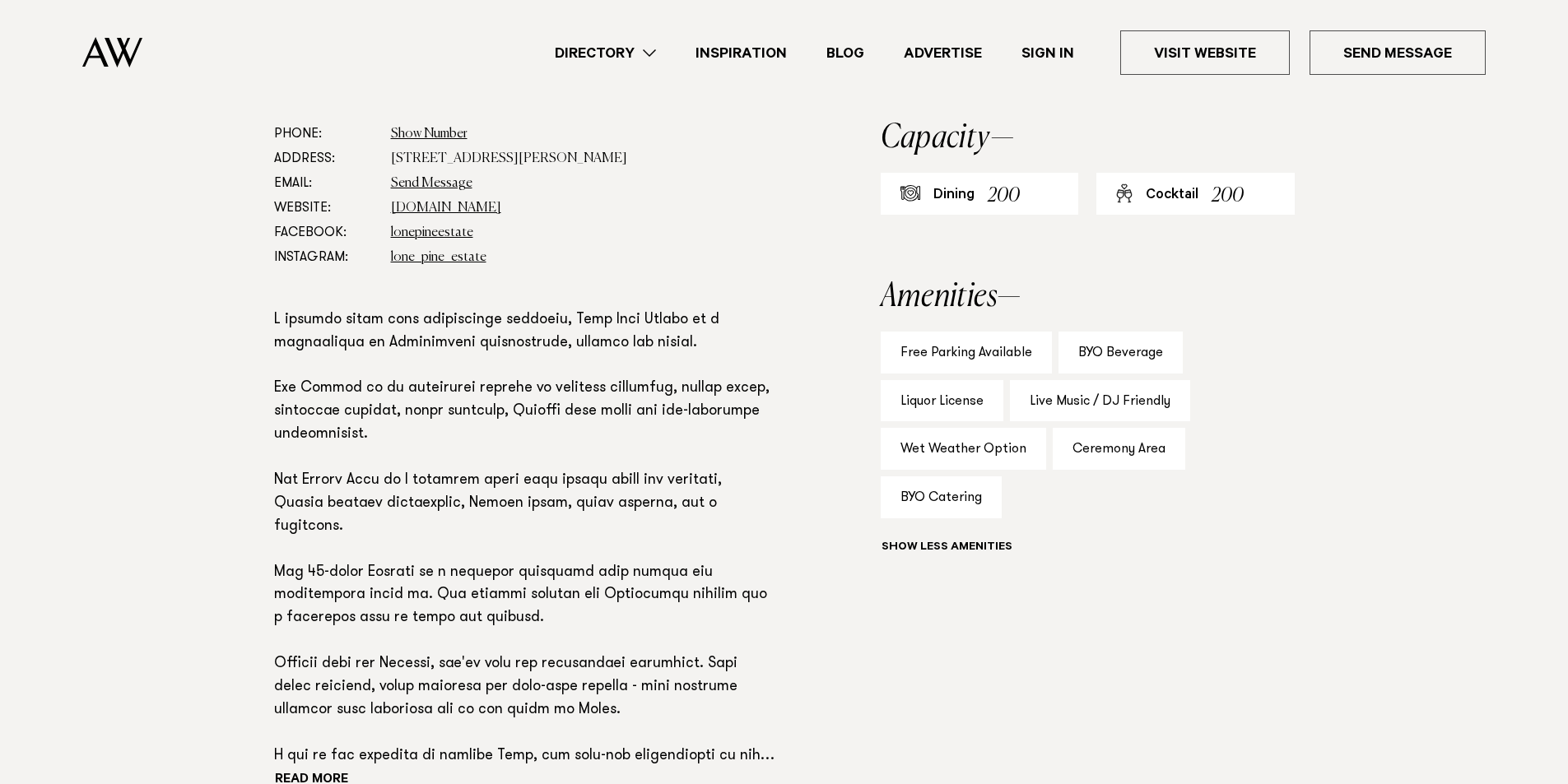
scroll to position [905, 0]
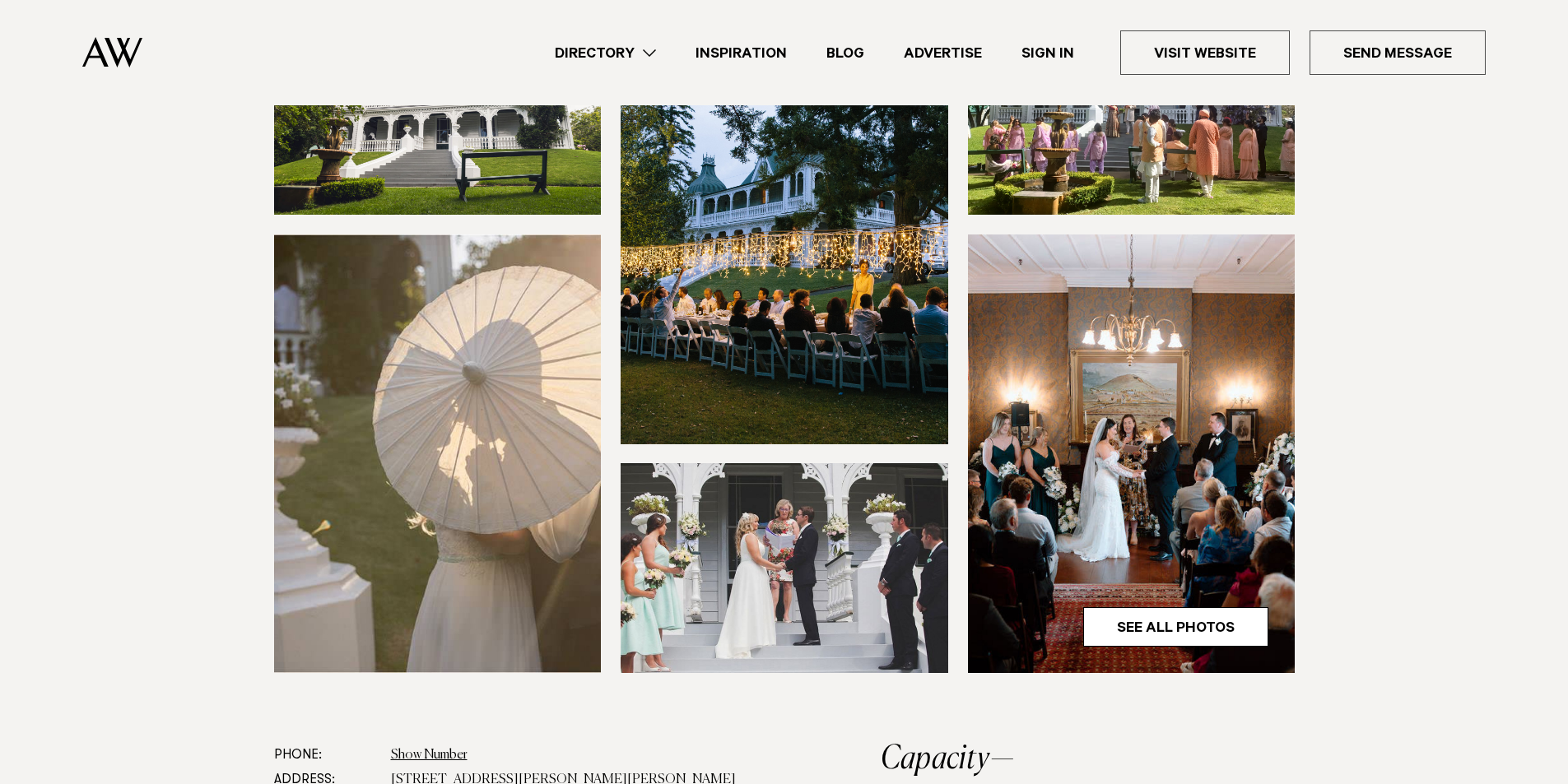
scroll to position [164, 0]
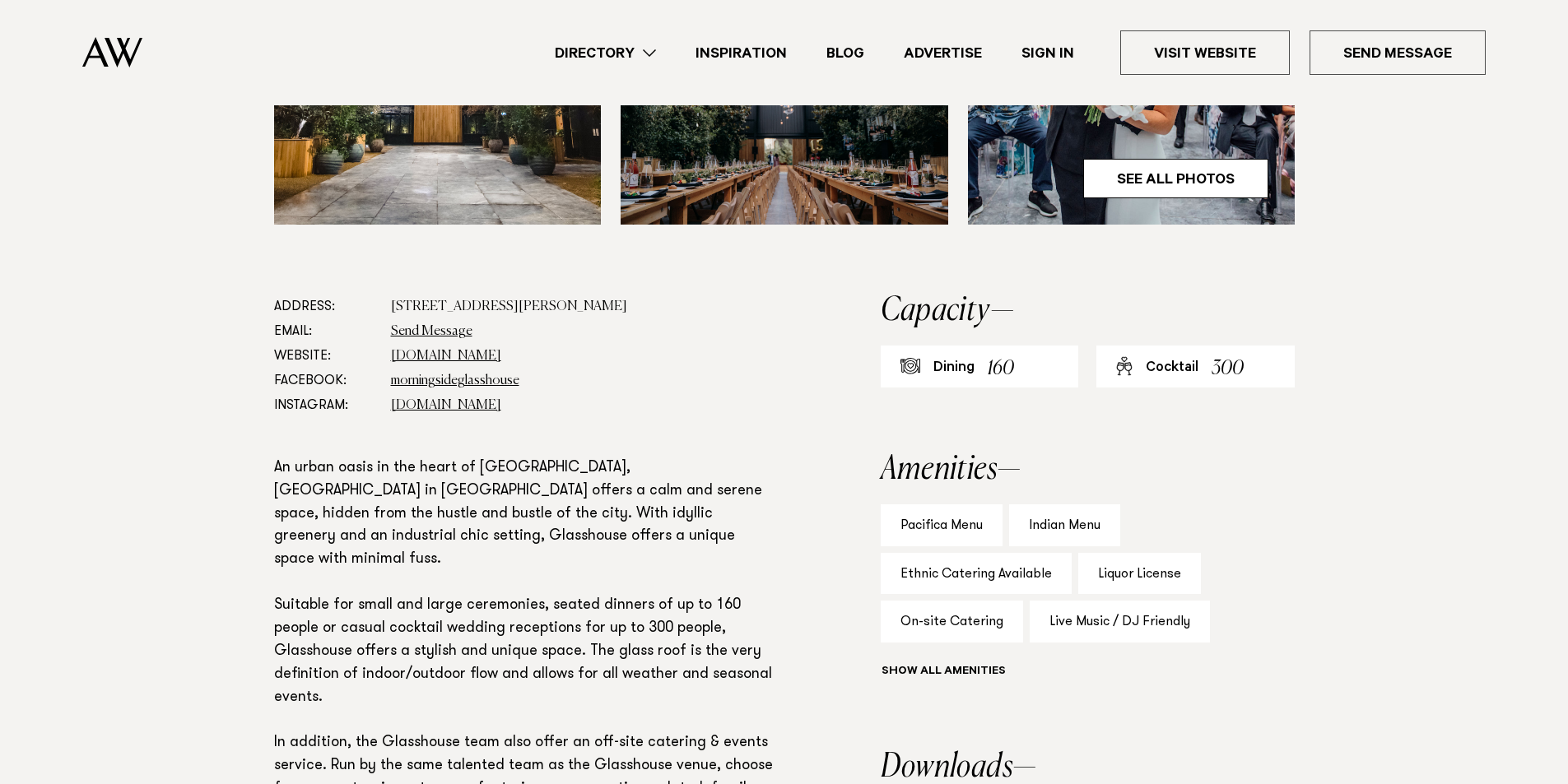
scroll to position [740, 0]
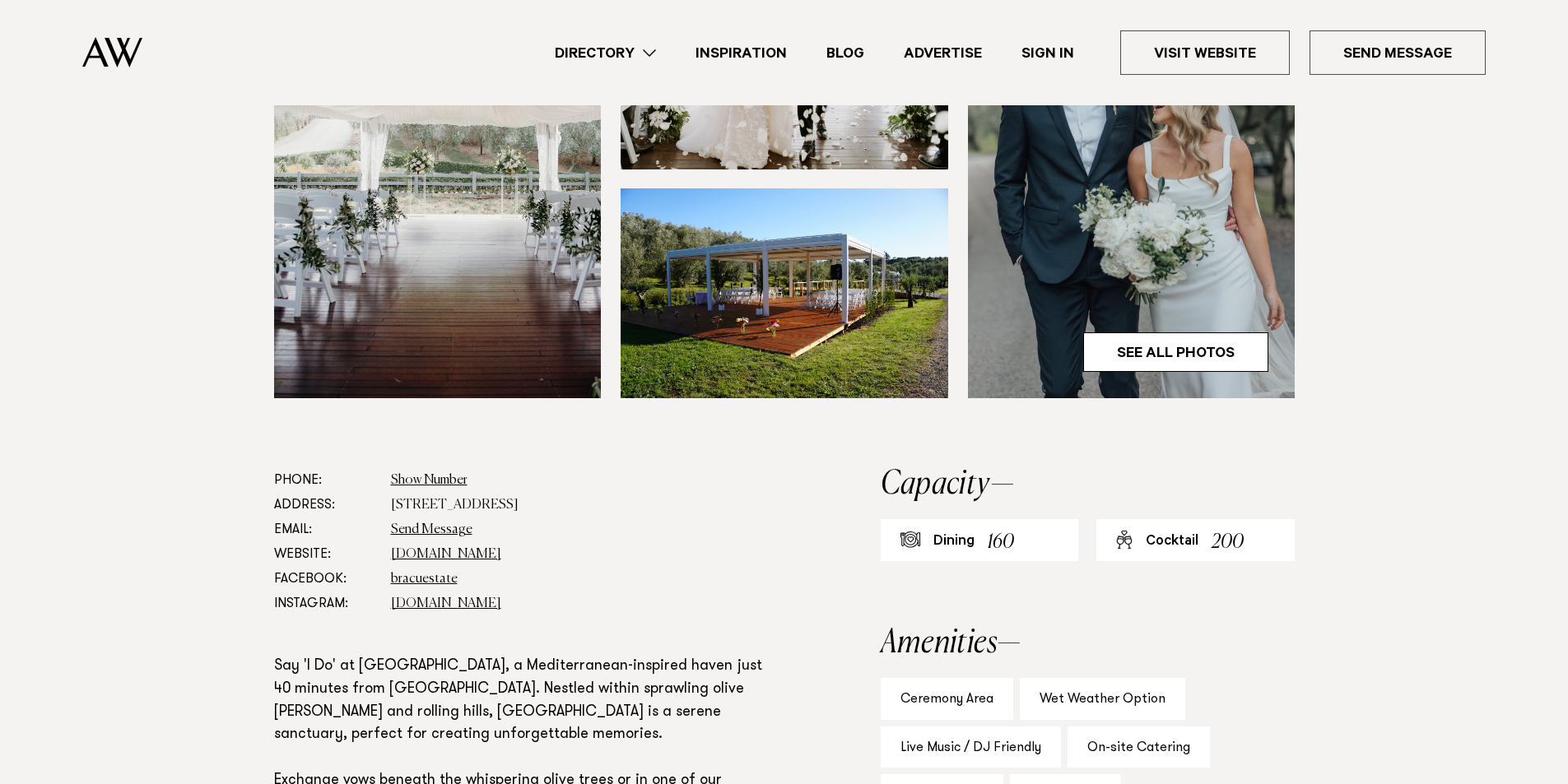
scroll to position [740, 0]
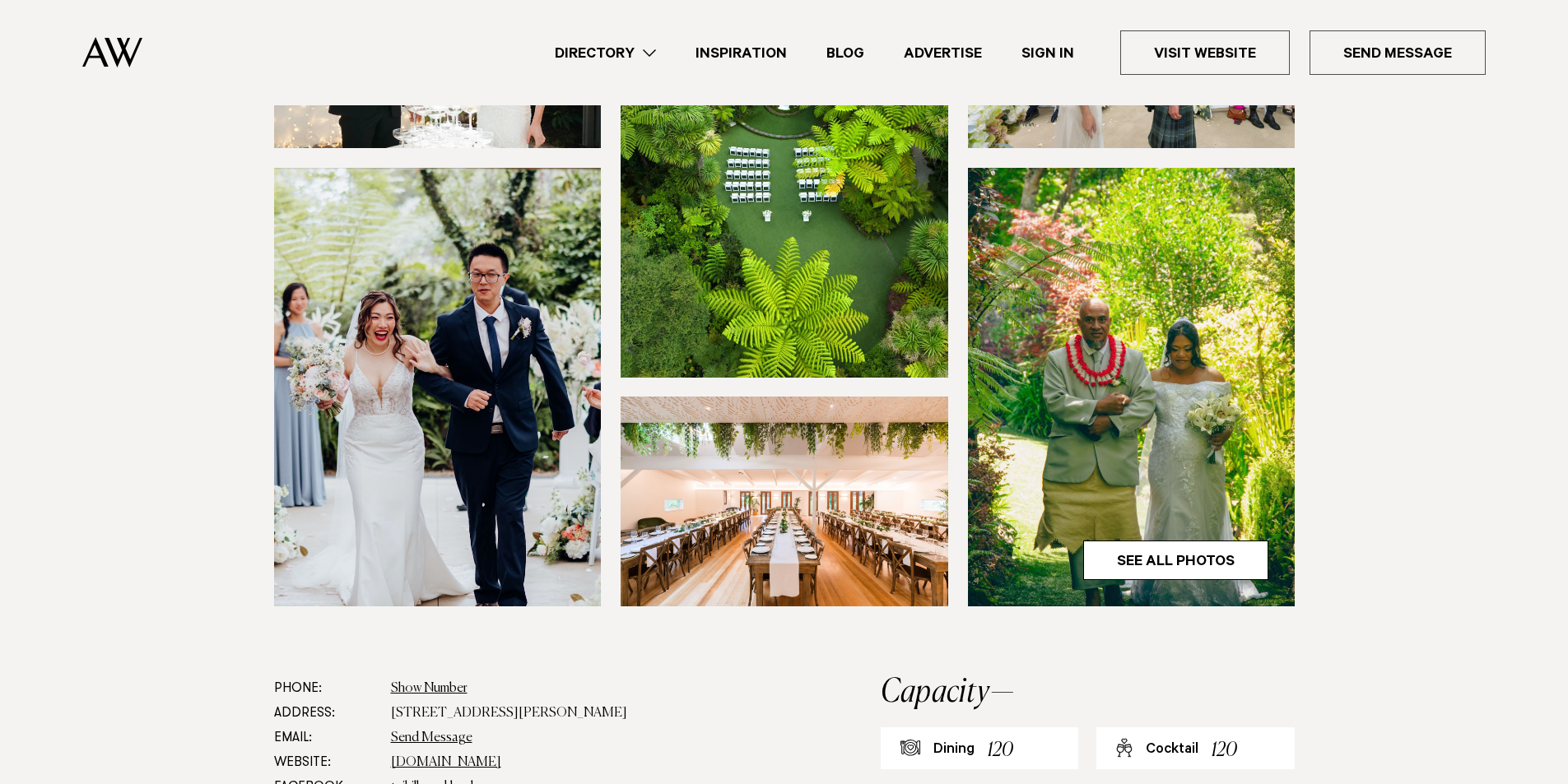
scroll to position [329, 0]
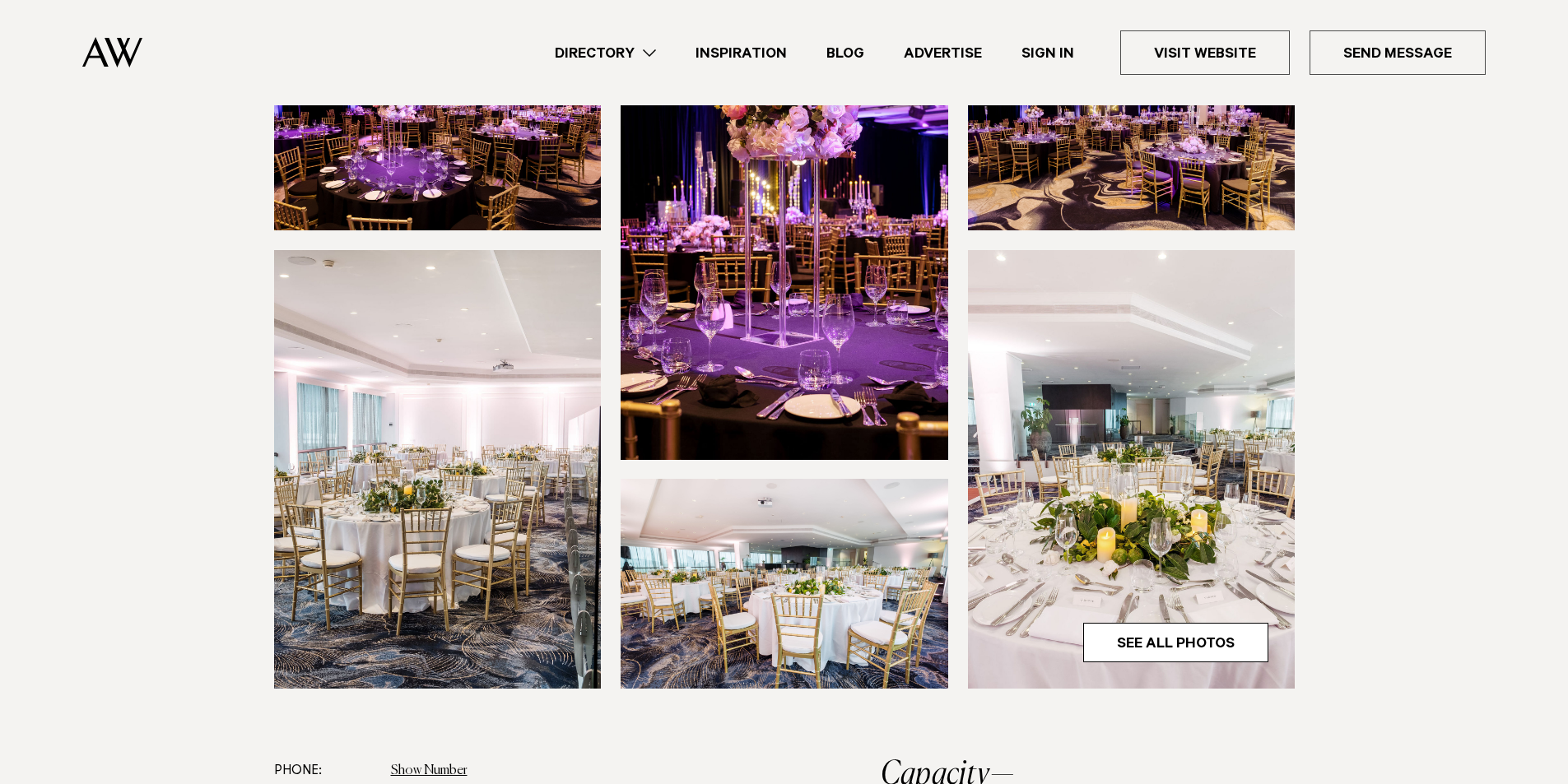
scroll to position [247, 0]
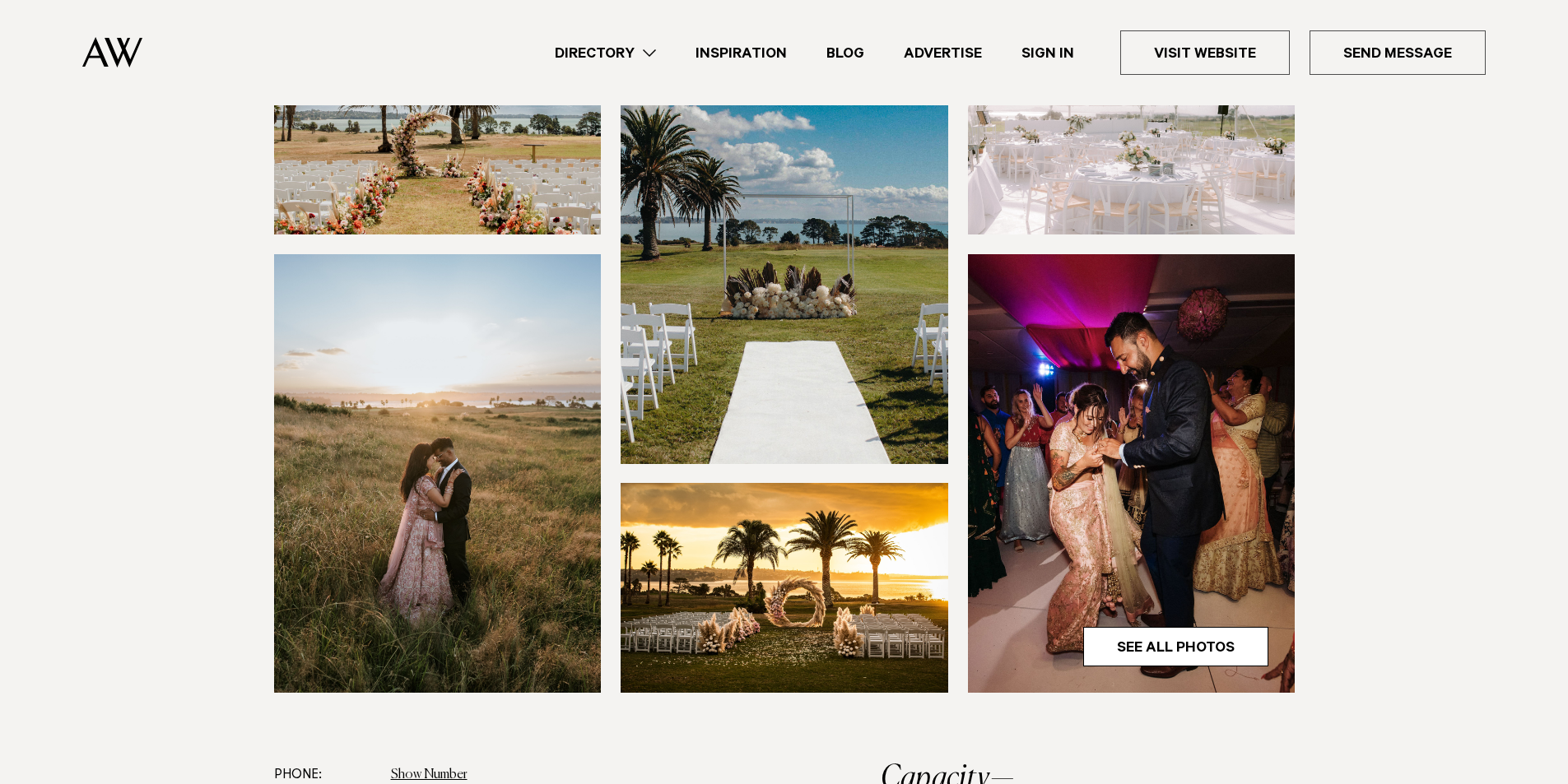
scroll to position [329, 0]
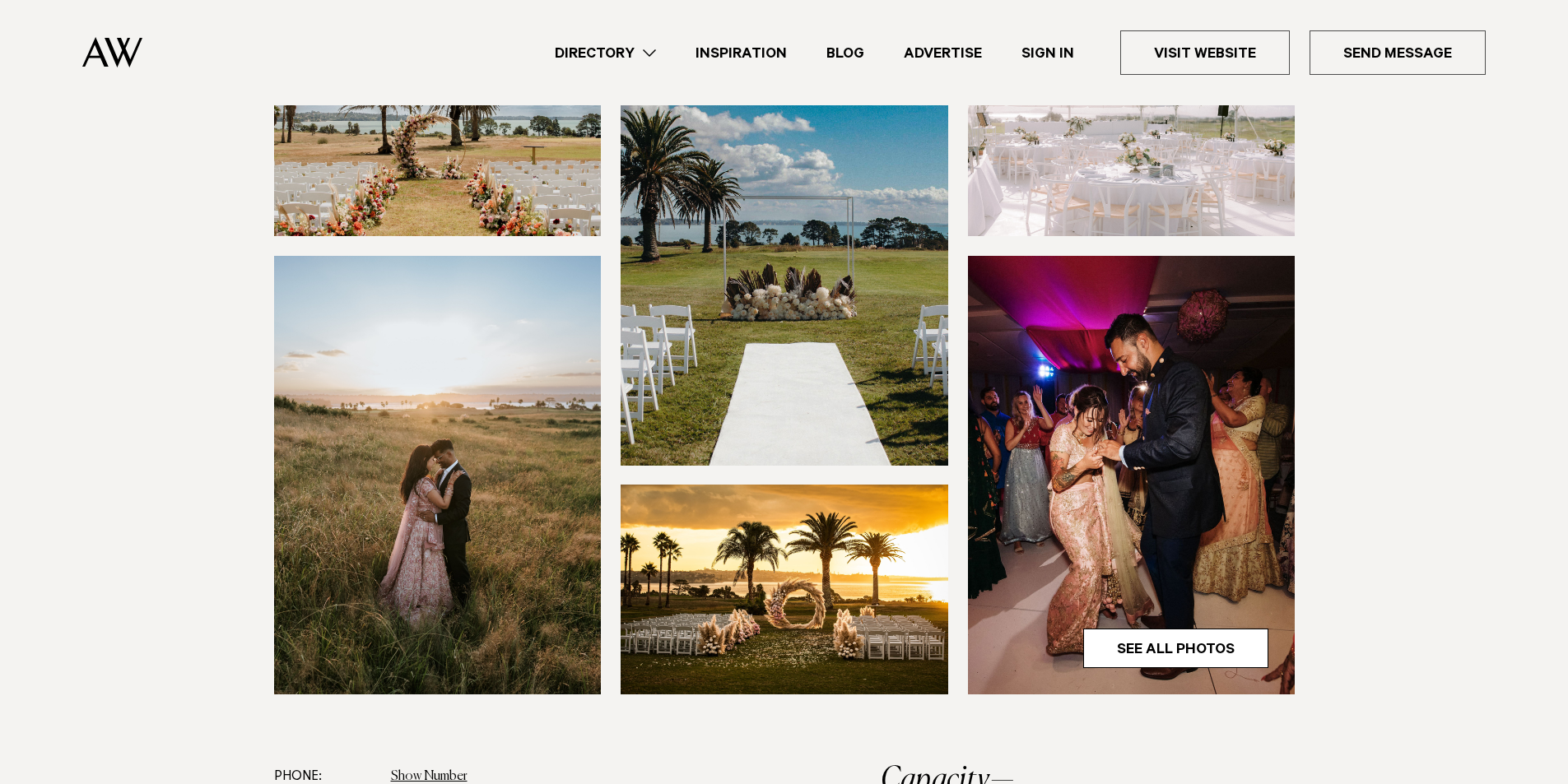
click at [1120, 548] on img at bounding box center [1131, 476] width 328 height 439
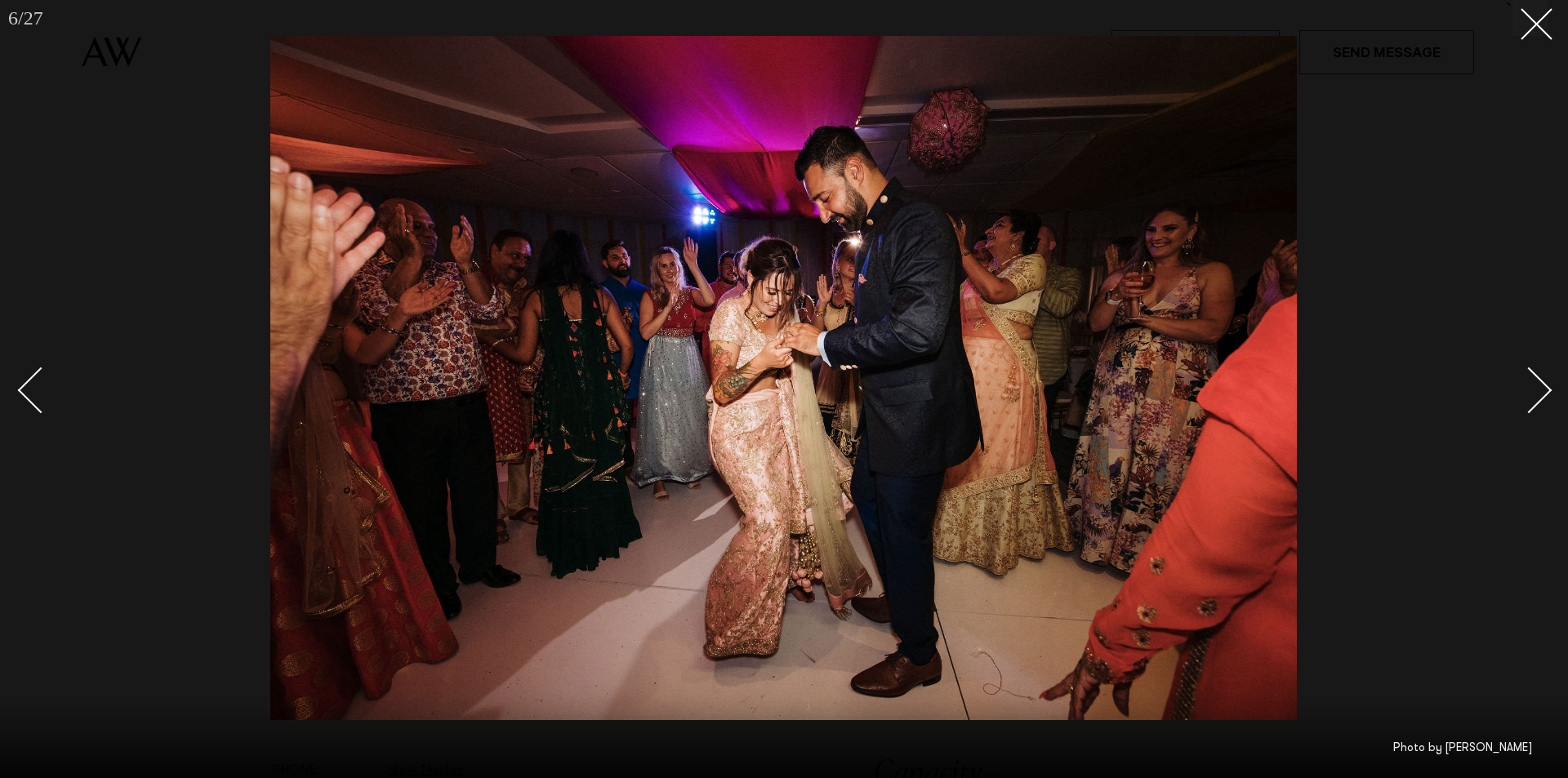
click at [1534, 389] on div "Next slide" at bounding box center [1530, 389] width 47 height 47
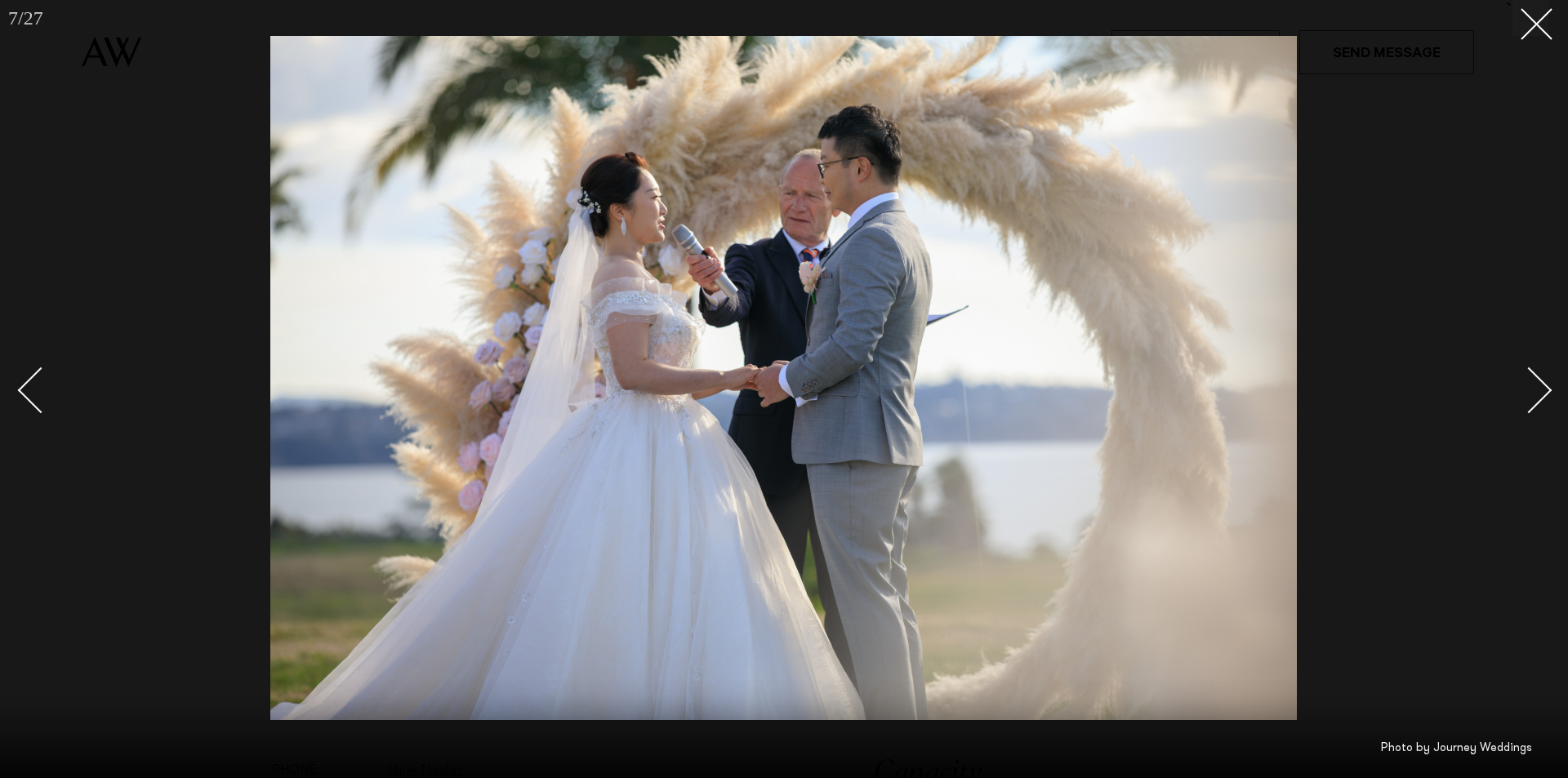
click at [1534, 389] on div "Next slide" at bounding box center [1530, 389] width 47 height 47
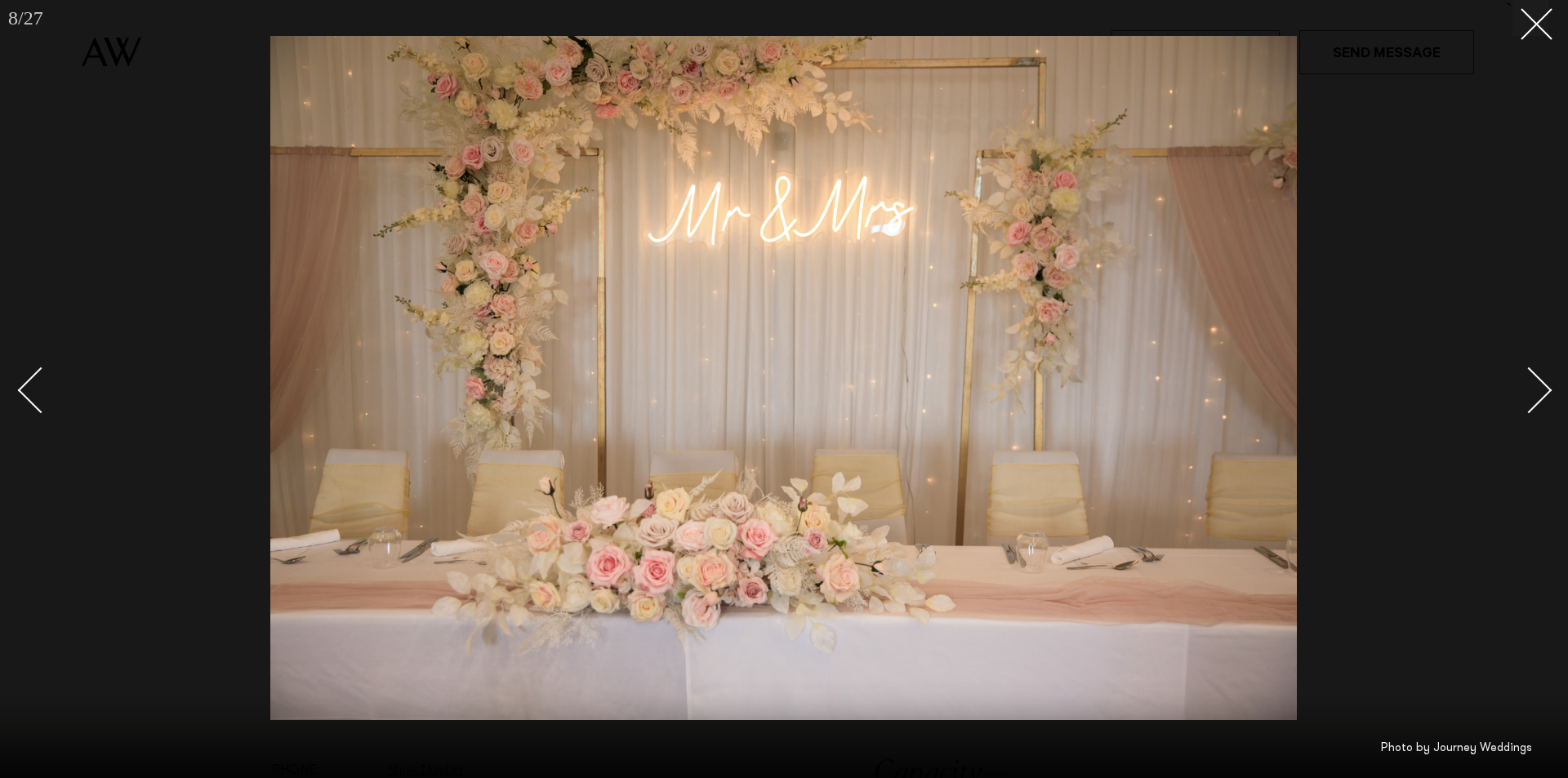
click at [1534, 389] on div "Next slide" at bounding box center [1530, 389] width 47 height 47
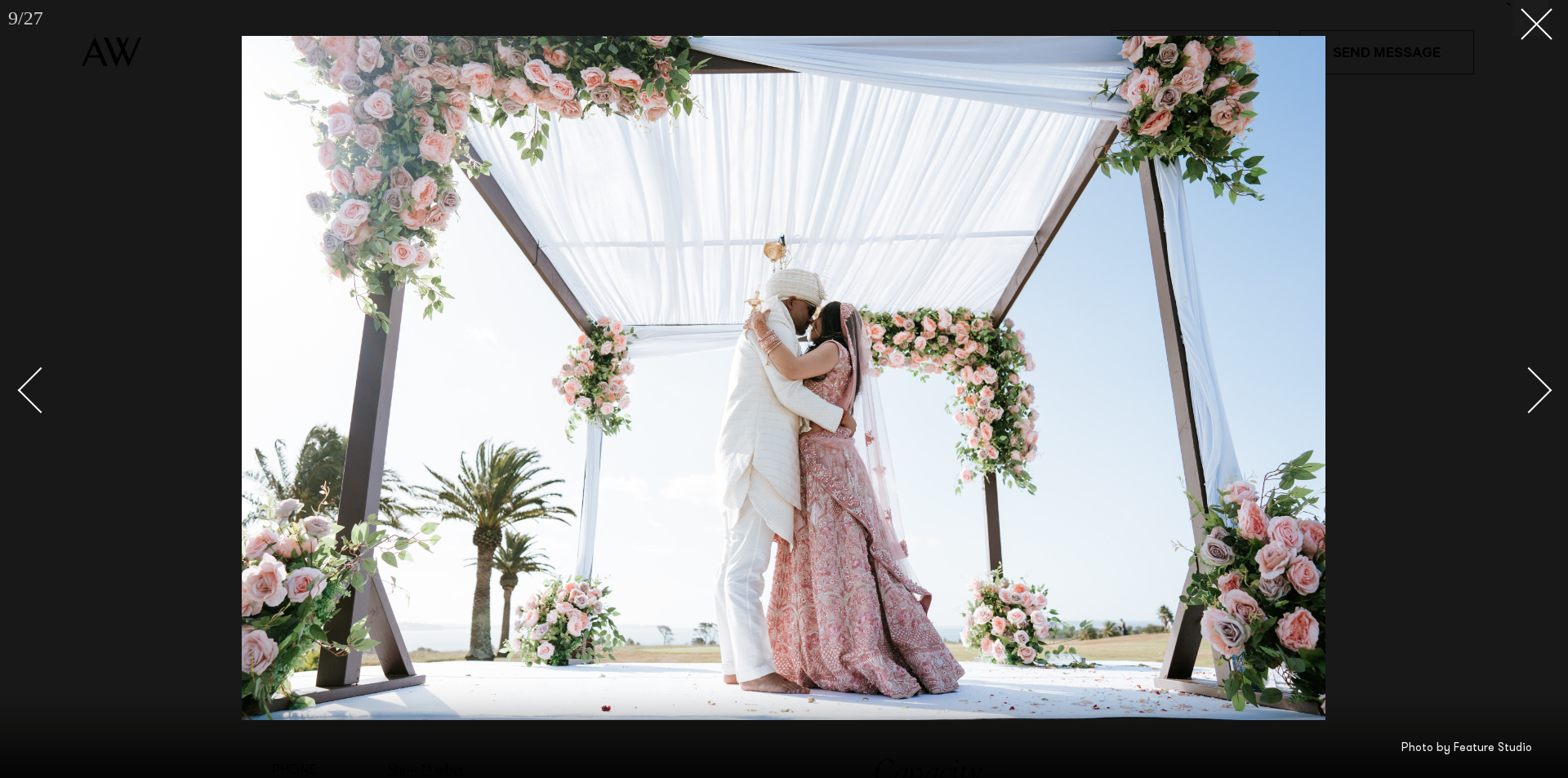
click at [1534, 389] on div "Next slide" at bounding box center [1530, 389] width 47 height 47
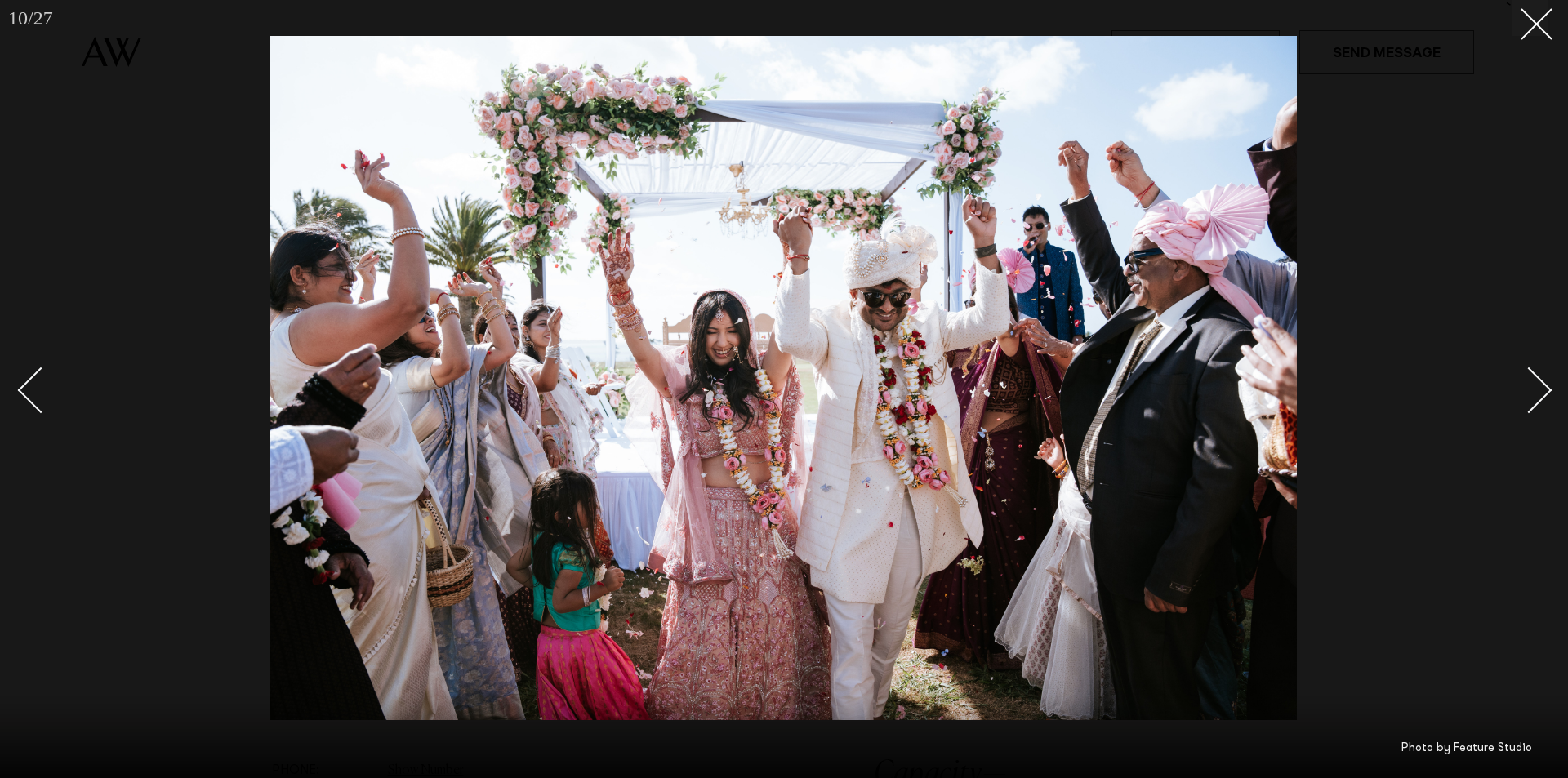
click at [1535, 401] on div "Next slide" at bounding box center [1530, 389] width 47 height 47
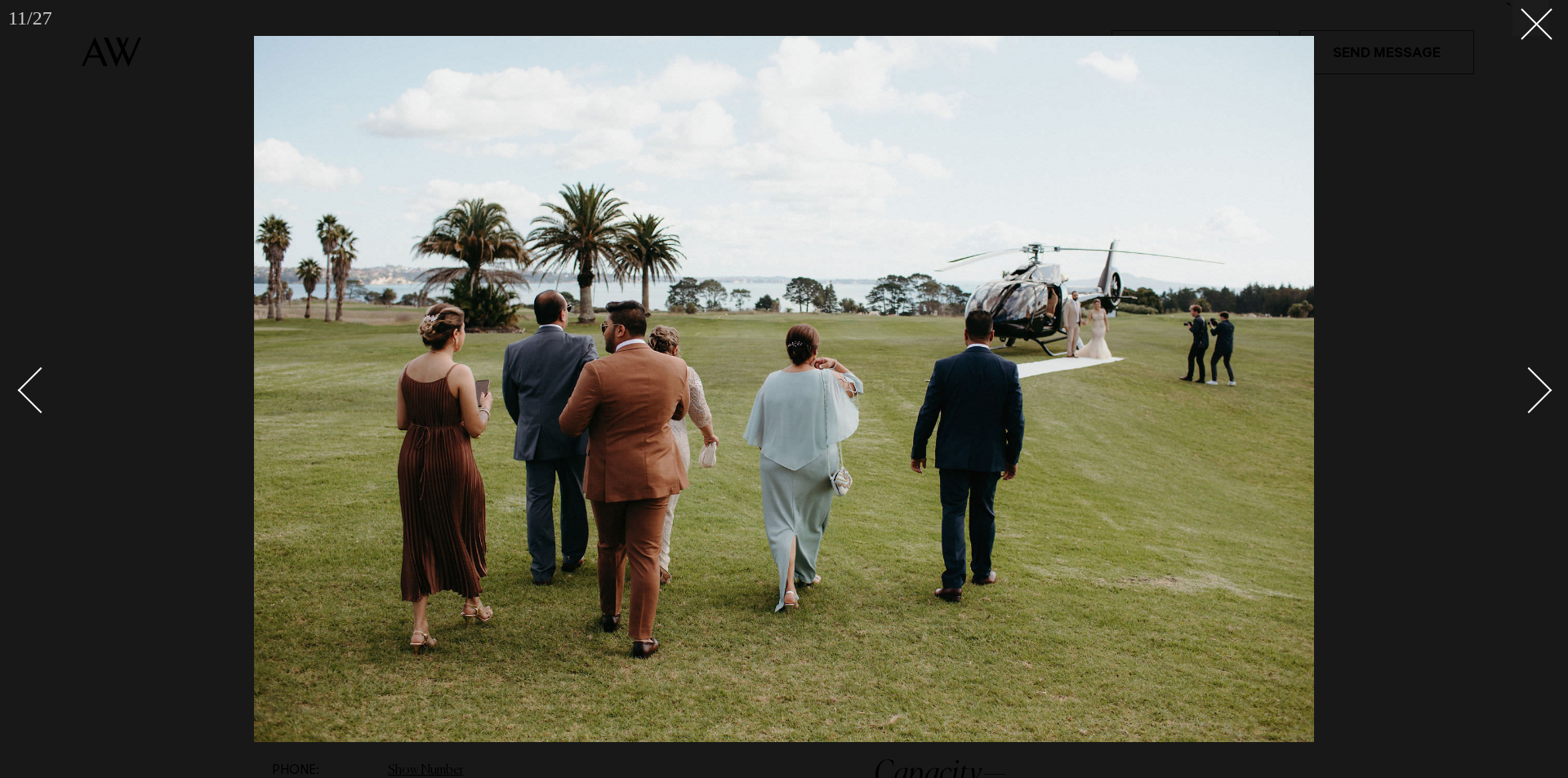
click at [1535, 402] on div "Next slide" at bounding box center [1530, 389] width 47 height 47
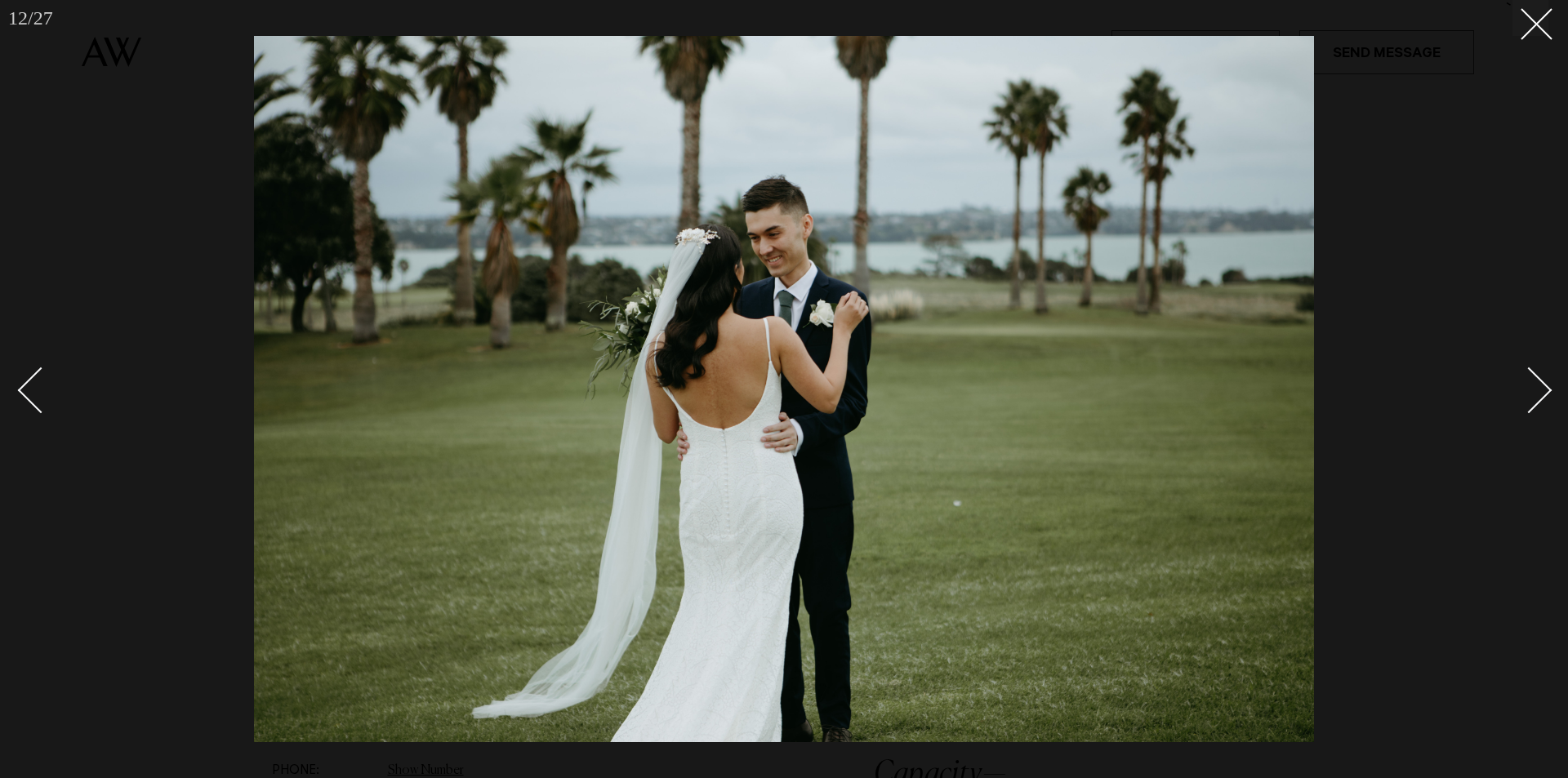
click at [1523, 398] on div "Next slide" at bounding box center [1530, 389] width 47 height 47
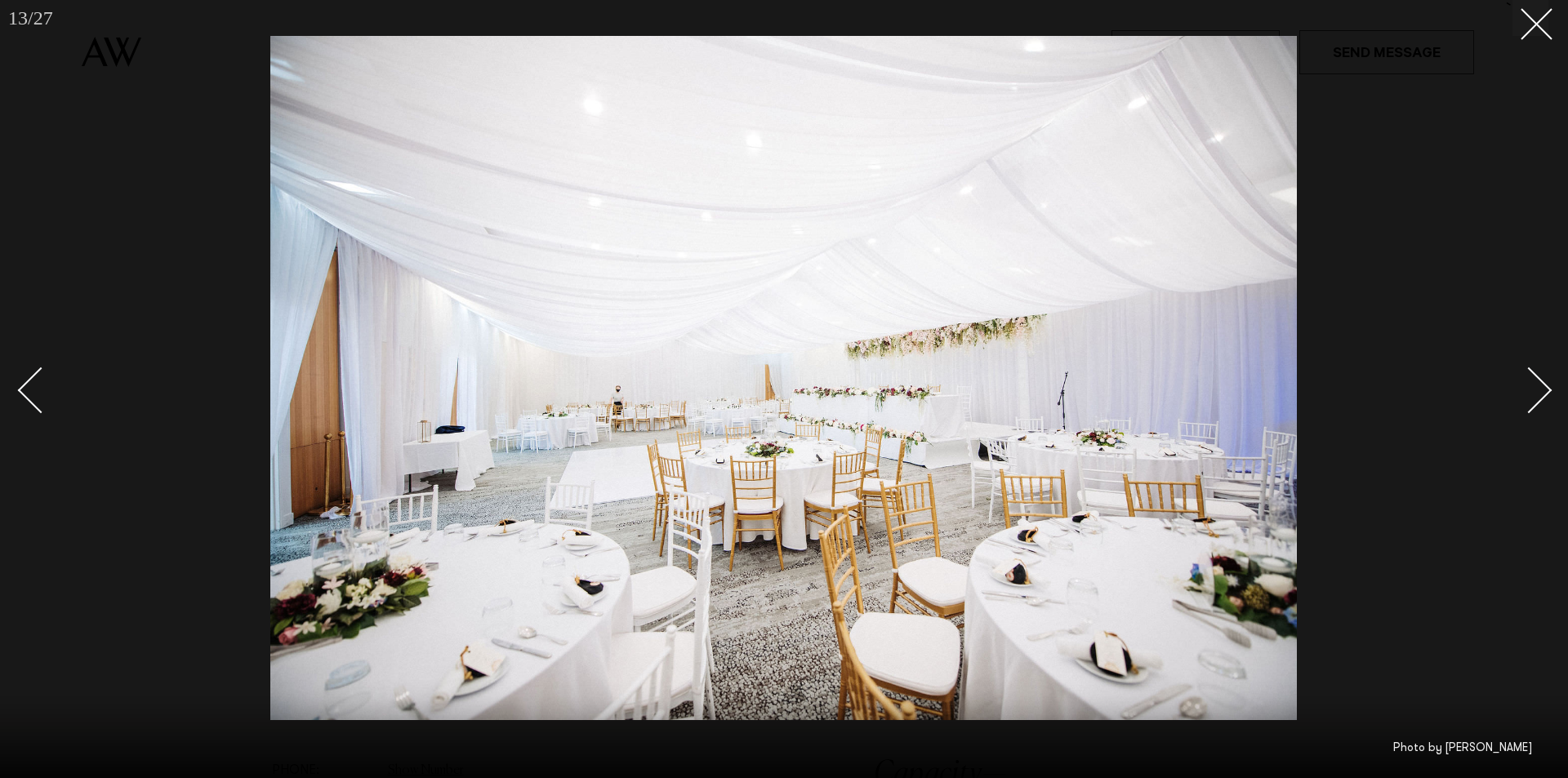
click at [1522, 396] on div "Next slide" at bounding box center [1530, 389] width 47 height 47
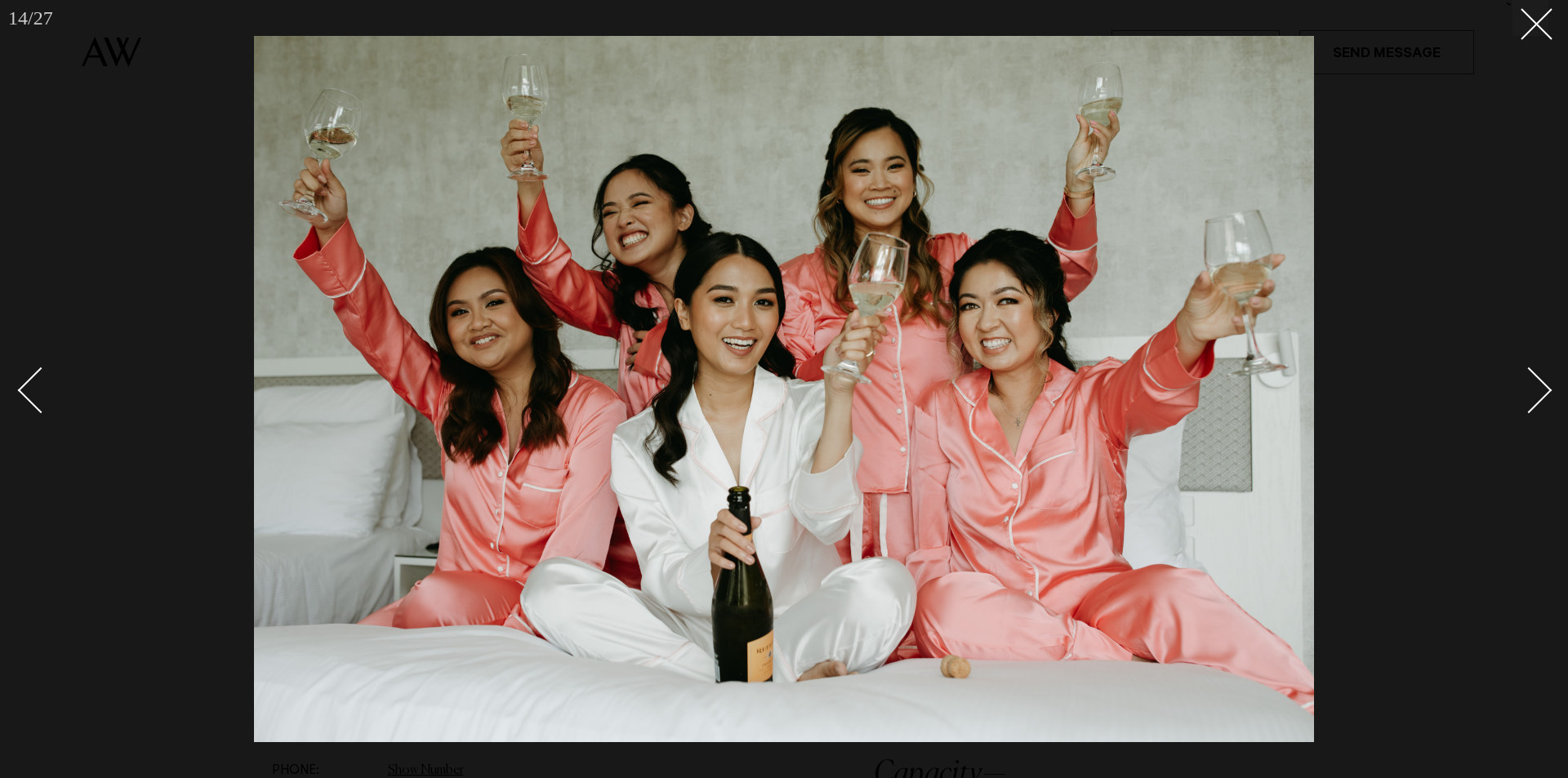
click at [1522, 404] on div "Next slide" at bounding box center [1530, 389] width 47 height 47
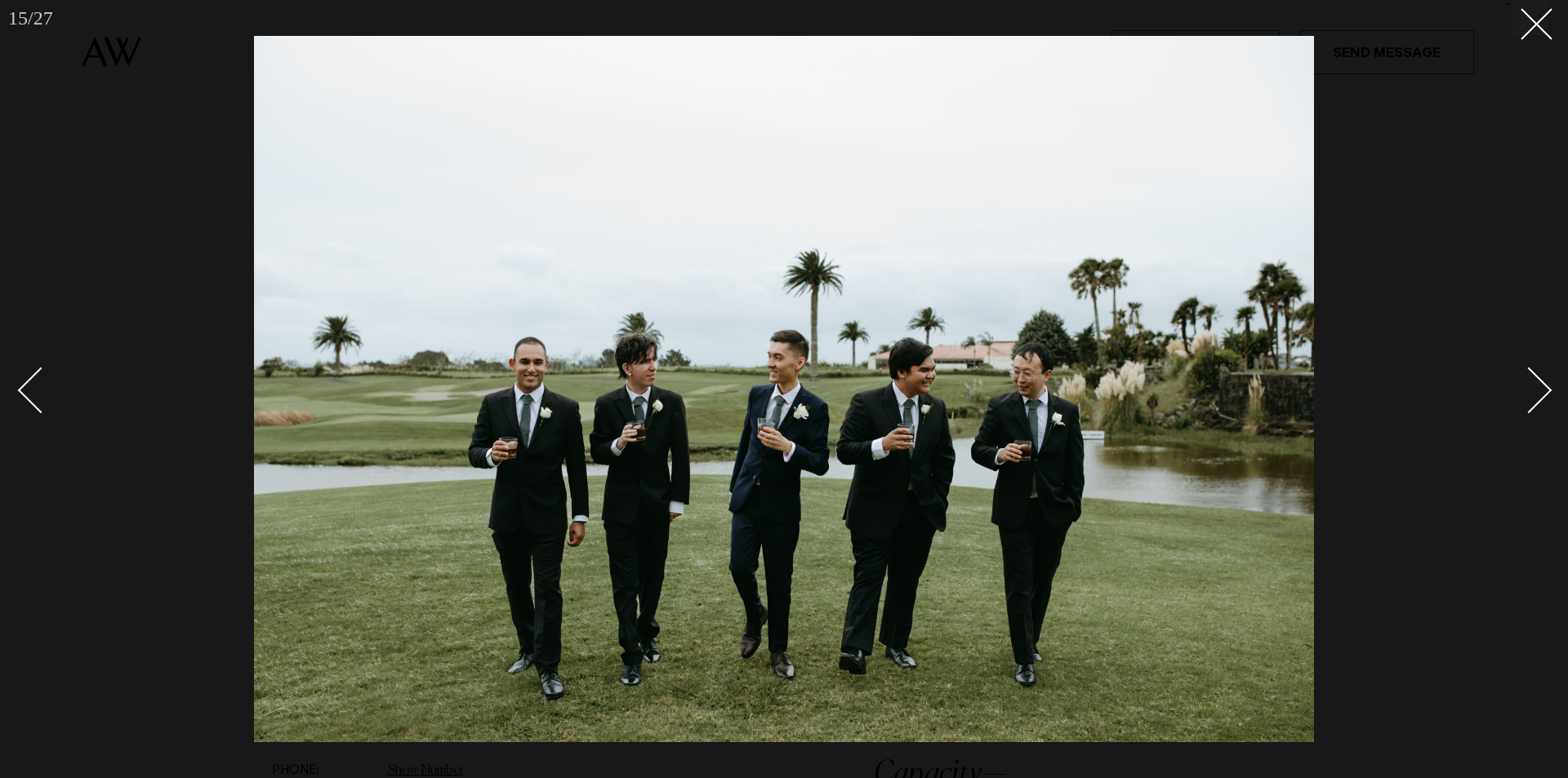
click at [1522, 404] on div "Next slide" at bounding box center [1530, 389] width 47 height 47
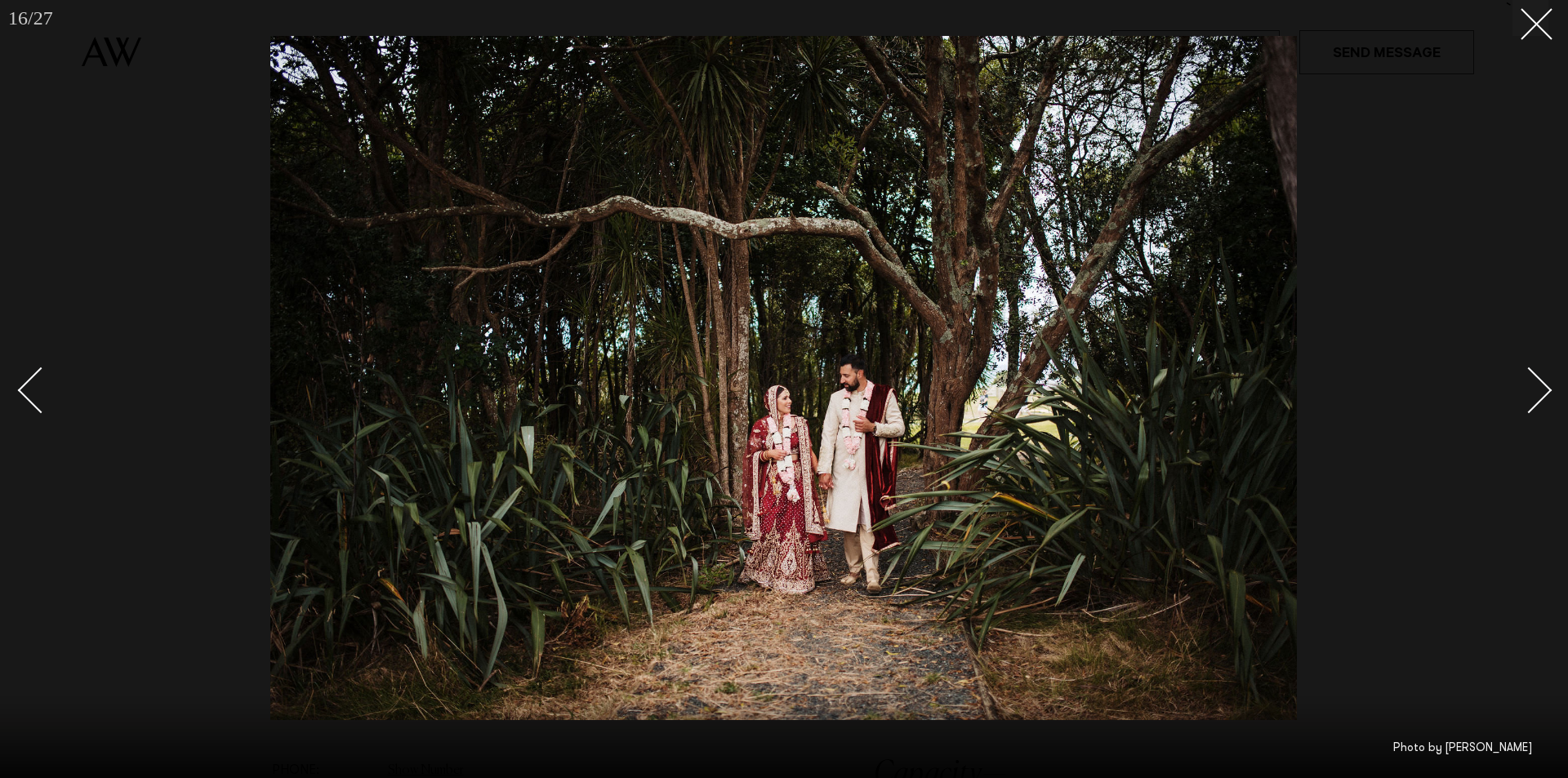
click at [1523, 404] on div "Next slide" at bounding box center [1530, 389] width 47 height 47
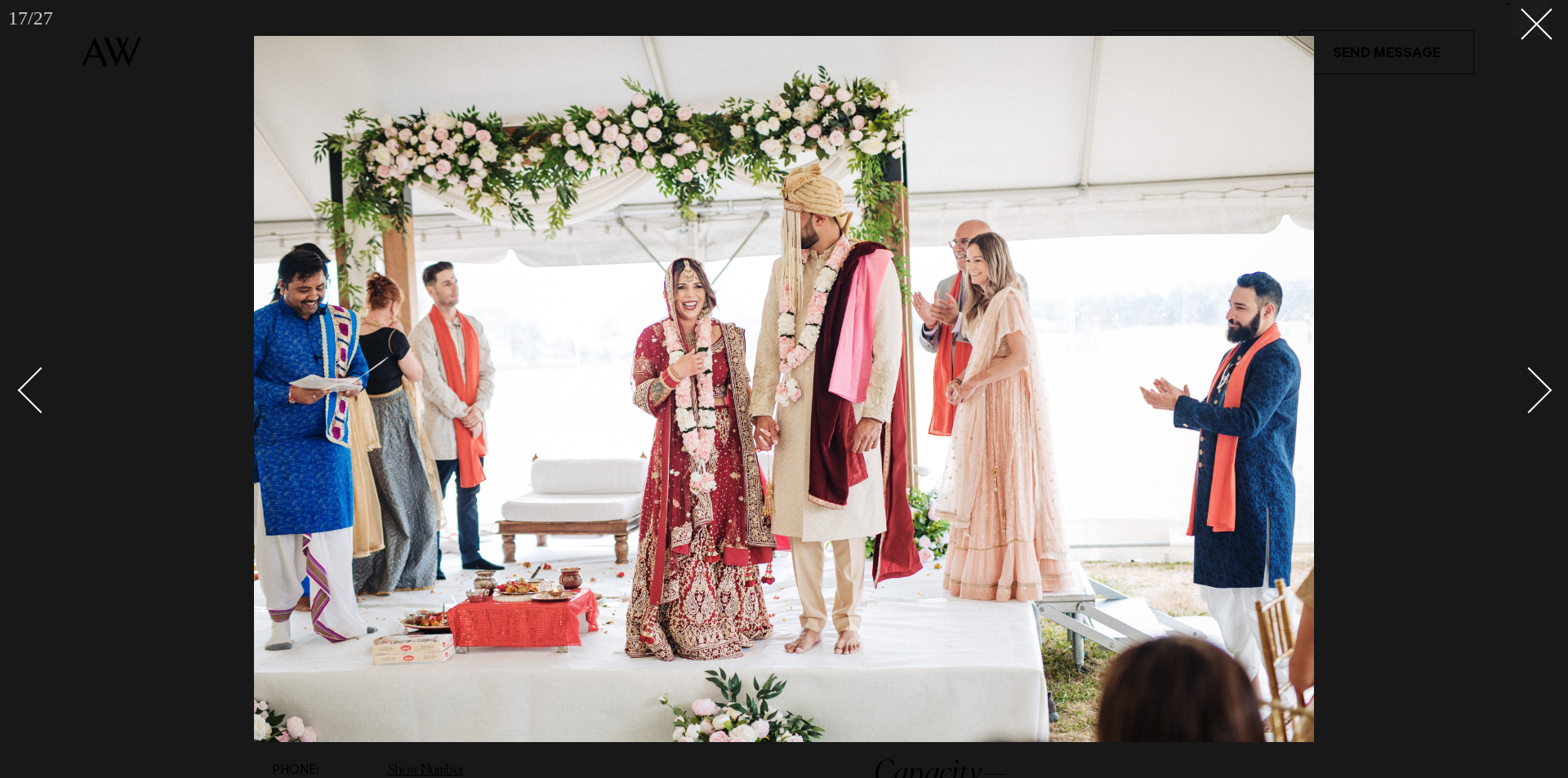
click at [1528, 409] on div "Next slide" at bounding box center [1530, 389] width 47 height 47
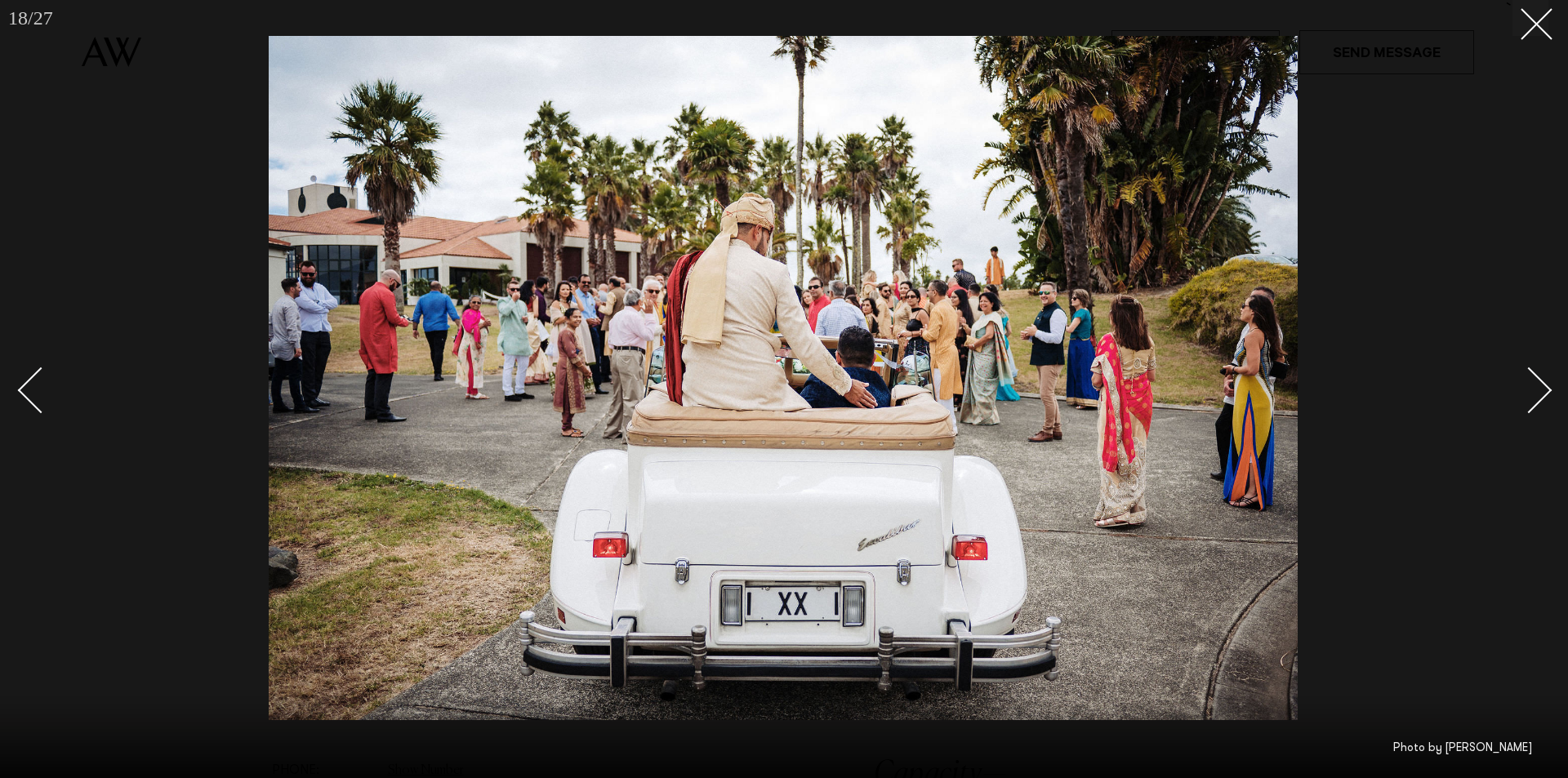
click at [1528, 409] on div "Next slide" at bounding box center [1530, 389] width 47 height 47
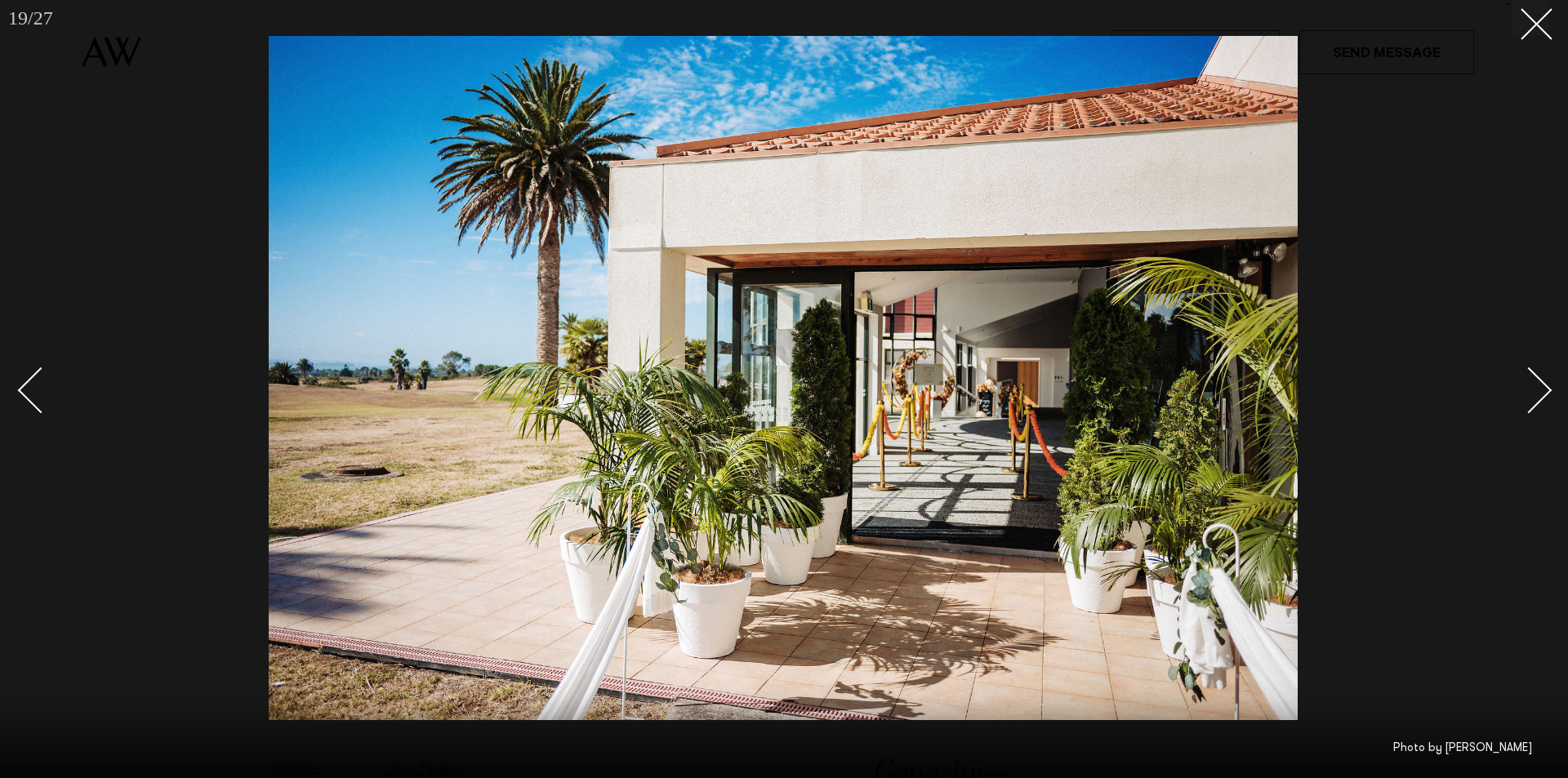
click at [1528, 409] on div "Next slide" at bounding box center [1530, 389] width 47 height 47
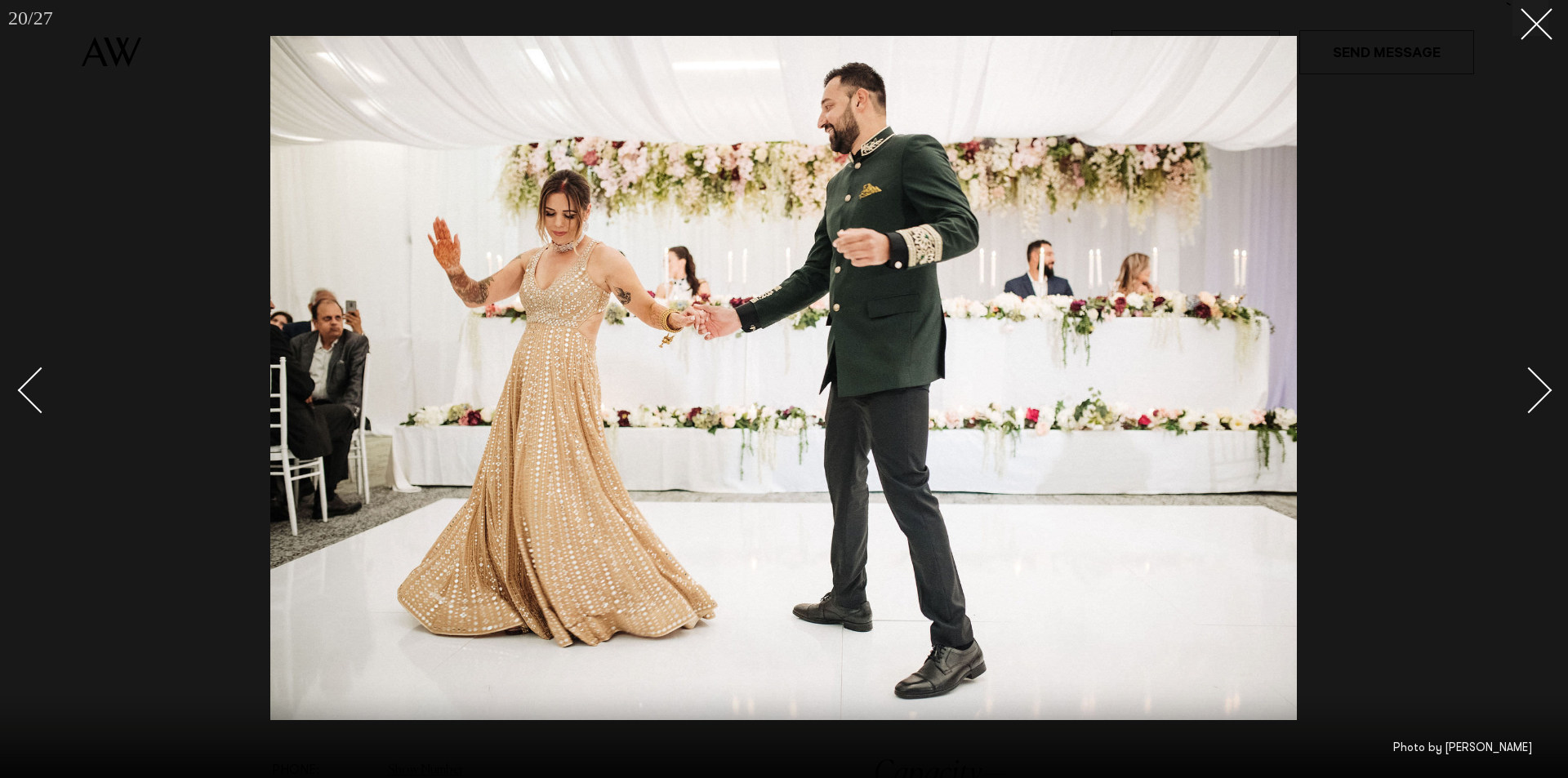
click at [1528, 409] on div "Next slide" at bounding box center [1530, 389] width 47 height 47
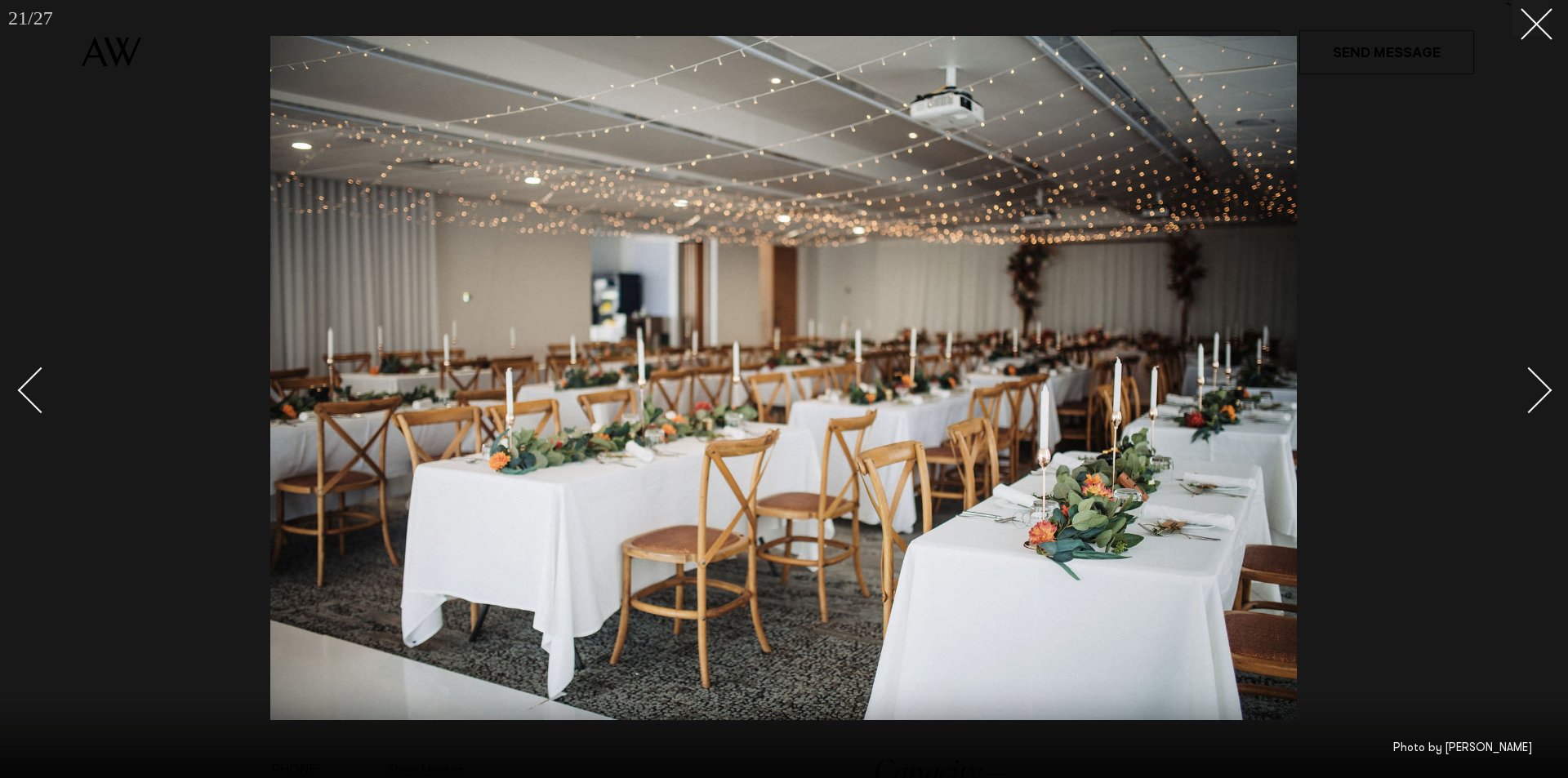
click at [1528, 409] on div "Next slide" at bounding box center [1530, 389] width 47 height 47
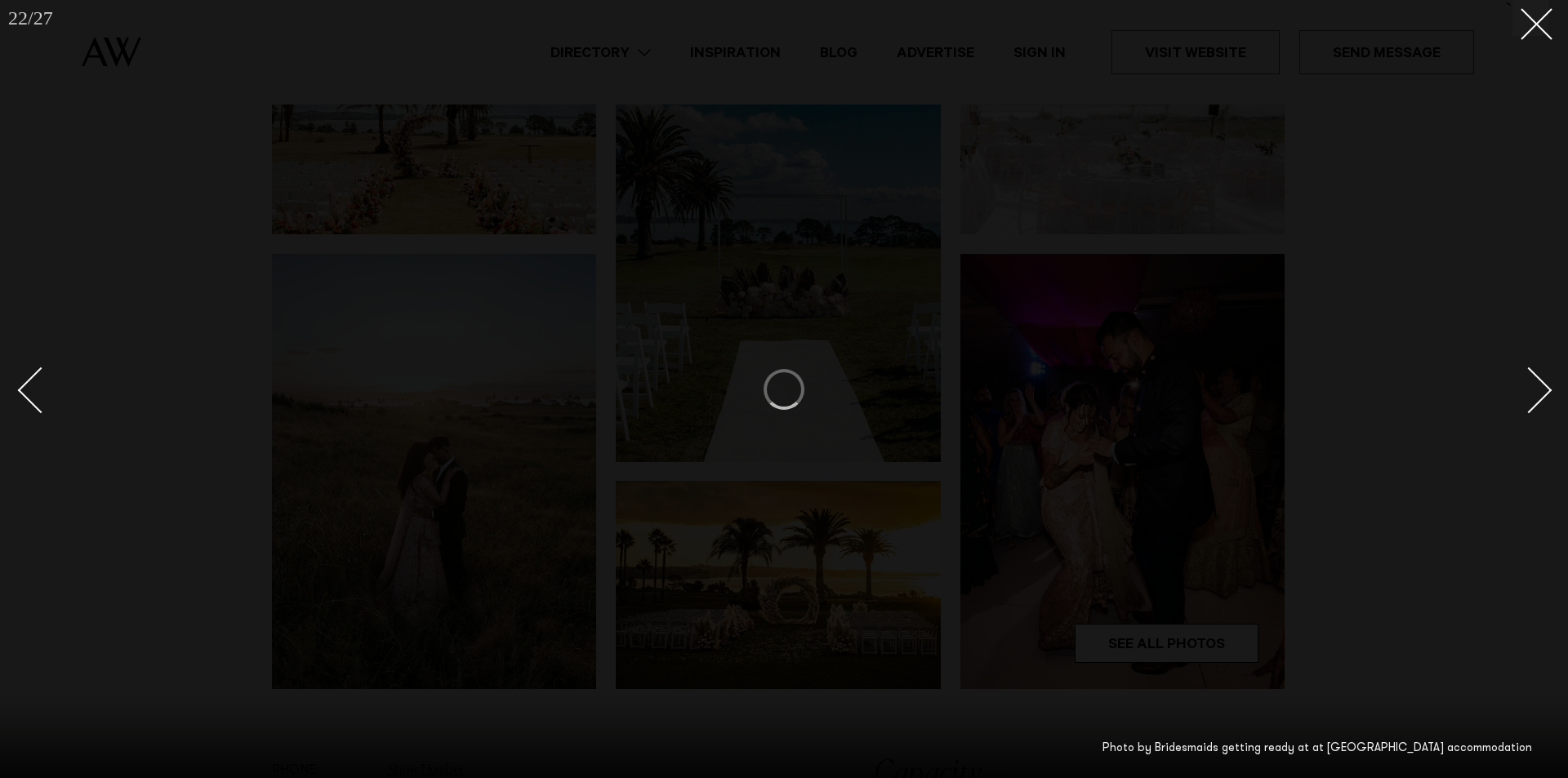
click at [1518, 401] on div "Next slide" at bounding box center [1530, 389] width 47 height 47
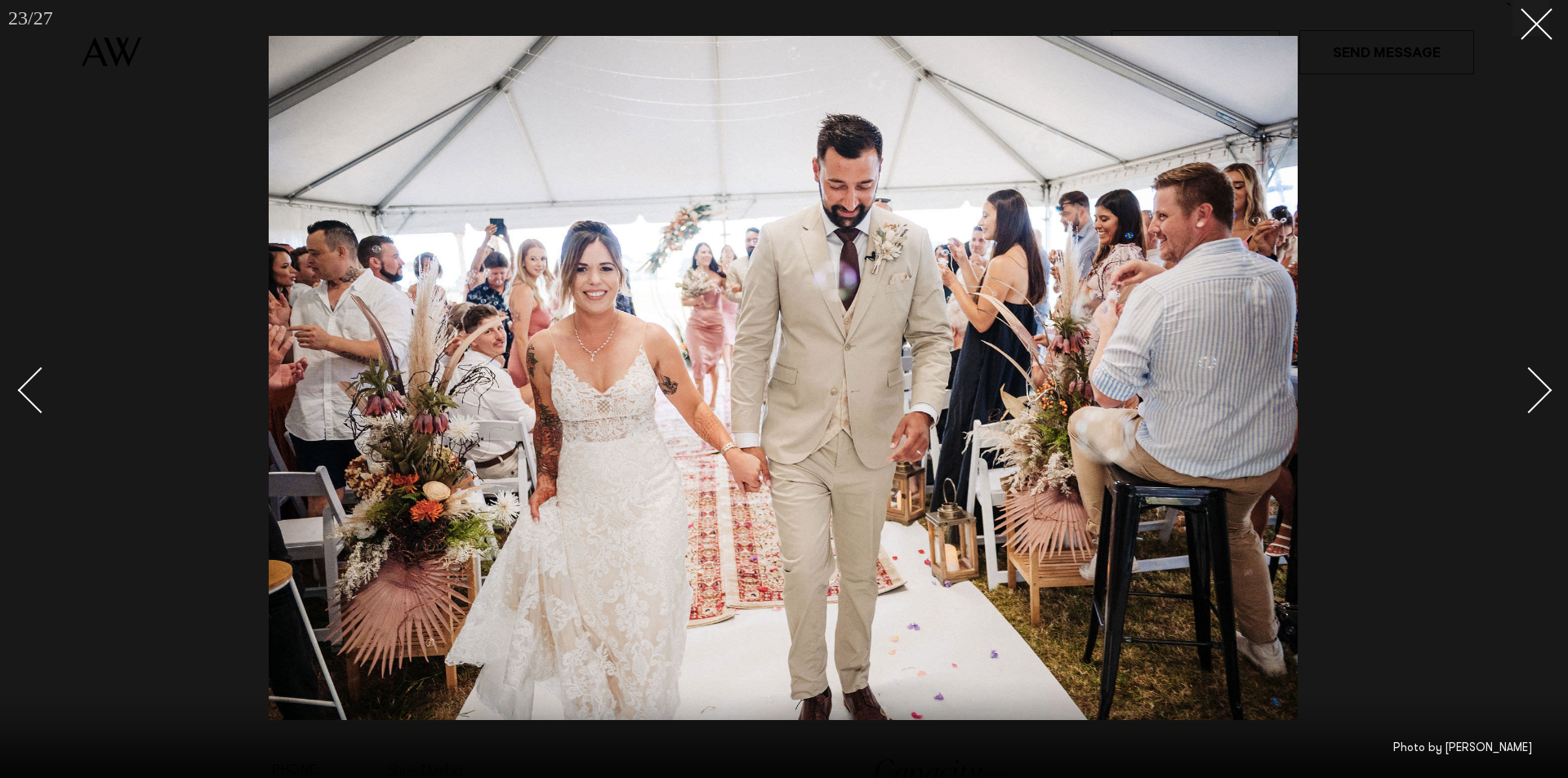
click at [1536, 403] on div "Next slide" at bounding box center [1530, 389] width 47 height 47
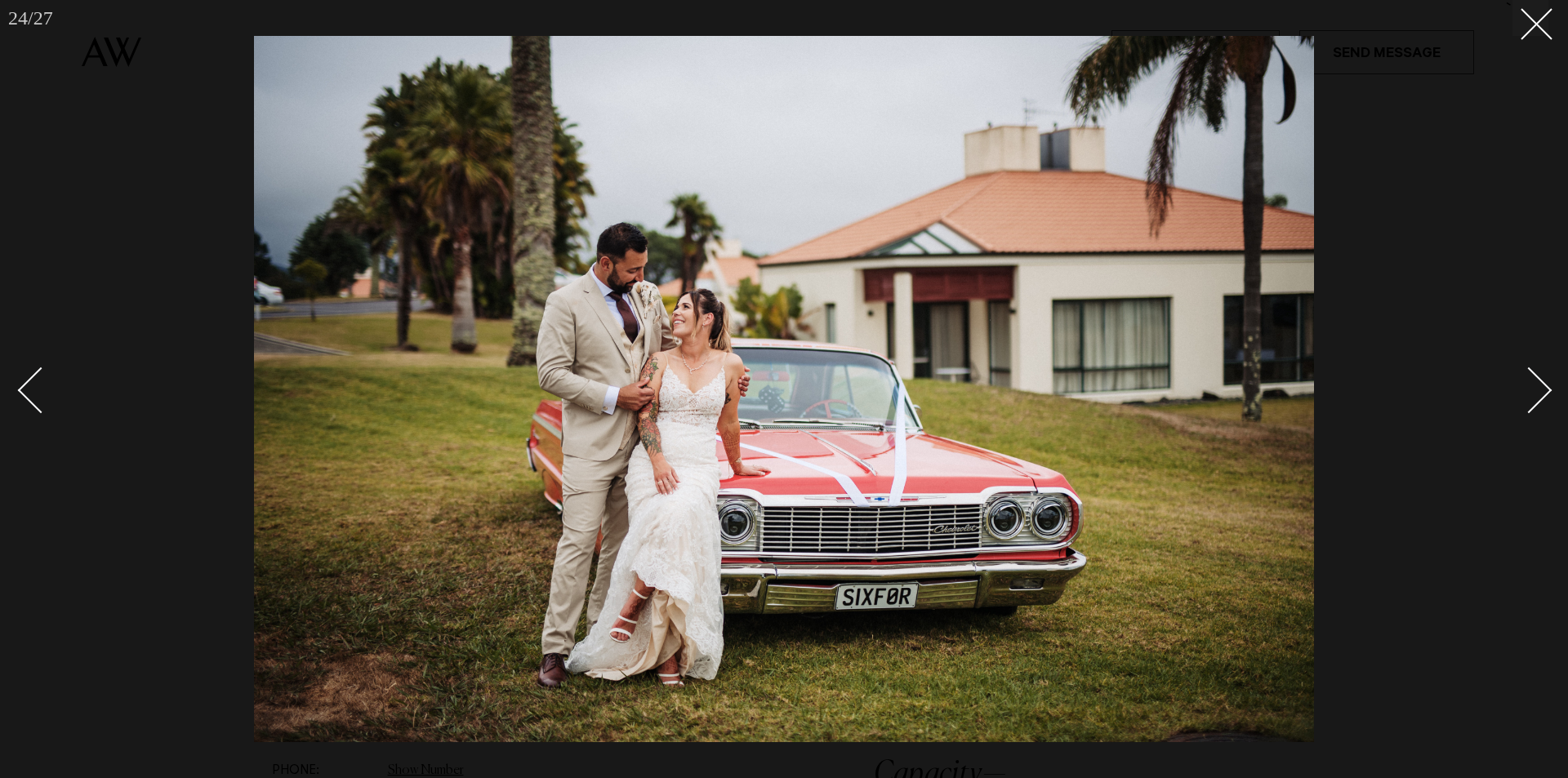
click at [1539, 413] on link at bounding box center [1520, 389] width 58 height 82
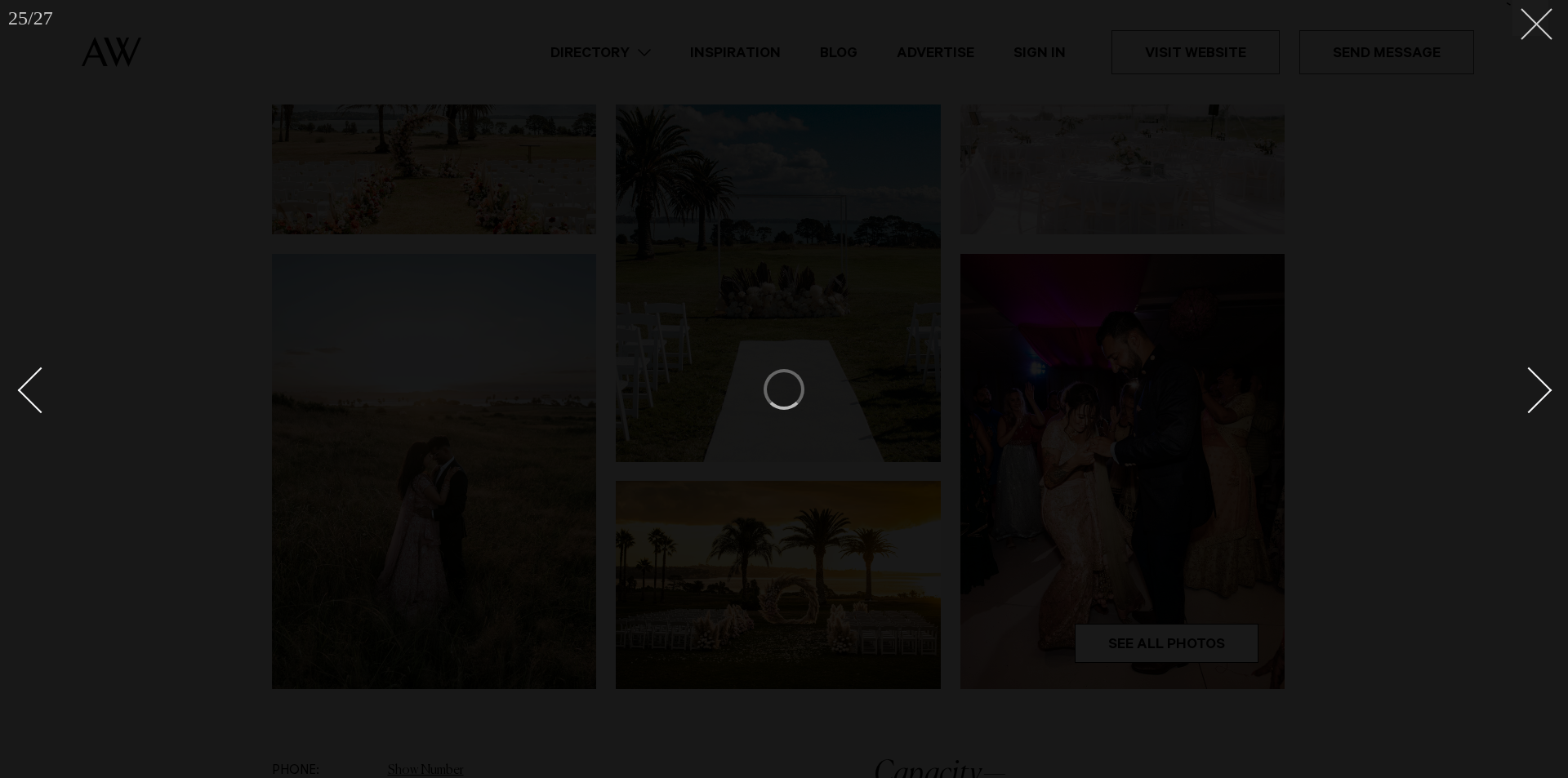
click at [1535, 20] on icon at bounding box center [1531, 18] width 19 height 19
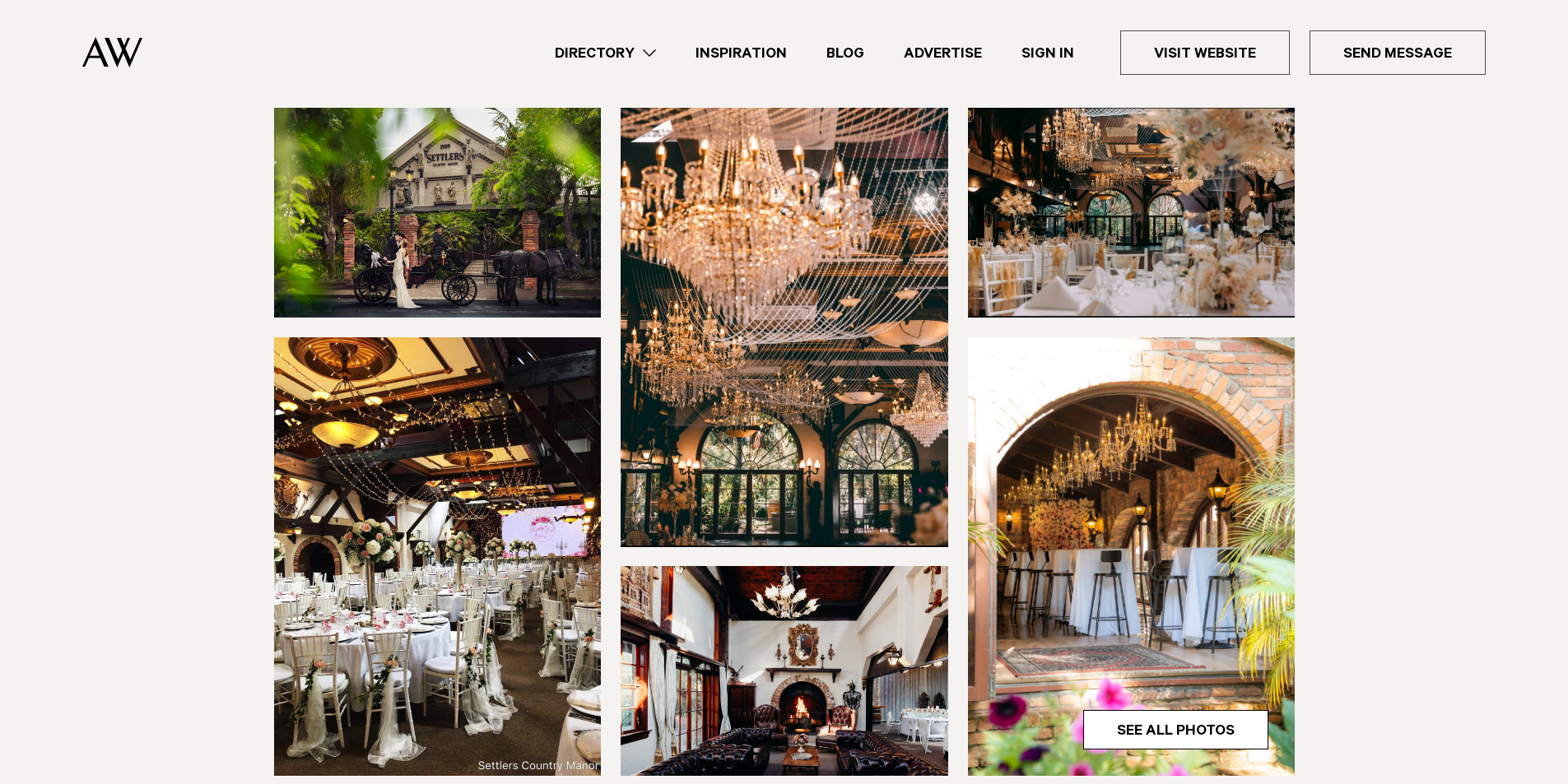
scroll to position [247, 0]
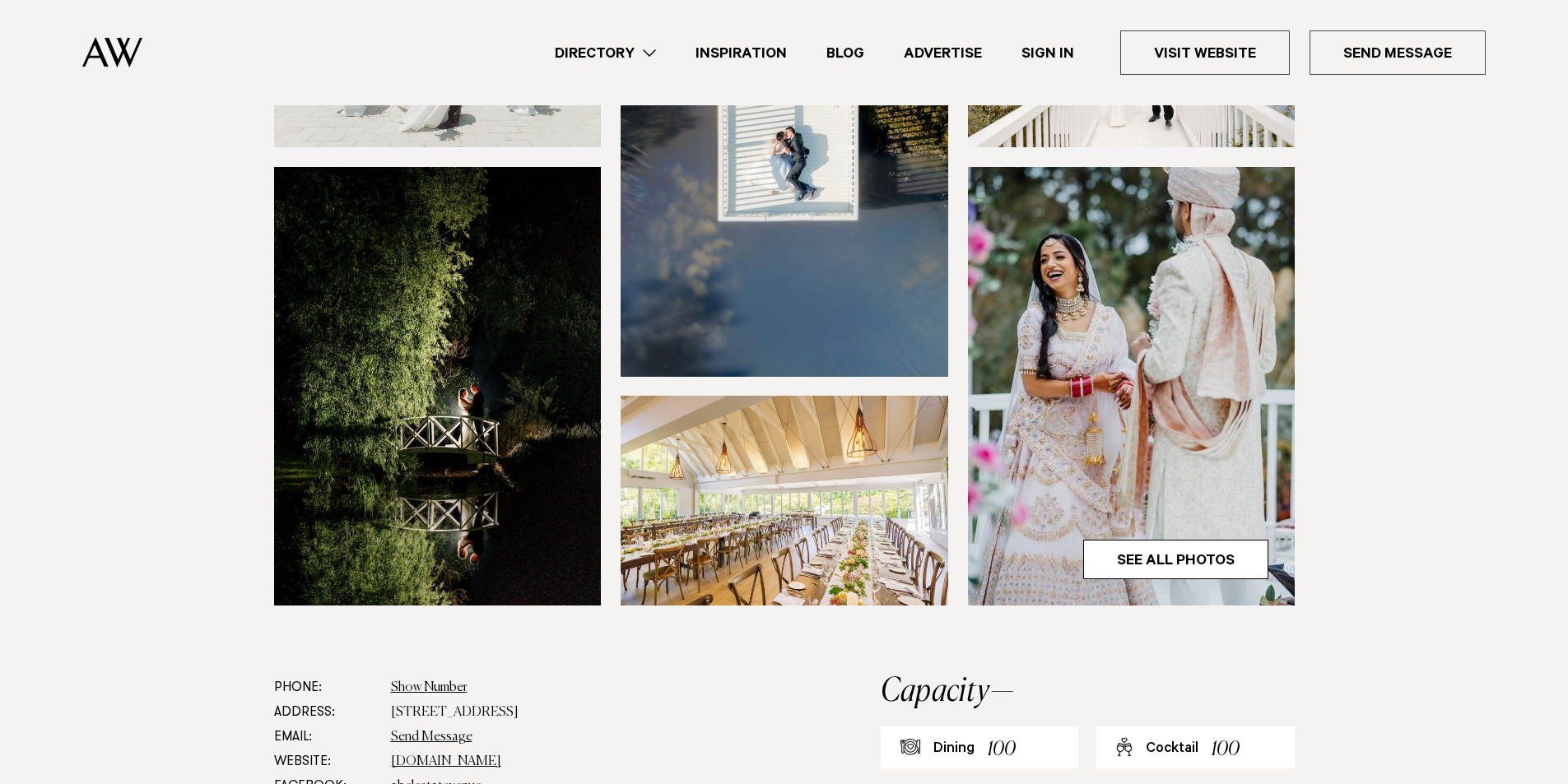
scroll to position [329, 0]
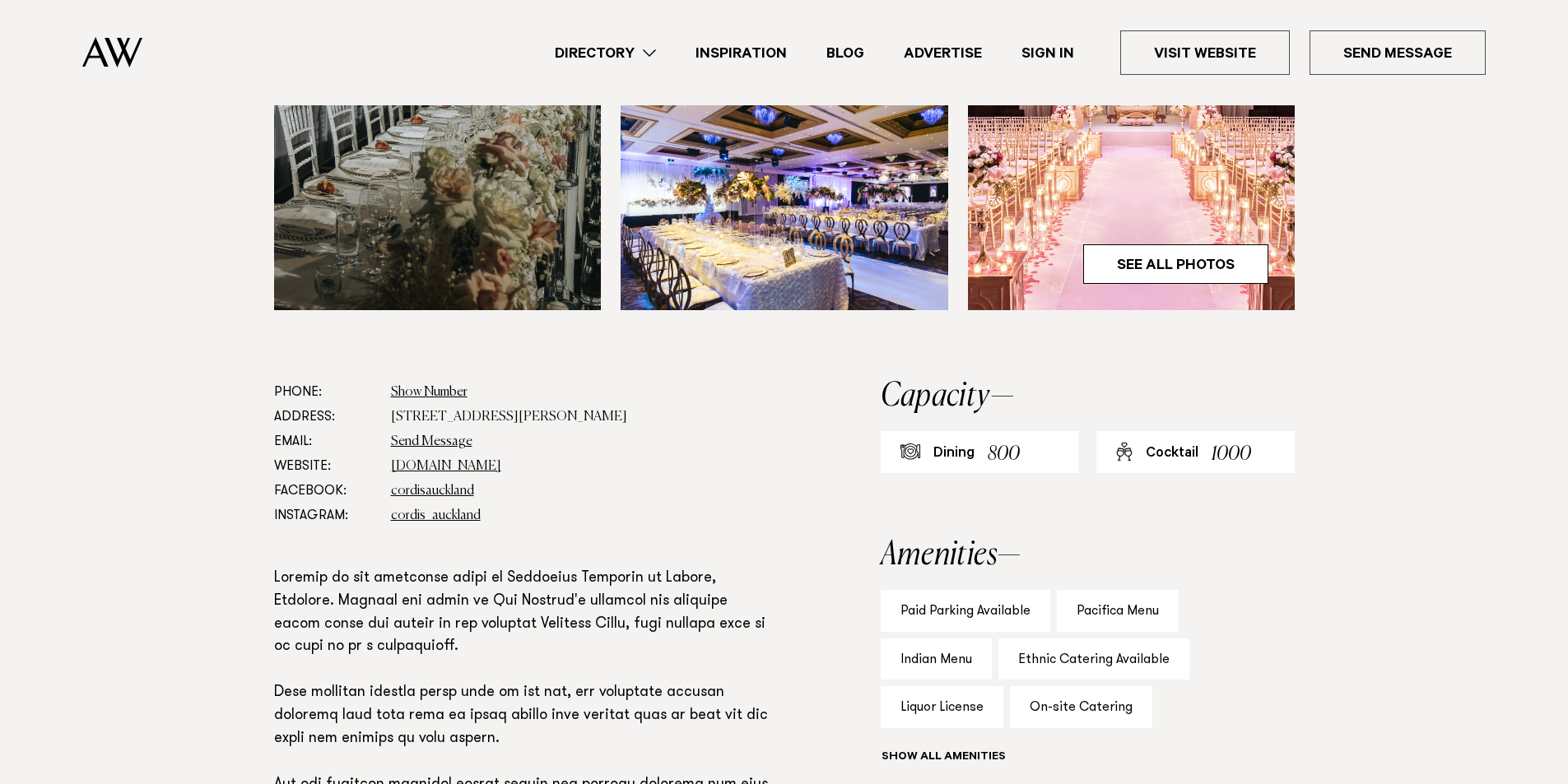
scroll to position [740, 0]
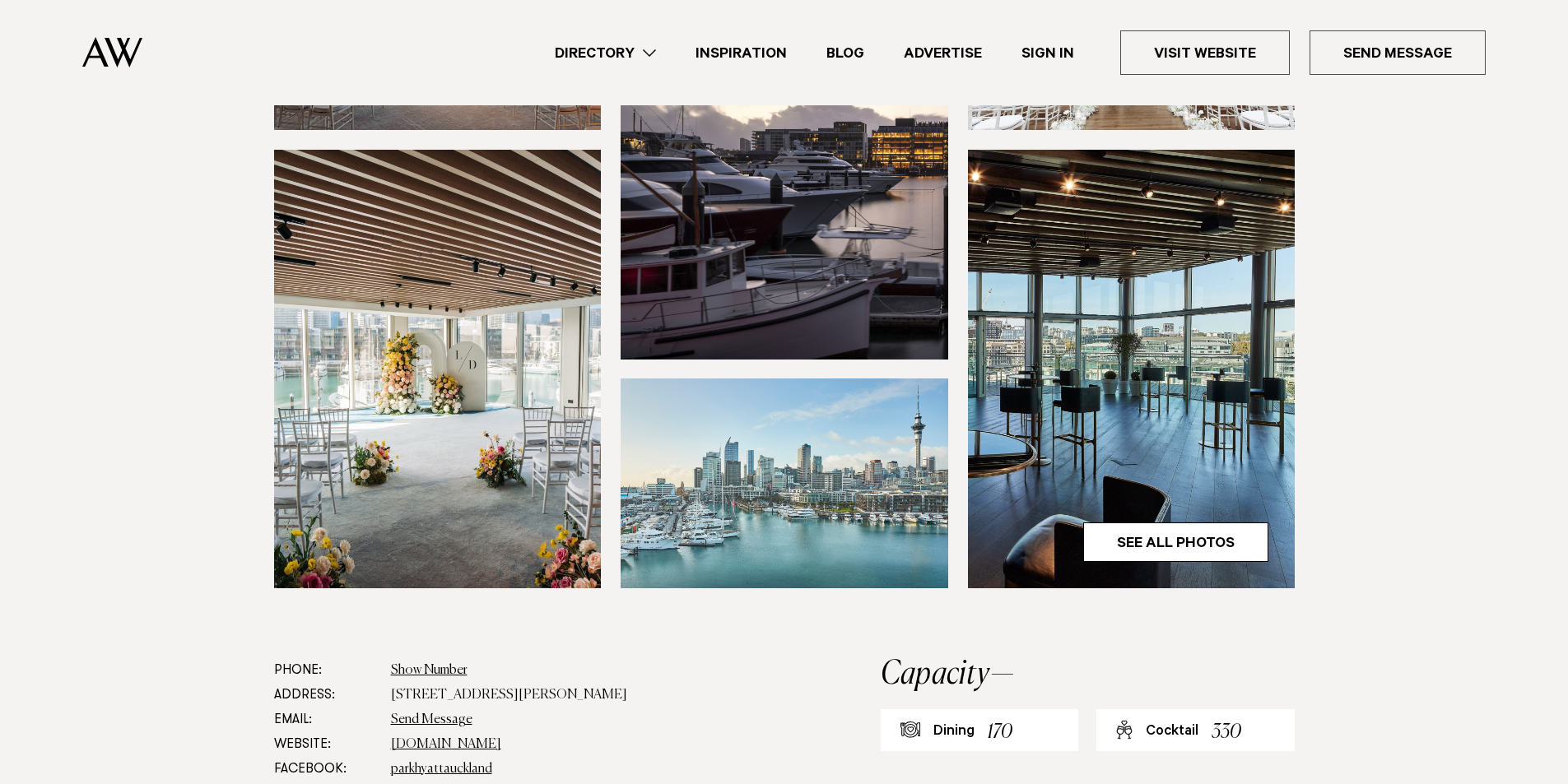
scroll to position [412, 0]
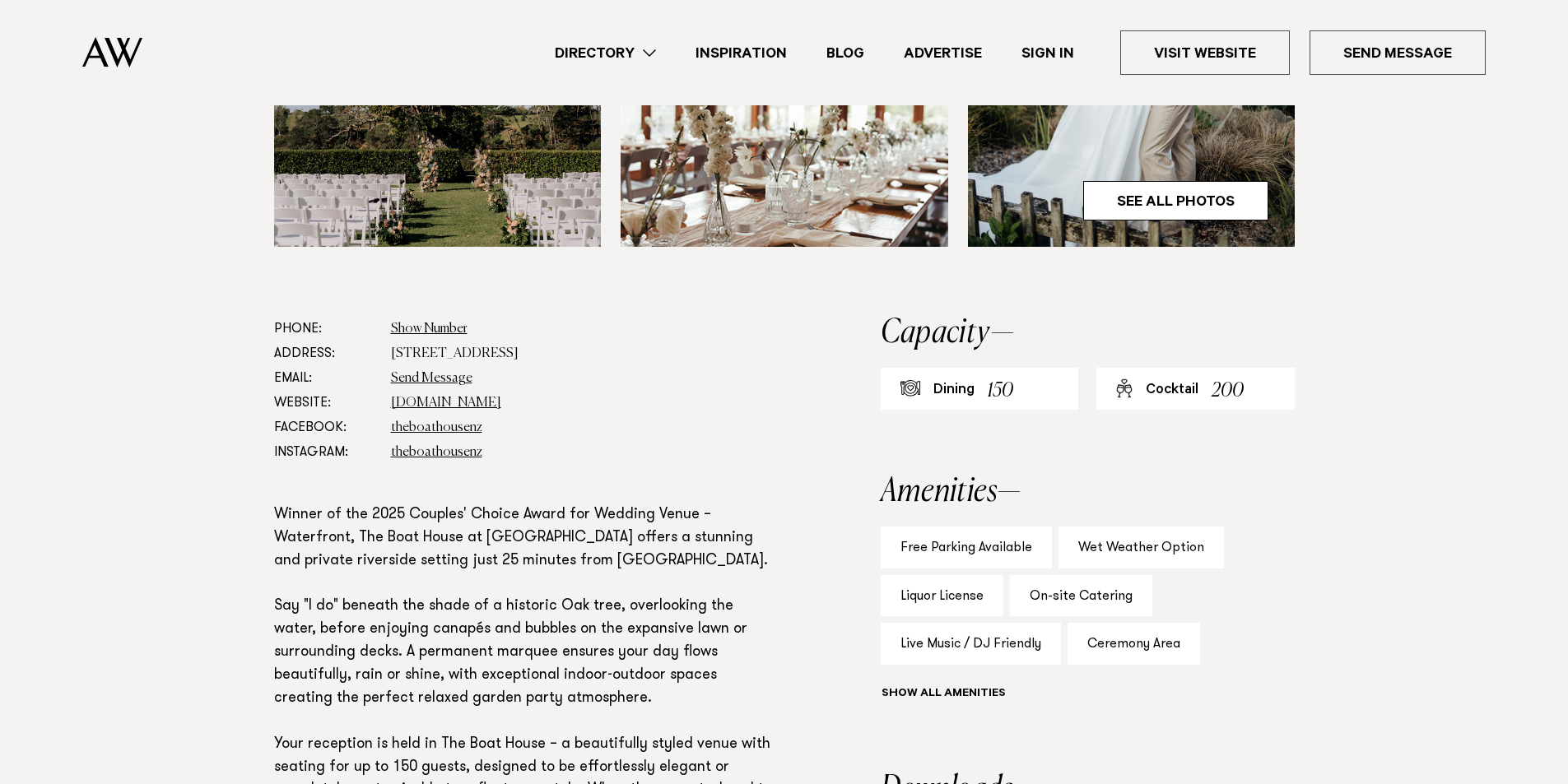
scroll to position [823, 0]
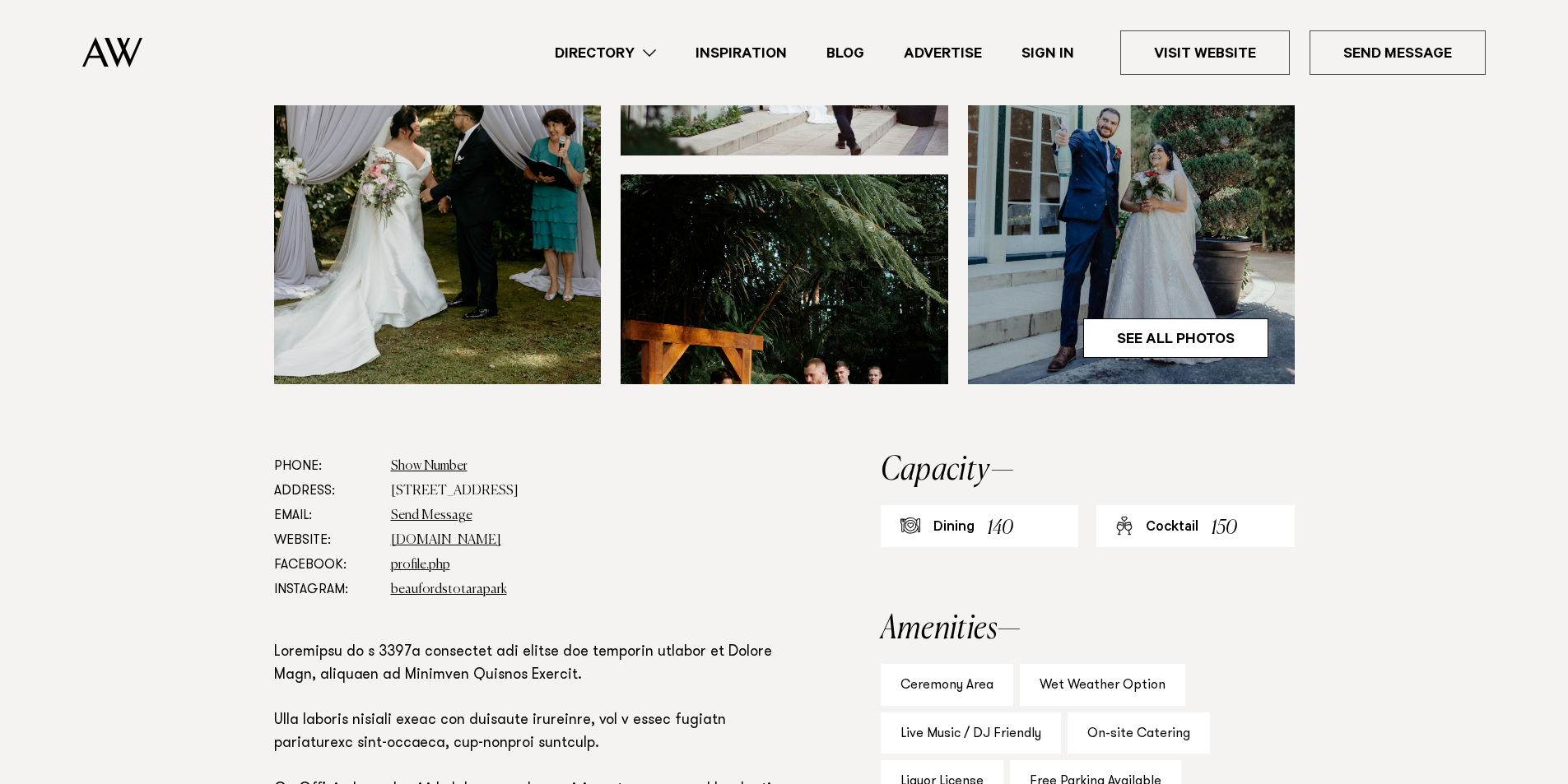
scroll to position [740, 0]
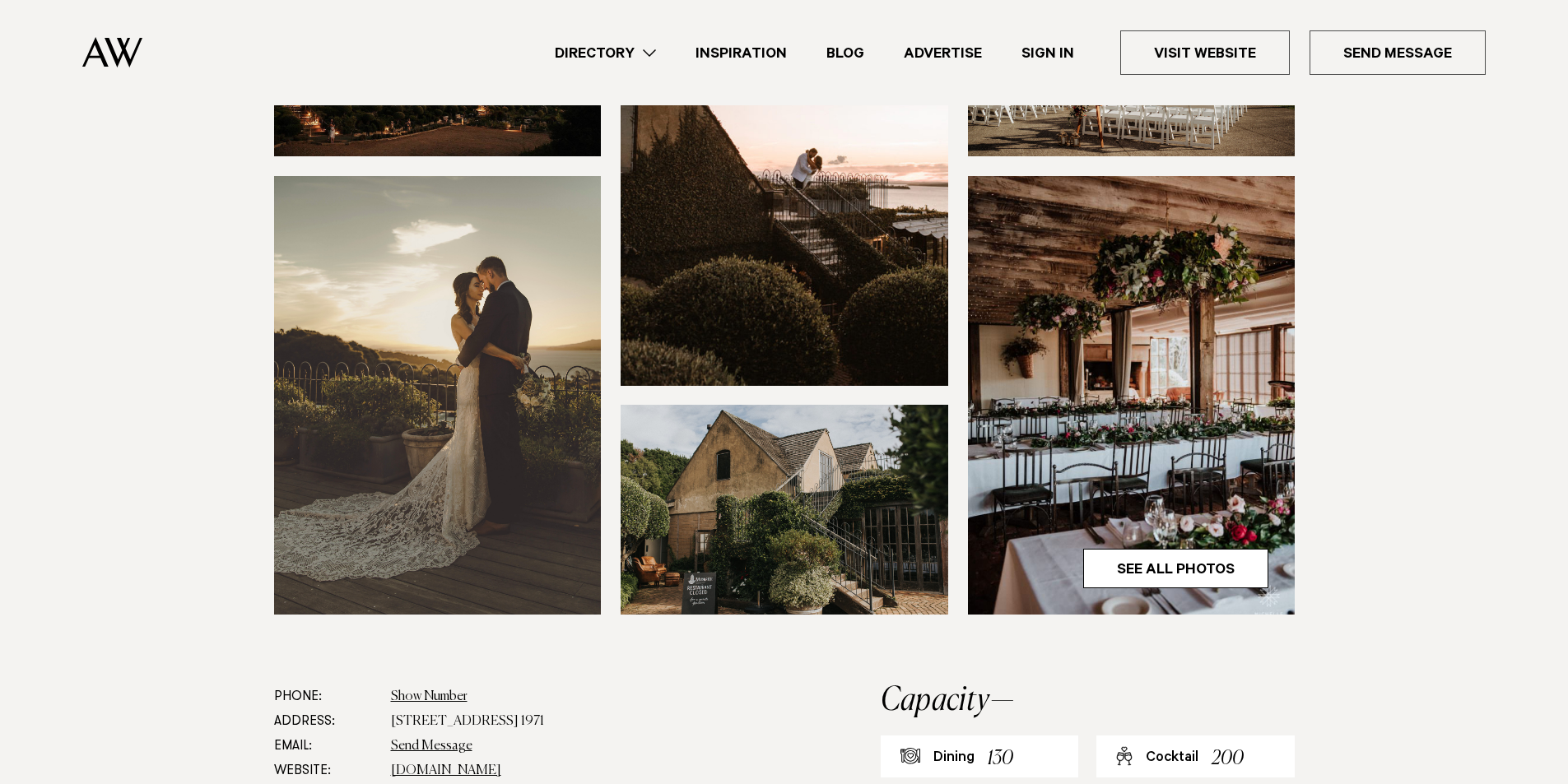
scroll to position [329, 0]
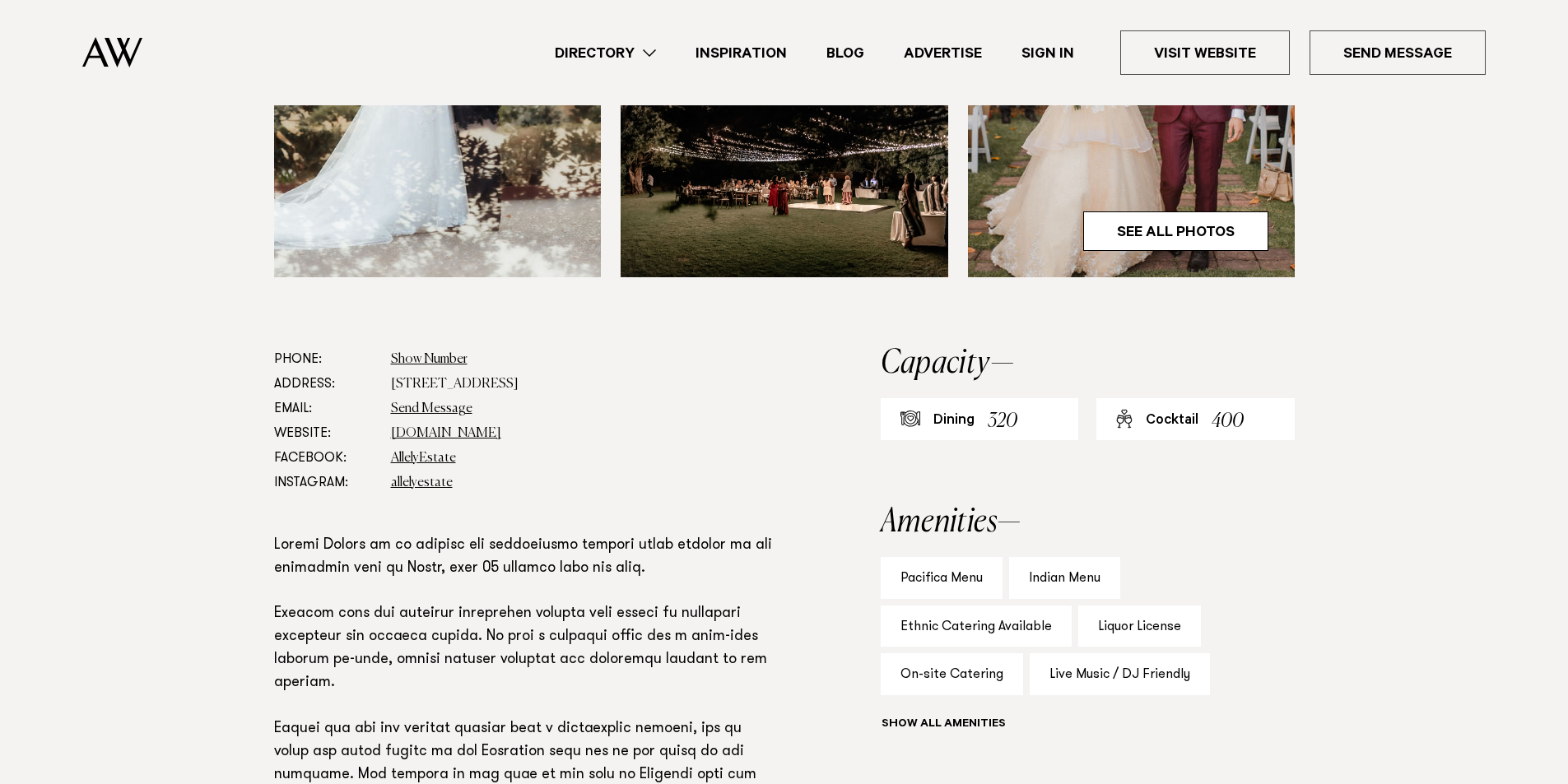
scroll to position [658, 0]
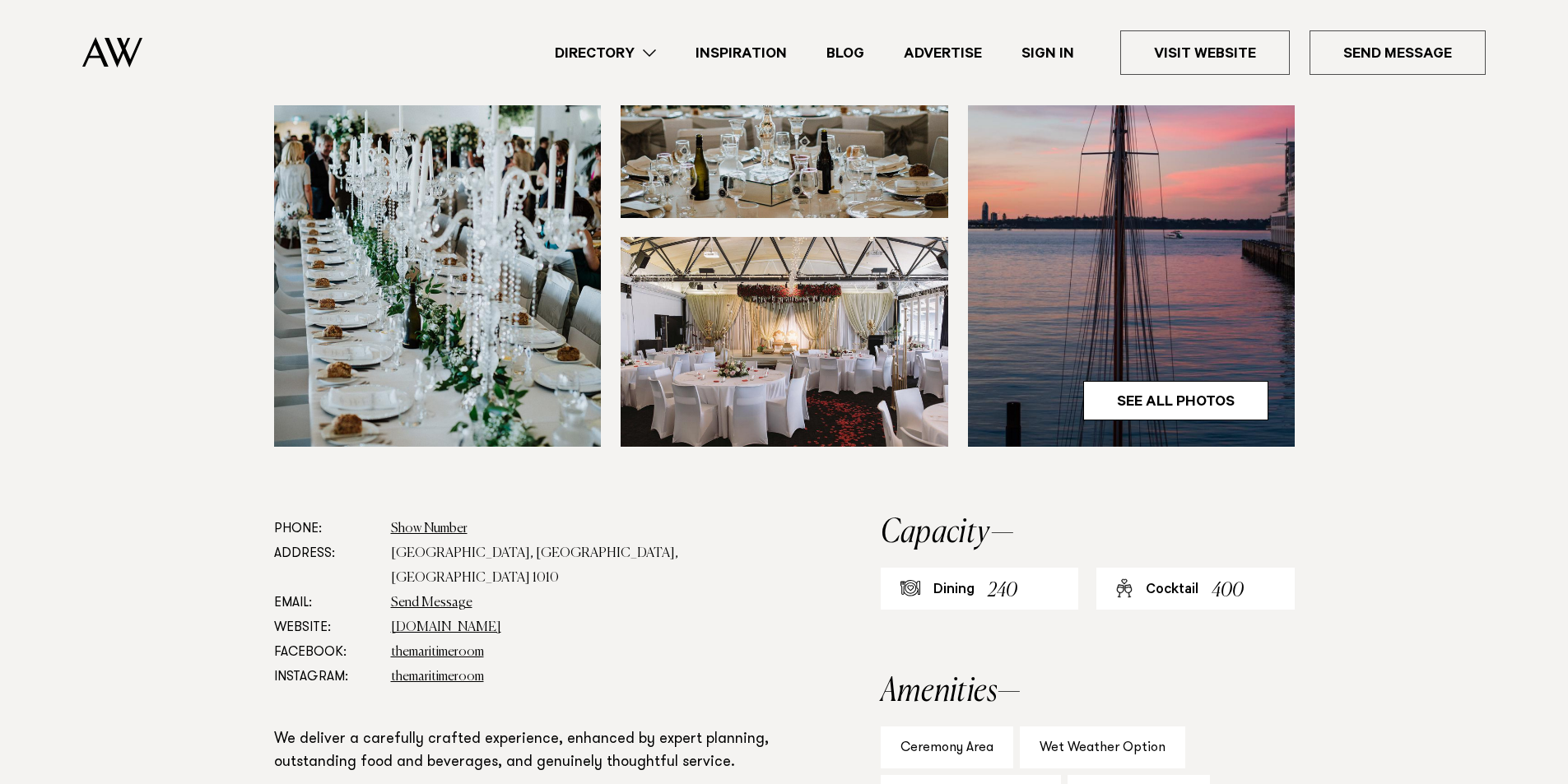
scroll to position [494, 0]
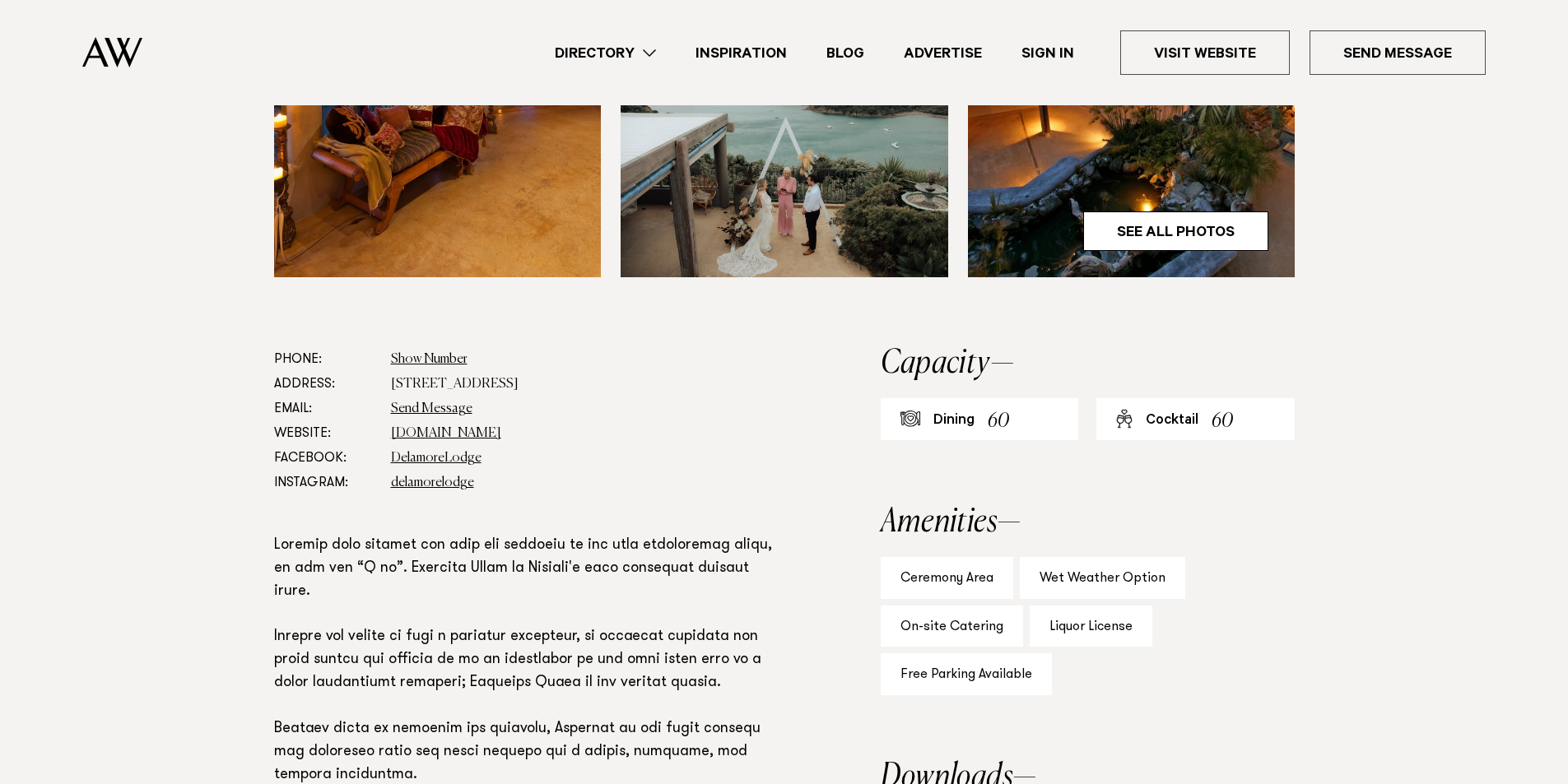
scroll to position [658, 0]
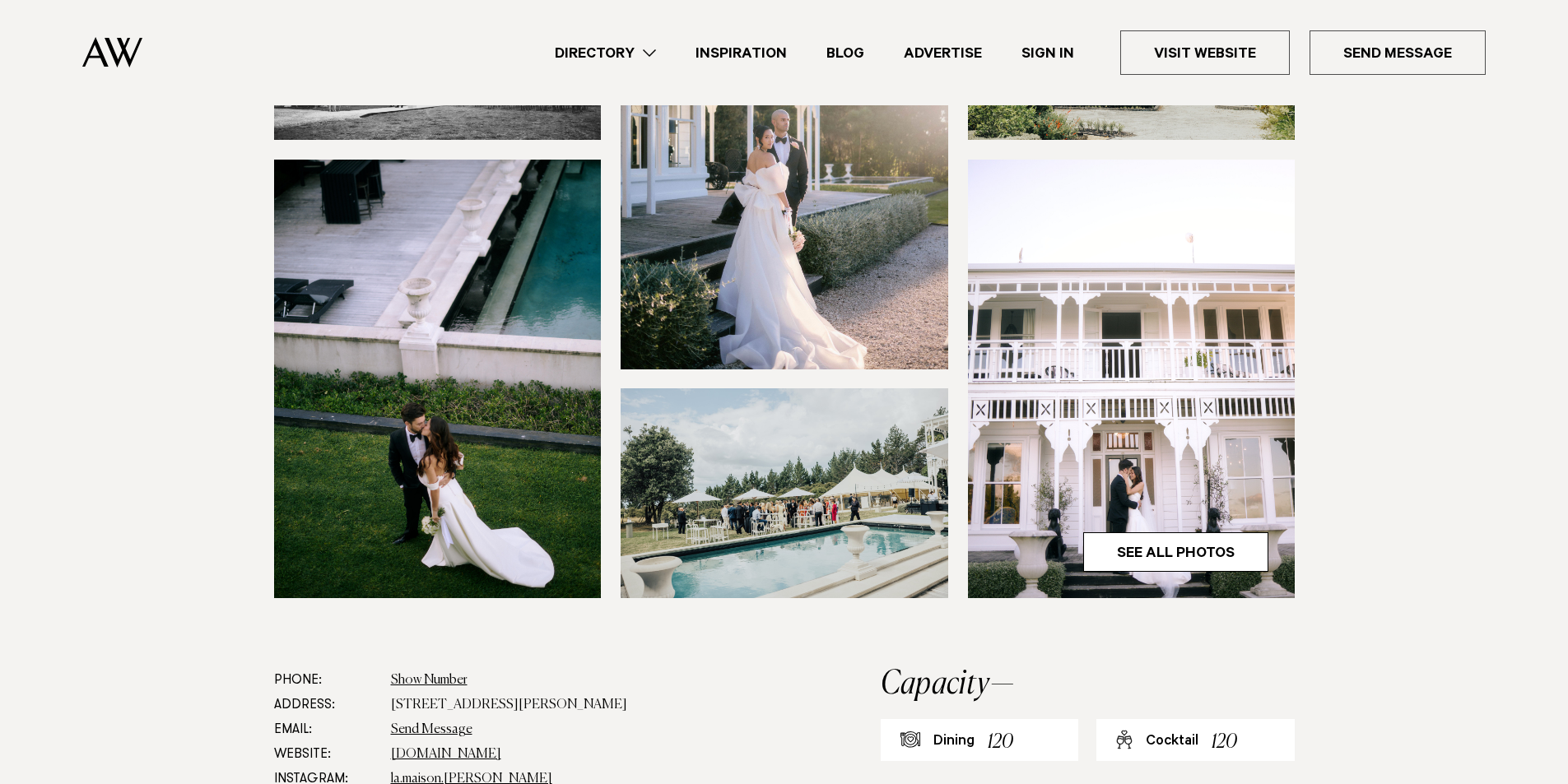
scroll to position [412, 0]
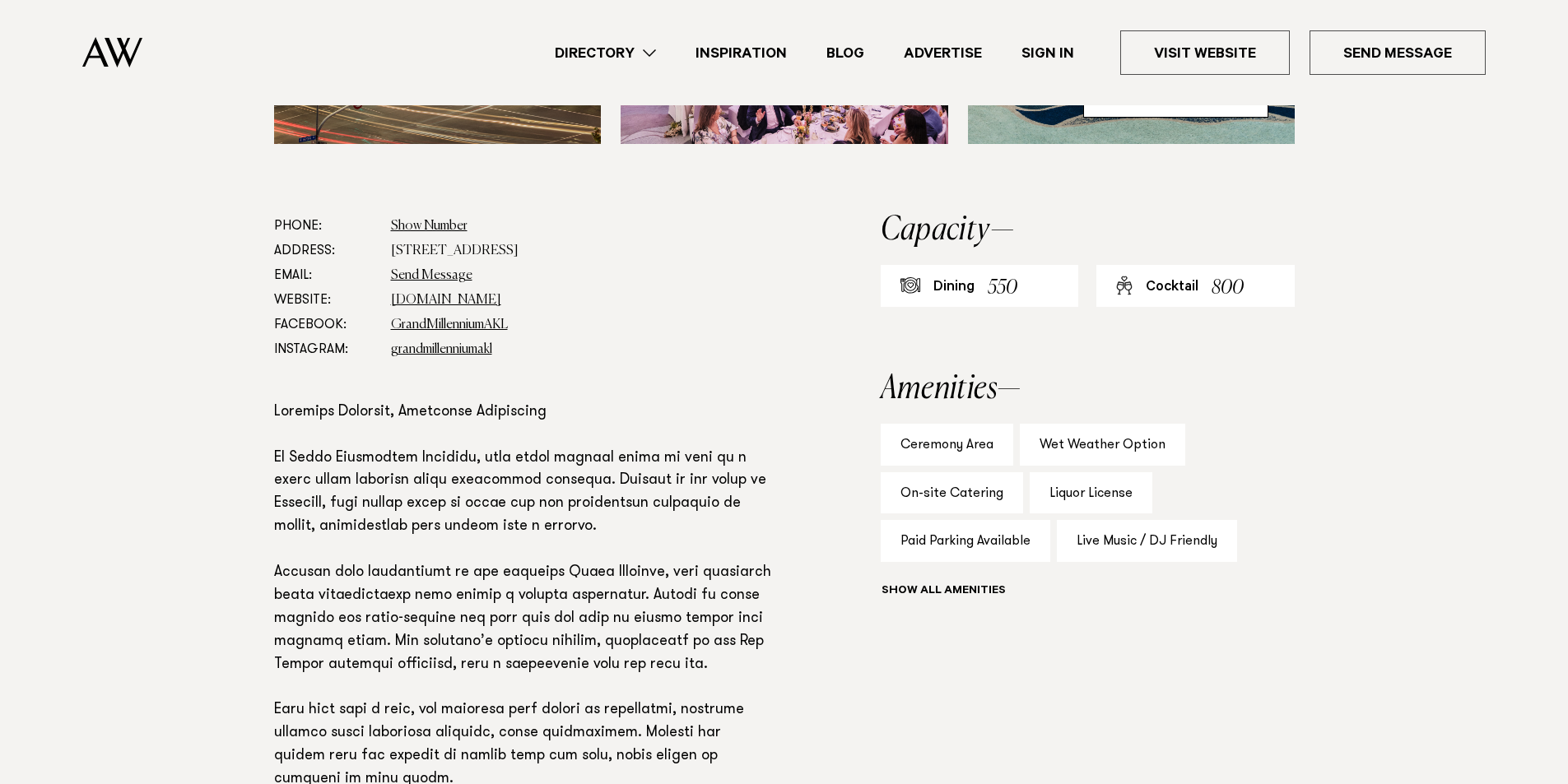
scroll to position [823, 0]
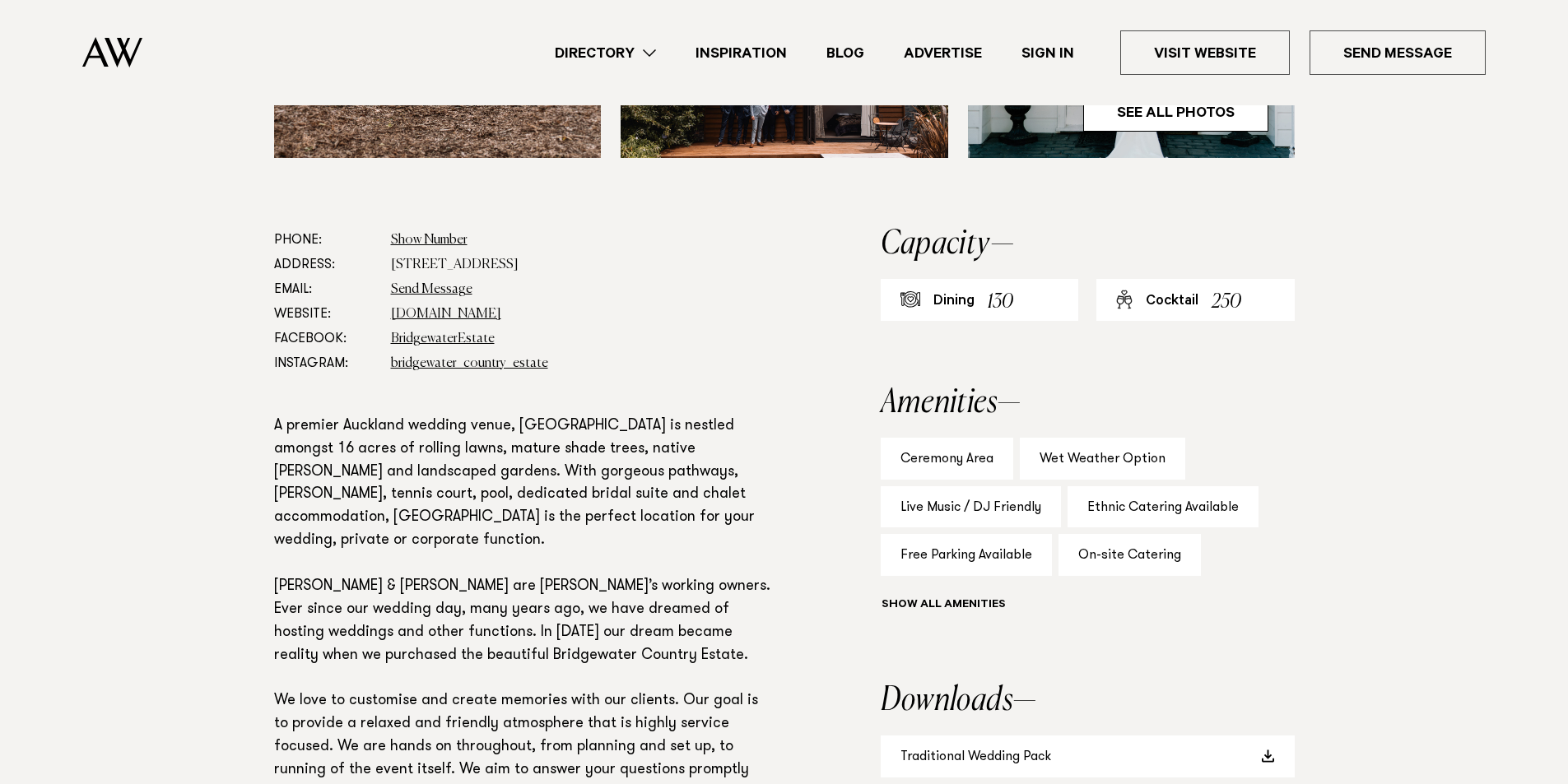
scroll to position [823, 0]
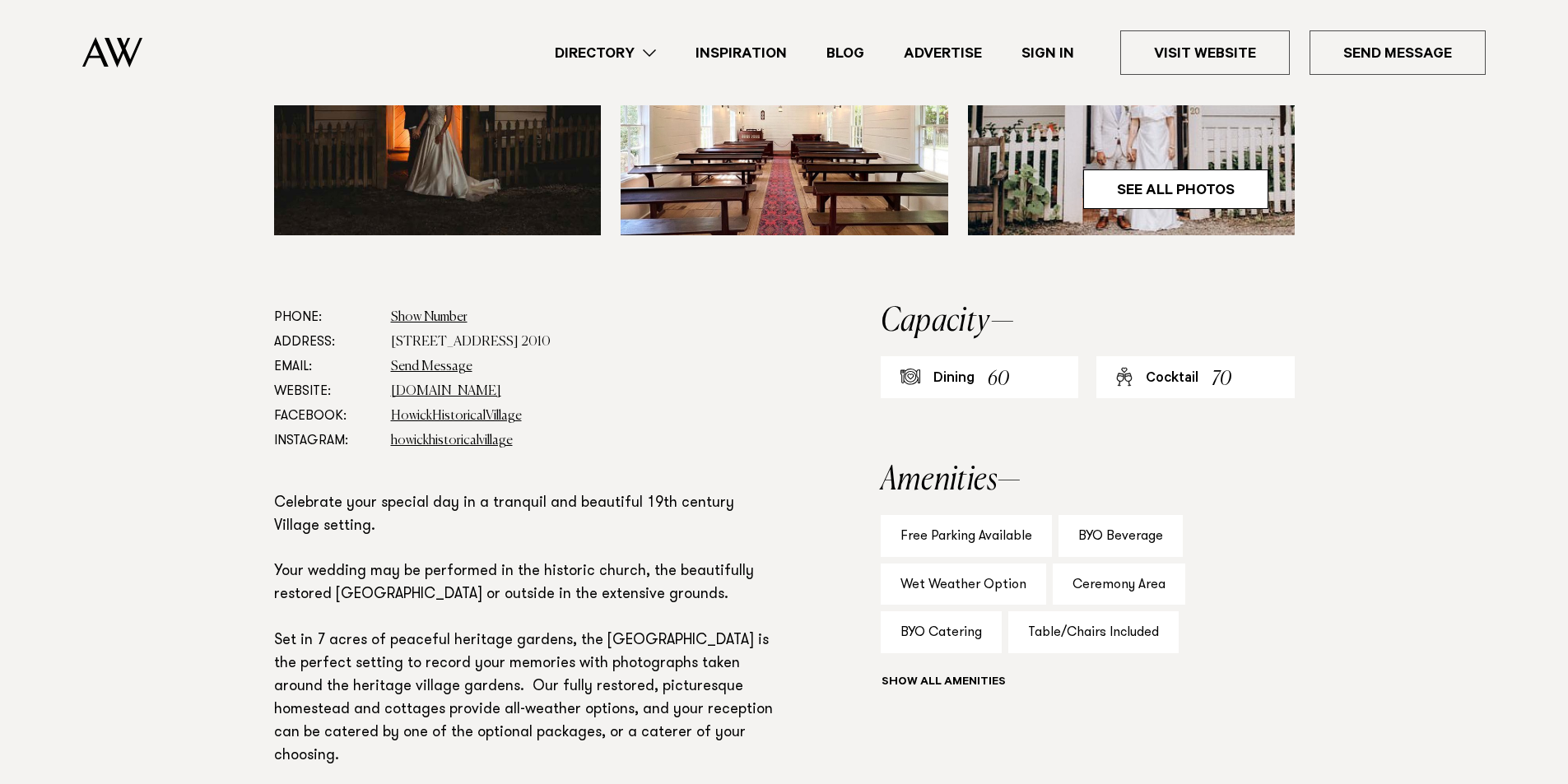
scroll to position [740, 0]
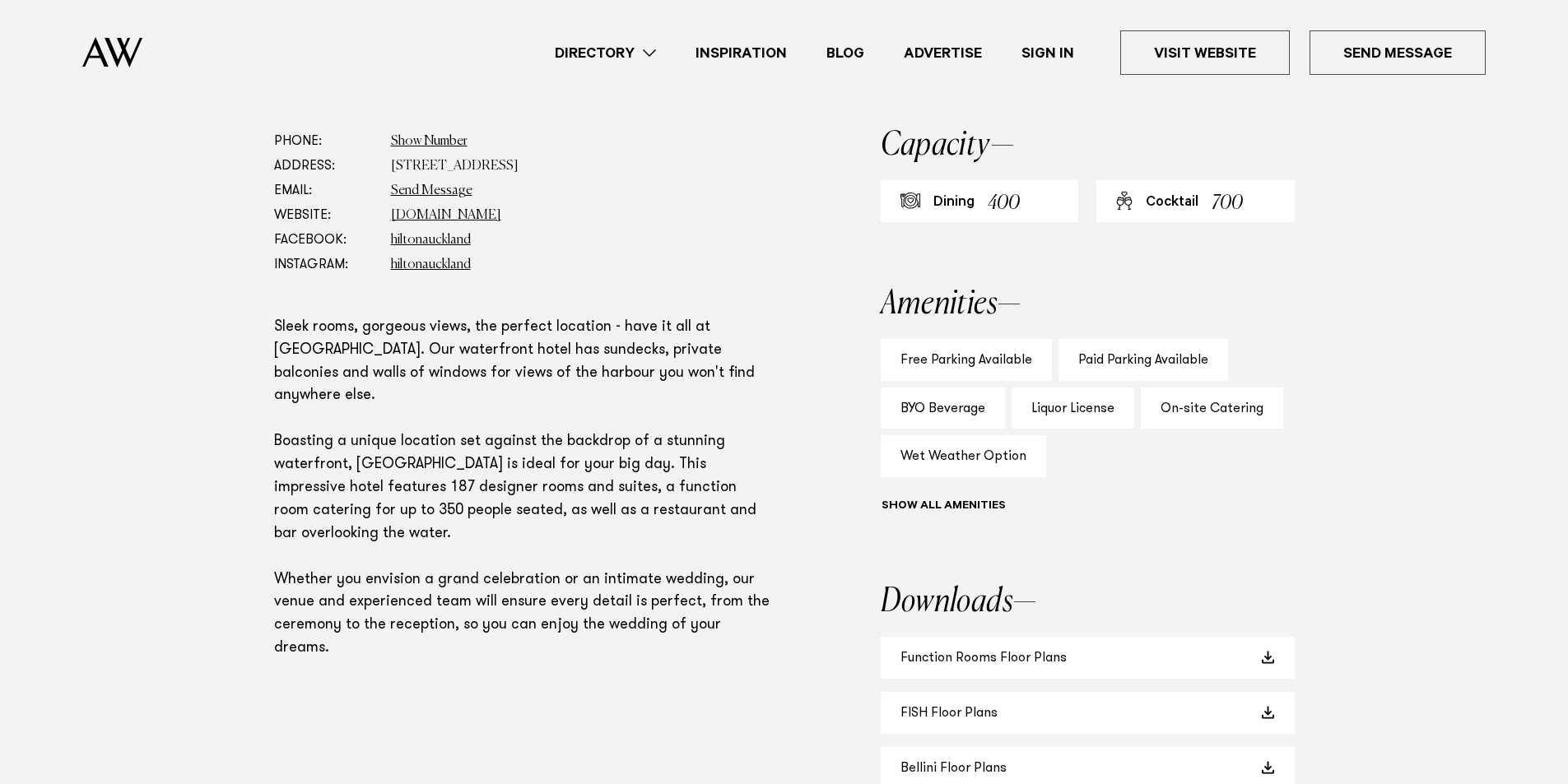
scroll to position [823, 0]
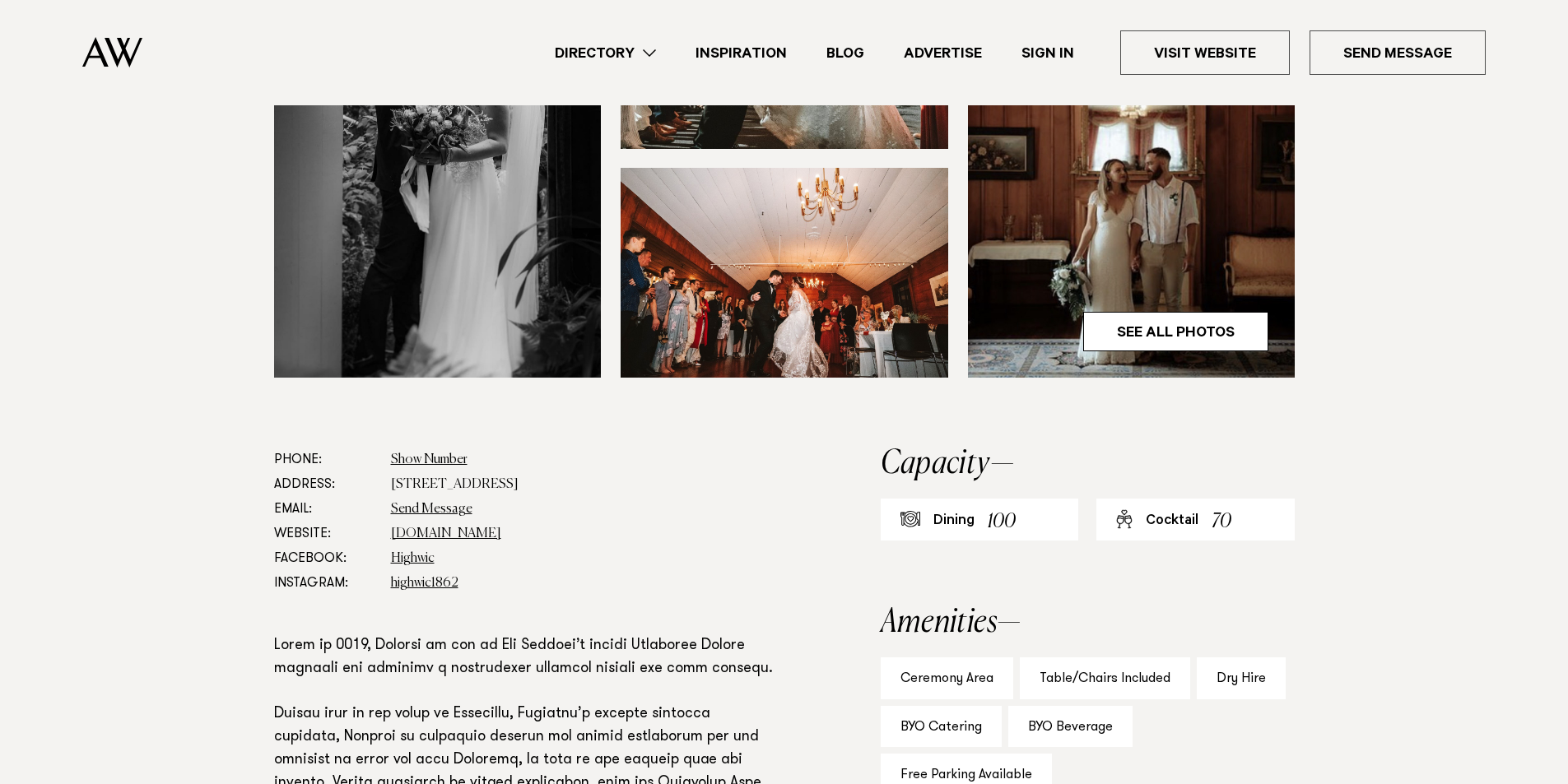
scroll to position [658, 0]
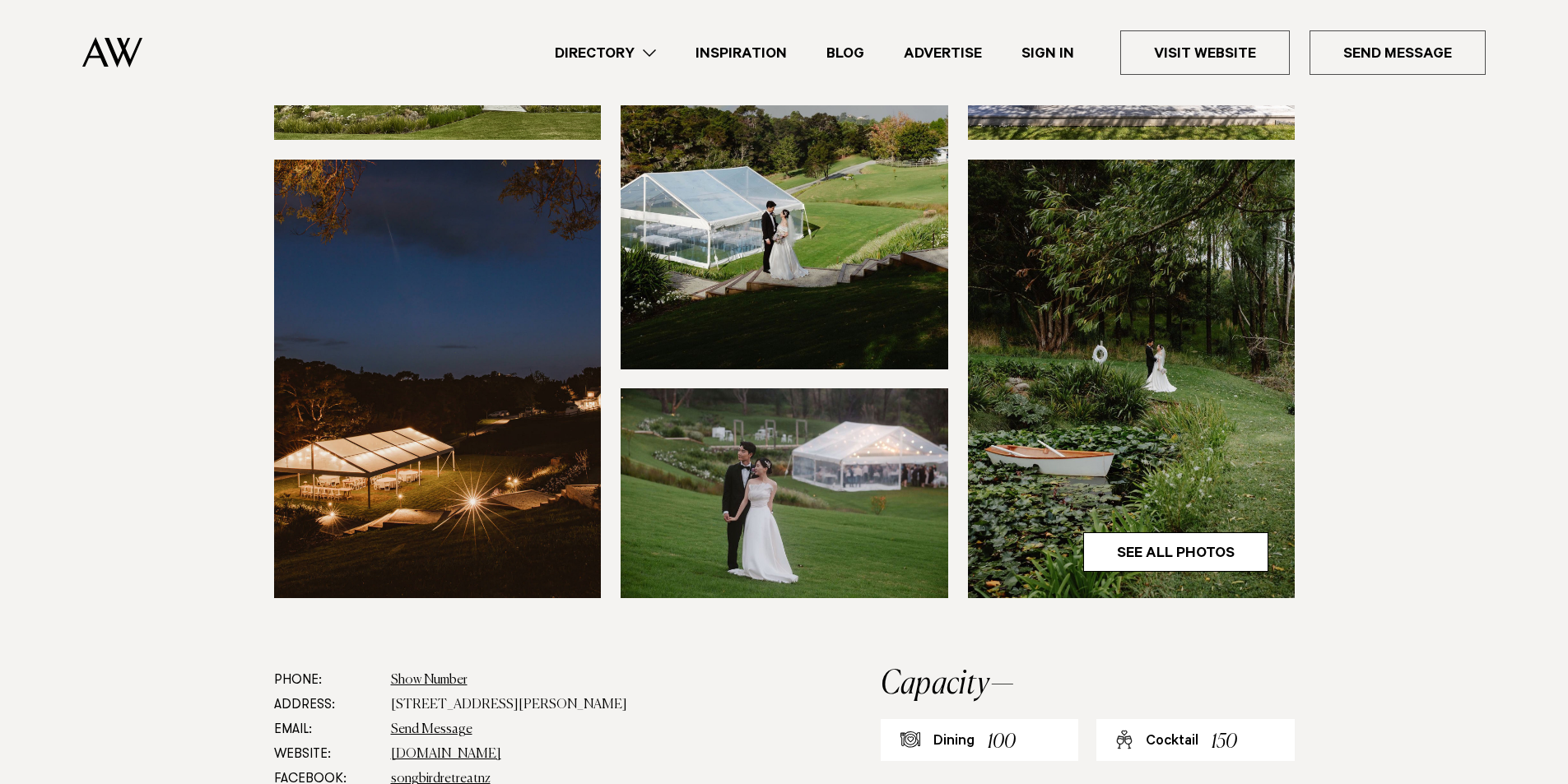
scroll to position [412, 0]
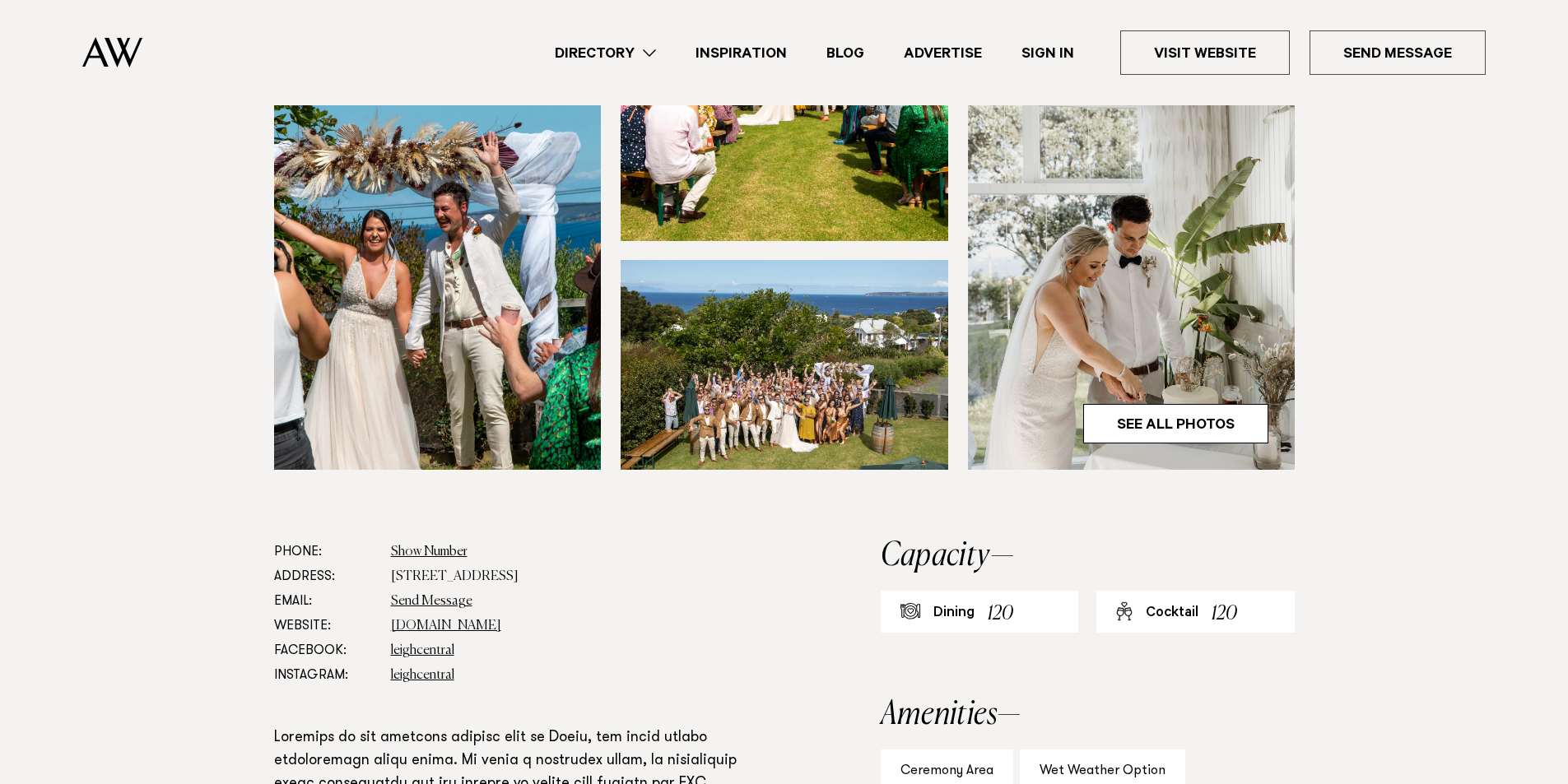
scroll to position [494, 0]
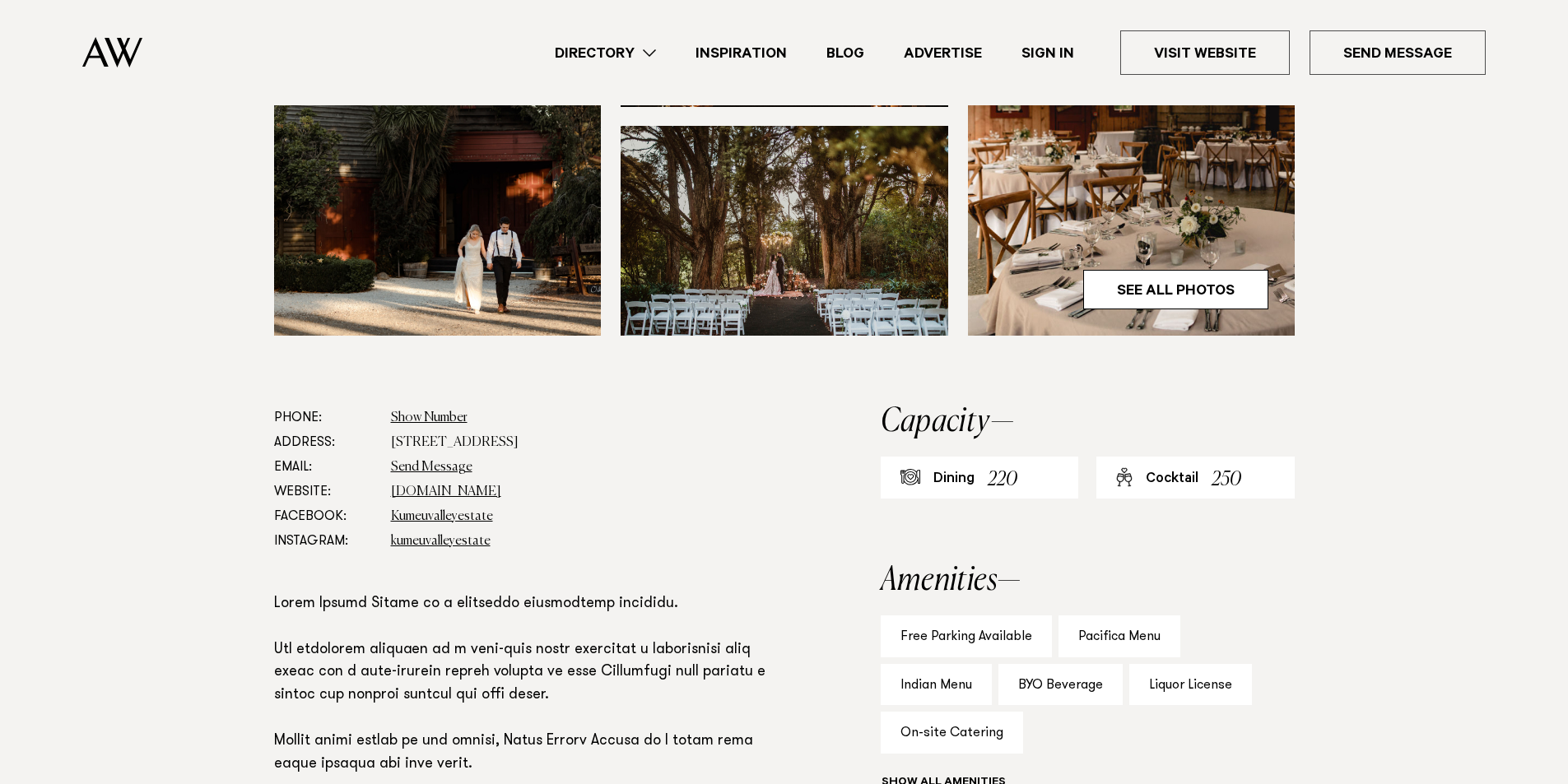
scroll to position [658, 0]
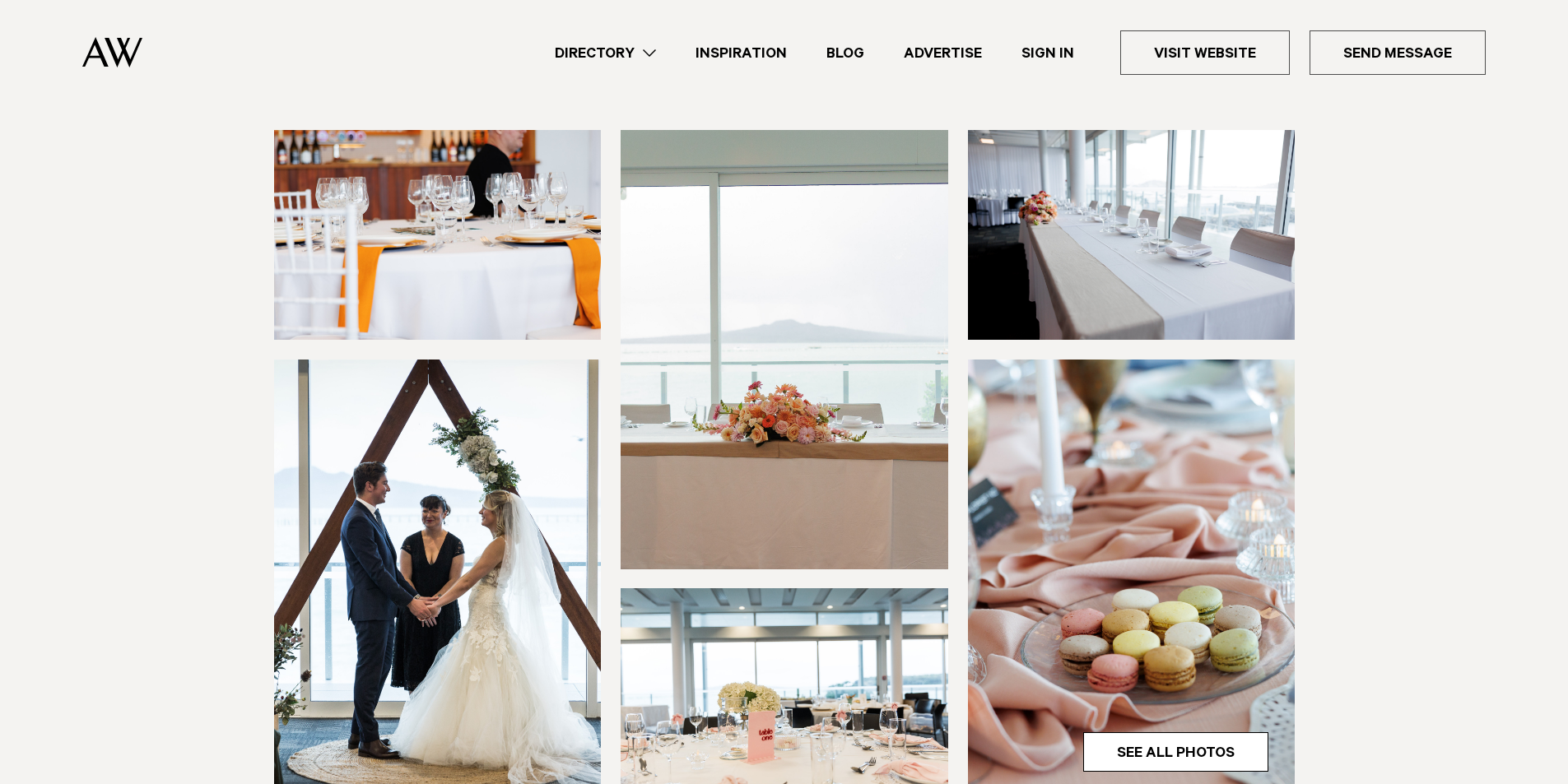
scroll to position [164, 0]
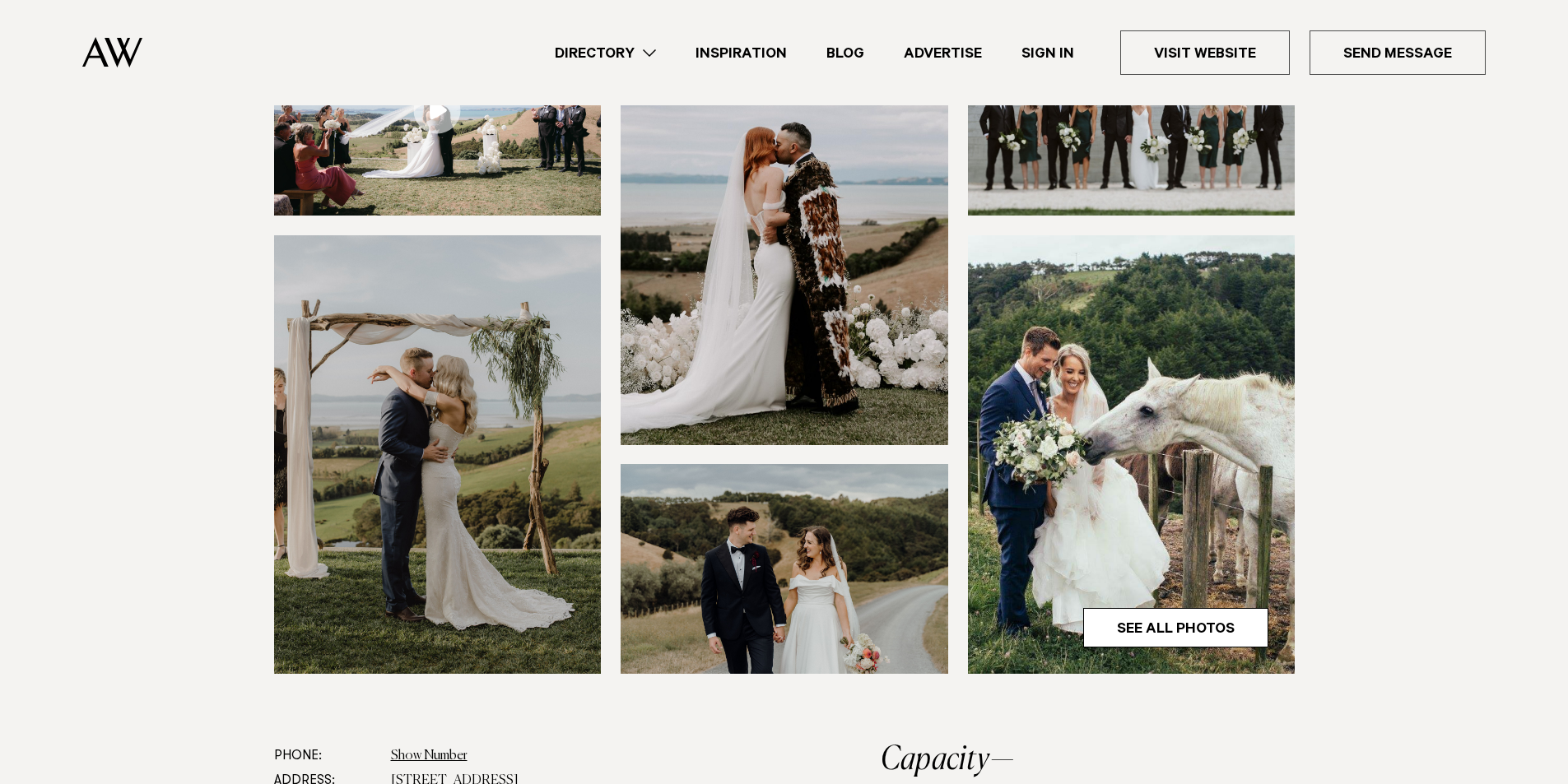
scroll to position [247, 0]
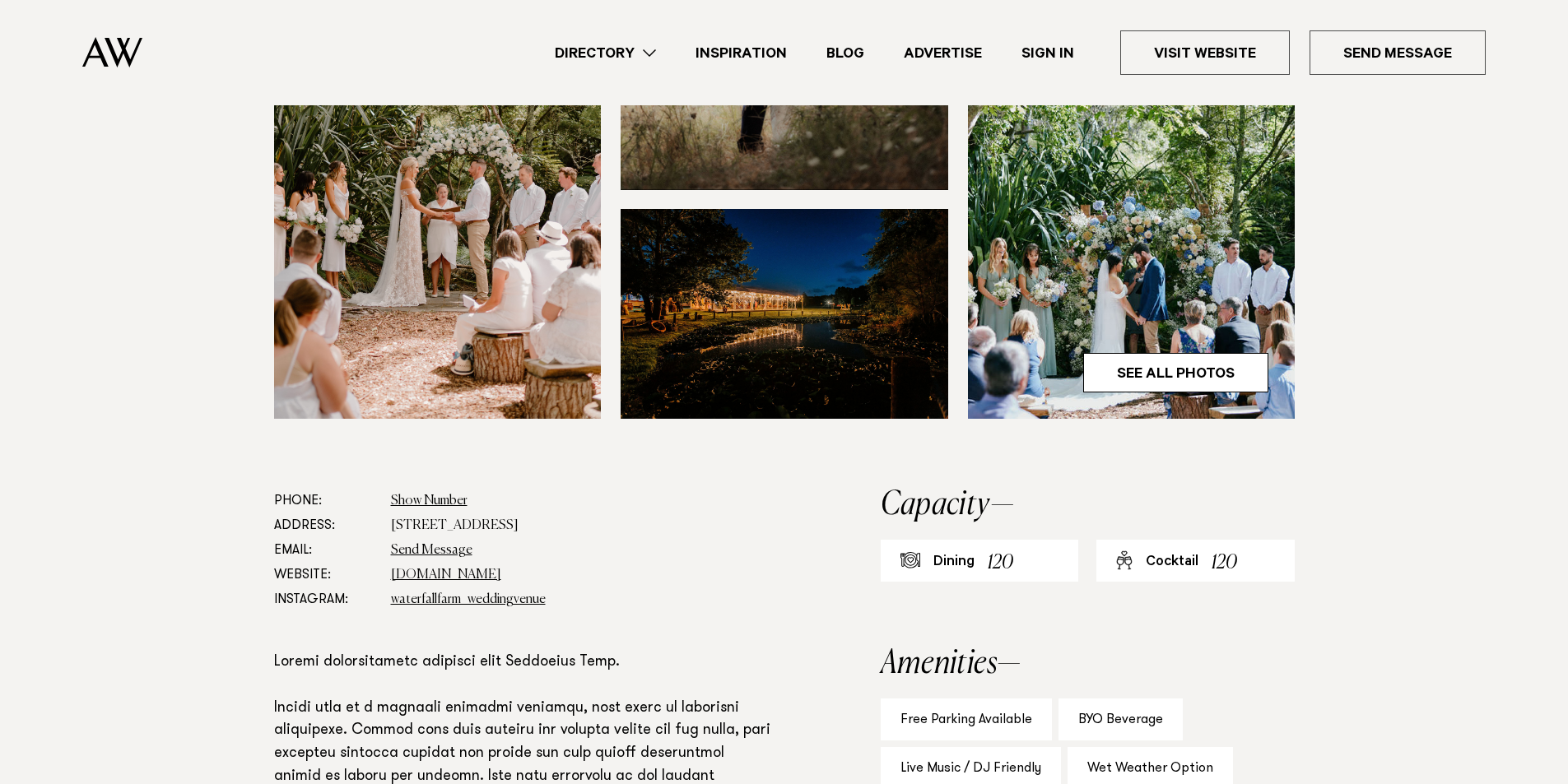
scroll to position [494, 0]
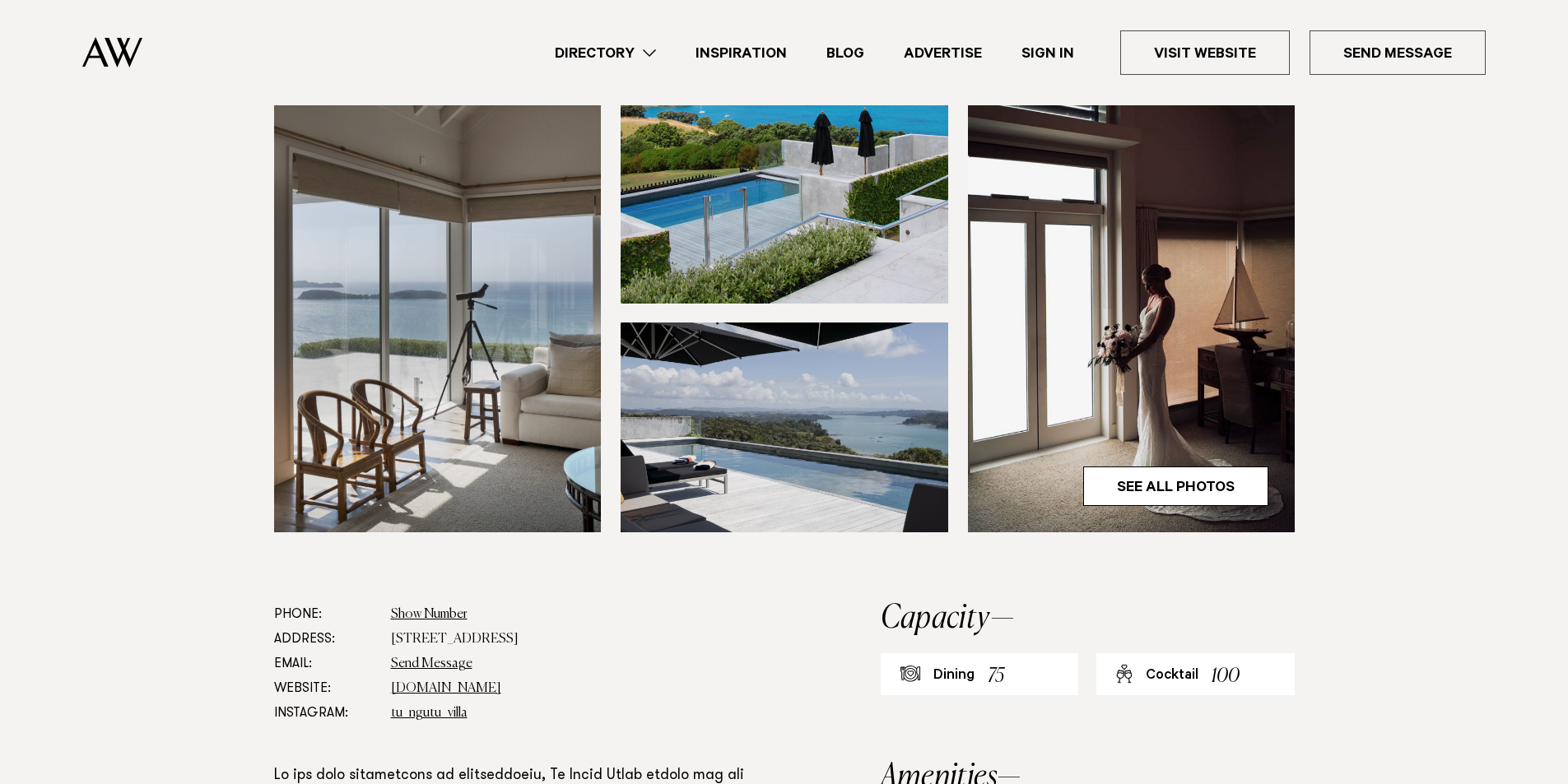
scroll to position [412, 0]
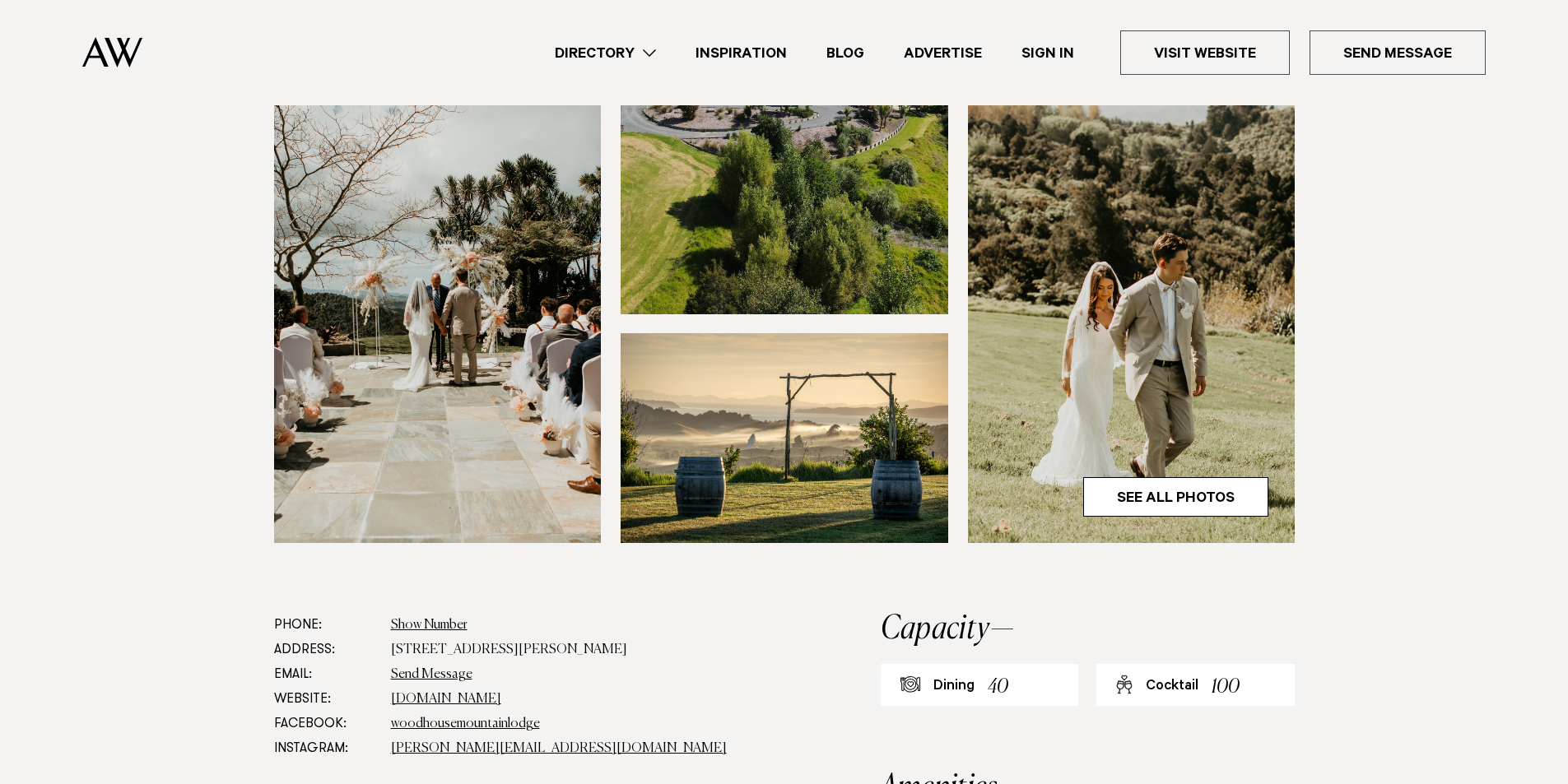
scroll to position [658, 0]
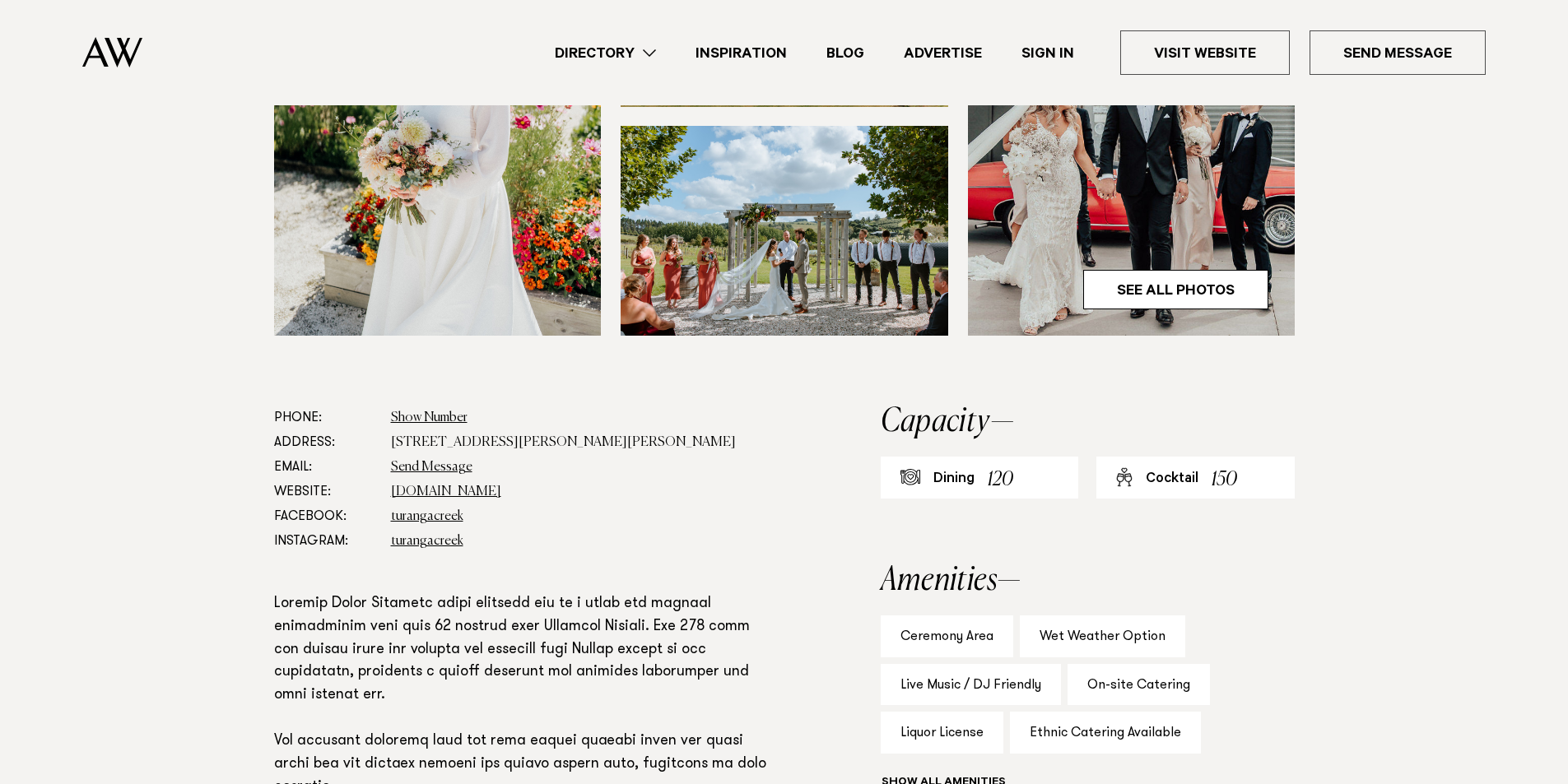
scroll to position [658, 0]
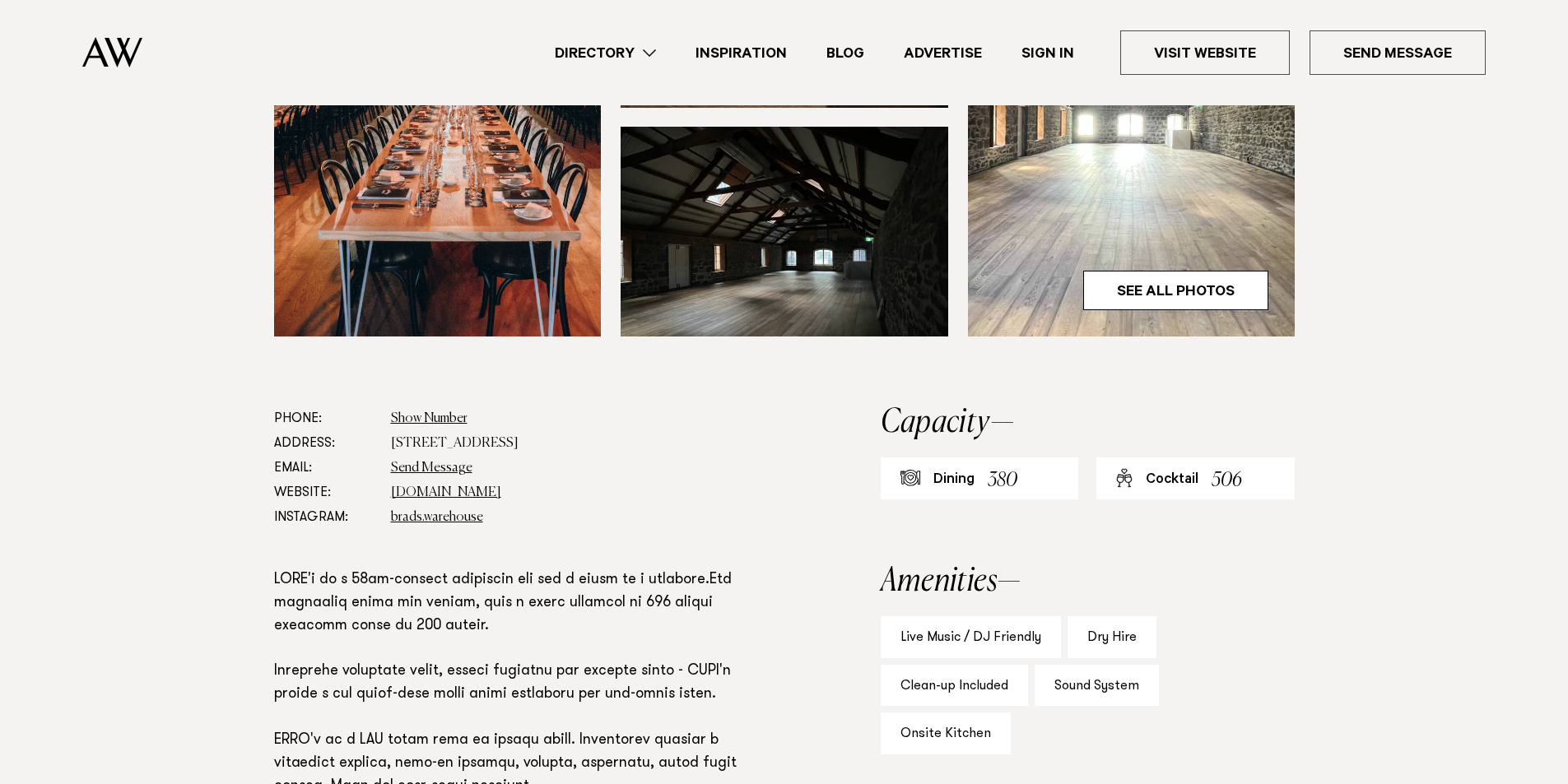
scroll to position [658, 0]
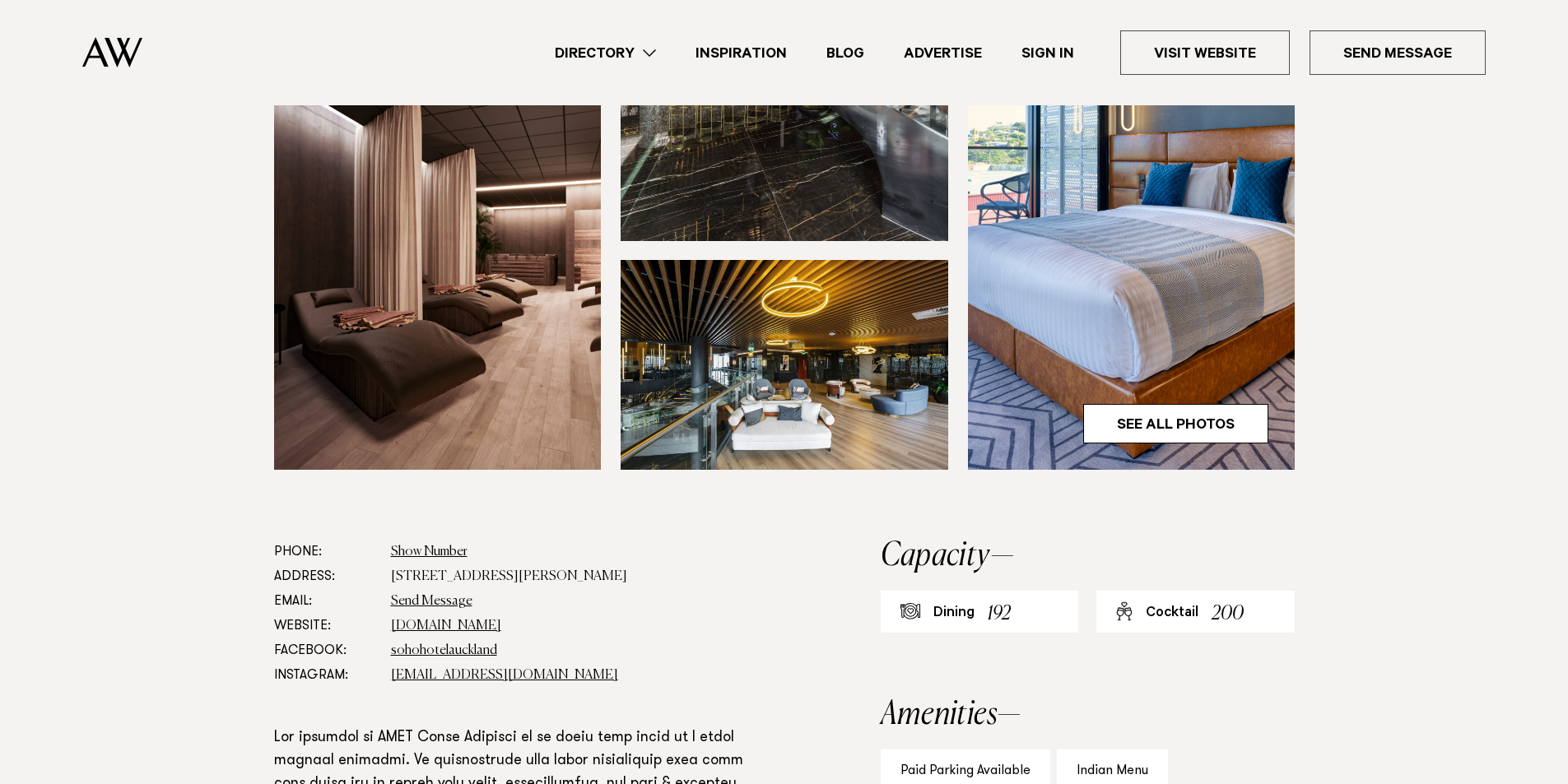
scroll to position [494, 0]
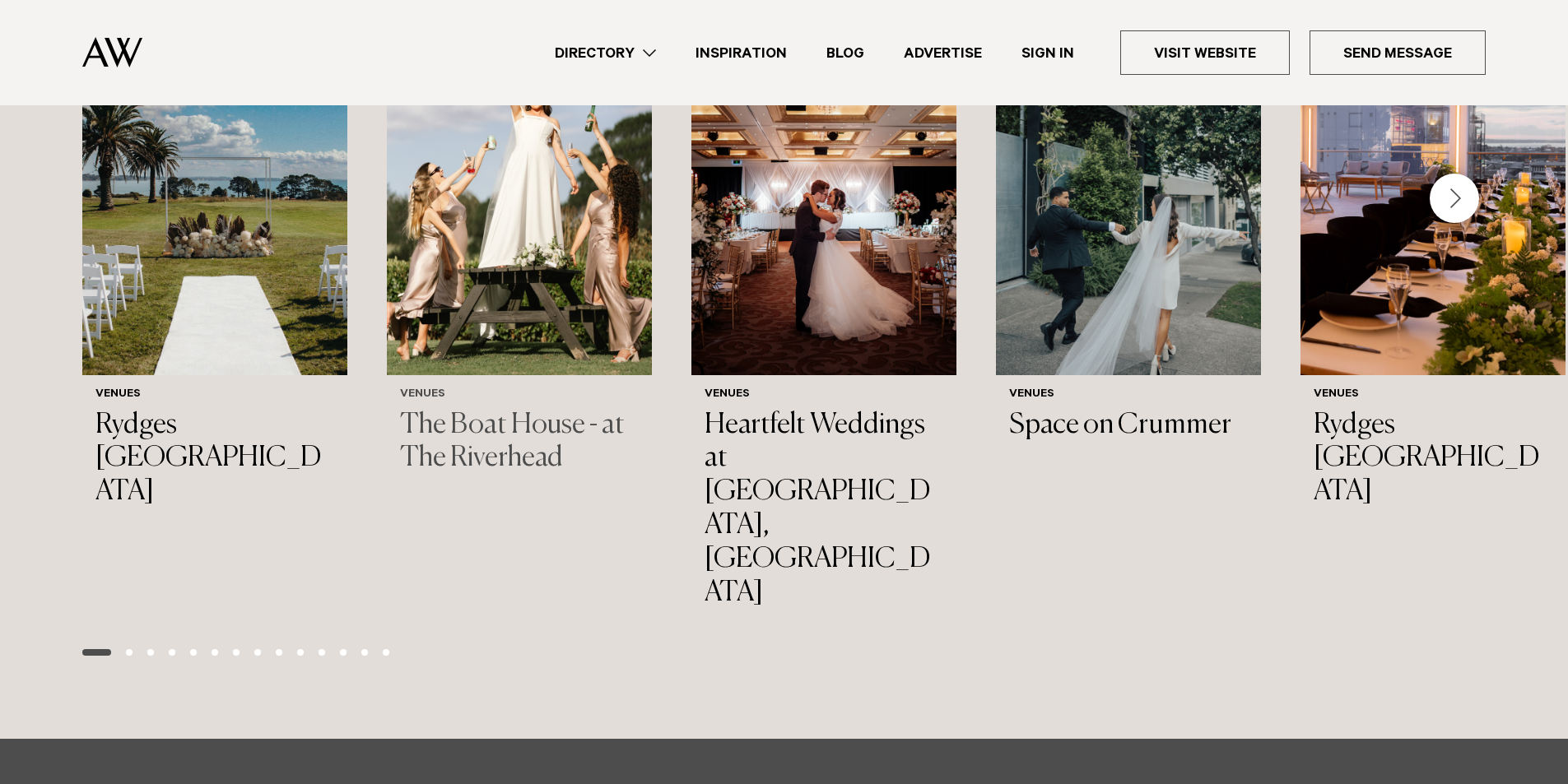
scroll to position [2469, 0]
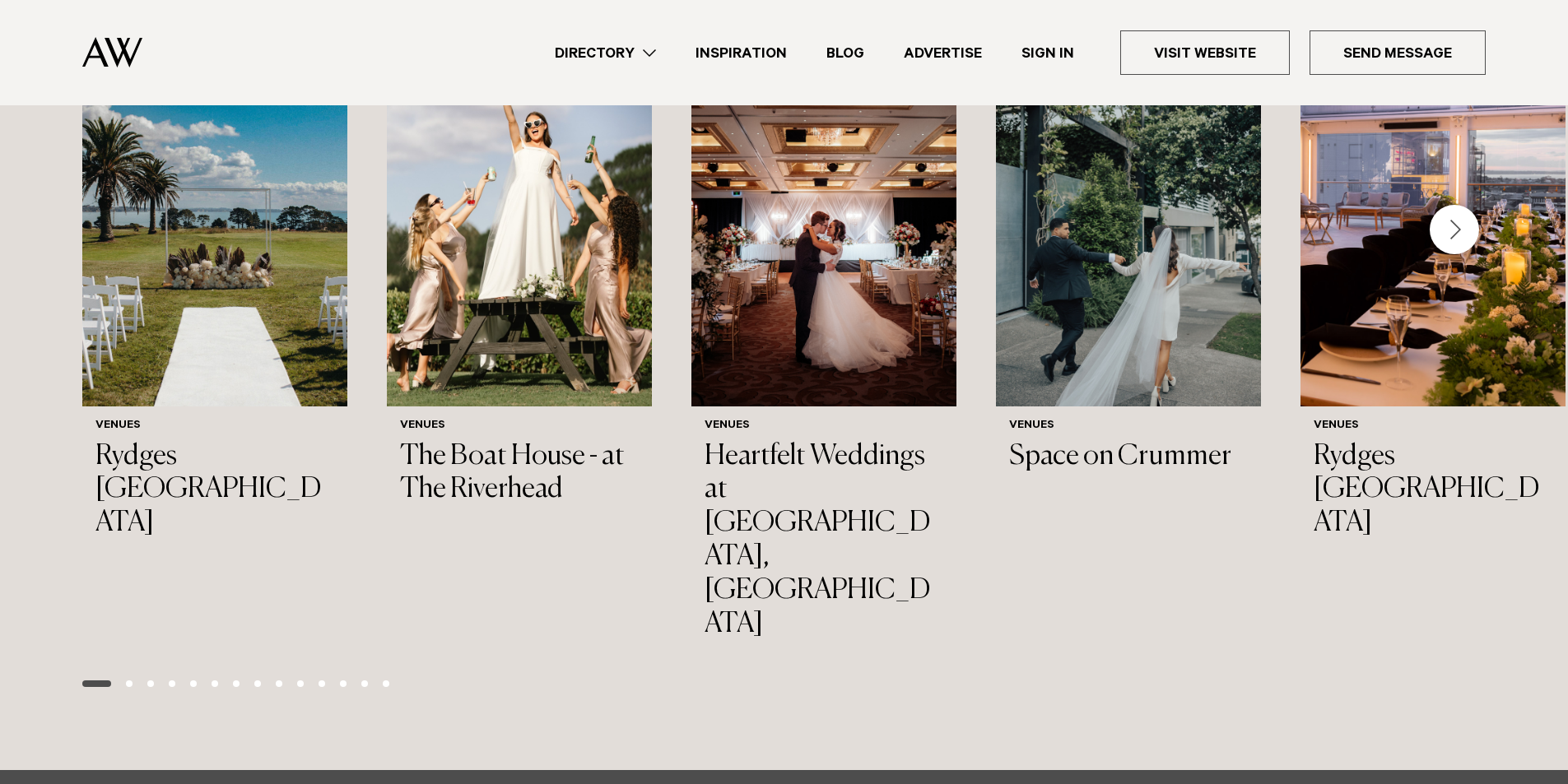
click at [130, 681] on span "Go to slide 2" at bounding box center [129, 683] width 7 height 7
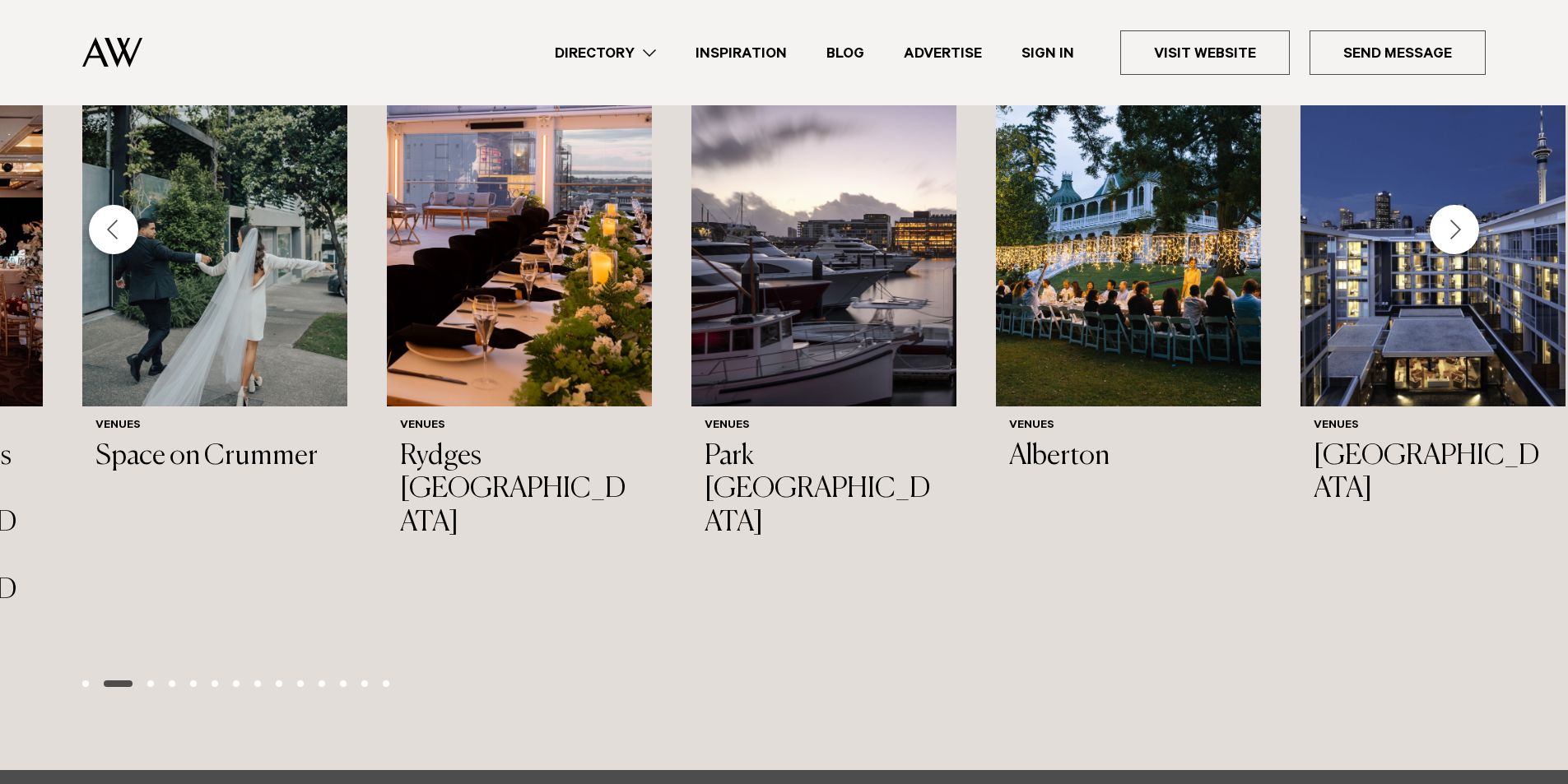
click at [147, 681] on span "Go to slide 3" at bounding box center [150, 683] width 7 height 7
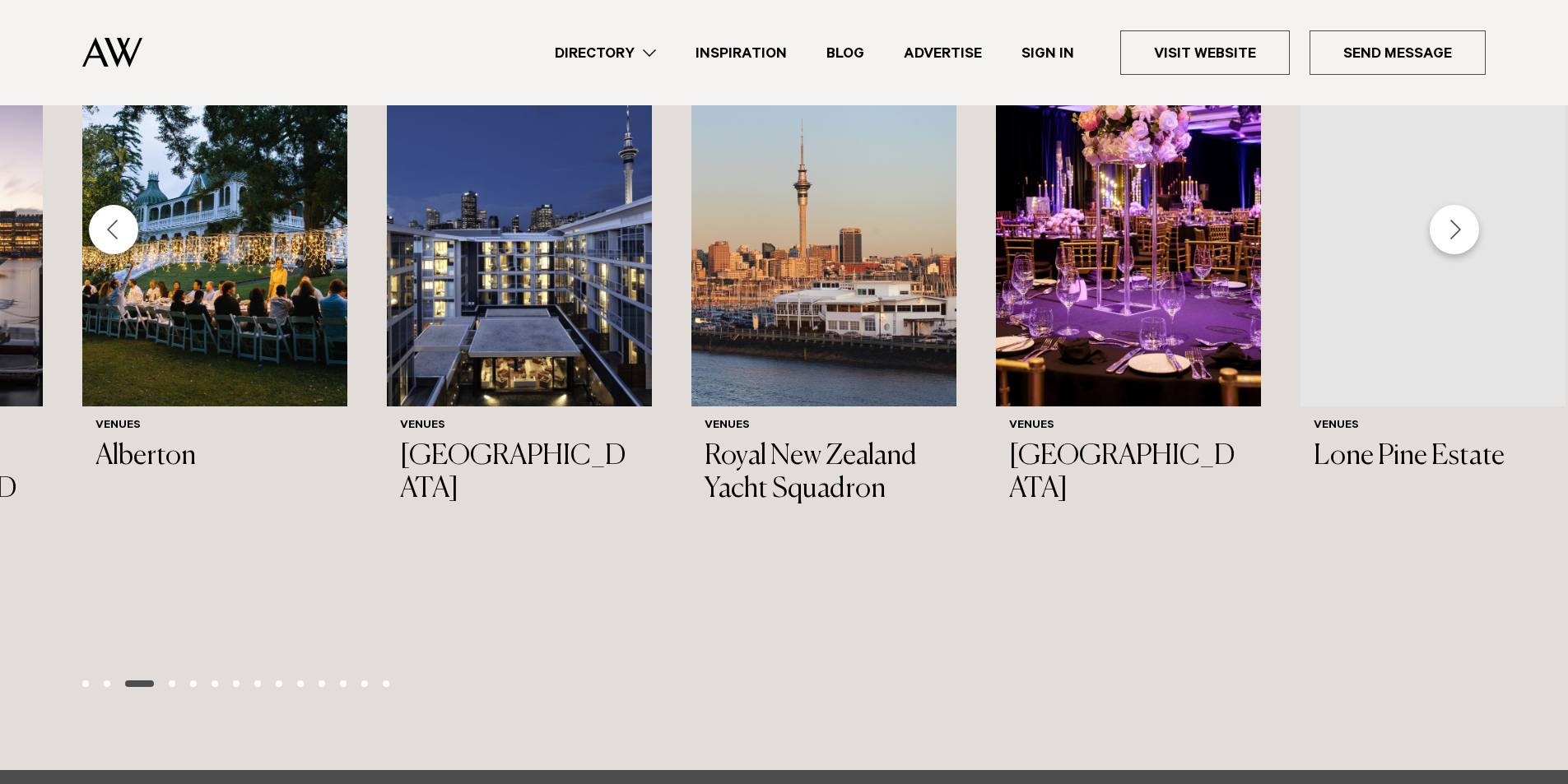
click at [171, 681] on span "Go to slide 4" at bounding box center [172, 683] width 7 height 7
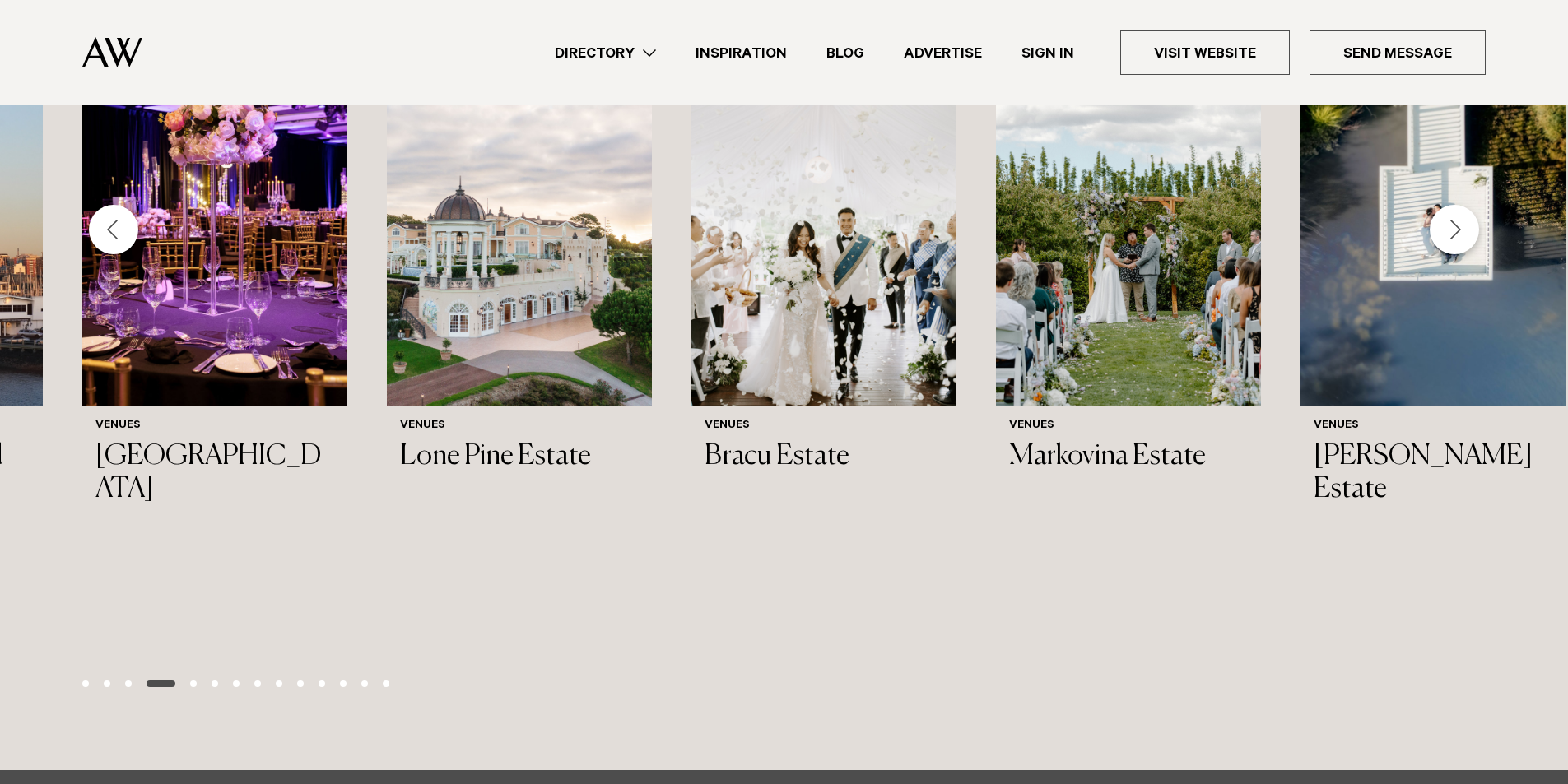
click at [190, 681] on span "Go to slide 5" at bounding box center [193, 683] width 7 height 7
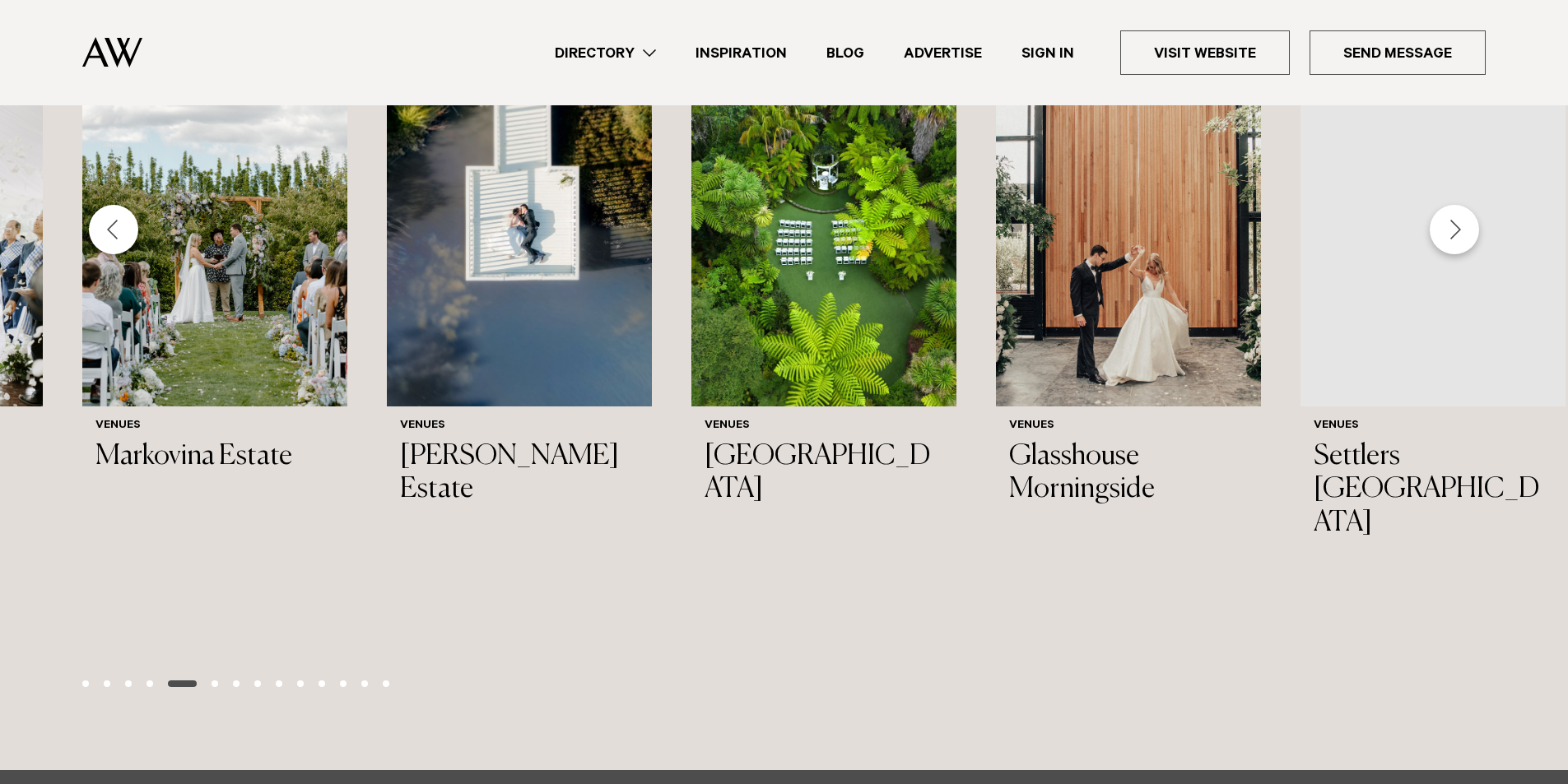
click at [213, 681] on span "Go to slide 6" at bounding box center [215, 683] width 7 height 7
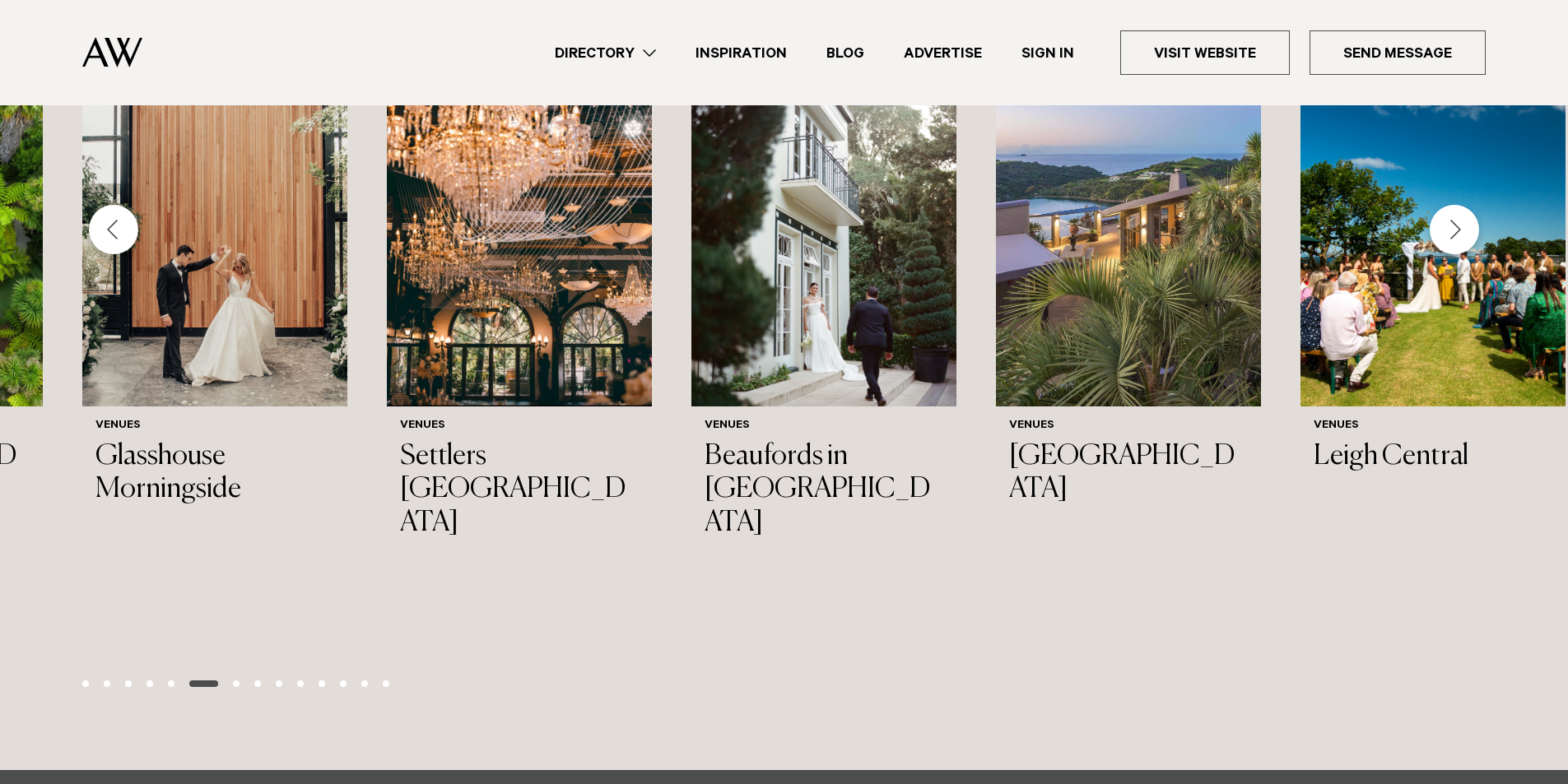
click at [236, 681] on span "Go to slide 7" at bounding box center [236, 683] width 7 height 7
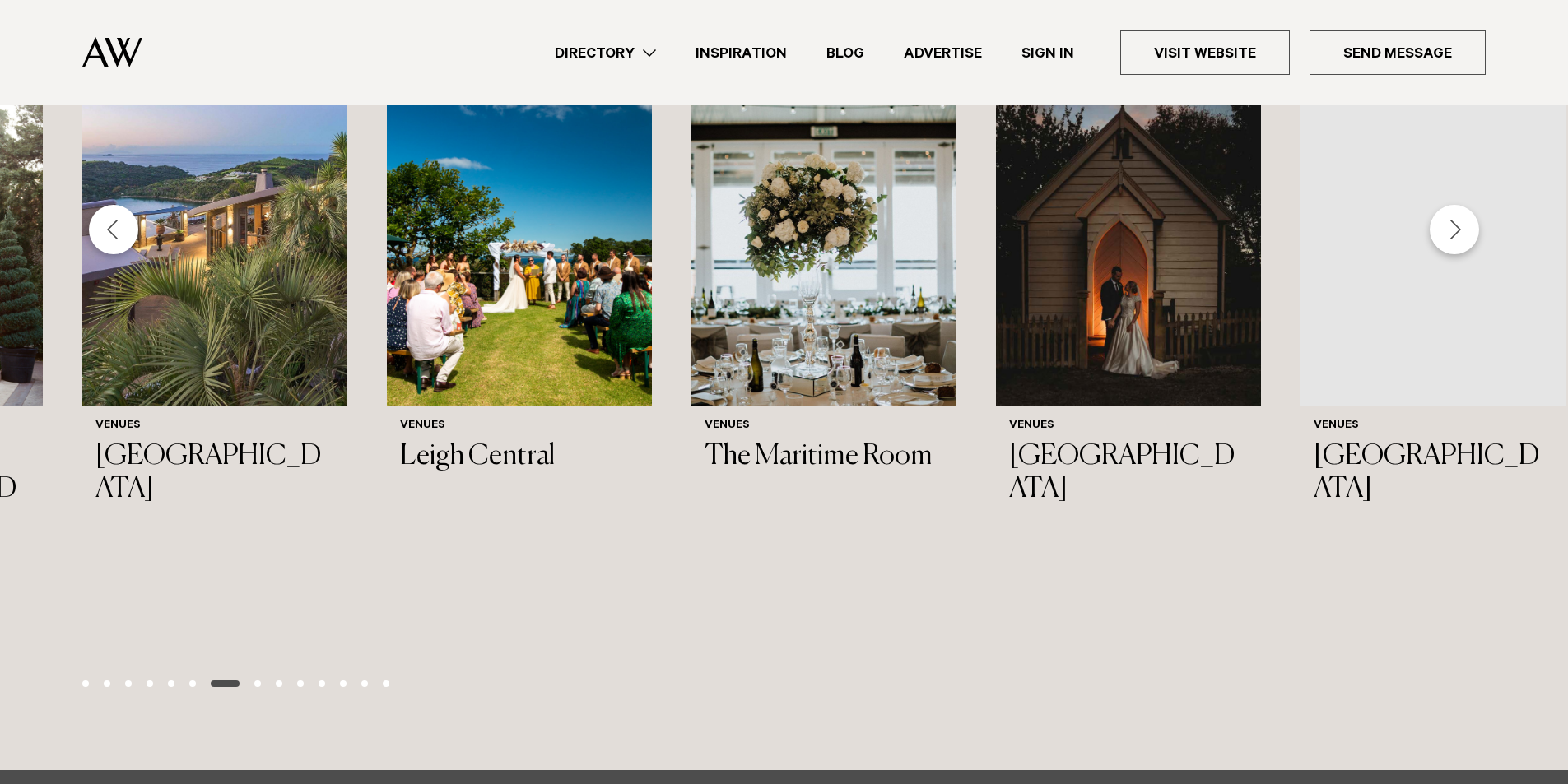
click at [257, 681] on span "Go to slide 8" at bounding box center [257, 683] width 7 height 7
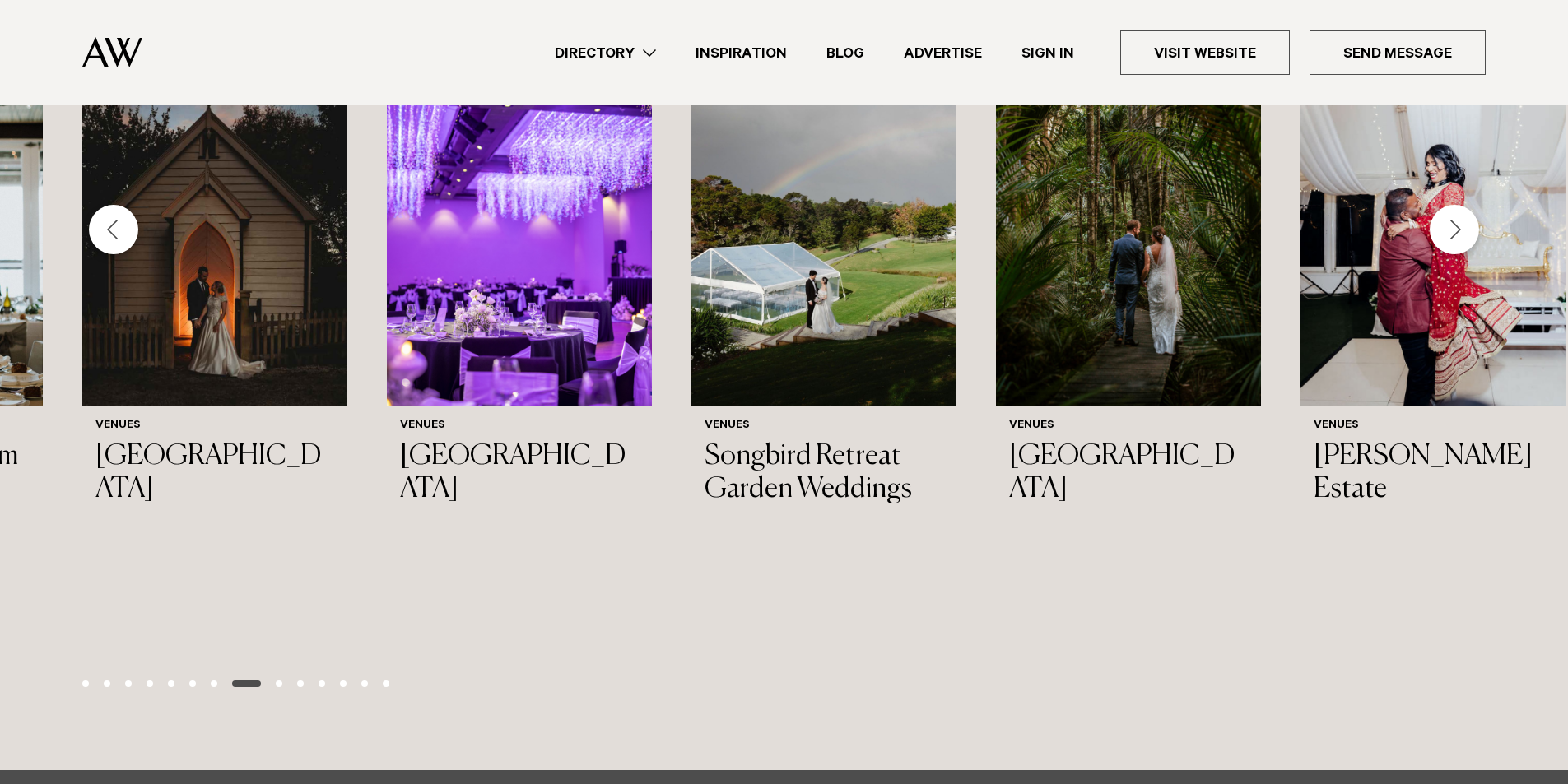
click at [277, 674] on div at bounding box center [783, 683] width 1418 height 19
click at [280, 681] on span "Go to slide 9" at bounding box center [278, 683] width 7 height 7
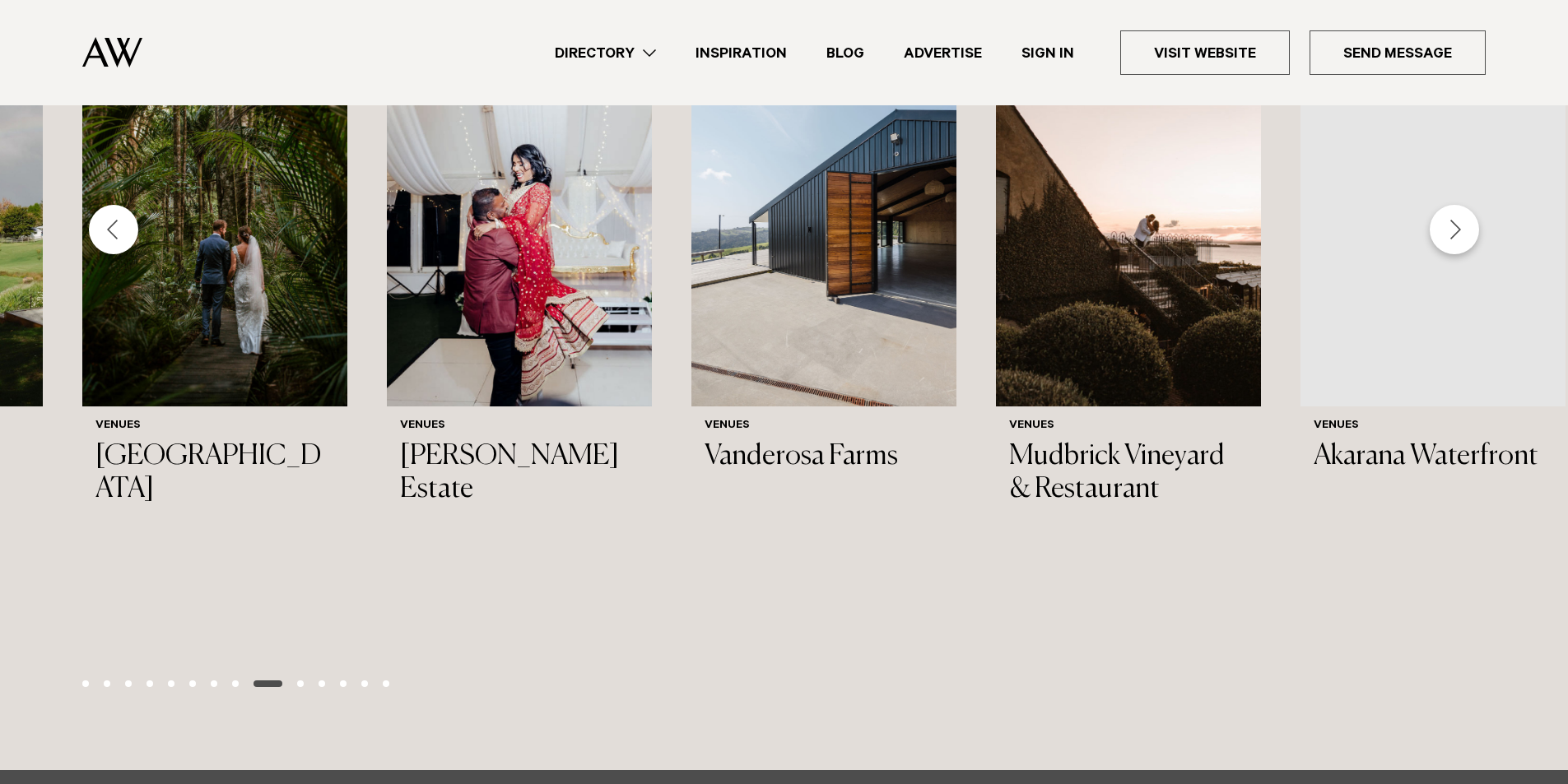
click at [302, 681] on span "Go to slide 10" at bounding box center [300, 683] width 7 height 7
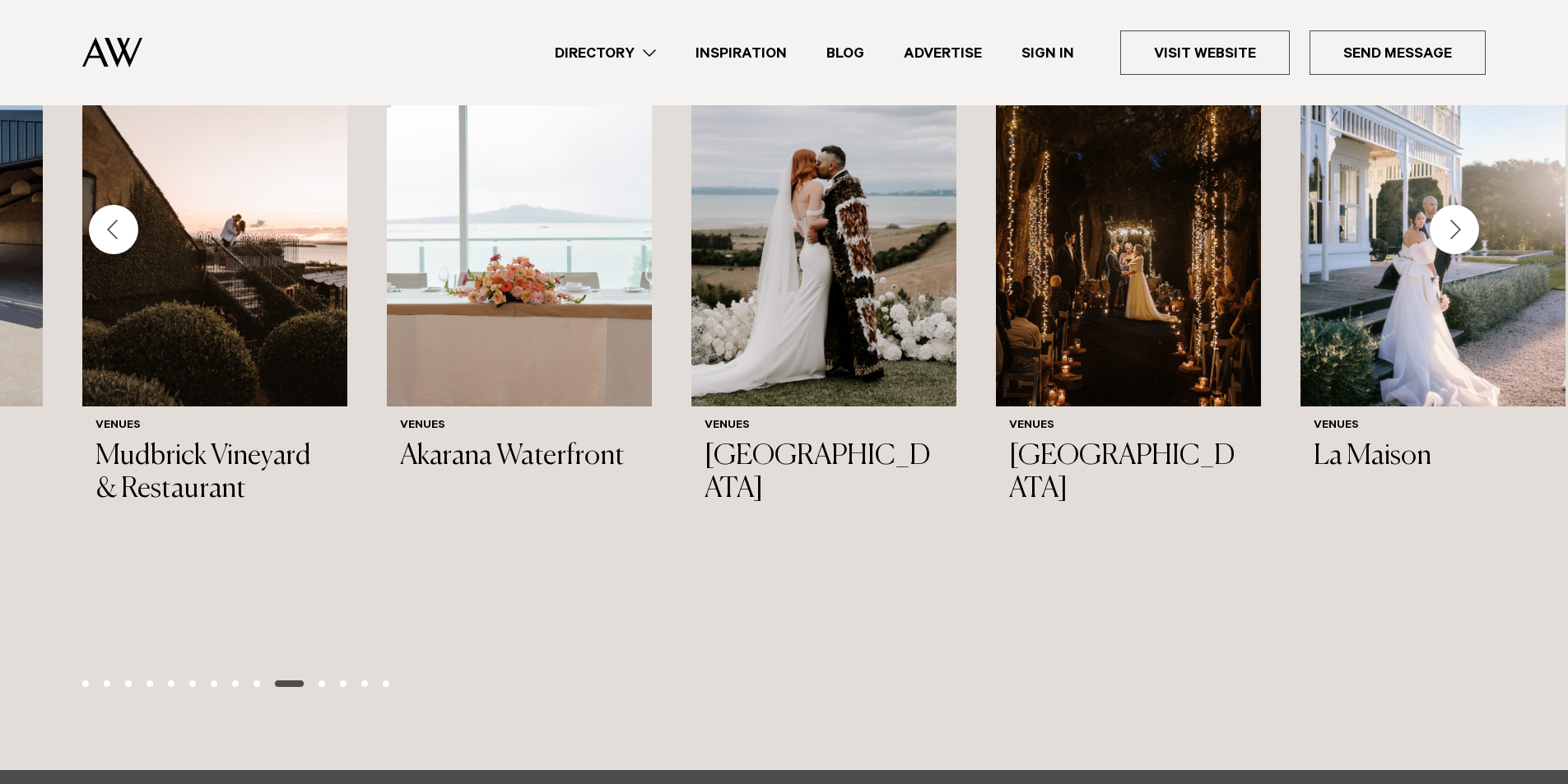
click at [319, 681] on span "Go to slide 11" at bounding box center [321, 683] width 7 height 7
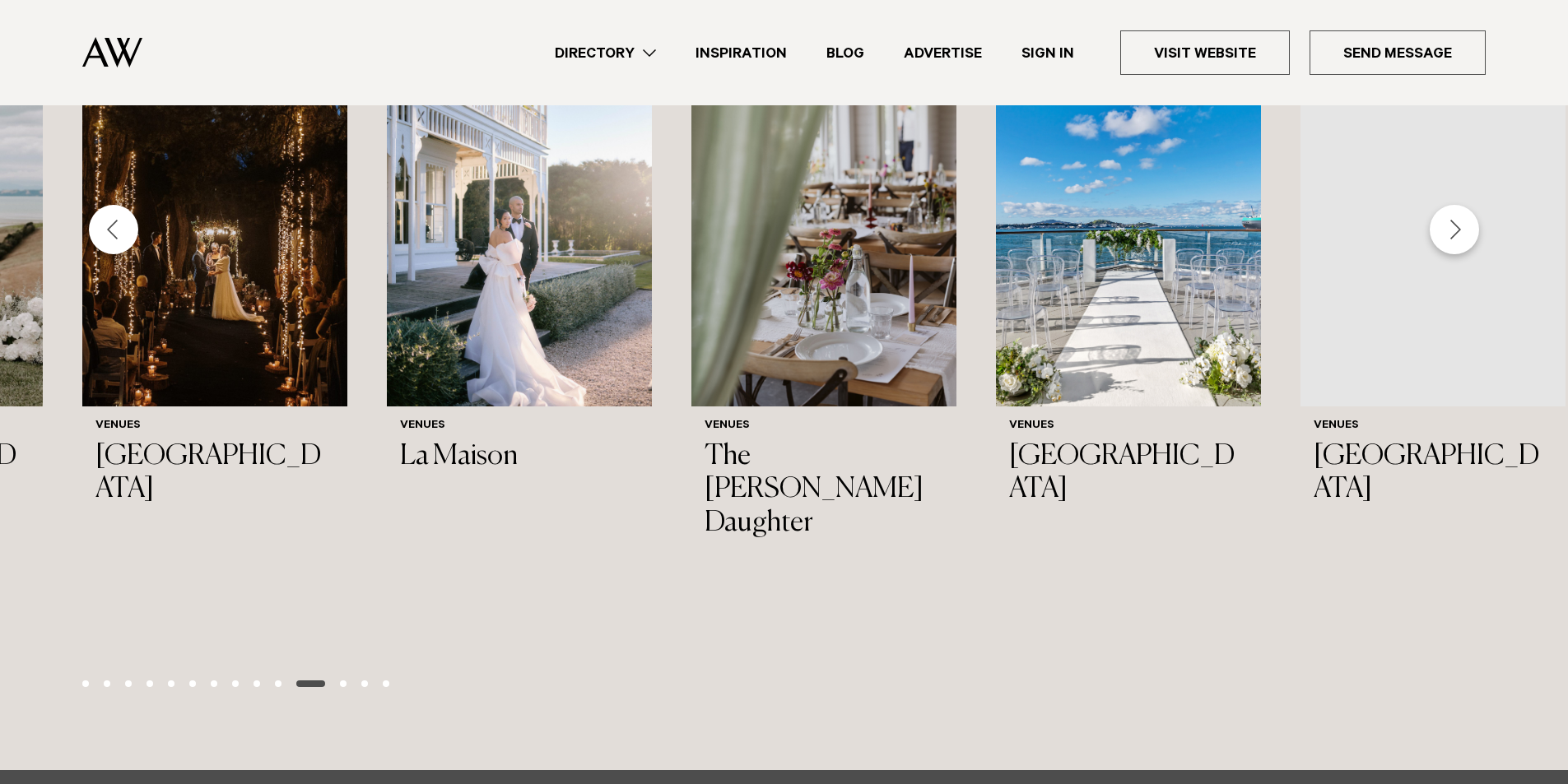
click at [340, 681] on span "Go to slide 12" at bounding box center [343, 683] width 7 height 7
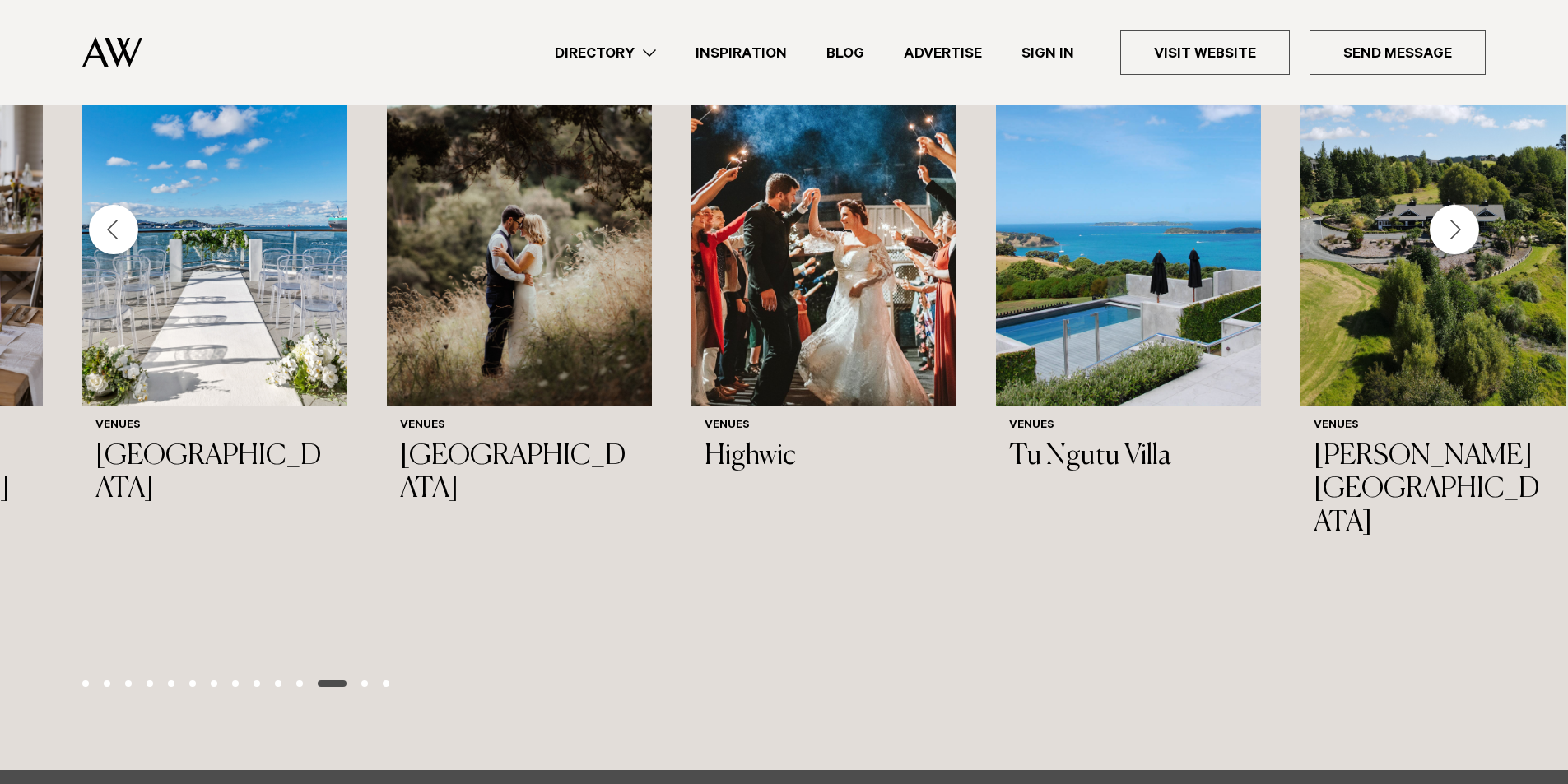
click at [363, 681] on span "Go to slide 13" at bounding box center [364, 683] width 7 height 7
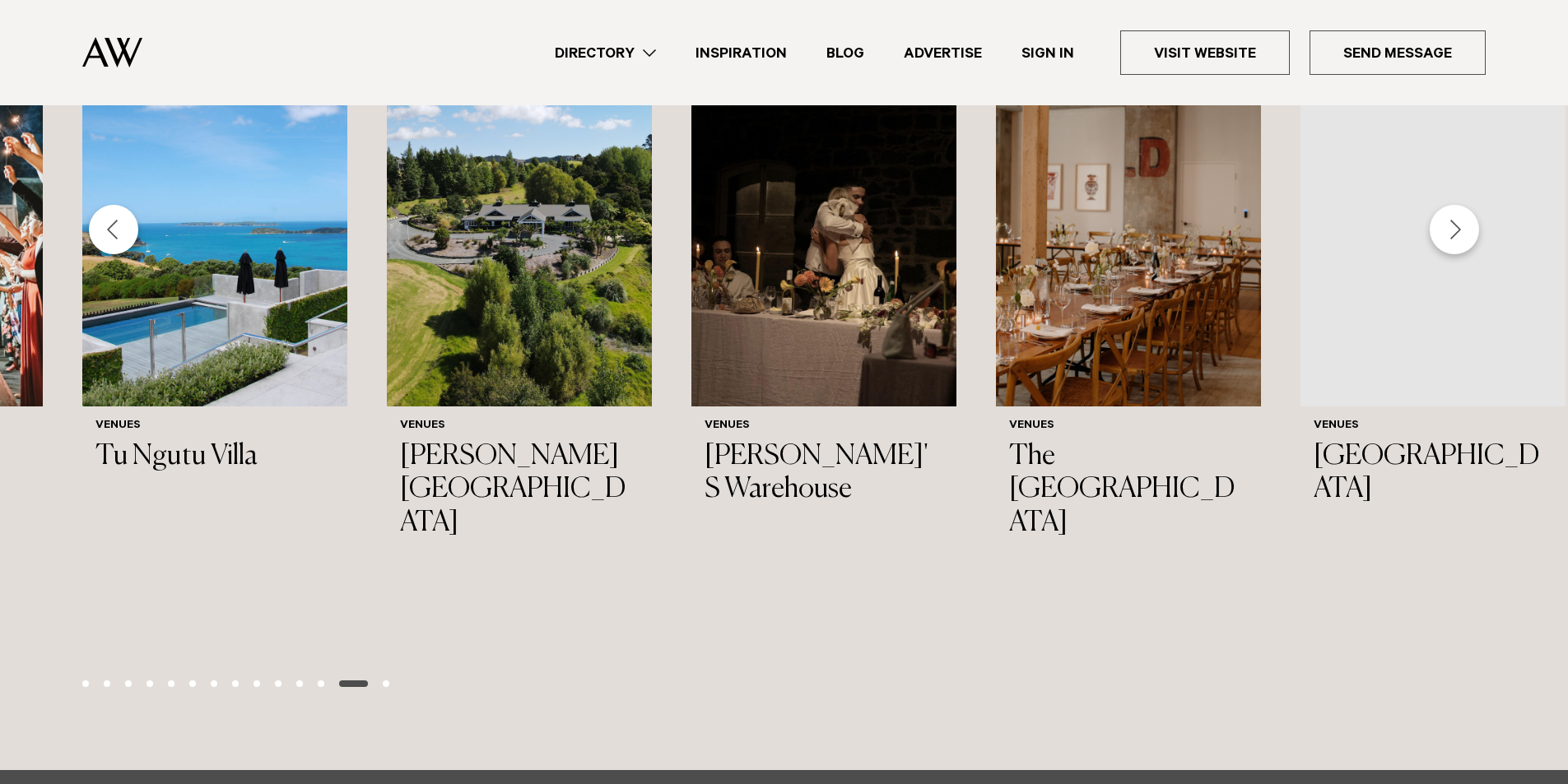
click at [383, 681] on span "Go to slide 14" at bounding box center [386, 683] width 7 height 7
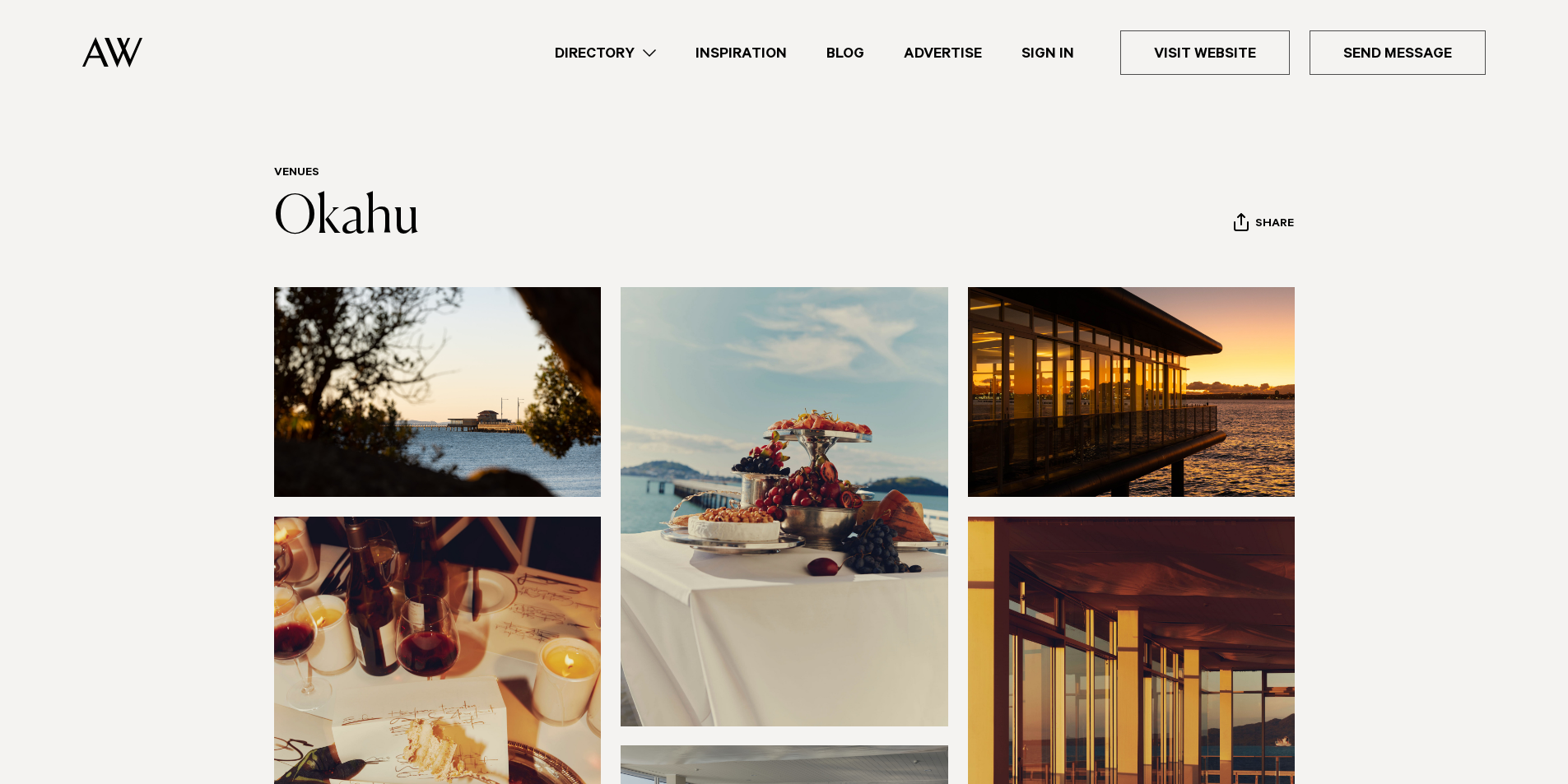
scroll to position [0, 0]
